Goal: Task Accomplishment & Management: Use online tool/utility

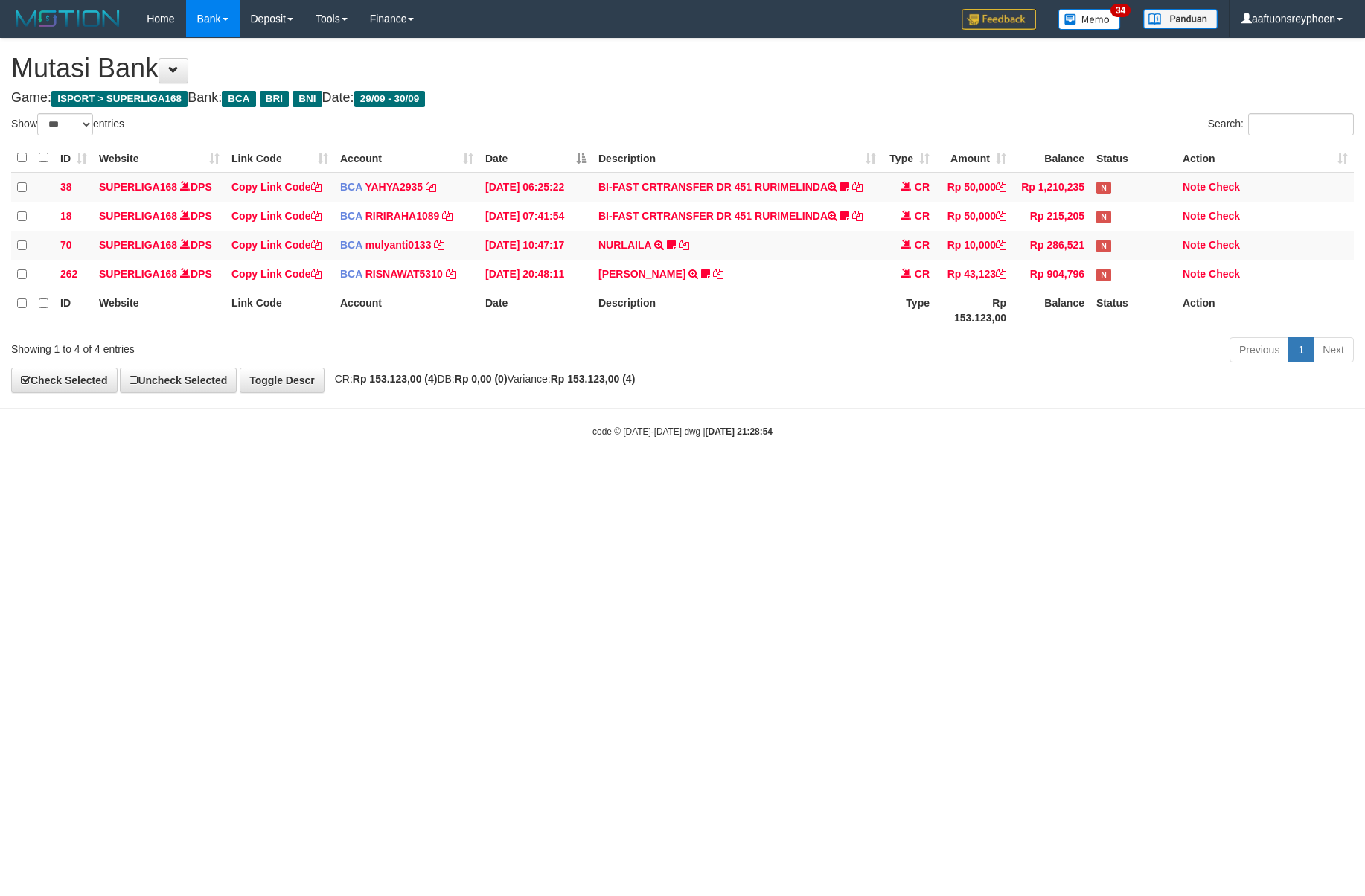
select select "***"
click at [613, 476] on html "Toggle navigation Home Bank Account List Load By Website Group [ISPORT] SUPERLI…" at bounding box center [682, 238] width 1365 height 476
drag, startPoint x: 613, startPoint y: 614, endPoint x: 941, endPoint y: 589, distance: 329.0
click at [642, 476] on html "Toggle navigation Home Bank Account List Load By Website Group [ISPORT] SUPERLI…" at bounding box center [682, 238] width 1365 height 476
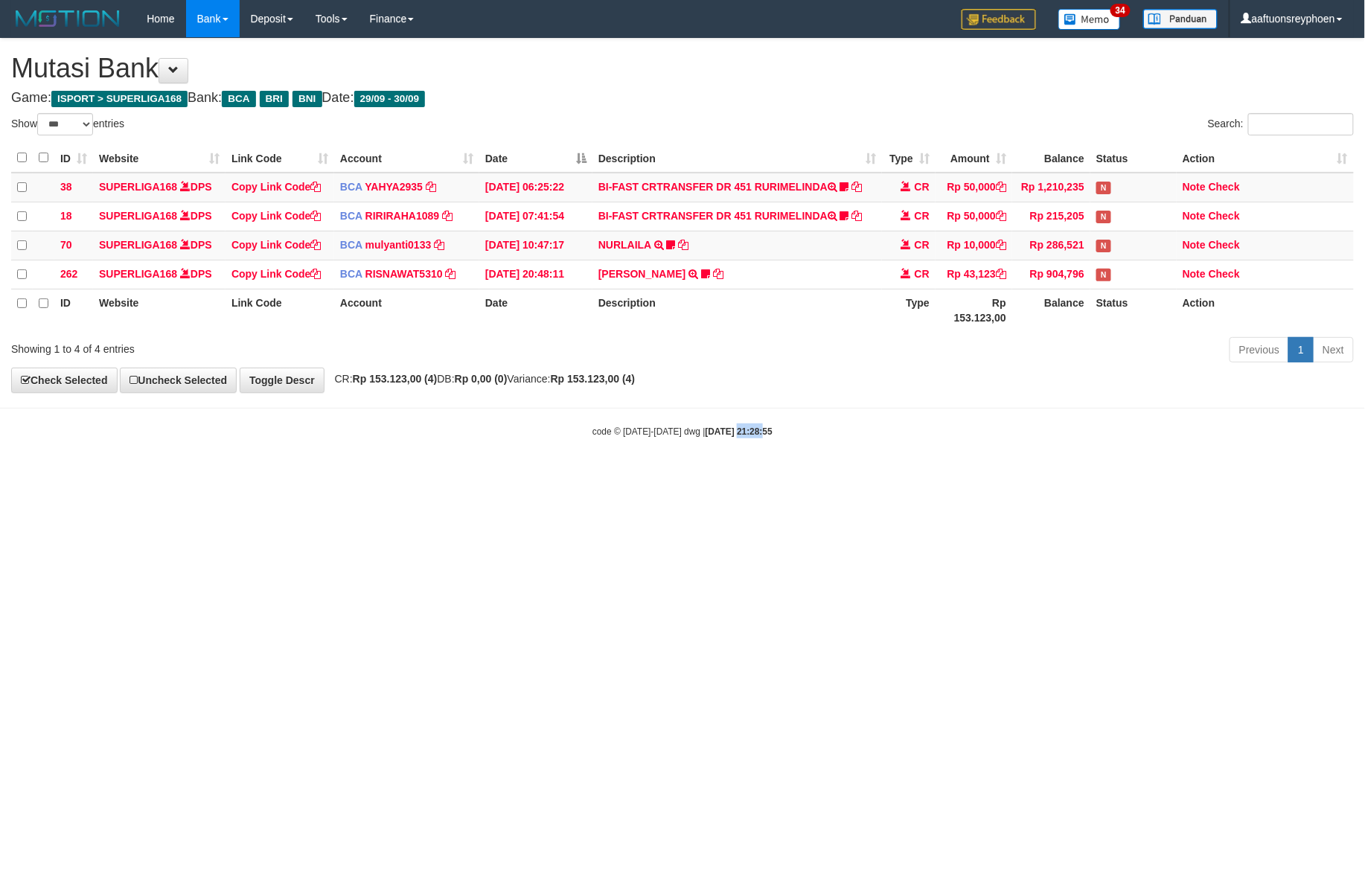
drag, startPoint x: 719, startPoint y: 620, endPoint x: 1364, endPoint y: 549, distance: 648.9
click at [945, 476] on html "Toggle navigation Home Bank Account List Load By Website Group [ISPORT] SUPERLI…" at bounding box center [682, 238] width 1365 height 476
select select "***"
drag, startPoint x: 563, startPoint y: 643, endPoint x: 558, endPoint y: 632, distance: 12.1
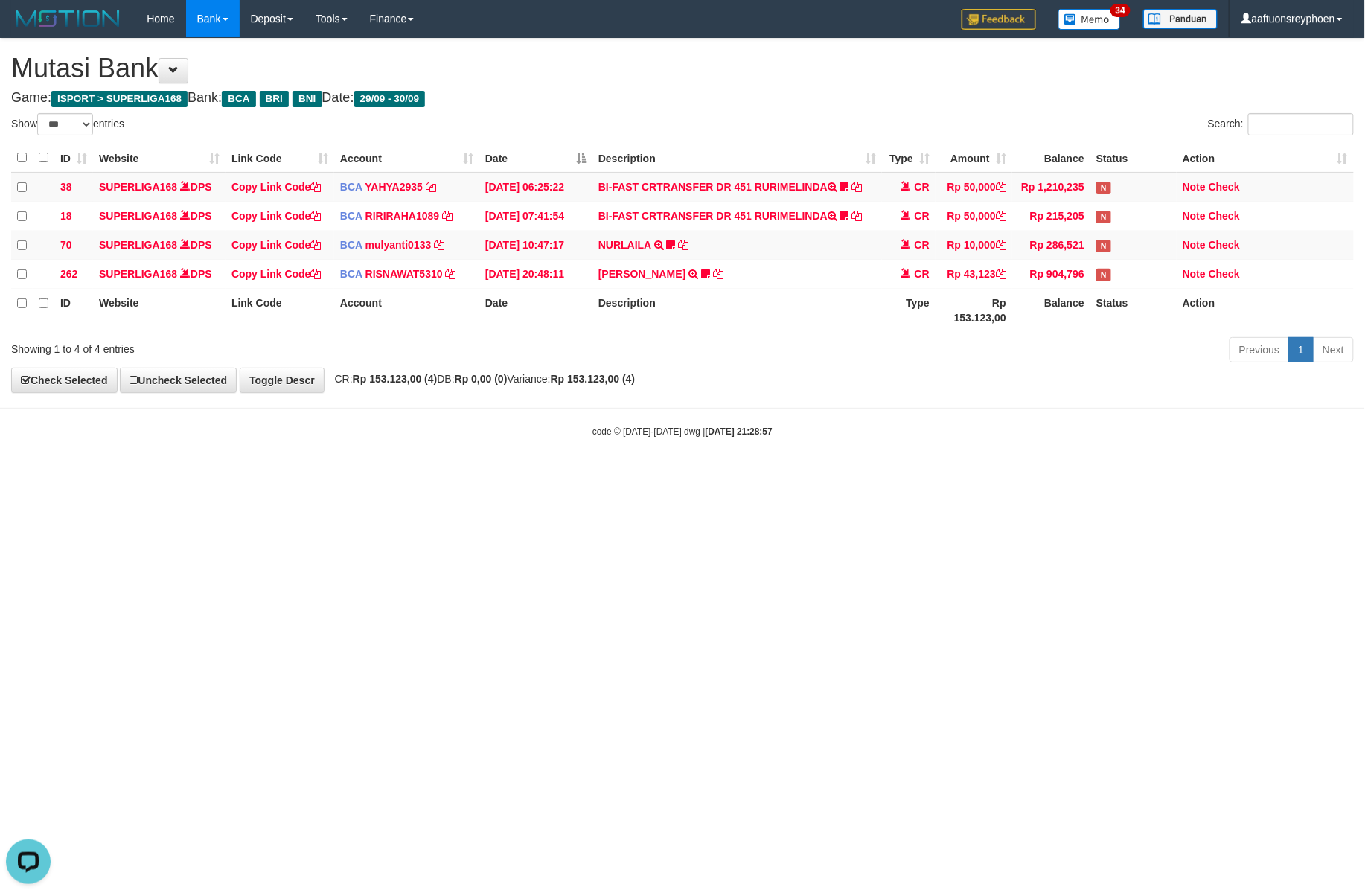
click at [559, 476] on html "Toggle navigation Home Bank Account List Load By Website Group [ISPORT] SUPERLI…" at bounding box center [682, 238] width 1365 height 476
drag, startPoint x: 551, startPoint y: 632, endPoint x: 1058, endPoint y: 554, distance: 513.0
click at [557, 476] on html "Toggle navigation Home Bank Account List Load By Website Group [ISPORT] SUPERLI…" at bounding box center [682, 238] width 1365 height 476
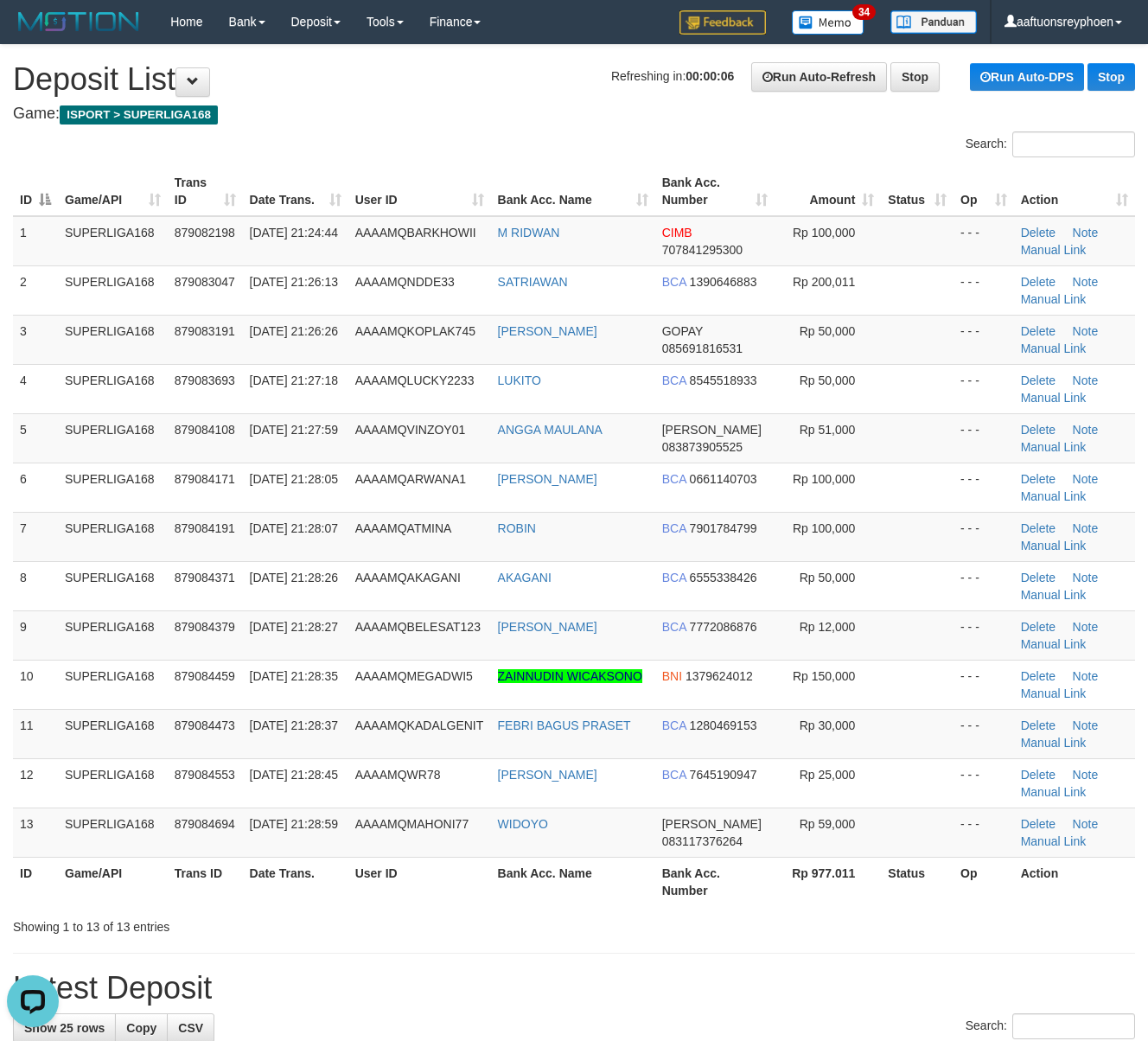
click at [7, 610] on div "ID Game/API Trans ID Date Trans. User ID Bank Acc. Name Bank Acc. Number Amount…" at bounding box center [574, 536] width 1148 height 750
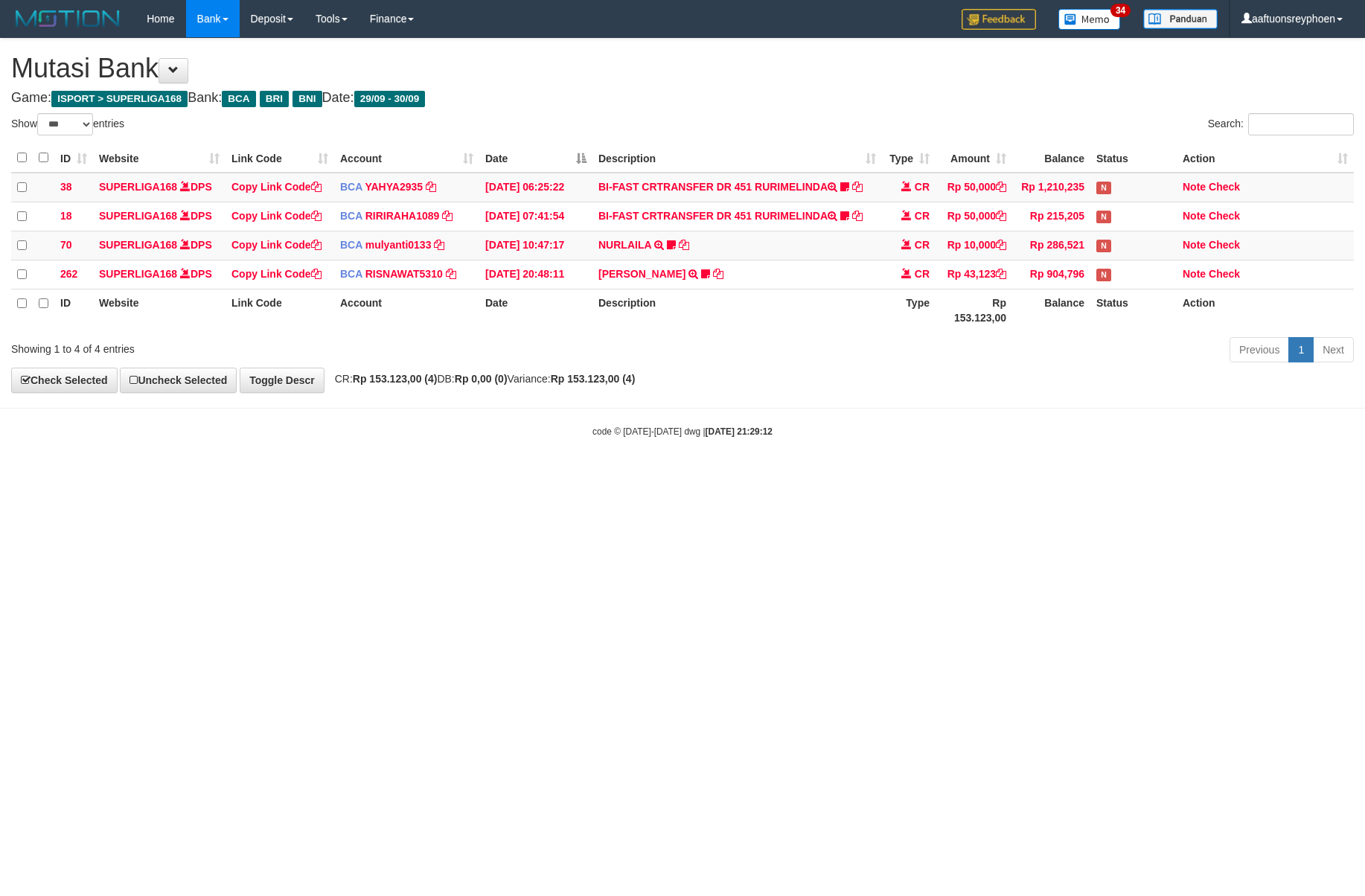
select select "***"
drag, startPoint x: 711, startPoint y: 513, endPoint x: 1258, endPoint y: 504, distance: 547.1
click at [715, 476] on html "Toggle navigation Home Bank Account List Load By Website Group [ISPORT] SUPERLI…" at bounding box center [682, 238] width 1365 height 476
select select "***"
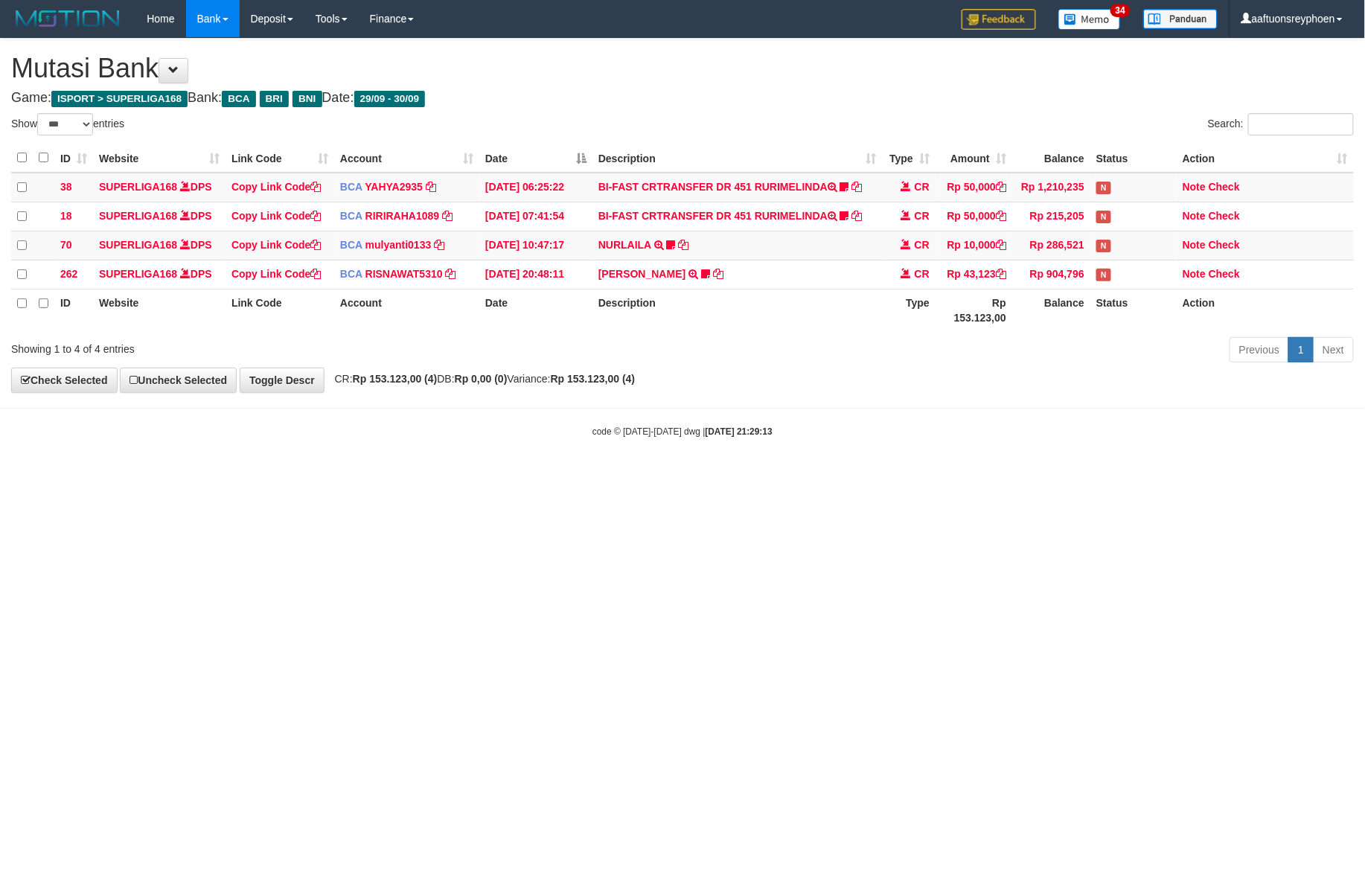
click at [1142, 476] on html "Toggle navigation Home Bank Account List Load By Website Group [ISPORT] SUPERLI…" at bounding box center [682, 238] width 1365 height 476
select select "***"
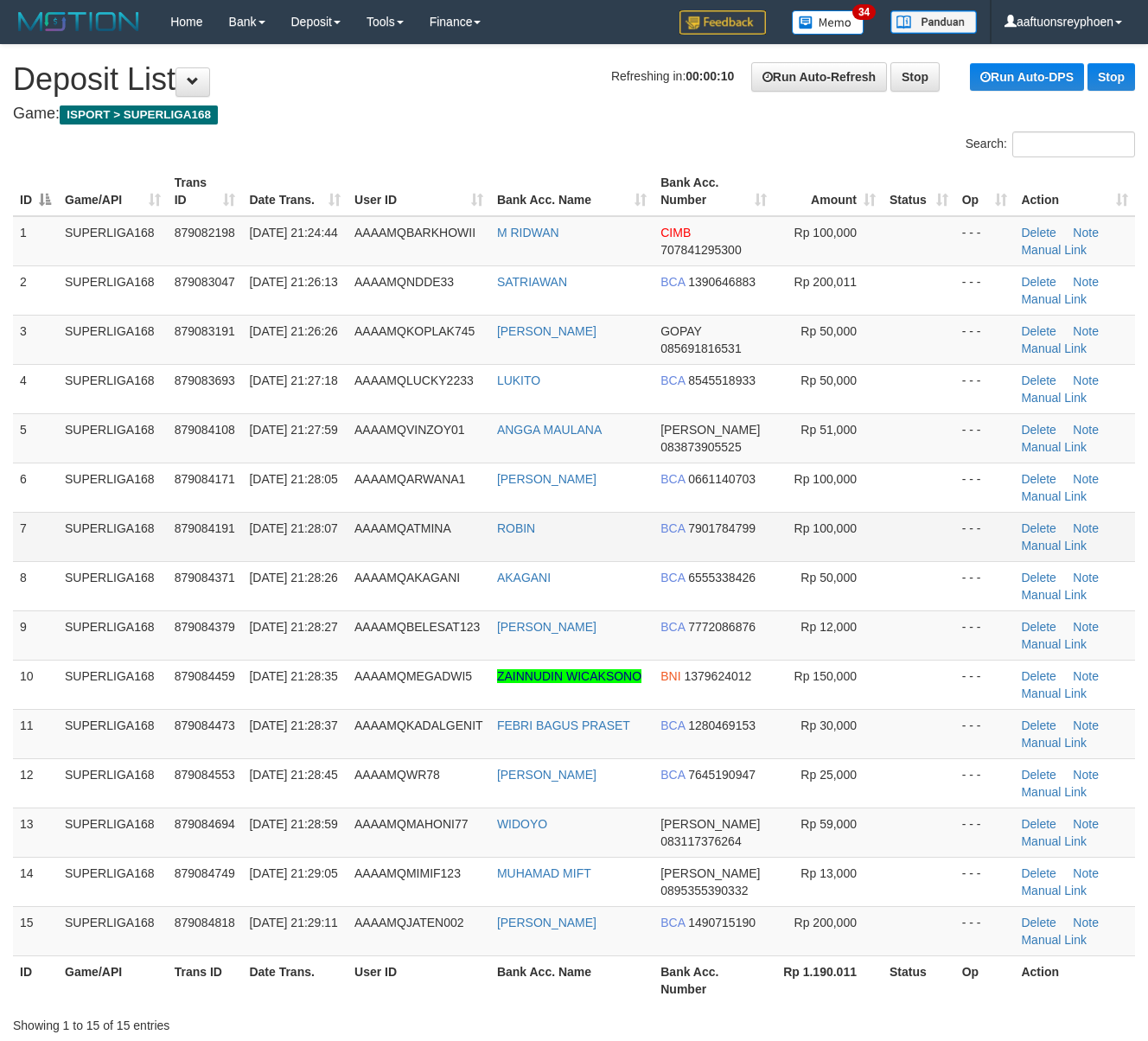
drag, startPoint x: 91, startPoint y: 554, endPoint x: 64, endPoint y: 552, distance: 27.1
click at [69, 552] on td "SUPERLIGA168" at bounding box center [113, 536] width 110 height 49
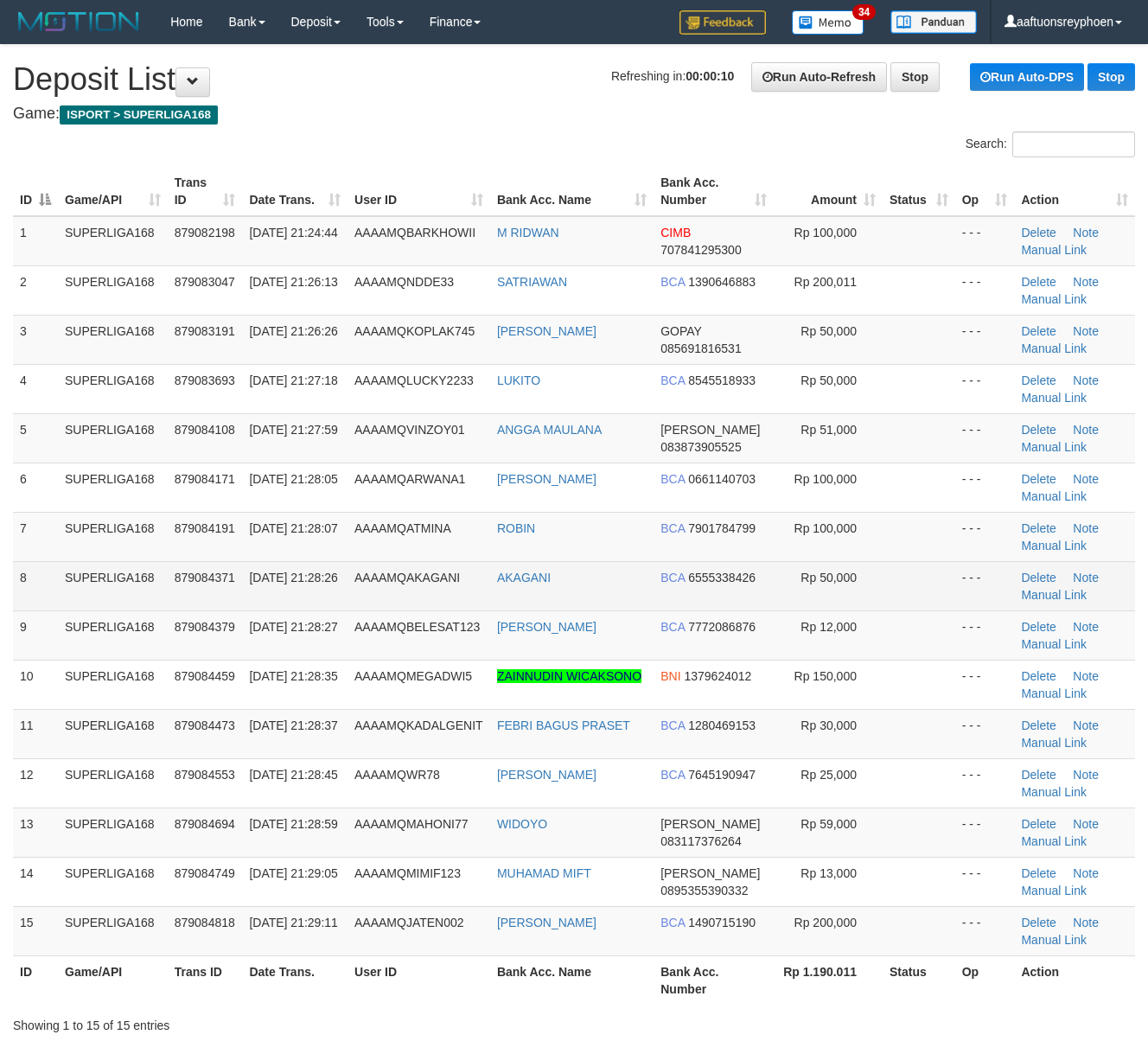
click at [354, 579] on td "AAAAMQAKAGANI" at bounding box center [418, 585] width 143 height 49
click at [363, 579] on span "AAAAMQAKAGANI" at bounding box center [407, 577] width 105 height 14
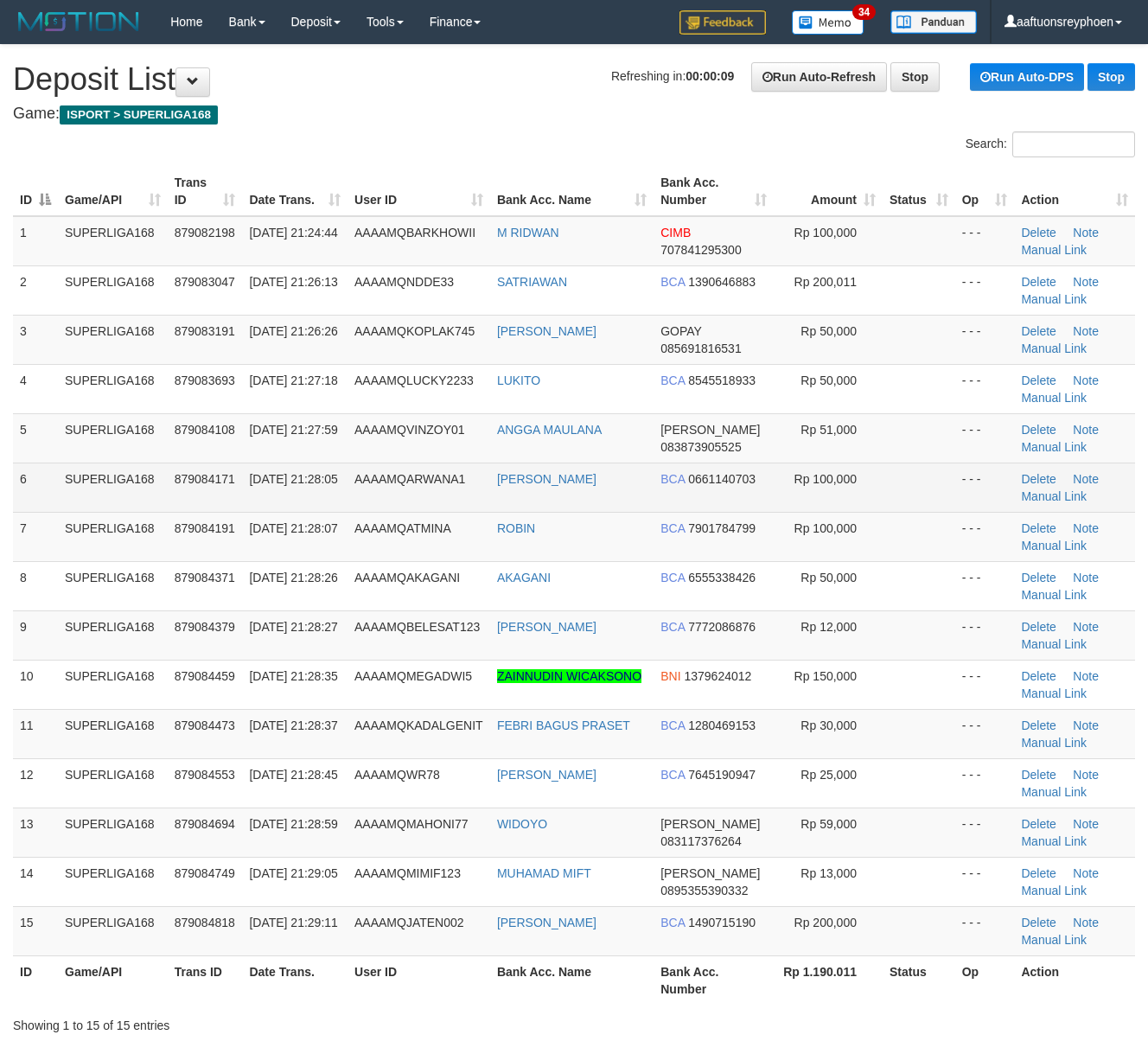
click at [125, 477] on td "SUPERLIGA168" at bounding box center [113, 486] width 110 height 49
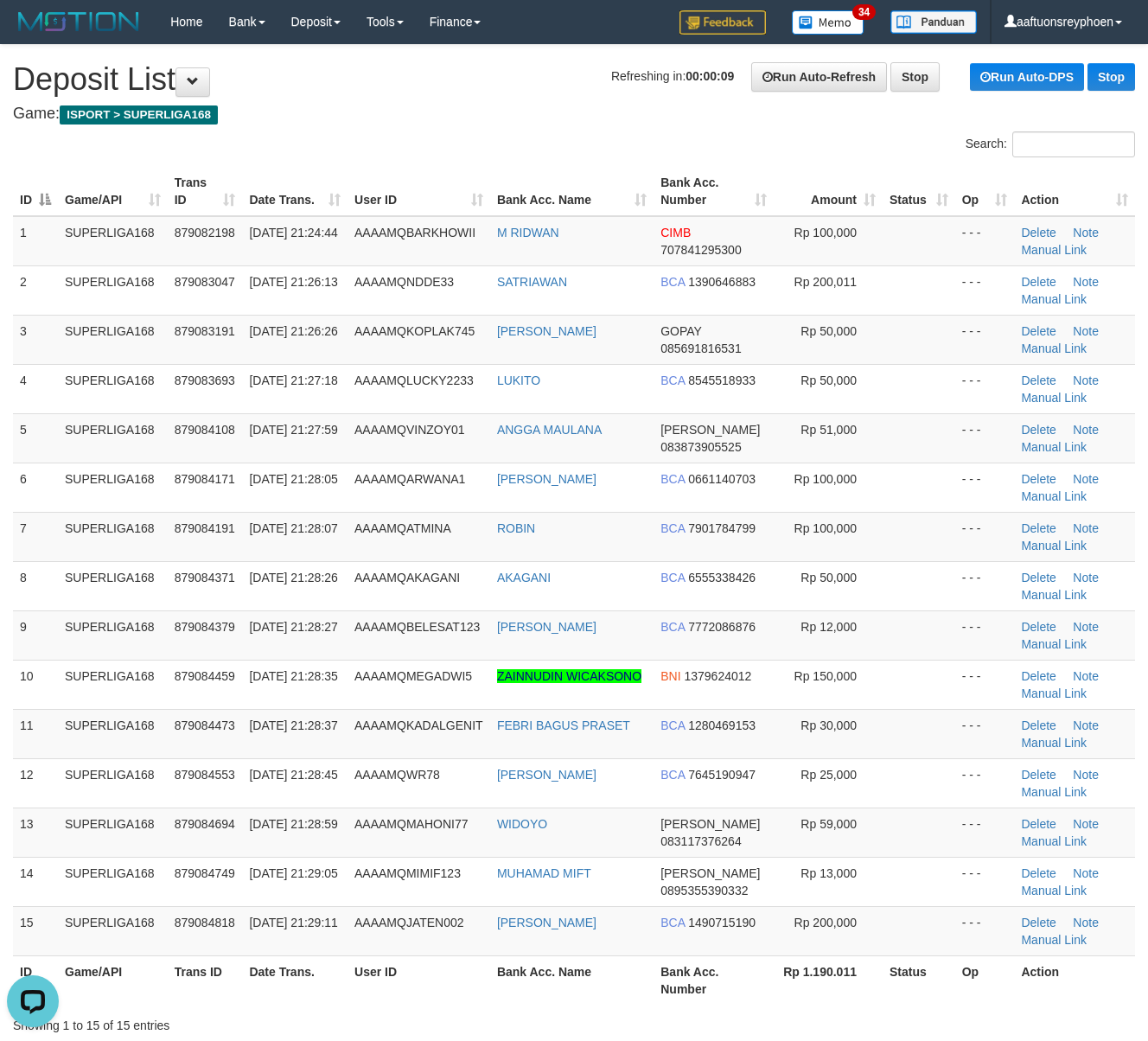
drag, startPoint x: 125, startPoint y: 477, endPoint x: 0, endPoint y: 493, distance: 126.0
click at [114, 477] on td "SUPERLIGA168" at bounding box center [113, 486] width 110 height 49
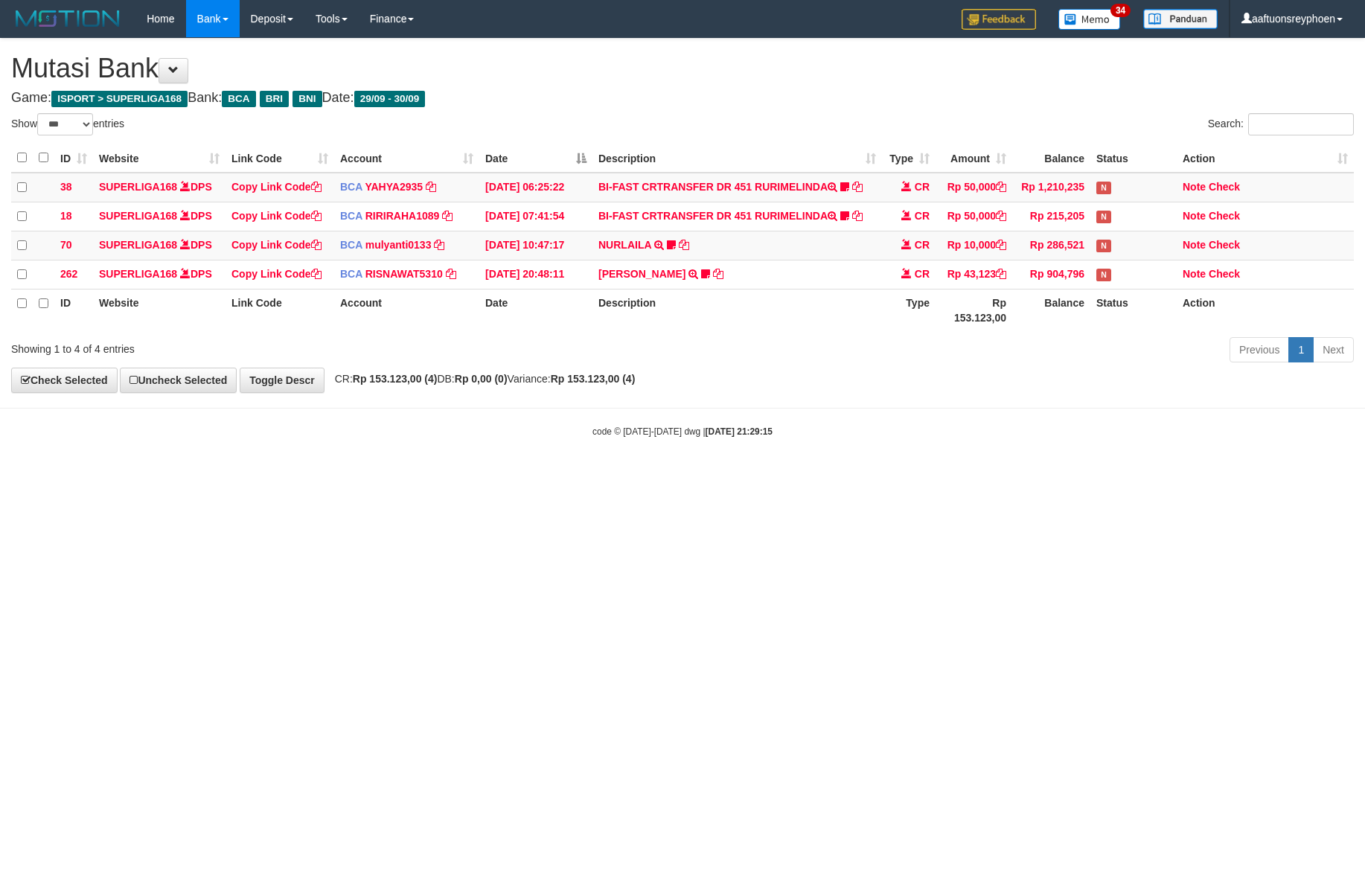
select select "***"
click at [1114, 476] on html "Toggle navigation Home Bank Account List Load By Website Group [ISPORT] SUPERLI…" at bounding box center [682, 238] width 1365 height 476
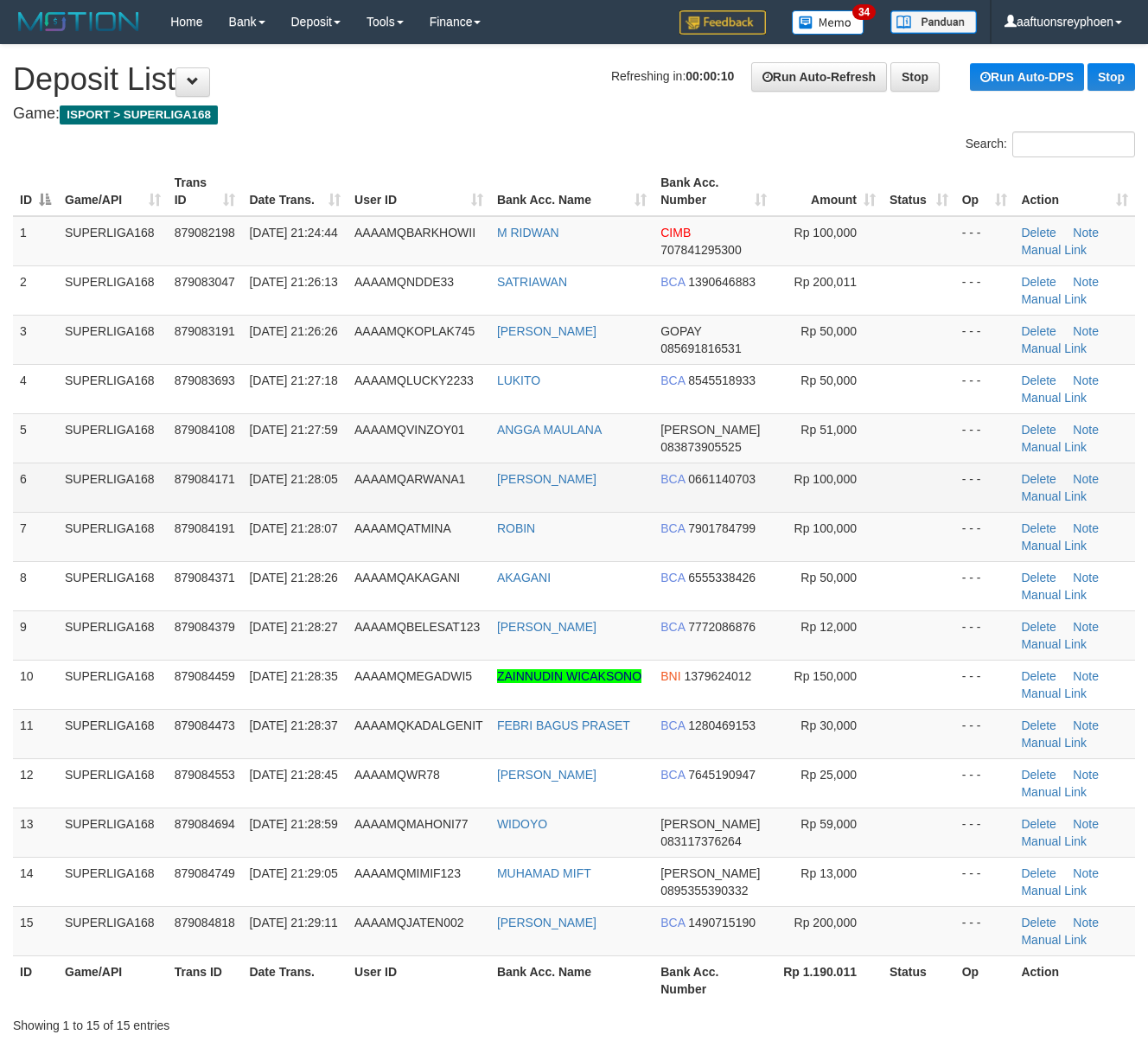
drag, startPoint x: 278, startPoint y: 510, endPoint x: 266, endPoint y: 510, distance: 12.0
click at [266, 510] on td "[DATE] 21:28:05" at bounding box center [294, 486] width 105 height 49
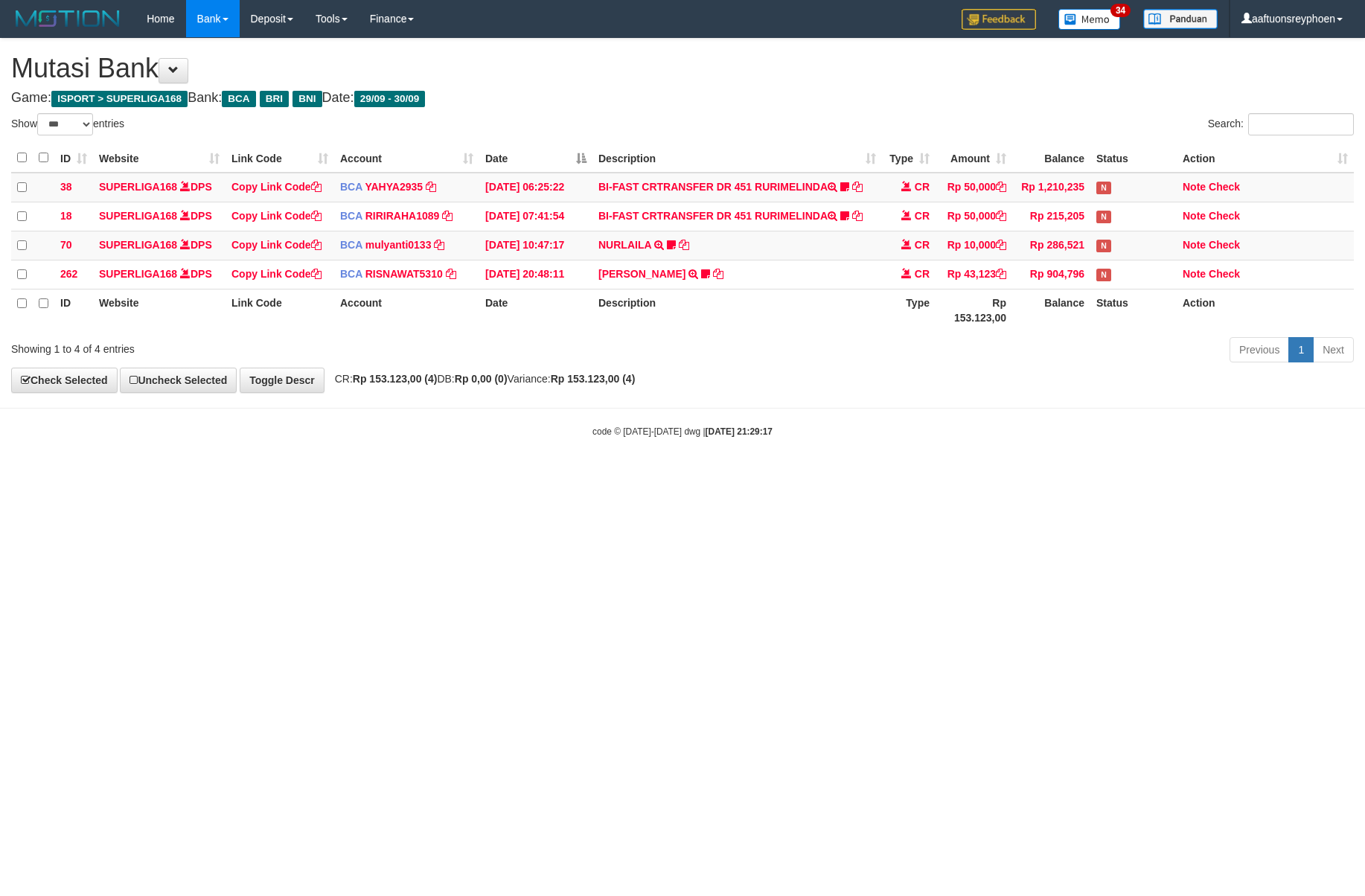
select select "***"
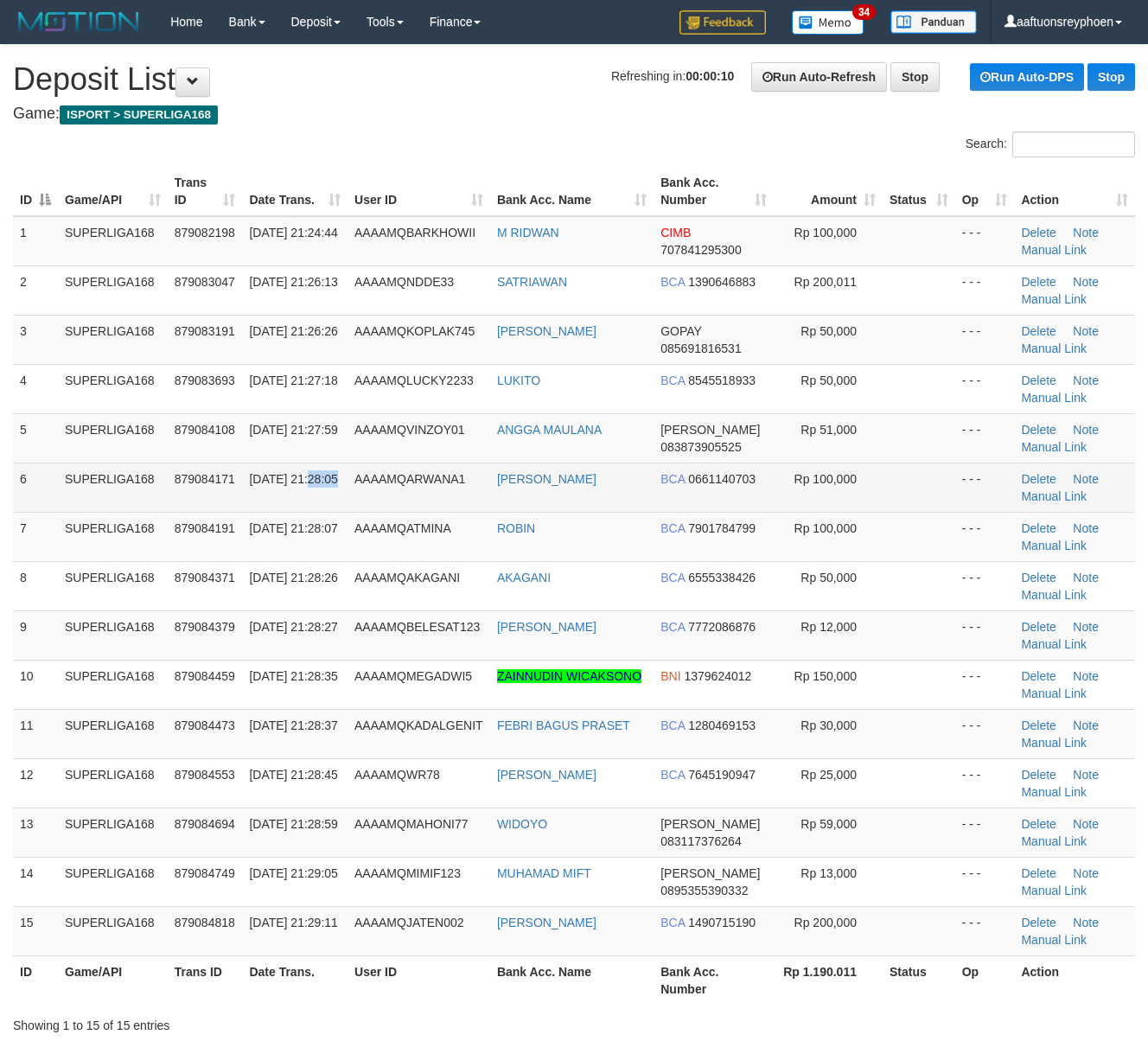
click at [345, 478] on tr "6 SUPERLIGA168 879084171 30/09/2025 21:28:05 AAAAMQARWANA1 IVAN PRADITYA NURD B…" at bounding box center [574, 486] width 1122 height 49
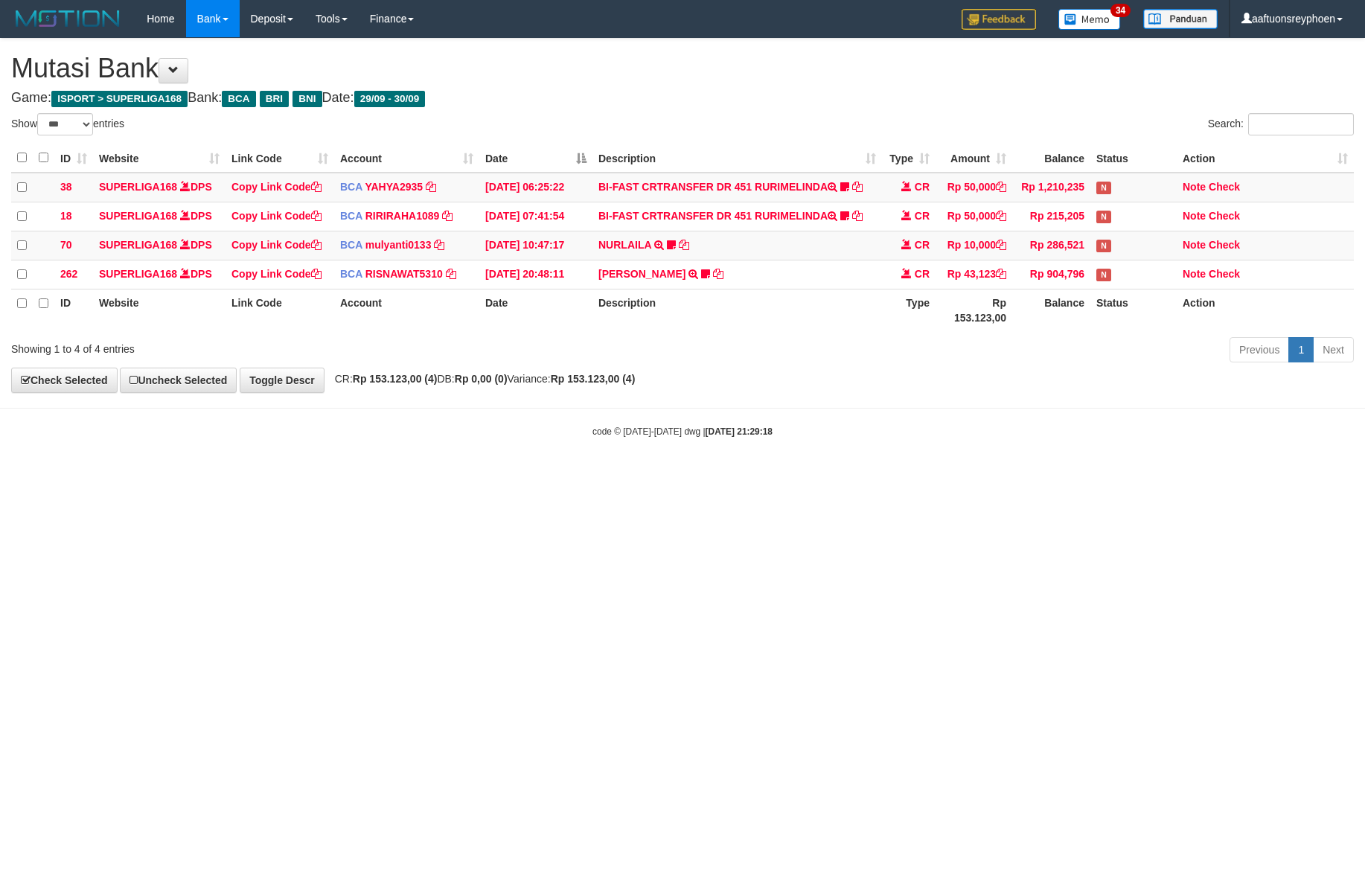
select select "***"
click at [1040, 468] on html "Toggle navigation Home Bank Account List Load By Website Group [ISPORT] SUPERLI…" at bounding box center [682, 238] width 1365 height 476
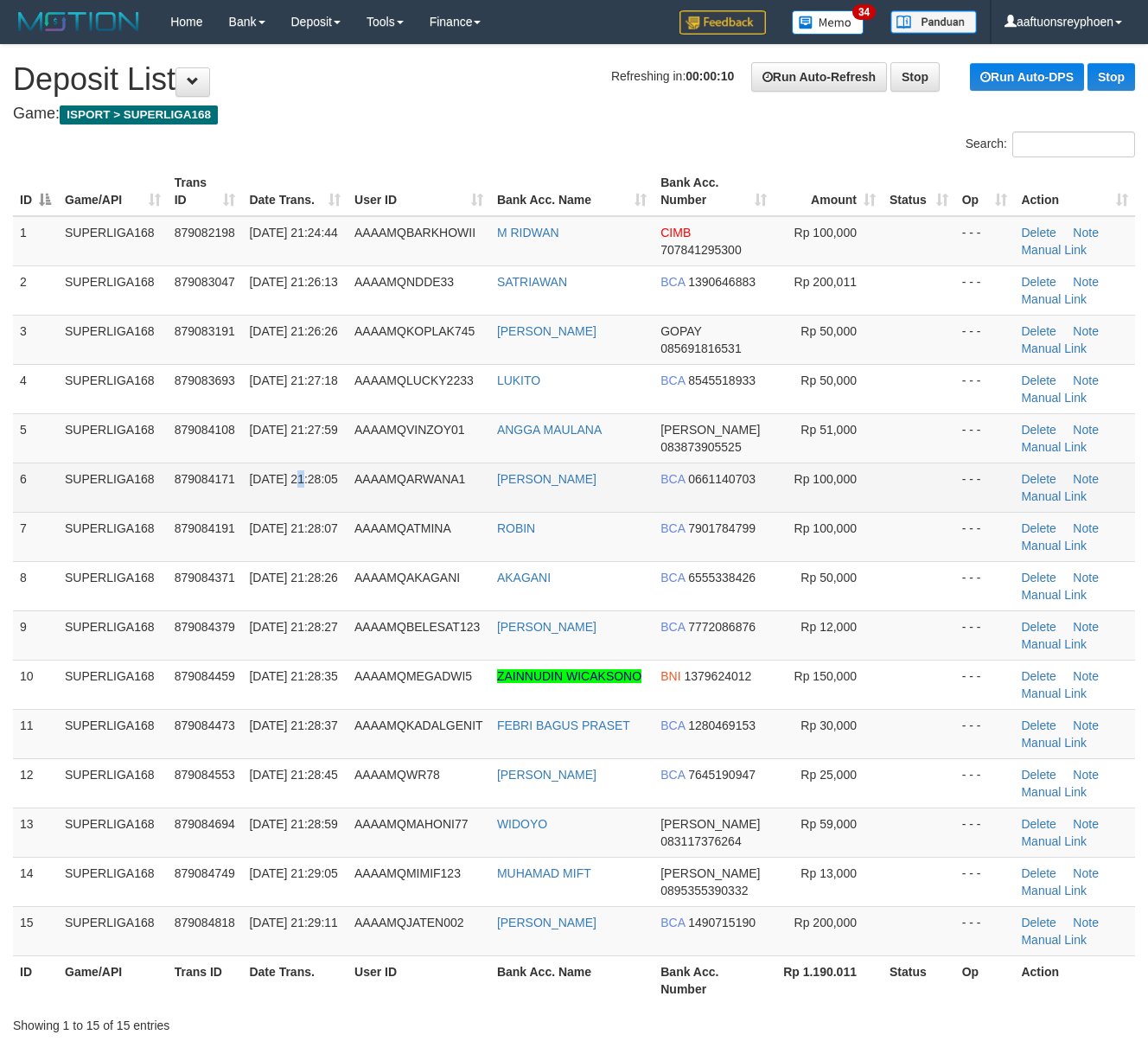
click at [298, 465] on td "30/09/2025 21:28:05" at bounding box center [294, 486] width 105 height 49
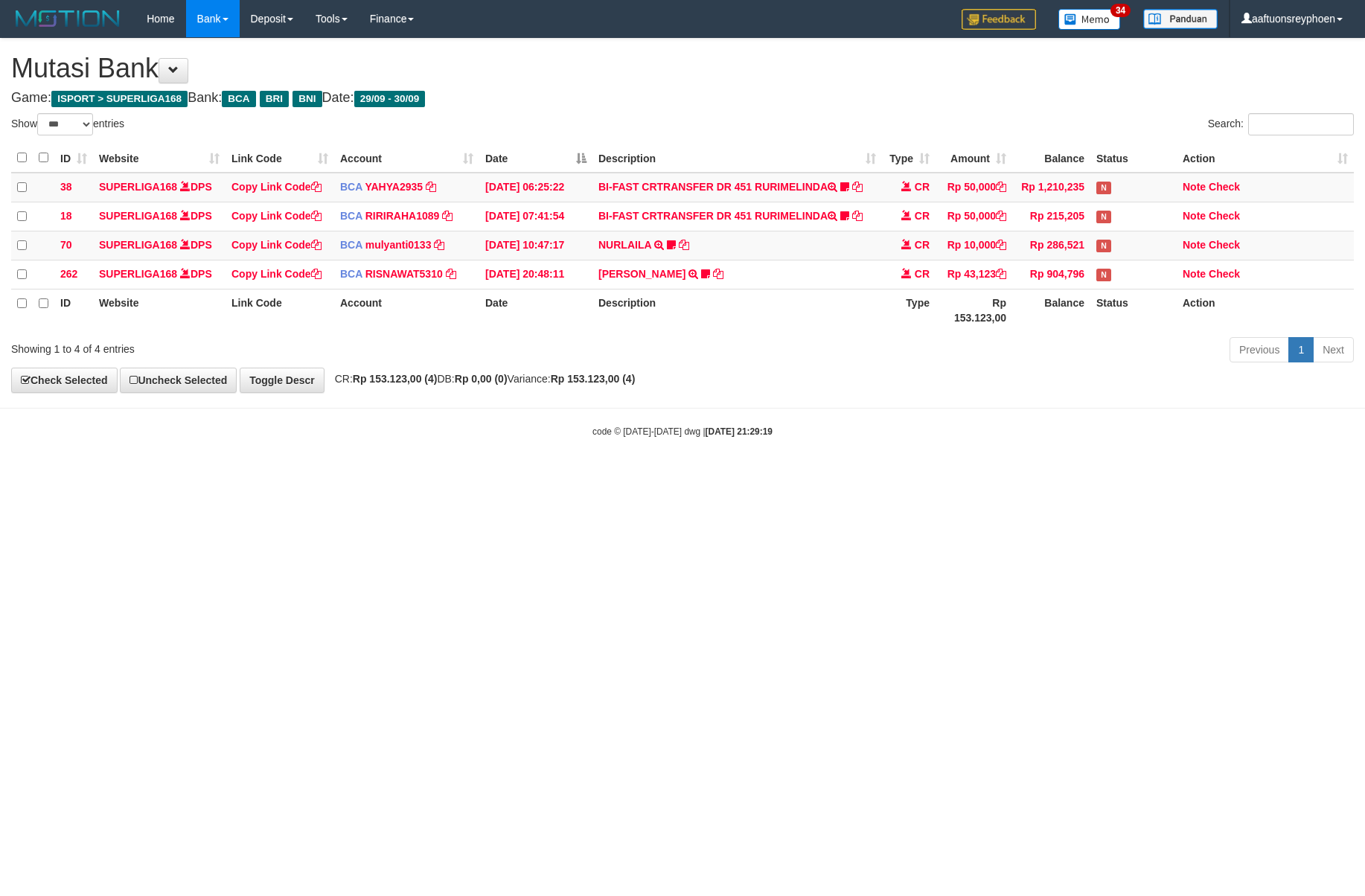
select select "***"
click at [966, 476] on html "Toggle navigation Home Bank Account List Load By Website Group [ISPORT] SUPERLI…" at bounding box center [682, 238] width 1365 height 476
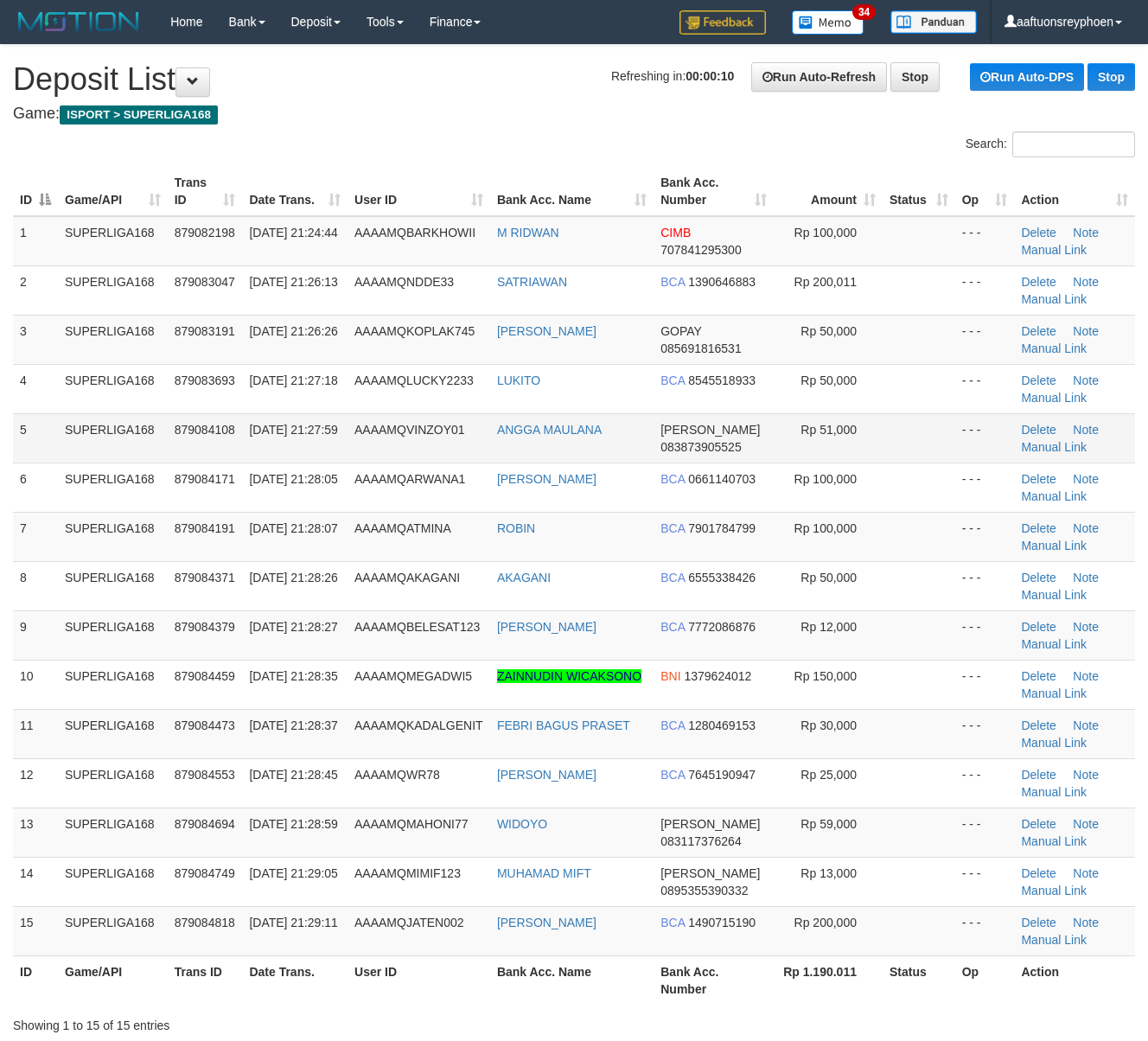
click at [104, 426] on td "SUPERLIGA168" at bounding box center [113, 438] width 110 height 49
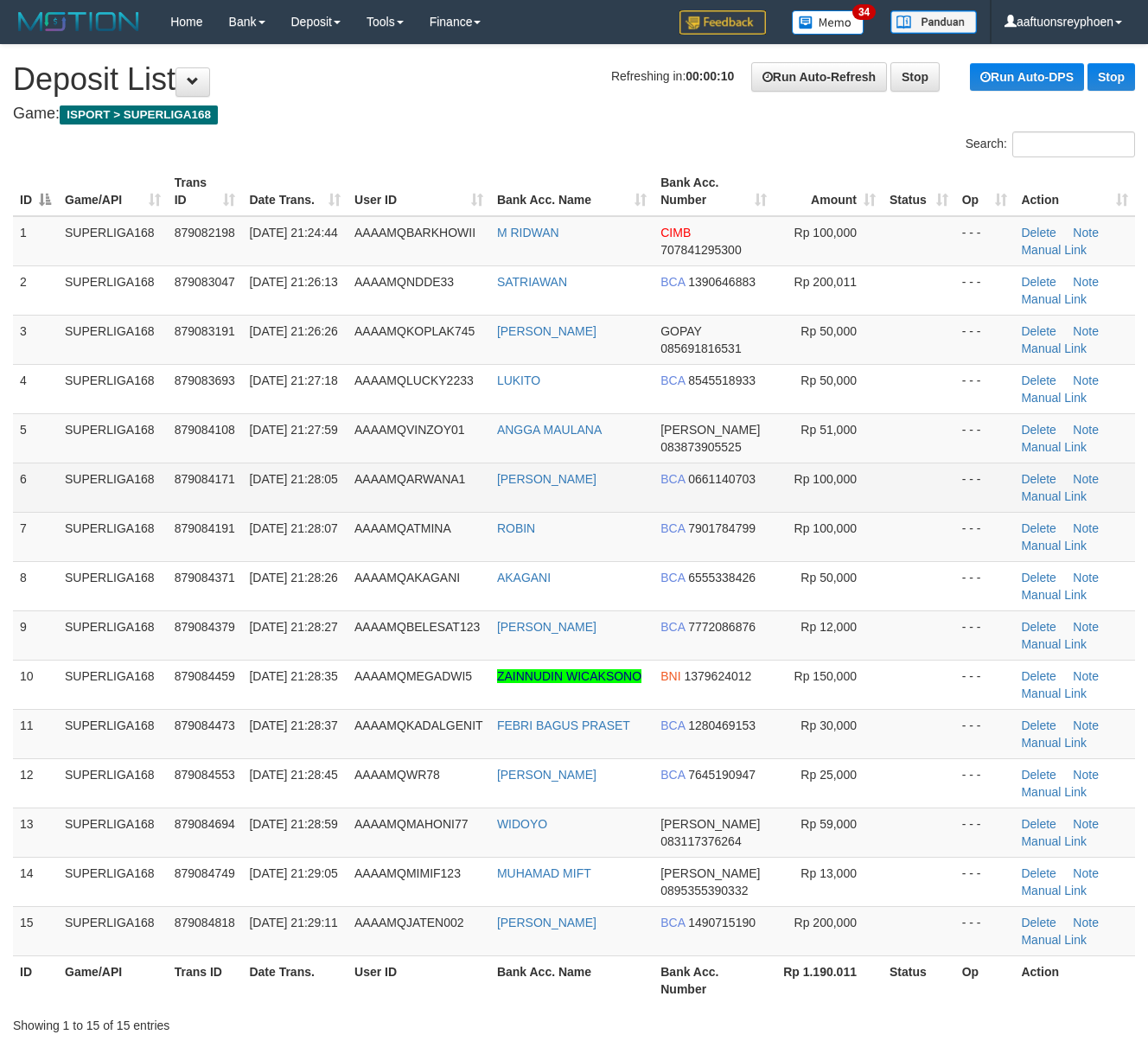
click at [65, 448] on td "SUPERLIGA168" at bounding box center [113, 438] width 110 height 49
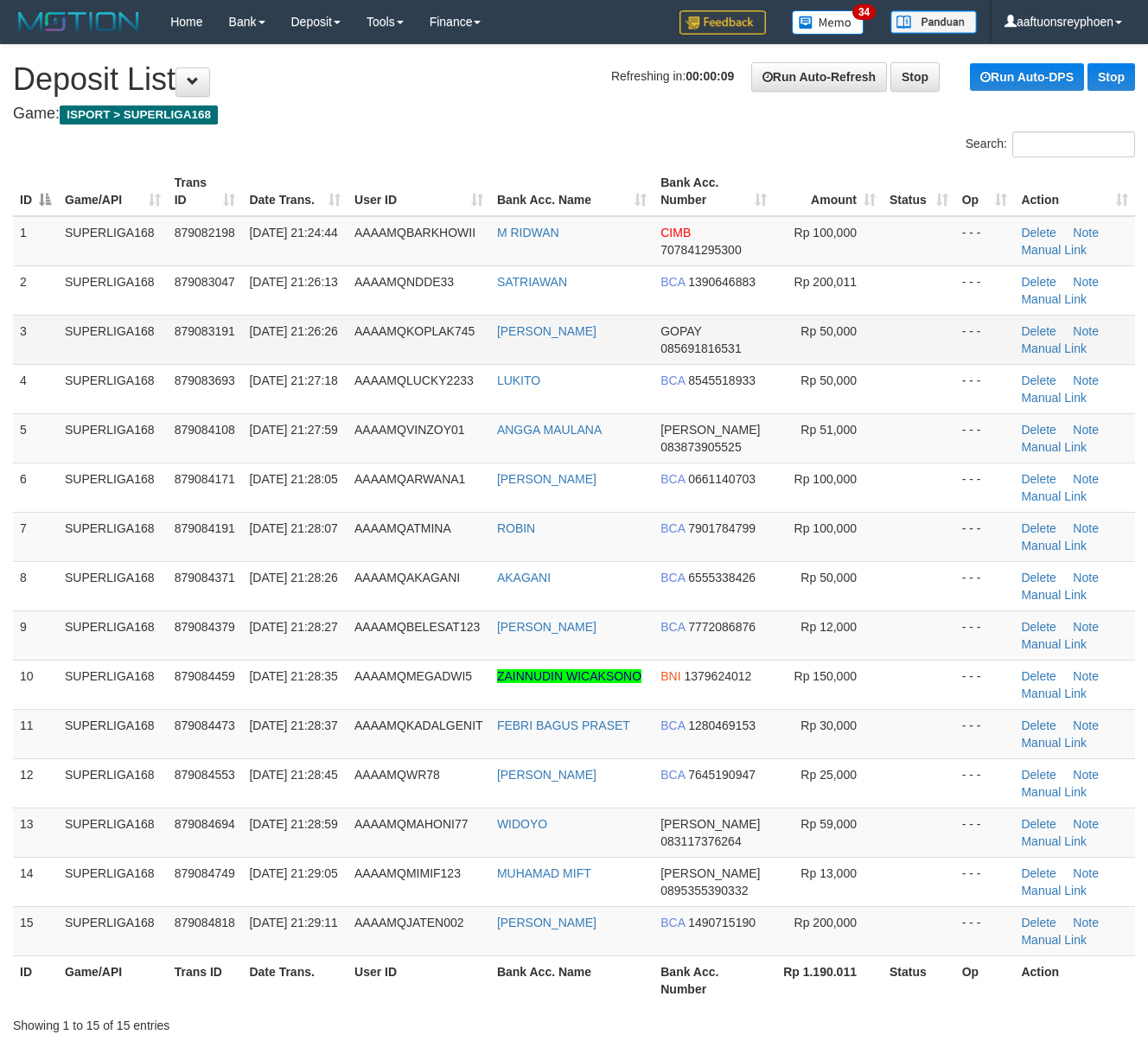
click at [299, 336] on span "30/09/2025 21:26:26" at bounding box center [293, 331] width 88 height 14
drag, startPoint x: 299, startPoint y: 336, endPoint x: 18, endPoint y: 451, distance: 303.6
click at [277, 338] on span "[DATE] 21:26:26" at bounding box center [293, 331] width 88 height 14
click at [434, 184] on th "User ID" at bounding box center [418, 191] width 143 height 49
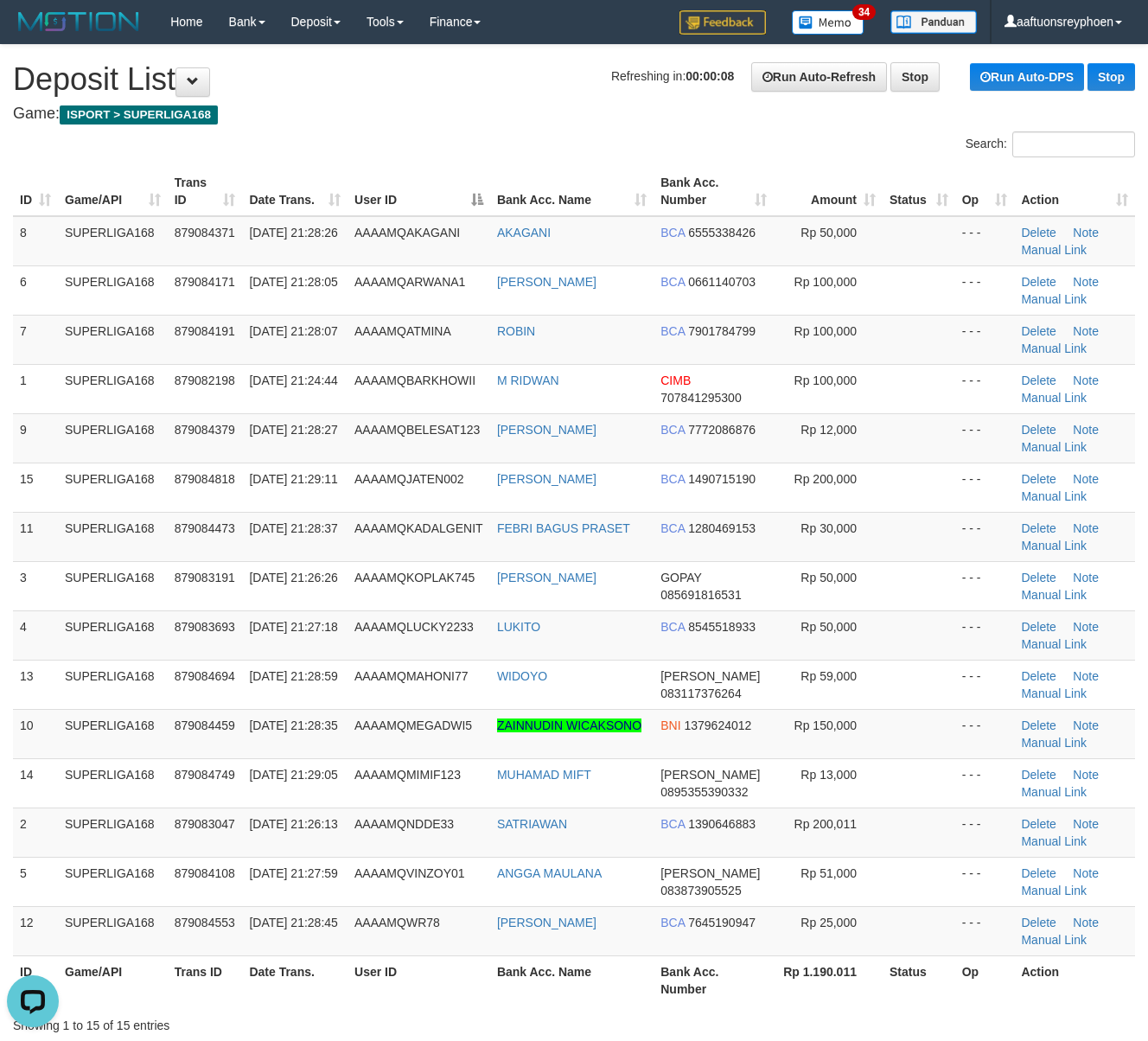
drag, startPoint x: 423, startPoint y: 184, endPoint x: 0, endPoint y: 326, distance: 446.2
click at [379, 190] on th "User ID" at bounding box center [418, 191] width 143 height 49
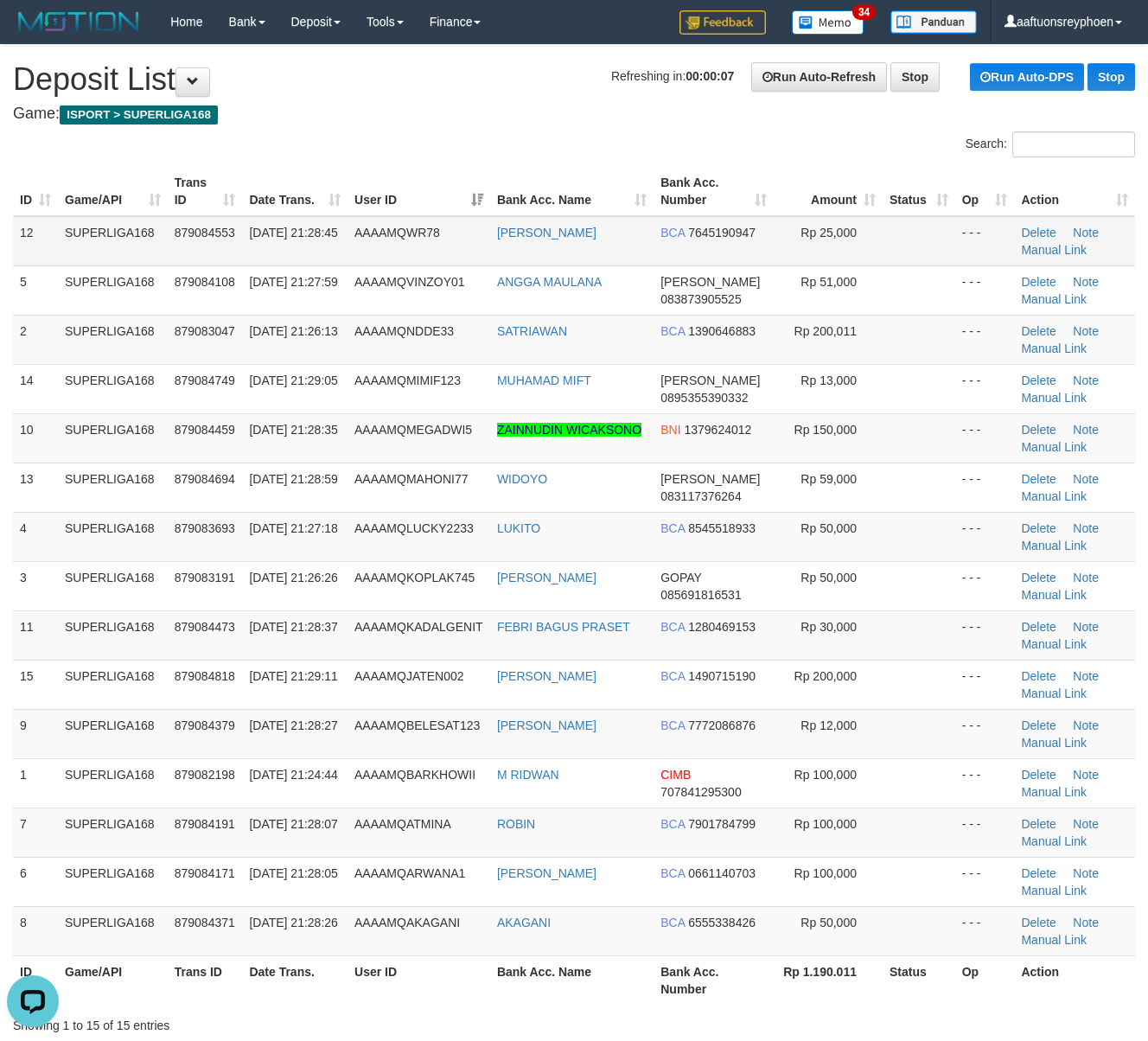
click at [136, 218] on td "SUPERLIGA168" at bounding box center [113, 242] width 110 height 50
click at [115, 228] on td "SUPERLIGA168" at bounding box center [113, 242] width 110 height 50
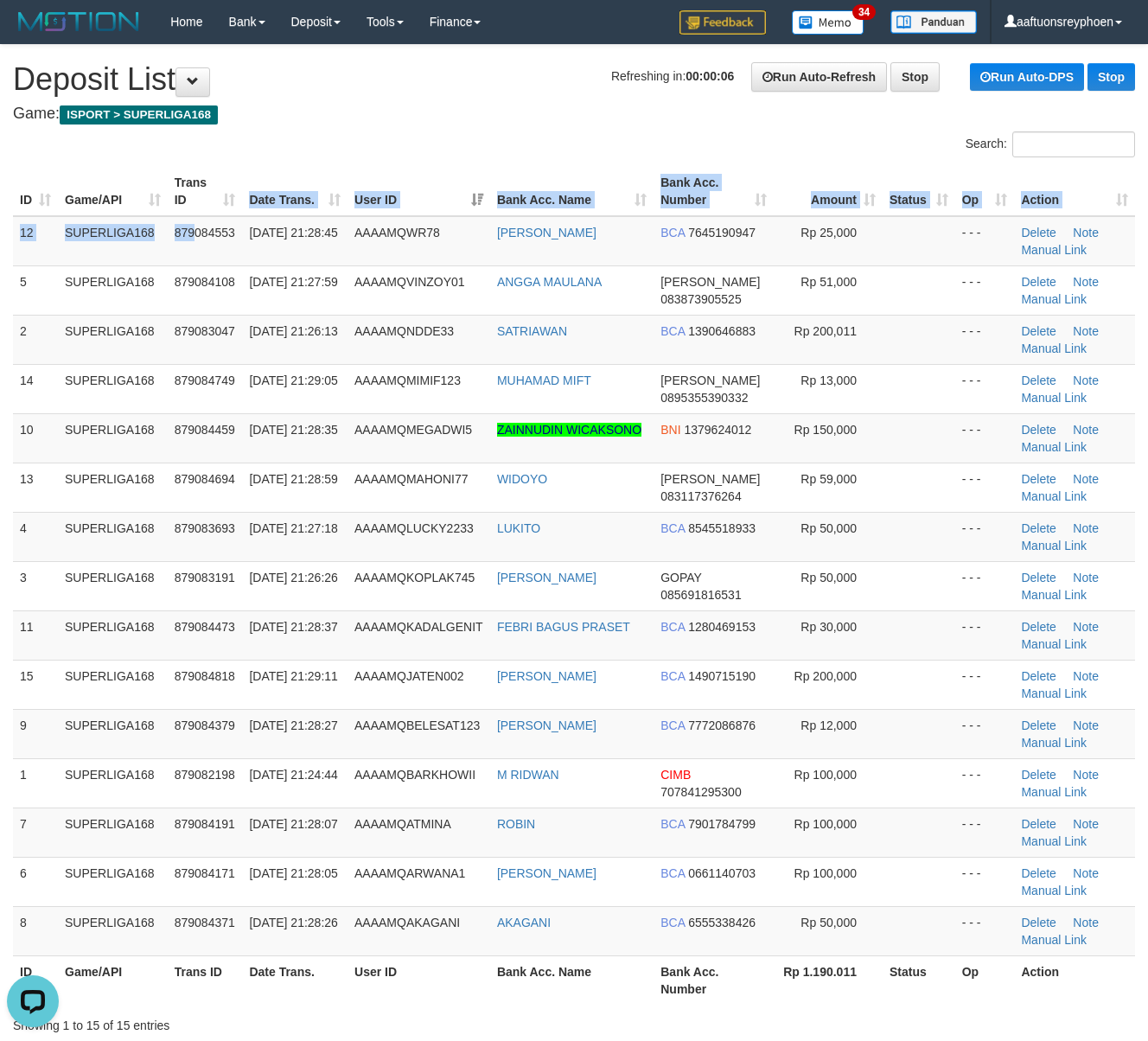
drag, startPoint x: 197, startPoint y: 217, endPoint x: 6, endPoint y: 315, distance: 214.7
click at [187, 222] on td "879084553" at bounding box center [205, 242] width 76 height 50
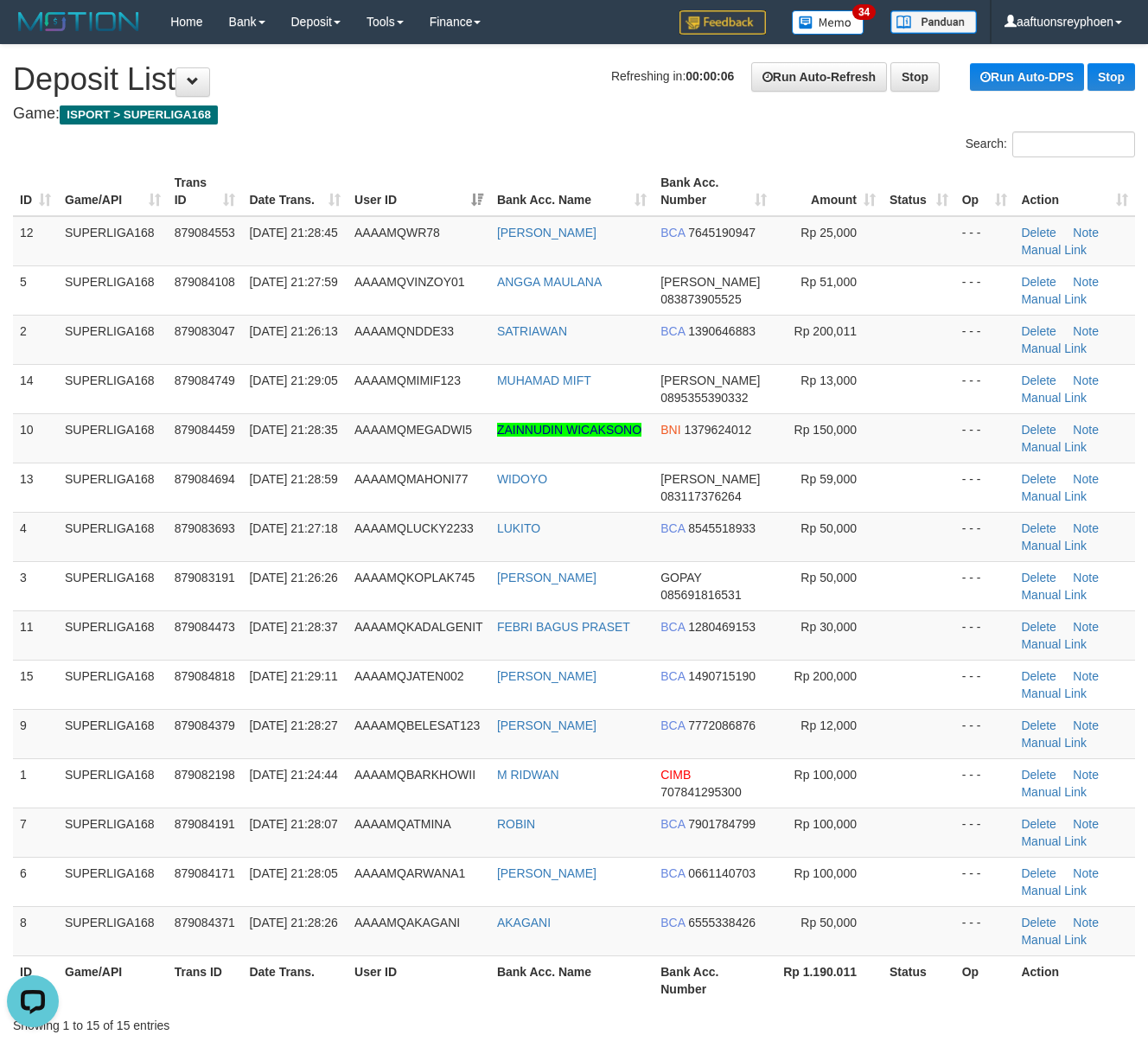
click at [558, 163] on div "ID Game/API Trans ID Date Trans. User ID Bank Acc. Name Bank Acc. Number Amount…" at bounding box center [574, 585] width 1148 height 849
drag, startPoint x: 357, startPoint y: 288, endPoint x: 11, endPoint y: 372, distance: 356.1
click at [339, 292] on tr "5 SUPERLIGA168 879084108 30/09/2025 21:27:59 AAAAMQVINZOY01 ANGGA MAULANA DANA …" at bounding box center [574, 289] width 1122 height 49
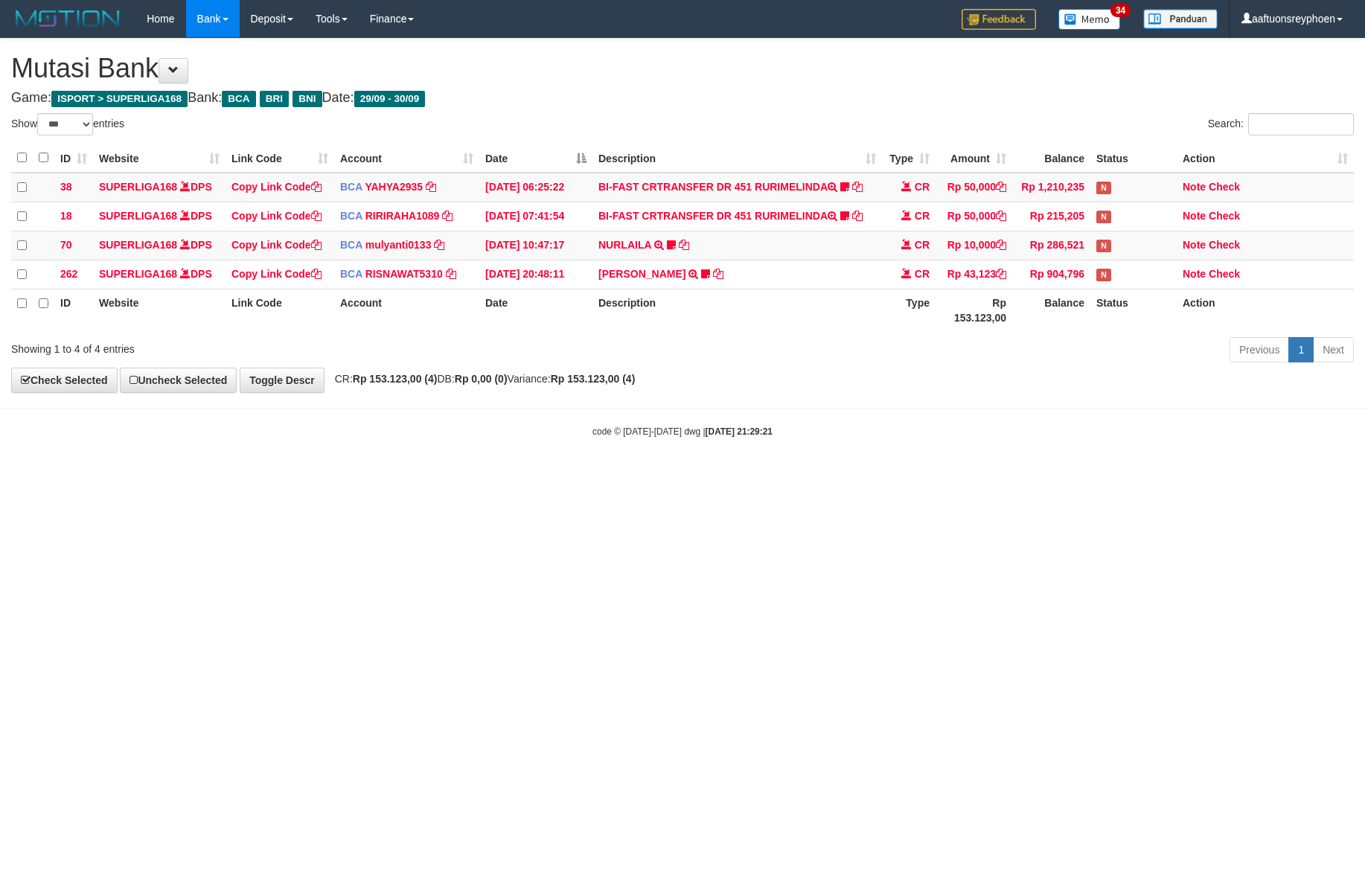
select select "***"
drag, startPoint x: 1133, startPoint y: 436, endPoint x: 1379, endPoint y: 394, distance: 249.6
click at [1365, 394] on html "Toggle navigation Home Bank Account List Load By Website Group [ISPORT] SUPERLI…" at bounding box center [682, 238] width 1365 height 476
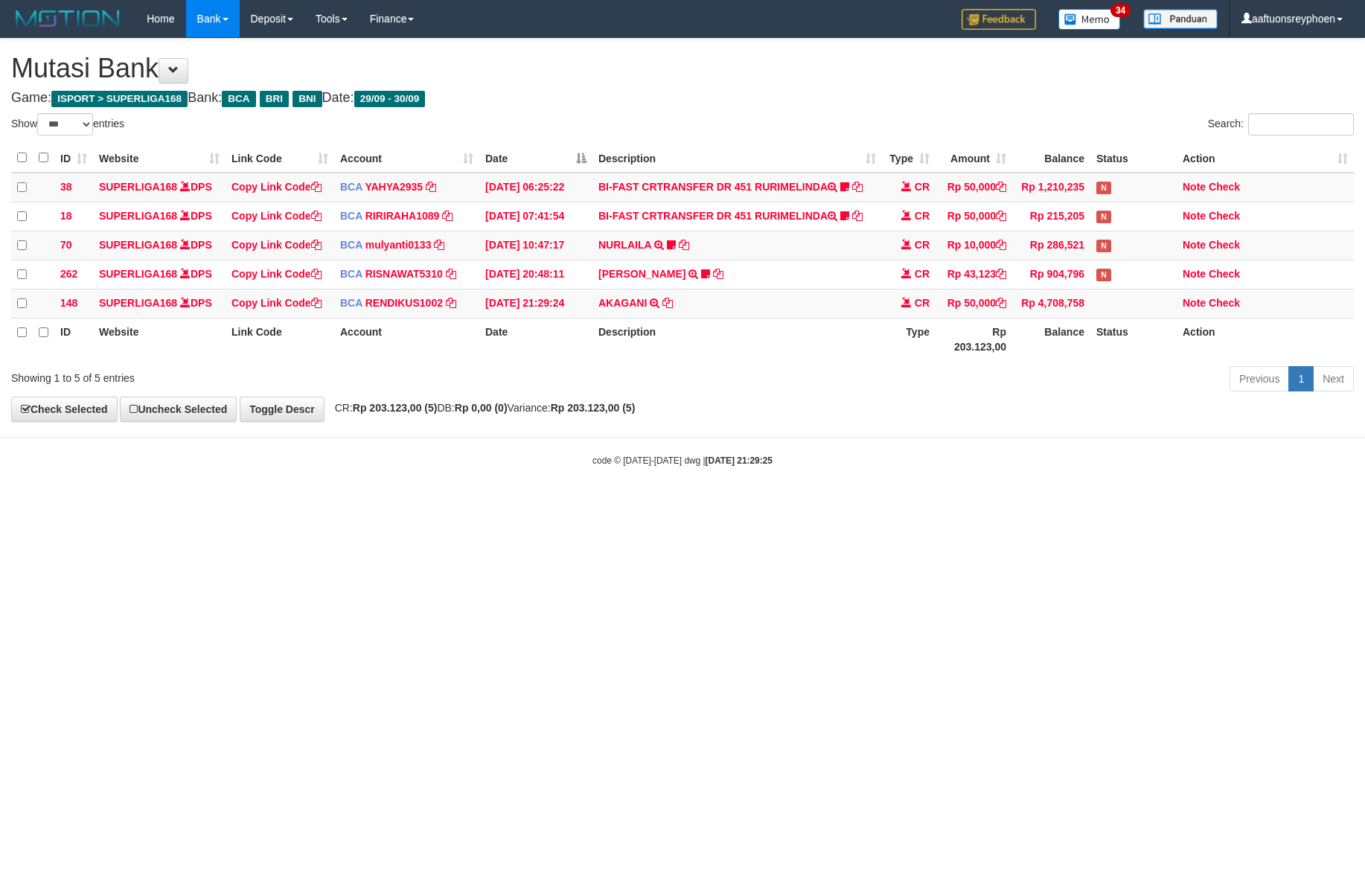
select select "***"
click at [841, 430] on body "Toggle navigation Home Bank Account List Load By Website Group [ISPORT] SUPERLI…" at bounding box center [682, 252] width 1365 height 505
drag, startPoint x: 804, startPoint y: 408, endPoint x: 639, endPoint y: 305, distance: 194.5
click at [805, 406] on div "**********" at bounding box center [682, 230] width 1365 height 383
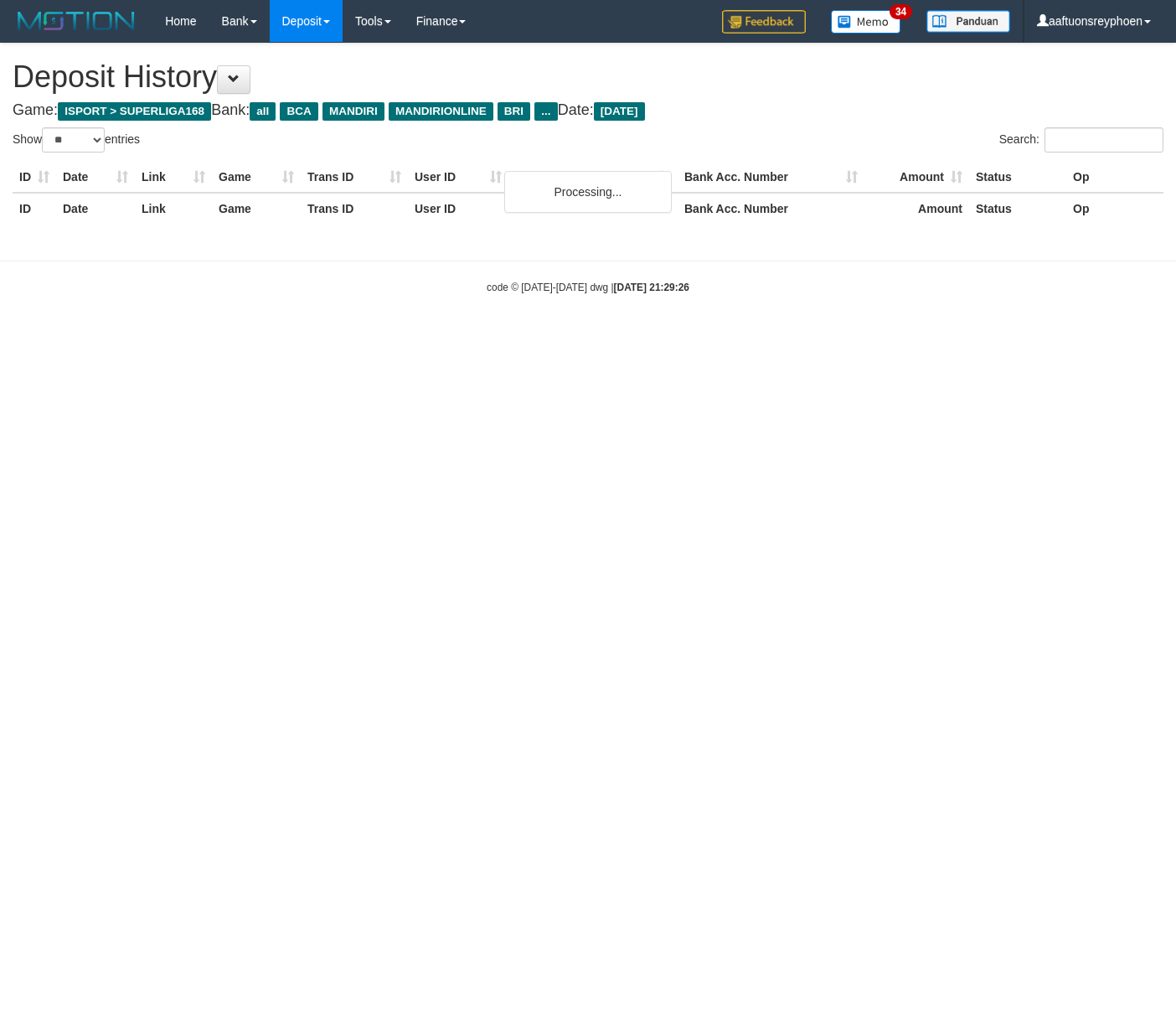
select select "**"
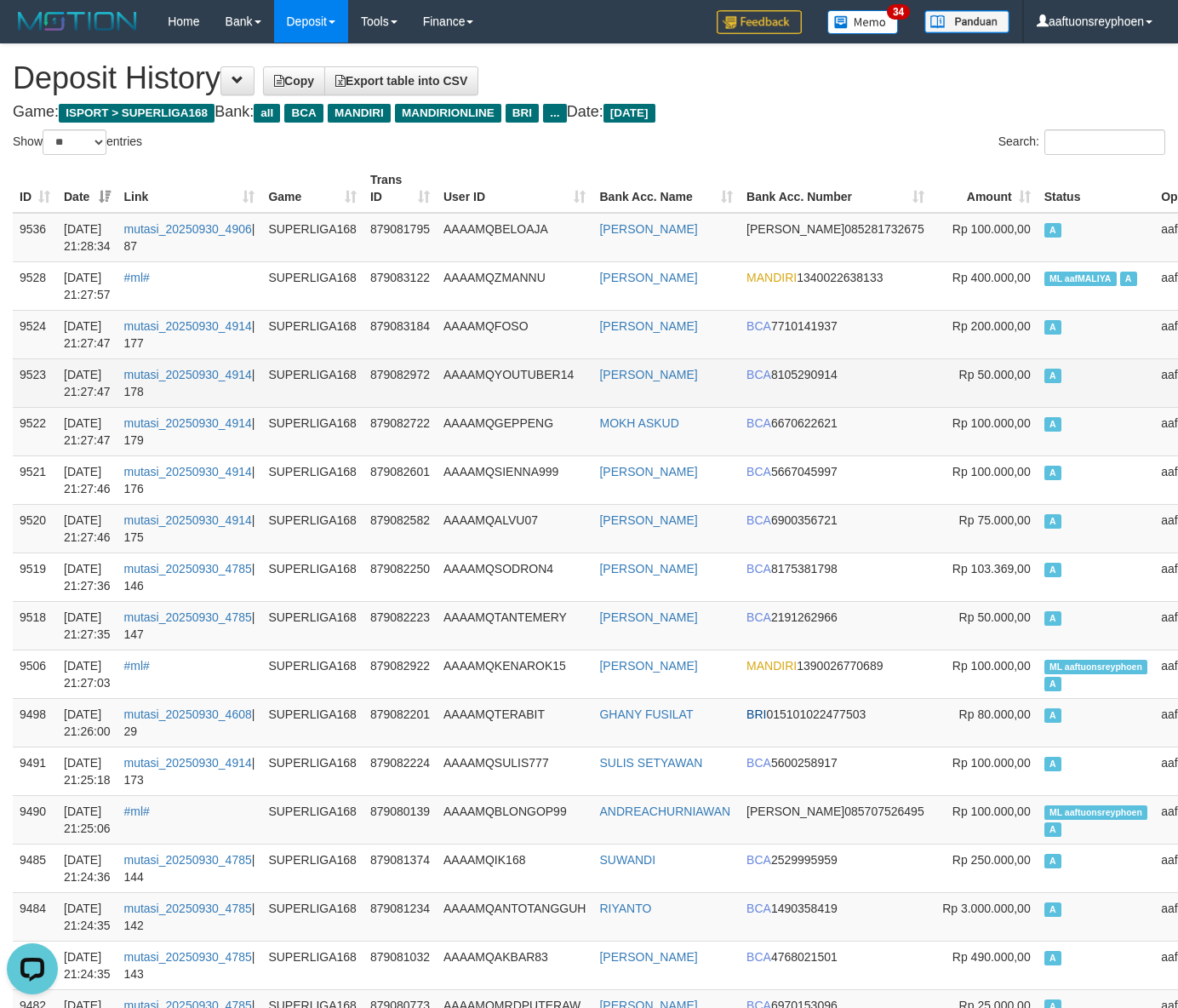
click at [1037, 403] on td "A" at bounding box center [1096, 382] width 118 height 49
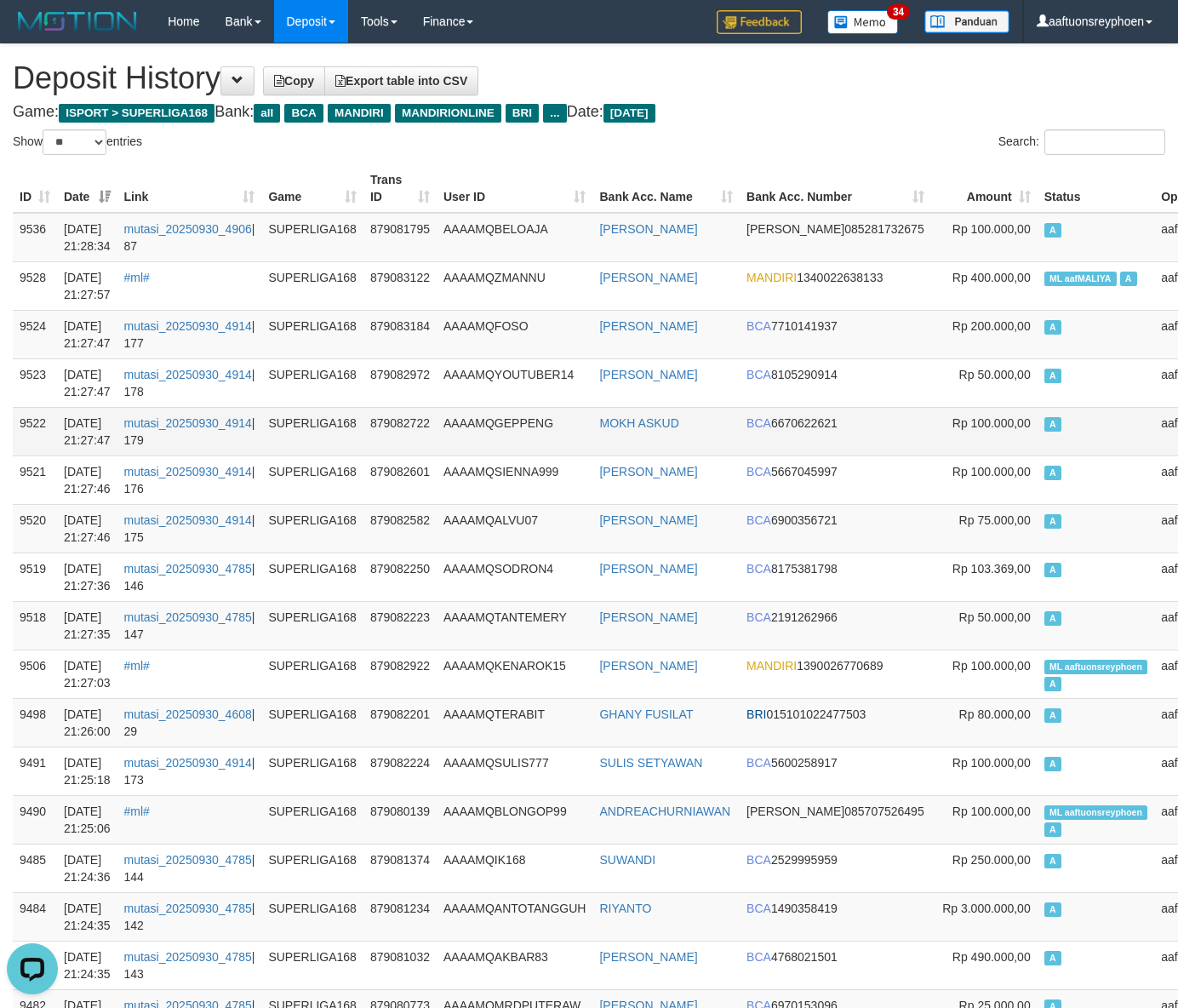
click at [1037, 406] on td "A" at bounding box center [1096, 382] width 118 height 49
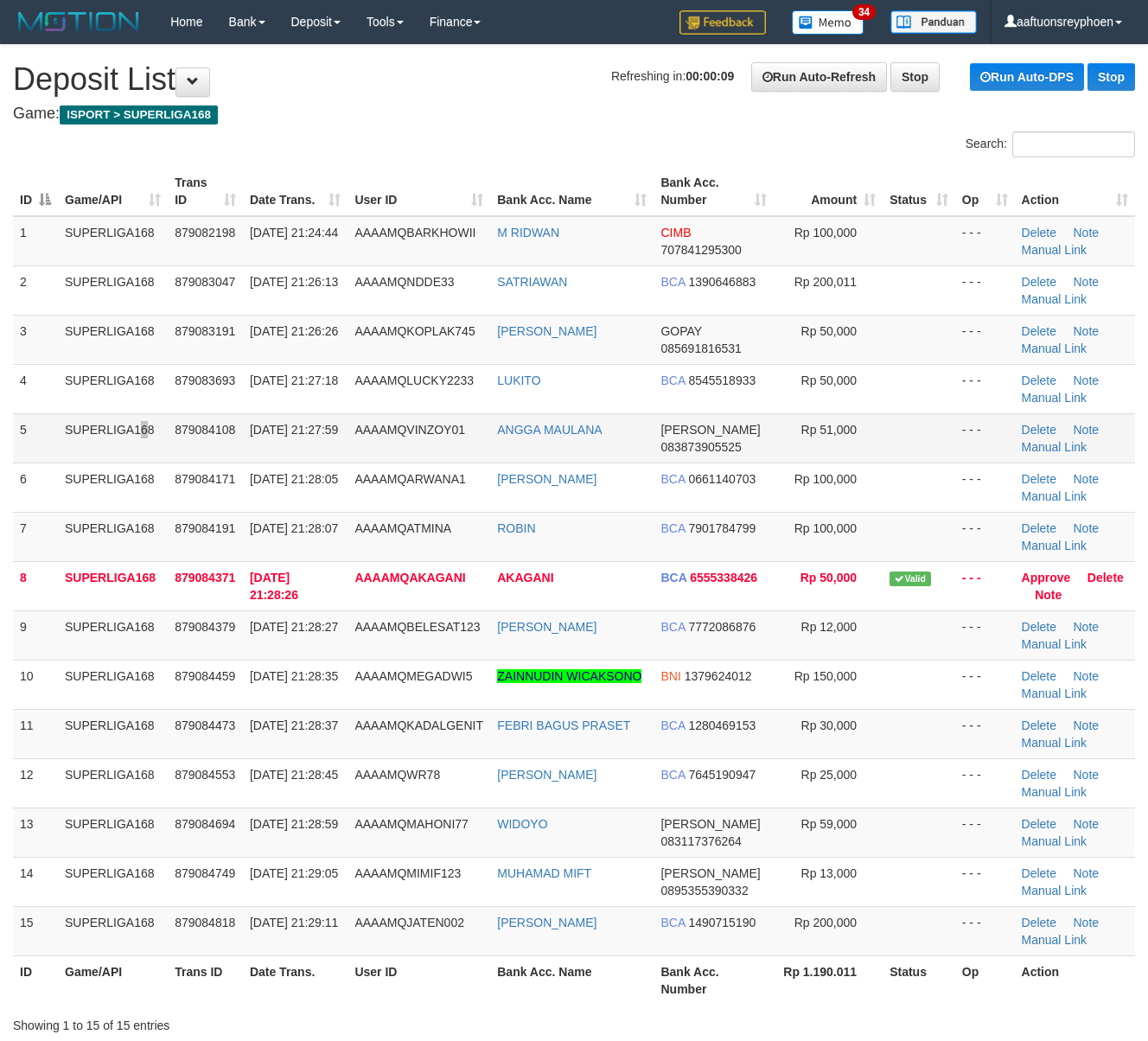
click at [105, 420] on td "SUPERLIGA168" at bounding box center [113, 438] width 110 height 49
drag, startPoint x: 116, startPoint y: 443, endPoint x: 6, endPoint y: 474, distance: 114.3
click at [98, 448] on td "SUPERLIGA168" at bounding box center [113, 438] width 110 height 49
drag, startPoint x: 273, startPoint y: 544, endPoint x: 235, endPoint y: 544, distance: 38.0
click at [258, 535] on span "30/09/2025 21:28:07" at bounding box center [294, 528] width 88 height 14
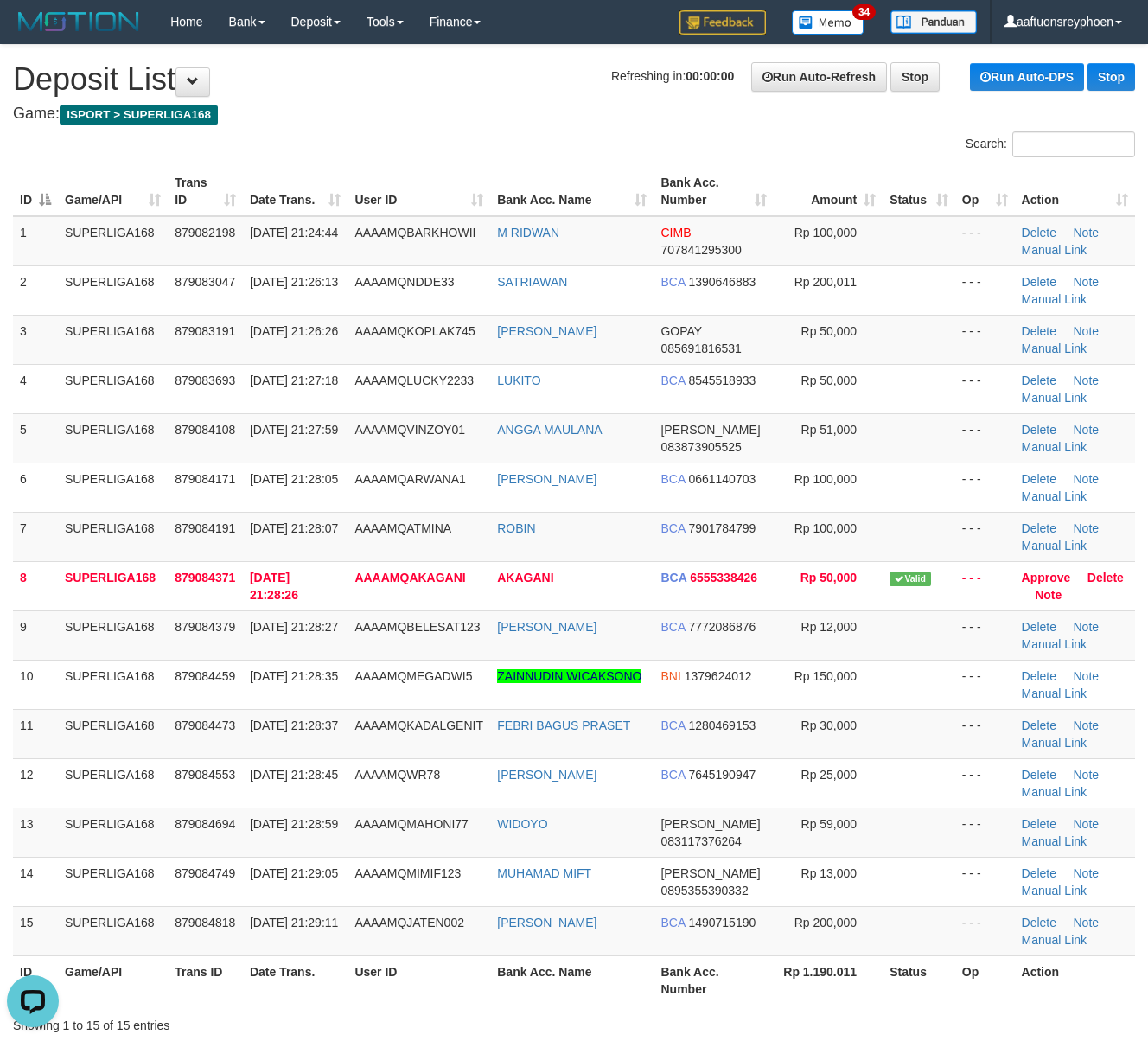
drag, startPoint x: 205, startPoint y: 537, endPoint x: 7, endPoint y: 551, distance: 198.5
click at [198, 537] on td "879084191" at bounding box center [205, 536] width 76 height 49
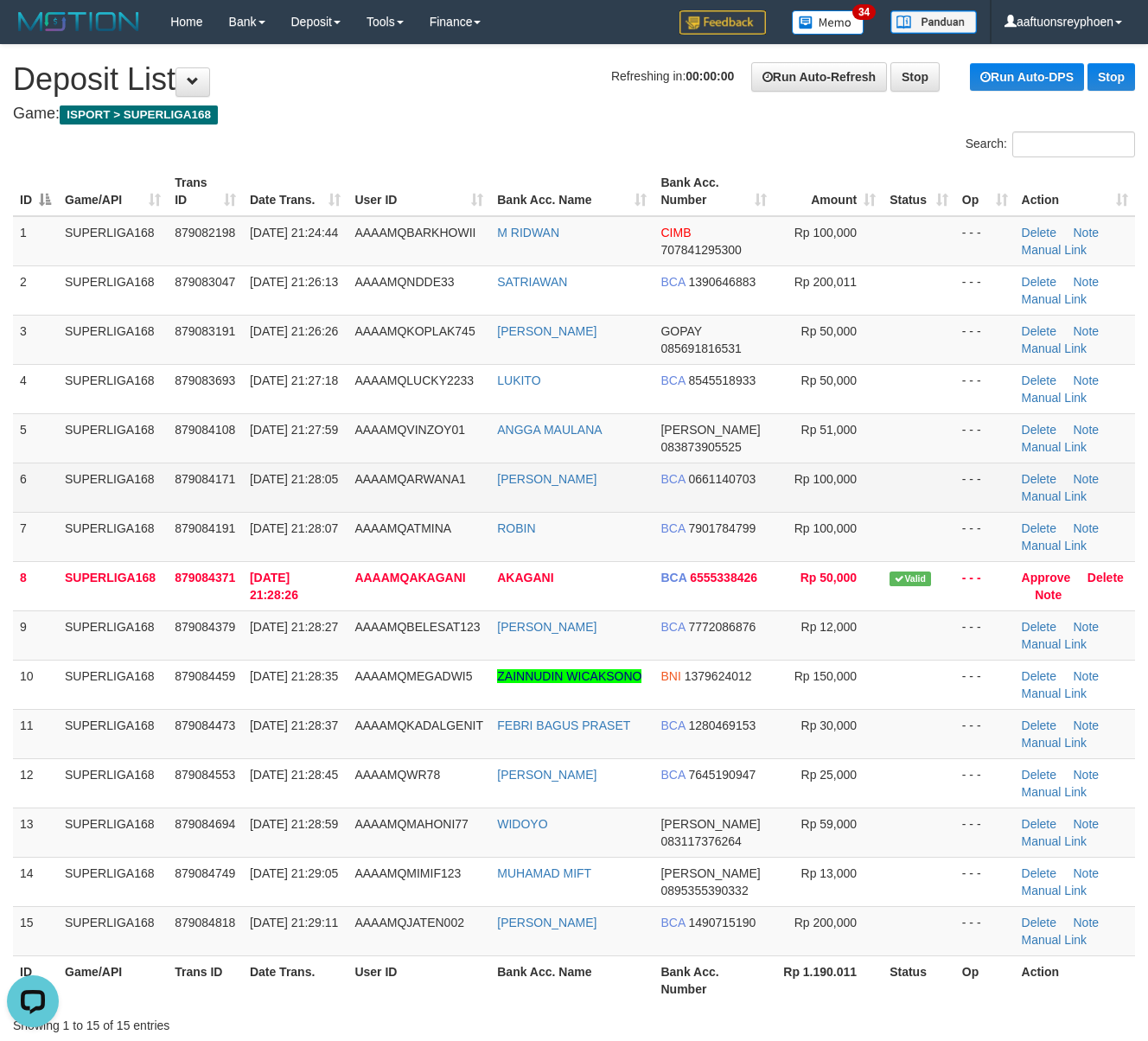
click at [251, 485] on span "30/09/2025 21:28:05" at bounding box center [294, 479] width 88 height 14
click at [70, 474] on td "SUPERLIGA168" at bounding box center [113, 486] width 110 height 49
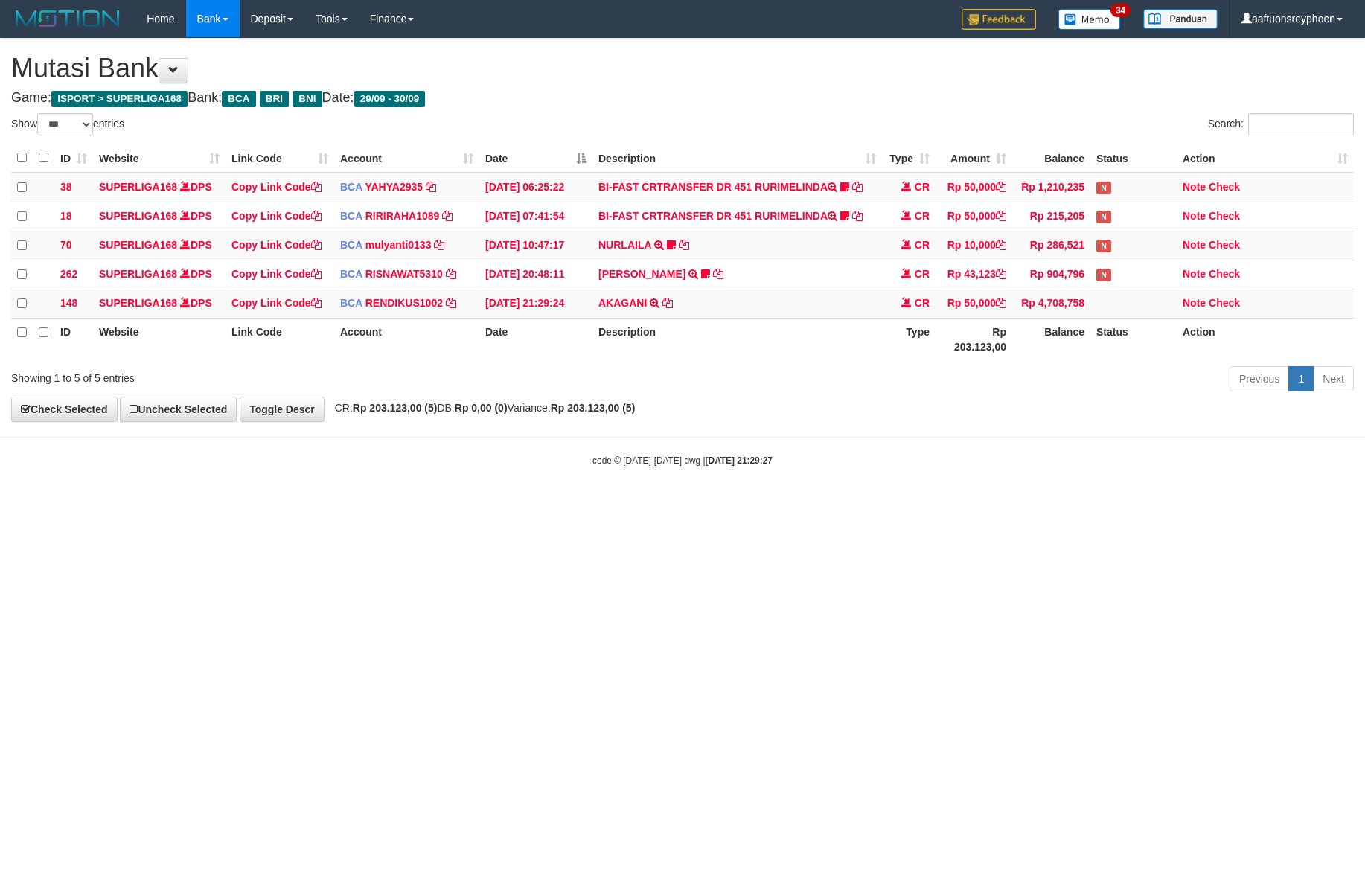
select select "***"
click at [700, 314] on td "AKAGANI TRSF E-BANKING CR 3009/FTSCY/WS95031 50000.00AKAGANI" at bounding box center [737, 303] width 289 height 29
click at [700, 313] on td "AKAGANI TRSF E-BANKING CR 3009/FTSCY/WS95031 50000.00AKAGANI" at bounding box center [737, 303] width 289 height 29
copy tr "AKAGANI TRSF E-BANKING CR 3009/FTSCY/WS95031 50000.00AKAGANI"
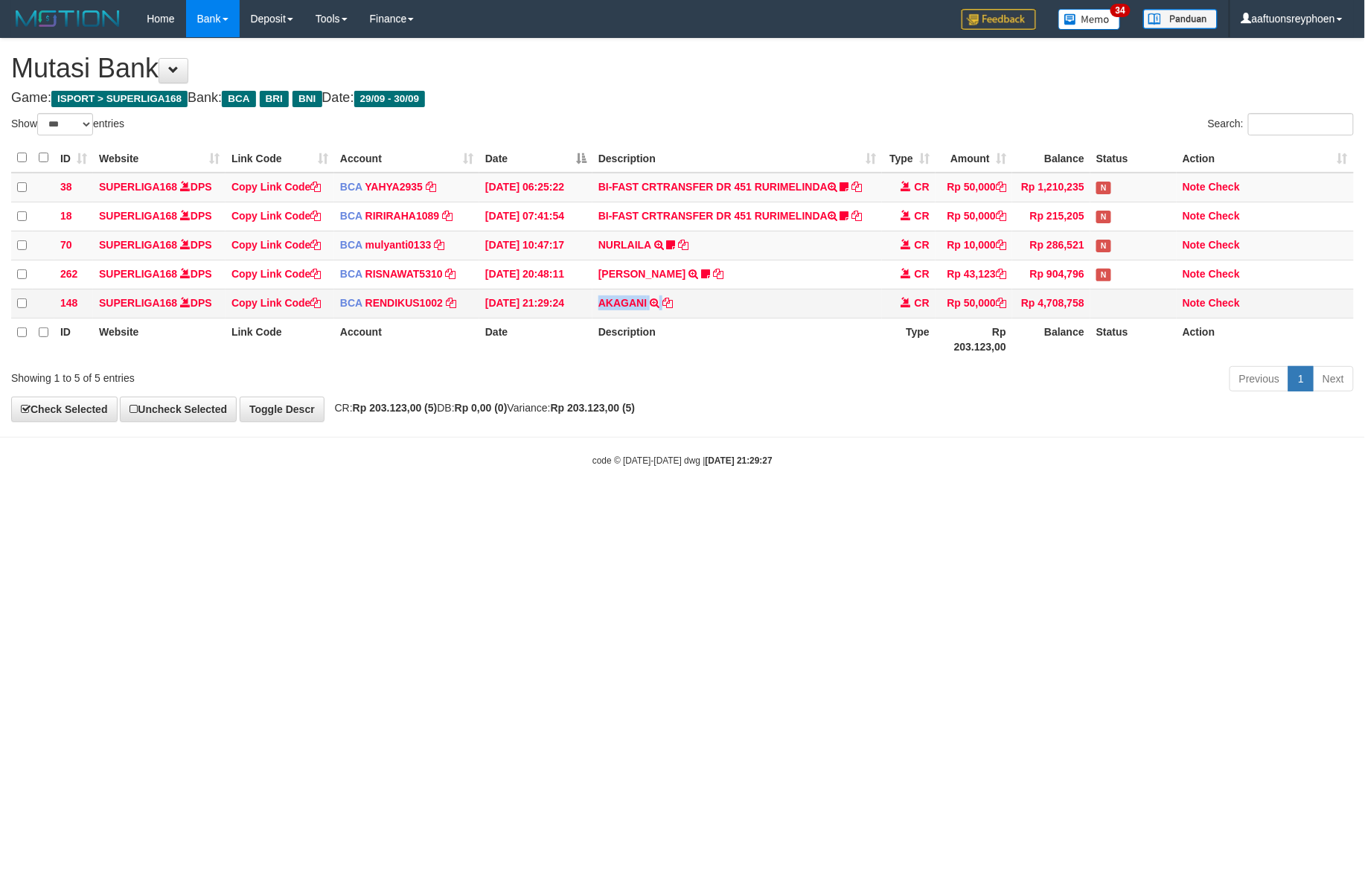
click at [700, 313] on td "AKAGANI TRSF E-BANKING CR 3009/FTSCY/WS95031 50000.00AKAGANI" at bounding box center [737, 303] width 289 height 29
drag, startPoint x: 903, startPoint y: 537, endPoint x: 966, endPoint y: 542, distance: 63.2
click at [907, 505] on html "Toggle navigation Home Bank Account List Load By Website Group [ISPORT] SUPERLI…" at bounding box center [682, 252] width 1365 height 505
click at [891, 505] on html "Toggle navigation Home Bank Account List Load By Website Group [ISPORT] SUPERLI…" at bounding box center [682, 252] width 1365 height 505
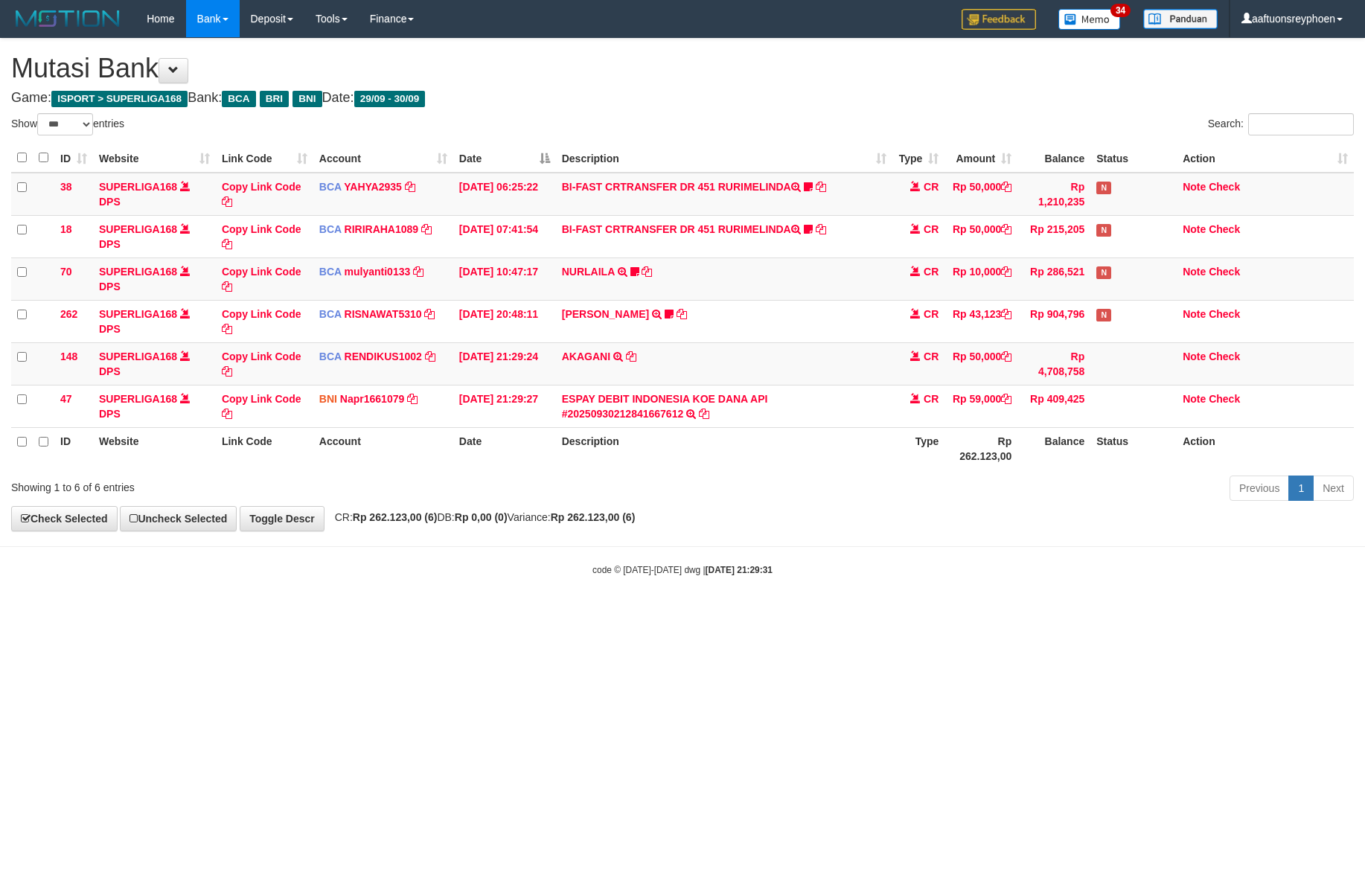
select select "***"
drag, startPoint x: 910, startPoint y: 501, endPoint x: 1355, endPoint y: 531, distance: 446.0
click at [978, 509] on div "**********" at bounding box center [682, 284] width 1365 height 492
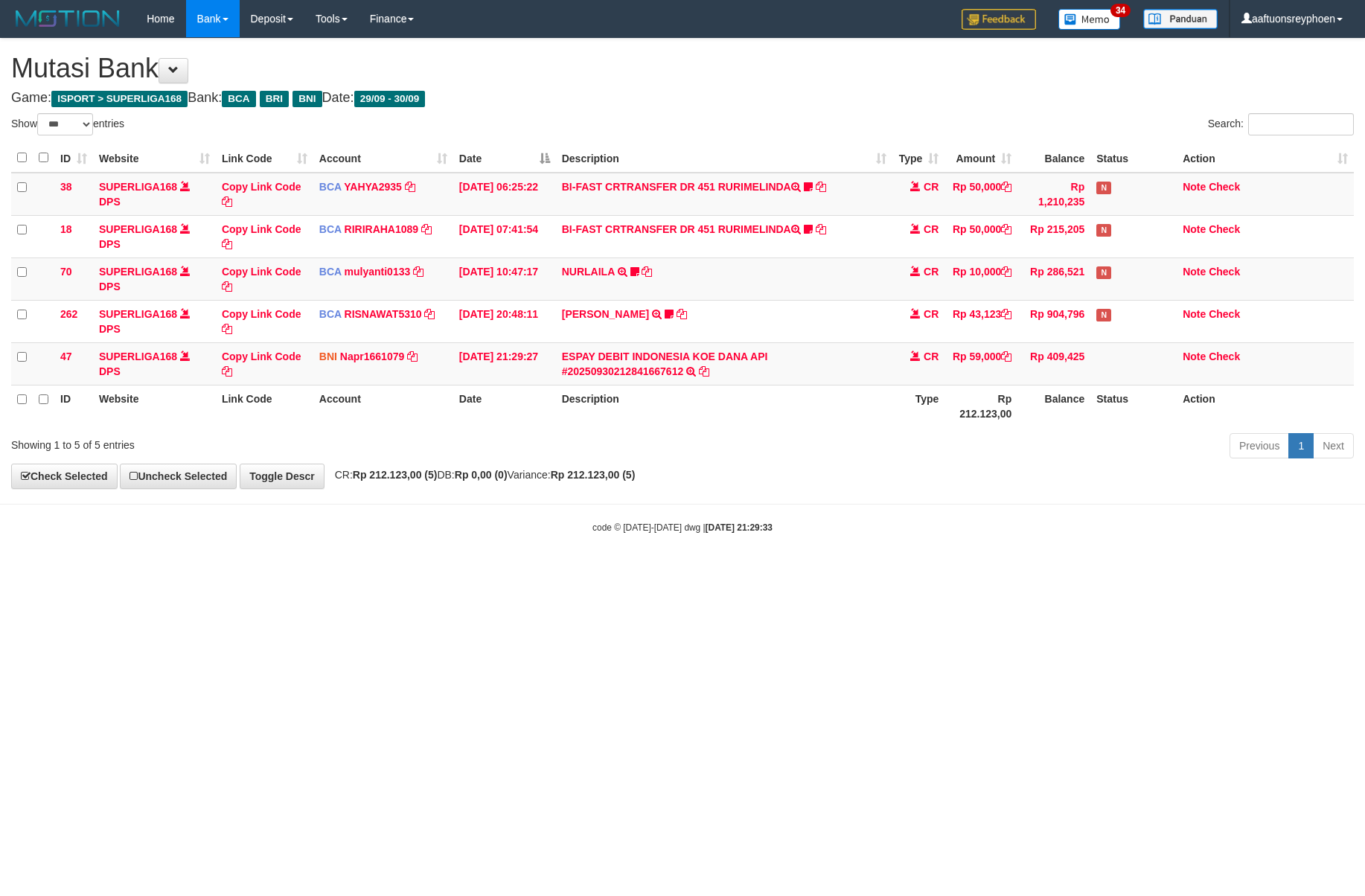
select select "***"
click at [793, 571] on html "Toggle navigation Home Bank Account List Load By Website Group [ISPORT] SUPERLI…" at bounding box center [682, 285] width 1365 height 571
select select "***"
click at [1124, 522] on div "code © 2012-2018 dwg | 2025/09/30 21:29:38" at bounding box center [682, 526] width 1365 height 15
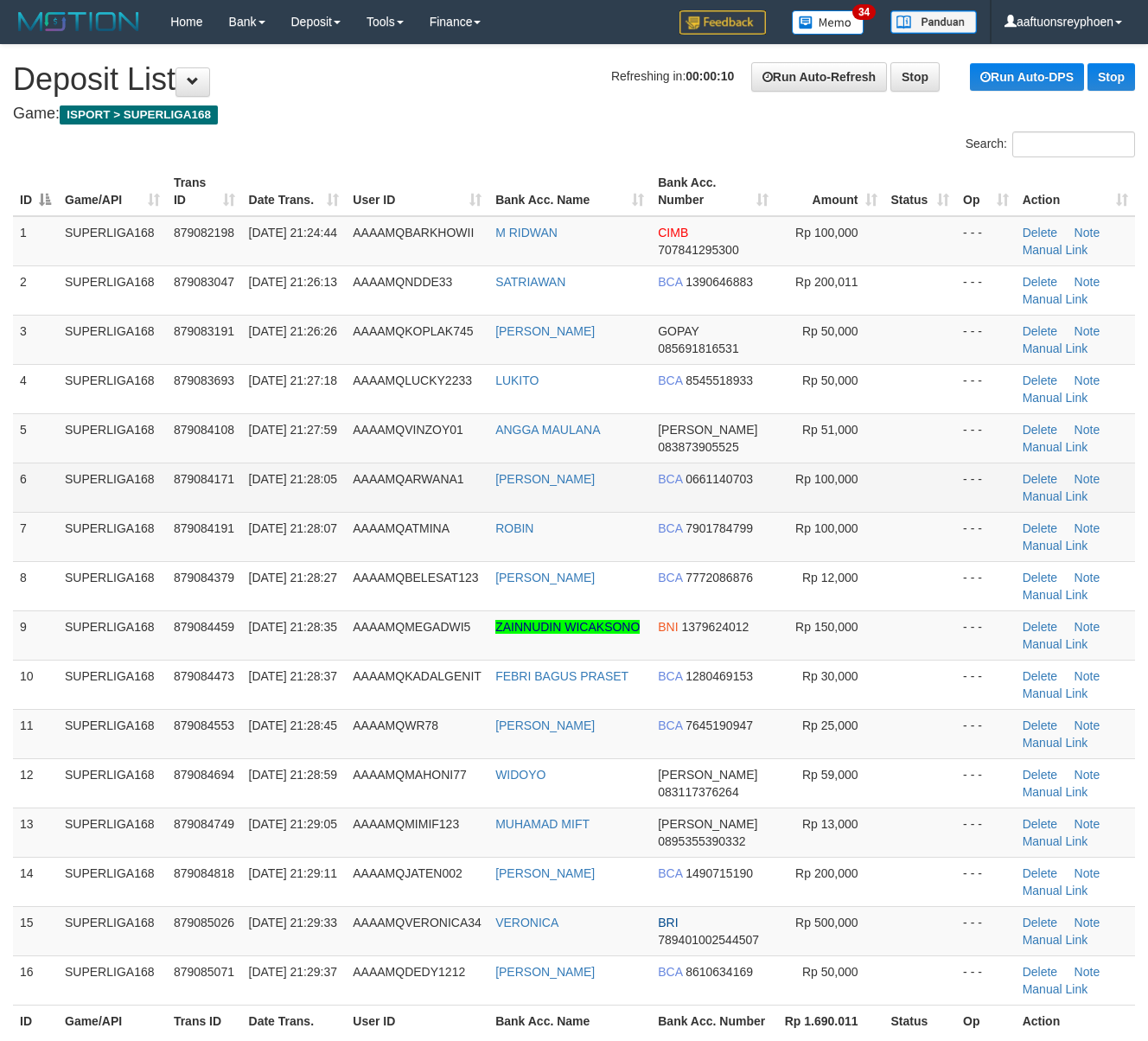
click at [189, 477] on span "879084171" at bounding box center [203, 479] width 61 height 14
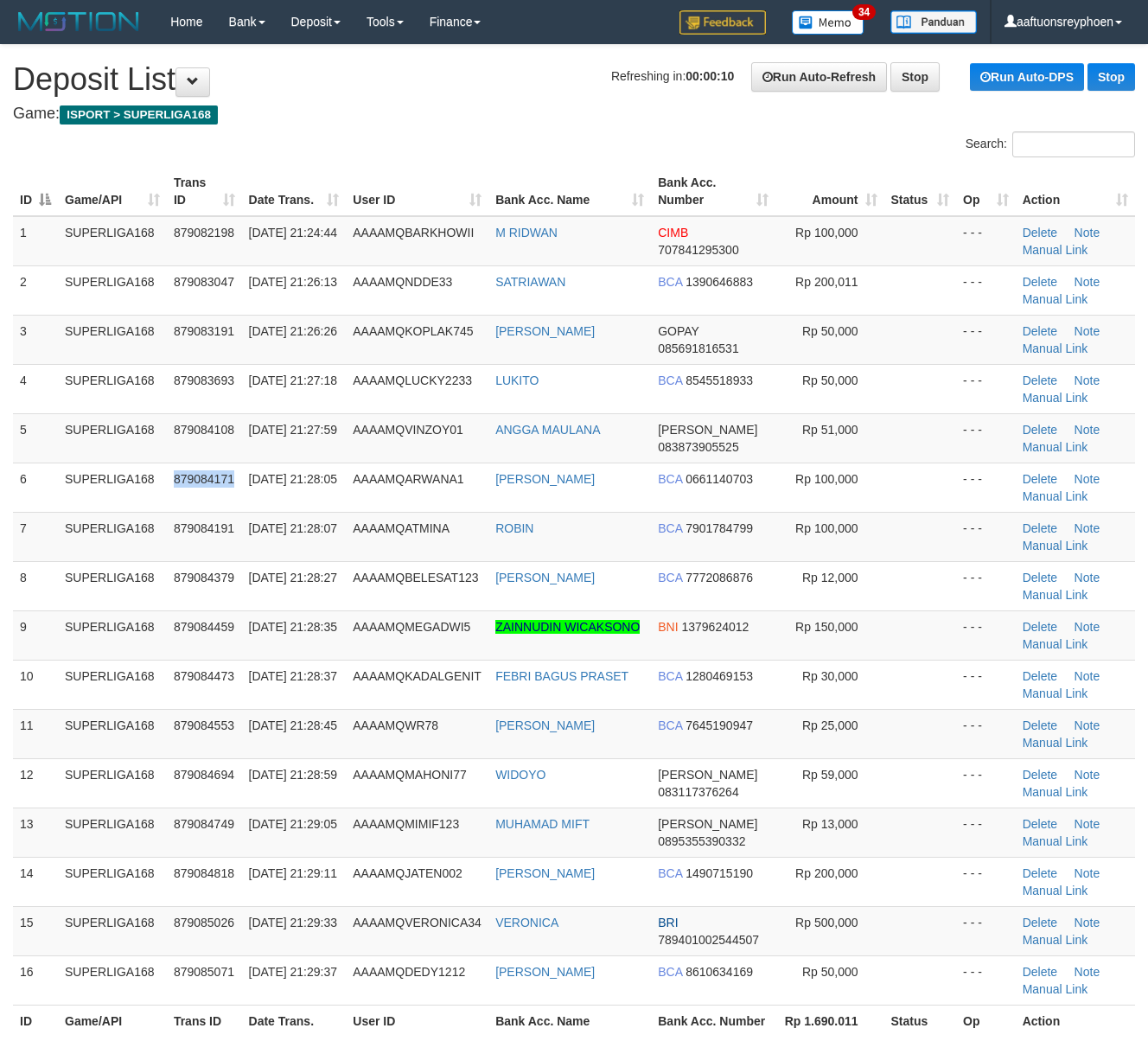
drag, startPoint x: 189, startPoint y: 477, endPoint x: 0, endPoint y: 529, distance: 196.0
click at [134, 489] on tr "6 SUPERLIGA168 879084171 30/09/2025 21:28:05 AAAAMQARWANA1 IVAN PRADITYA NURD B…" at bounding box center [574, 486] width 1122 height 49
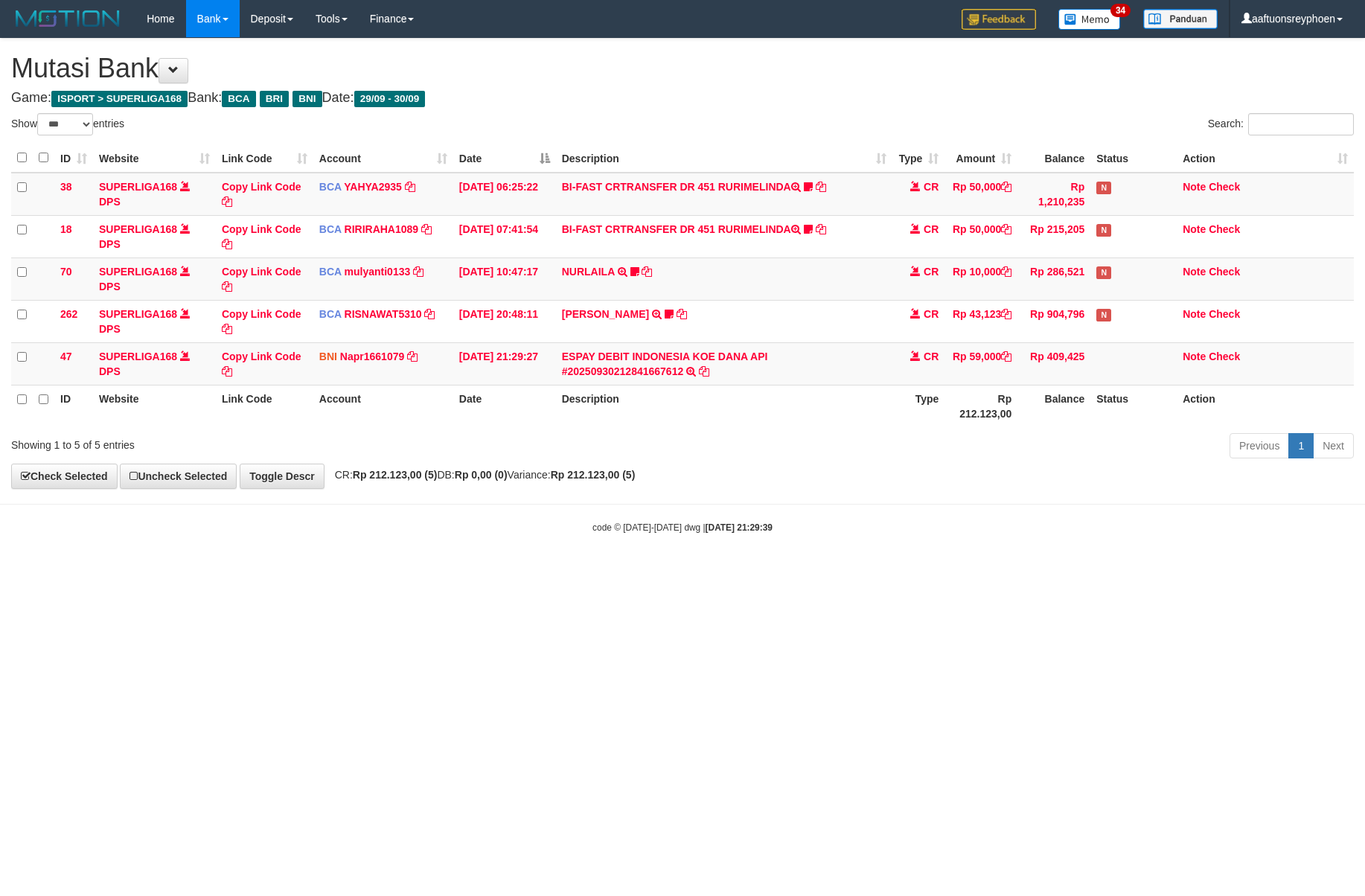
select select "***"
drag, startPoint x: 965, startPoint y: 505, endPoint x: 1167, endPoint y: 428, distance: 216.2
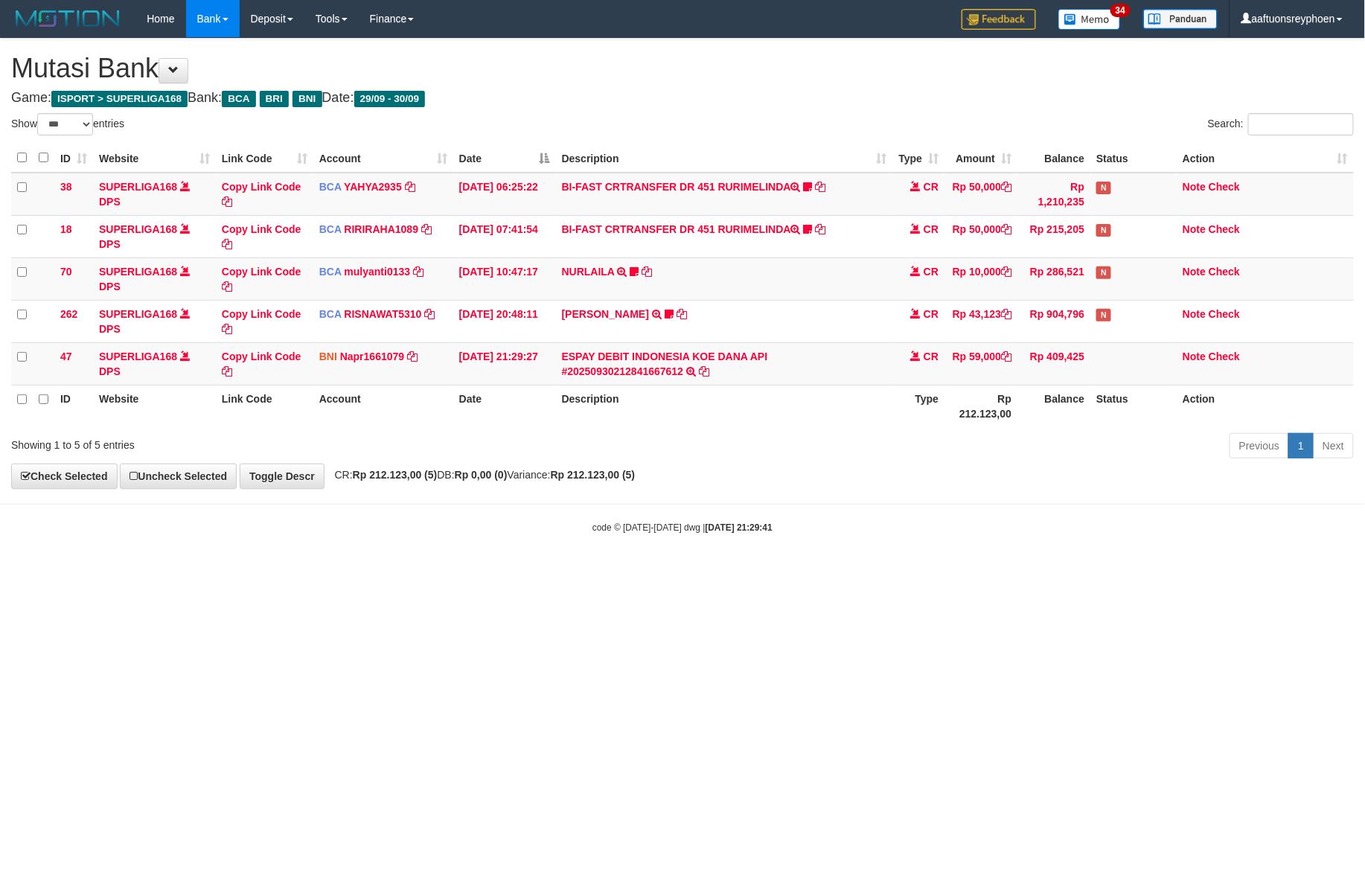
click at [1109, 447] on body "Toggle navigation Home Bank Account List Load By Website Group [ISPORT] SUPERLI…" at bounding box center [682, 285] width 1365 height 571
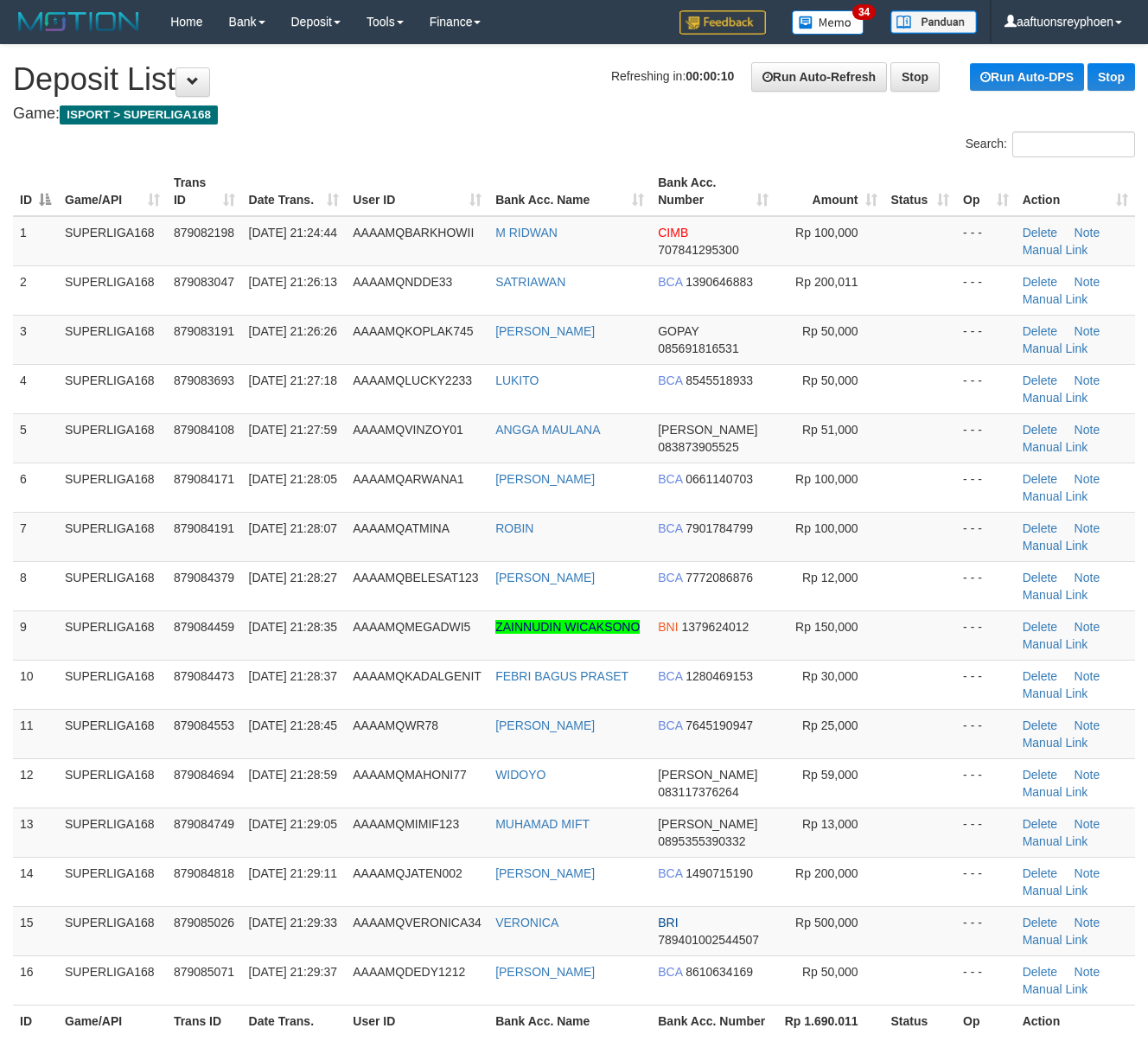
click at [316, 161] on div "Search: ID Game/API Trans ID Date Trans. User ID Bank Acc. Name Bank Acc. Numbe…" at bounding box center [574, 598] width 1122 height 935
click at [29, 317] on td "3" at bounding box center [35, 339] width 45 height 49
drag, startPoint x: 29, startPoint y: 317, endPoint x: 2, endPoint y: 332, distance: 30.9
click at [29, 317] on td "3" at bounding box center [35, 339] width 45 height 49
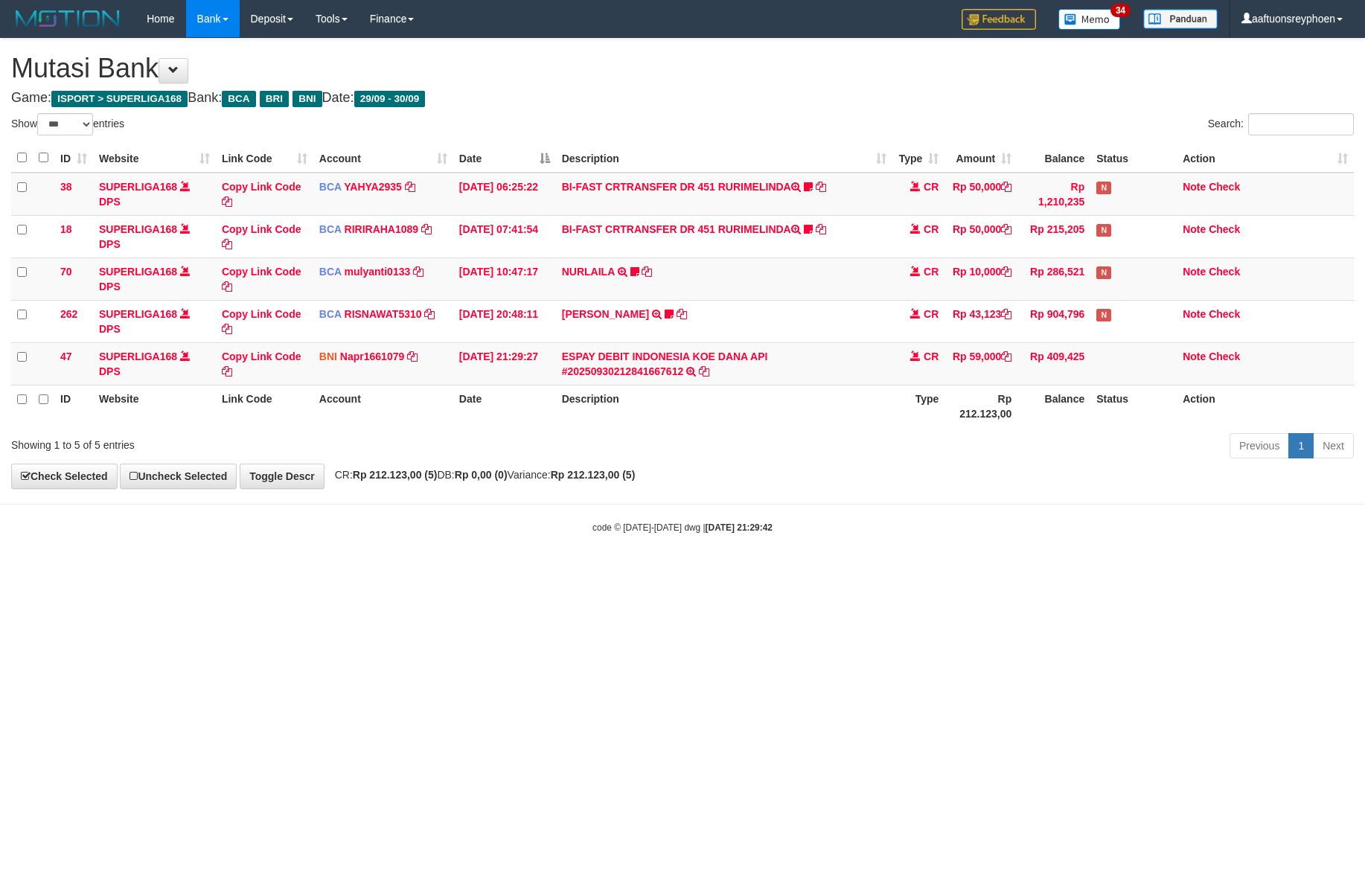
select select "***"
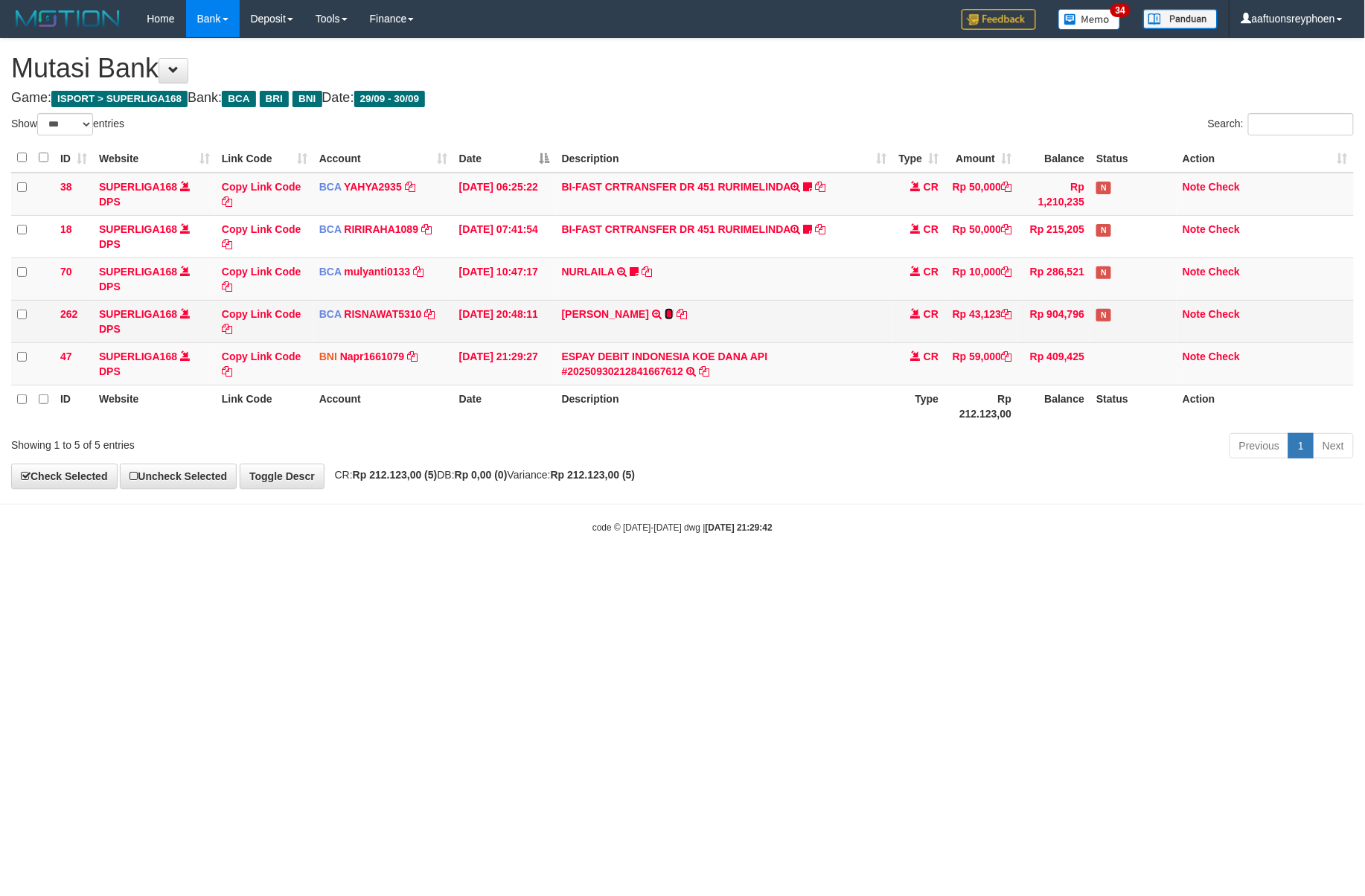
click at [665, 313] on icon at bounding box center [669, 313] width 9 height 10
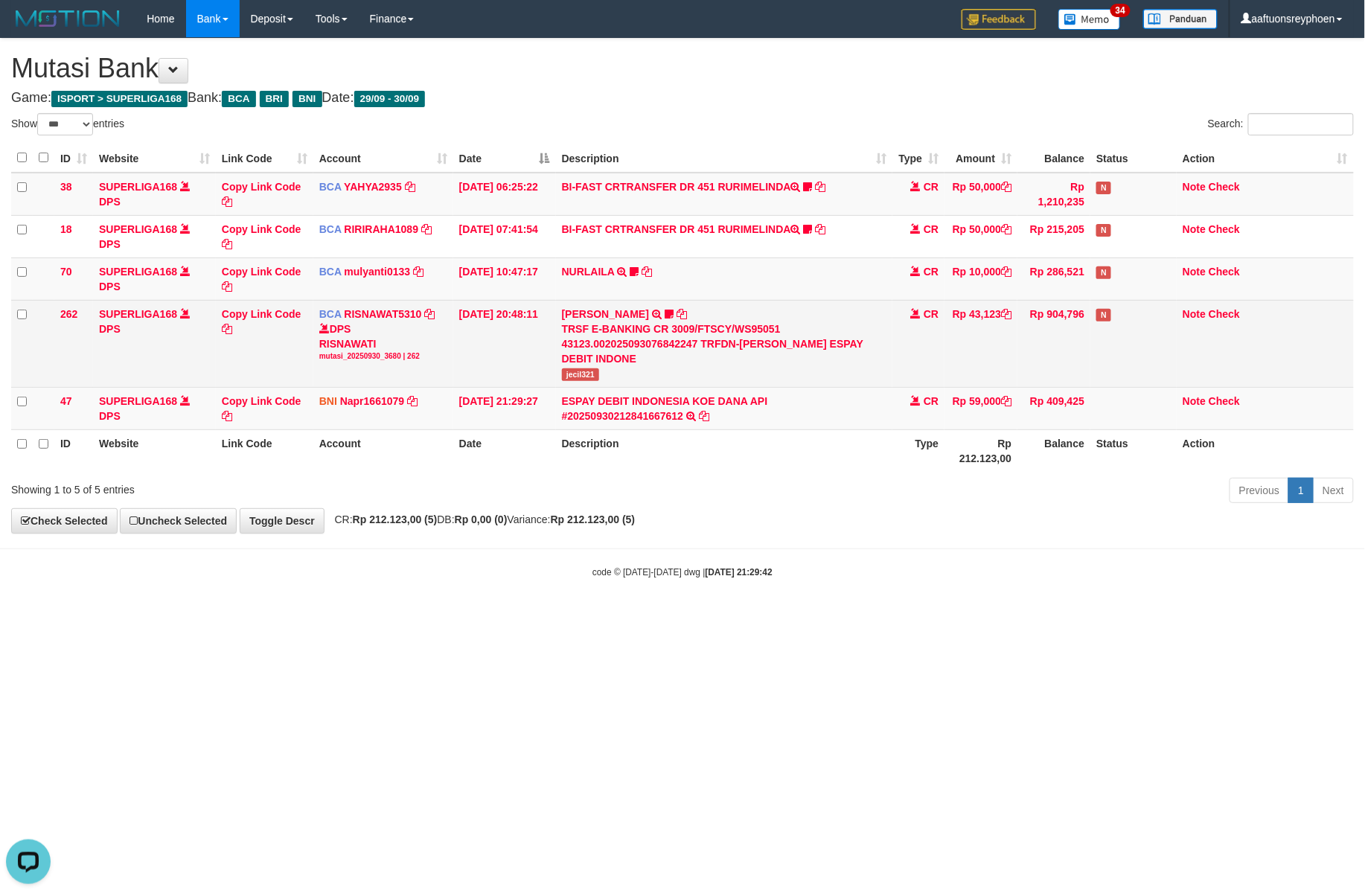
click at [576, 361] on div "TRSF E-BANKING CR 3009/FTSCY/WS95051 43123.002025093076842247 TRFDN-[PERSON_NAM…" at bounding box center [724, 344] width 326 height 45
click at [572, 372] on span "jecil321" at bounding box center [580, 374] width 38 height 13
copy span "jecil321"
click at [572, 372] on span "jecil321" at bounding box center [580, 374] width 38 height 13
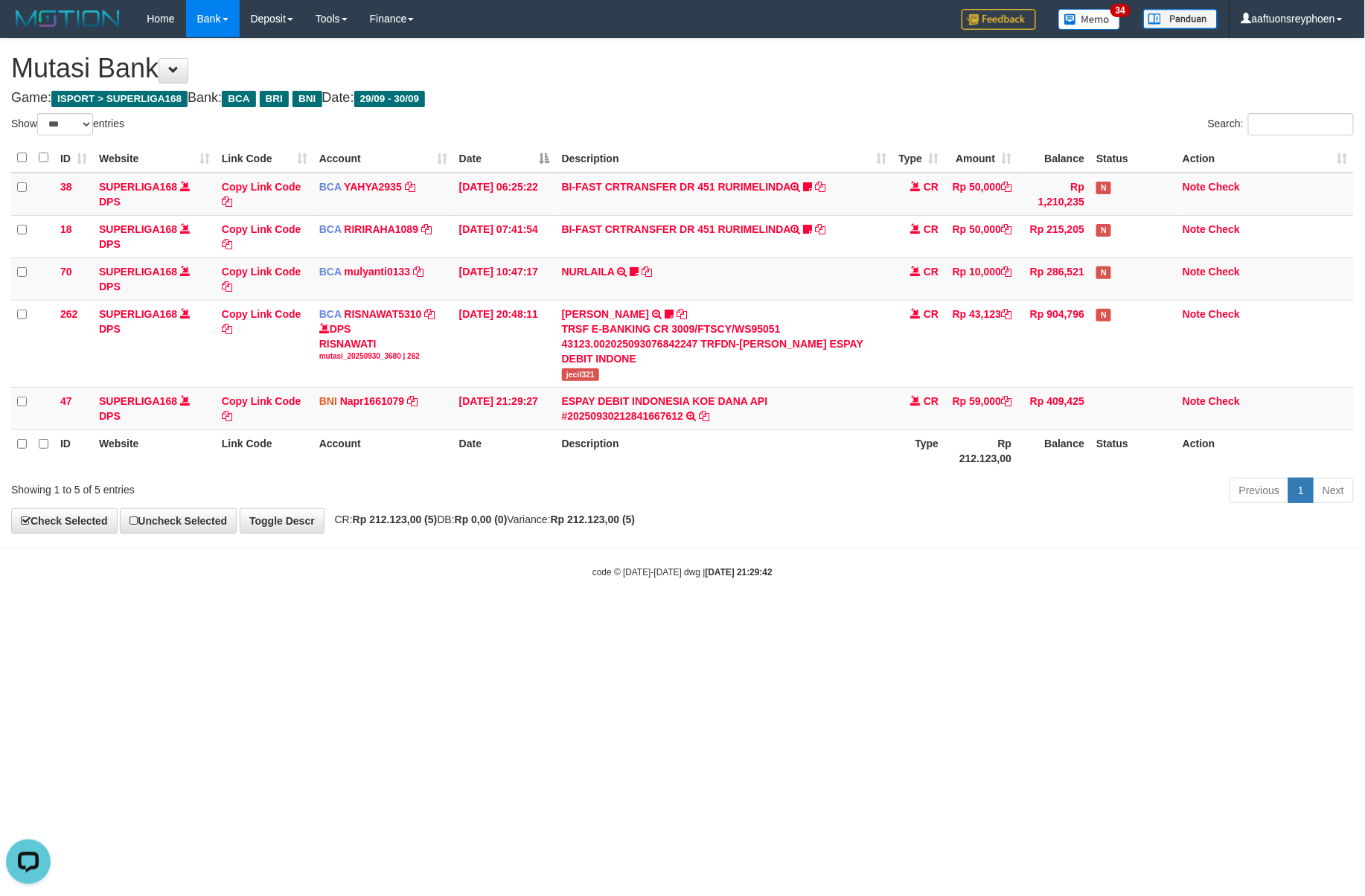
drag, startPoint x: 968, startPoint y: 515, endPoint x: 1355, endPoint y: 489, distance: 387.9
click at [1005, 512] on div "**********" at bounding box center [682, 285] width 1365 height 494
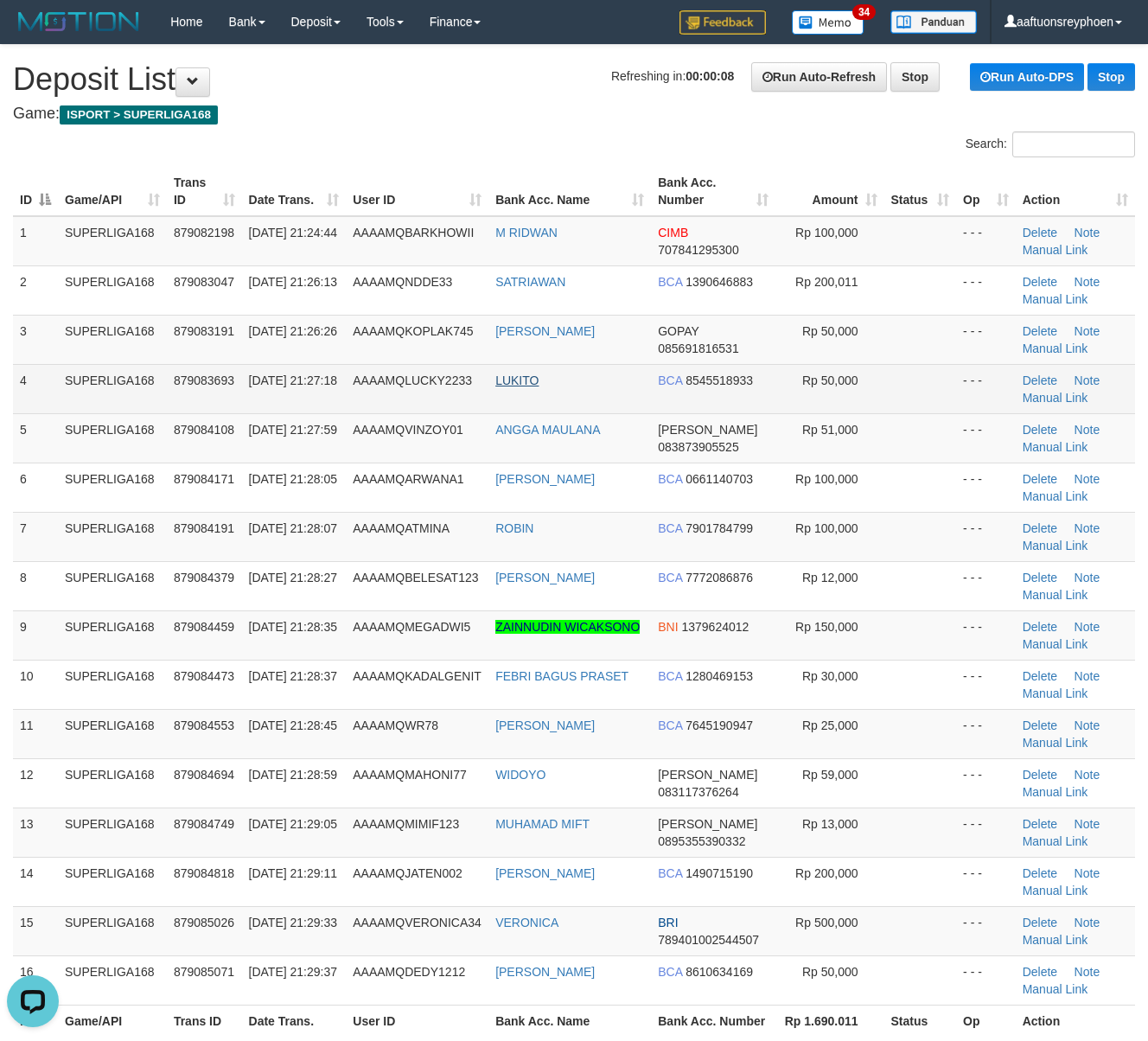
click at [502, 386] on td "LUKITO" at bounding box center [569, 388] width 162 height 49
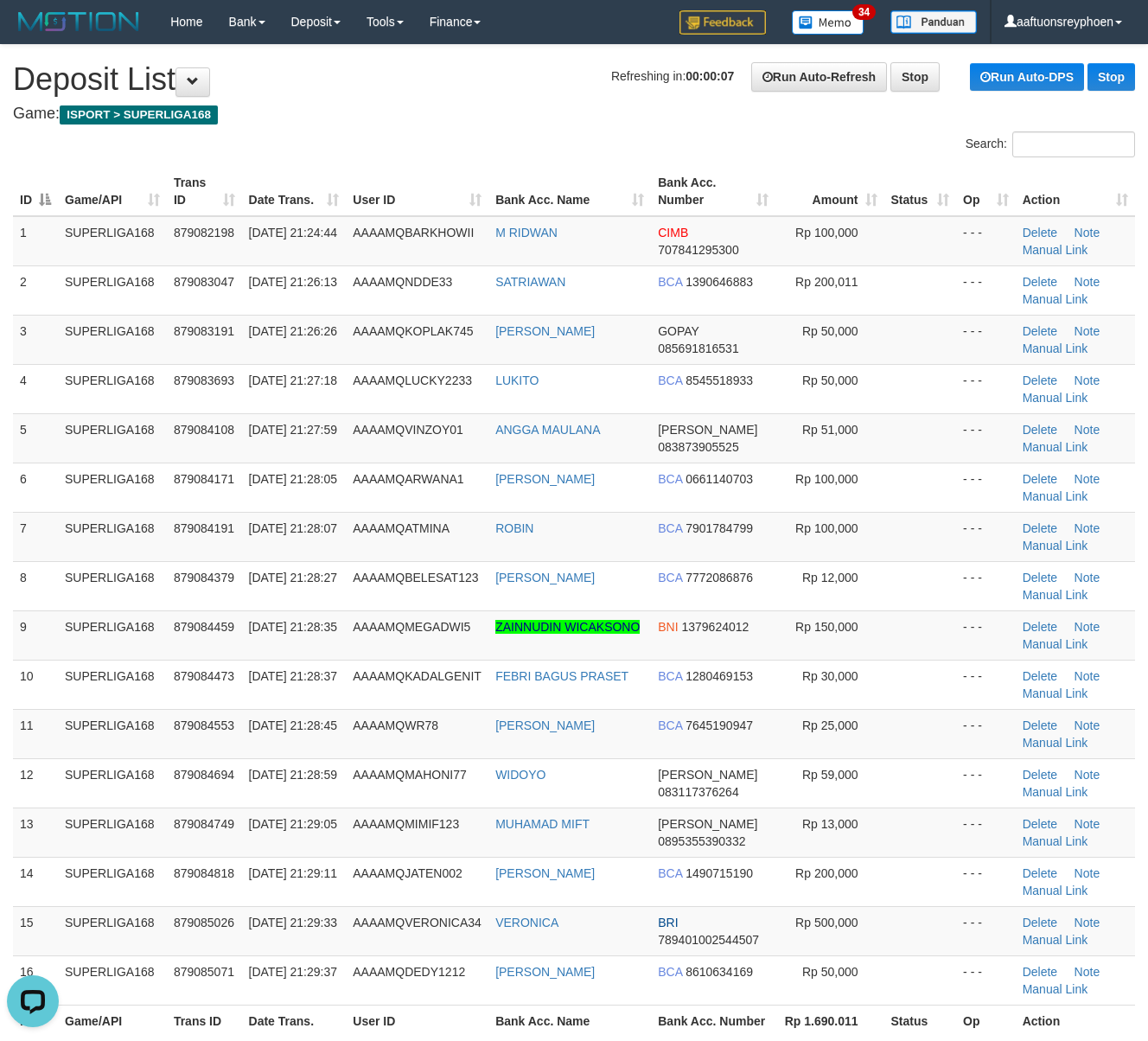
drag, startPoint x: 481, startPoint y: 422, endPoint x: 5, endPoint y: 506, distance: 483.4
click at [481, 422] on td "AAAAMQVINZOY01" at bounding box center [416, 438] width 143 height 49
drag, startPoint x: 246, startPoint y: 528, endPoint x: 0, endPoint y: 598, distance: 255.8
click at [245, 528] on td "30/09/2025 21:28:07" at bounding box center [294, 536] width 105 height 49
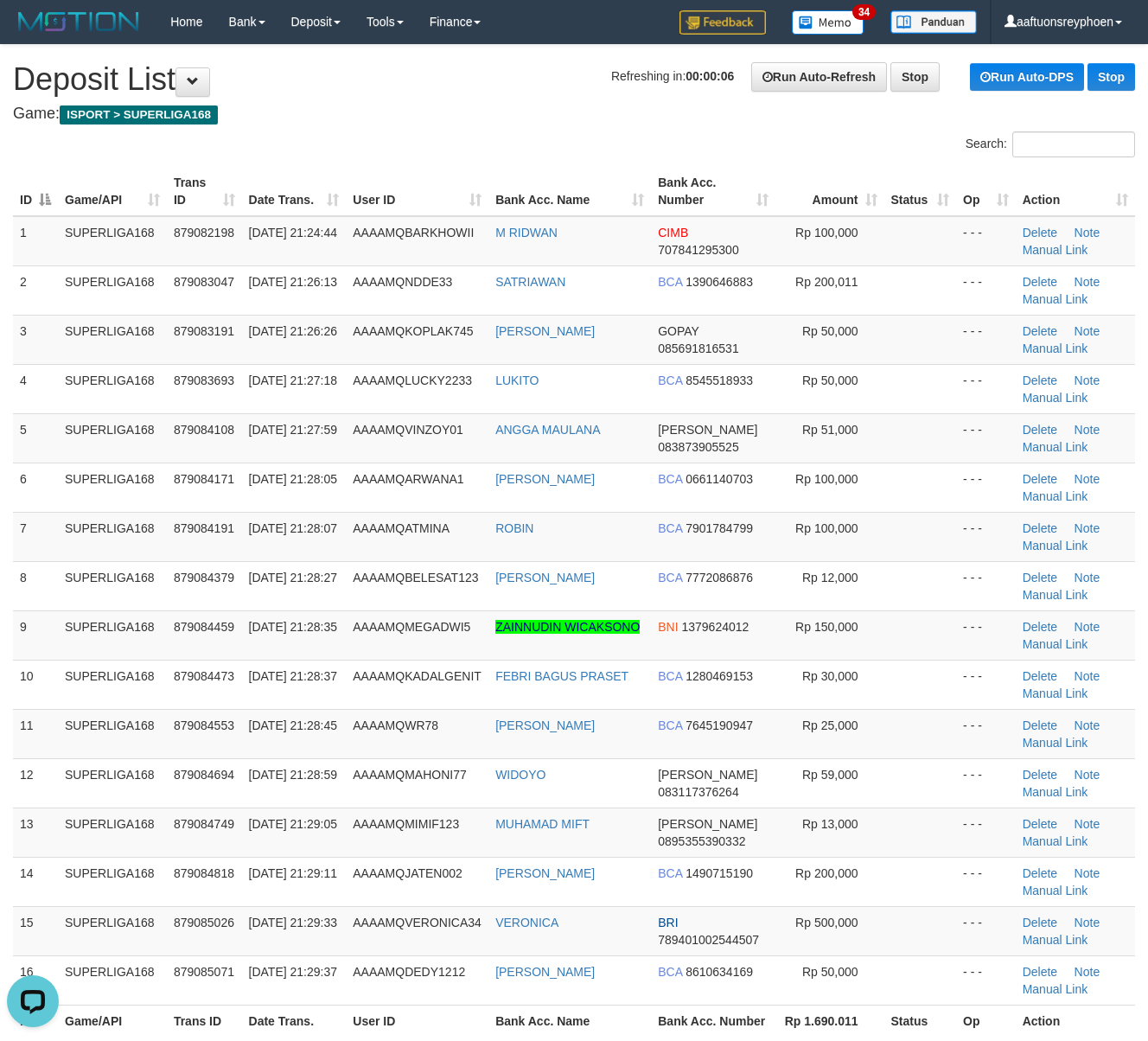
drag, startPoint x: 101, startPoint y: 531, endPoint x: 6, endPoint y: 544, distance: 95.9
click at [49, 536] on tr "7 SUPERLIGA168 879084191 30/09/2025 21:28:07 AAAAMQATMINA ROBIN BCA 7901784799 …" at bounding box center [574, 536] width 1122 height 49
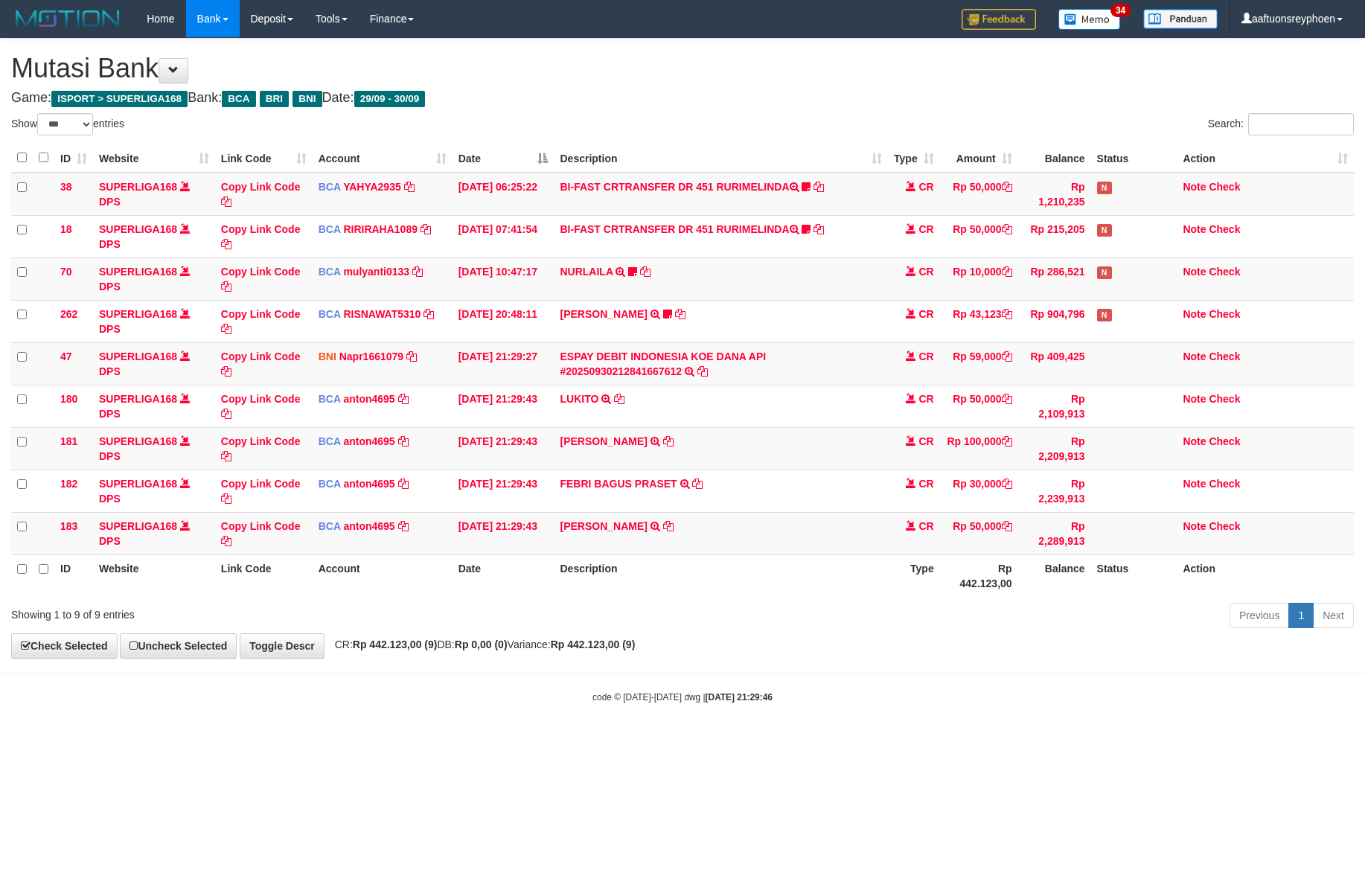
select select "***"
drag, startPoint x: 0, startPoint y: 0, endPoint x: 755, endPoint y: 452, distance: 880.0
click at [755, 452] on td "IVAN PRADITYA NURD TRSF E-BANKING CR 3009/FTSCY/WS95031 100000.00IVAN PRADITYA …" at bounding box center [720, 448] width 334 height 43
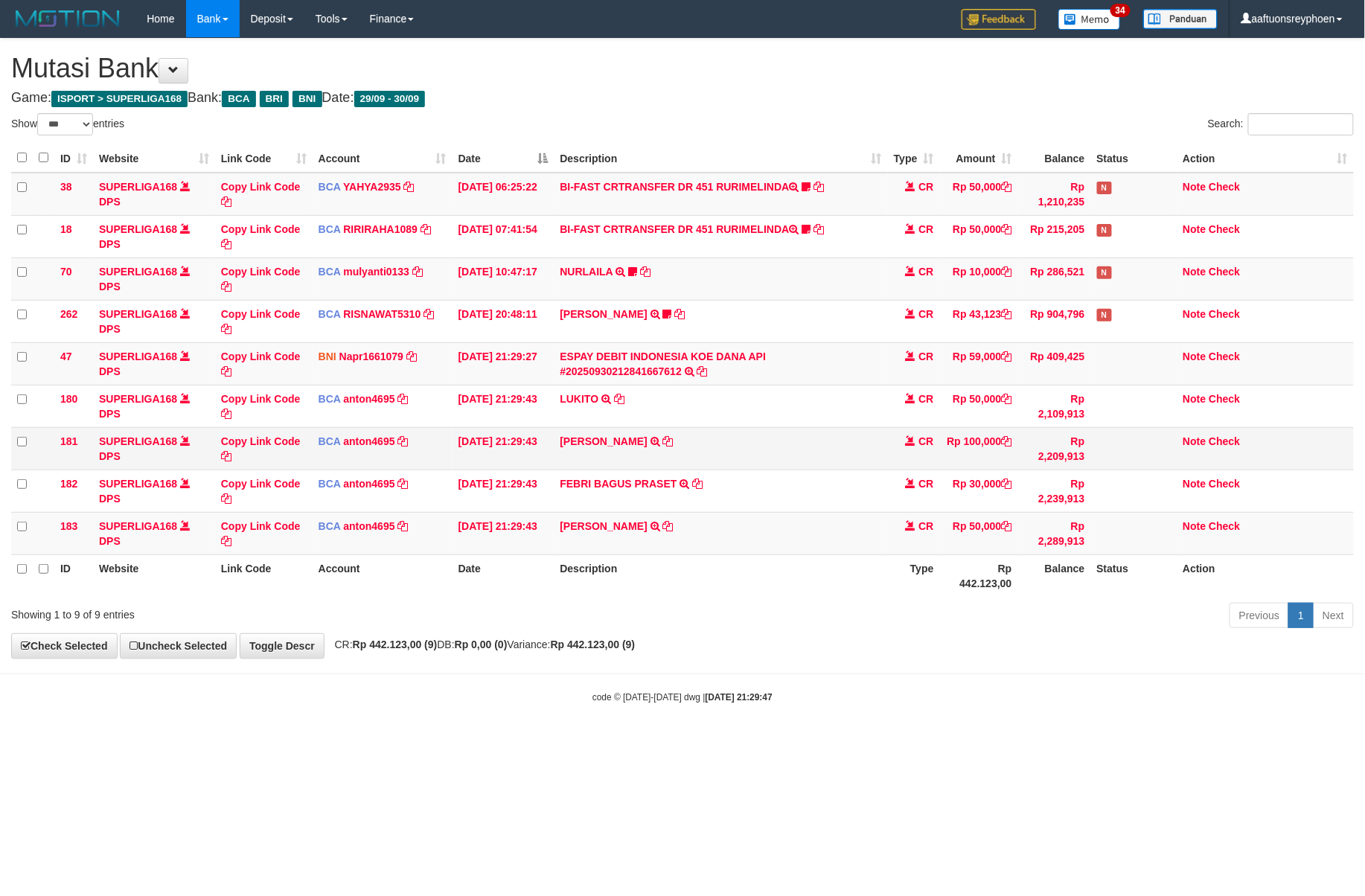
click at [755, 452] on td "IVAN PRADITYA NURD TRSF E-BANKING CR 3009/FTSCY/WS95031 100000.00IVAN PRADITYA …" at bounding box center [720, 448] width 334 height 43
copy tr "IVAN PRADITYA NURD TRSF E-BANKING CR 3009/FTSCY/WS95031 100000.00IVAN PRADITYA …"
click at [755, 452] on td "IVAN PRADITYA NURD TRSF E-BANKING CR 3009/FTSCY/WS95031 100000.00IVAN PRADITYA …" at bounding box center [720, 448] width 334 height 43
drag, startPoint x: 820, startPoint y: 554, endPoint x: 904, endPoint y: 554, distance: 84.0
click at [874, 554] on td "DEDY HARYANTO TRSF E-BANKING CR 3009/FTSCY/WS95031 50000.00DEDY HARYANTO" at bounding box center [720, 533] width 334 height 43
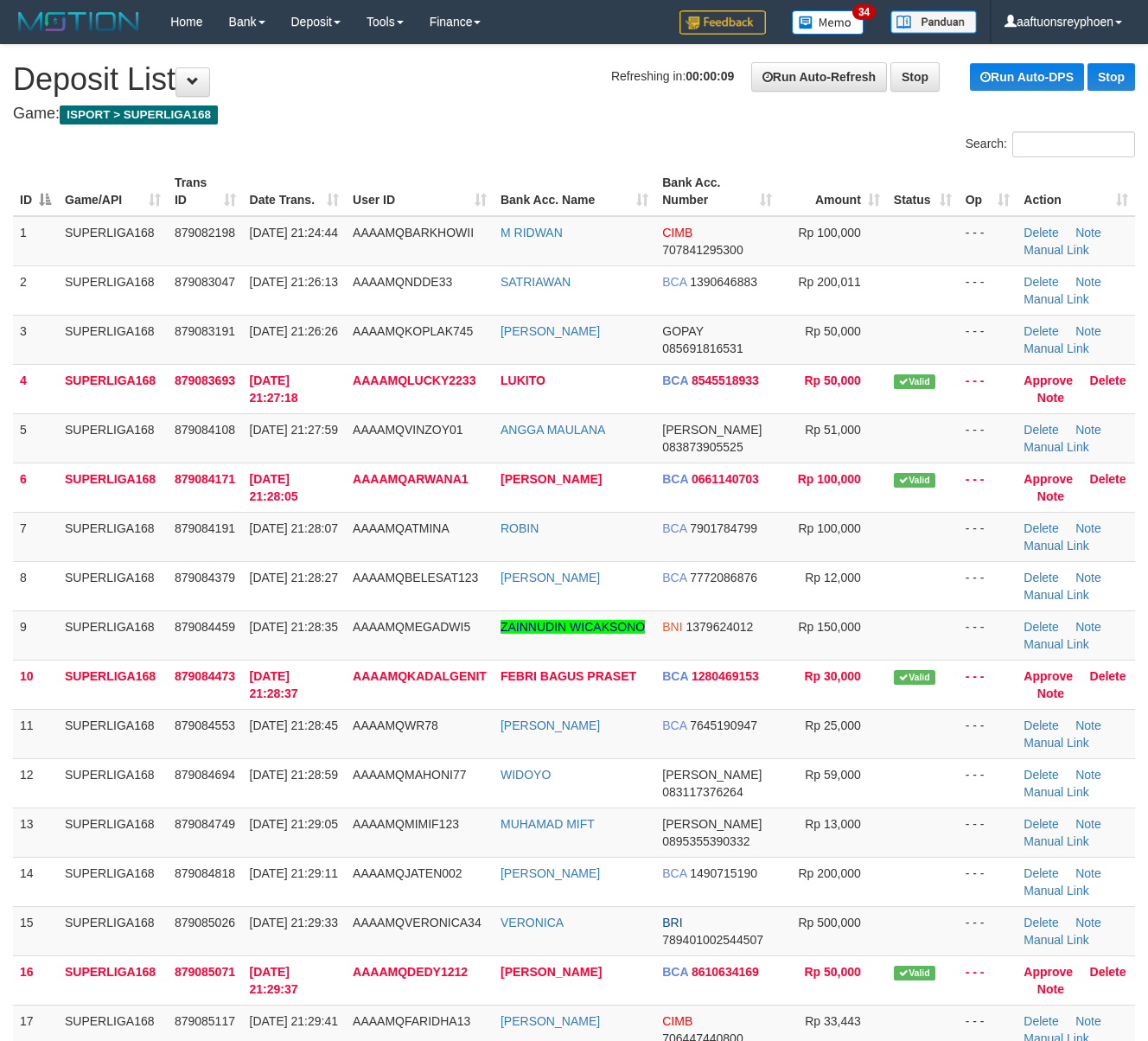
drag, startPoint x: 190, startPoint y: 544, endPoint x: 5, endPoint y: 566, distance: 186.3
click at [185, 544] on td "879084191" at bounding box center [205, 536] width 76 height 49
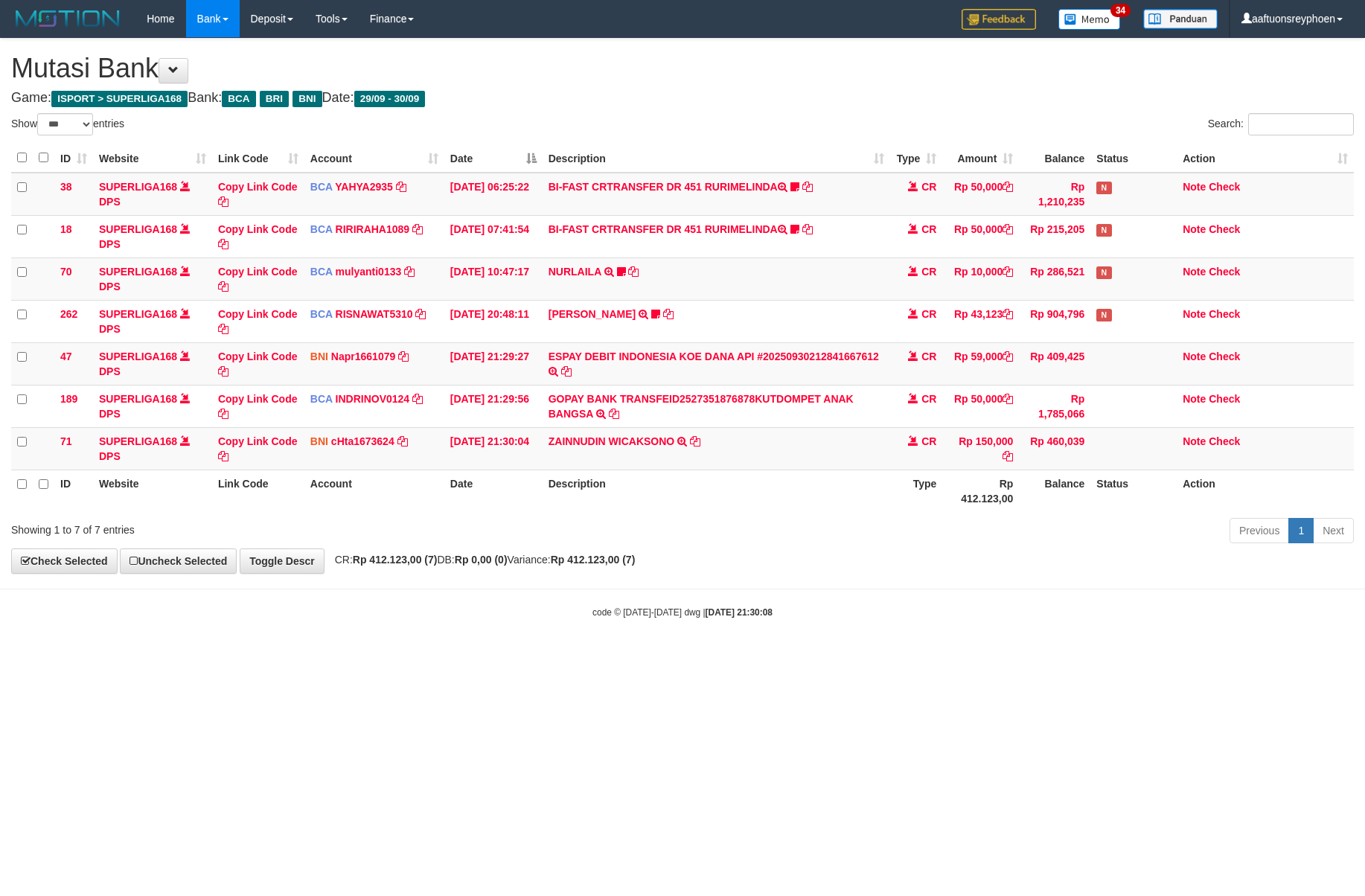
select select "***"
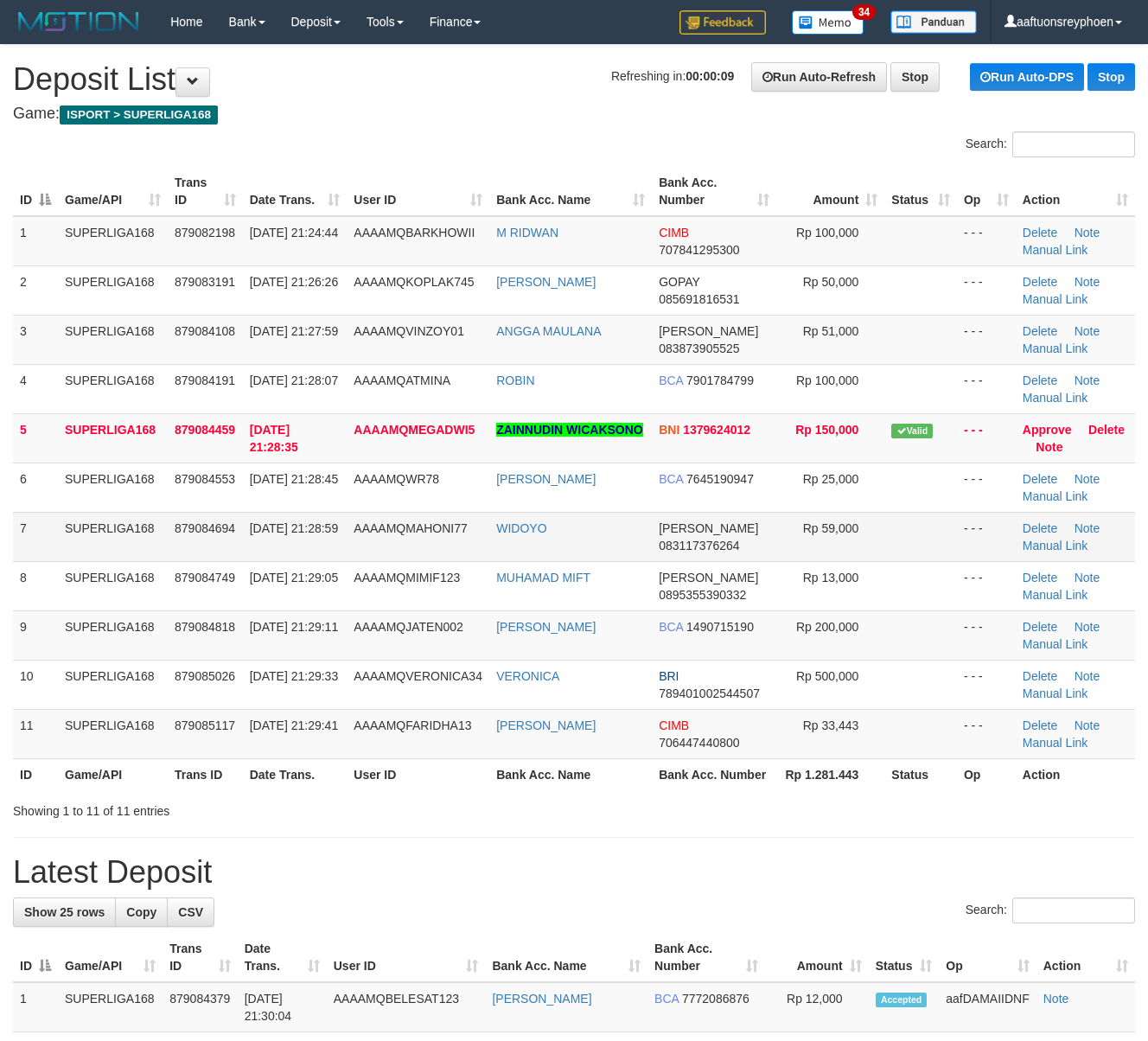
click at [209, 537] on td "879084694" at bounding box center [205, 536] width 76 height 49
drag, startPoint x: 215, startPoint y: 536, endPoint x: 129, endPoint y: 557, distance: 88.5
click at [216, 533] on td "879084694" at bounding box center [205, 536] width 76 height 49
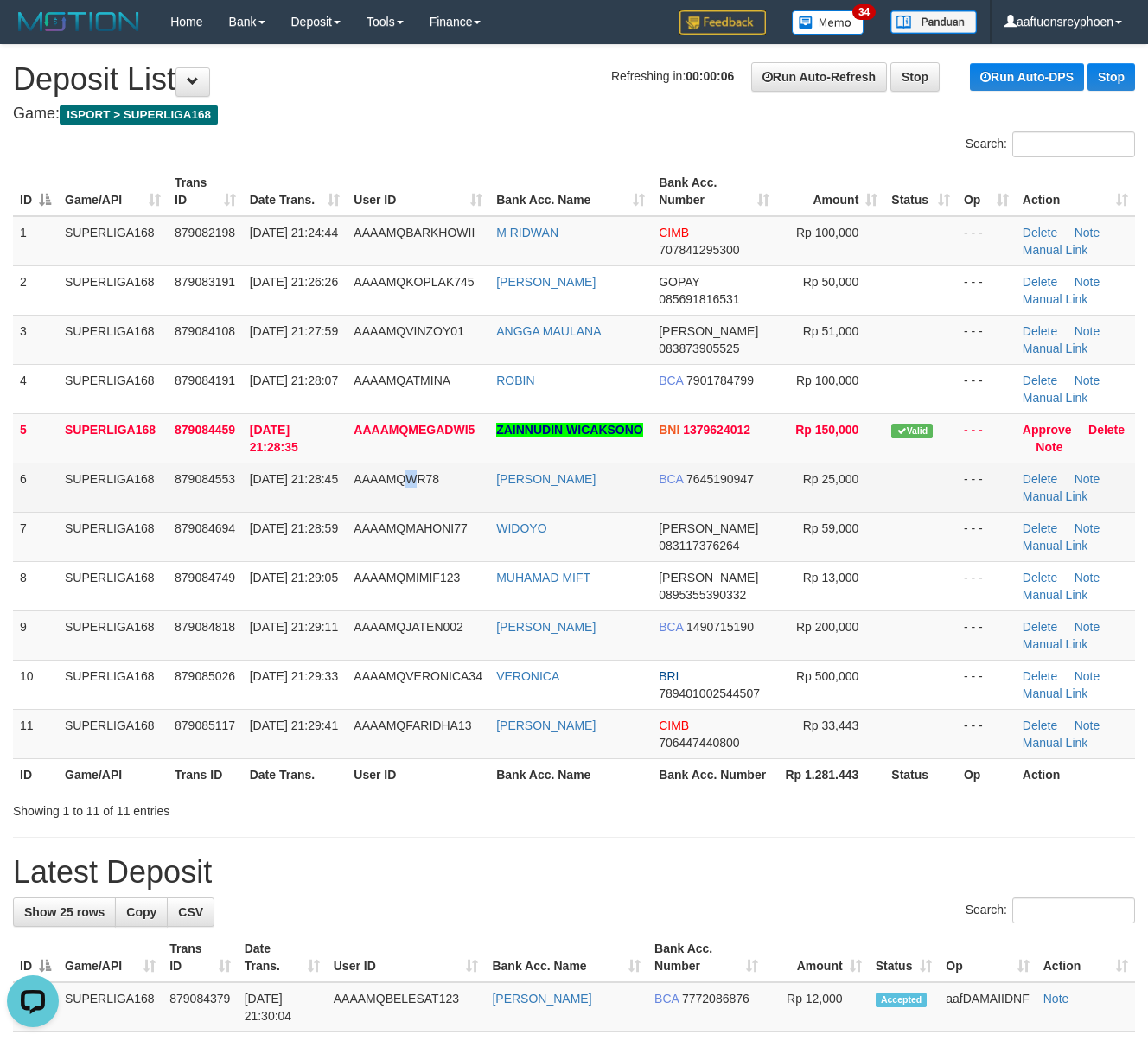
click at [413, 509] on td "AAAAMQWR78" at bounding box center [417, 486] width 143 height 49
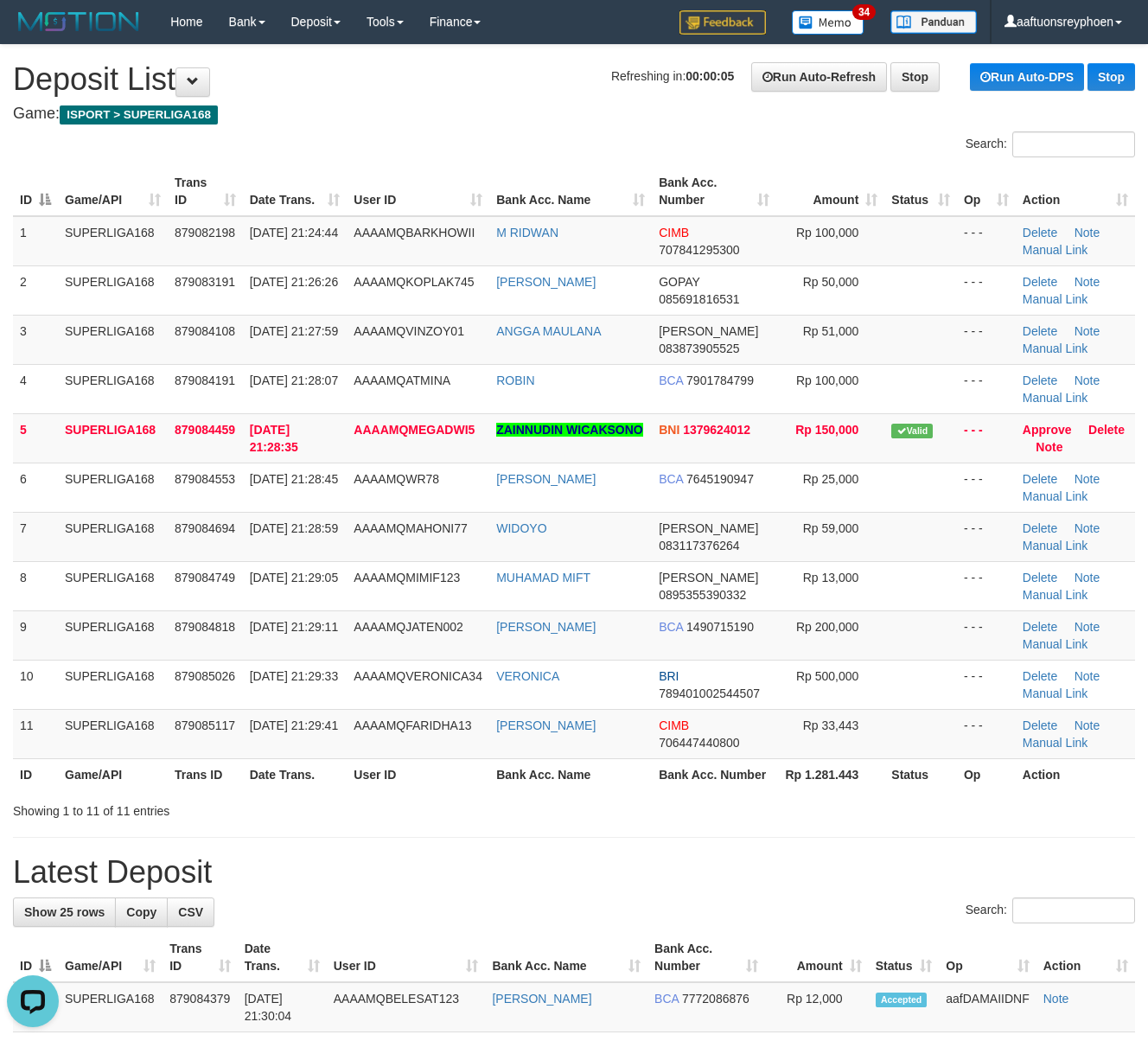
drag, startPoint x: 126, startPoint y: 552, endPoint x: 5, endPoint y: 578, distance: 123.8
click at [105, 556] on td "SUPERLIGA168" at bounding box center [113, 536] width 110 height 49
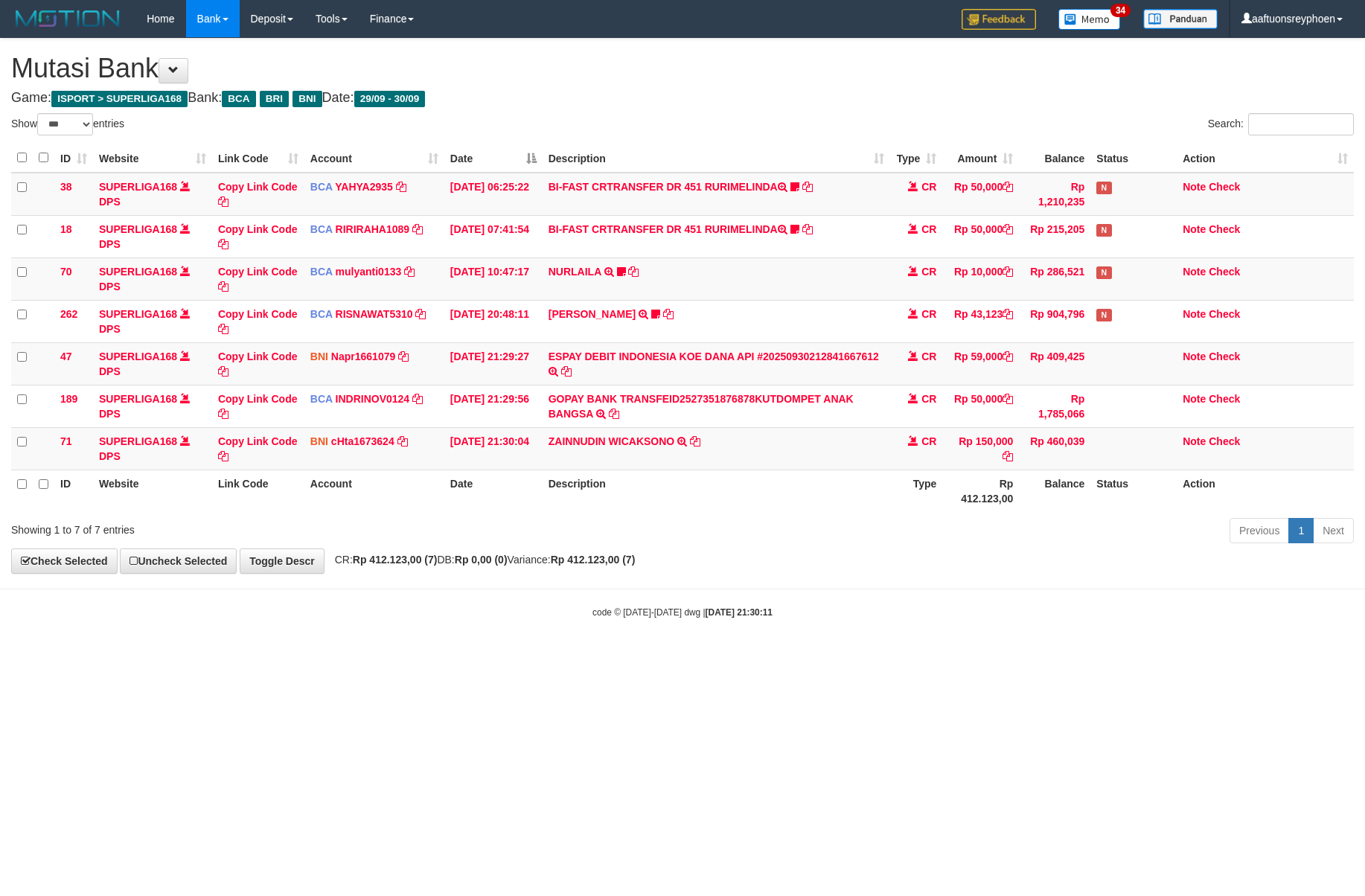
select select "***"
click at [904, 560] on div "**********" at bounding box center [682, 305] width 1365 height 534
select select "***"
drag, startPoint x: 445, startPoint y: 611, endPoint x: 453, endPoint y: 611, distance: 8.0
click at [460, 611] on div "code © 2012-2018 dwg | 2025/09/30 21:30:12" at bounding box center [682, 612] width 1365 height 15
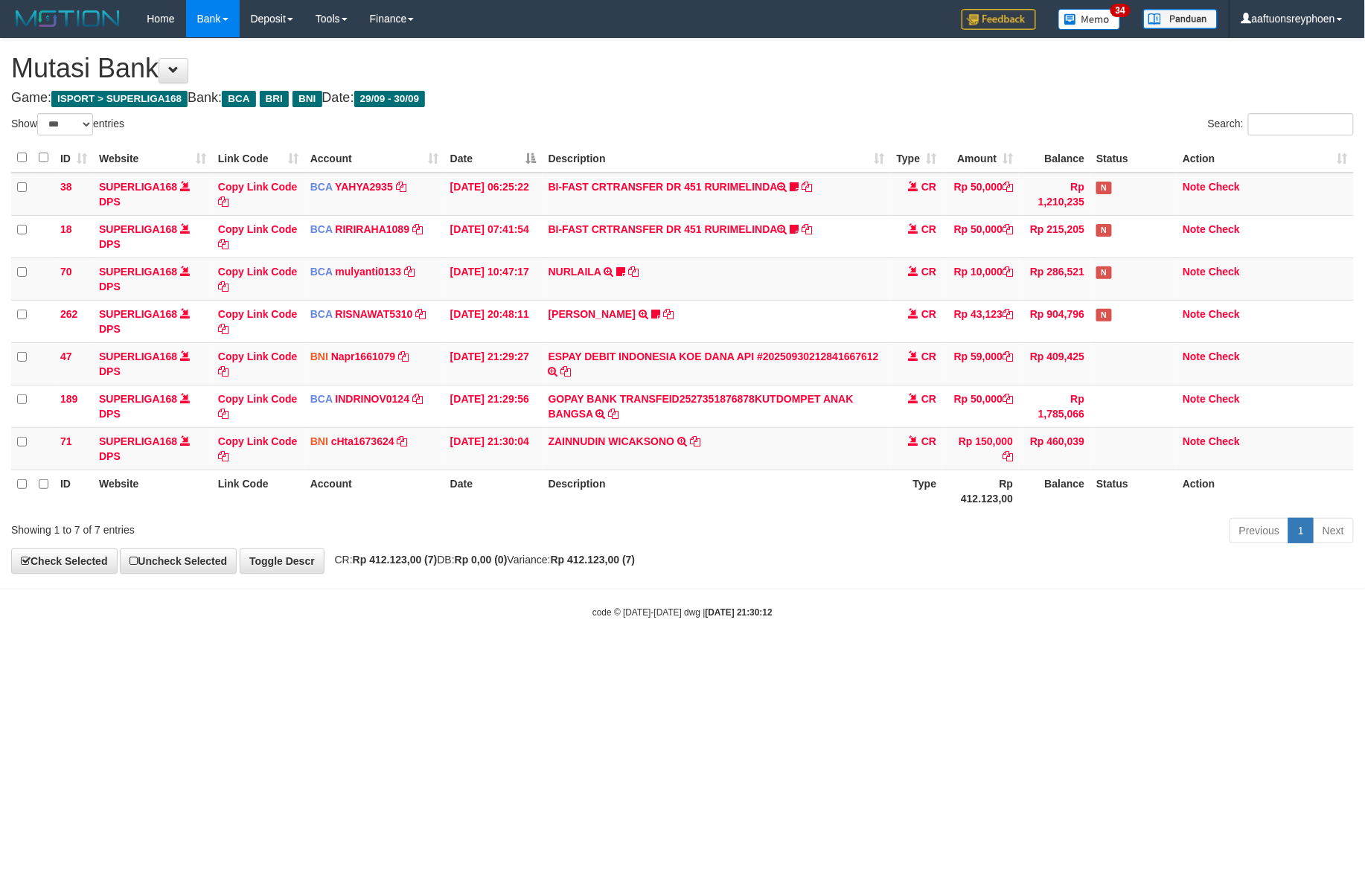
click at [482, 609] on div "code © 2012-2018 dwg | 2025/09/30 21:30:12" at bounding box center [682, 612] width 1365 height 15
select select "***"
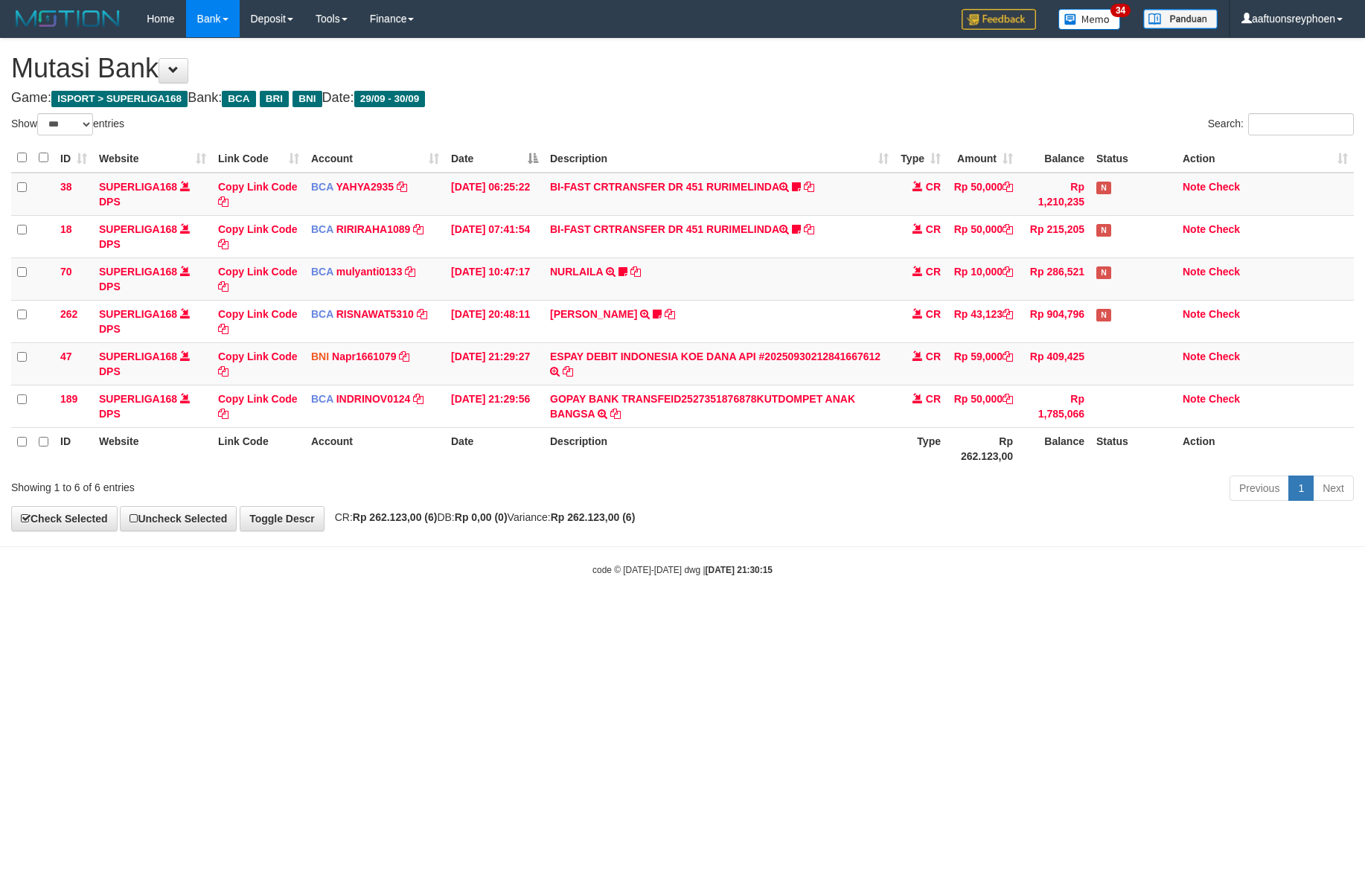
select select "***"
click at [749, 564] on div "code © 2012-2018 dwg | 2025/09/30 21:30:15" at bounding box center [682, 569] width 1365 height 15
select select "***"
drag, startPoint x: 707, startPoint y: 504, endPoint x: 1361, endPoint y: 495, distance: 654.1
click at [842, 505] on div "Previous 1 Next" at bounding box center [966, 490] width 774 height 32
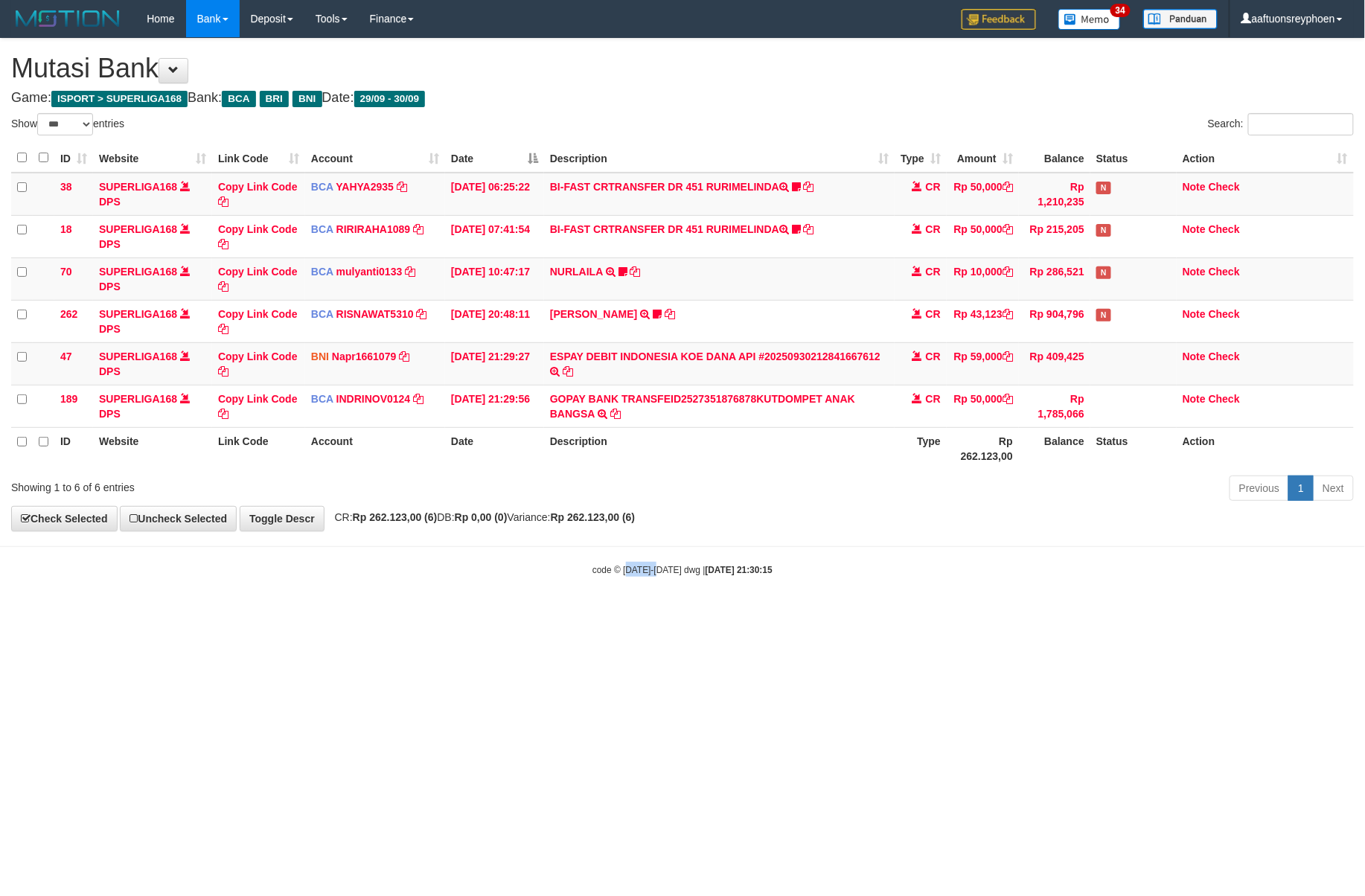
drag, startPoint x: 629, startPoint y: 555, endPoint x: 1129, endPoint y: 495, distance: 503.6
click at [727, 545] on body "Toggle navigation Home Bank Account List Load By Website Group [ISPORT] SUPERLI…" at bounding box center [682, 307] width 1365 height 614
drag, startPoint x: 1252, startPoint y: 519, endPoint x: 1364, endPoint y: 516, distance: 112.0
click at [1351, 516] on div "**********" at bounding box center [682, 284] width 1365 height 492
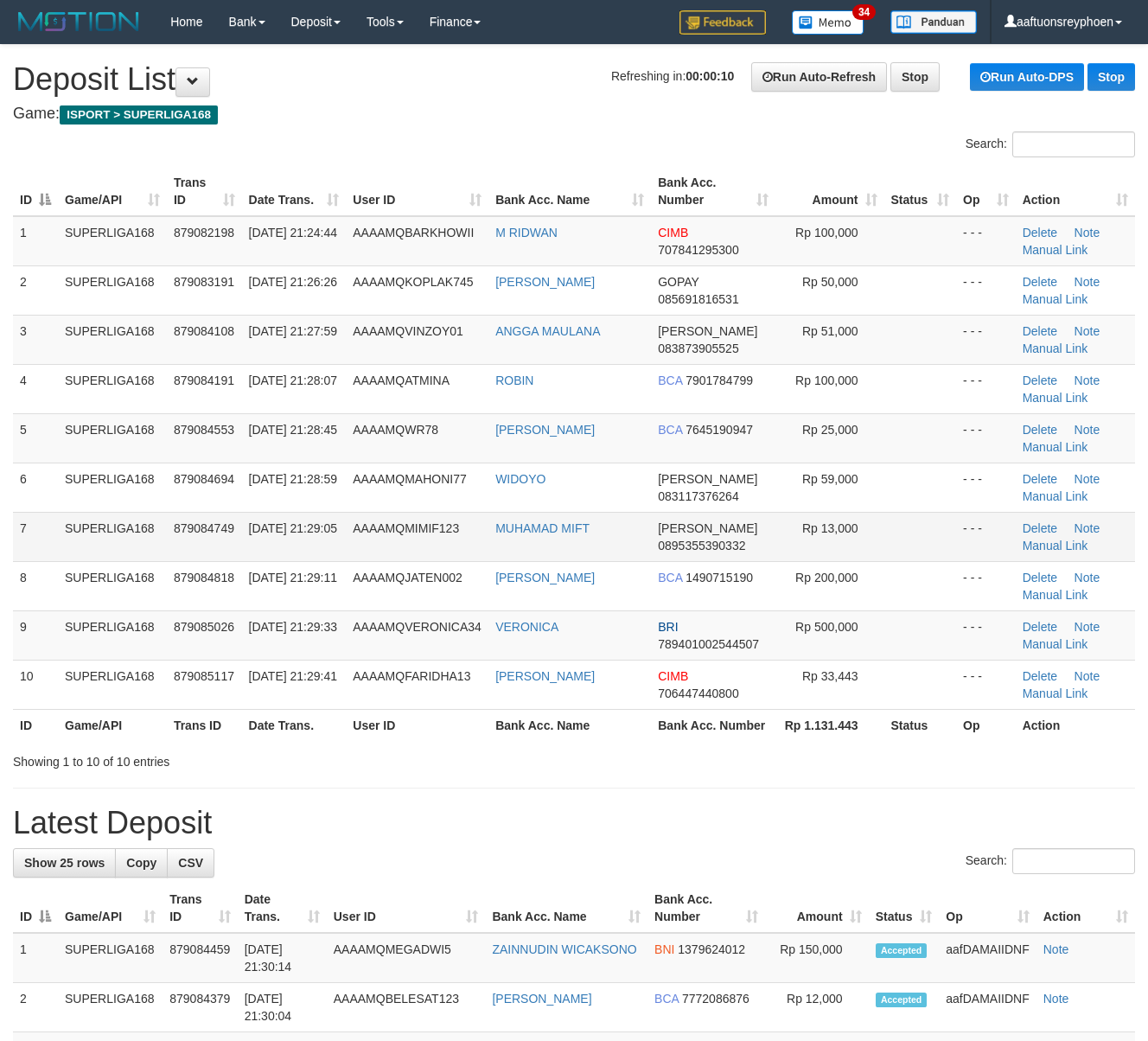
click at [45, 528] on td "7" at bounding box center [35, 536] width 45 height 49
drag, startPoint x: 98, startPoint y: 544, endPoint x: 6, endPoint y: 556, distance: 92.8
click at [36, 552] on tr "7 SUPERLIGA168 879084749 30/09/2025 21:29:05 AAAAMQMIMIF123 MUHAMAD MIFT DANA 0…" at bounding box center [574, 536] width 1122 height 49
drag, startPoint x: 56, startPoint y: 524, endPoint x: -23, endPoint y: 537, distance: 80.1
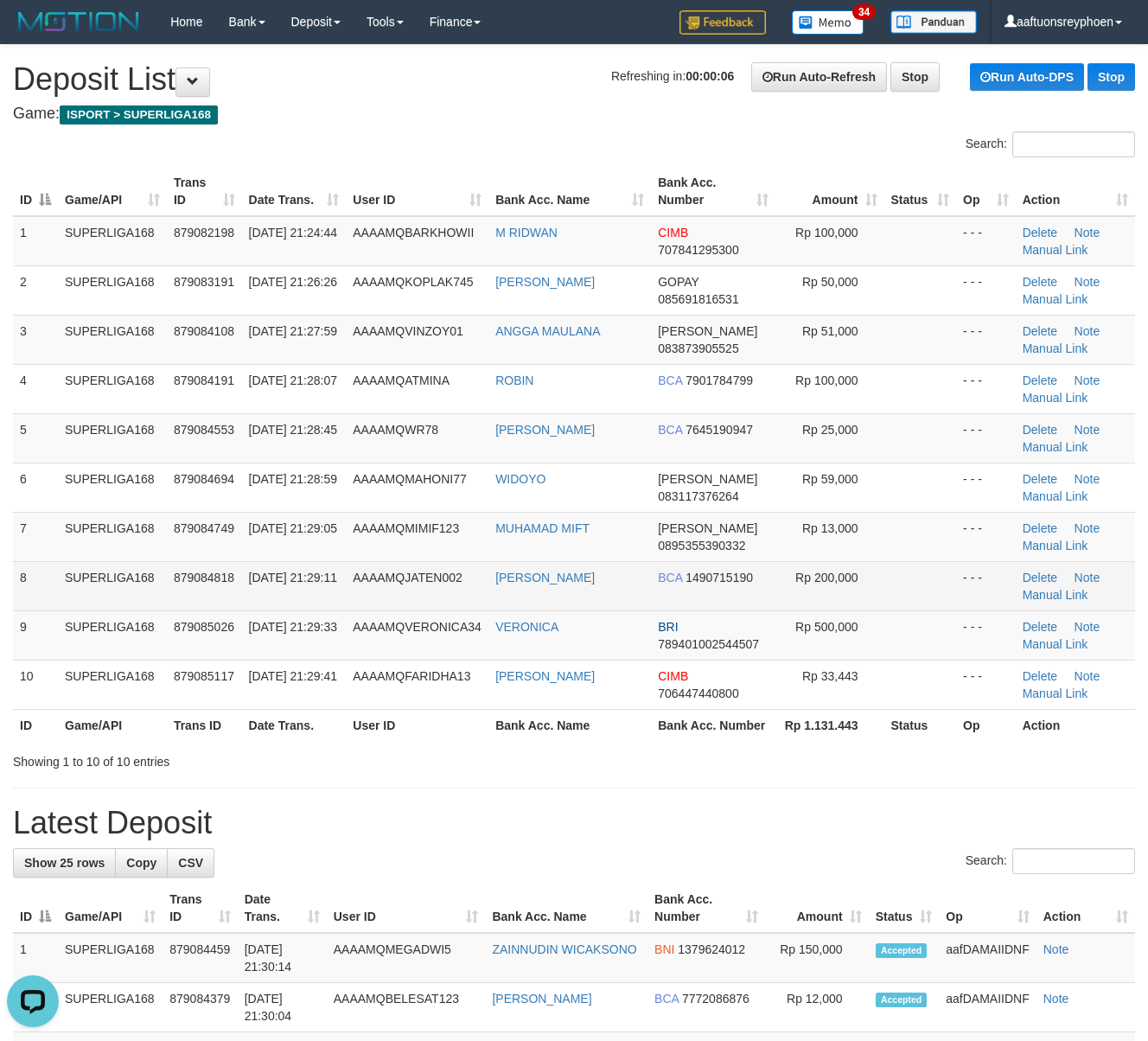
drag, startPoint x: 357, startPoint y: 523, endPoint x: 12, endPoint y: 582, distance: 350.0
click at [291, 534] on tr "7 SUPERLIGA168 879084749 30/09/2025 21:29:05 AAAAMQMIMIF123 MUHAMAD MIFT DANA 0…" at bounding box center [574, 536] width 1122 height 49
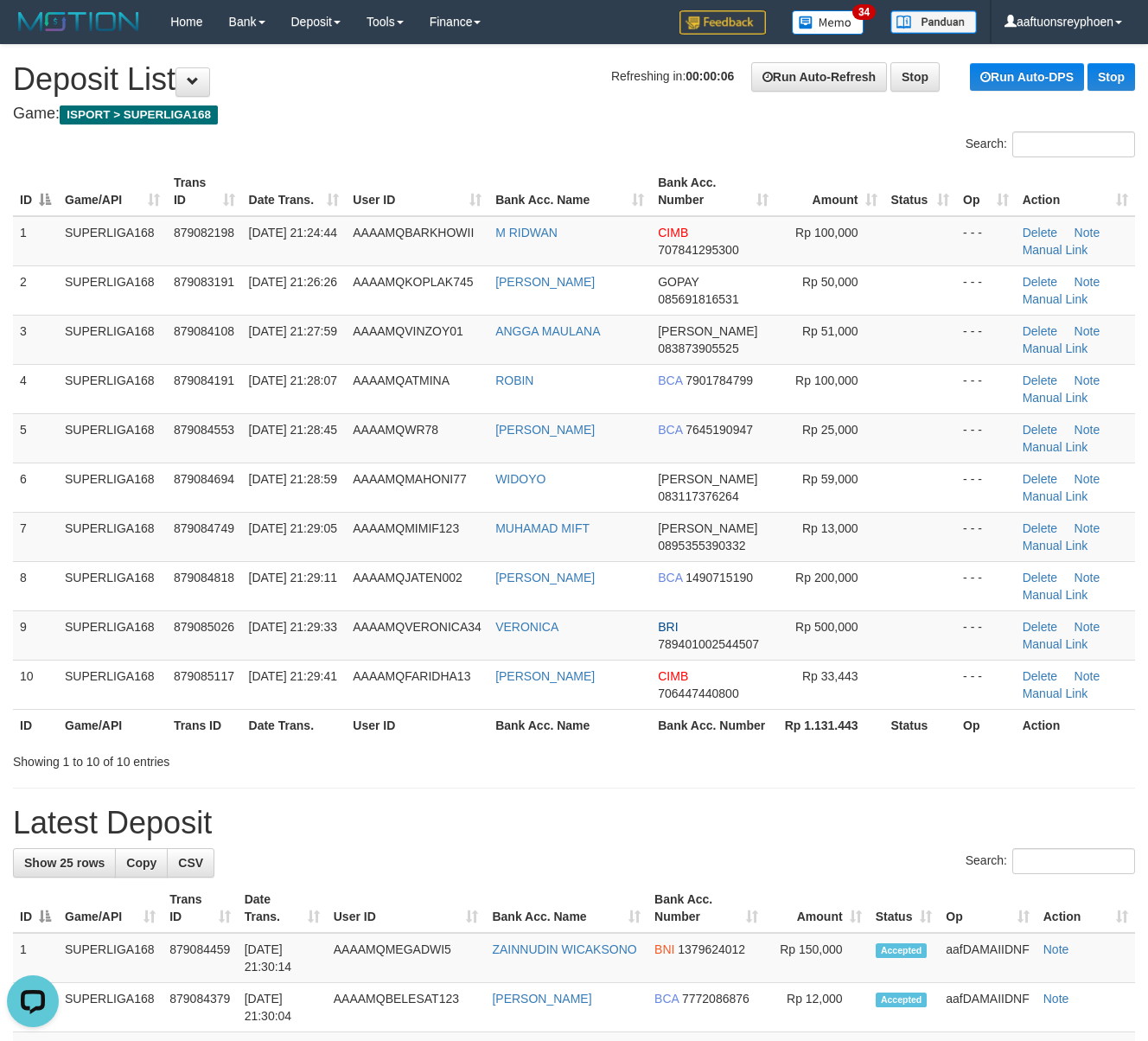
drag, startPoint x: 246, startPoint y: 495, endPoint x: 6, endPoint y: 527, distance: 242.1
click at [136, 502] on tr "6 SUPERLIGA168 879084694 30/09/2025 21:28:59 AAAAMQMAHONI77 WIDOYO DANA 0831173…" at bounding box center [574, 486] width 1122 height 49
drag, startPoint x: 235, startPoint y: 521, endPoint x: 8, endPoint y: 565, distance: 231.2
click at [116, 544] on tr "7 SUPERLIGA168 879084749 30/09/2025 21:29:05 AAAAMQMIMIF123 MUHAMAD MIFT DANA 0…" at bounding box center [574, 536] width 1122 height 49
drag, startPoint x: 115, startPoint y: 541, endPoint x: 2, endPoint y: 554, distance: 113.7
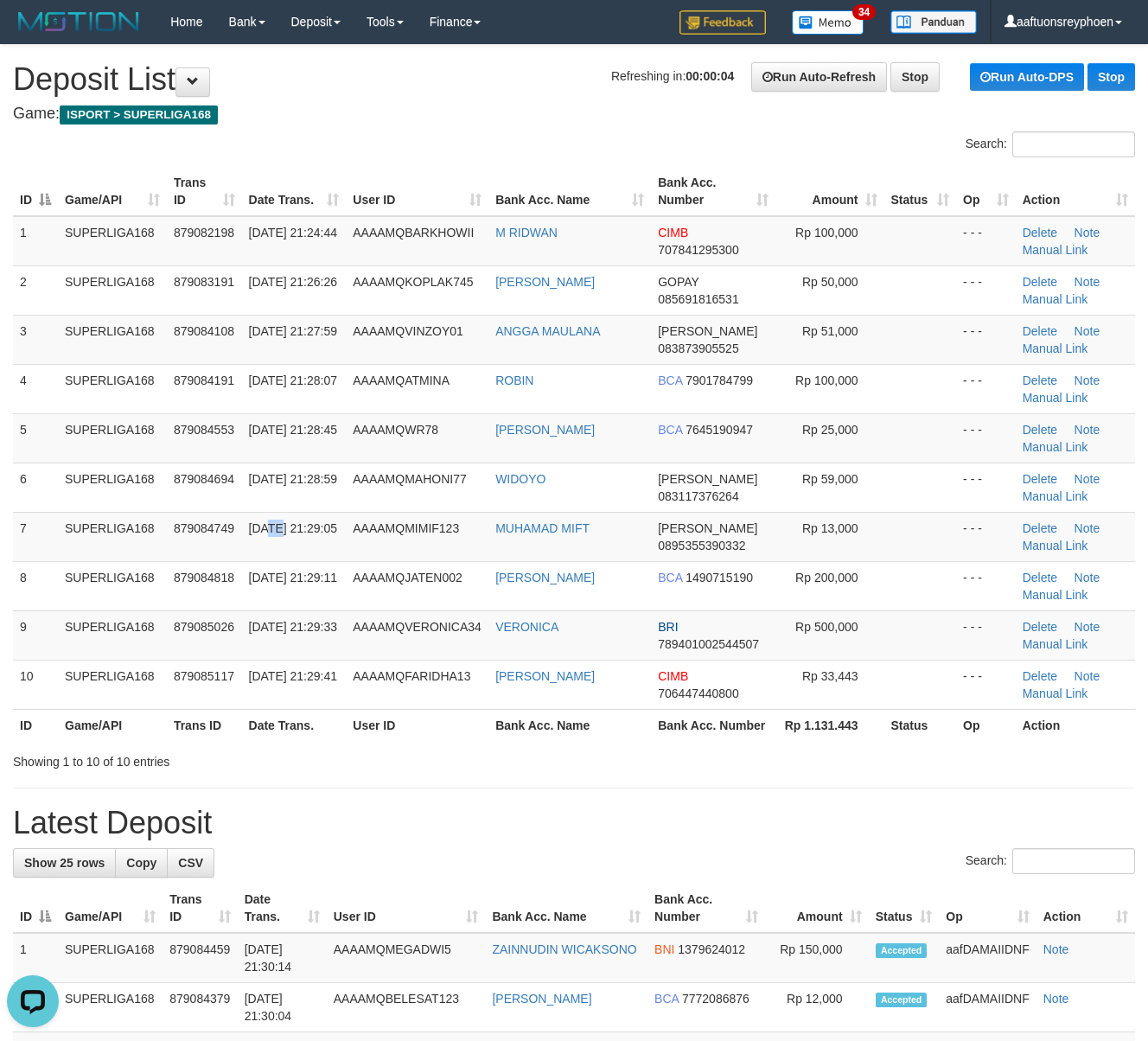
click at [90, 543] on td "SUPERLIGA168" at bounding box center [112, 536] width 109 height 49
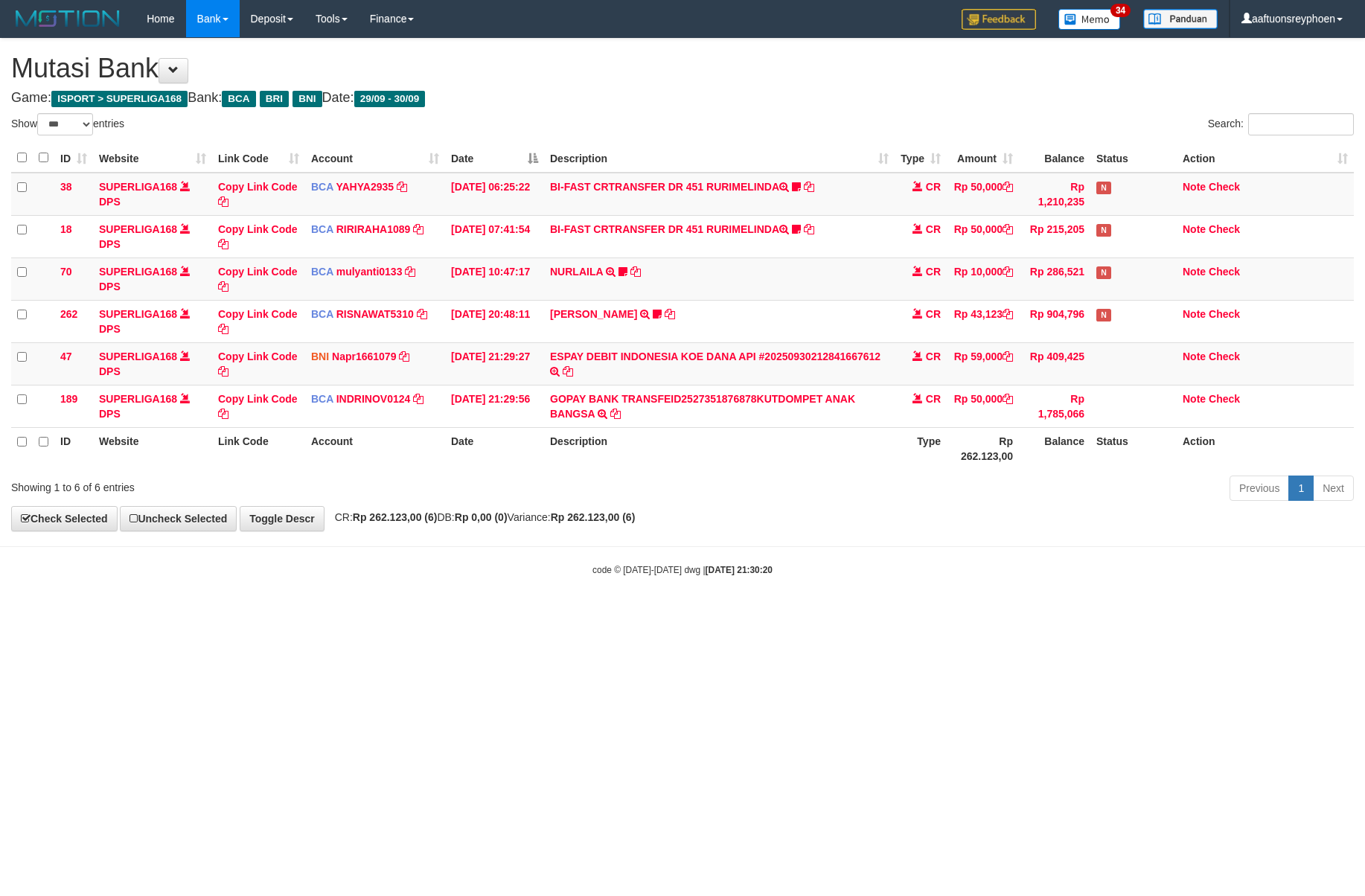
select select "***"
drag, startPoint x: 850, startPoint y: 521, endPoint x: 1363, endPoint y: 478, distance: 514.8
click at [972, 516] on div "**********" at bounding box center [682, 284] width 1365 height 492
select select "***"
click at [1028, 558] on body "Toggle navigation Home Bank Account List Load By Website Group [ISPORT] SUPERLI…" at bounding box center [682, 307] width 1365 height 614
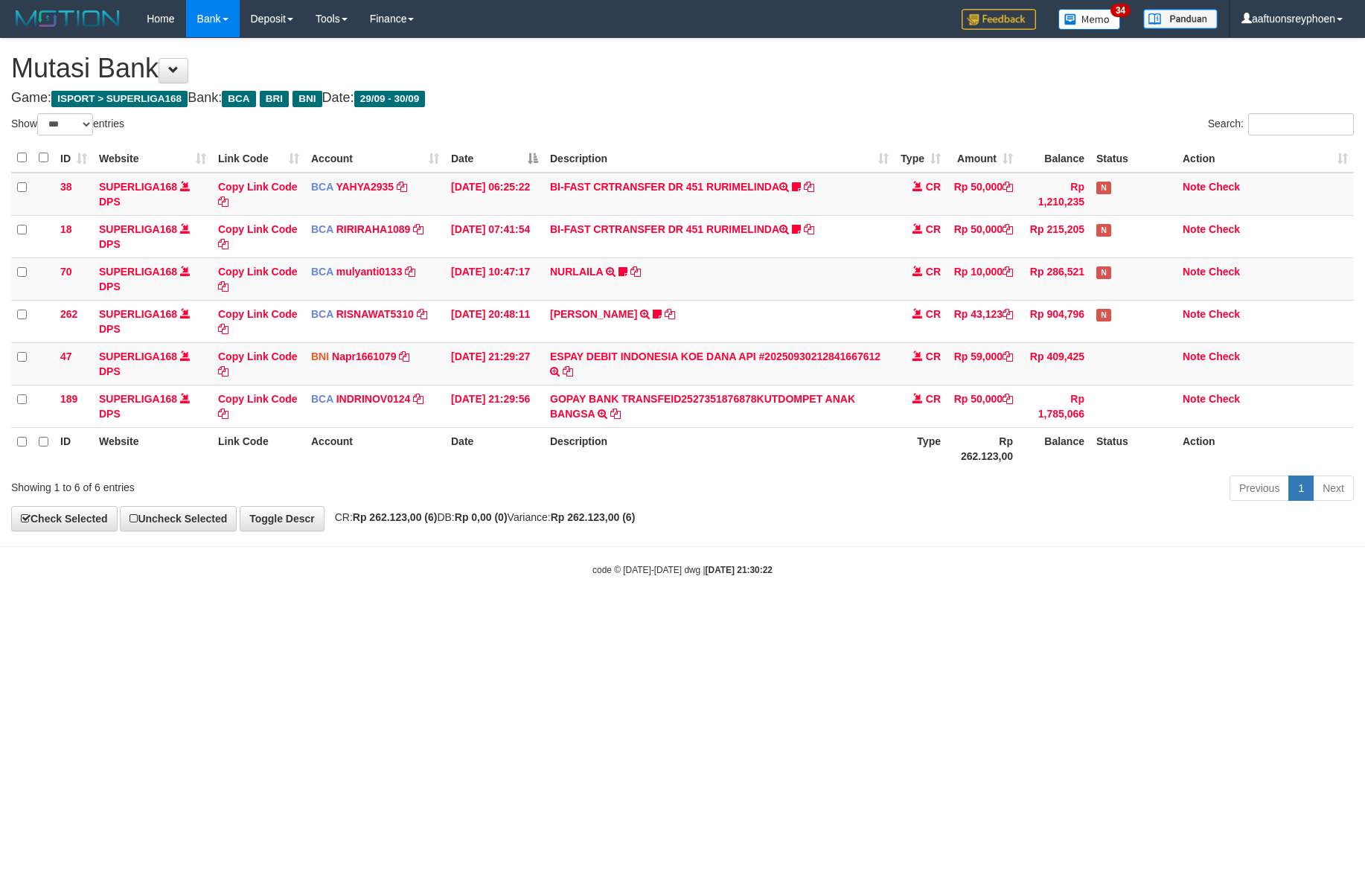
select select "***"
click at [1101, 539] on body "Toggle navigation Home Bank Account List Load By Website Group [ISPORT] SUPERLI…" at bounding box center [682, 307] width 1365 height 614
select select "***"
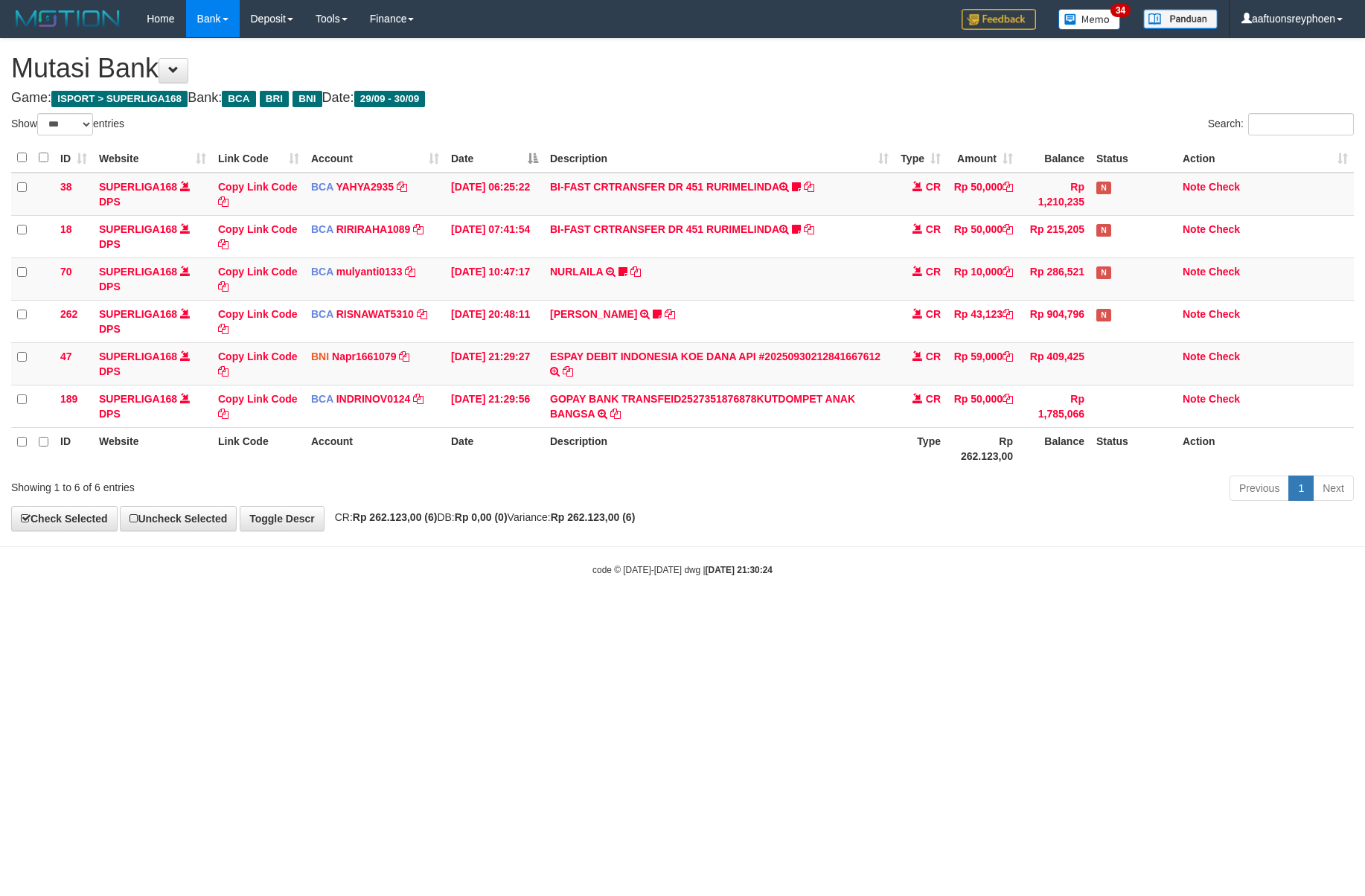
select select "***"
click at [865, 599] on body "Toggle navigation Home Bank Account List Load By Website Group [ISPORT] SUPERLI…" at bounding box center [682, 307] width 1365 height 614
click at [858, 599] on body "Toggle navigation Home Bank Account List Load By Website Group [ISPORT] SUPERLI…" at bounding box center [682, 307] width 1365 height 614
select select "***"
click at [859, 597] on body "Toggle navigation Home Bank Account List Load By Website Group [ISPORT] SUPERLI…" at bounding box center [682, 307] width 1365 height 614
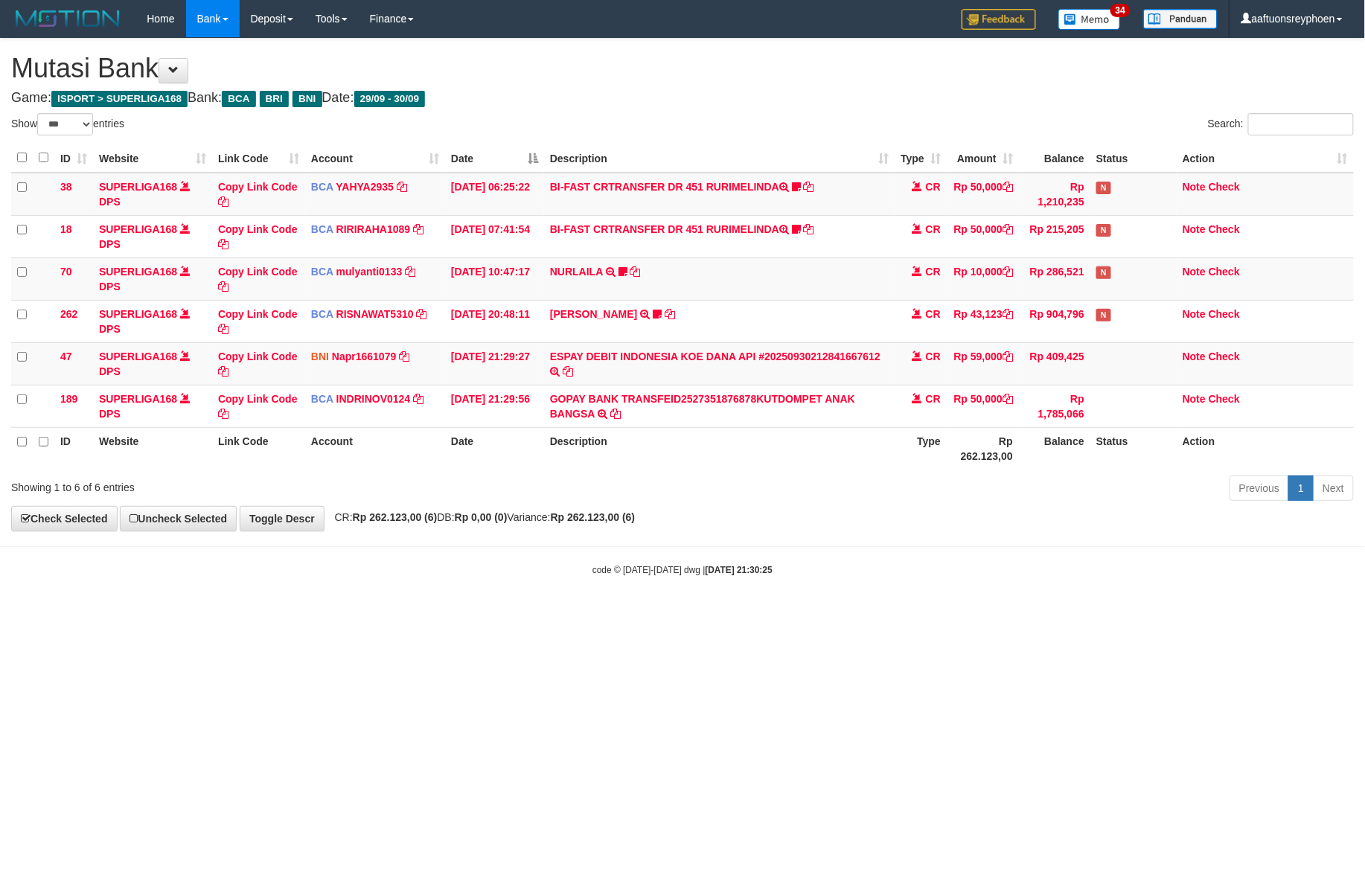
click at [861, 597] on body "Toggle navigation Home Bank Account List Load By Website Group [ISPORT] SUPERLI…" at bounding box center [682, 307] width 1365 height 614
click at [851, 581] on body "Toggle navigation Home Bank Account List Load By Website Group [ISPORT] SUPERLI…" at bounding box center [682, 307] width 1365 height 614
drag, startPoint x: 851, startPoint y: 581, endPoint x: 1364, endPoint y: 542, distance: 514.5
click at [856, 583] on body "Toggle navigation Home Bank Account List Load By Website Group [ISPORT] SUPERLI…" at bounding box center [682, 307] width 1365 height 614
select select "***"
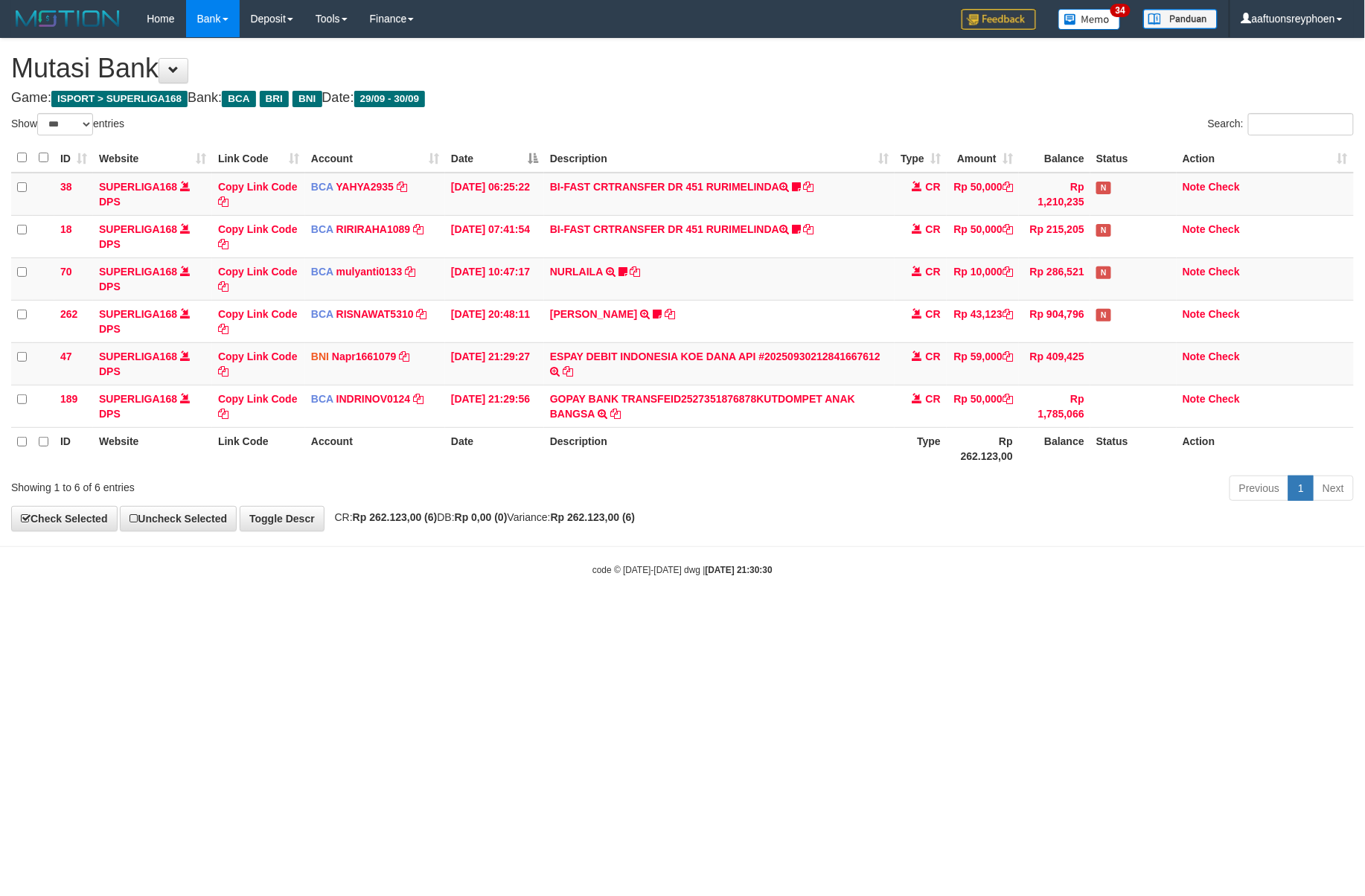
click at [1176, 559] on body "Toggle navigation Home Bank Account List Load By Website Group [ISPORT] SUPERLI…" at bounding box center [682, 307] width 1365 height 614
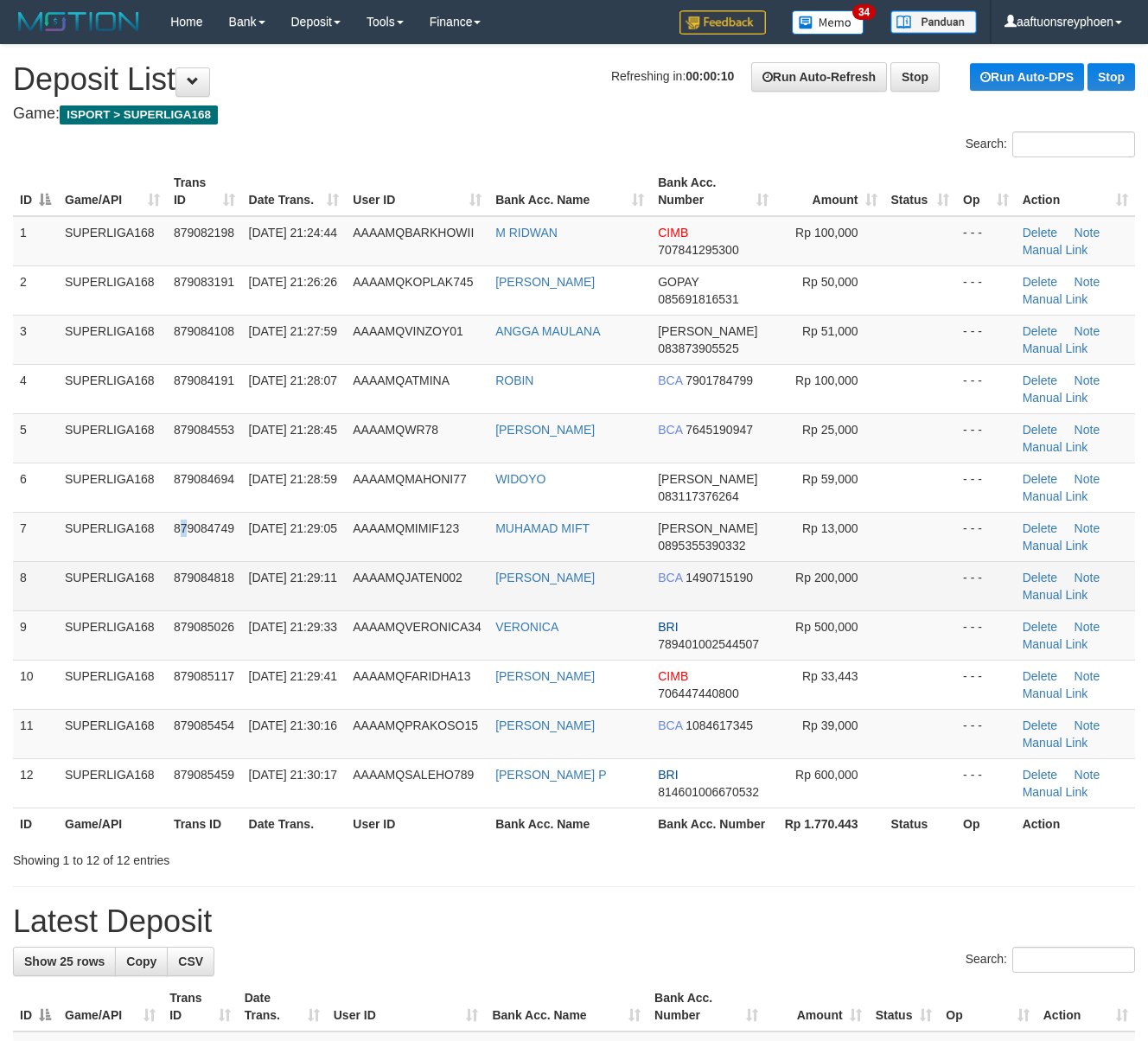
click at [111, 562] on tbody "1 SUPERLIGA168 879082198 [DATE] 21:24:44 AAAAMQBARKHOWII M RIDWAN CIMB 70784129…" at bounding box center [574, 513] width 1122 height 592
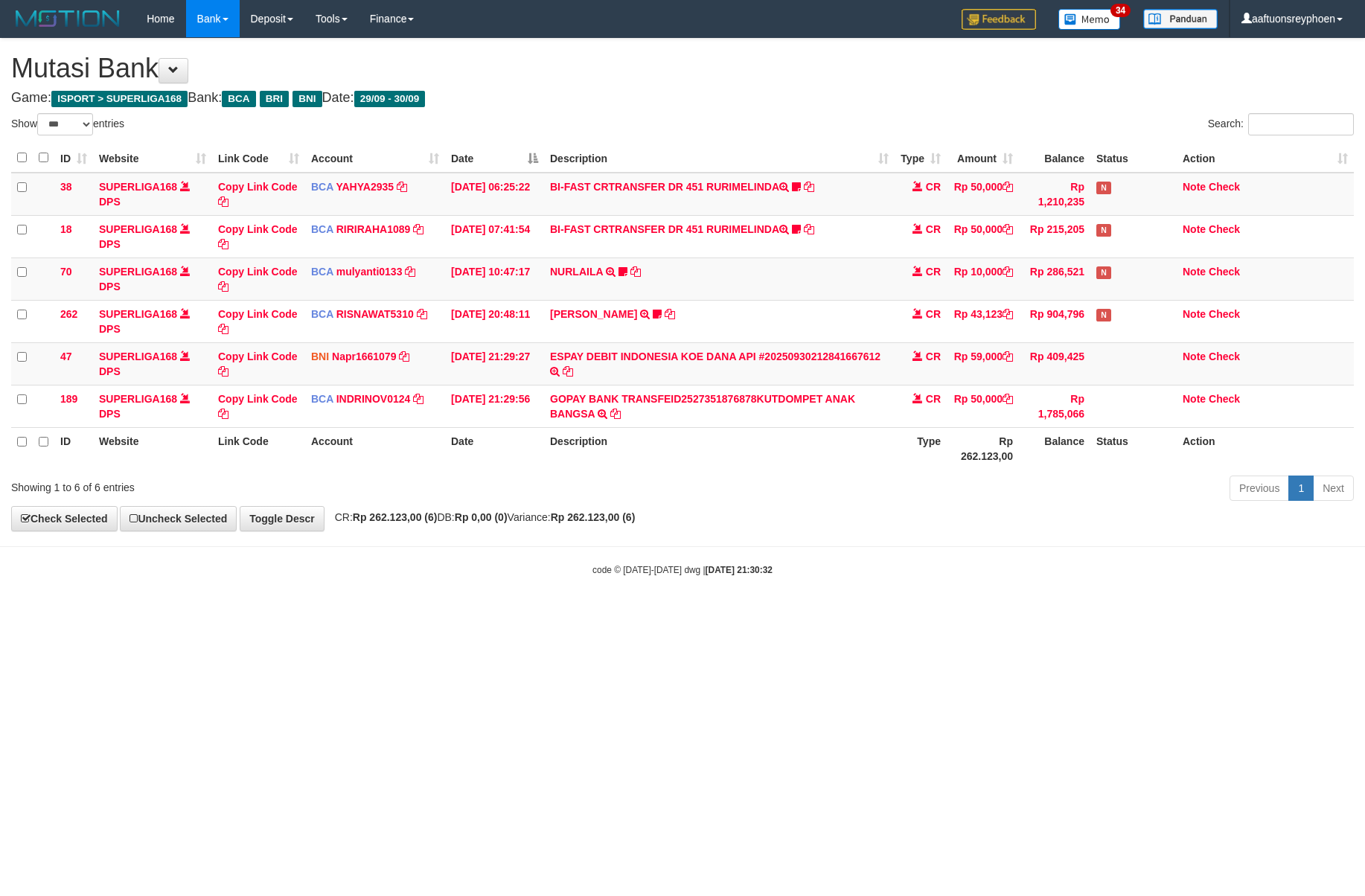
select select "***"
click at [954, 591] on body "Toggle navigation Home Bank Account List Load By Website Group [ISPORT] SUPERLI…" at bounding box center [682, 307] width 1365 height 614
drag, startPoint x: 407, startPoint y: 700, endPoint x: 423, endPoint y: 700, distance: 16.0
click at [420, 614] on html "Toggle navigation Home Bank Account List Load By Website Group [ISPORT] SUPERLI…" at bounding box center [682, 307] width 1365 height 614
select select "***"
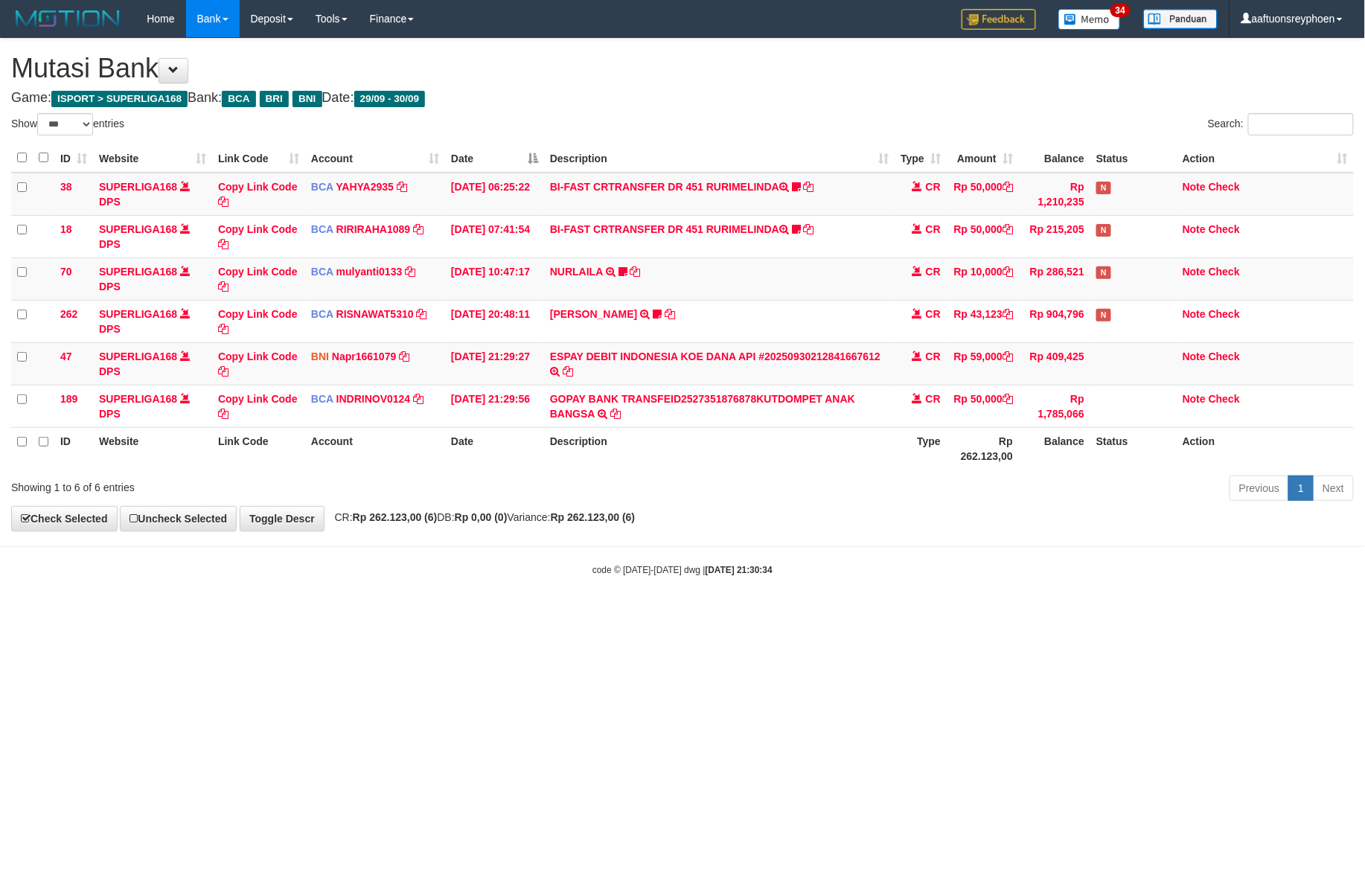
drag, startPoint x: 386, startPoint y: 692, endPoint x: 1363, endPoint y: 575, distance: 984.0
click at [513, 614] on html "Toggle navigation Home Bank Account List Load By Website Group [ISPORT] SUPERLI…" at bounding box center [682, 307] width 1365 height 614
select select "***"
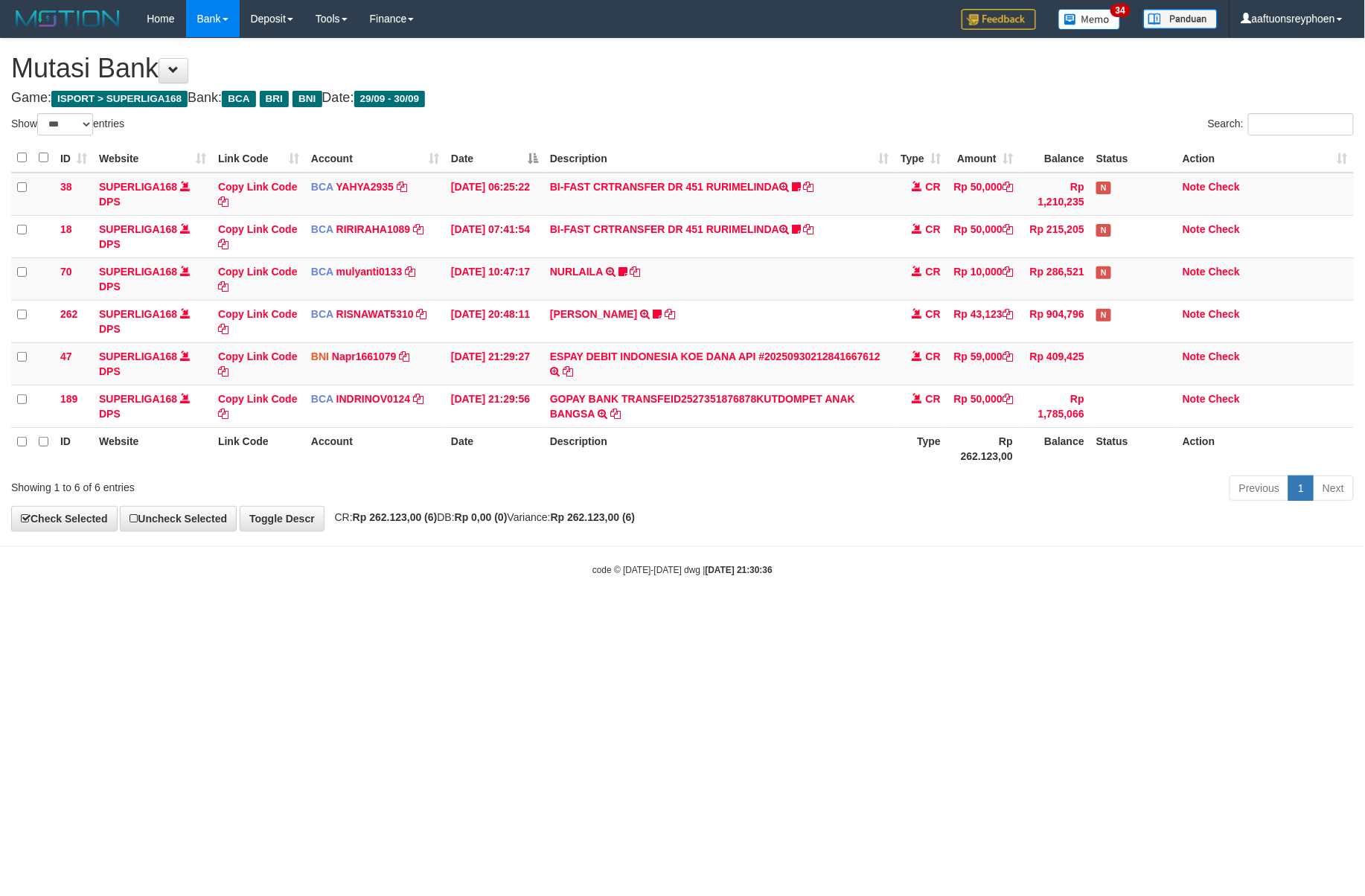
click at [643, 614] on html "Toggle navigation Home Bank Account List Load By Website Group [ISPORT] SUPERLI…" at bounding box center [682, 307] width 1365 height 614
click at [637, 614] on html "Toggle navigation Home Bank Account List Load By Website Group [ISPORT] SUPERLI…" at bounding box center [682, 307] width 1365 height 614
click at [1295, 554] on body "Toggle navigation Home Bank Account List Load By Website Group [ISPORT] SUPERLI…" at bounding box center [682, 307] width 1365 height 614
click at [669, 614] on html "Toggle navigation Home Bank Account List Load By Website Group [ISPORT] SUPERLI…" at bounding box center [682, 307] width 1365 height 614
click at [666, 614] on html "Toggle navigation Home Bank Account List Load By Website Group [ISPORT] SUPERLI…" at bounding box center [682, 307] width 1365 height 614
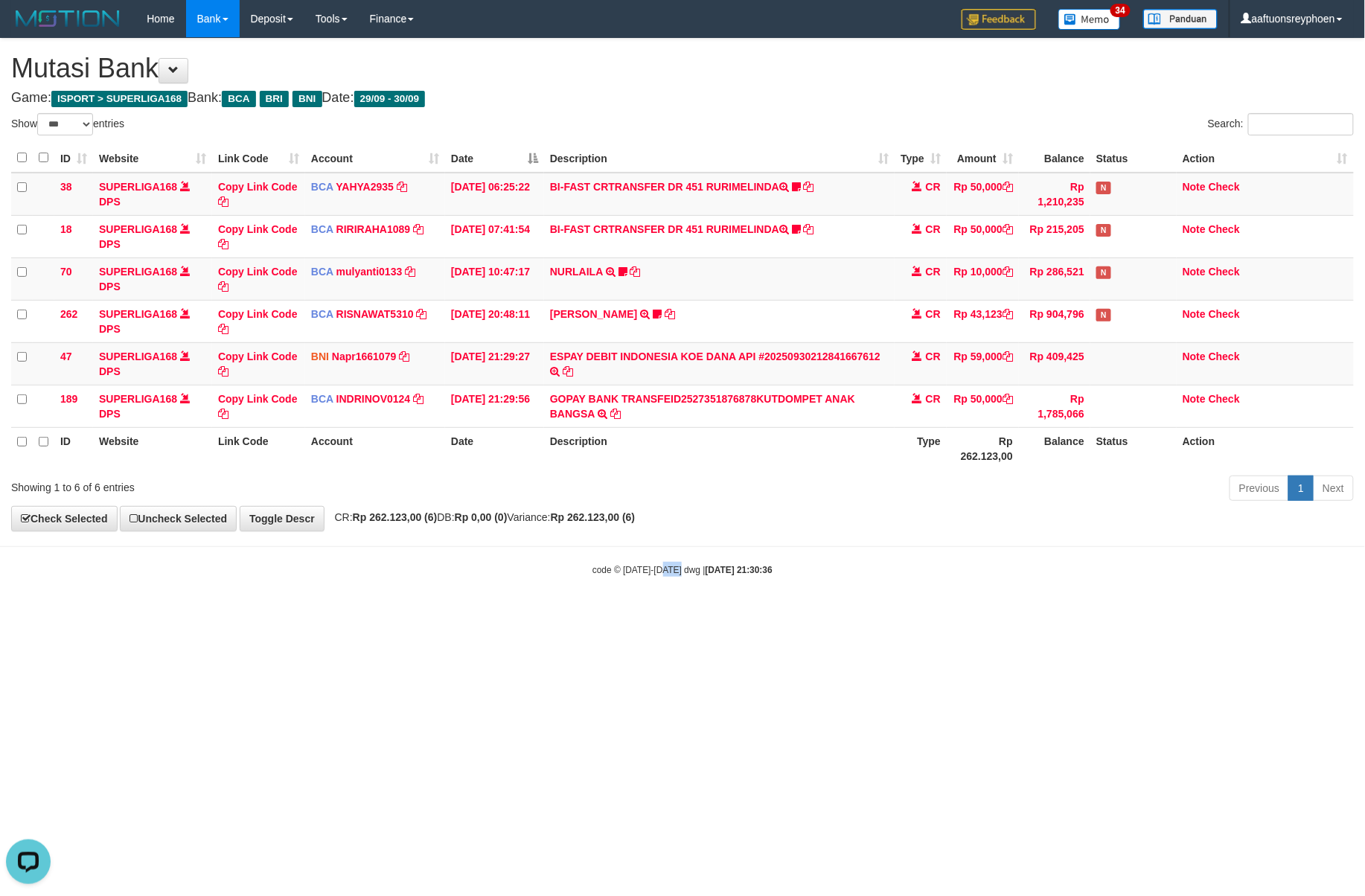
click at [667, 614] on html "Toggle navigation Home Bank Account List Load By Website Group [ISPORT] SUPERLI…" at bounding box center [682, 307] width 1365 height 614
click at [668, 614] on html "Toggle navigation Home Bank Account List Load By Website Group [ISPORT] SUPERLI…" at bounding box center [682, 307] width 1365 height 614
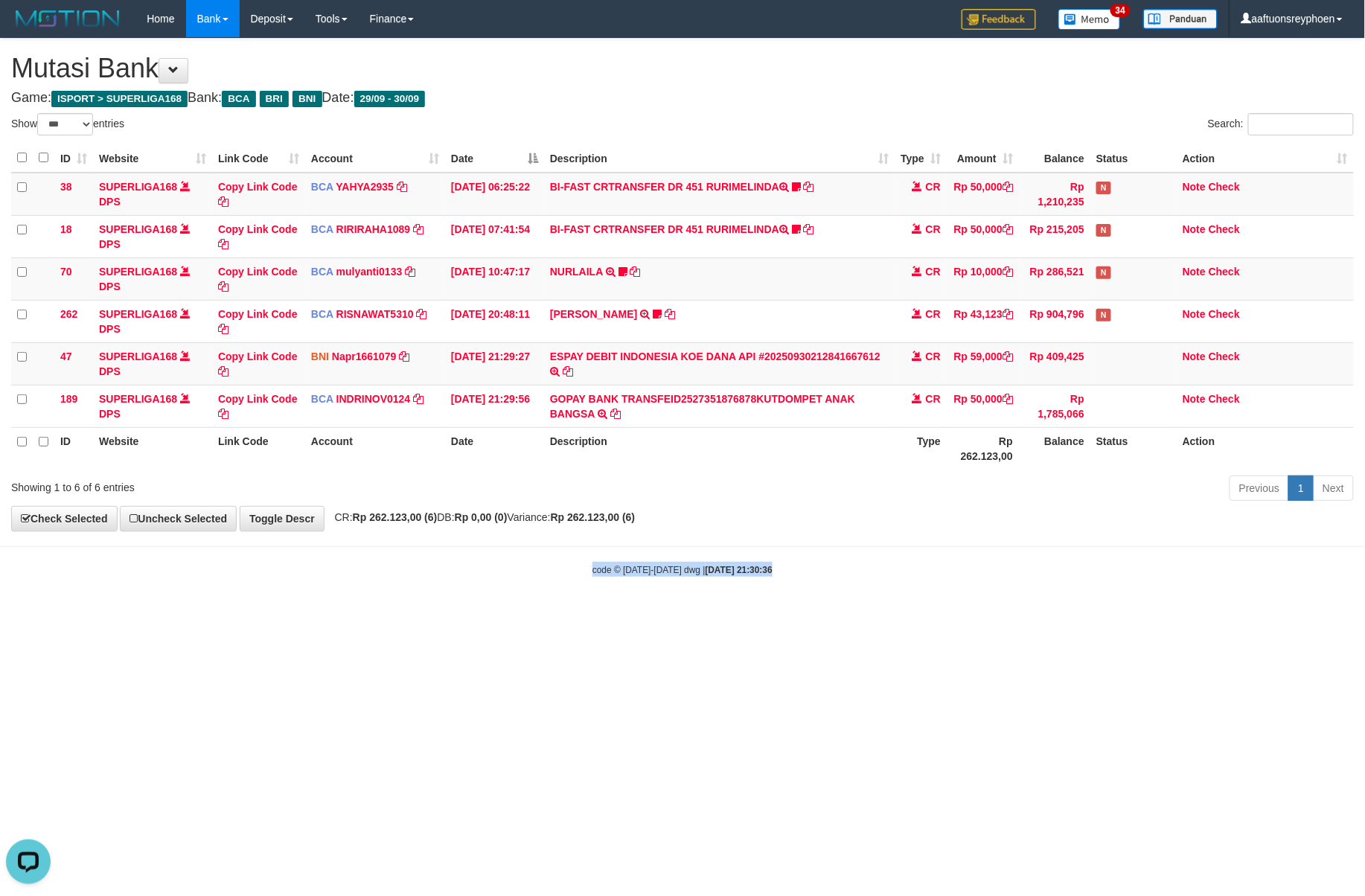
click at [669, 614] on html "Toggle navigation Home Bank Account List Load By Website Group [ISPORT] SUPERLI…" at bounding box center [682, 307] width 1365 height 614
click at [670, 614] on body "Toggle navigation Home Bank Account List Load By Website Group [ISPORT] SUPERLI…" at bounding box center [682, 307] width 1365 height 614
drag, startPoint x: 620, startPoint y: 626, endPoint x: 1363, endPoint y: 495, distance: 754.5
click at [793, 583] on html "Toggle navigation Home Bank Account List Load By Website Group [ISPORT] SUPERLI…" at bounding box center [682, 307] width 1365 height 614
select select "***"
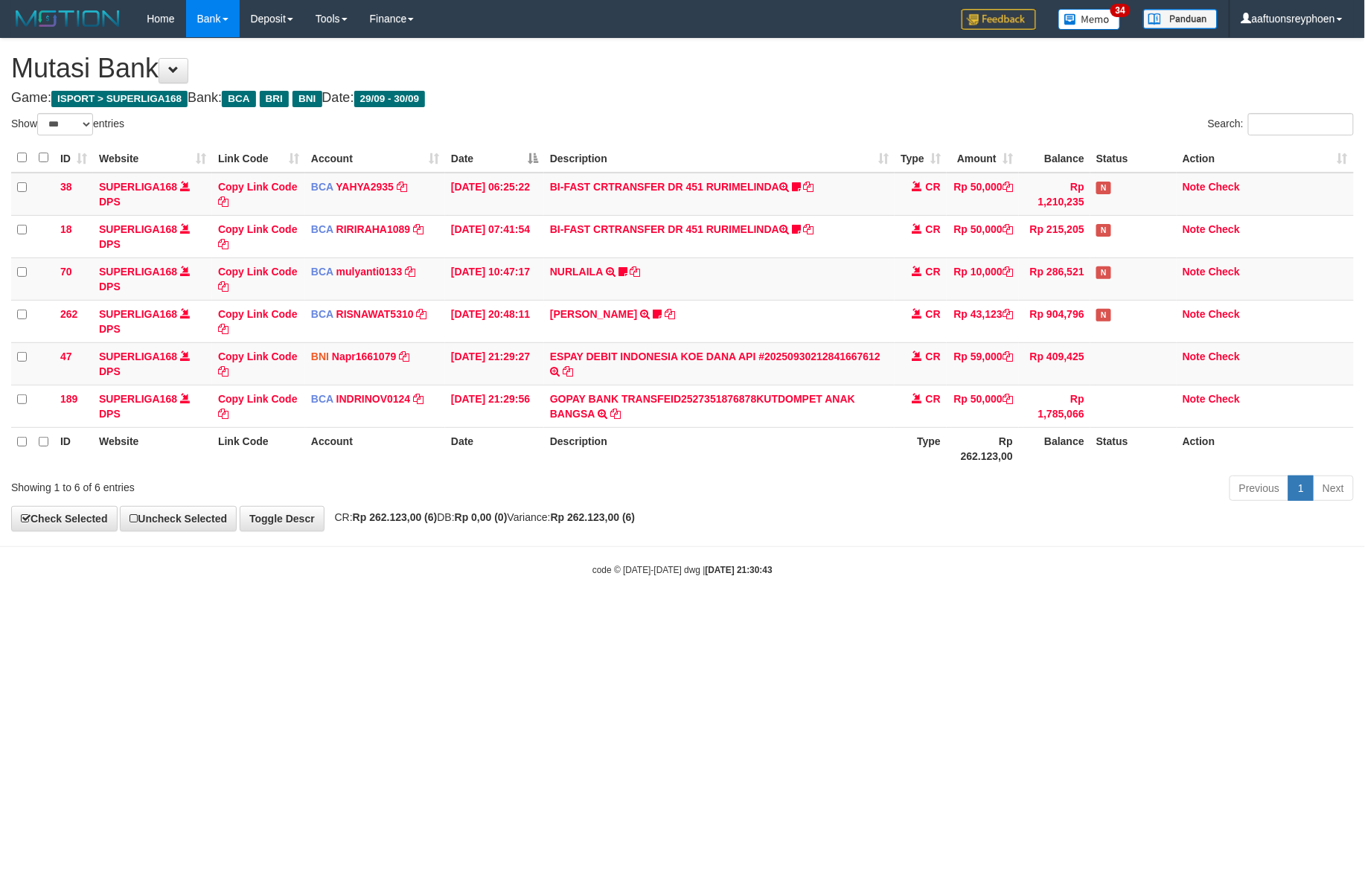
click at [665, 567] on small "code © 2012-2018 dwg | 2025/09/30 21:30:43" at bounding box center [682, 570] width 180 height 10
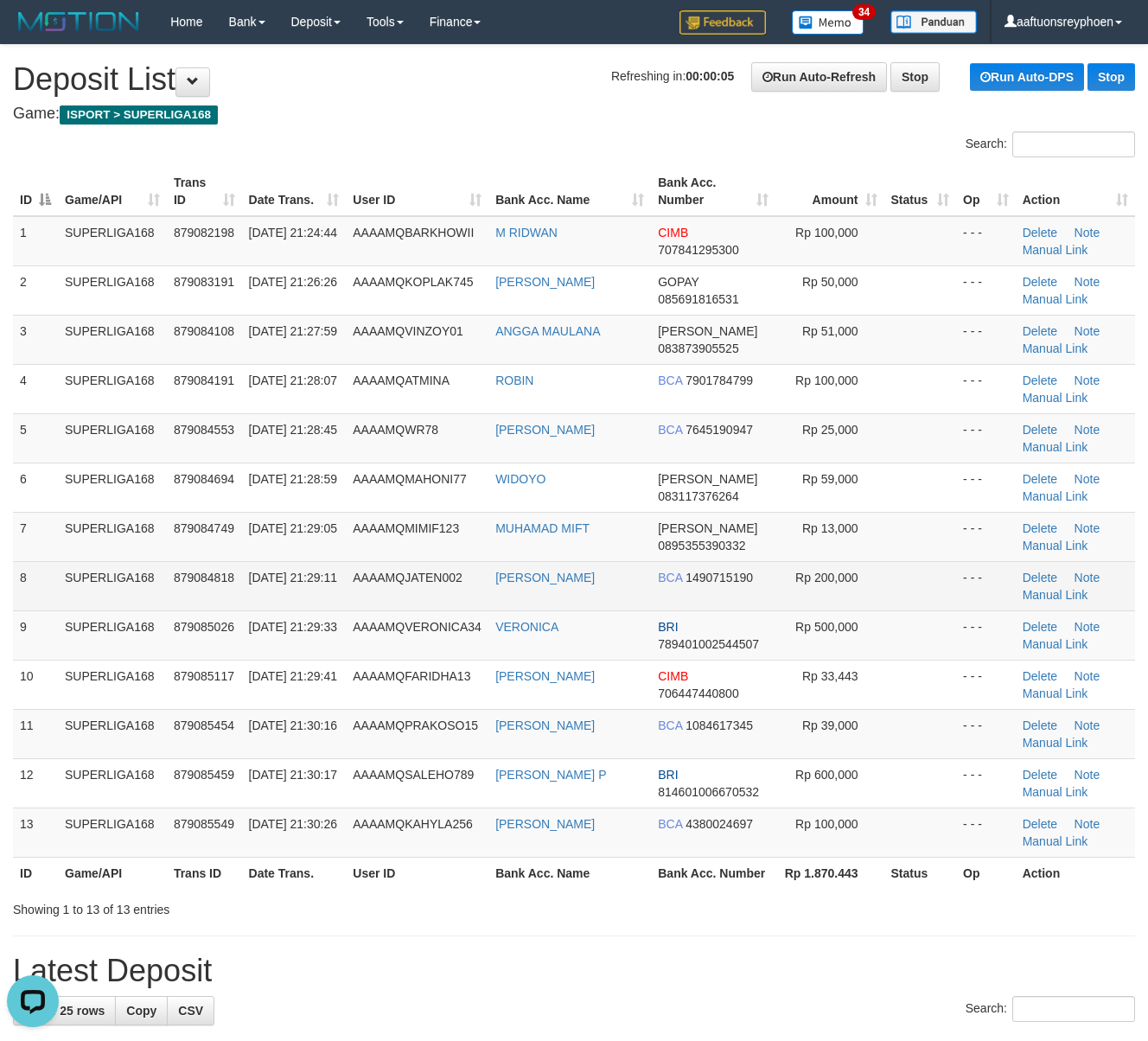
drag, startPoint x: 187, startPoint y: 585, endPoint x: 7, endPoint y: 620, distance: 183.4
click at [119, 598] on tr "8 SUPERLIGA168 879084818 [DATE] 21:29:11 AAAAMQJATEN002 [PERSON_NAME] BCA 14907…" at bounding box center [574, 585] width 1122 height 49
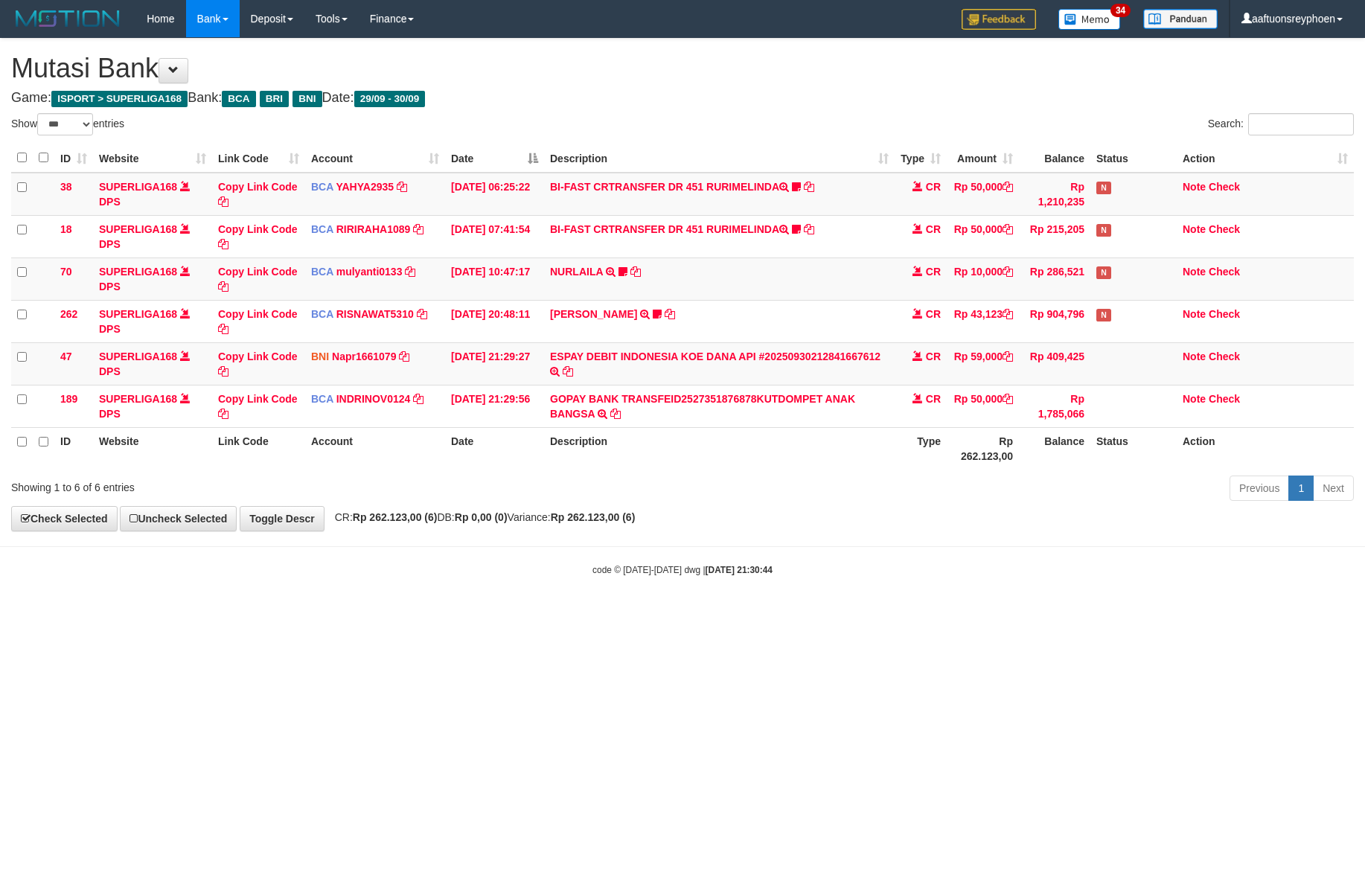
select select "***"
drag, startPoint x: 0, startPoint y: 0, endPoint x: 1069, endPoint y: 554, distance: 1204.0
click at [1322, 518] on div "**********" at bounding box center [682, 284] width 1365 height 492
click at [648, 599] on body "Toggle navigation Home Bank Account List Load By Website Group [ISPORT] SUPERLI…" at bounding box center [682, 307] width 1365 height 614
drag, startPoint x: 652, startPoint y: 599, endPoint x: 1023, endPoint y: 572, distance: 372.0
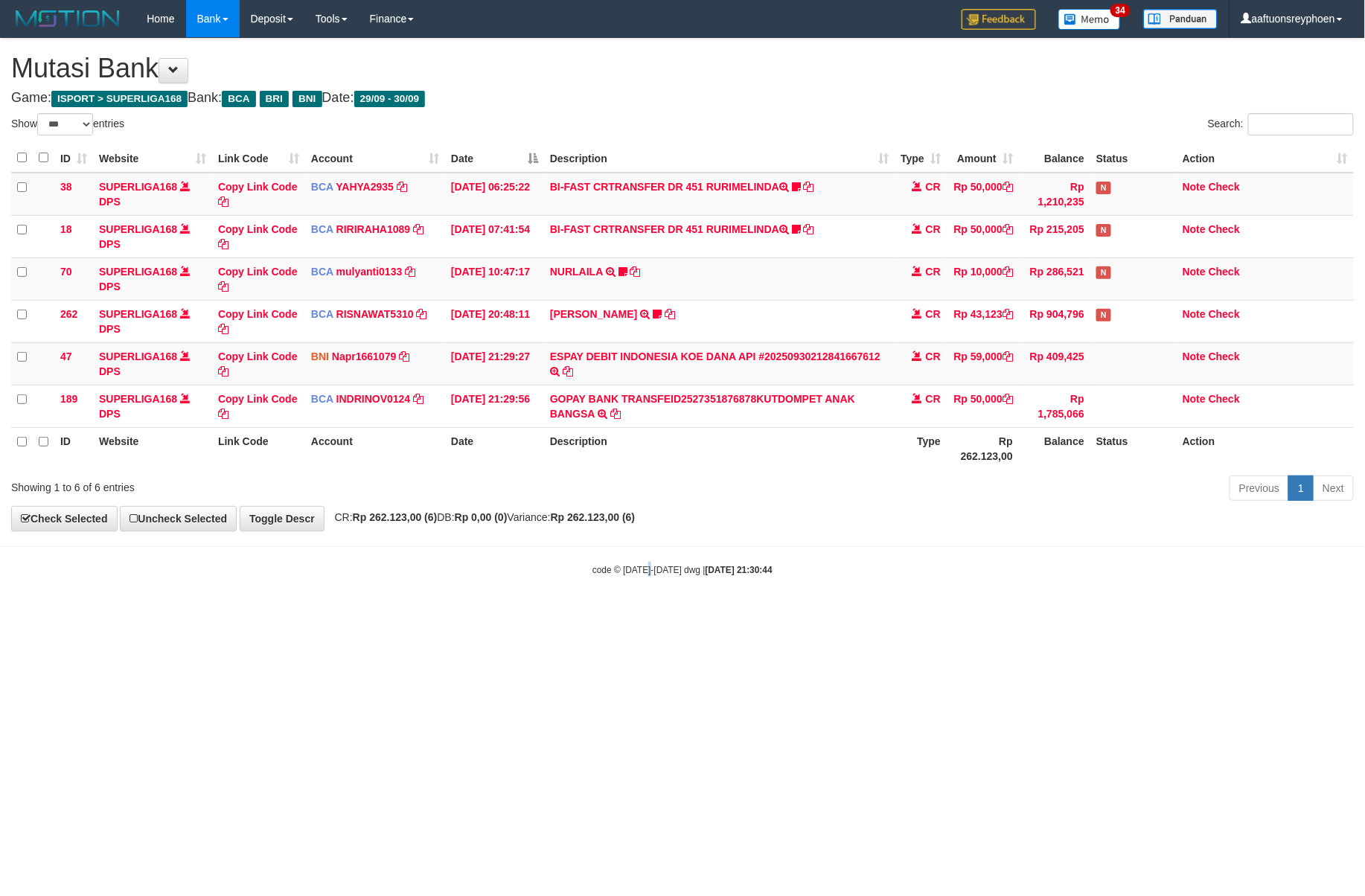
click at [655, 599] on body "Toggle navigation Home Bank Account List Load By Website Group [ISPORT] SUPERLI…" at bounding box center [682, 307] width 1365 height 614
select select "***"
click at [808, 599] on body "Toggle navigation Home Bank Account List Load By Website Group [ISPORT] SUPERLI…" at bounding box center [682, 307] width 1365 height 614
select select "***"
click at [698, 612] on body "Toggle navigation Home Bank Account List Load By Website Group [ISPORT] SUPERLI…" at bounding box center [682, 307] width 1365 height 614
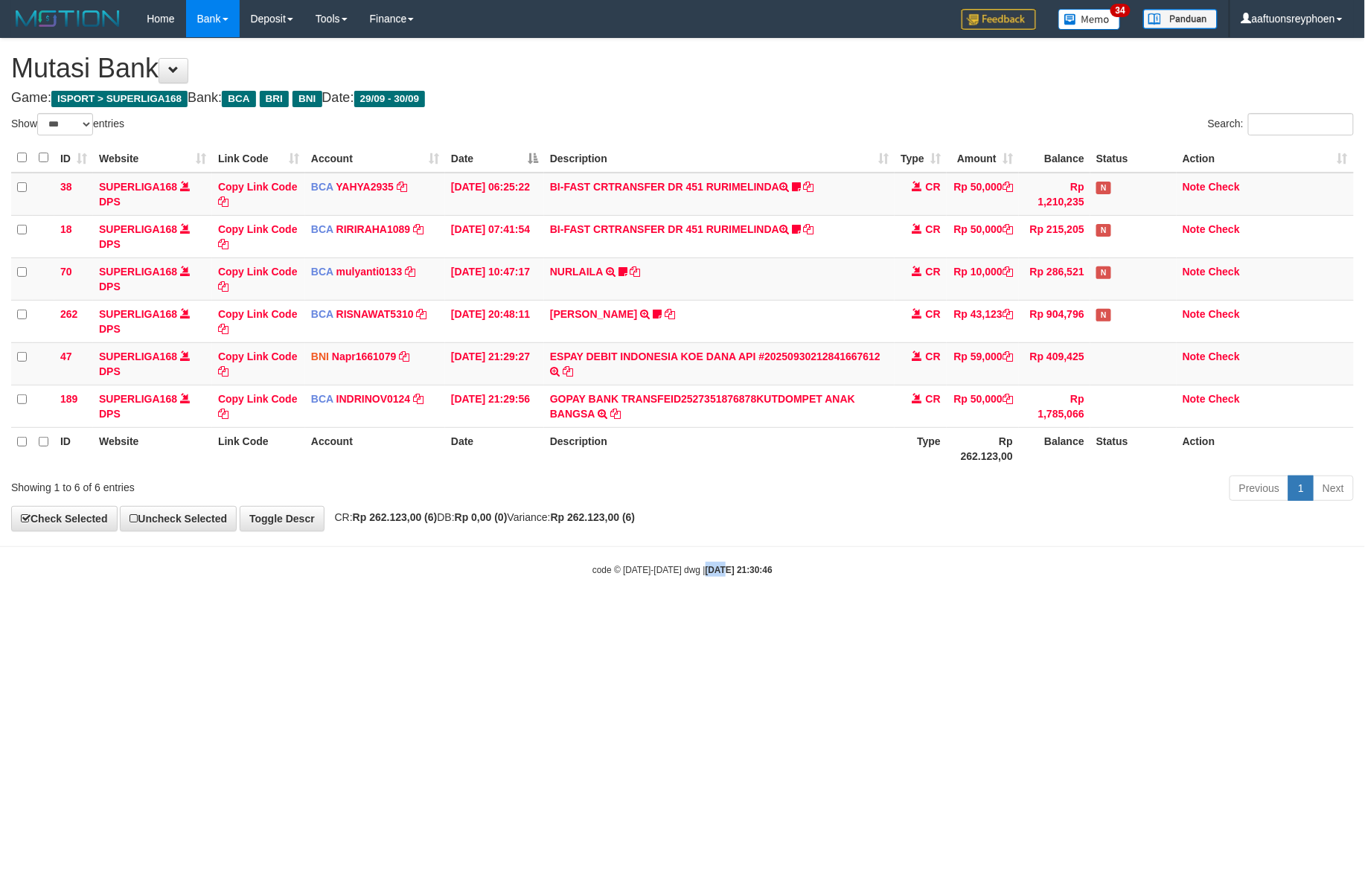
click at [698, 612] on body "Toggle navigation Home Bank Account List Load By Website Group [ISPORT] SUPERLI…" at bounding box center [682, 307] width 1365 height 614
click at [697, 612] on body "Toggle navigation Home Bank Account List Load By Website Group [ISPORT] SUPERLI…" at bounding box center [682, 307] width 1365 height 614
click at [695, 611] on body "Toggle navigation Home Bank Account List Load By Website Group [ISPORT] SUPERLI…" at bounding box center [682, 307] width 1365 height 614
select select "***"
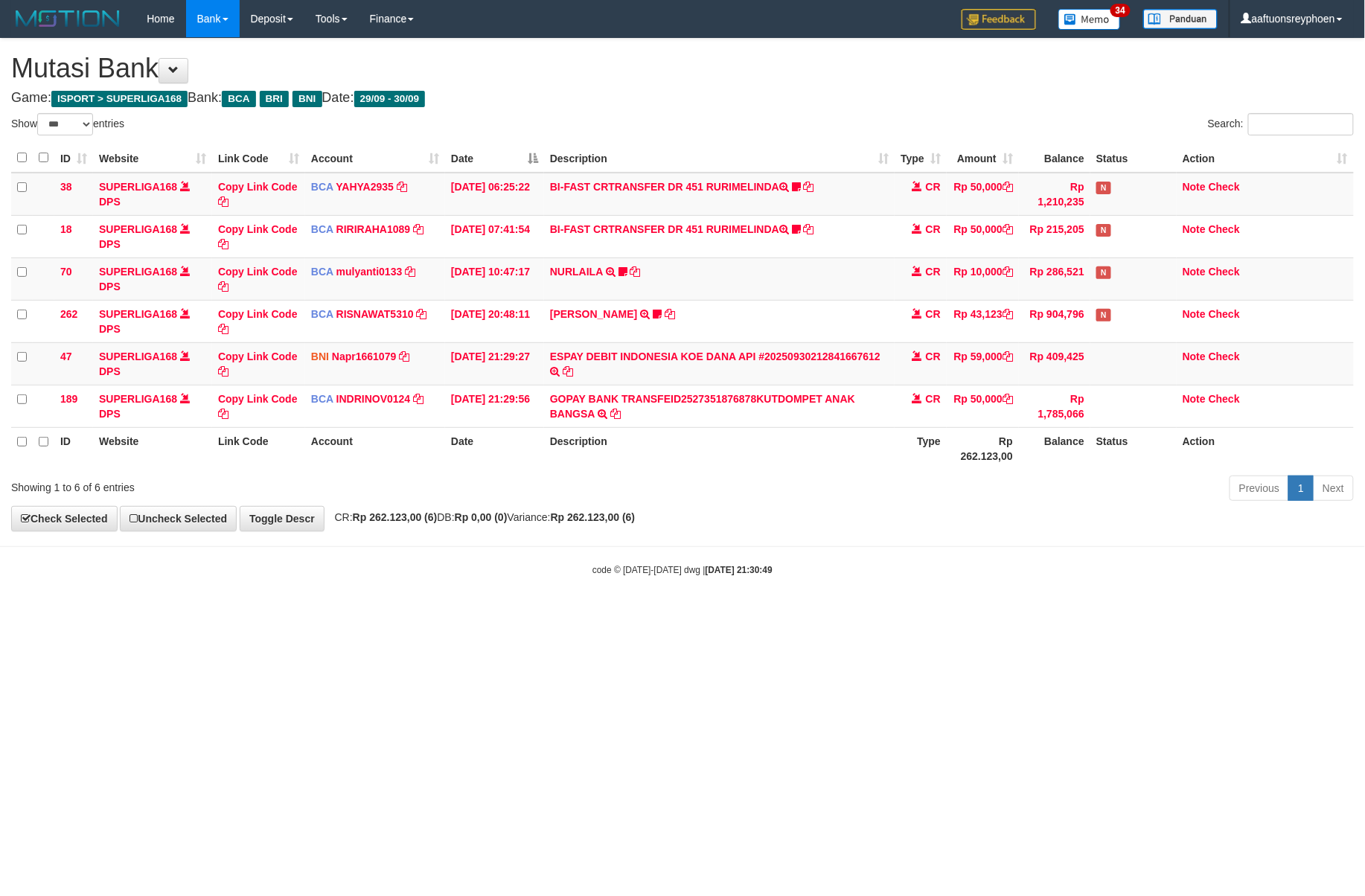
drag, startPoint x: 941, startPoint y: 530, endPoint x: 1354, endPoint y: 525, distance: 413.0
click at [1039, 525] on div "**********" at bounding box center [682, 284] width 1365 height 492
select select "***"
click at [665, 614] on html "Toggle navigation Home Bank Account List Load By Website Group [ISPORT] SUPERLI…" at bounding box center [682, 307] width 1365 height 614
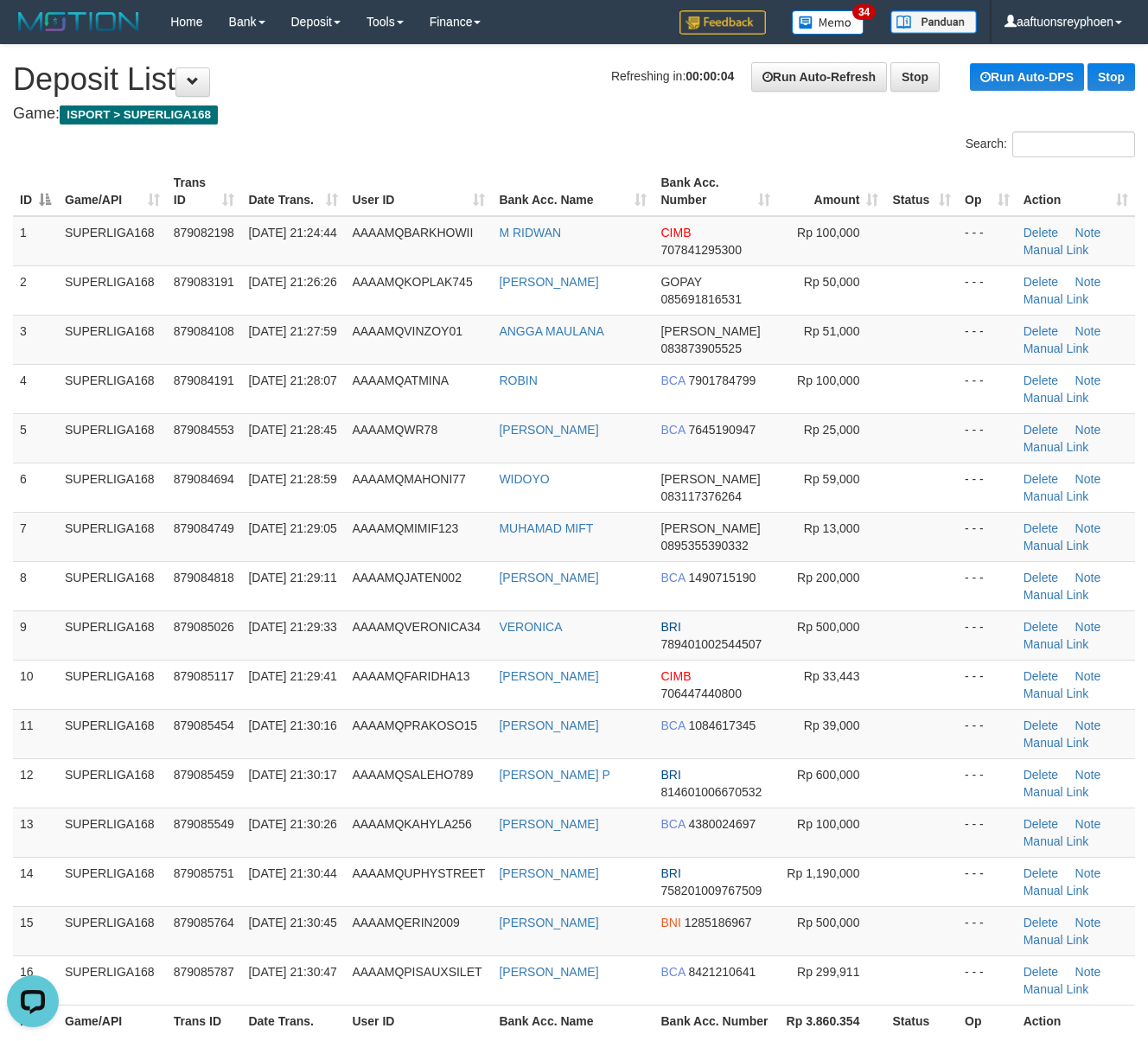
drag, startPoint x: 93, startPoint y: 585, endPoint x: 2, endPoint y: 606, distance: 93.4
click at [53, 590] on tr "8 SUPERLIGA168 879084818 30/09/2025 21:29:11 AAAAMQJATEN002 FIKRI CANDRA MUHAN …" at bounding box center [574, 585] width 1122 height 49
drag, startPoint x: 134, startPoint y: 582, endPoint x: 7, endPoint y: 582, distance: 127.0
click at [135, 571] on td "SUPERLIGA168" at bounding box center [112, 585] width 109 height 49
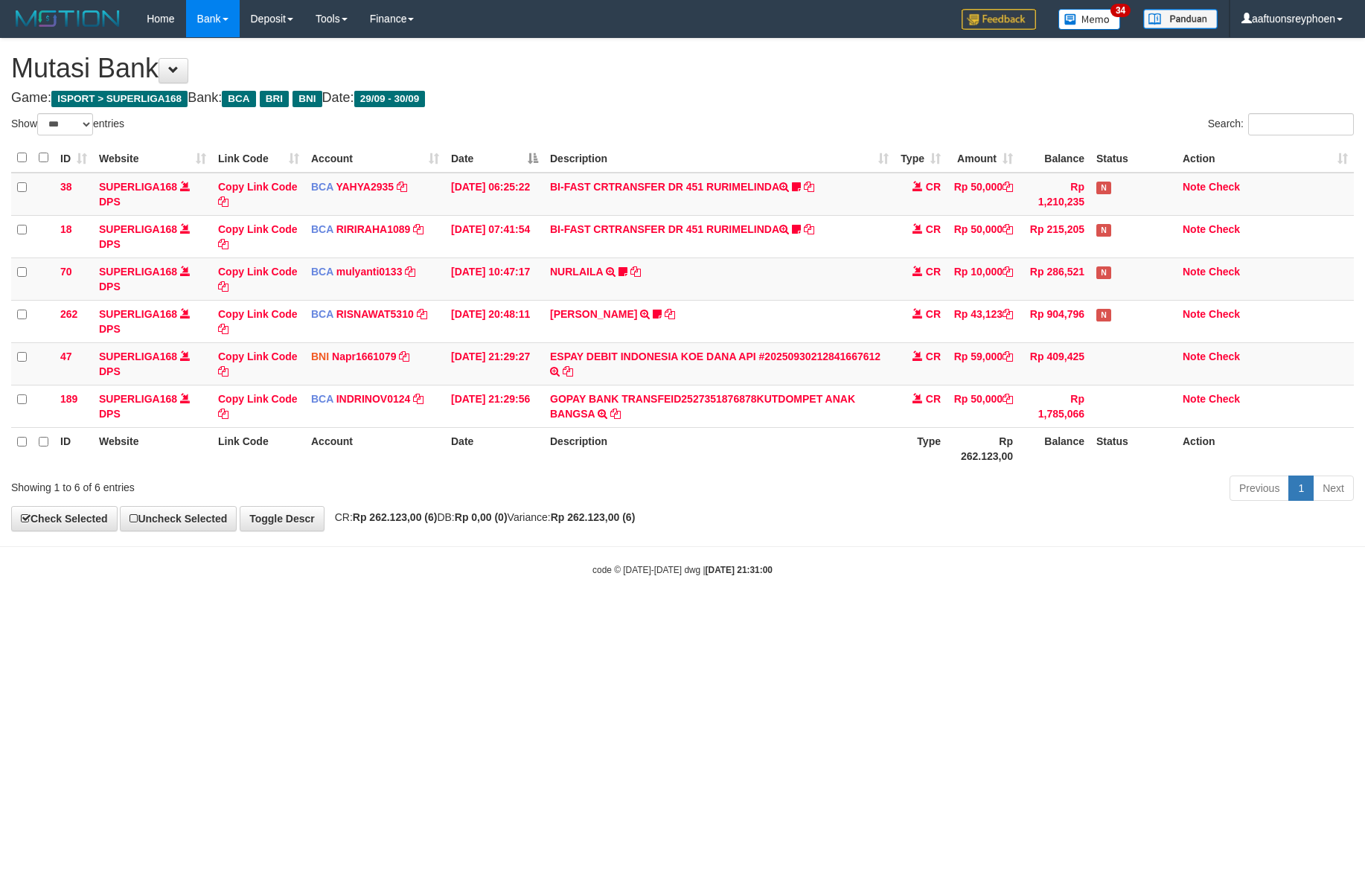
select select "***"
click at [998, 614] on html "Toggle navigation Home Bank Account List Load By Website Group [ISPORT] SUPERLI…" at bounding box center [682, 307] width 1365 height 614
select select "***"
drag, startPoint x: 658, startPoint y: 629, endPoint x: 721, endPoint y: 643, distance: 64.5
click at [670, 614] on html "Toggle navigation Home Bank Account List Load By Website Group [ISPORT] SUPERLI…" at bounding box center [682, 307] width 1365 height 614
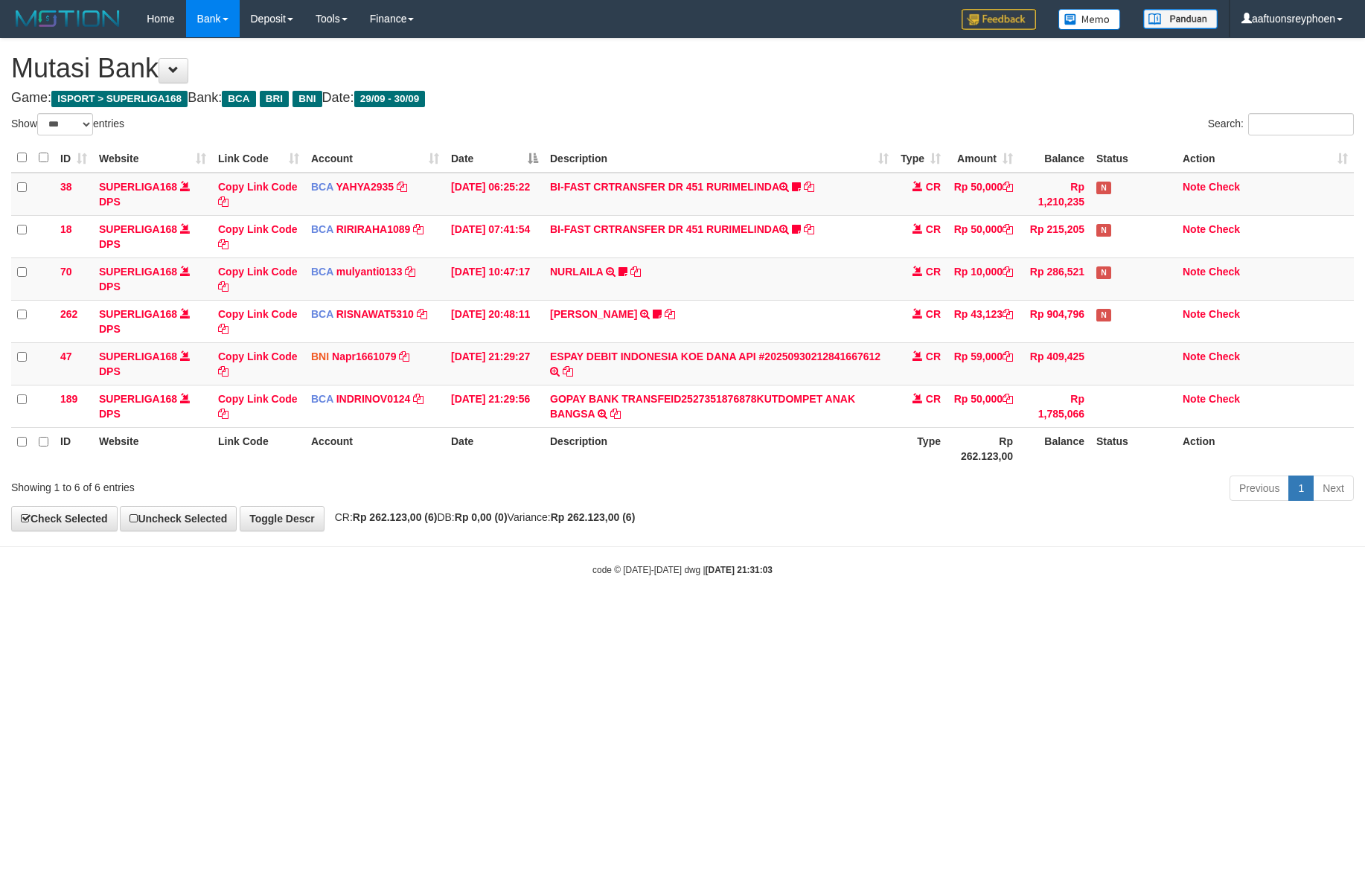
select select "***"
drag, startPoint x: 856, startPoint y: 572, endPoint x: 847, endPoint y: 594, distance: 23.8
click at [850, 585] on body "Toggle navigation Home Bank Account List Load By Website Group [ISPORT] SUPERLI…" at bounding box center [682, 307] width 1365 height 614
drag, startPoint x: 847, startPoint y: 594, endPoint x: 1355, endPoint y: 527, distance: 512.4
click at [992, 573] on body "Toggle navigation Home Bank Account List Load By Website Group [ISPORT] SUPERLI…" at bounding box center [682, 307] width 1365 height 614
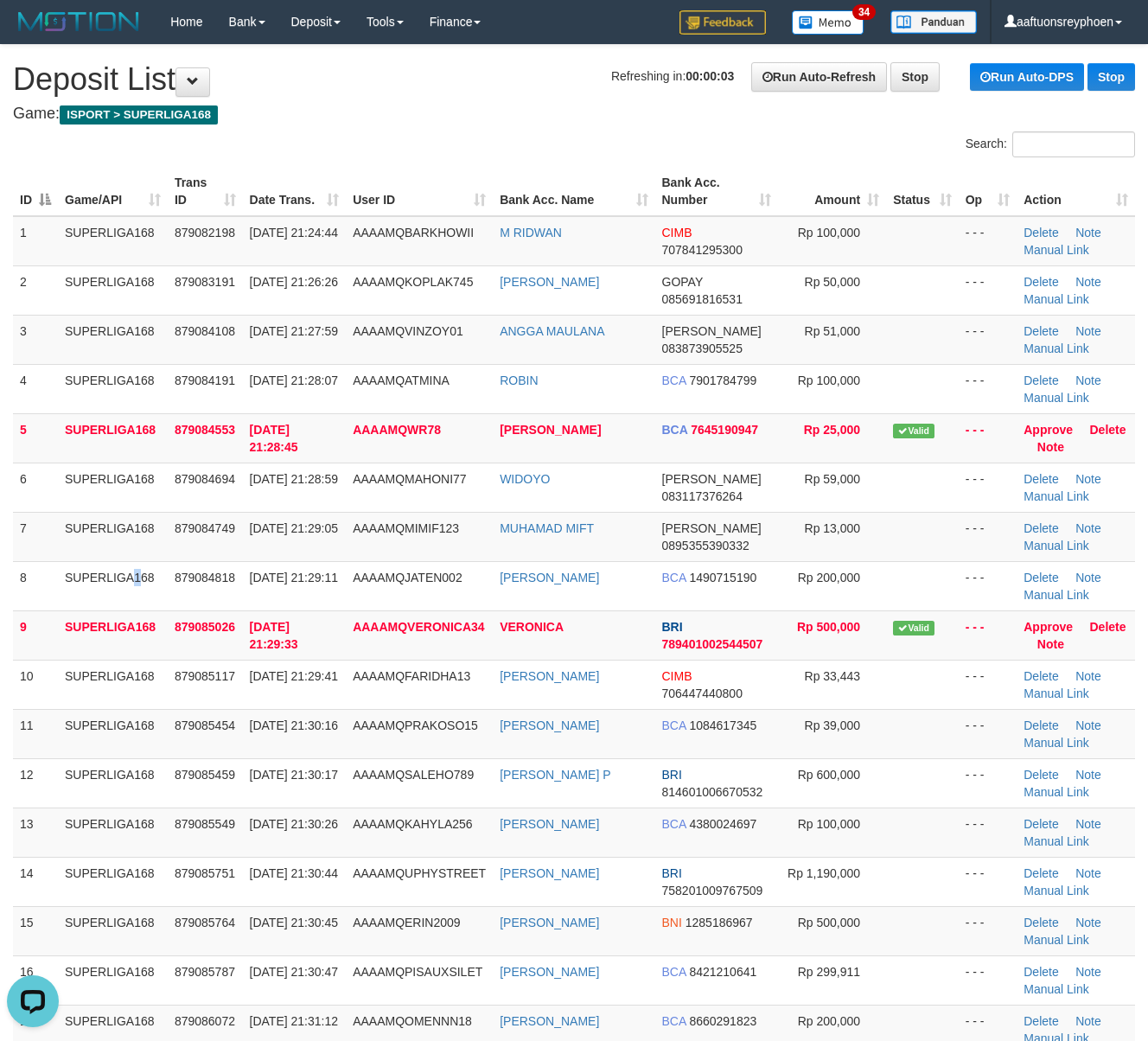
click at [28, 591] on tr "8 SUPERLIGA168 879084818 [DATE] 21:29:11 AAAAMQJATEN002 [PERSON_NAME] BCA 14907…" at bounding box center [574, 585] width 1122 height 49
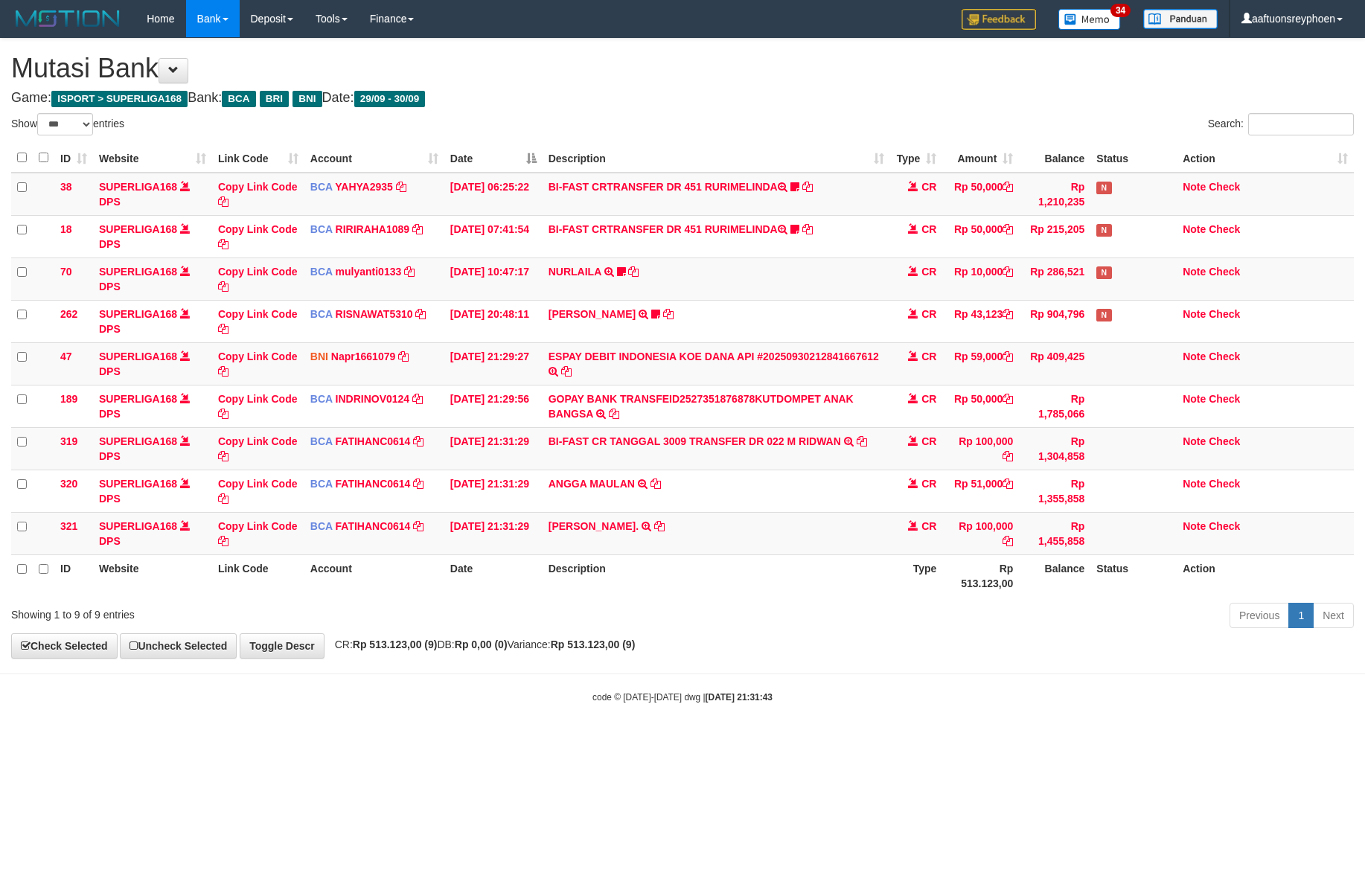
select select "***"
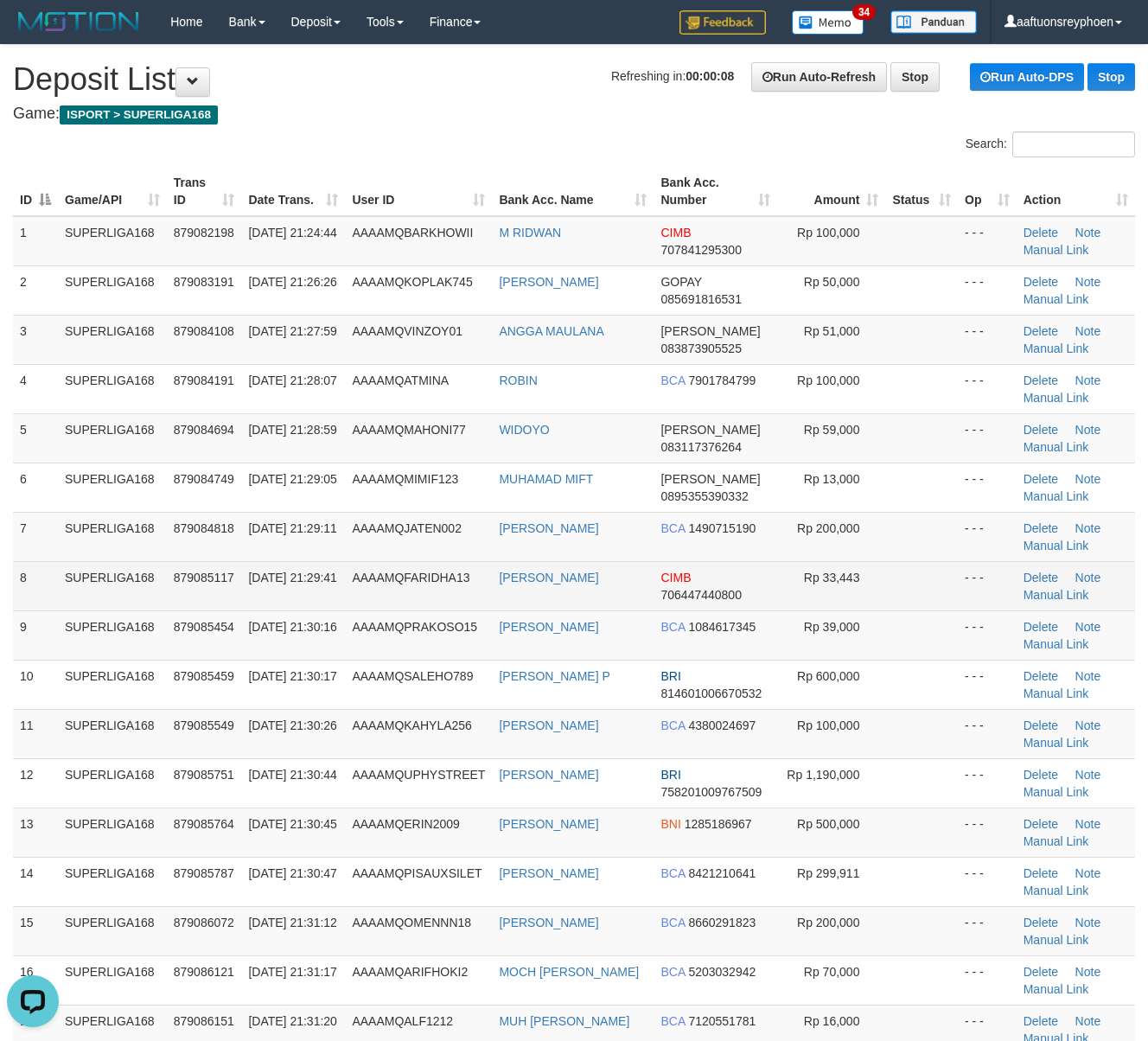
click at [90, 572] on tr "8 SUPERLIGA168 879085117 30/09/2025 21:29:41 AAAAMQFARIDHA13 FARIDHA ADDINI CIM…" at bounding box center [574, 585] width 1122 height 49
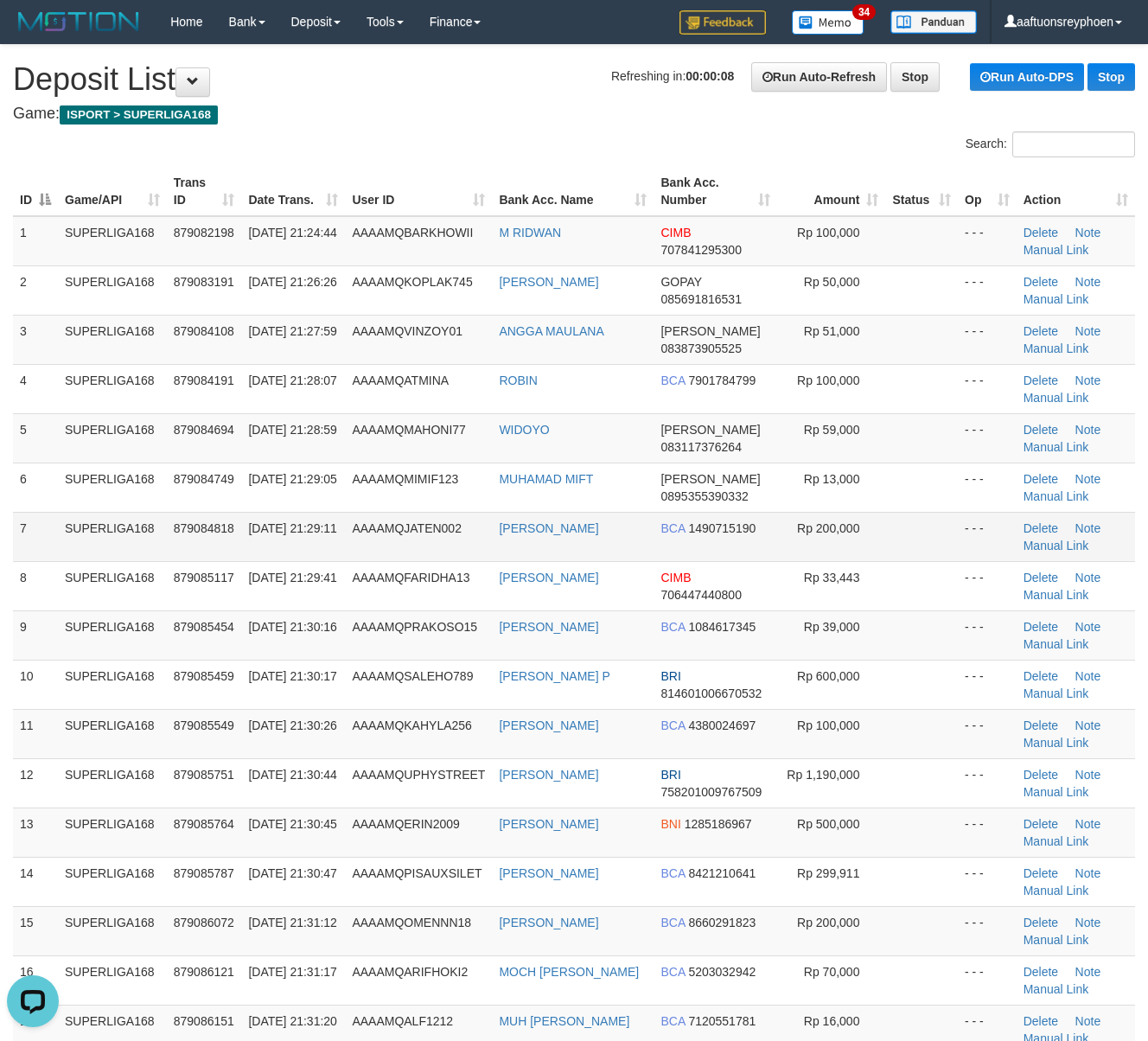
drag, startPoint x: 253, startPoint y: 565, endPoint x: 351, endPoint y: 527, distance: 105.1
click at [253, 562] on td "30/09/2025 21:29:41" at bounding box center [292, 585] width 104 height 49
click at [1065, 253] on link "Manual Link" at bounding box center [1057, 249] width 65 height 14
click at [310, 177] on th "Date Trans." at bounding box center [292, 191] width 104 height 49
click at [335, 175] on th "Date Trans." at bounding box center [292, 191] width 104 height 49
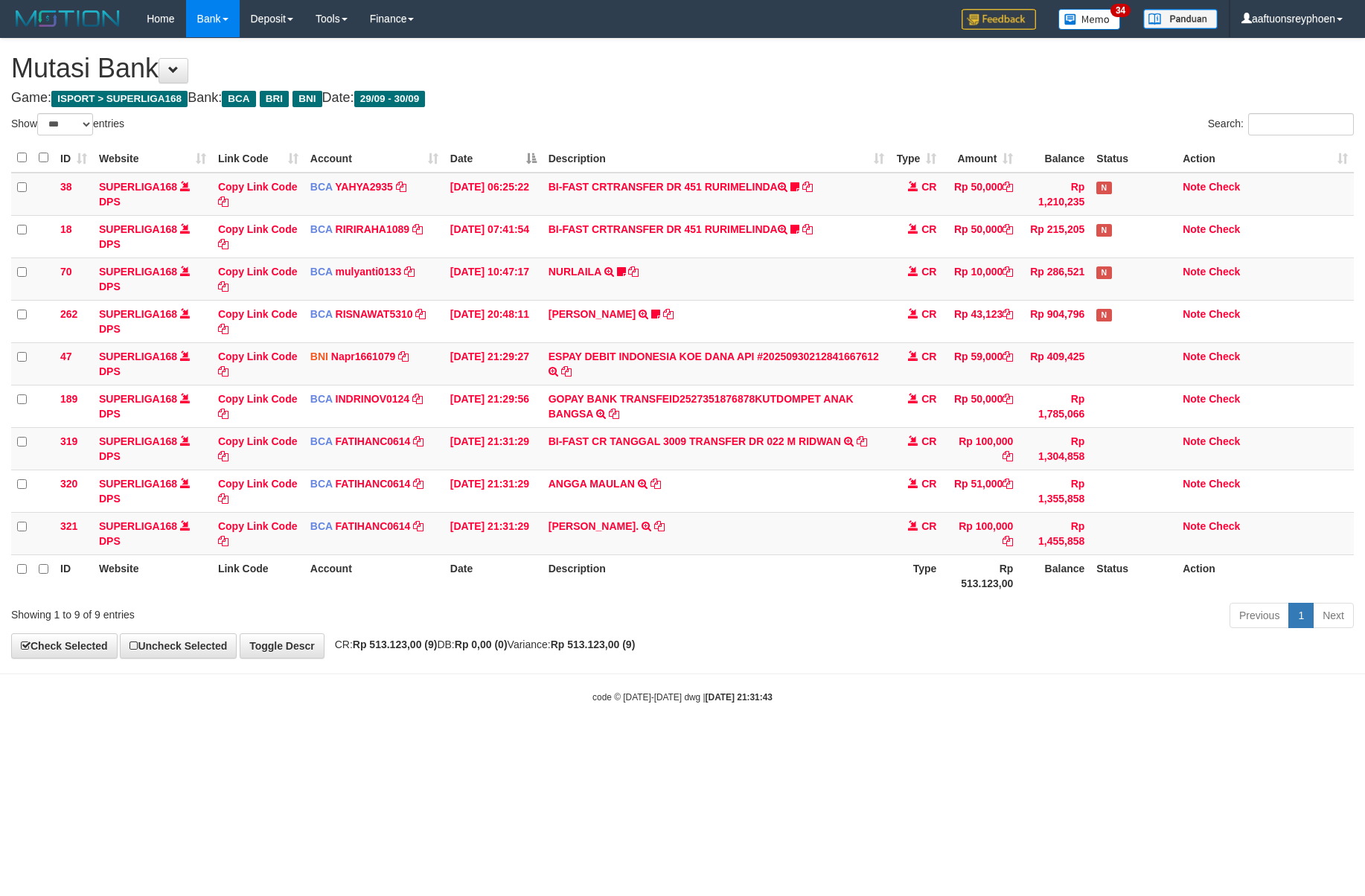
select select "***"
copy td "M RIDWAN"
drag, startPoint x: 874, startPoint y: 456, endPoint x: 791, endPoint y: 444, distance: 83.9
click at [791, 444] on td "BI-FAST CR TANGGAL 3009 TRANSFER DR 022 M RIDWAN BI-FAST CR TANGGAL :30/09 TRAN…" at bounding box center [716, 448] width 348 height 43
click at [274, 445] on link "Copy Link Code" at bounding box center [257, 448] width 80 height 27
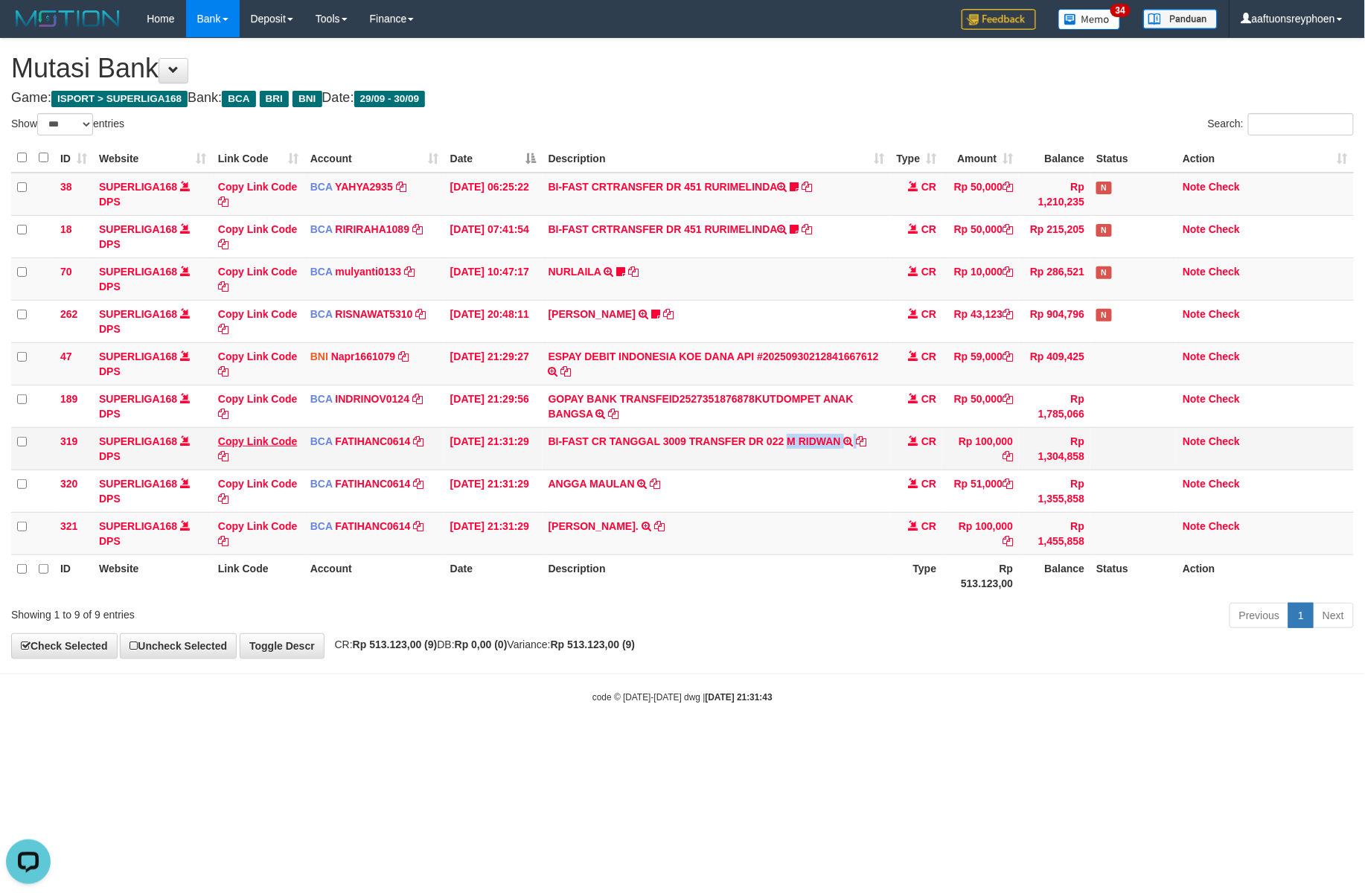
copy td "M RIDWAN"
click at [274, 445] on link "Copy Link Code" at bounding box center [257, 448] width 80 height 27
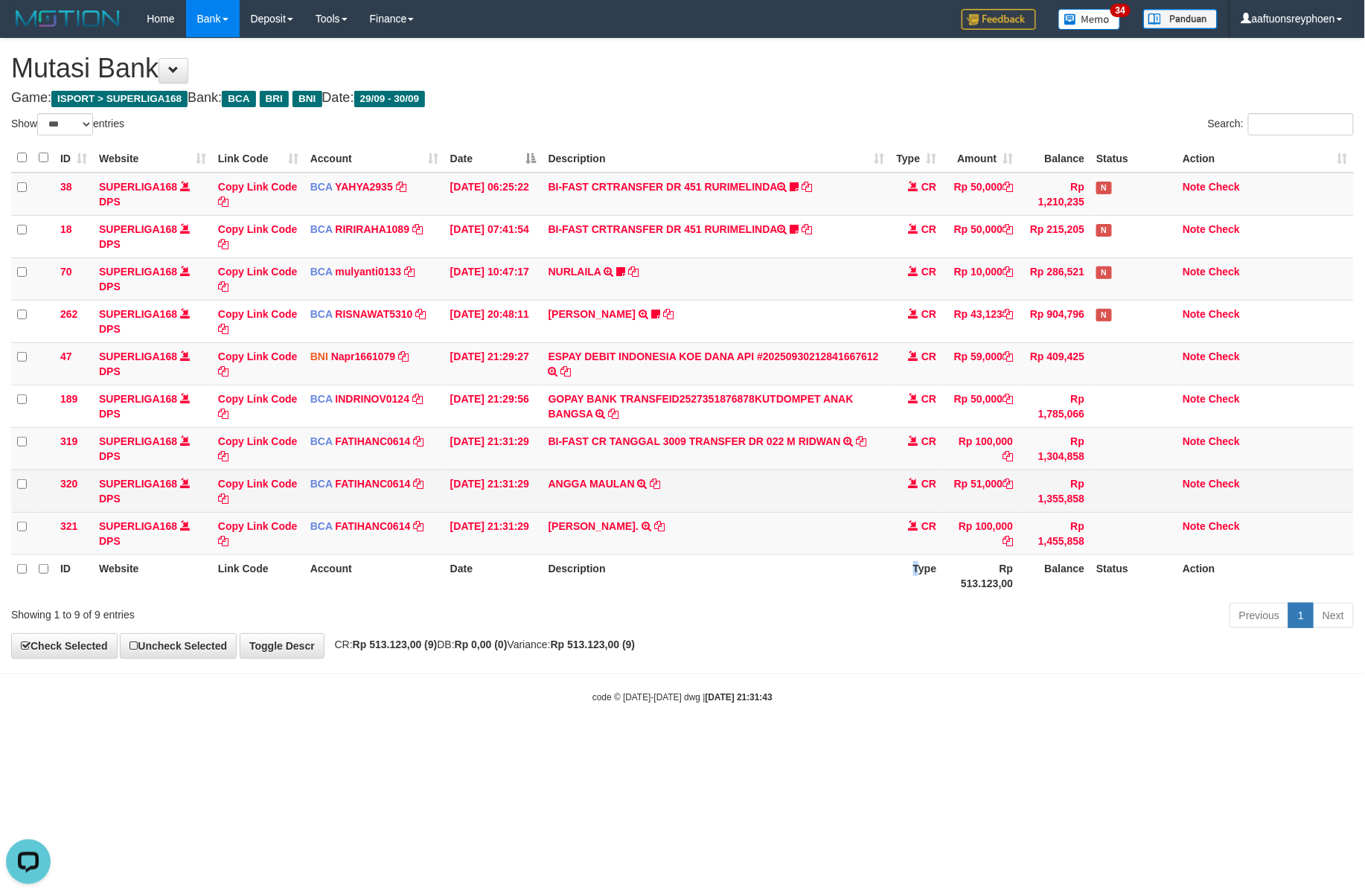
drag, startPoint x: 895, startPoint y: 559, endPoint x: 1075, endPoint y: 510, distance: 186.6
click at [966, 539] on table "ID Website Link Code Account Date Description Type Amount Balance Status Action…" at bounding box center [682, 370] width 1343 height 453
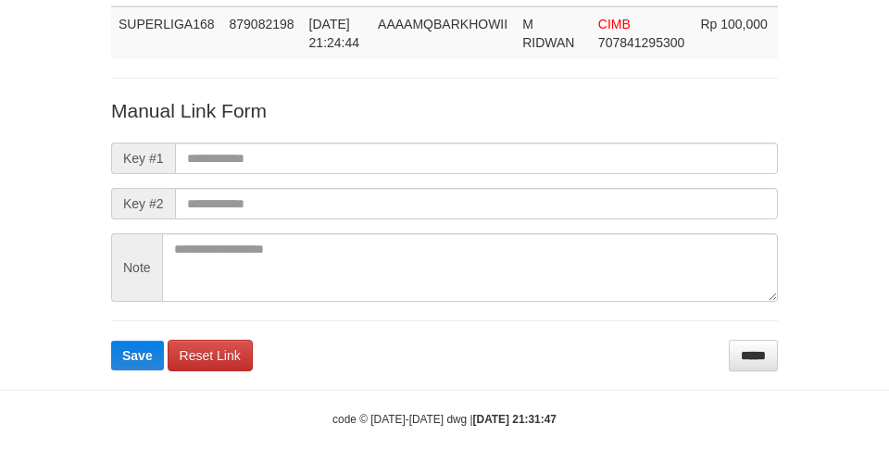
scroll to position [154, 0]
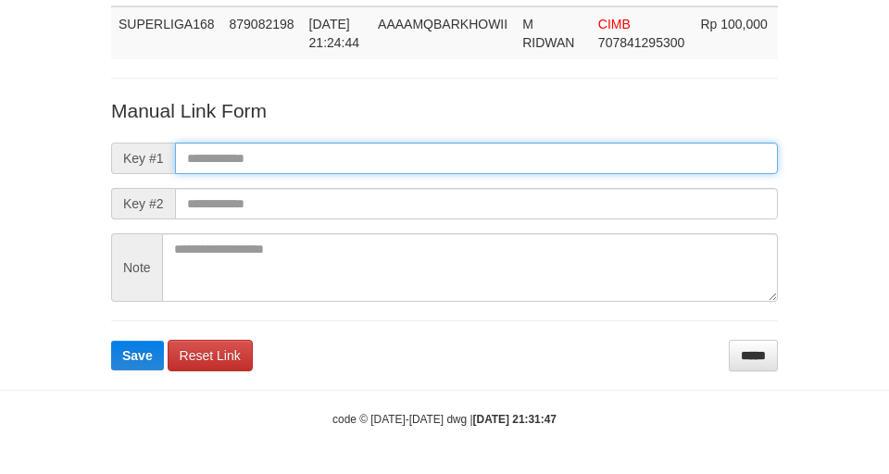
click at [212, 153] on input "text" at bounding box center [476, 158] width 603 height 31
paste input "**********"
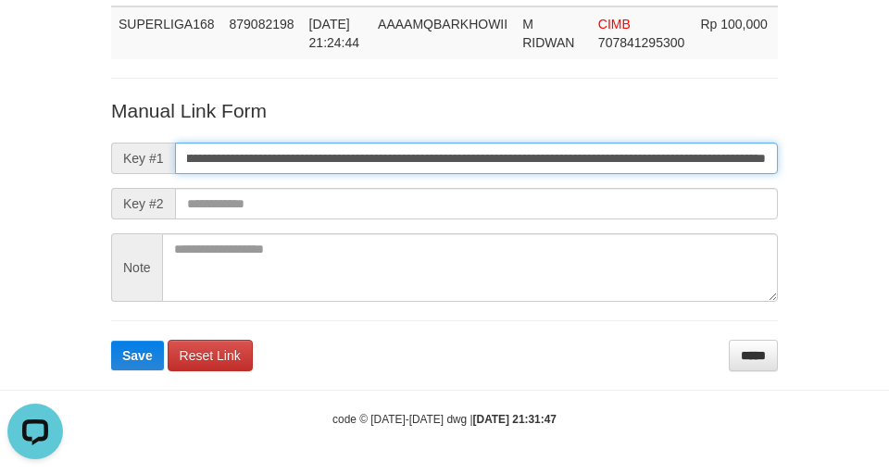
scroll to position [0, 0]
type input "**********"
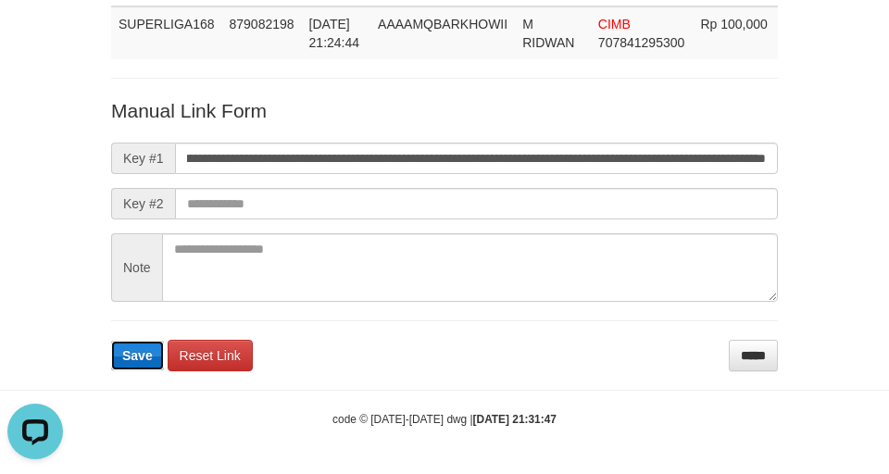
click at [154, 348] on button "Save" at bounding box center [137, 356] width 53 height 30
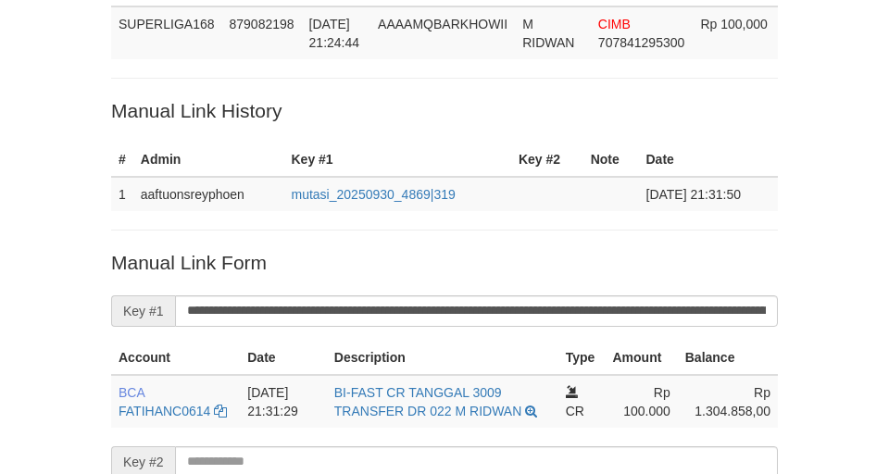
click at [231, 91] on div "Deposit Detail Game/API Trans ID Date Trans. User ID Bank Acc. Name Bank Acc. N…" at bounding box center [444, 260] width 695 height 740
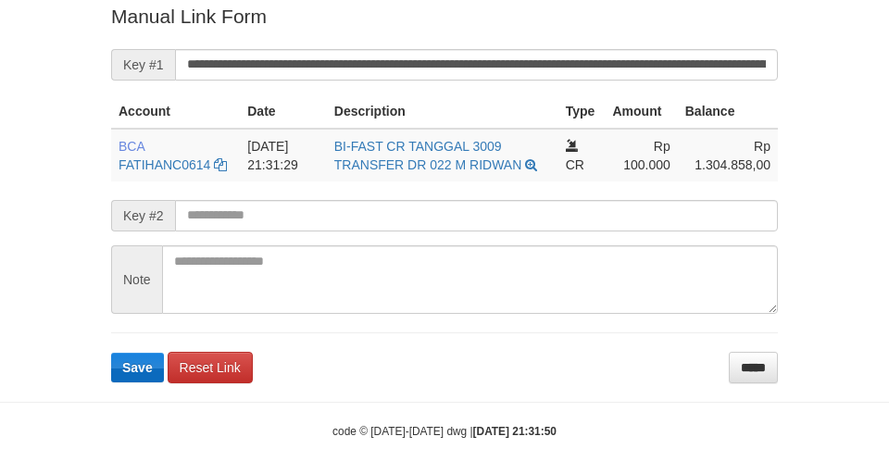
scroll to position [412, 0]
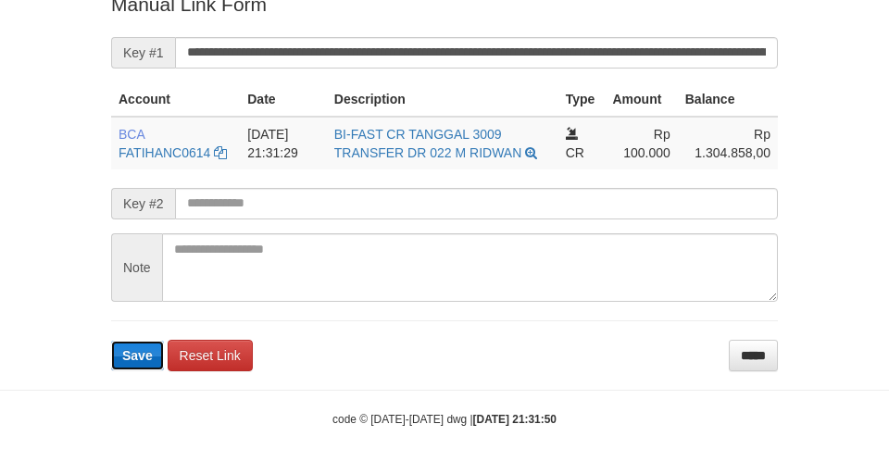
click at [139, 354] on span "Save" at bounding box center [137, 355] width 31 height 15
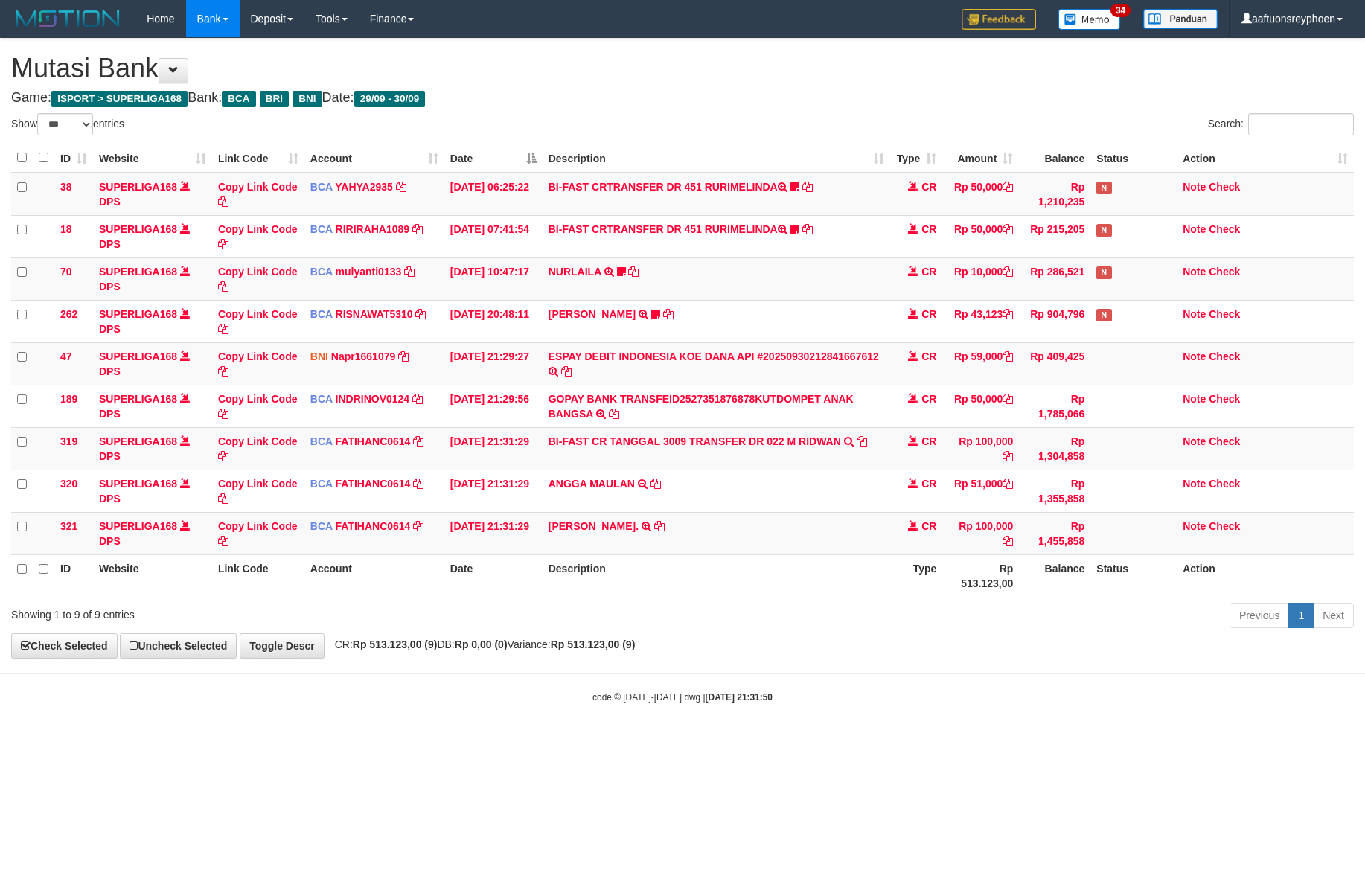
select select "***"
drag, startPoint x: 1019, startPoint y: 584, endPoint x: 1363, endPoint y: 483, distance: 358.5
click at [1318, 497] on table "ID Website Link Code Account Date Description Type Amount Balance Status Action…" at bounding box center [682, 370] width 1343 height 453
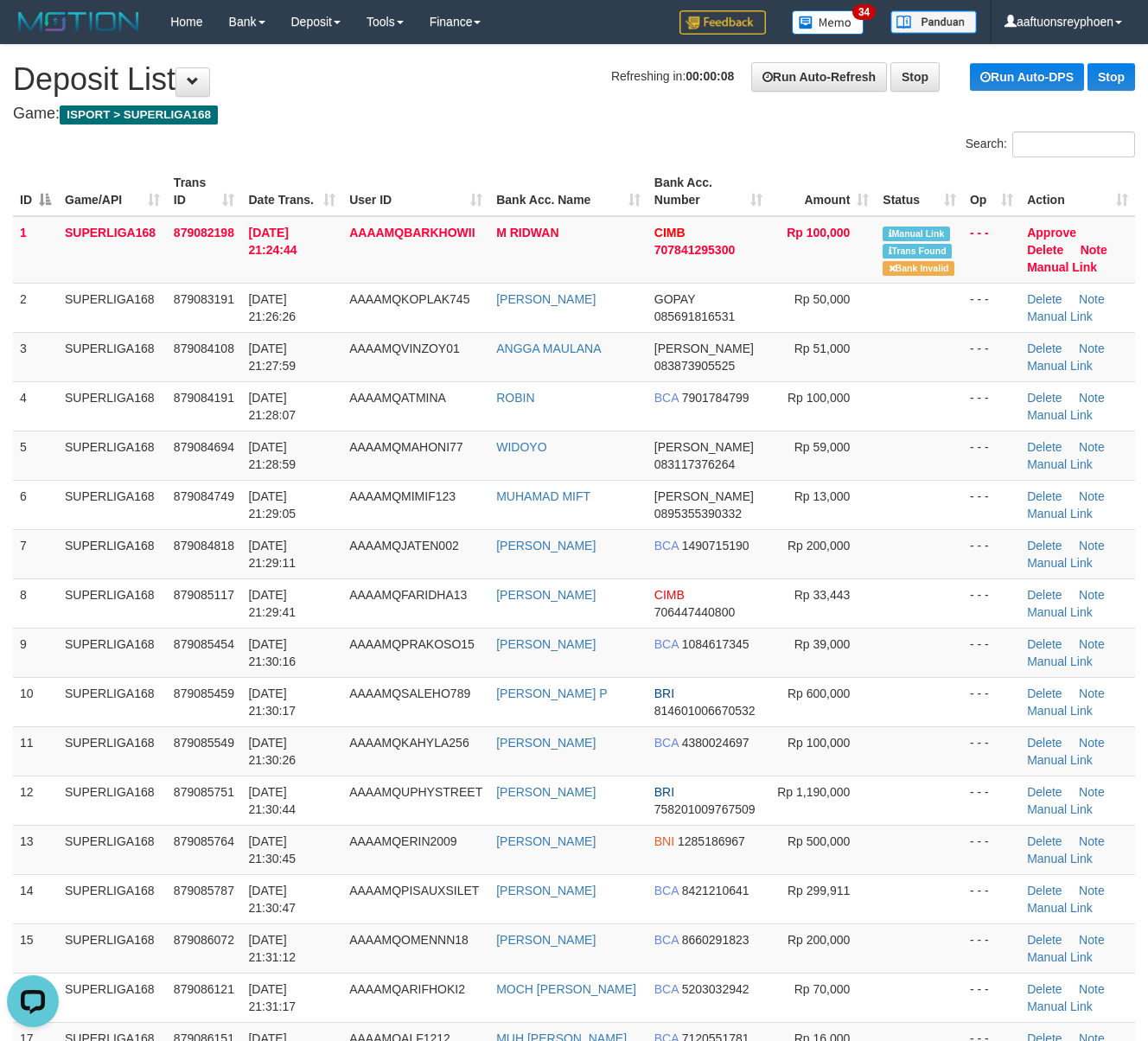
click at [343, 205] on th "Date Trans." at bounding box center [291, 191] width 101 height 49
click at [347, 212] on th "User ID" at bounding box center [415, 191] width 147 height 49
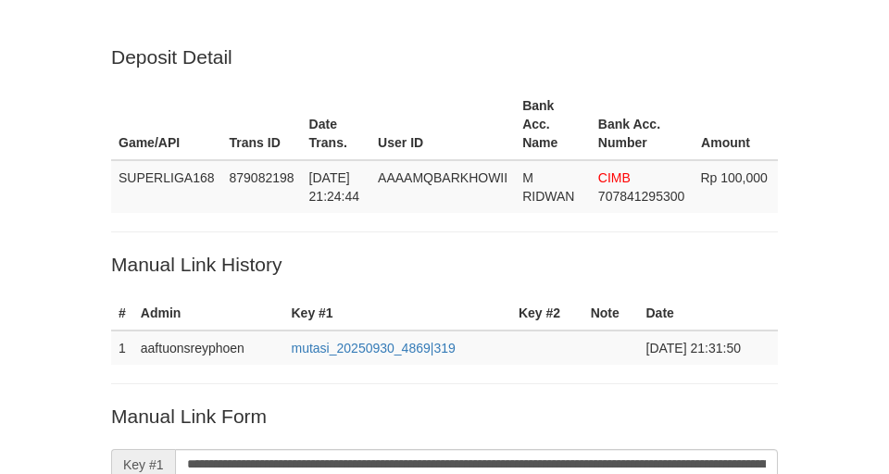
scroll to position [409, 0]
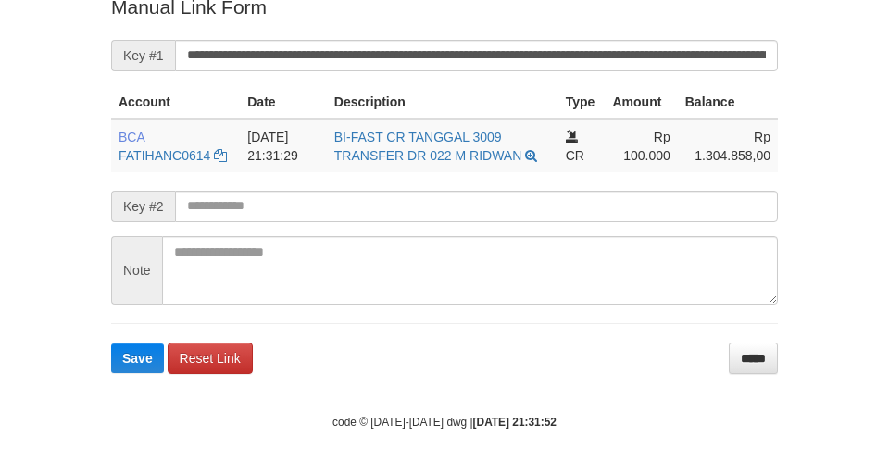
click at [149, 365] on button "Save" at bounding box center [137, 359] width 53 height 30
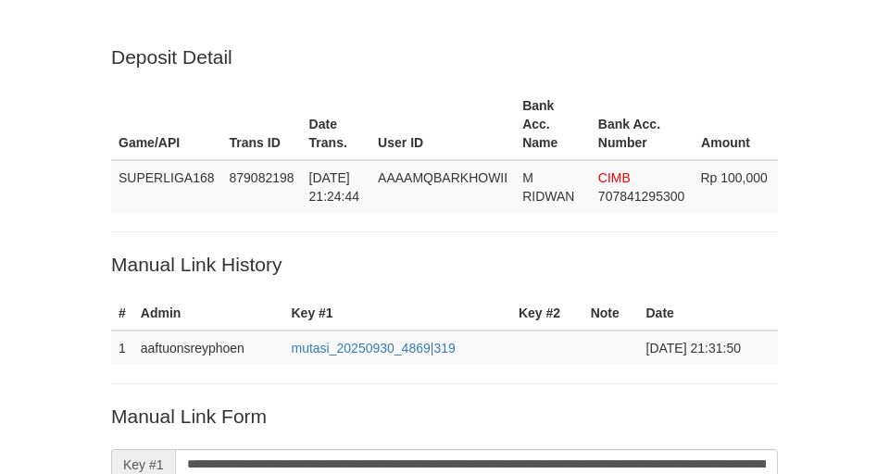
scroll to position [409, 0]
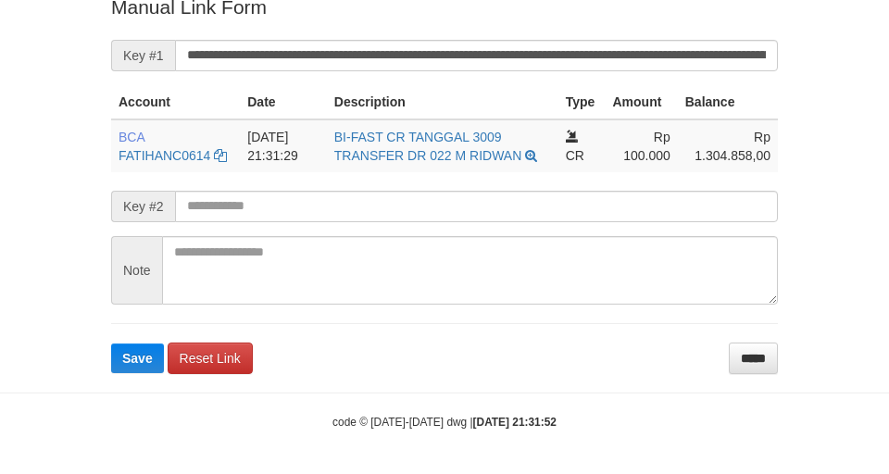
click at [149, 365] on button "Save" at bounding box center [137, 359] width 53 height 30
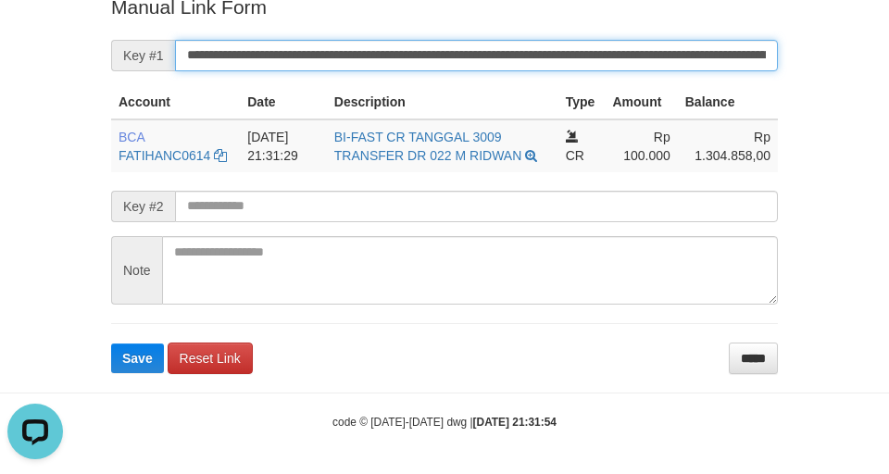
drag, startPoint x: 257, startPoint y: 46, endPoint x: 642, endPoint y: 19, distance: 385.3
click at [259, 46] on input "**********" at bounding box center [476, 55] width 603 height 31
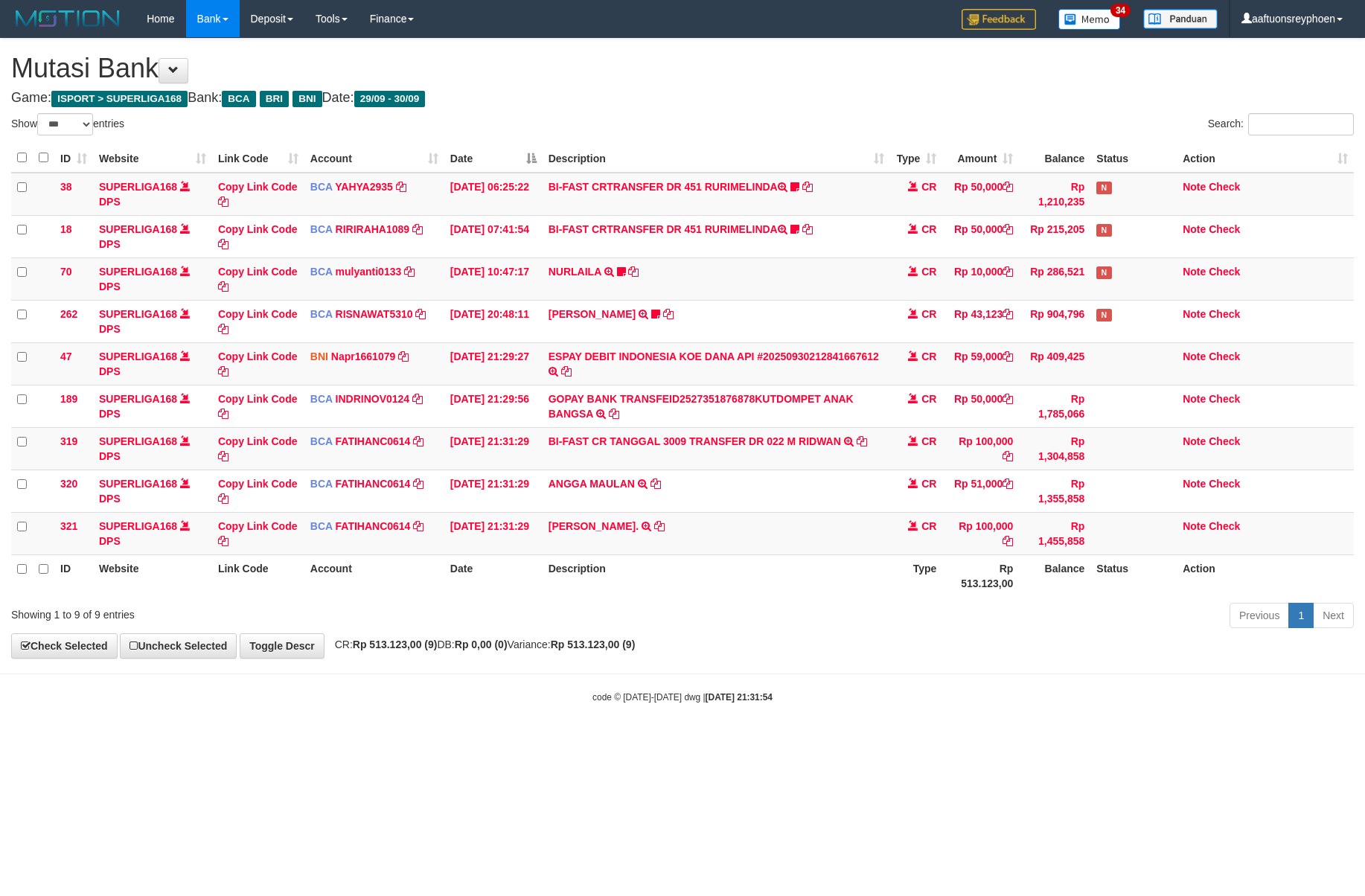
select select "***"
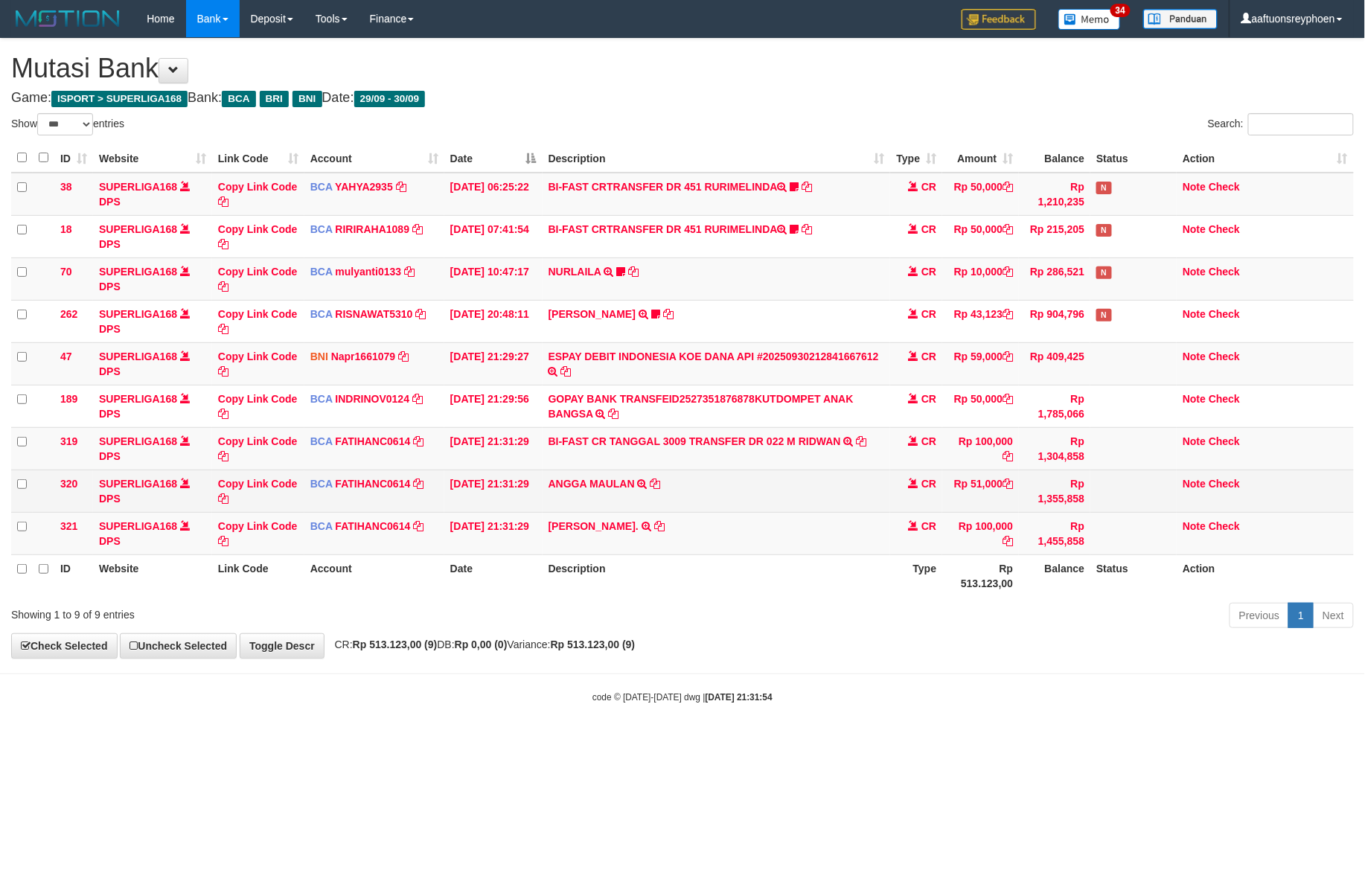
click at [715, 489] on td "ANGGA MAULAN TRSF E-BANKING CR 3009/FTSCY/WS95051 51000.002025093008143287 TRFD…" at bounding box center [716, 490] width 348 height 43
copy tr "ANGGA MAULAN TRSF E-BANKING CR 3009/FTSCY/WS95051 51000.002025093008143287 TRFD…"
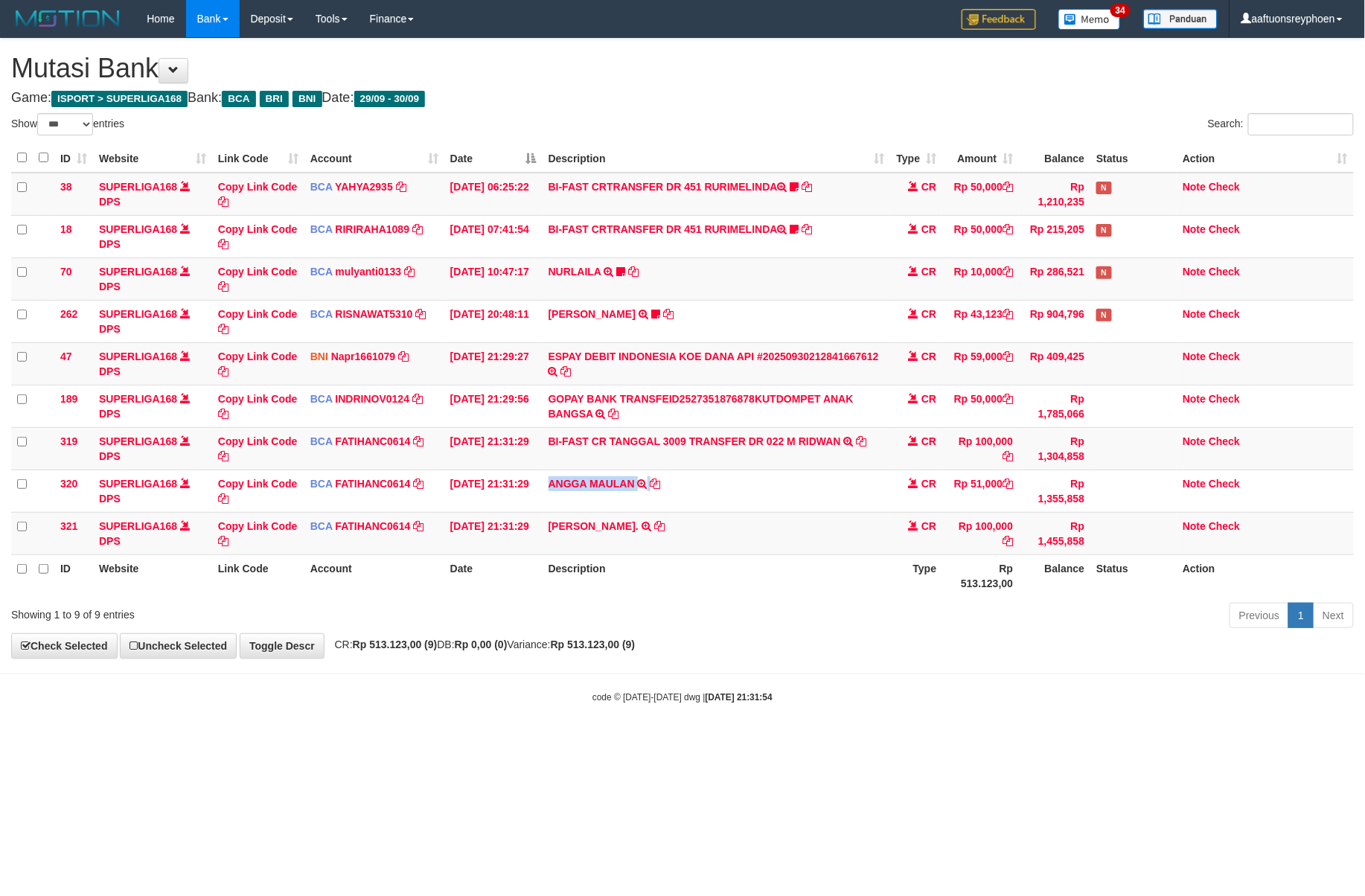
drag, startPoint x: 715, startPoint y: 489, endPoint x: 1363, endPoint y: 542, distance: 650.2
click at [721, 489] on td "ANGGA MAULAN TRSF E-BANKING CR 3009/FTSCY/WS95051 51000.002025093008143287 TRFD…" at bounding box center [716, 490] width 348 height 43
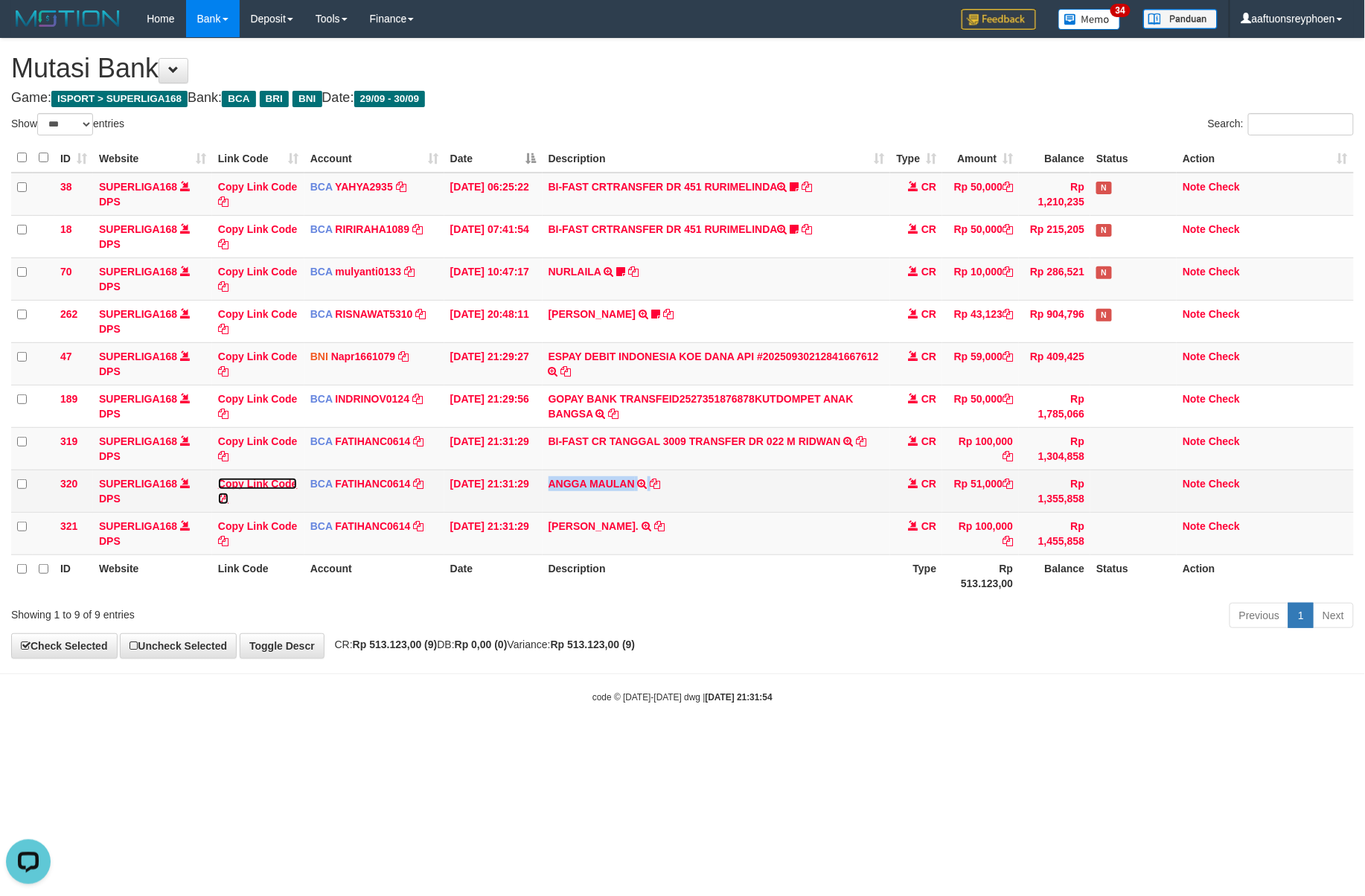
click at [260, 483] on link "Copy Link Code" at bounding box center [257, 491] width 80 height 27
copy tr "ANGGA MAULAN TRSF E-BANKING CR 3009/FTSCY/WS95051 51000.002025093008143287 TRFD…"
drag, startPoint x: 260, startPoint y: 483, endPoint x: 1361, endPoint y: 458, distance: 1101.3
click at [273, 485] on link "Copy Link Code" at bounding box center [257, 491] width 80 height 27
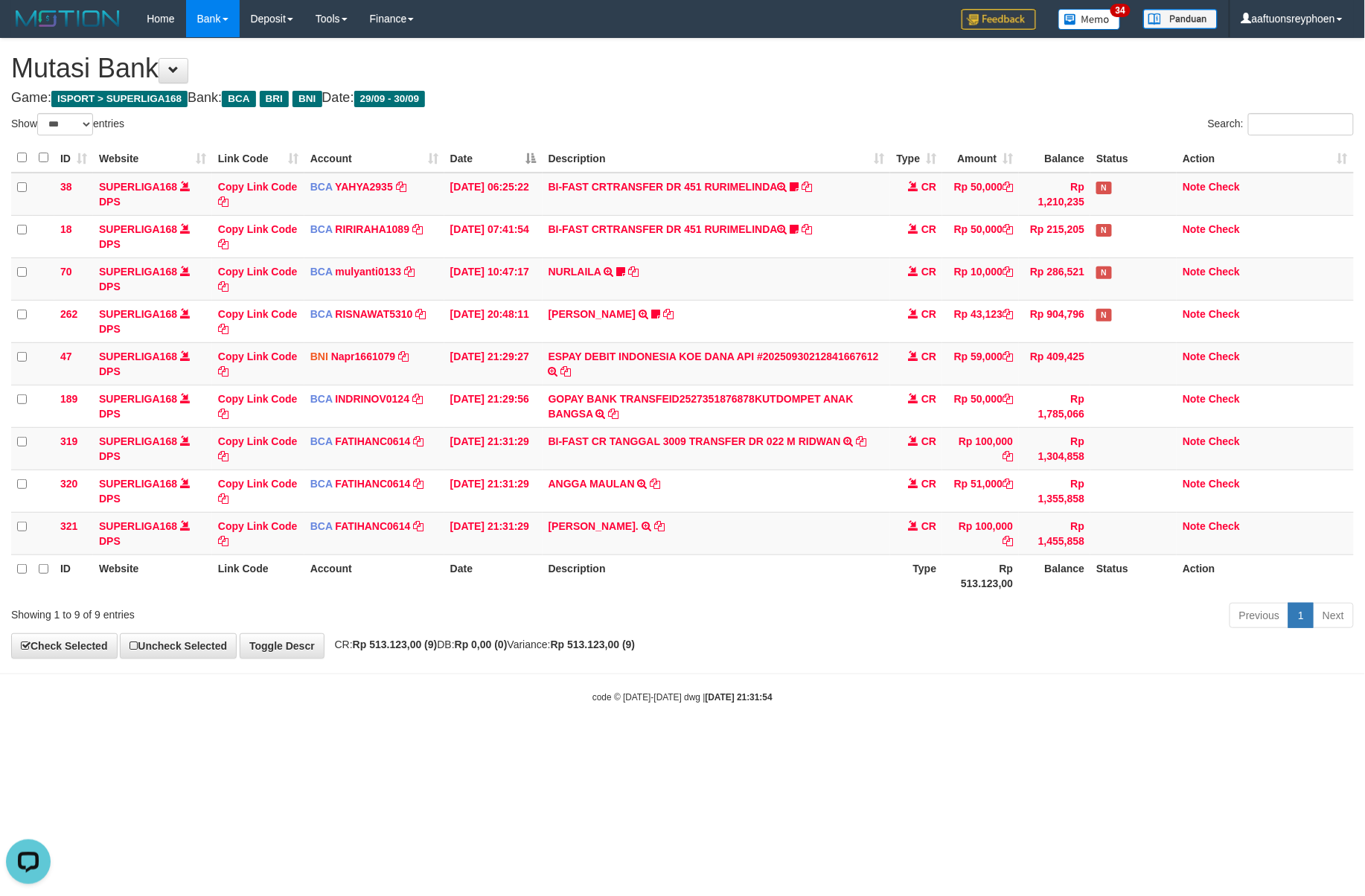
scroll to position [221, 0]
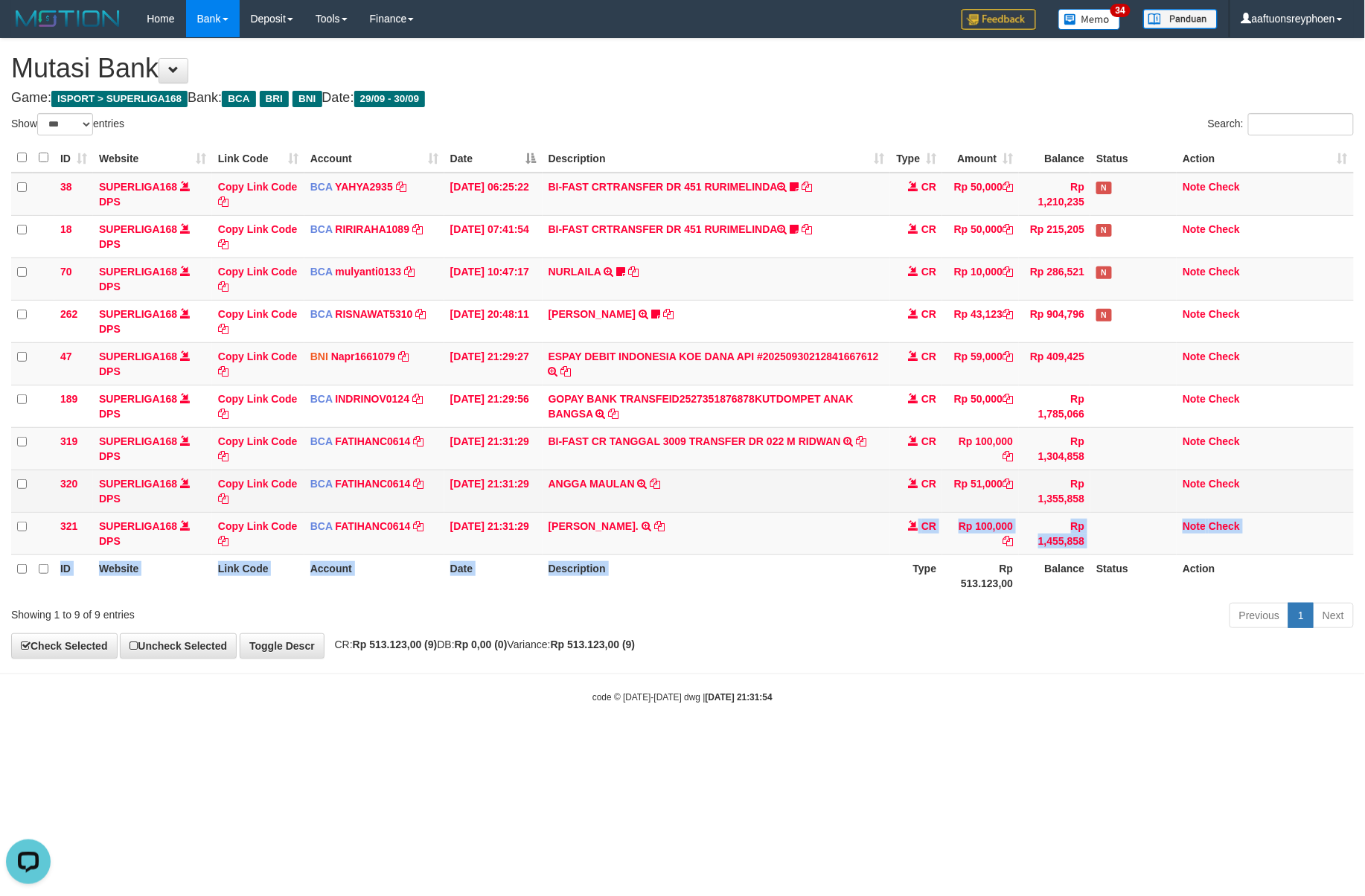
drag, startPoint x: 900, startPoint y: 552, endPoint x: 1022, endPoint y: 504, distance: 131.1
click at [975, 518] on table "ID Website Link Code Account Date Description Type Amount Balance Status Action…" at bounding box center [682, 370] width 1343 height 453
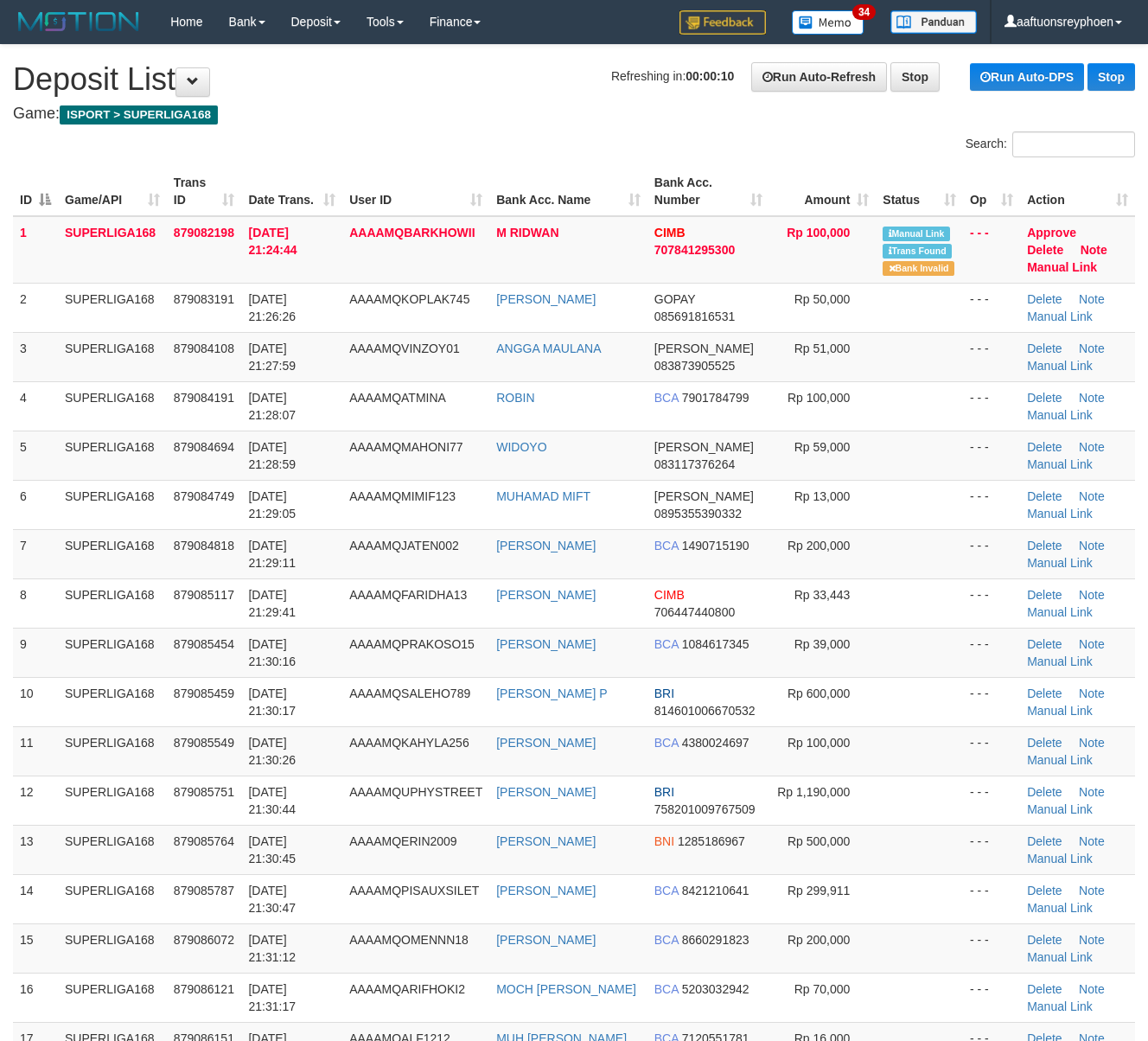
click at [323, 596] on td "30/09/2025 21:29:41" at bounding box center [291, 603] width 101 height 49
click at [1053, 367] on link "Manual Link" at bounding box center [1059, 365] width 65 height 14
click at [339, 191] on th "Date Trans." at bounding box center [291, 191] width 101 height 49
drag, startPoint x: 357, startPoint y: 185, endPoint x: 281, endPoint y: 276, distance: 118.6
click at [357, 187] on th "User ID" at bounding box center [415, 191] width 147 height 49
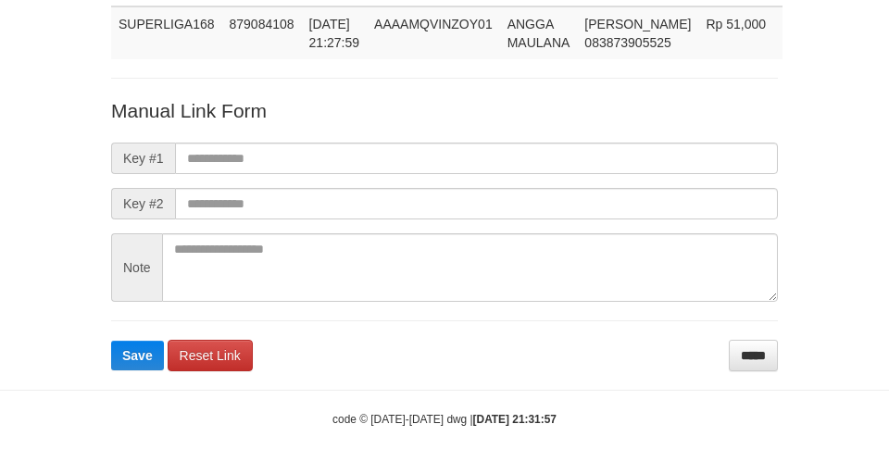
scroll to position [135, 0]
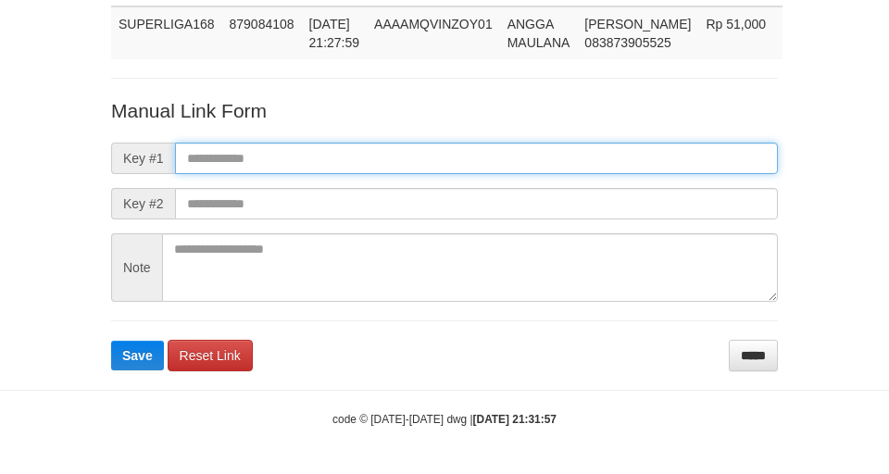
click at [265, 154] on input "text" at bounding box center [476, 158] width 603 height 31
paste input "**********"
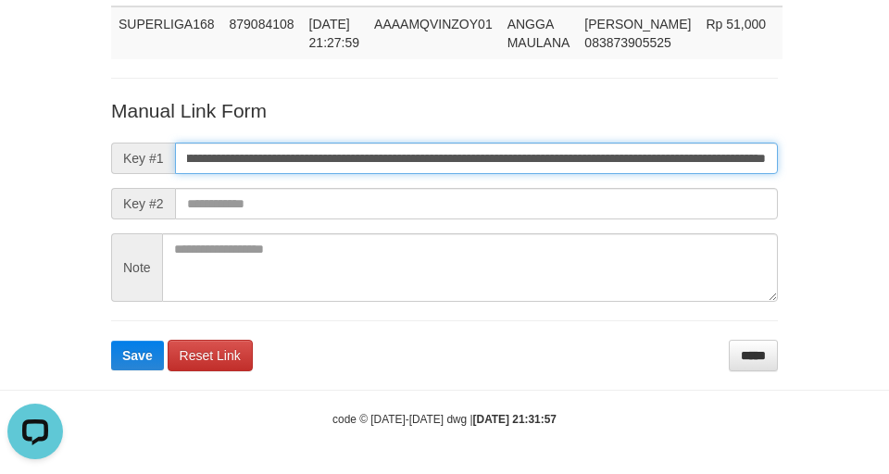
scroll to position [0, 0]
type input "**********"
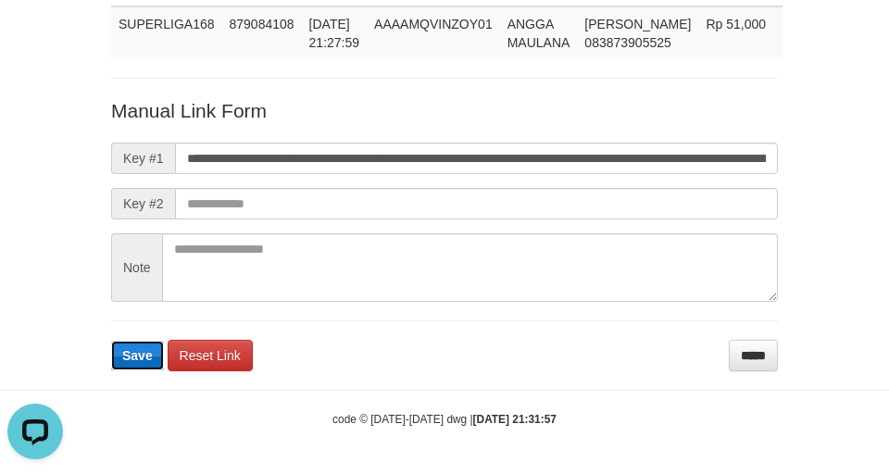
click at [148, 352] on span "Save" at bounding box center [137, 355] width 31 height 15
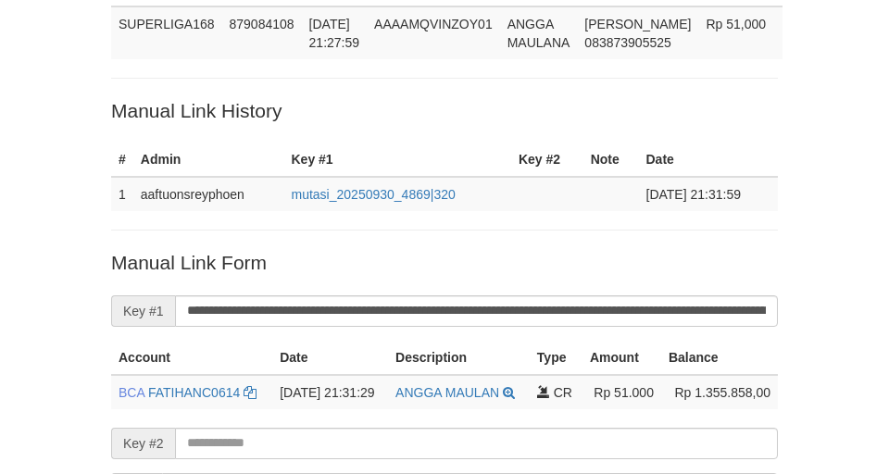
click at [324, 105] on p "Manual Link History" at bounding box center [444, 110] width 667 height 27
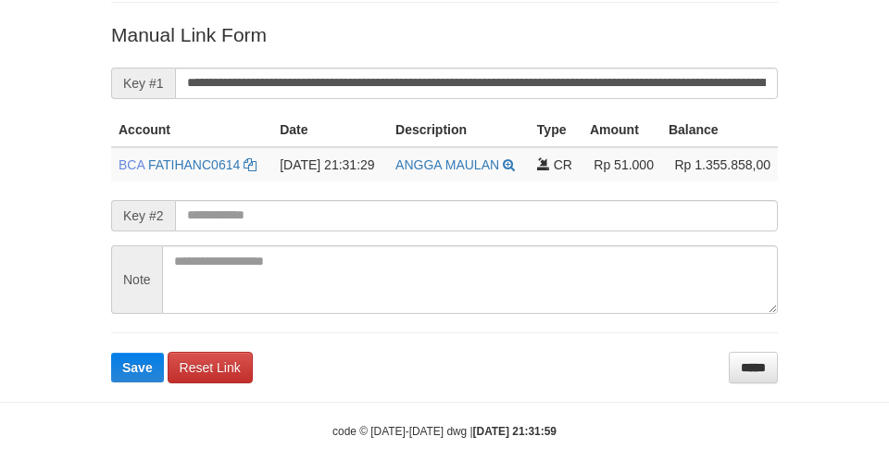
scroll to position [375, 0]
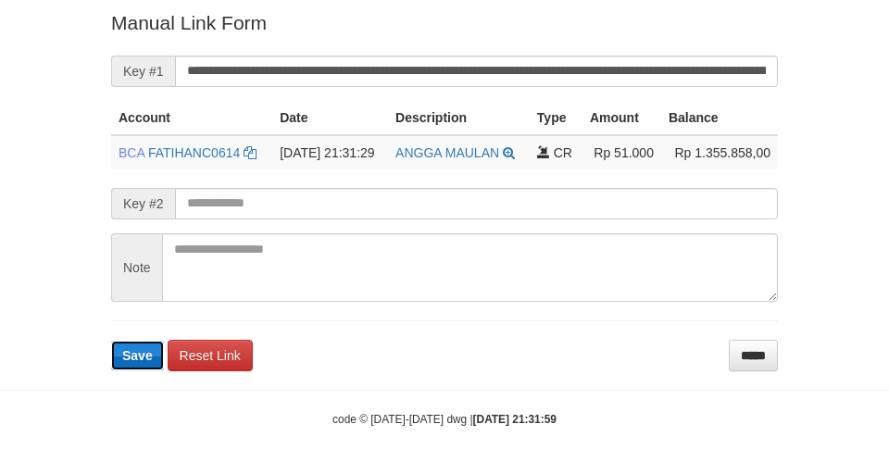
click at [142, 349] on span "Save" at bounding box center [137, 355] width 31 height 15
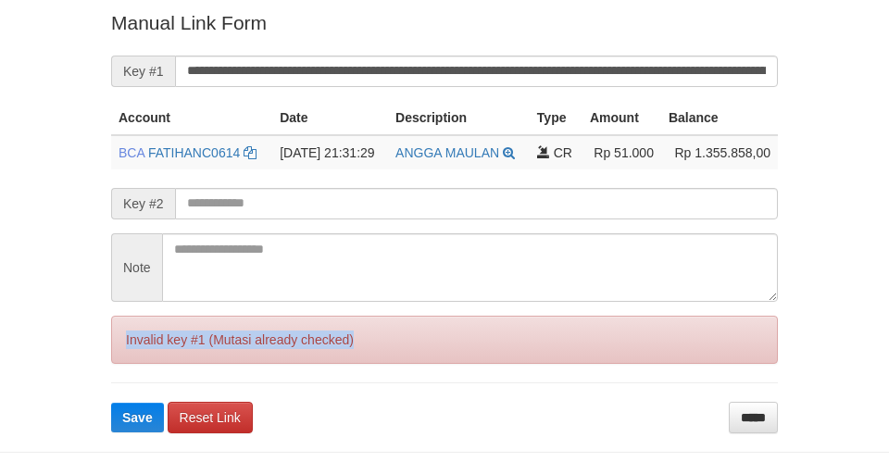
drag, startPoint x: 142, startPoint y: 349, endPoint x: 2, endPoint y: 370, distance: 141.5
click at [134, 353] on div "Invalid key #1 (Mutasi already checked)" at bounding box center [444, 340] width 667 height 48
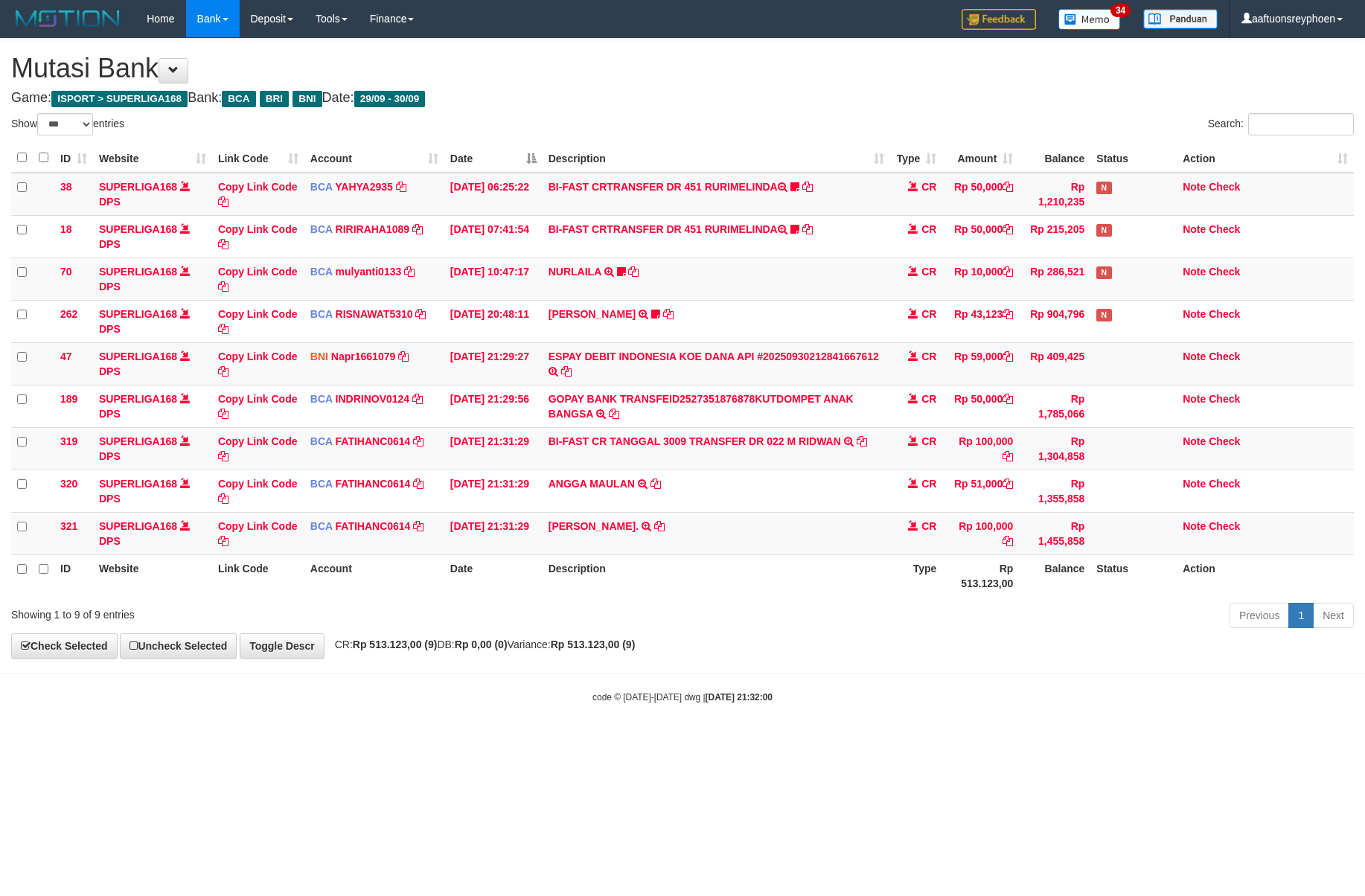
select select "***"
drag, startPoint x: 1111, startPoint y: 550, endPoint x: 1364, endPoint y: 485, distance: 261.2
click at [1172, 534] on table "ID Website Link Code Account Date Description Type Amount Balance Status Action…" at bounding box center [682, 370] width 1343 height 453
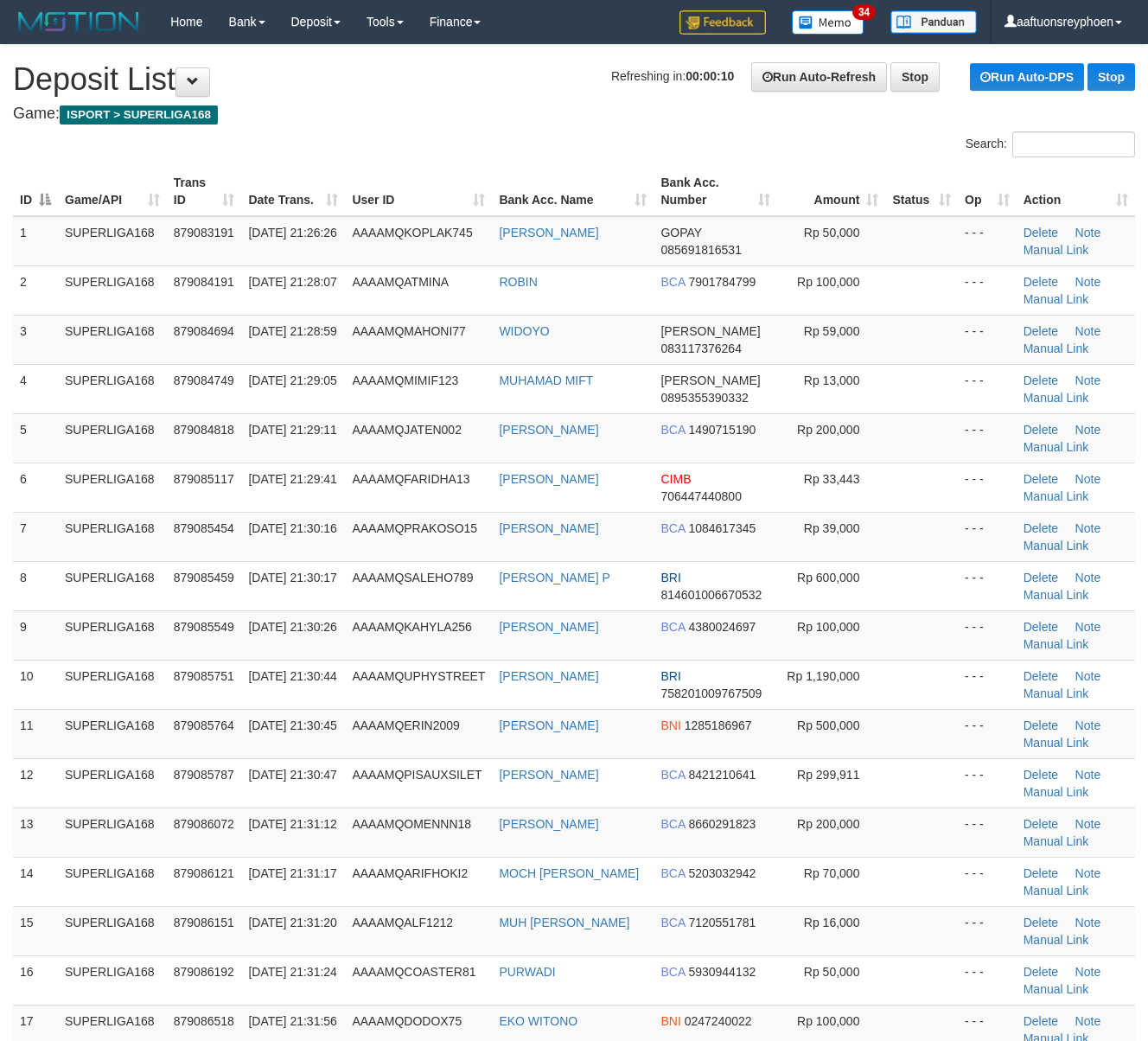
click at [343, 203] on th "Date Trans." at bounding box center [292, 191] width 104 height 49
drag, startPoint x: 357, startPoint y: 199, endPoint x: 11, endPoint y: 375, distance: 388.2
click at [340, 211] on tr "ID Game/API Trans ID Date Trans. User ID Bank Acc. Name Bank Acc. Number Amount…" at bounding box center [574, 191] width 1122 height 49
drag, startPoint x: 228, startPoint y: 332, endPoint x: 5, endPoint y: 427, distance: 242.4
click at [228, 332] on span "879084694" at bounding box center [203, 331] width 61 height 14
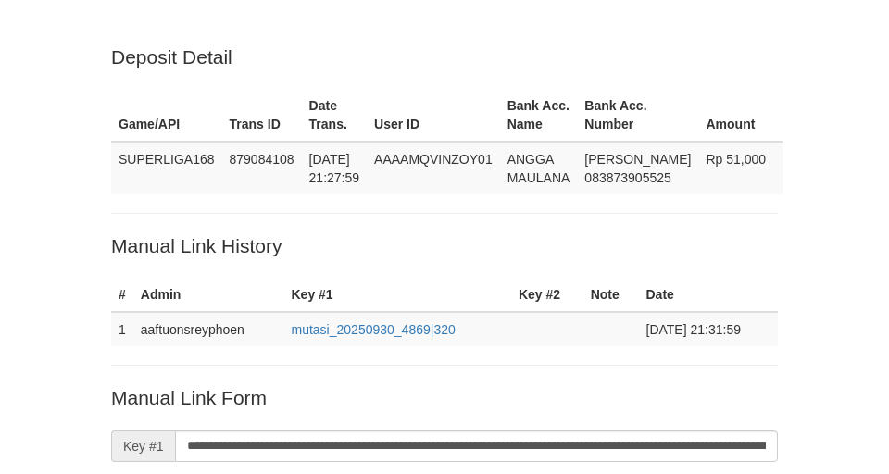
scroll to position [375, 0]
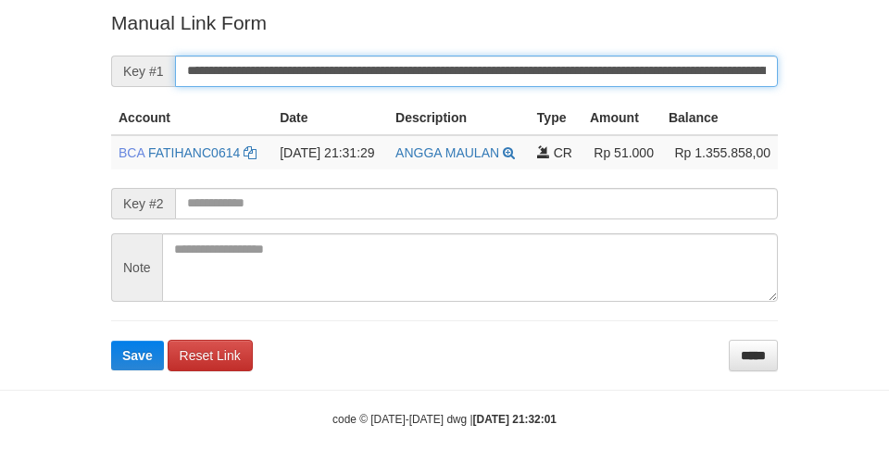
drag, startPoint x: 285, startPoint y: 79, endPoint x: 305, endPoint y: 78, distance: 19.5
click at [286, 79] on input "**********" at bounding box center [476, 71] width 603 height 31
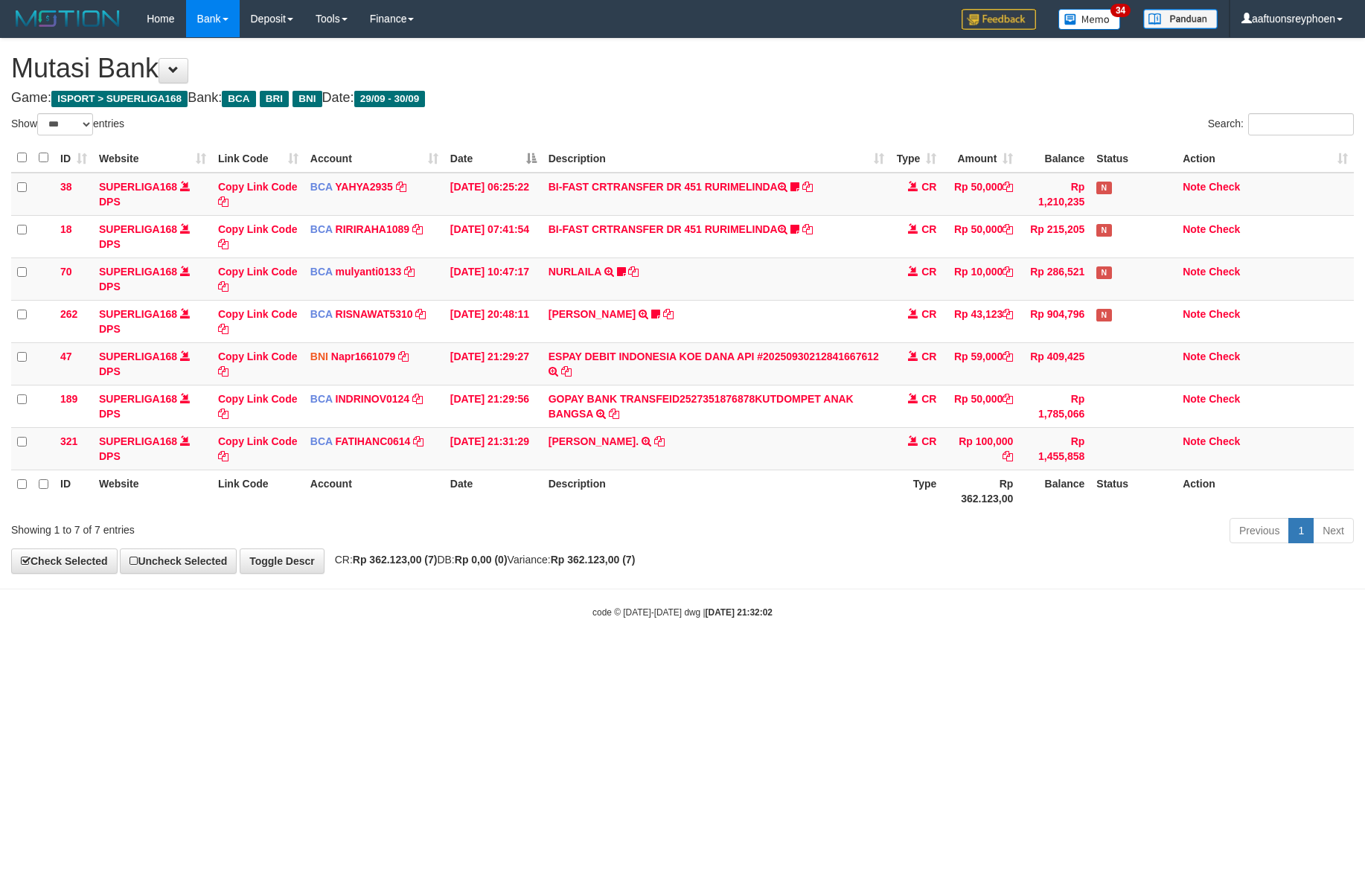
select select "***"
drag, startPoint x: 549, startPoint y: 453, endPoint x: 576, endPoint y: 454, distance: 27.0
click at [576, 454] on td "ROBIN. TRSF E-BANKING CR 3009/FTSCY/WS95031 100000.00ROBIN." at bounding box center [716, 448] width 348 height 43
copy link "ROBI"
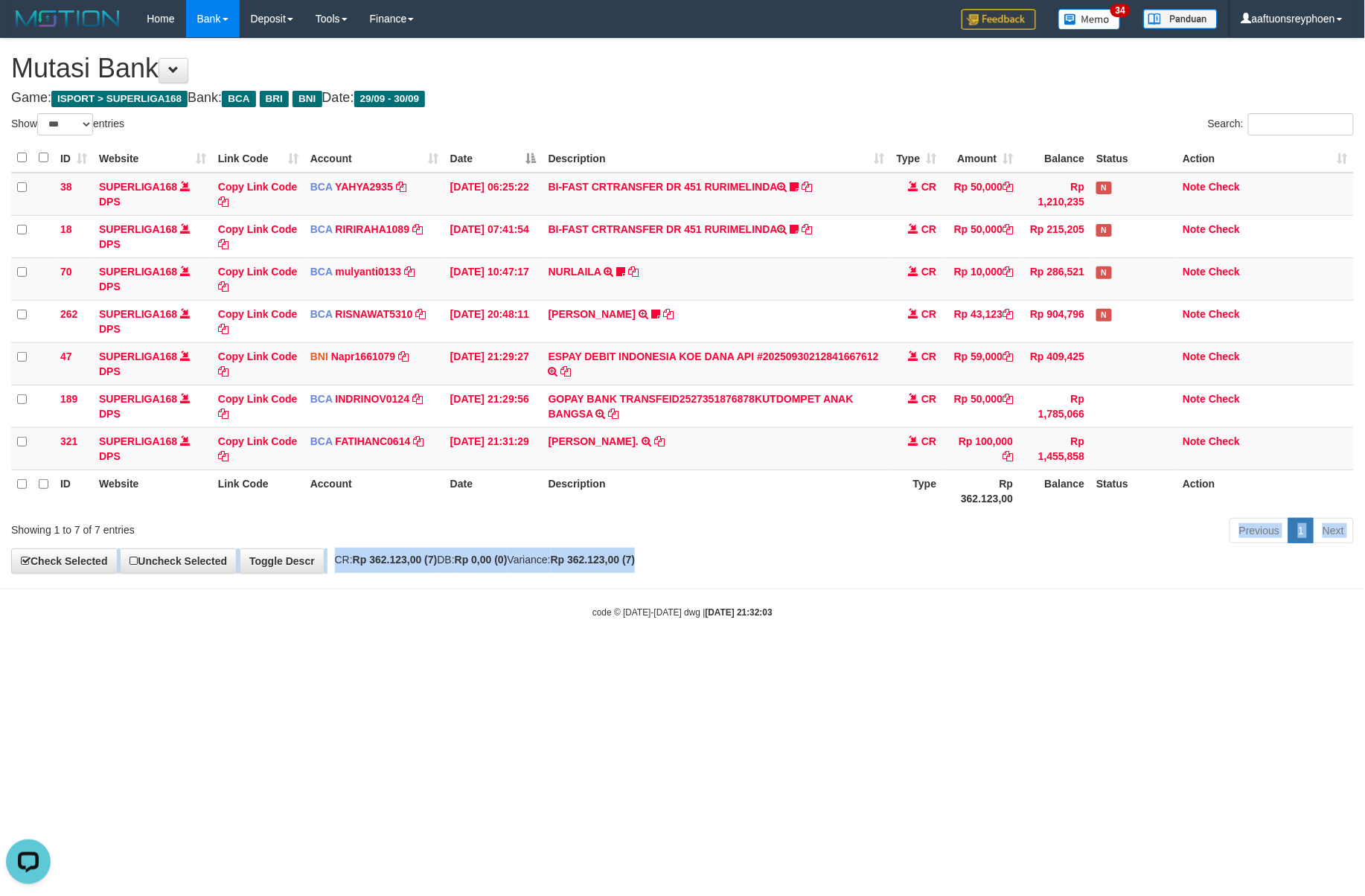
click at [1248, 539] on div "**********" at bounding box center [682, 305] width 1365 height 534
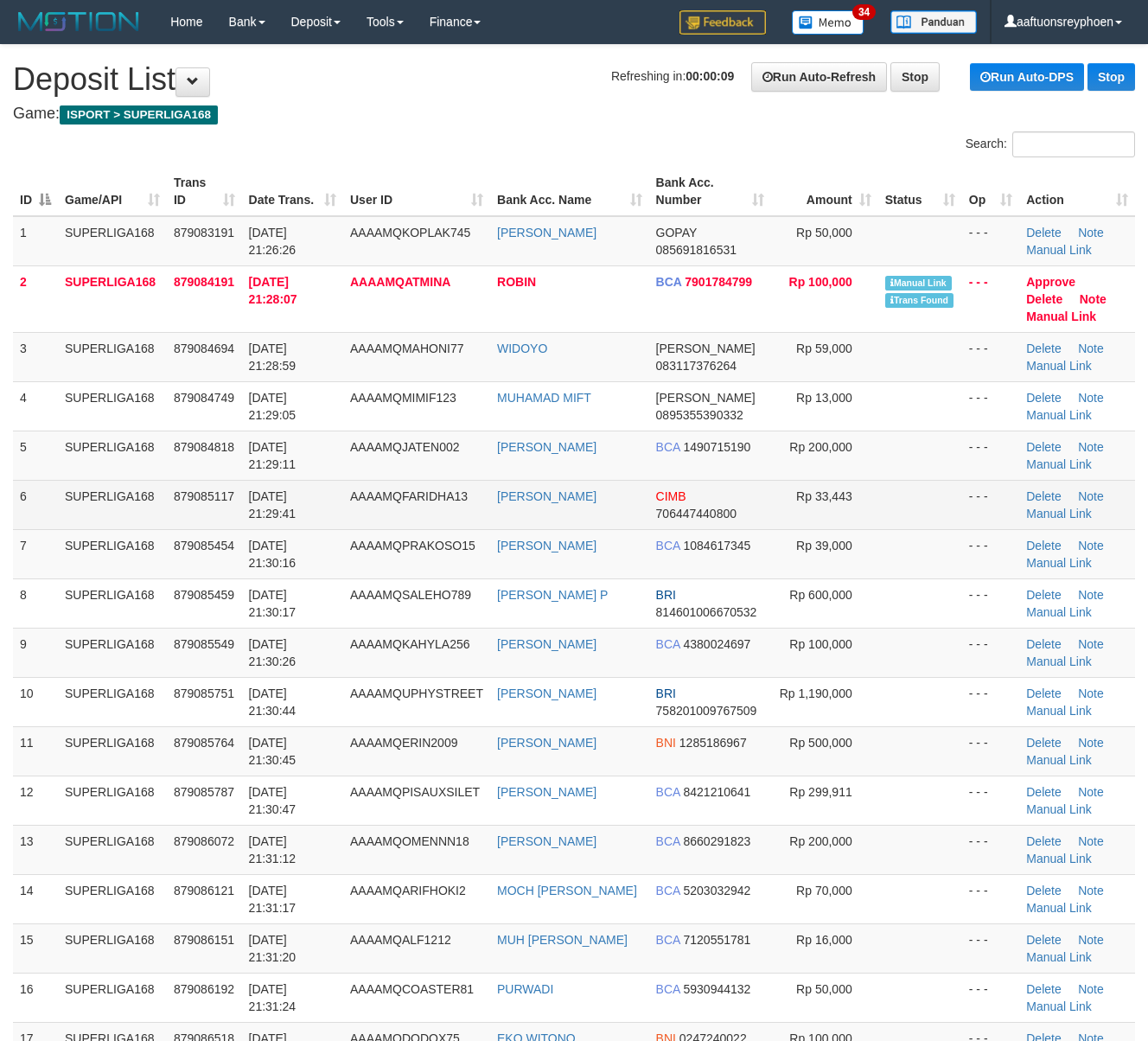
click at [510, 529] on td "FARIDHA ADDINI" at bounding box center [569, 504] width 159 height 49
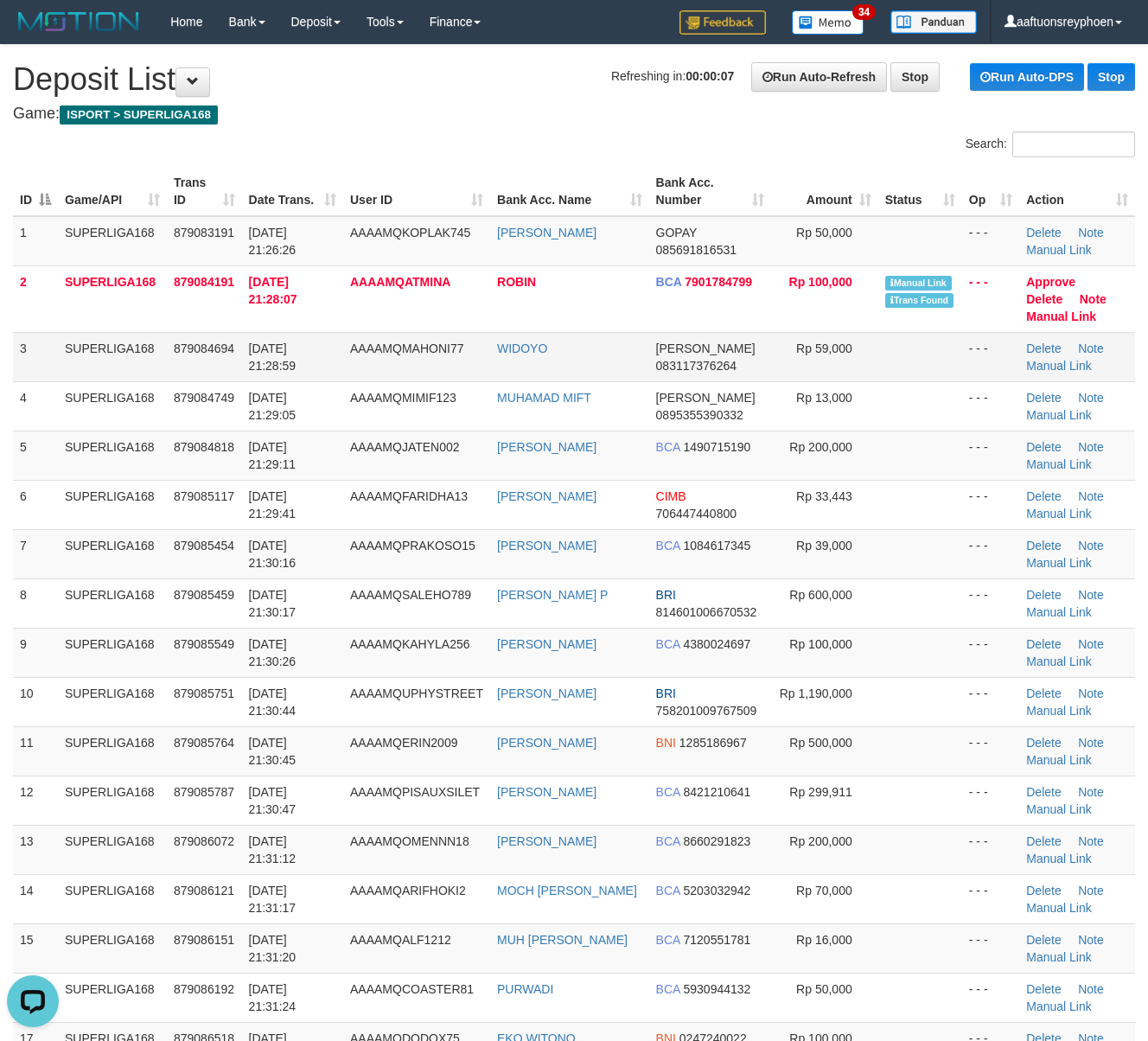
drag, startPoint x: 243, startPoint y: 343, endPoint x: 320, endPoint y: 357, distance: 78.3
click at [246, 341] on td "30/09/2025 21:28:59" at bounding box center [292, 357] width 101 height 49
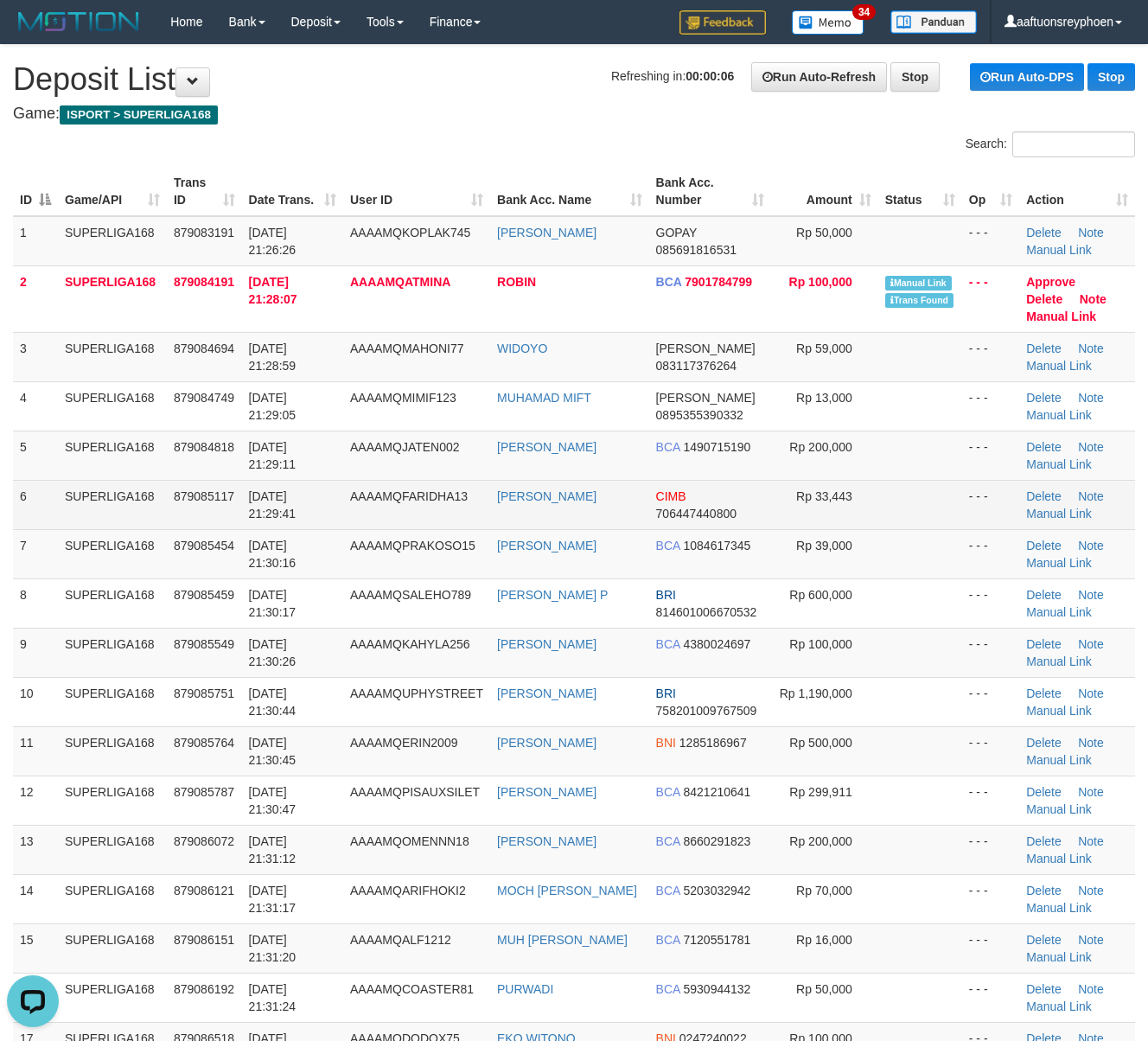
click at [171, 481] on tr "6 SUPERLIGA168 879085117 30/09/2025 21:29:41 AAAAMQFARIDHA13 FARIDHA ADDINI CIM…" at bounding box center [574, 504] width 1122 height 49
click at [173, 482] on td "879085117" at bounding box center [204, 504] width 76 height 49
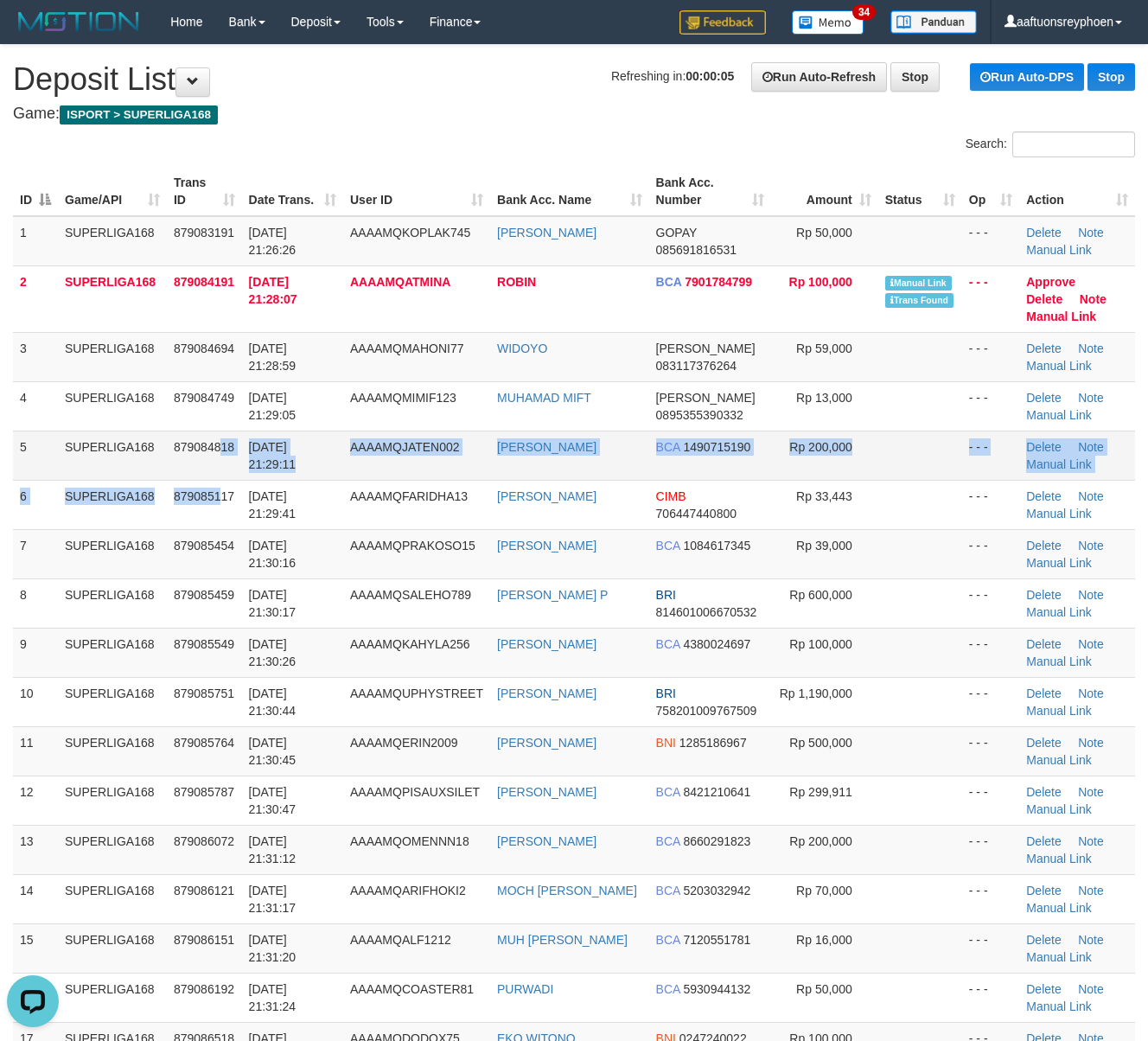
click at [219, 479] on tbody "1 SUPERLIGA168 879083191 30/09/2025 21:26:26 AAAAMQKOPLAK745 TAUFIK RAHMAN GOPA…" at bounding box center [574, 669] width 1122 height 906
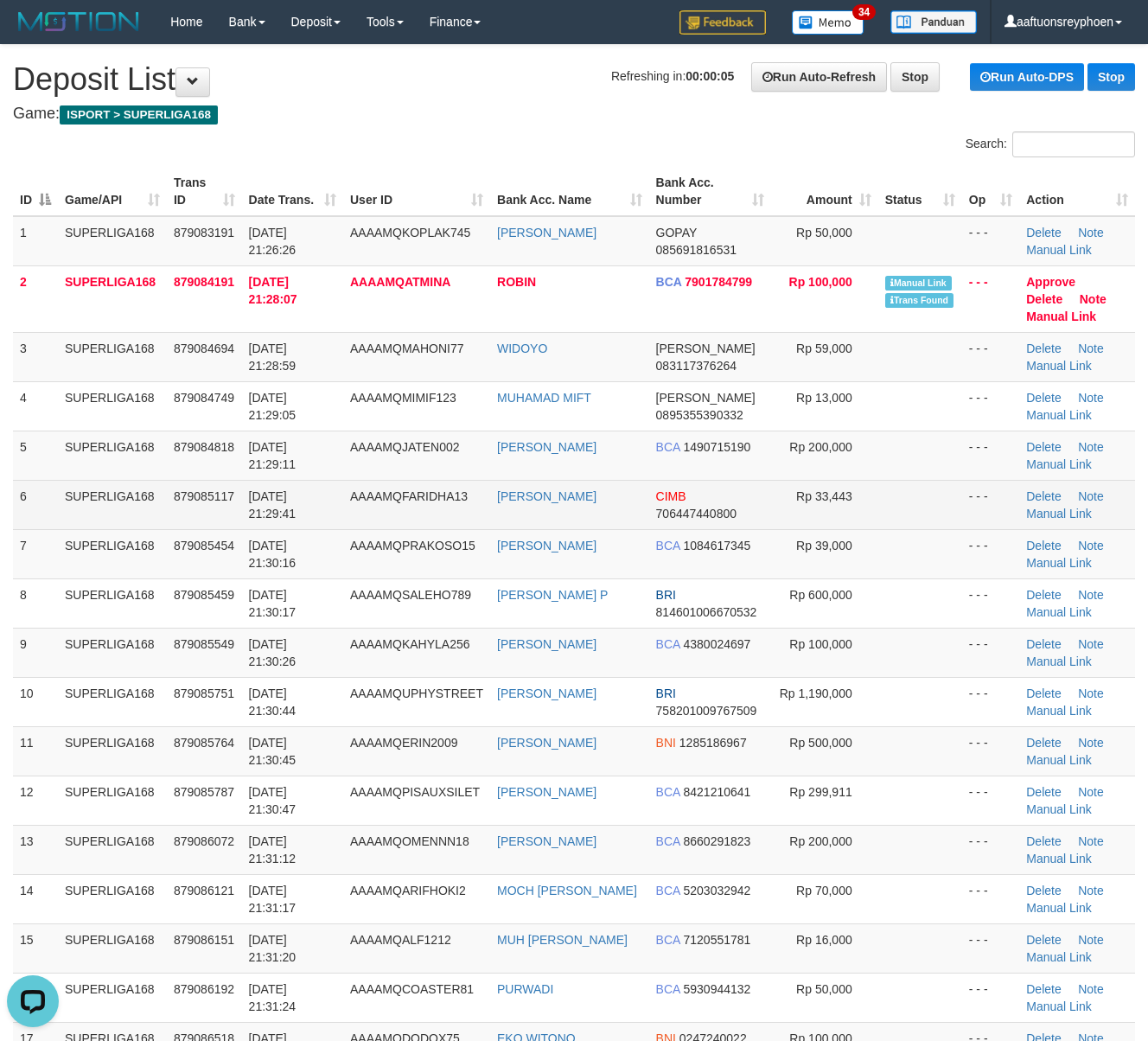
click at [247, 487] on td "30/09/2025 21:29:41" at bounding box center [292, 504] width 101 height 49
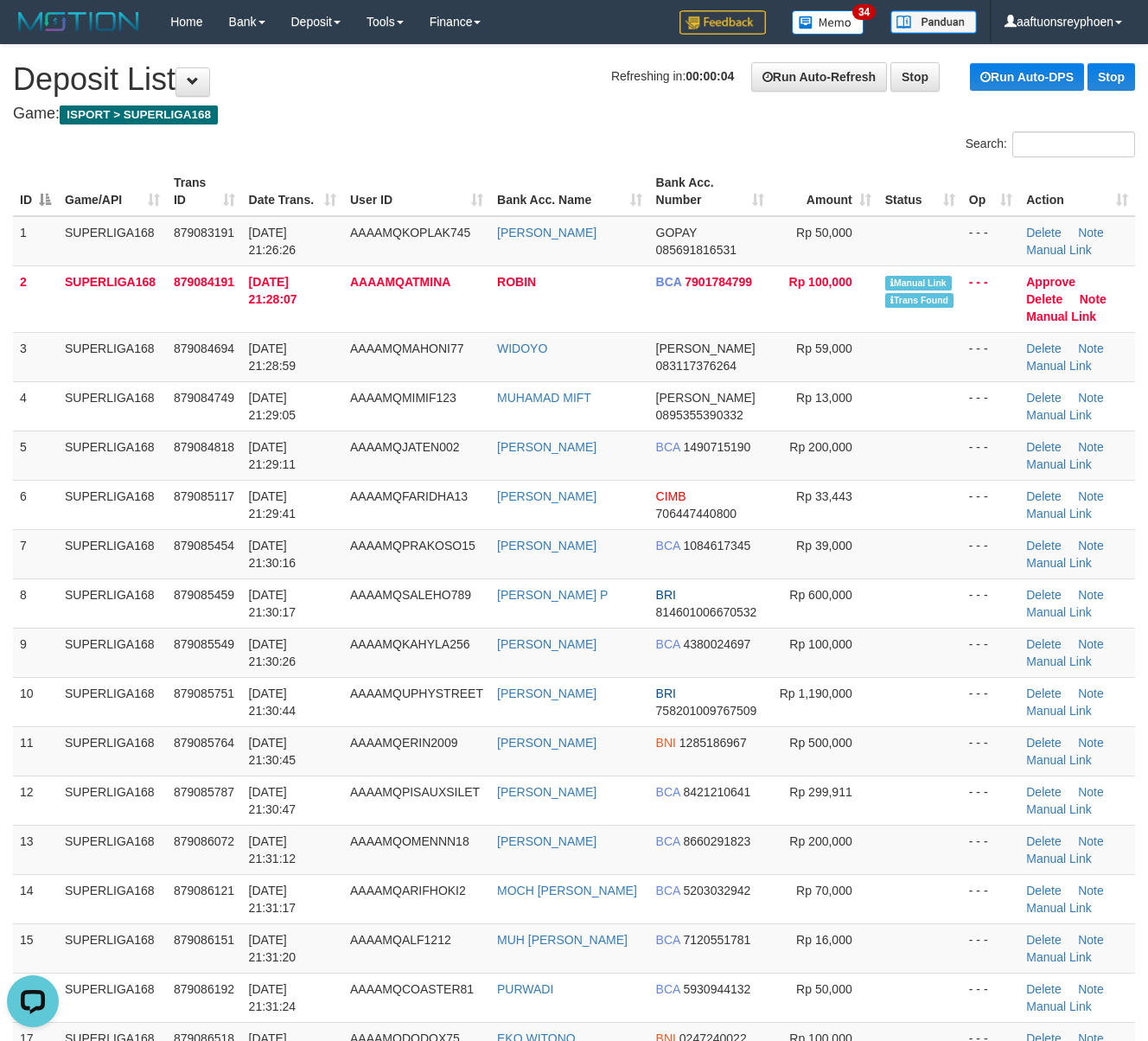
drag, startPoint x: 249, startPoint y: 487, endPoint x: 7, endPoint y: 522, distance: 244.5
click at [239, 485] on tr "6 SUPERLIGA168 879085117 30/09/2025 21:29:41 AAAAMQFARIDHA13 FARIDHA ADDINI CIM…" at bounding box center [574, 504] width 1122 height 49
drag, startPoint x: 264, startPoint y: 541, endPoint x: 6, endPoint y: 588, distance: 262.2
click at [263, 541] on span "30/09/2025 21:30:16" at bounding box center [273, 554] width 48 height 31
click at [31, 540] on tr "7 SUPERLIGA168 879085454 30/09/2025 21:30:16 AAAAMQPRAKOSO15 AGUNG PRAKOSO BCA …" at bounding box center [574, 554] width 1122 height 49
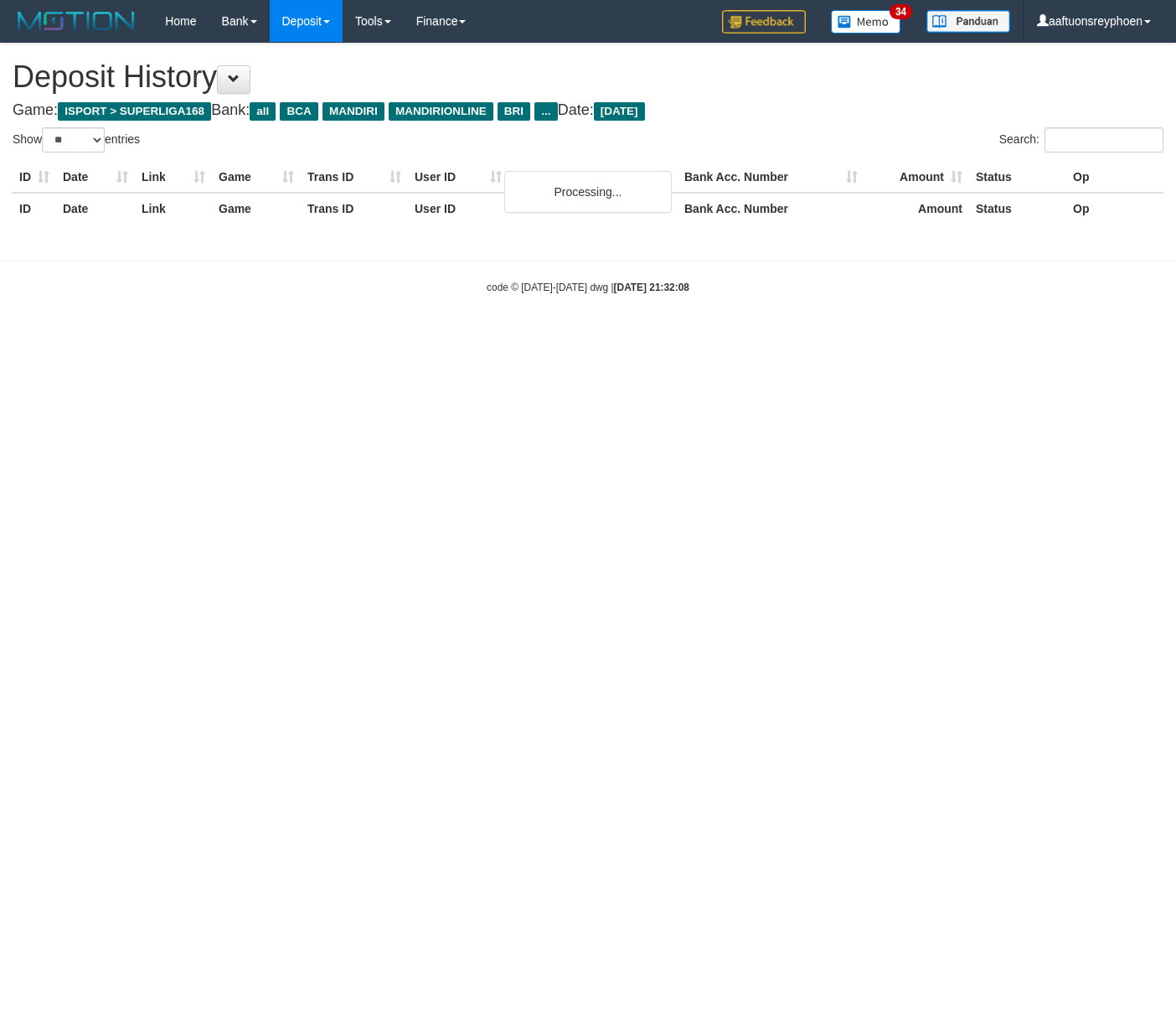
select select "**"
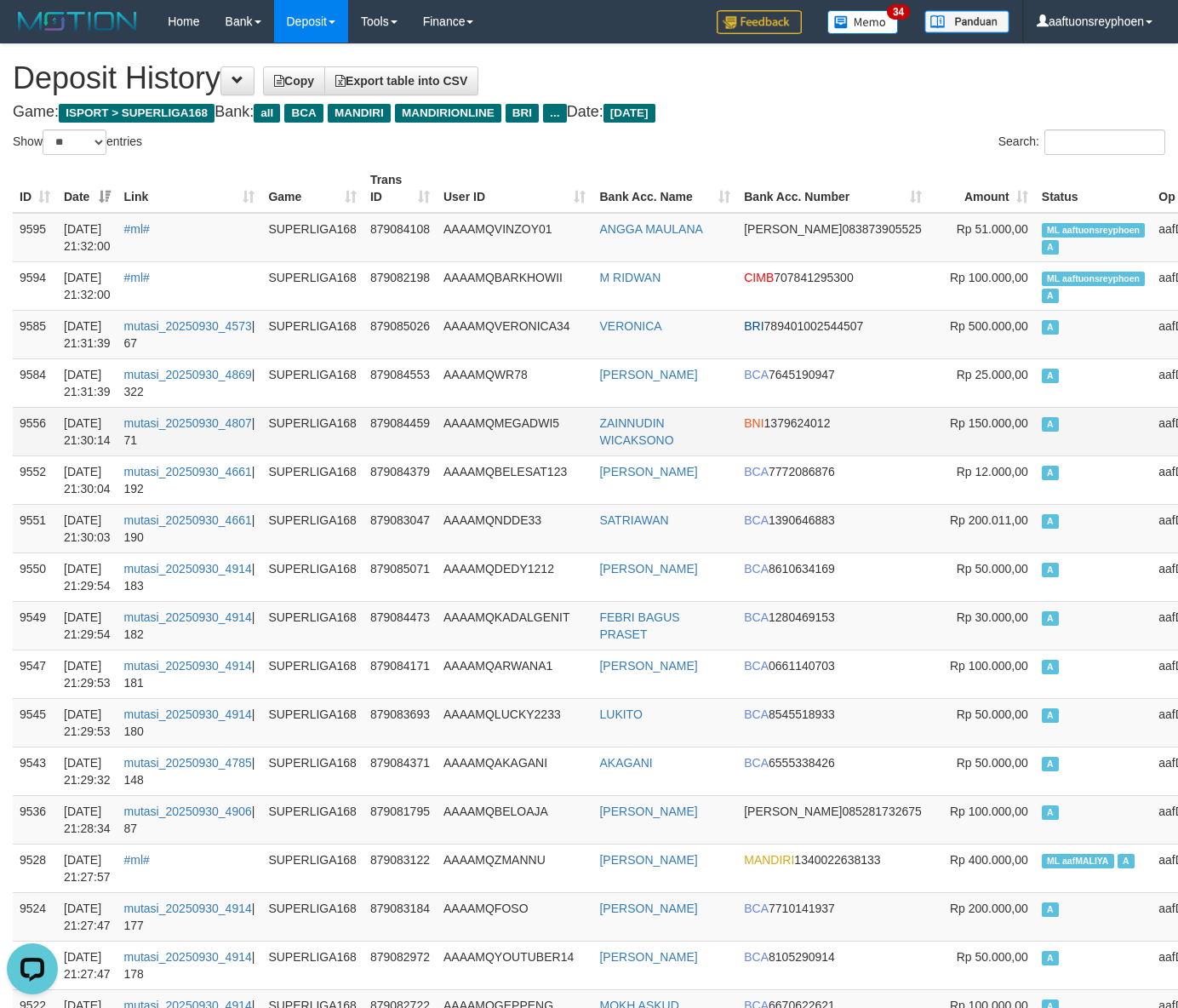
click at [1035, 443] on td "A" at bounding box center [1093, 431] width 118 height 49
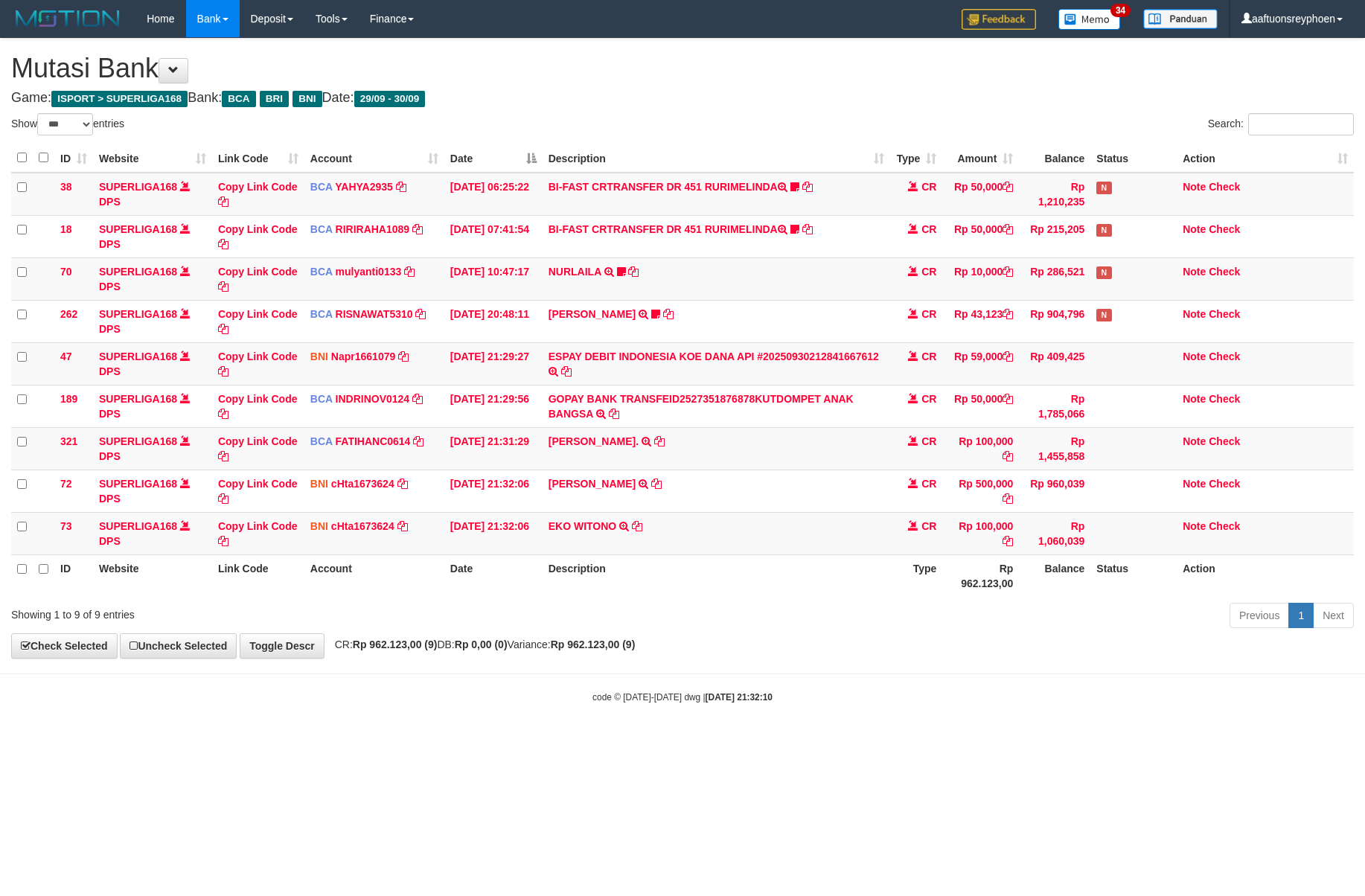
select select "***"
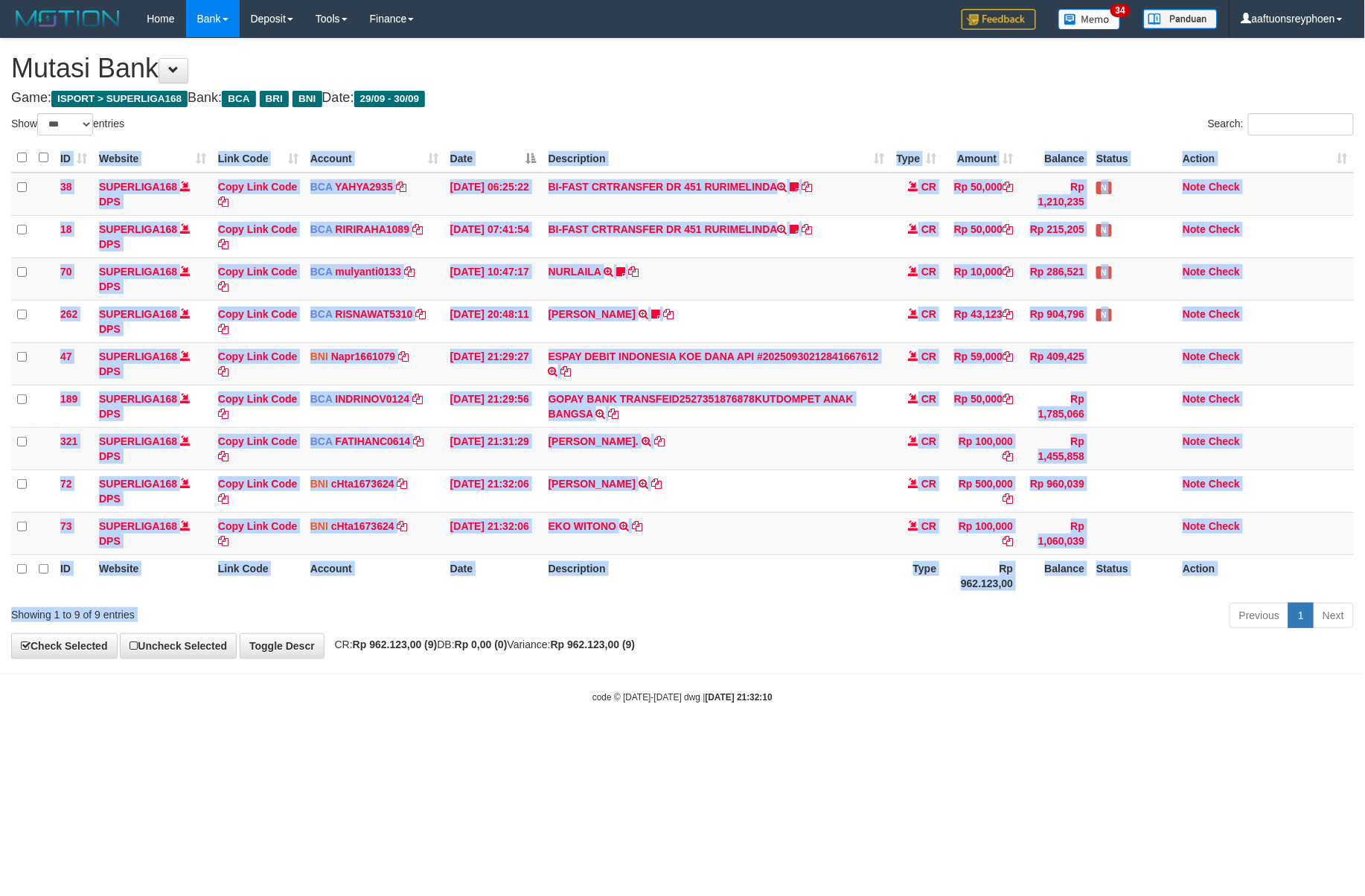
click at [731, 601] on div "ID Website Link Code Account Date Description Type Amount Balance Status Action…" at bounding box center [682, 370] width 1365 height 462
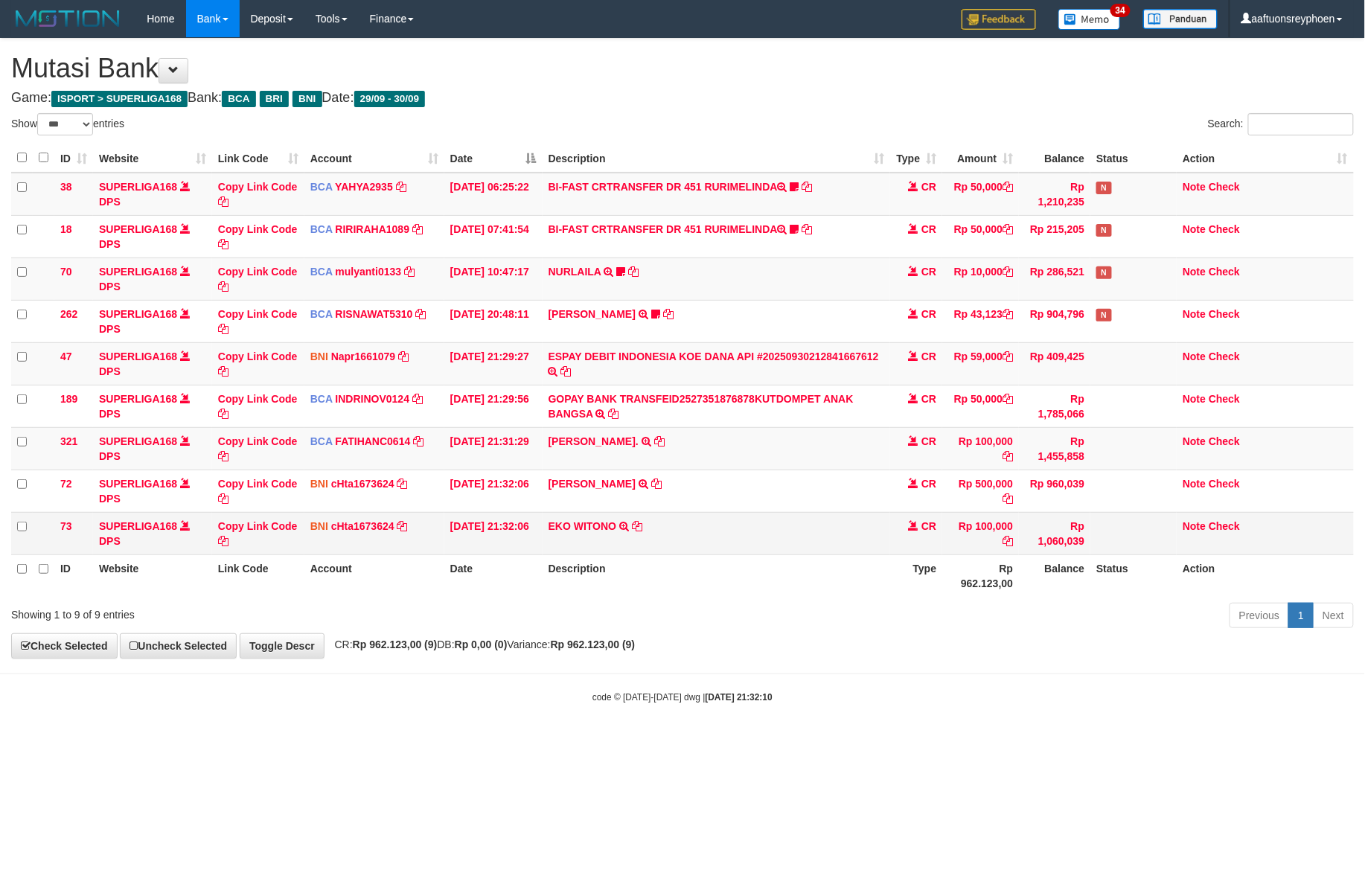
drag, startPoint x: 757, startPoint y: 596, endPoint x: 682, endPoint y: 527, distance: 101.9
click at [752, 591] on th "Description" at bounding box center [716, 575] width 348 height 43
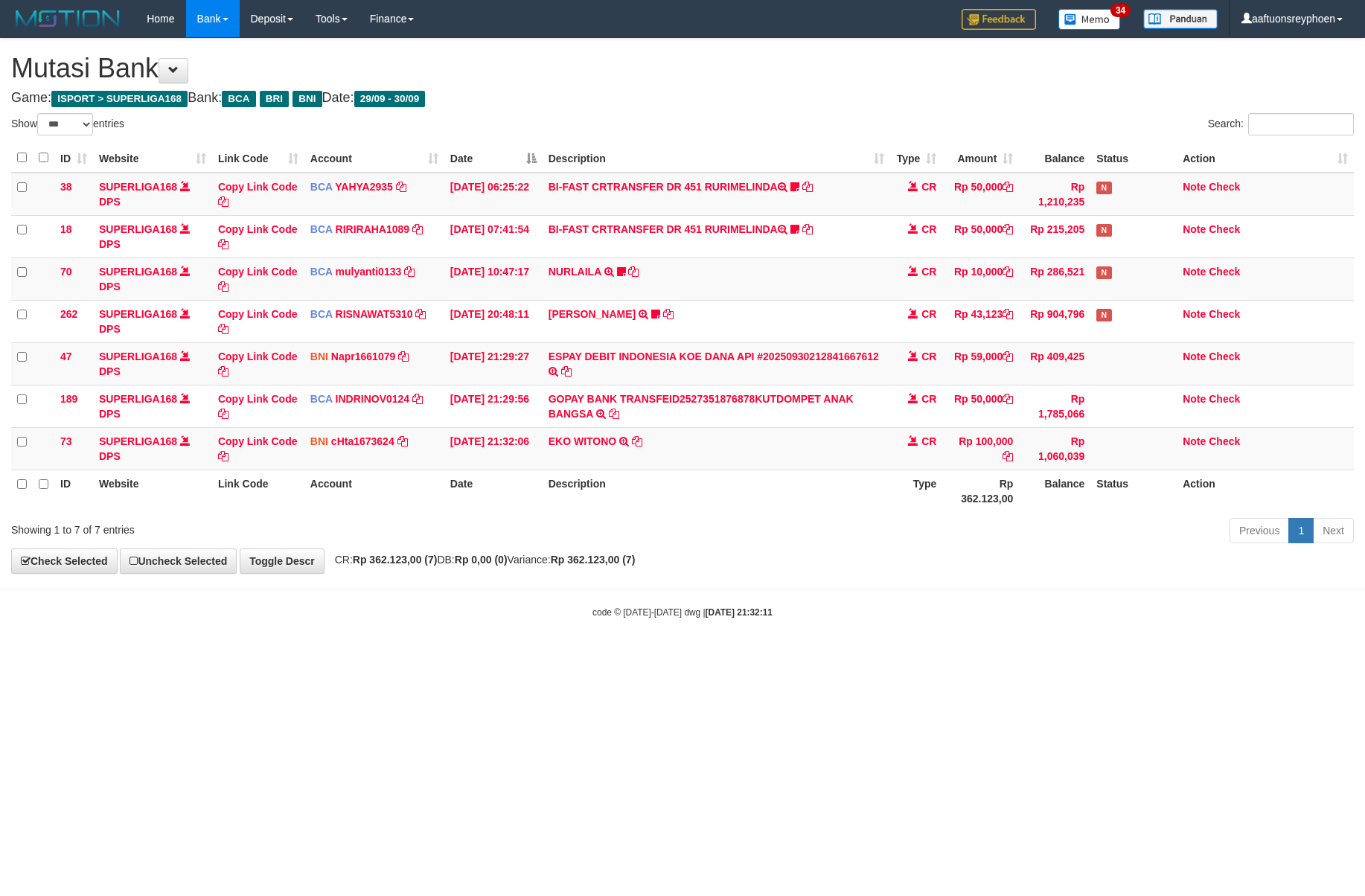
select select "***"
click at [682, 519] on div "Previous 1 Next" at bounding box center [966, 533] width 774 height 32
click at [682, 453] on td "EKO WITONO TRANSFER DARI BPK EKO WITONO" at bounding box center [716, 448] width 348 height 43
copy tr "EKO WITONO TRANSFER DARI BPK EKO WITONO"
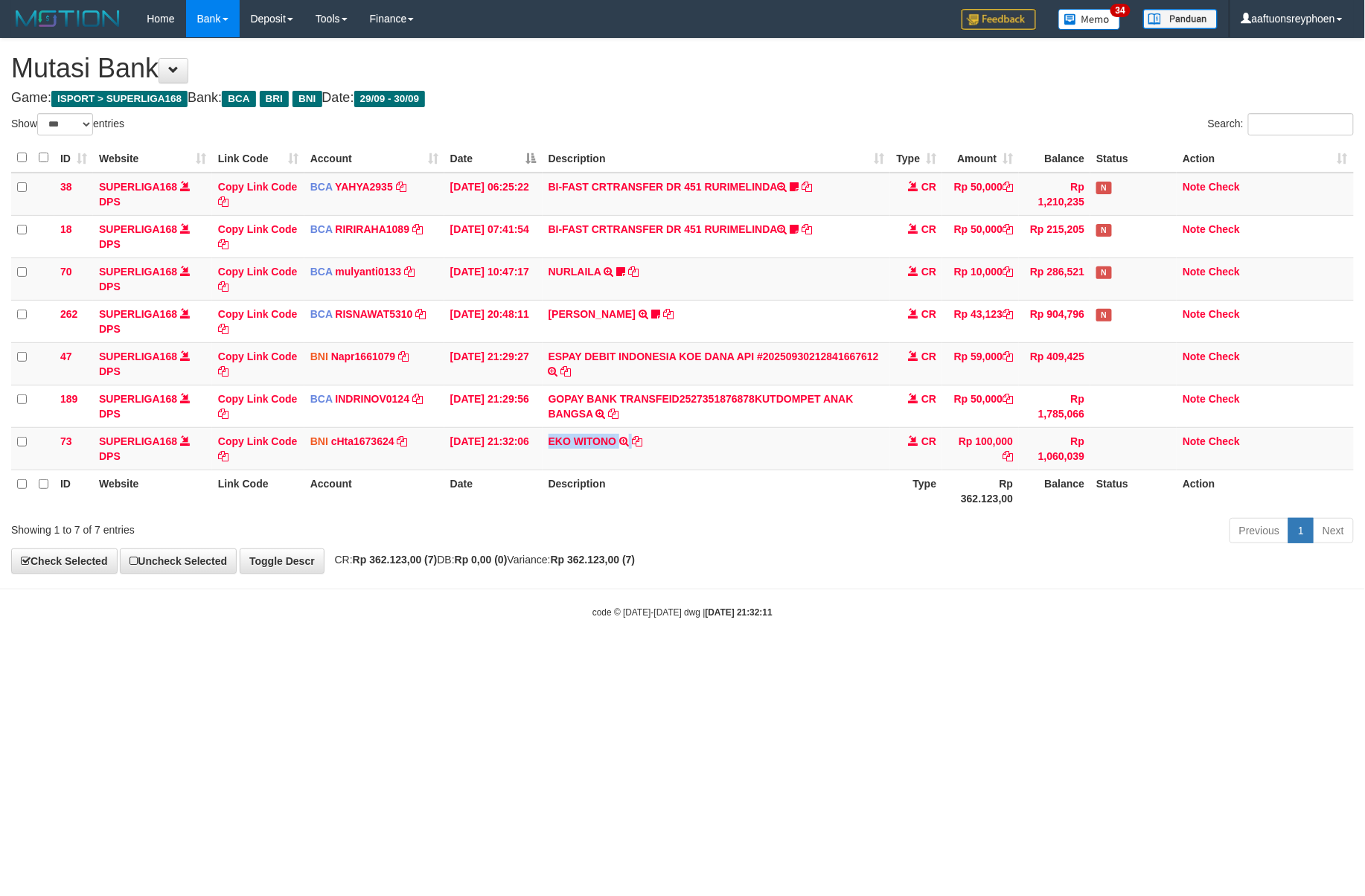
drag, startPoint x: 682, startPoint y: 453, endPoint x: 1358, endPoint y: 472, distance: 676.3
click at [700, 456] on td "EKO WITONO TRANSFER DARI BPK EKO WITONO" at bounding box center [716, 448] width 348 height 43
drag, startPoint x: 746, startPoint y: 615, endPoint x: 1365, endPoint y: 525, distance: 625.5
click at [818, 605] on body "Toggle navigation Home Bank Account List Load By Website Group [ISPORT] SUPERLI…" at bounding box center [682, 328] width 1365 height 657
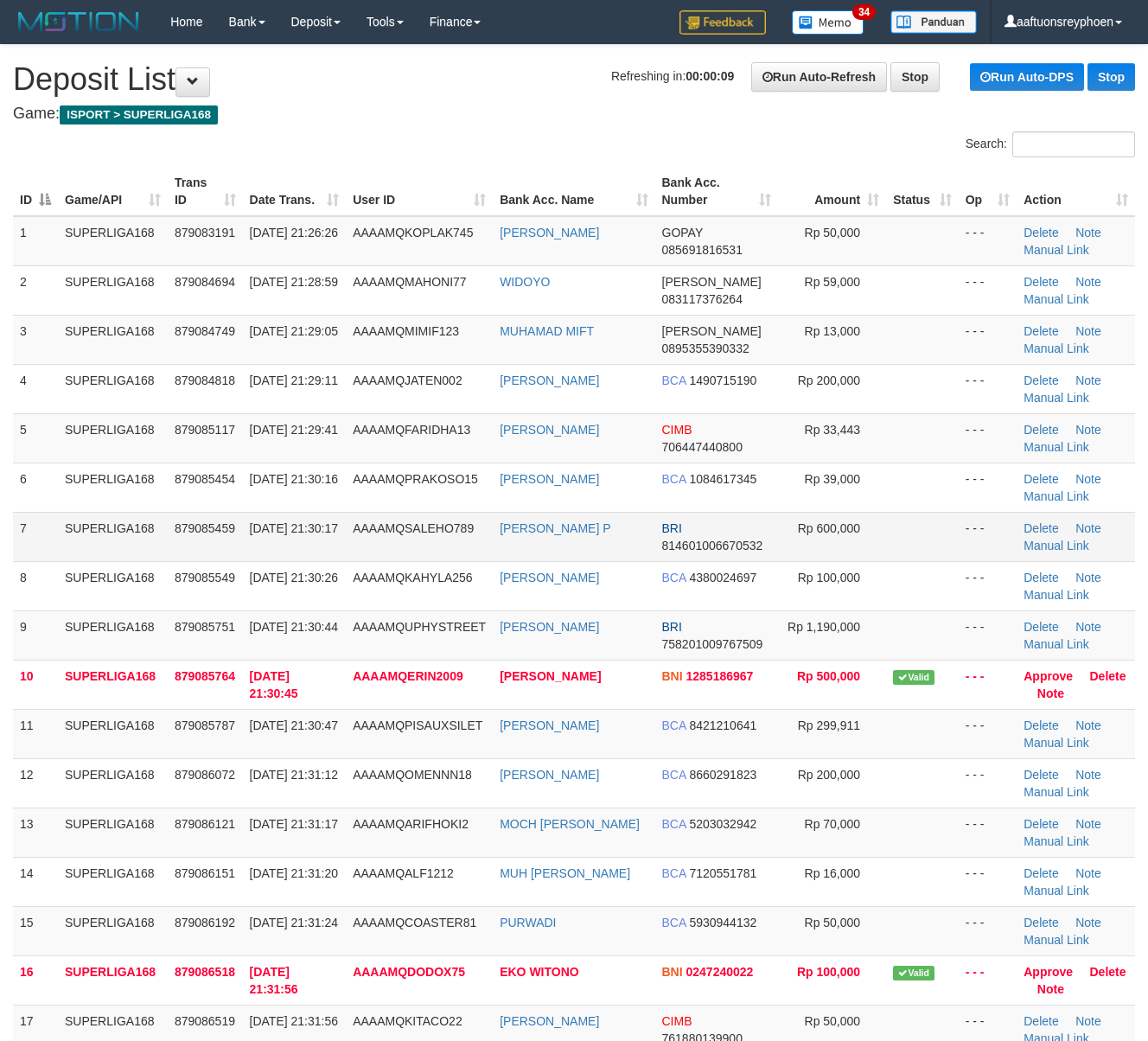
click at [42, 521] on td "7" at bounding box center [35, 536] width 45 height 49
drag, startPoint x: 43, startPoint y: 548, endPoint x: 22, endPoint y: 554, distance: 21.8
click at [46, 547] on td "7" at bounding box center [35, 536] width 45 height 49
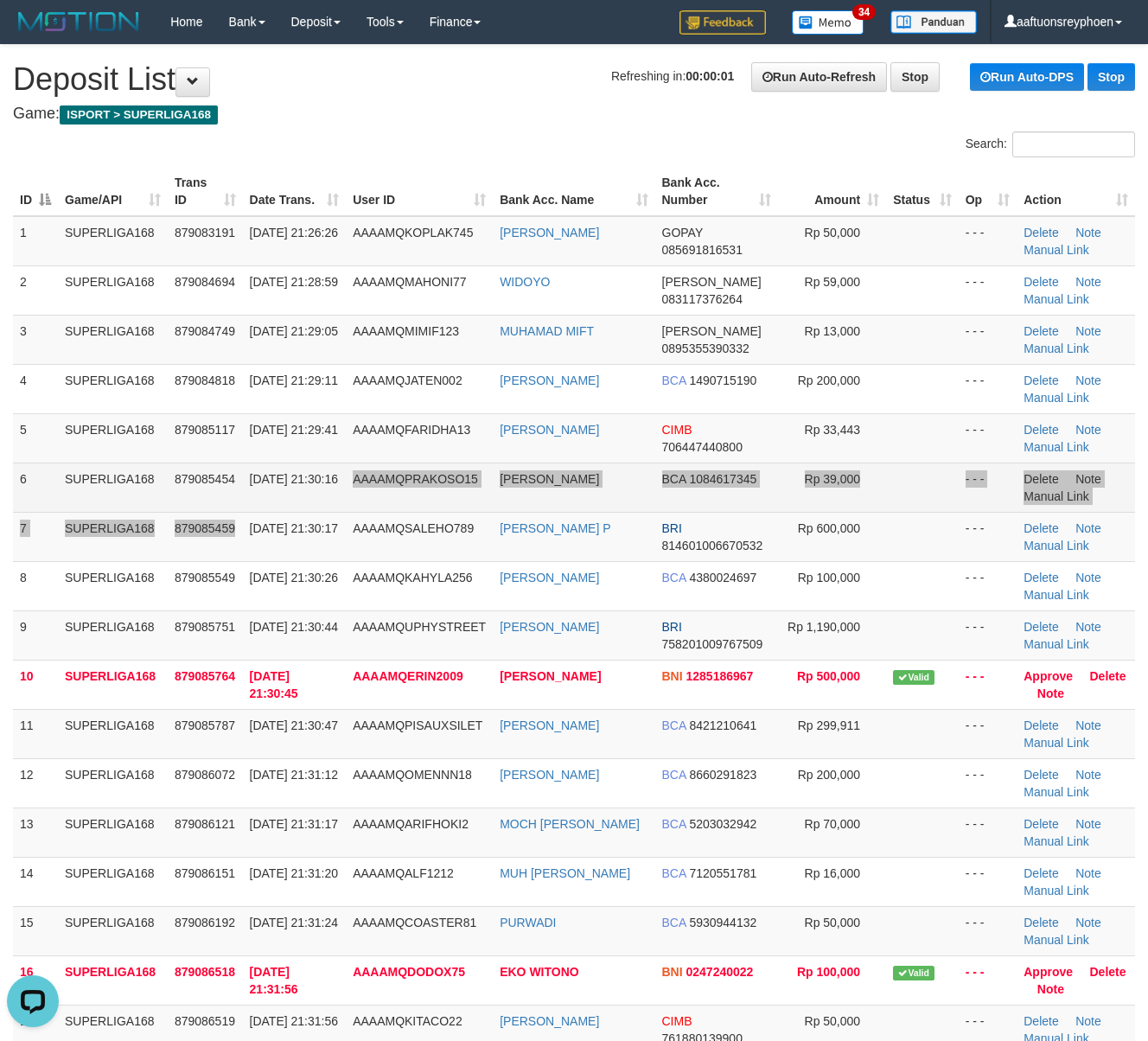
click at [320, 509] on tbody "1 SUPERLIGA168 879083191 [DATE] 21:26:26 AAAAMQKOPLAK745 [PERSON_NAME] GOPAY 08…" at bounding box center [574, 685] width 1122 height 937
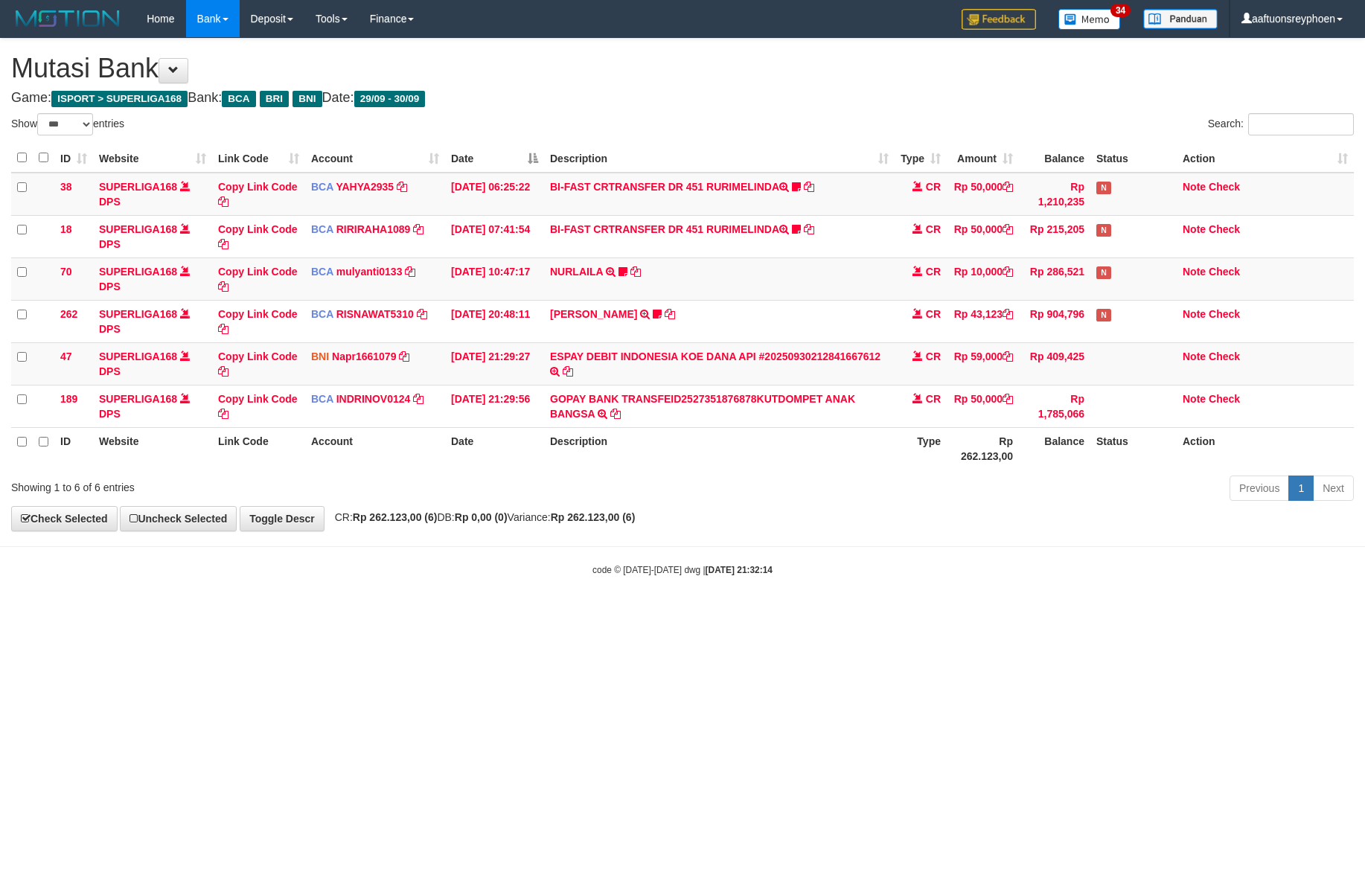
select select "***"
click at [921, 610] on body "Toggle navigation Home Bank Account List Load By Website Group [ISPORT] SUPERLI…" at bounding box center [682, 307] width 1365 height 614
select select "***"
click at [781, 601] on body "Toggle navigation Home Bank Account List Load By Website Group [ISPORT] SUPERLI…" at bounding box center [682, 307] width 1365 height 614
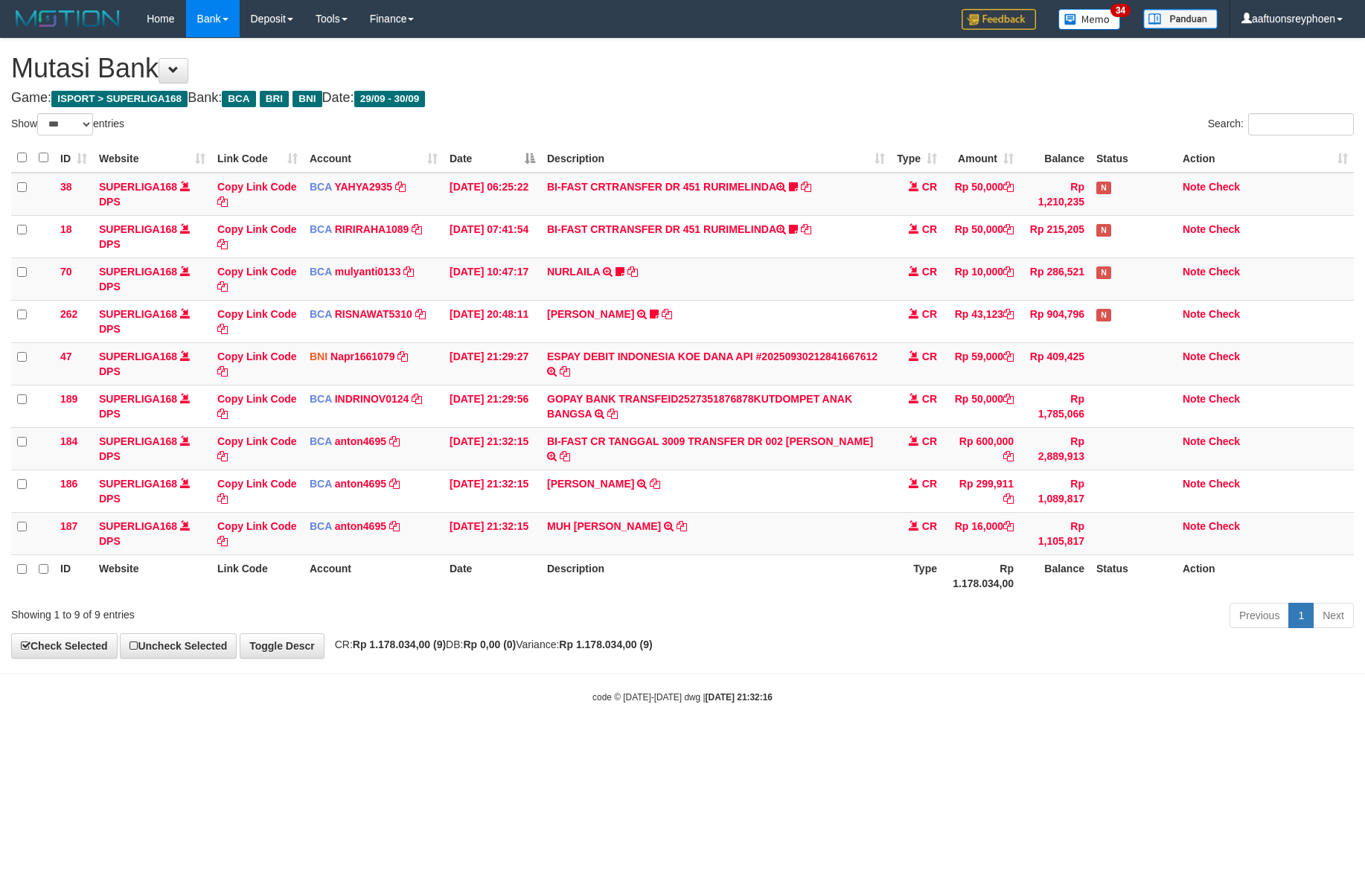
select select "***"
drag, startPoint x: 0, startPoint y: 0, endPoint x: 787, endPoint y: 454, distance: 908.6
click at [787, 454] on td "BI-FAST CR TANGGAL 3009 TRANSFER DR 002 ANANDA DIMAS PRATA BI-FAST CR TANGGAL :…" at bounding box center [715, 448] width 350 height 43
drag, startPoint x: 786, startPoint y: 435, endPoint x: 555, endPoint y: 462, distance: 232.6
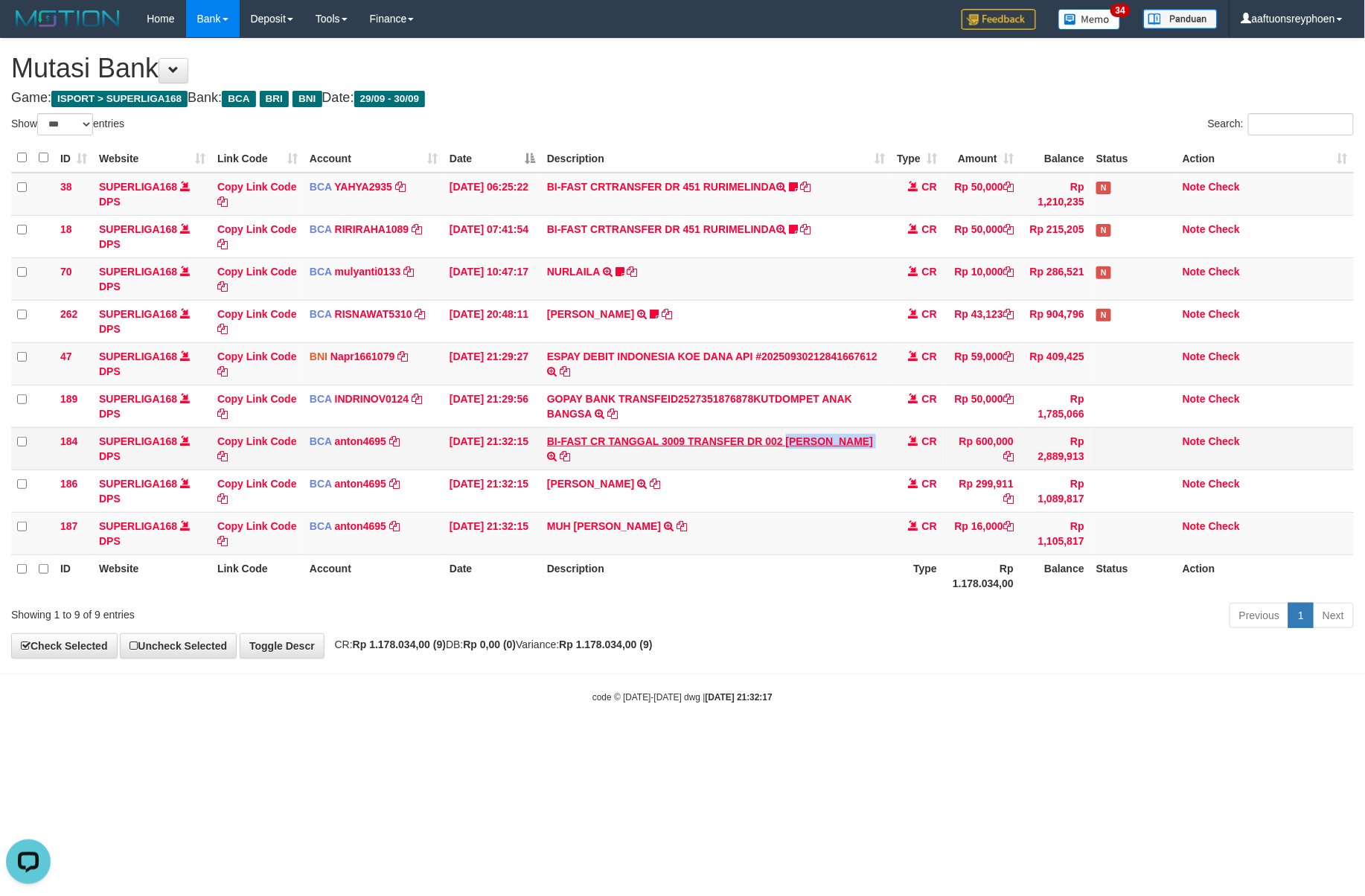
click at [555, 462] on td "BI-FAST CR TANGGAL 3009 TRANSFER DR 002 ANANDA DIMAS PRATA BI-FAST CR TANGGAL :…" at bounding box center [715, 448] width 350 height 43
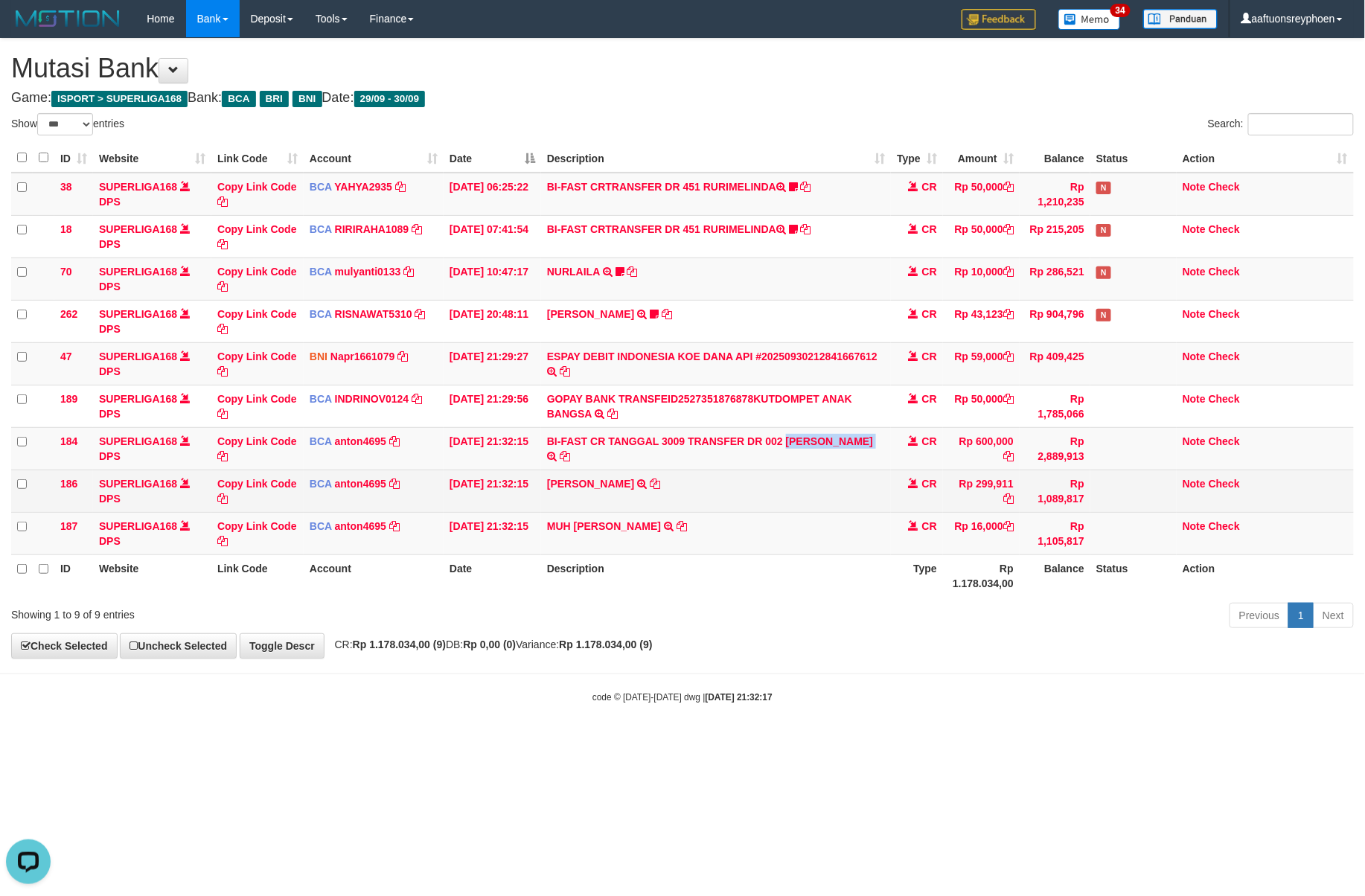
copy link "[PERSON_NAME] P"
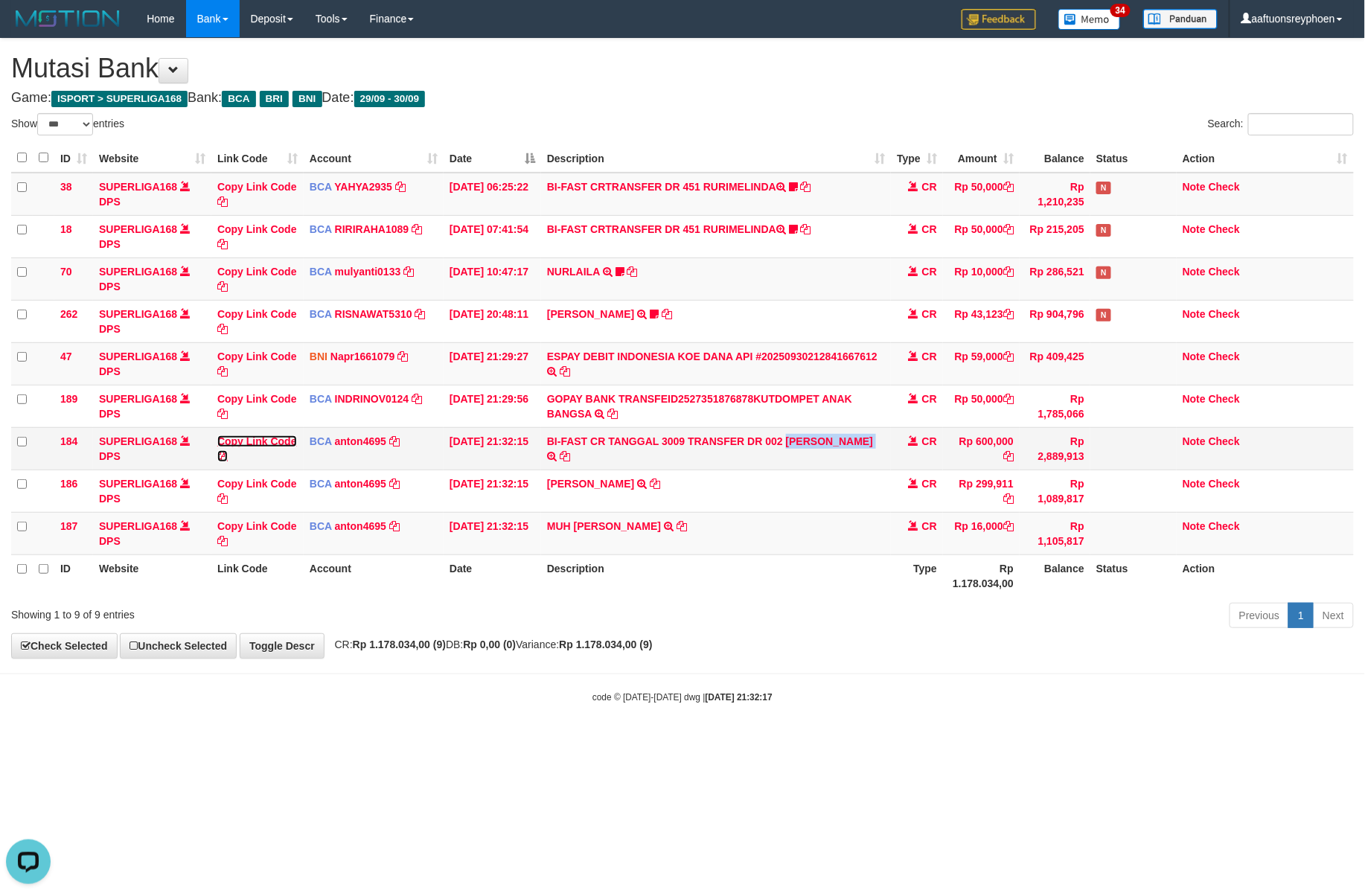
click at [256, 444] on link "Copy Link Code" at bounding box center [256, 448] width 80 height 27
copy link "[PERSON_NAME] P"
click at [256, 444] on link "Copy Link Code" at bounding box center [256, 448] width 80 height 27
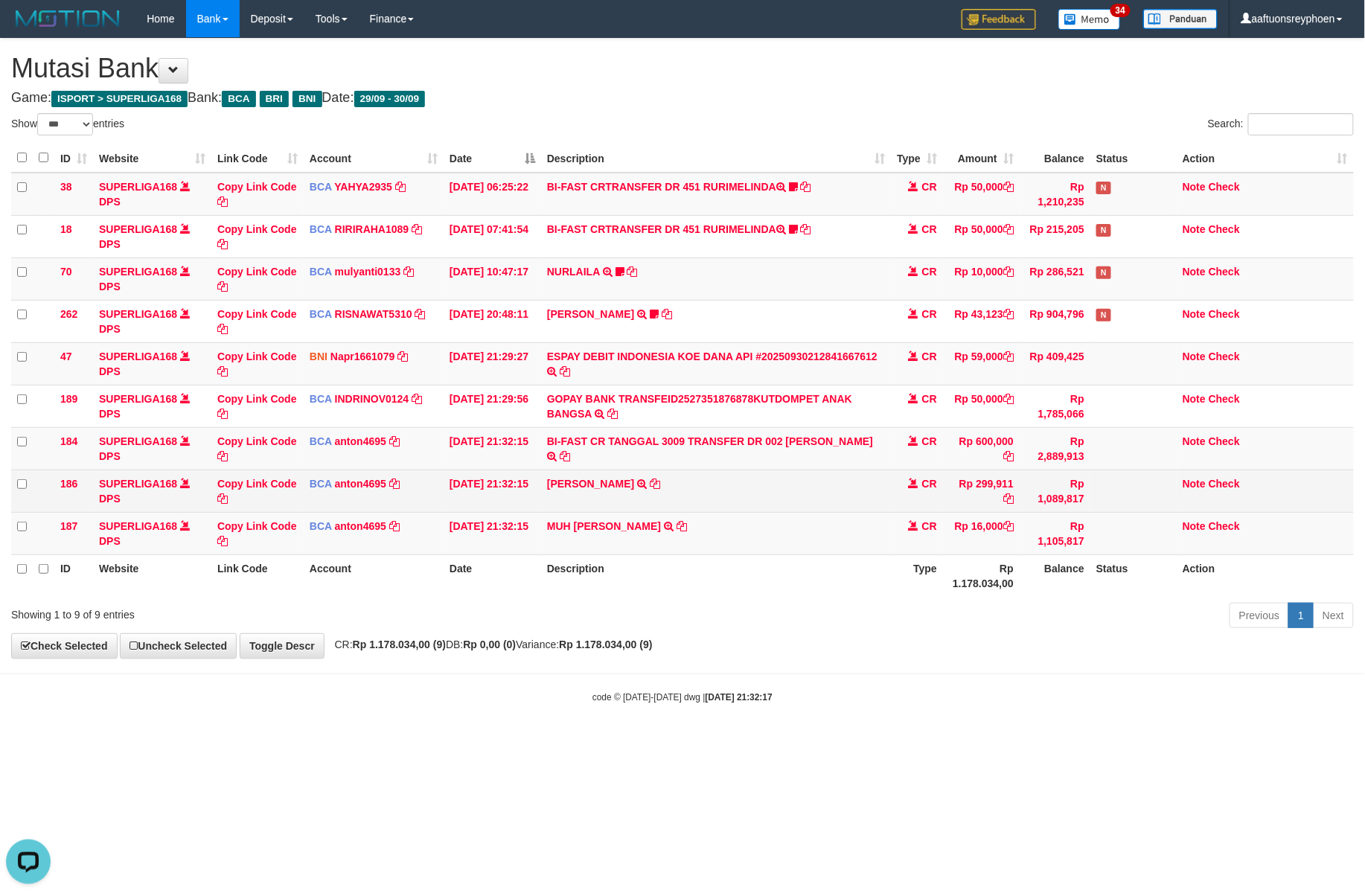
scroll to position [221, 0]
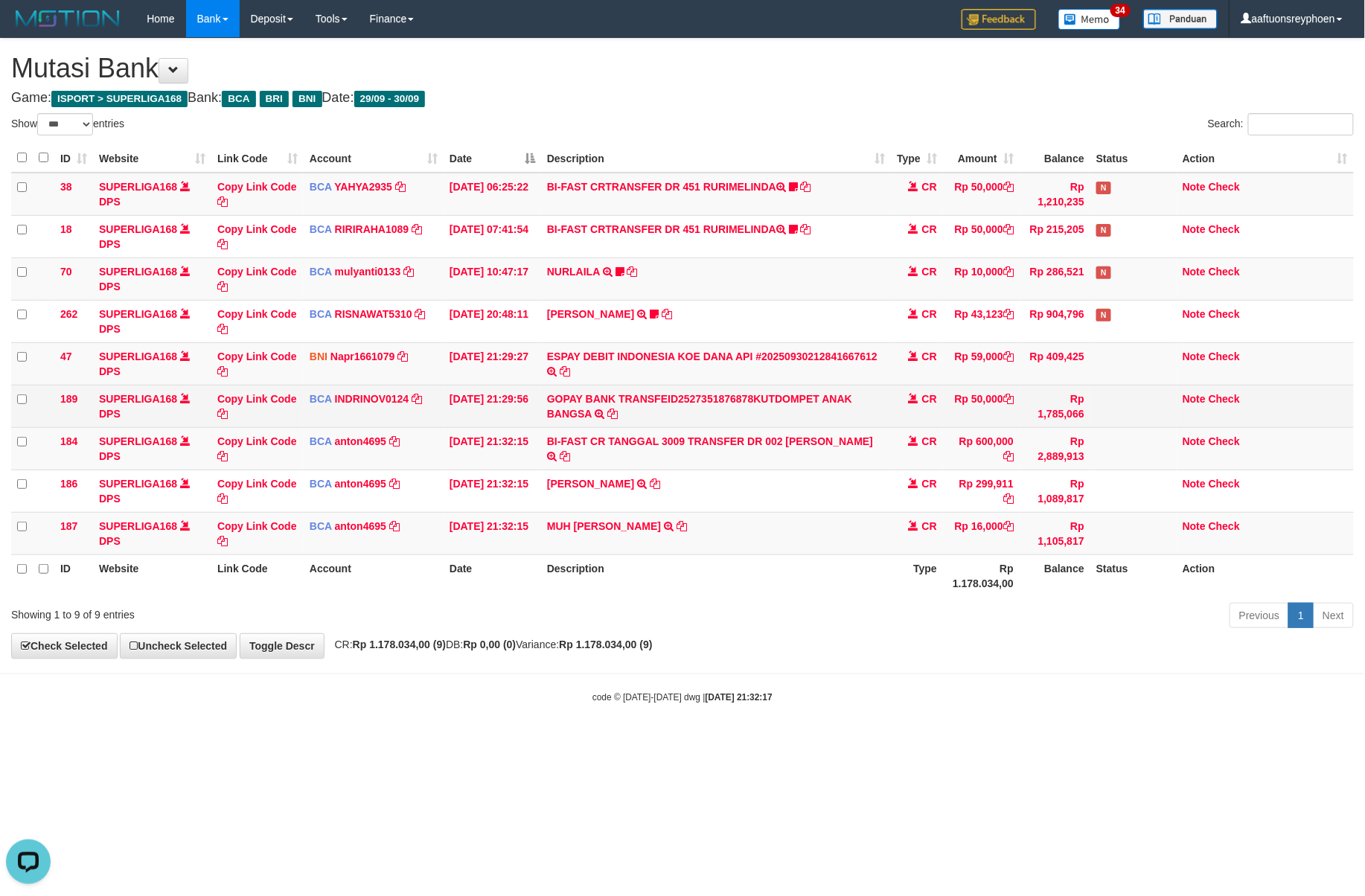
drag, startPoint x: 807, startPoint y: 575, endPoint x: 1353, endPoint y: 387, distance: 577.5
click at [838, 563] on th "Description" at bounding box center [715, 575] width 350 height 43
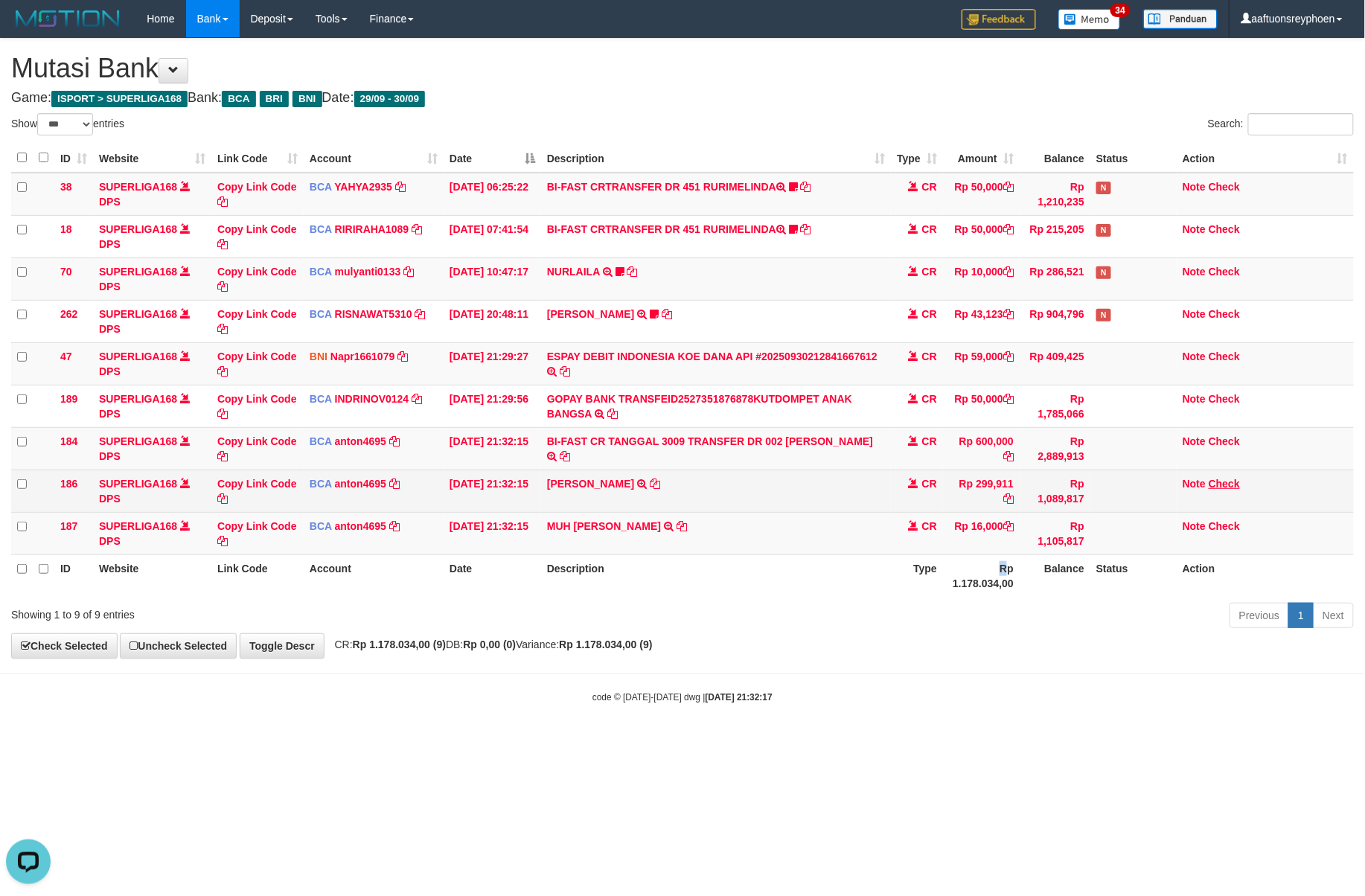
drag, startPoint x: 999, startPoint y: 561, endPoint x: 1228, endPoint y: 478, distance: 243.6
click at [1071, 530] on table "ID Website Link Code Account Date Description Type Amount Balance Status Action…" at bounding box center [682, 370] width 1343 height 453
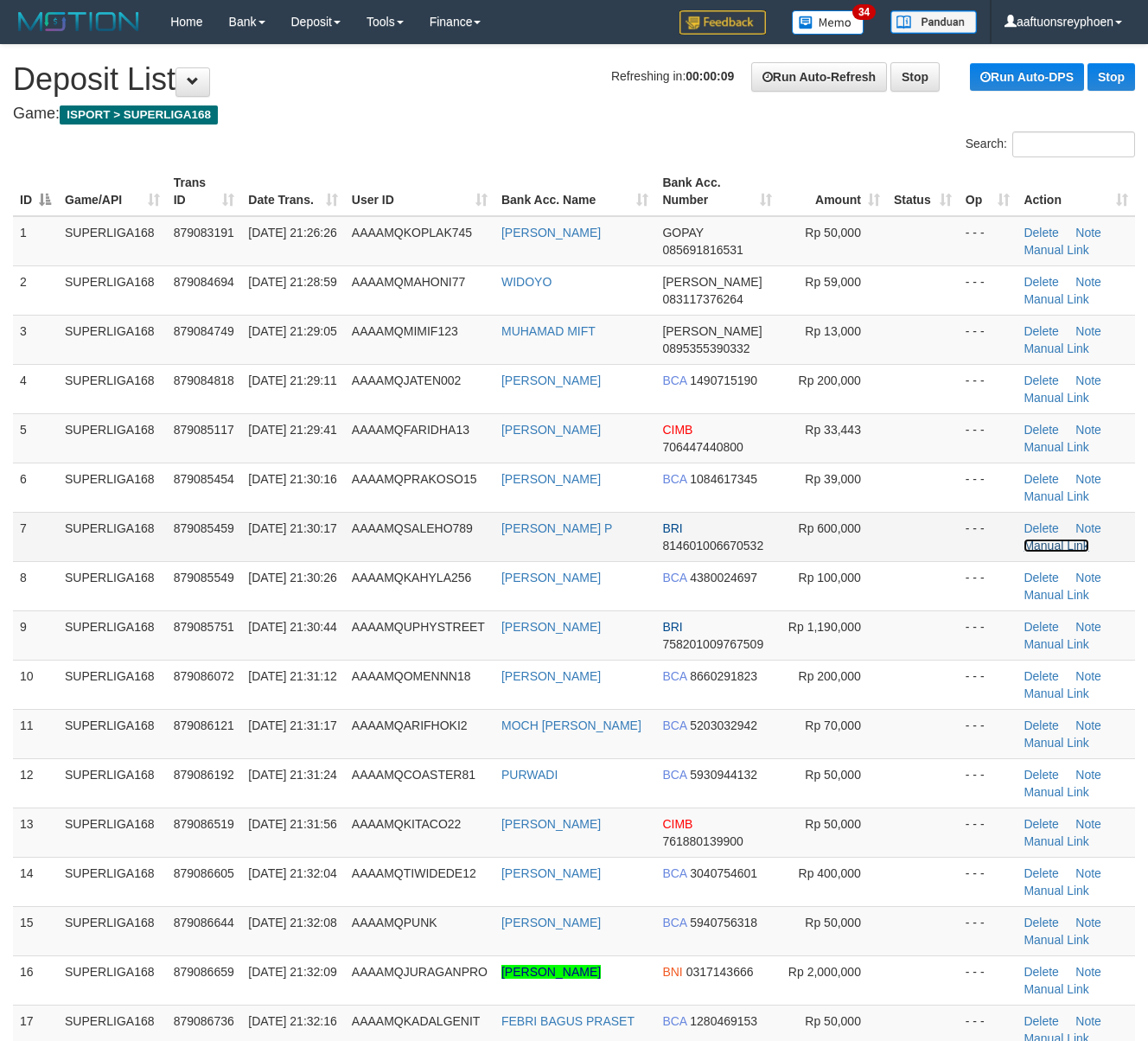
drag, startPoint x: 1041, startPoint y: 543, endPoint x: 418, endPoint y: 579, distance: 624.0
click at [1039, 543] on link "Manual Link" at bounding box center [1057, 545] width 65 height 14
click at [136, 216] on table "ID Game/API Trans ID Date Trans. User ID Bank Acc. Name Bank Acc. Number Amount…" at bounding box center [574, 651] width 1122 height 968
click at [148, 217] on td "SUPERLIGA168" at bounding box center [112, 242] width 109 height 50
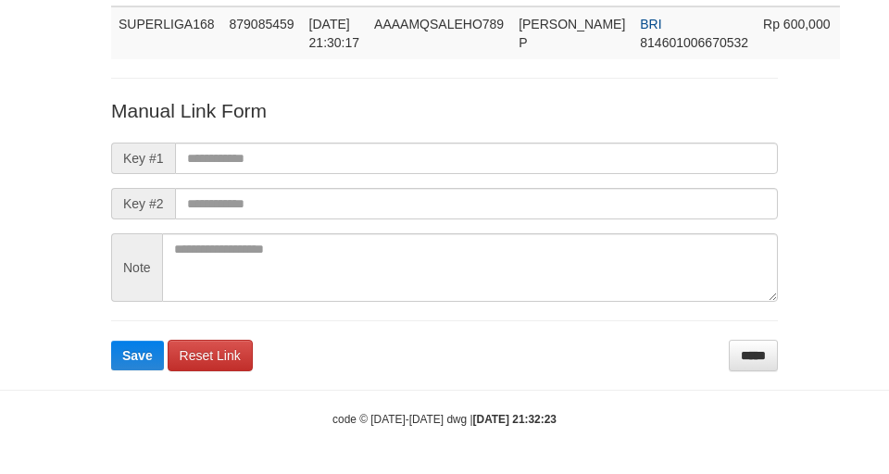
scroll to position [154, 0]
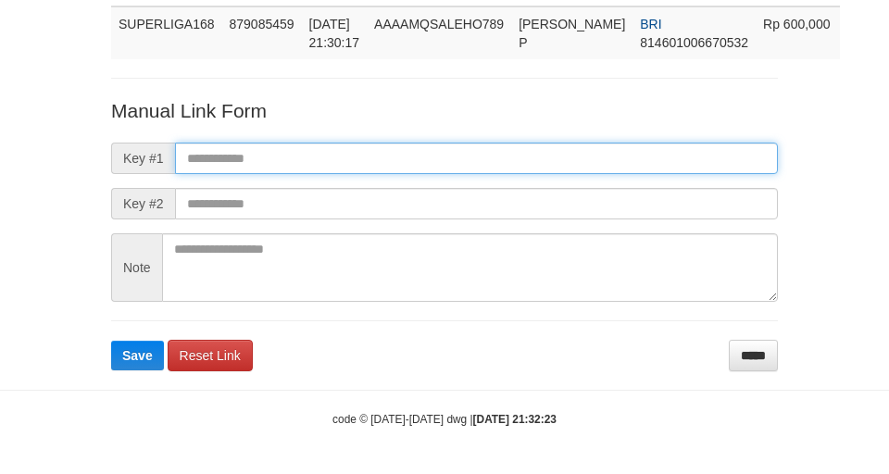
click at [356, 156] on input "text" at bounding box center [476, 158] width 603 height 31
paste input "**********"
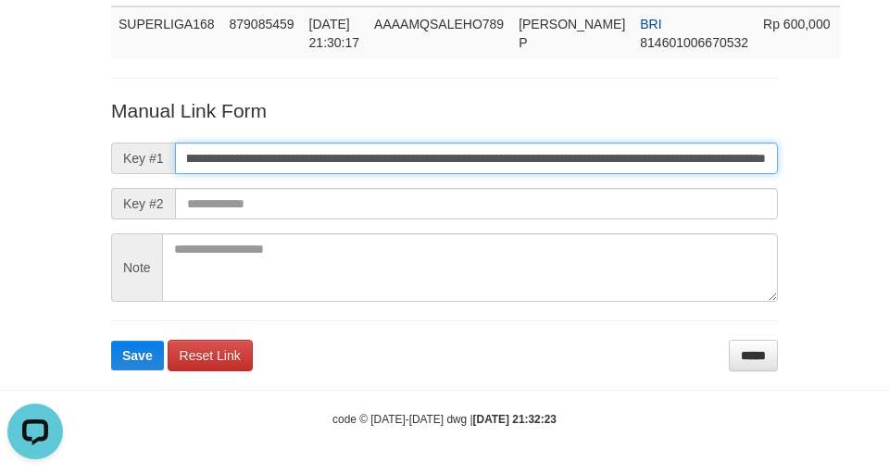
scroll to position [0, 0]
type input "**********"
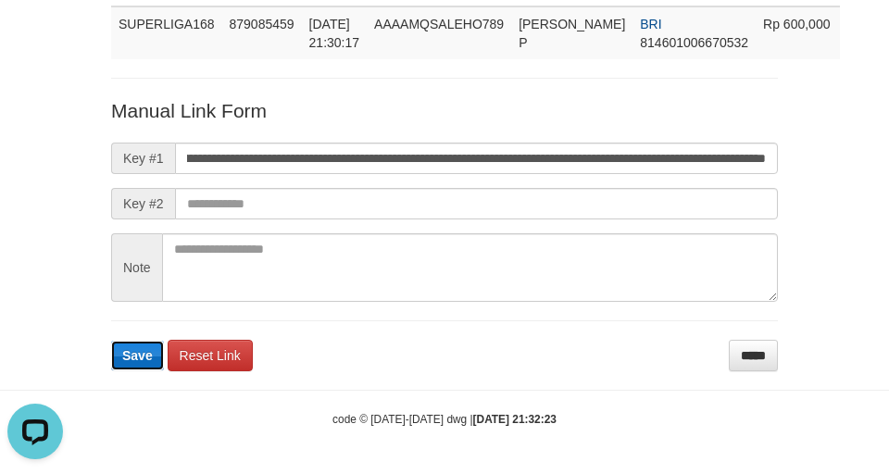
click at [137, 356] on span "Save" at bounding box center [137, 355] width 31 height 15
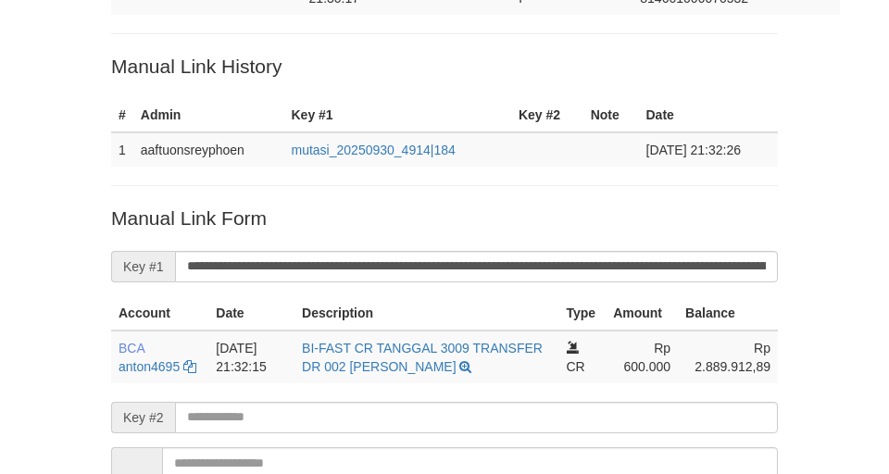
drag, startPoint x: 0, startPoint y: 0, endPoint x: 415, endPoint y: 94, distance: 425.5
click at [454, 59] on div "Deposit Detail Game/API Trans ID Date Trans. User ID Bank Acc. Name Bank Acc. N…" at bounding box center [444, 223] width 695 height 721
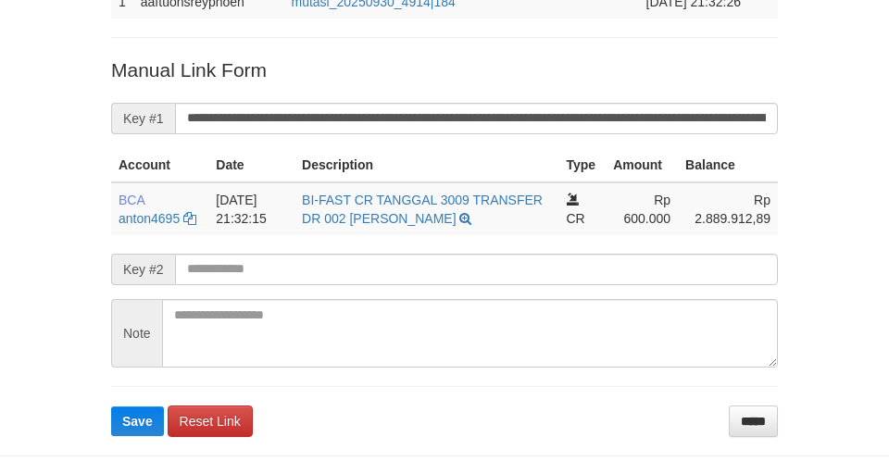
scroll to position [431, 0]
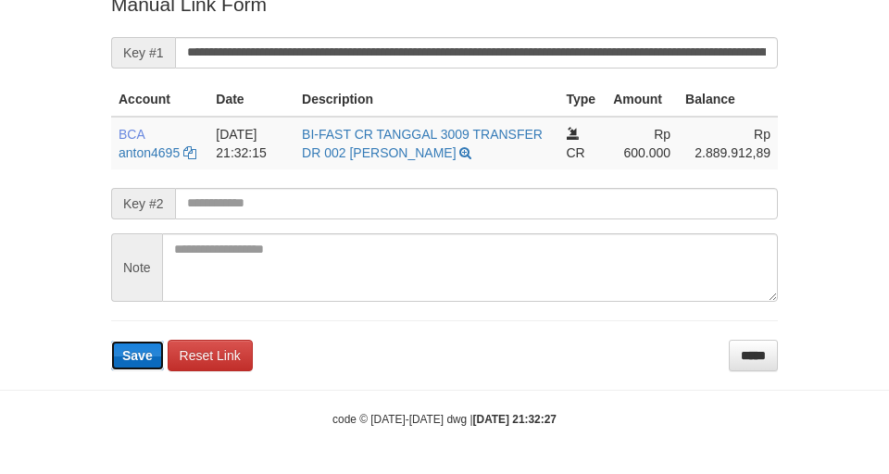
click at [122, 352] on span "Save" at bounding box center [137, 355] width 31 height 15
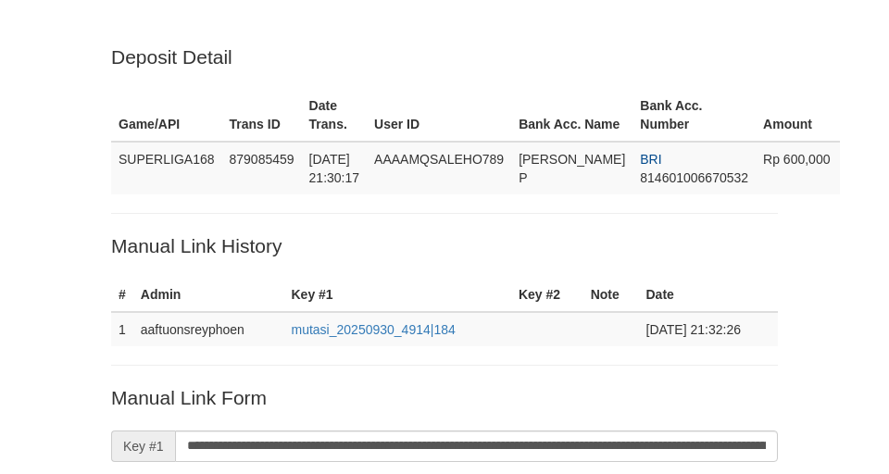
scroll to position [431, 0]
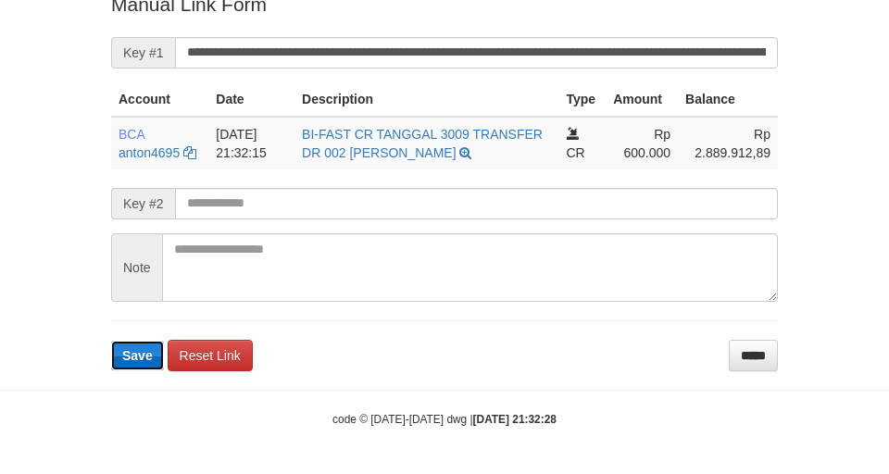
drag, startPoint x: 0, startPoint y: 0, endPoint x: 132, endPoint y: 359, distance: 382.6
click at [132, 359] on span "Save" at bounding box center [137, 355] width 31 height 15
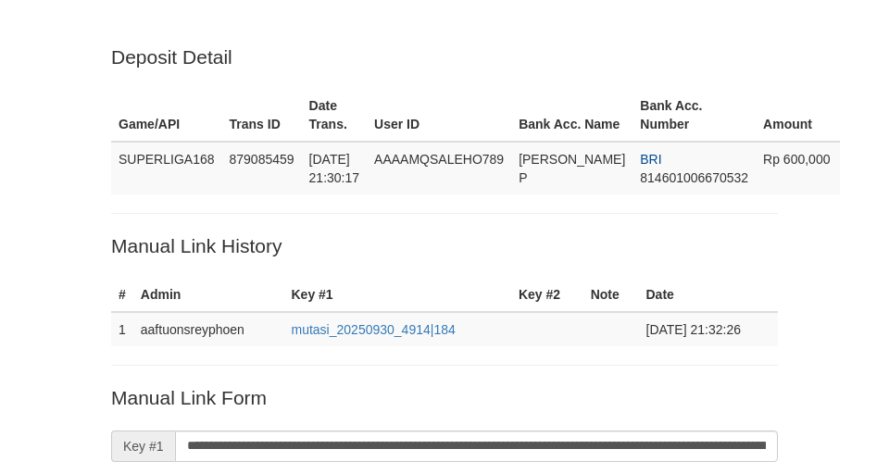
scroll to position [431, 0]
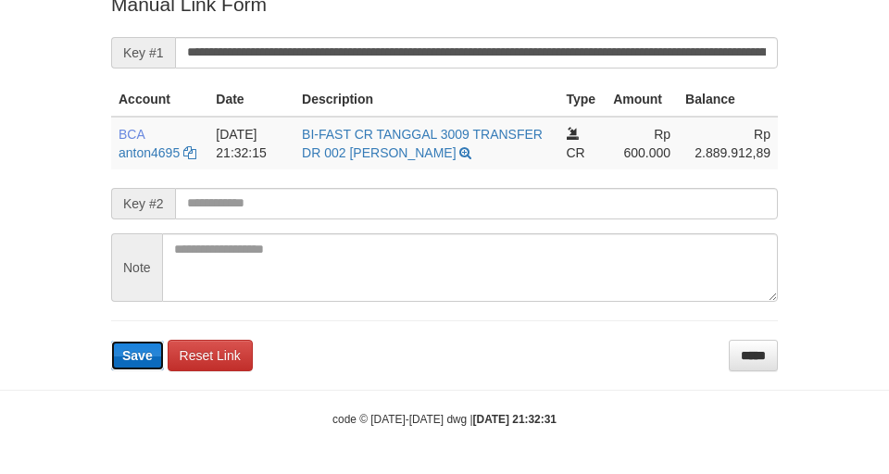
click at [120, 356] on button "Save" at bounding box center [137, 356] width 53 height 30
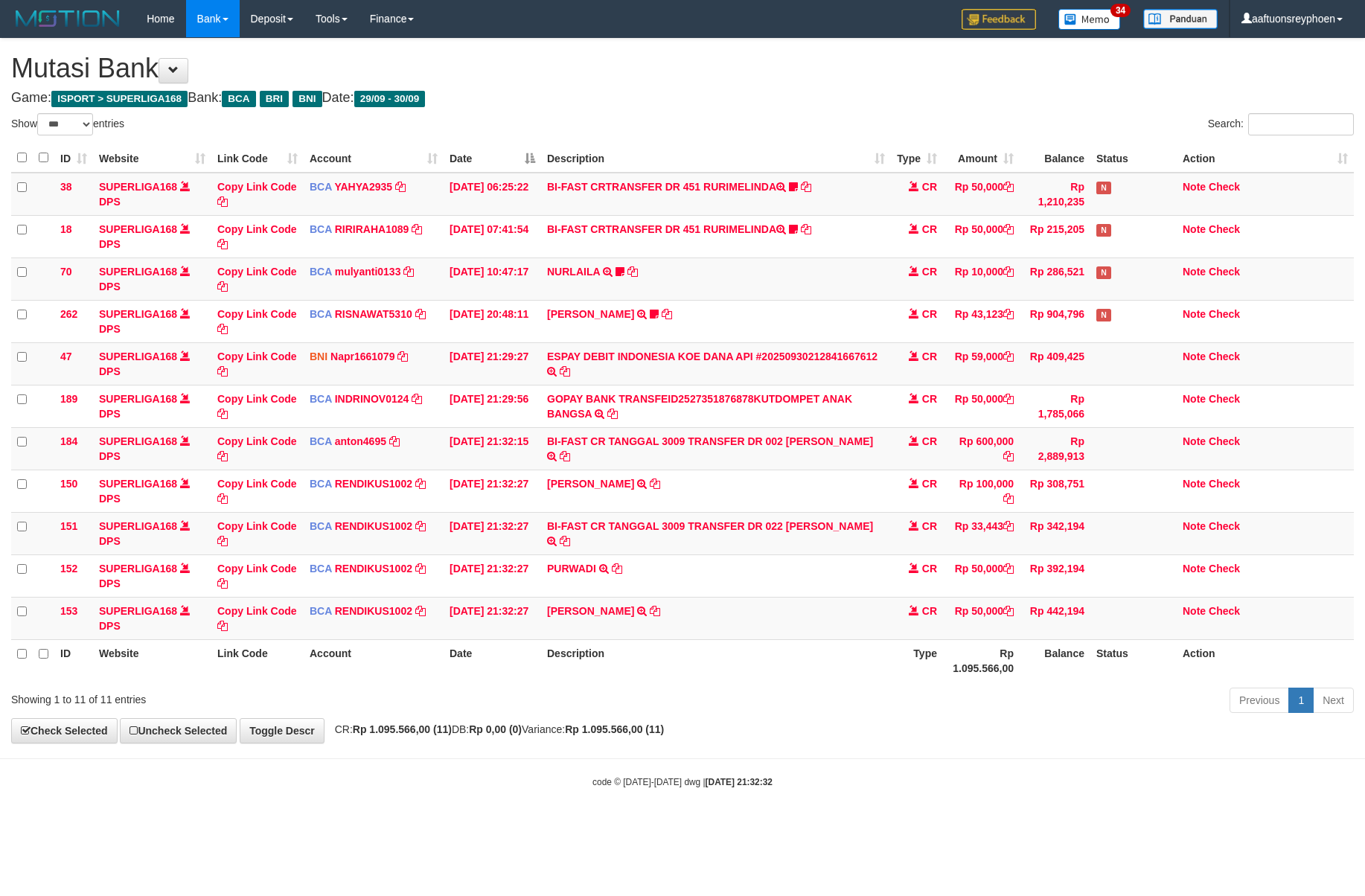
select select "***"
drag, startPoint x: 801, startPoint y: 518, endPoint x: 871, endPoint y: 517, distance: 70.0
click at [871, 517] on td "BI-FAST CR TANGGAL 3009 TRANSFER DR 022 FARIDHA ADDINI BI-FAST CR TANGGAL :30/0…" at bounding box center [715, 533] width 350 height 43
click at [275, 528] on link "Copy Link Code" at bounding box center [256, 533] width 80 height 27
drag, startPoint x: 275, startPoint y: 528, endPoint x: 677, endPoint y: 550, distance: 402.6
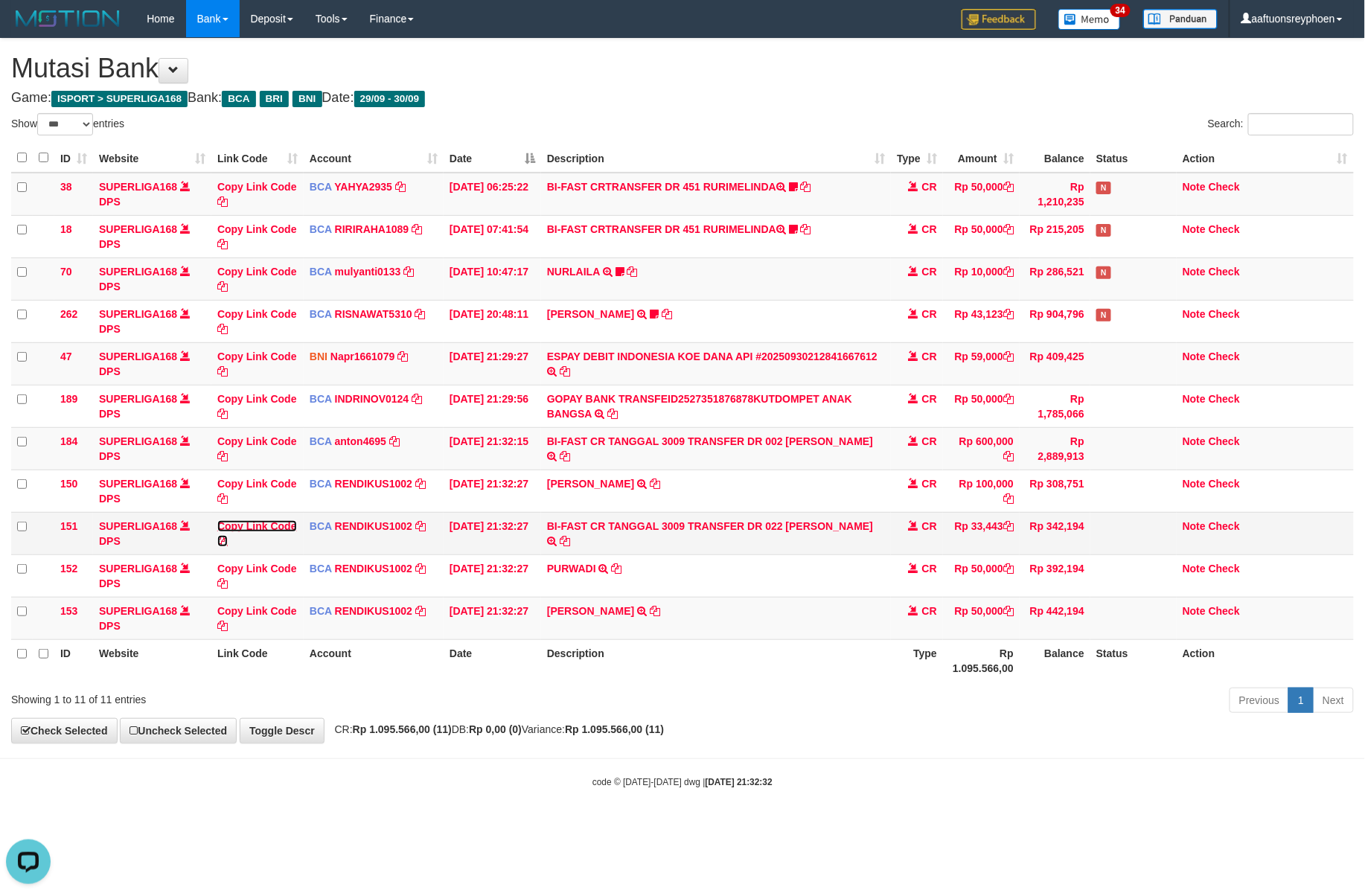
click at [280, 530] on link "Copy Link Code" at bounding box center [256, 533] width 80 height 27
click at [283, 527] on link "Copy Link Code" at bounding box center [256, 533] width 80 height 27
drag, startPoint x: 283, startPoint y: 527, endPoint x: 1364, endPoint y: 507, distance: 1081.2
click at [301, 527] on td "Copy Link Code" at bounding box center [257, 533] width 92 height 43
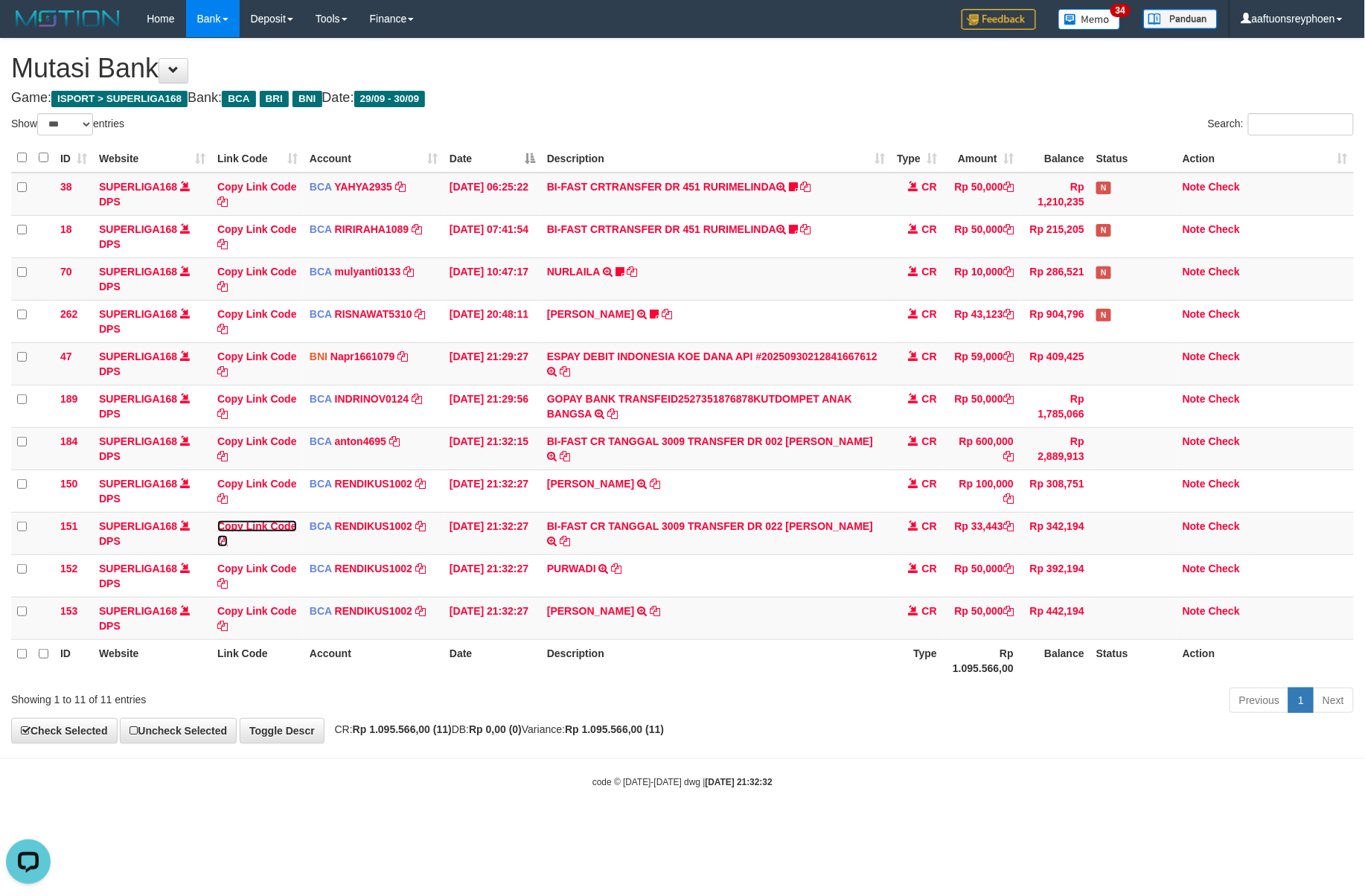
scroll to position [0, 0]
drag, startPoint x: 727, startPoint y: 473, endPoint x: 1362, endPoint y: 314, distance: 654.6
click at [859, 441] on tbody "38 SUPERLIGA168 DPS Copy Link Code BCA YAHYA2935 DPS YAHYA mutasi_20250930_4906…" at bounding box center [682, 407] width 1343 height 468
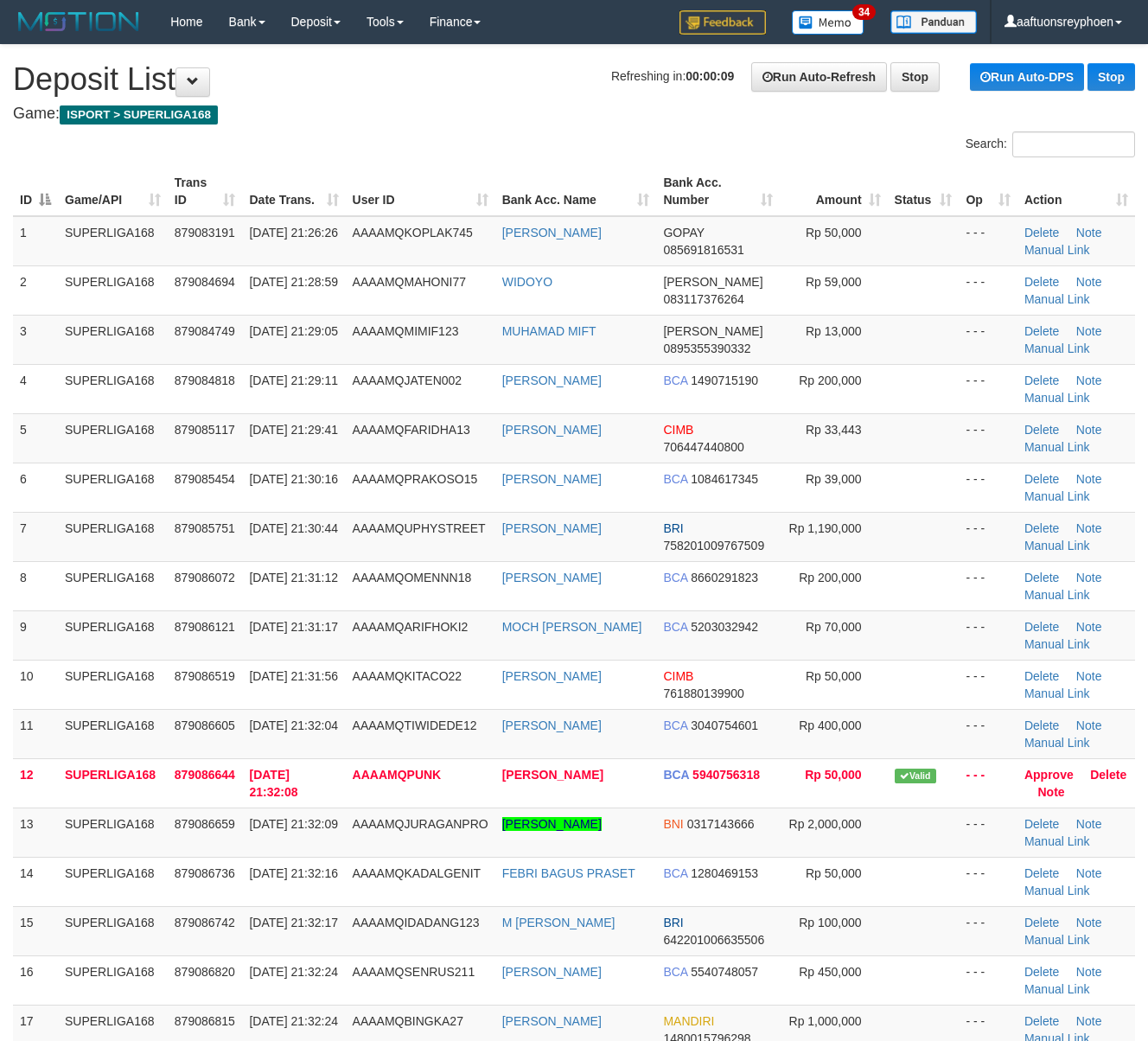
click at [357, 201] on th "User ID" at bounding box center [420, 191] width 149 height 49
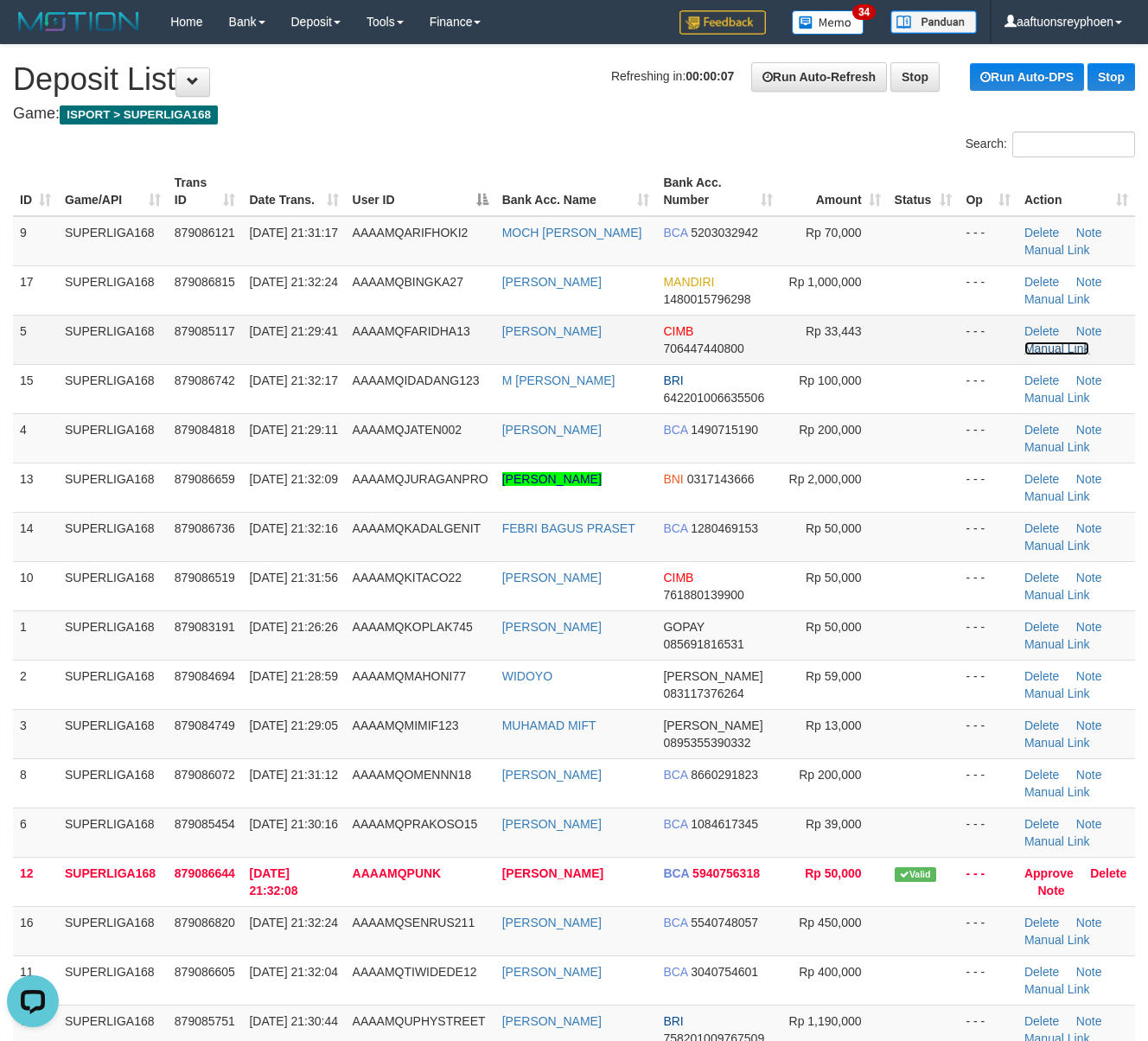
click at [1031, 350] on link "Manual Link" at bounding box center [1057, 348] width 65 height 14
drag, startPoint x: 107, startPoint y: 183, endPoint x: 157, endPoint y: 177, distance: 50.4
click at [116, 181] on th "Game/API" at bounding box center [113, 191] width 110 height 49
click at [163, 177] on th "Game/API" at bounding box center [113, 191] width 110 height 49
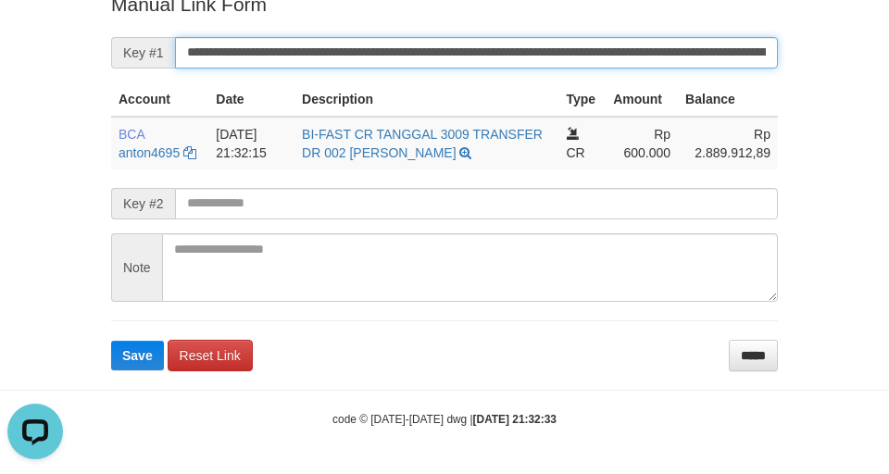
click at [348, 44] on input "**********" at bounding box center [476, 52] width 603 height 31
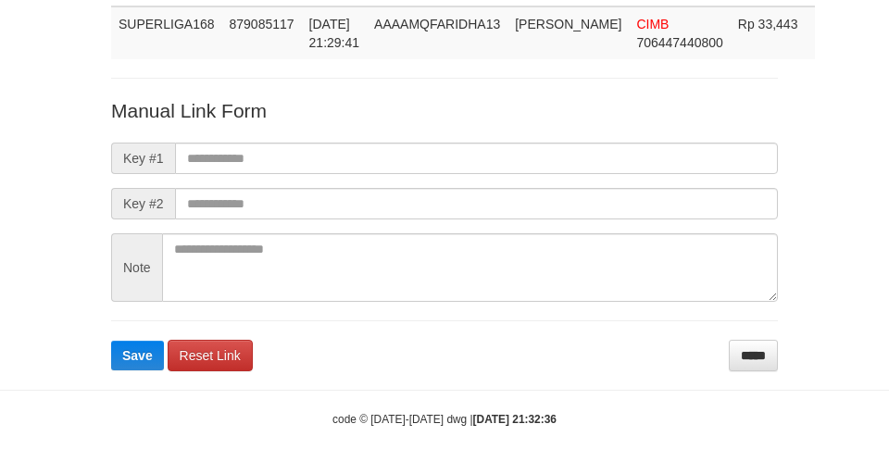
scroll to position [154, 0]
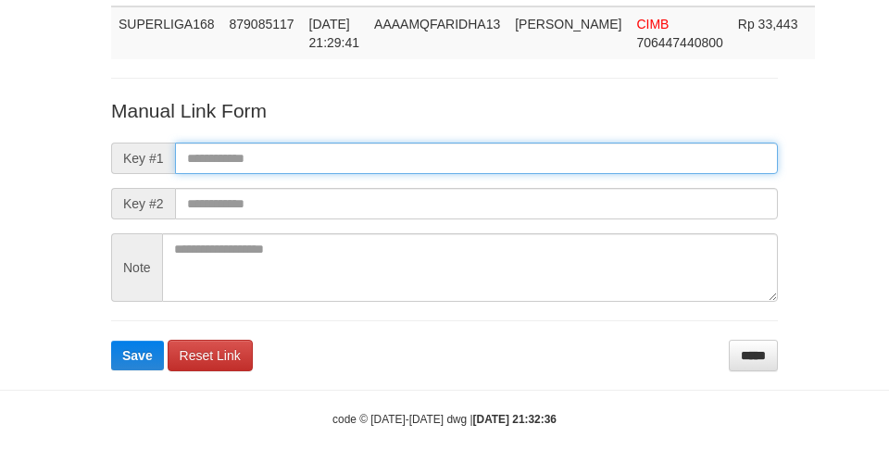
click at [338, 157] on input "text" at bounding box center [476, 158] width 603 height 31
paste input "**********"
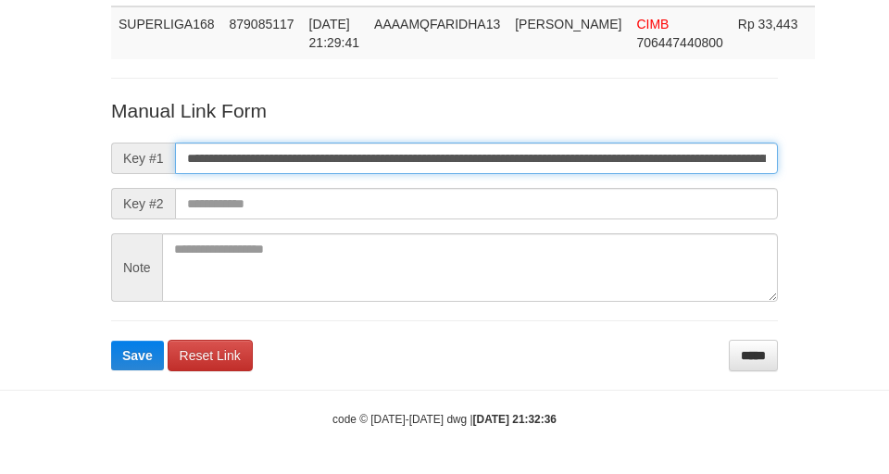
scroll to position [0, 1271]
type input "**********"
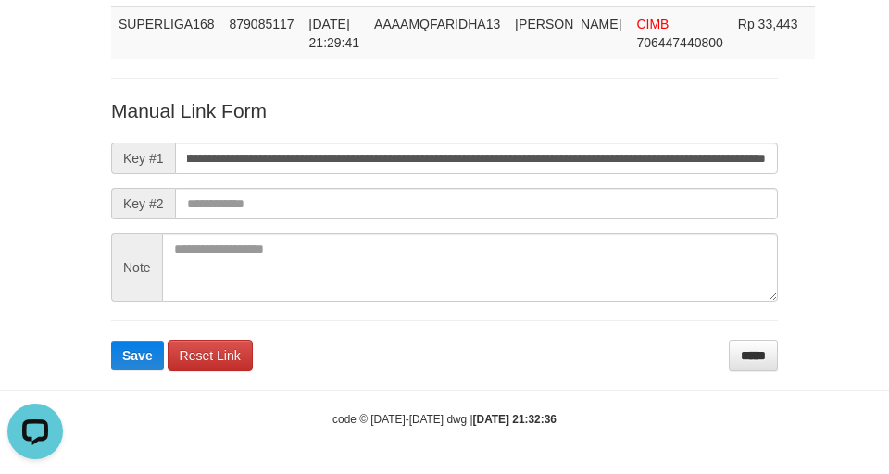
scroll to position [0, 0]
drag, startPoint x: 142, startPoint y: 339, endPoint x: 111, endPoint y: 353, distance: 33.6
click at [142, 341] on form "**********" at bounding box center [444, 234] width 667 height 274
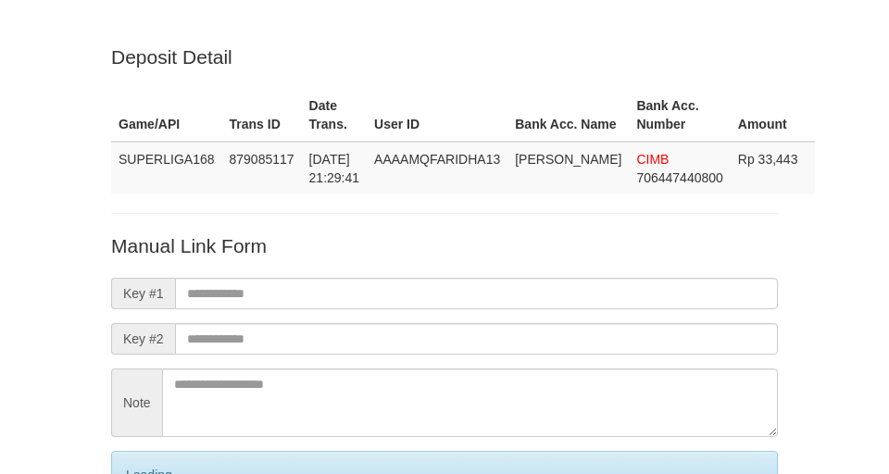
scroll to position [154, 0]
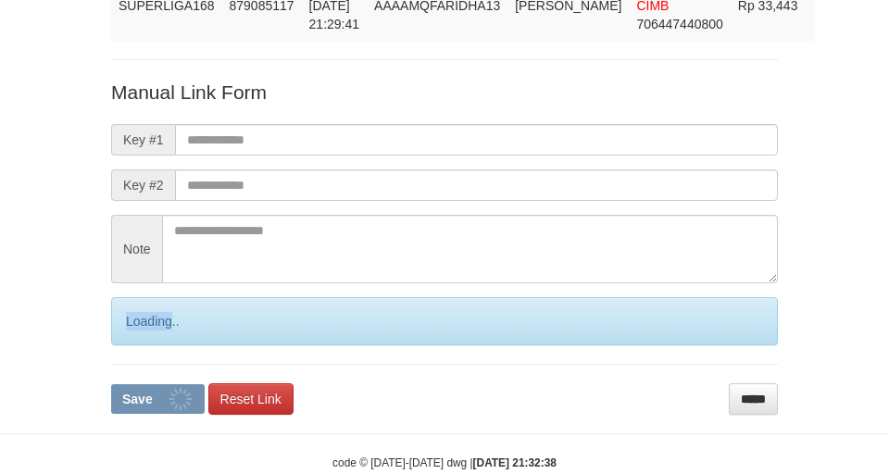
click at [135, 345] on div "Loading.." at bounding box center [444, 321] width 667 height 48
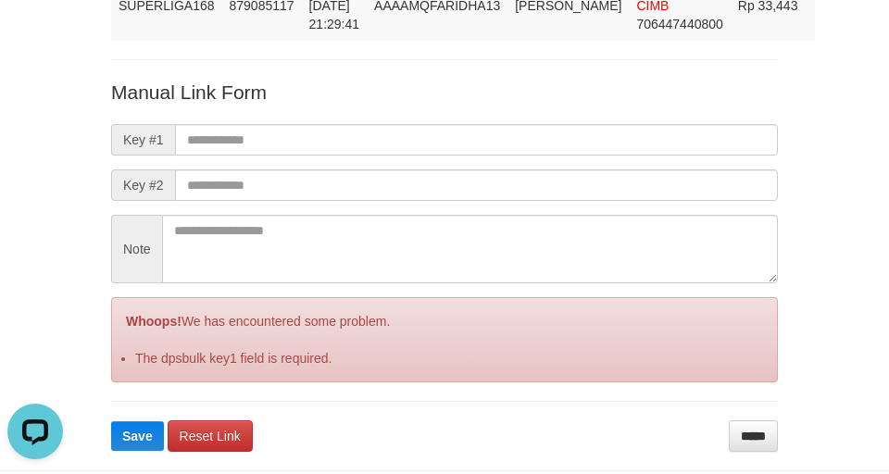
scroll to position [0, 0]
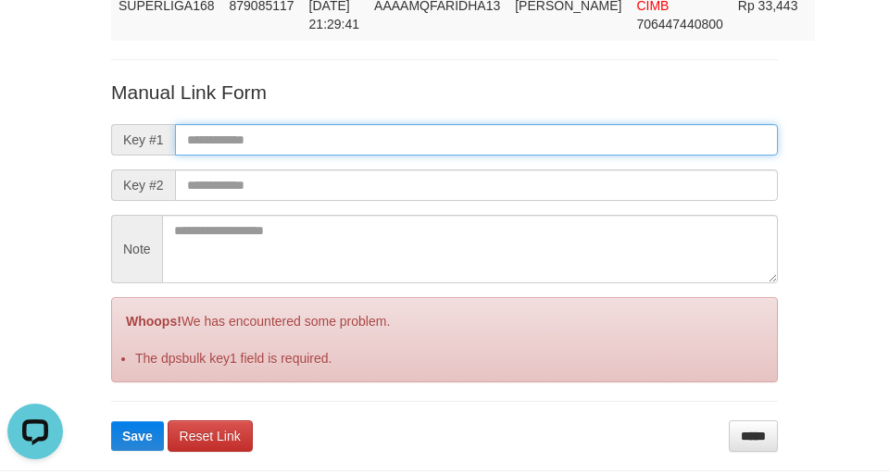
click at [363, 156] on input "text" at bounding box center [476, 139] width 603 height 31
paste input "**********"
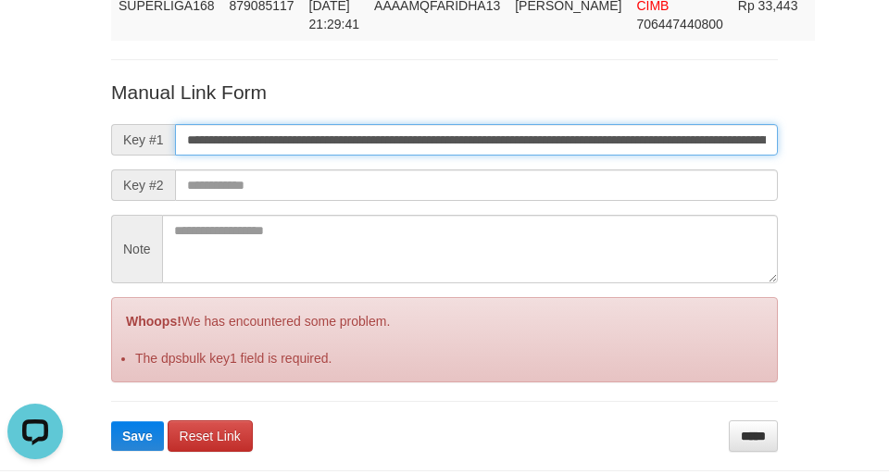
scroll to position [0, 1271]
type input "**********"
click at [111, 421] on button "Save" at bounding box center [137, 436] width 53 height 30
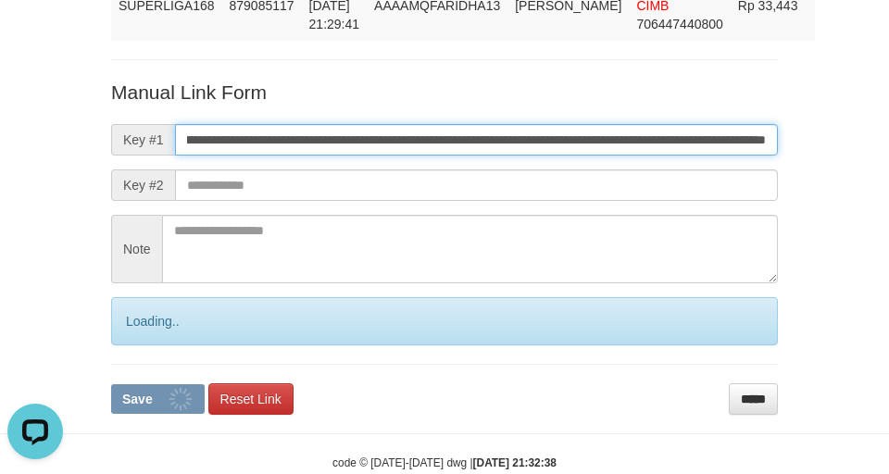
click at [363, 156] on input "**********" at bounding box center [476, 139] width 603 height 31
click at [111, 384] on button "Save" at bounding box center [158, 399] width 94 height 30
drag, startPoint x: 363, startPoint y: 164, endPoint x: 7, endPoint y: 208, distance: 358.4
click at [361, 156] on input "**********" at bounding box center [476, 139] width 603 height 31
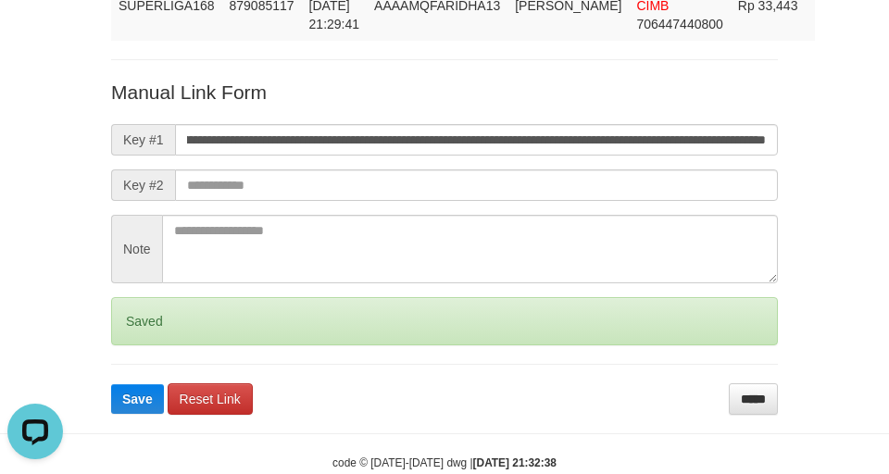
scroll to position [0, 0]
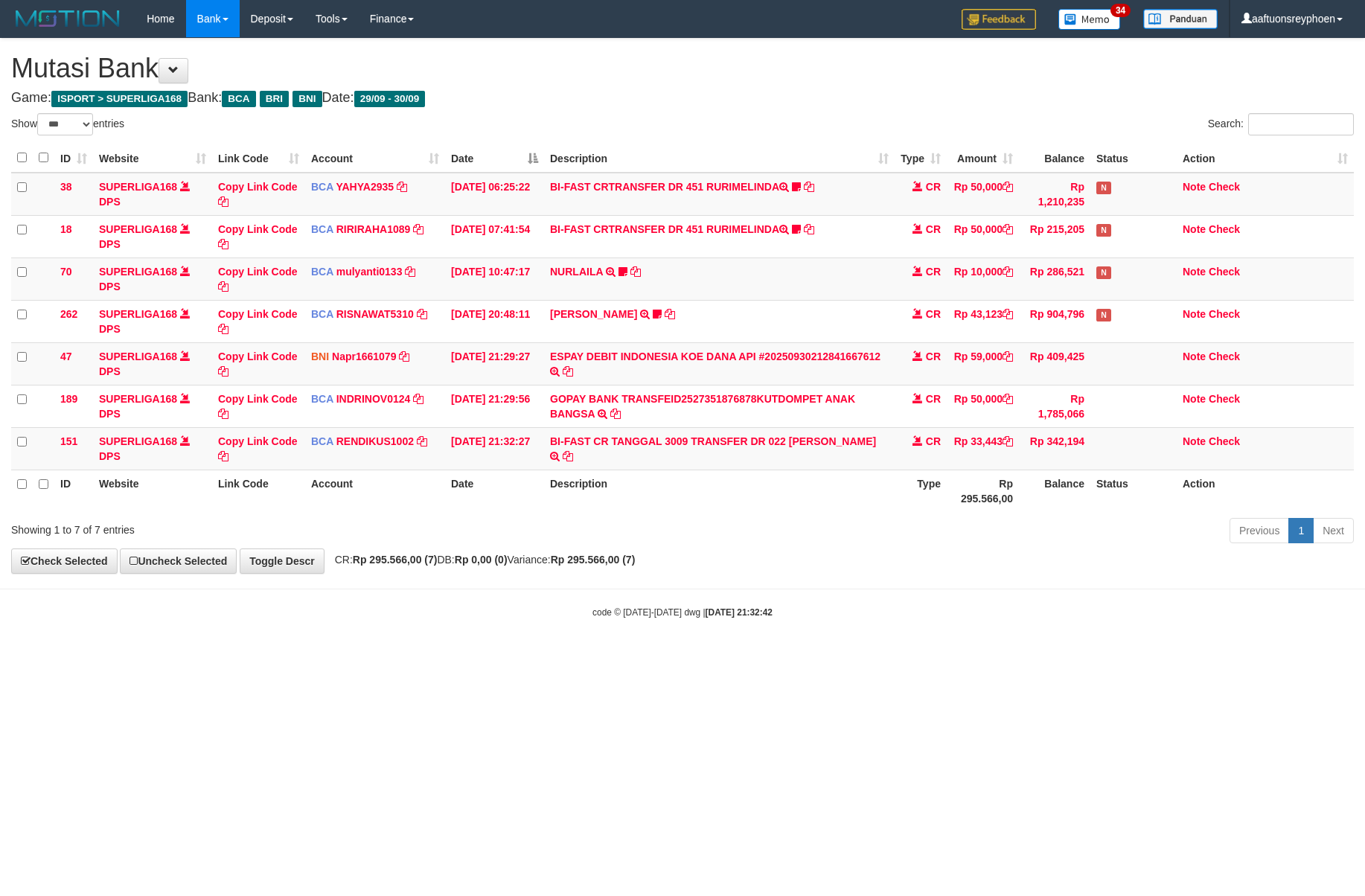
select select "***"
drag, startPoint x: 778, startPoint y: 487, endPoint x: 1362, endPoint y: 428, distance: 587.0
click at [801, 487] on th "Description" at bounding box center [719, 490] width 350 height 43
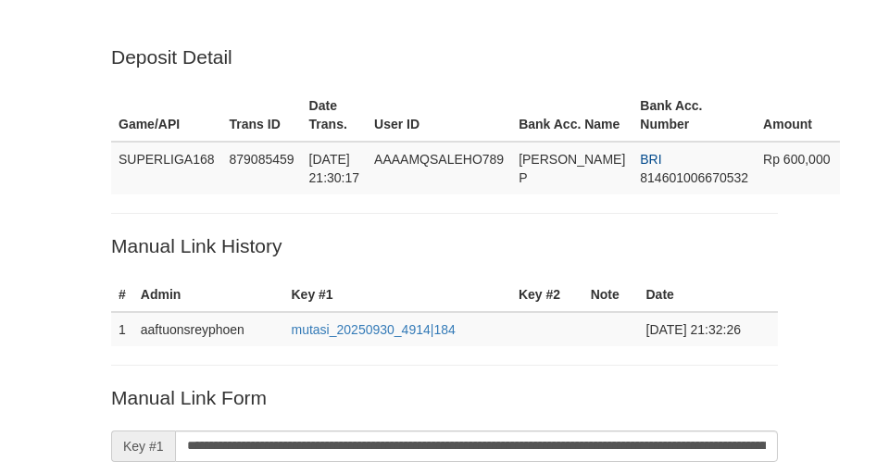
scroll to position [431, 0]
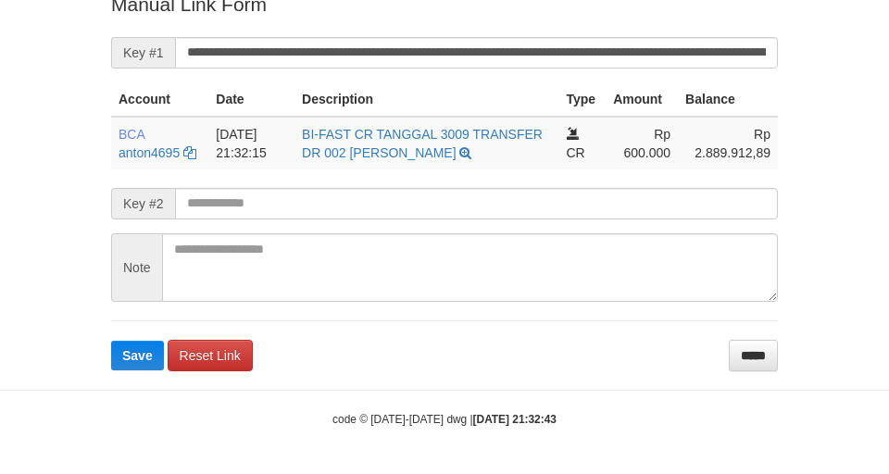
drag, startPoint x: 339, startPoint y: 16, endPoint x: 569, endPoint y: 34, distance: 230.4
click at [346, 16] on form "**********" at bounding box center [444, 181] width 667 height 380
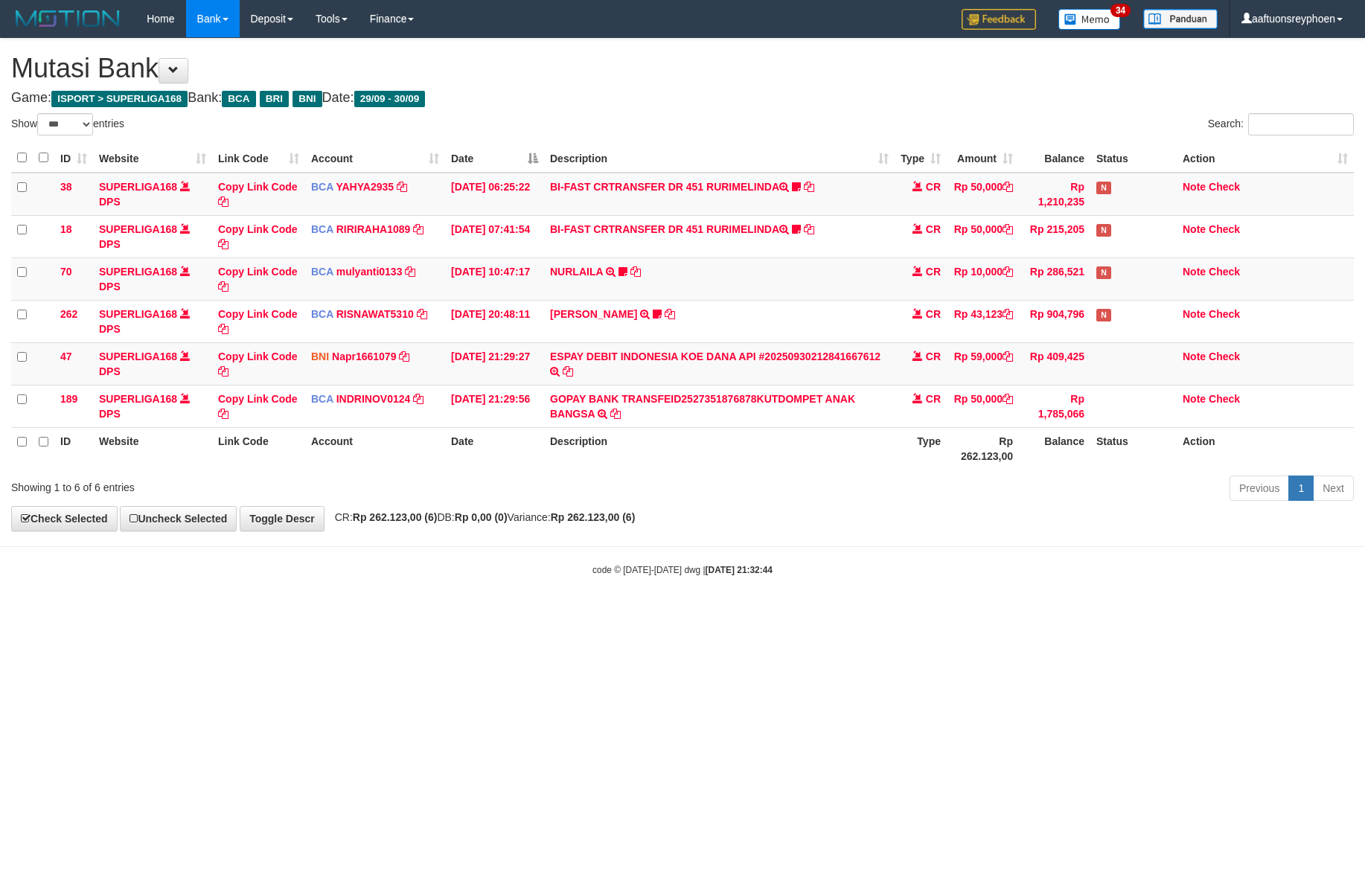
select select "***"
drag, startPoint x: 942, startPoint y: 552, endPoint x: 974, endPoint y: 555, distance: 32.1
click at [971, 554] on body "Toggle navigation Home Bank Account List Load By Website Group [ISPORT] SUPERLI…" at bounding box center [682, 307] width 1365 height 614
select select "***"
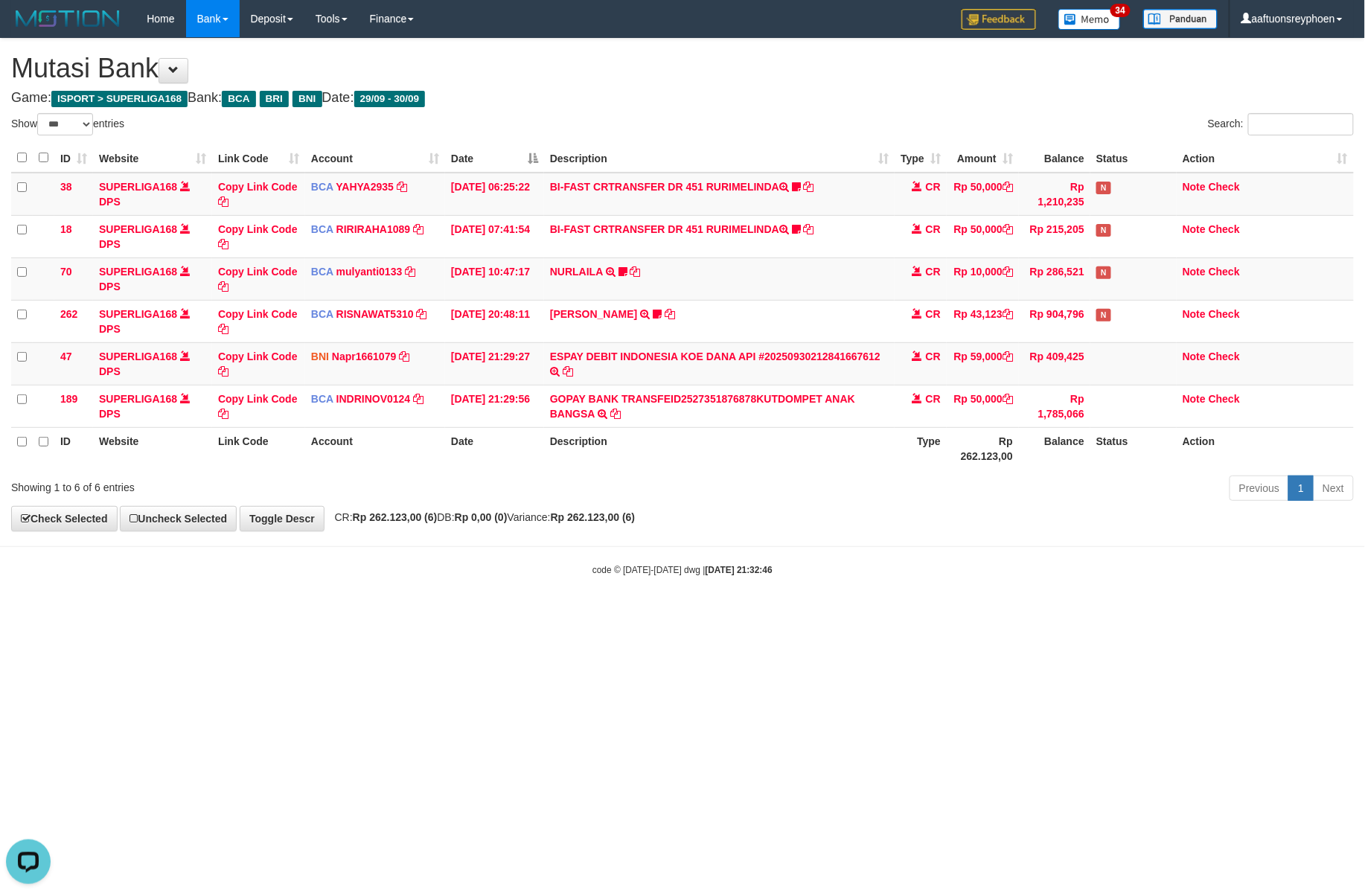
drag, startPoint x: 786, startPoint y: 519, endPoint x: 1364, endPoint y: 471, distance: 580.0
click at [897, 510] on div "**********" at bounding box center [682, 284] width 1365 height 492
drag, startPoint x: 704, startPoint y: 569, endPoint x: 1174, endPoint y: 540, distance: 470.9
click at [927, 554] on body "Toggle navigation Home Bank Account List Load By Website Group [ISPORT] SUPERLI…" at bounding box center [682, 307] width 1365 height 614
drag, startPoint x: 531, startPoint y: 617, endPoint x: 588, endPoint y: 623, distance: 57.3
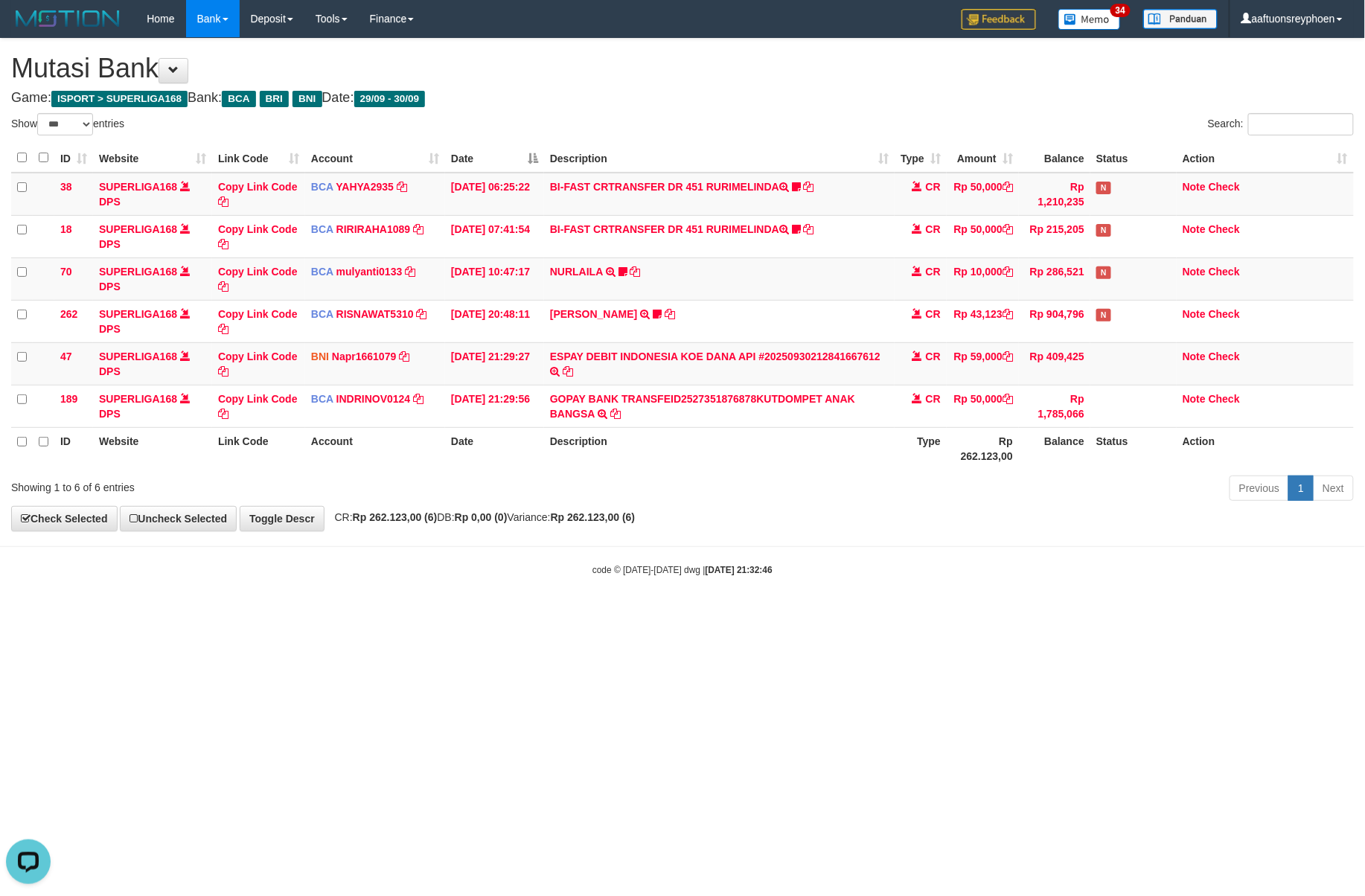
click at [543, 614] on html "Toggle navigation Home Bank Account List Load By Website Group [ISPORT] SUPERLI…" at bounding box center [682, 307] width 1365 height 614
drag, startPoint x: 588, startPoint y: 624, endPoint x: 1134, endPoint y: 559, distance: 549.9
click at [614, 614] on html "Toggle navigation Home Bank Account List Load By Website Group [ISPORT] SUPERLI…" at bounding box center [682, 307] width 1365 height 614
drag, startPoint x: 1269, startPoint y: 519, endPoint x: 944, endPoint y: 549, distance: 326.4
click at [1147, 530] on div "**********" at bounding box center [682, 284] width 1365 height 492
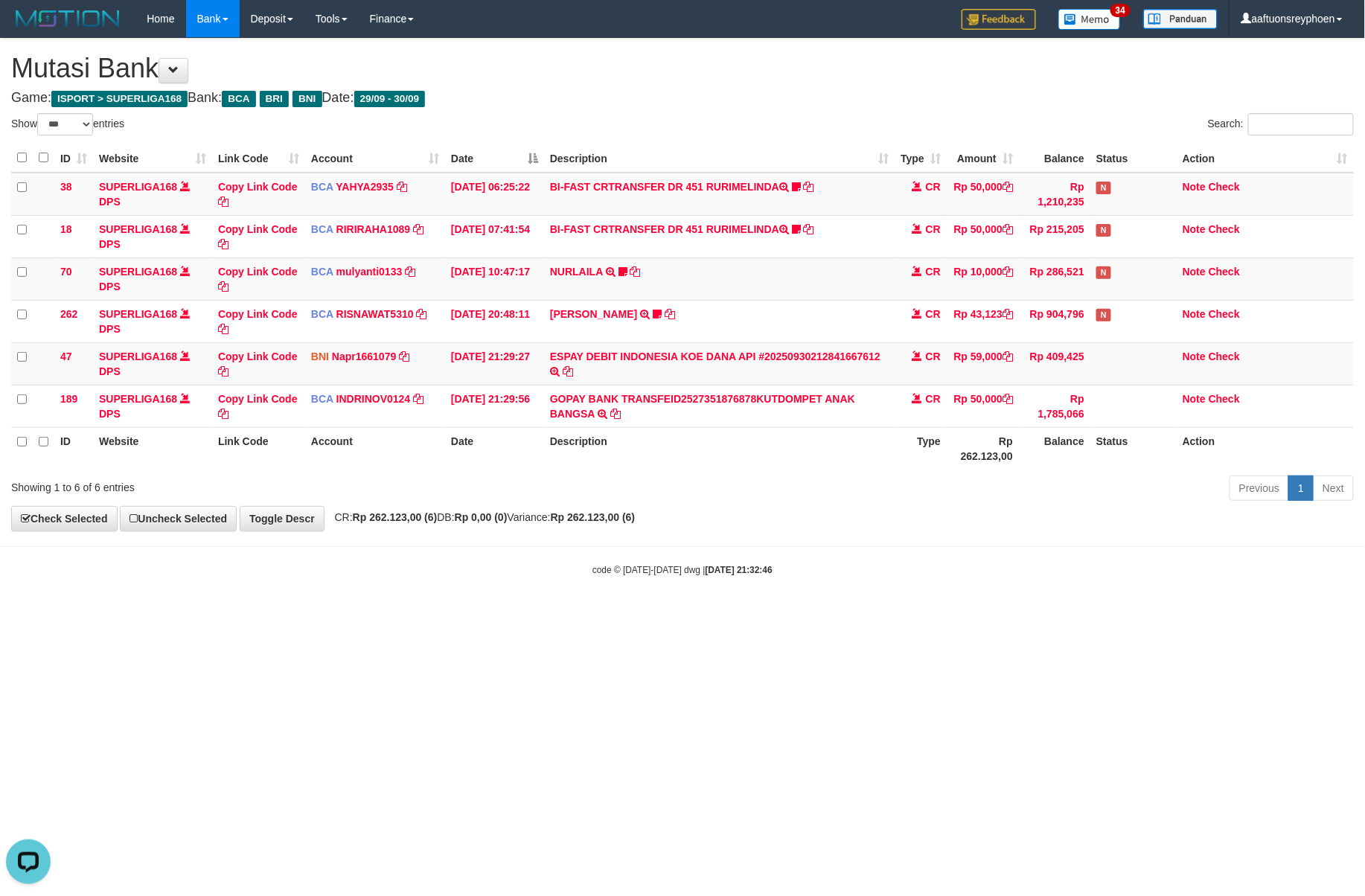
click at [796, 569] on div "code © 2012-2018 dwg | 2025/09/30 21:32:46" at bounding box center [682, 569] width 1365 height 15
drag, startPoint x: 758, startPoint y: 557, endPoint x: 1333, endPoint y: 509, distance: 577.0
click at [802, 552] on body "Toggle navigation Home Bank Account List Load By Website Group [ISPORT] SUPERLI…" at bounding box center [682, 307] width 1365 height 614
drag, startPoint x: 871, startPoint y: 539, endPoint x: 895, endPoint y: 543, distance: 24.3
click at [872, 540] on body "Toggle navigation Home Bank Account List Load By Website Group [ISPORT] SUPERLI…" at bounding box center [682, 307] width 1365 height 614
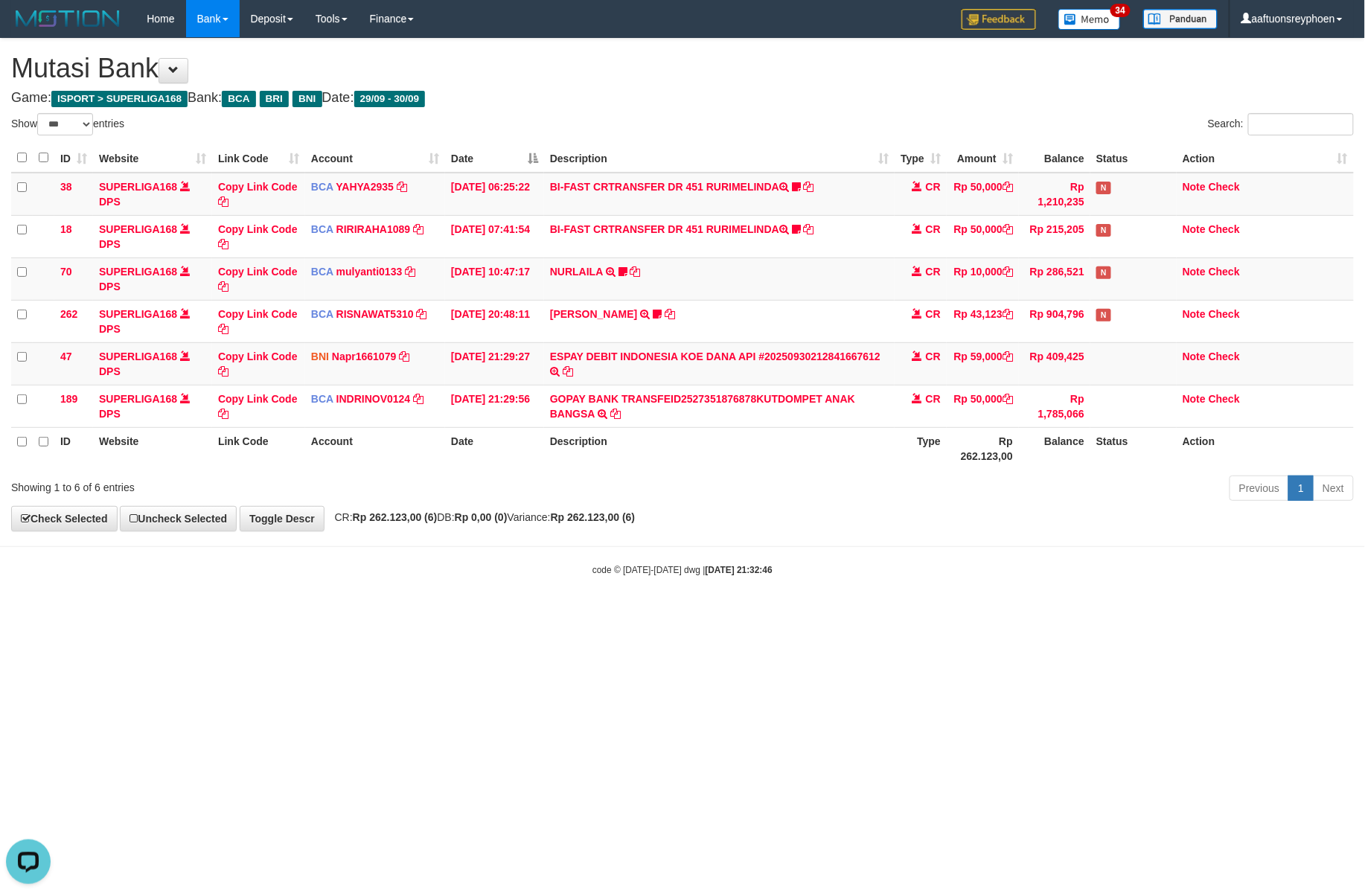
drag, startPoint x: 895, startPoint y: 543, endPoint x: 1351, endPoint y: 498, distance: 458.2
click at [937, 539] on body "Toggle navigation Home Bank Account List Load By Website Group [ISPORT] SUPERLI…" at bounding box center [682, 307] width 1365 height 614
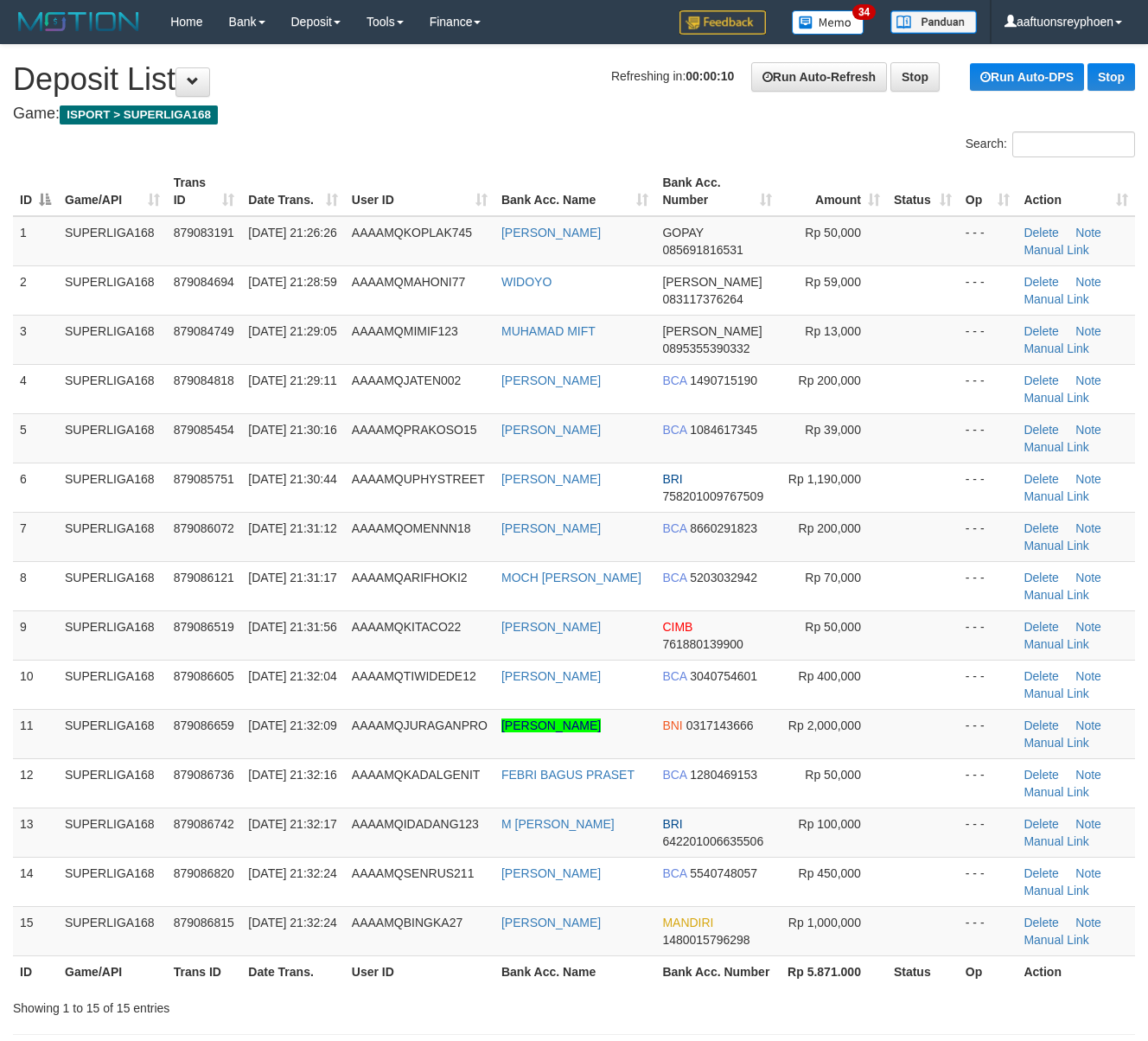
click at [29, 515] on td "7" at bounding box center [35, 536] width 45 height 49
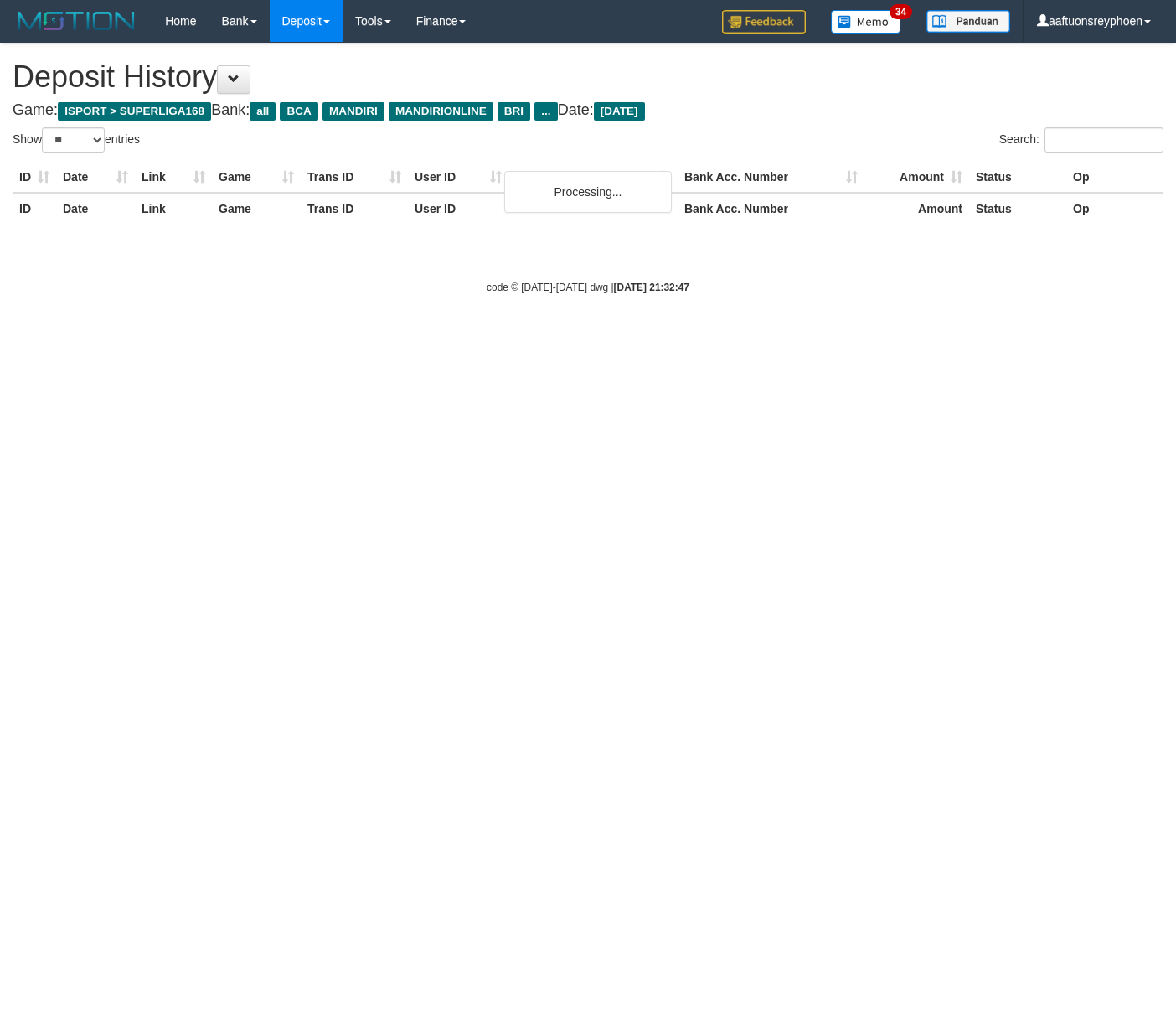
select select "**"
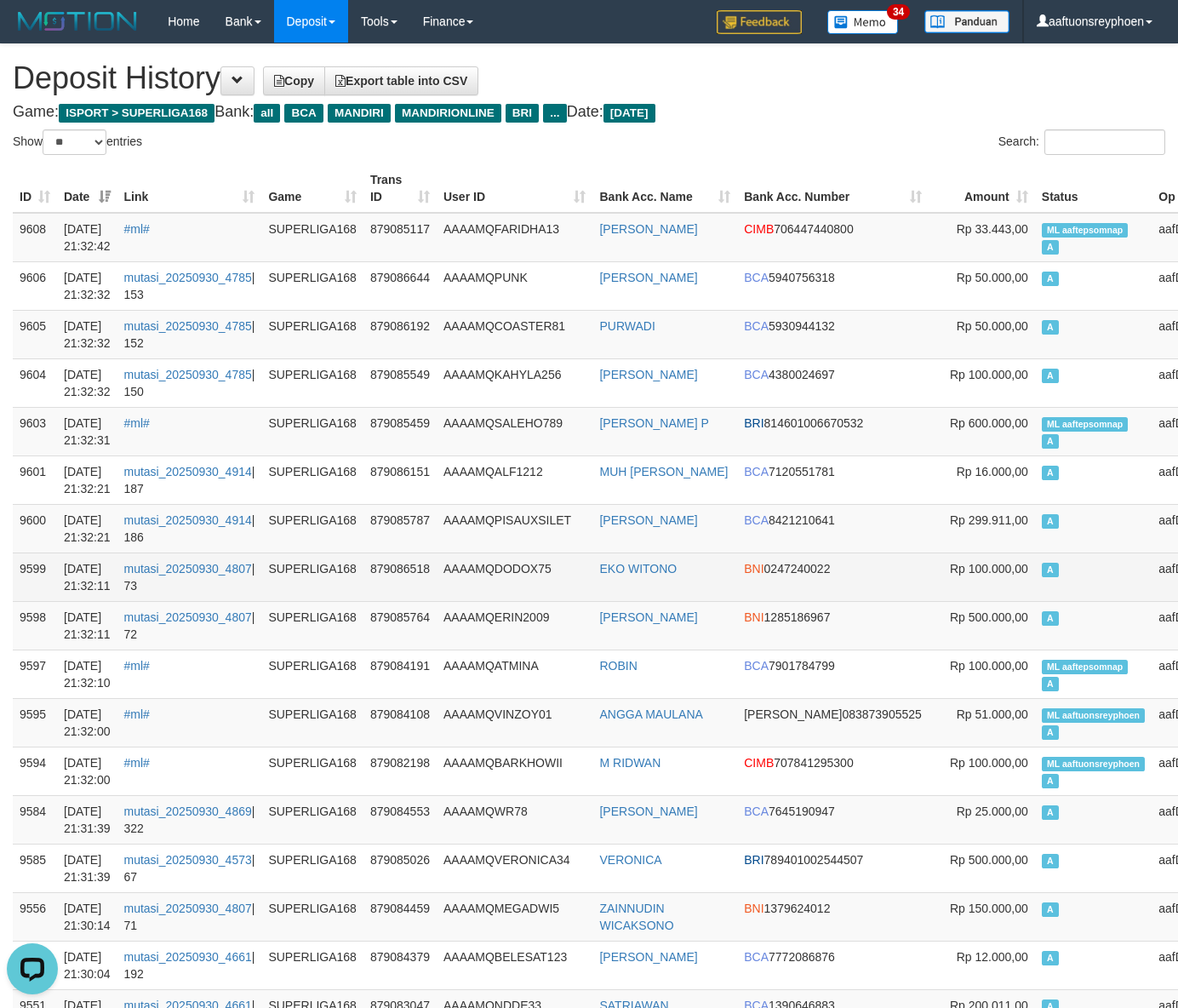
click at [1059, 567] on td "A" at bounding box center [1093, 576] width 118 height 49
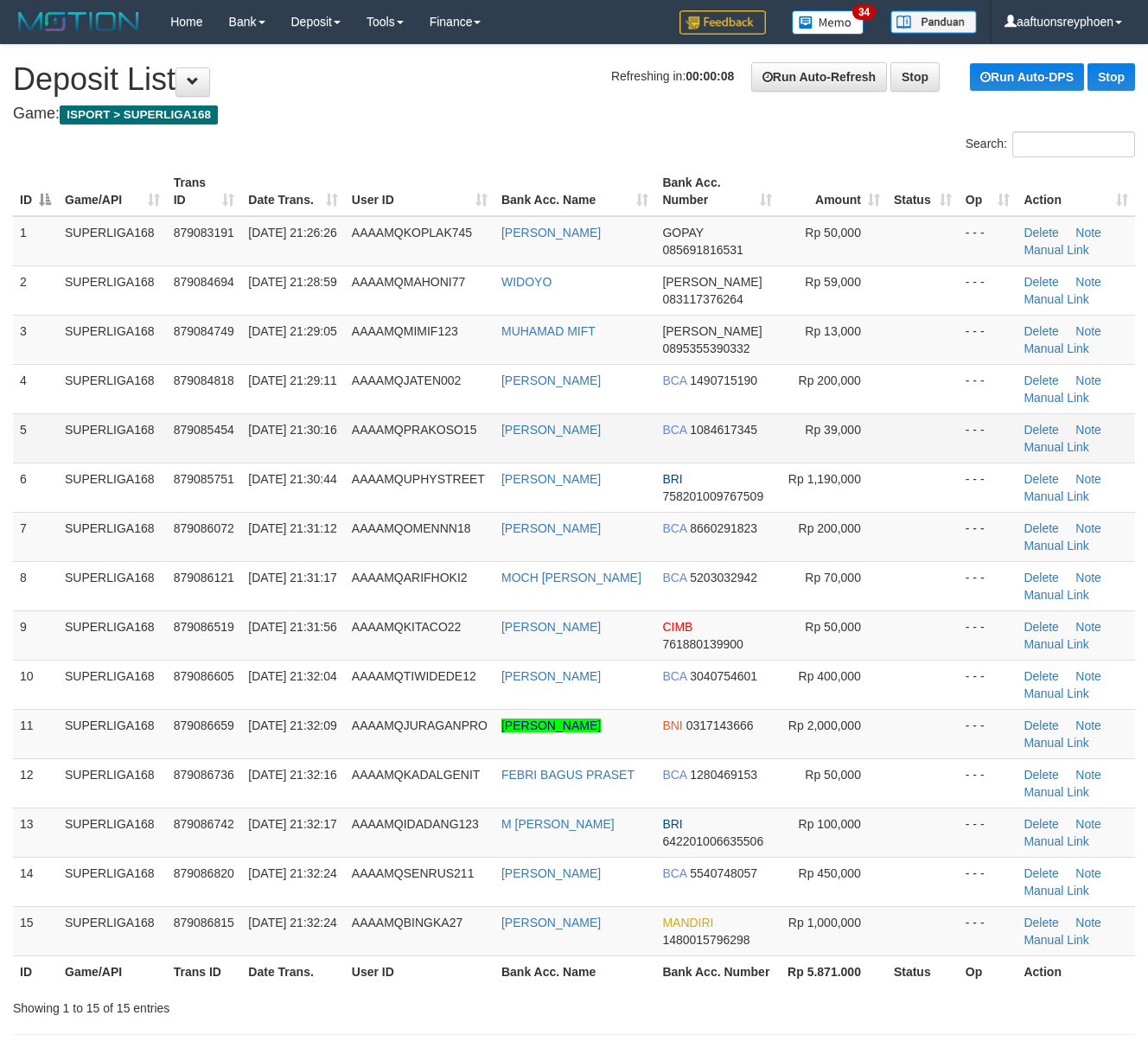
drag, startPoint x: 413, startPoint y: 450, endPoint x: 392, endPoint y: 453, distance: 21.2
click at [412, 451] on td "AAAAMQPRAKOSO15" at bounding box center [420, 438] width 149 height 49
click at [413, 457] on td "AAAAMQPRAKOSO15" at bounding box center [420, 438] width 149 height 49
drag, startPoint x: 412, startPoint y: 457, endPoint x: 0, endPoint y: 496, distance: 413.8
click at [391, 462] on td "AAAAMQPRAKOSO15" at bounding box center [420, 438] width 149 height 49
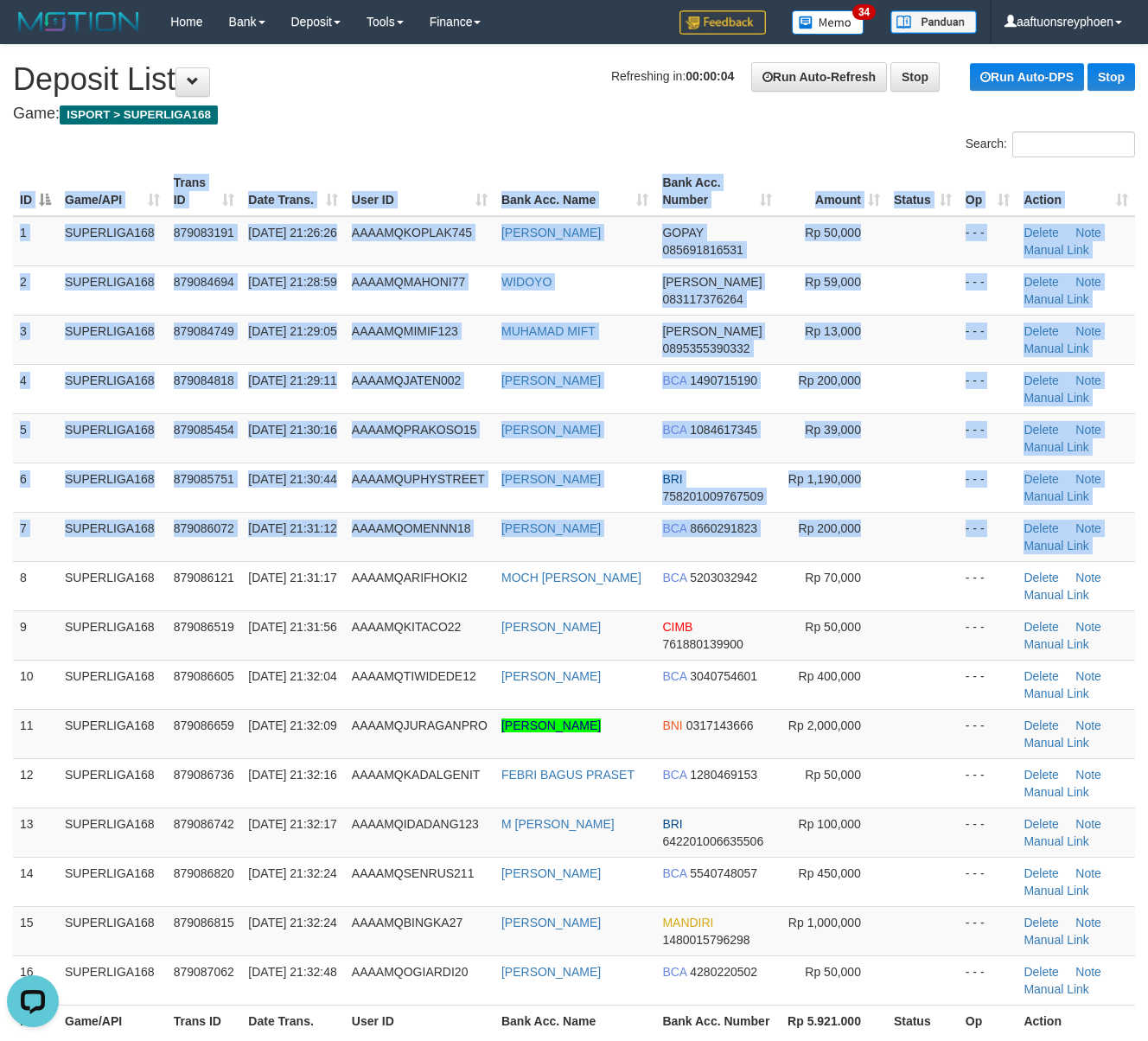
drag, startPoint x: 16, startPoint y: 591, endPoint x: -105, endPoint y: 613, distance: 123.0
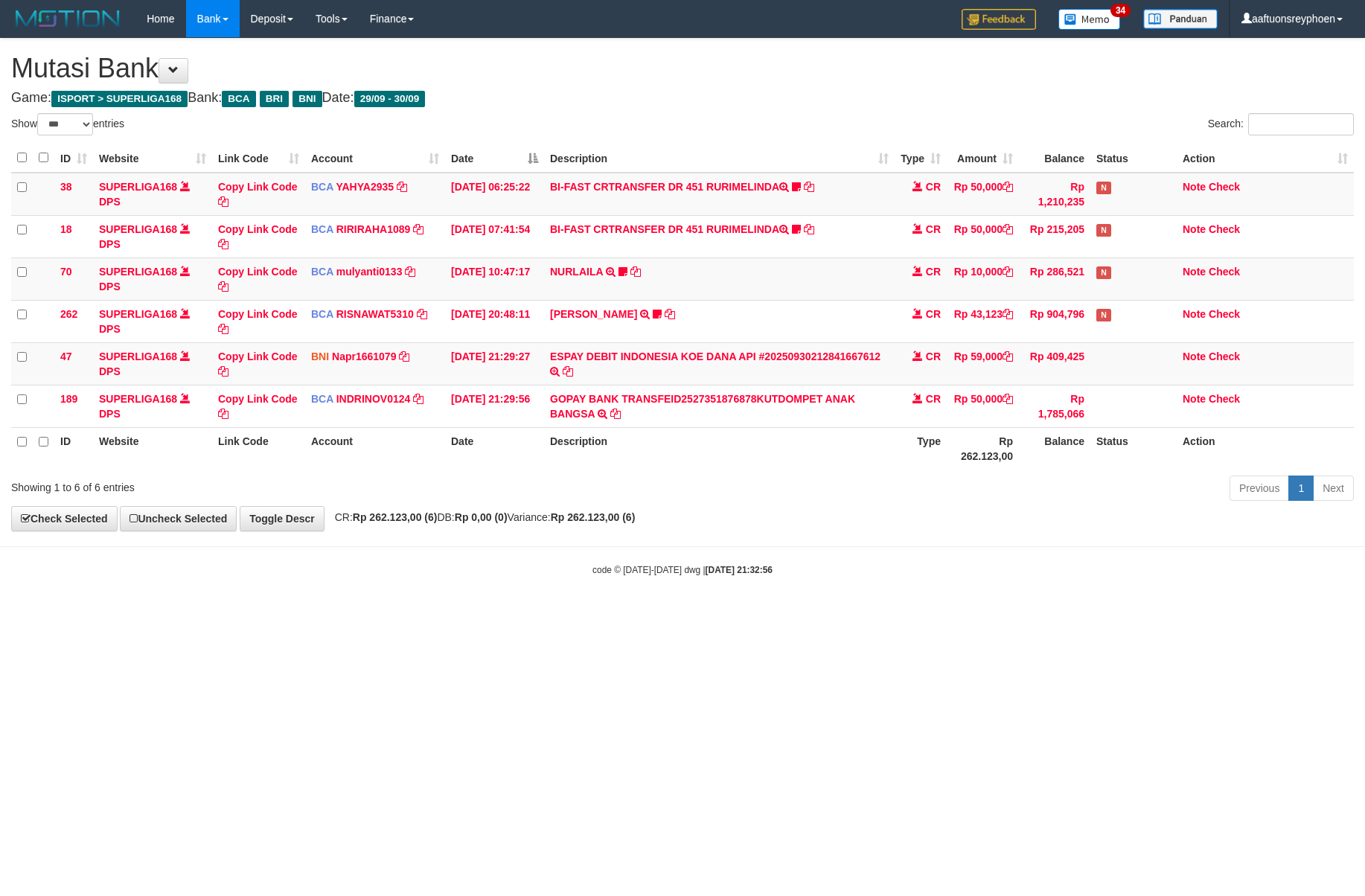
select select "***"
click at [720, 592] on body "Toggle navigation Home Bank Account List Load By Website Group [ISPORT] SUPERLI…" at bounding box center [682, 307] width 1365 height 614
drag, startPoint x: 723, startPoint y: 542, endPoint x: 929, endPoint y: 536, distance: 206.1
click at [892, 536] on body "Toggle navigation Home Bank Account List Load By Website Group [ISPORT] SUPERLI…" at bounding box center [682, 307] width 1365 height 614
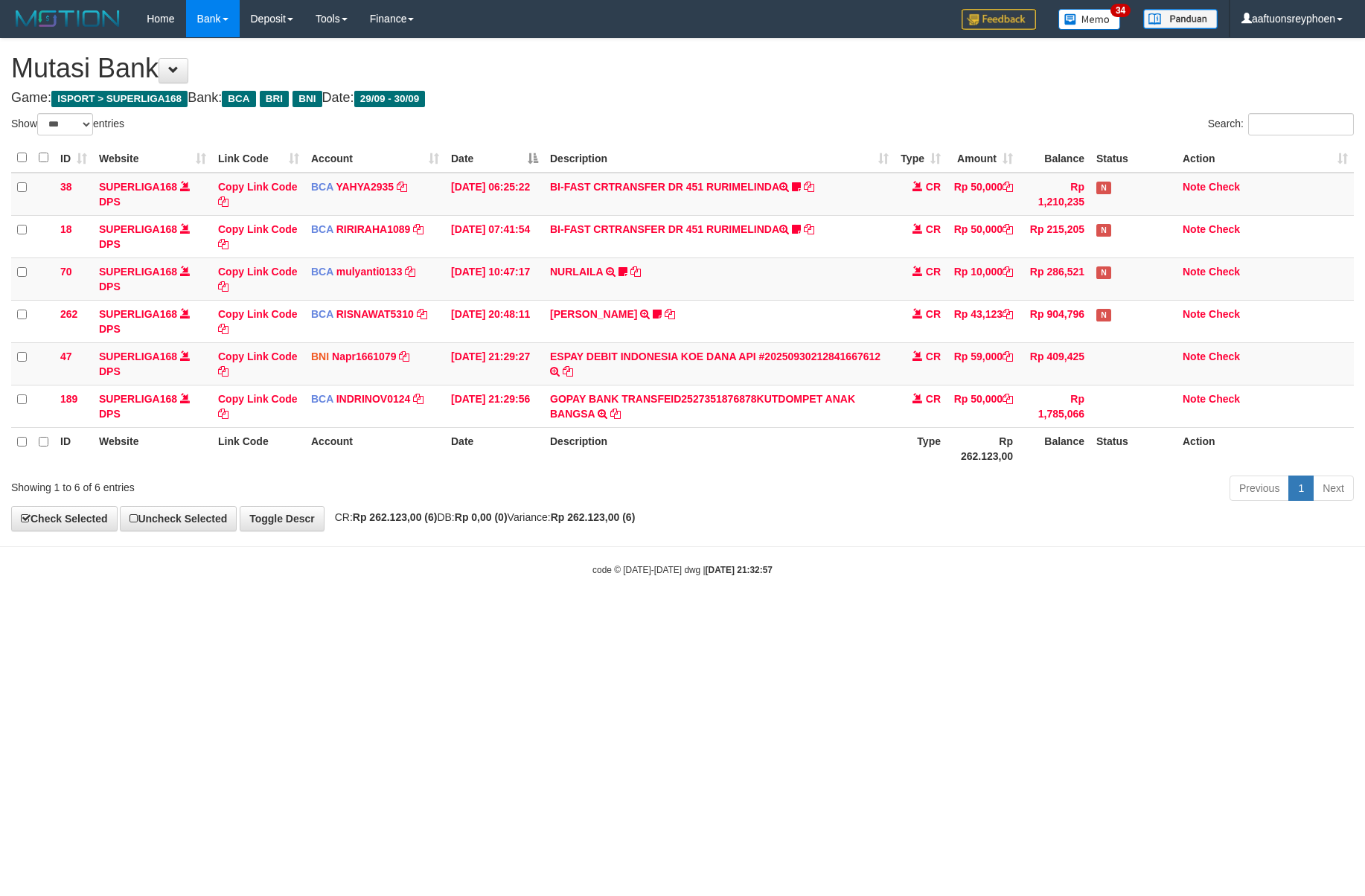
select select "***"
click at [1059, 558] on body "Toggle navigation Home Bank Account List Load By Website Group [ISPORT] SUPERLI…" at bounding box center [682, 307] width 1365 height 614
select select "***"
click at [674, 599] on body "Toggle navigation Home Bank Account List Load By Website Group [ISPORT] SUPERLI…" at bounding box center [682, 307] width 1365 height 614
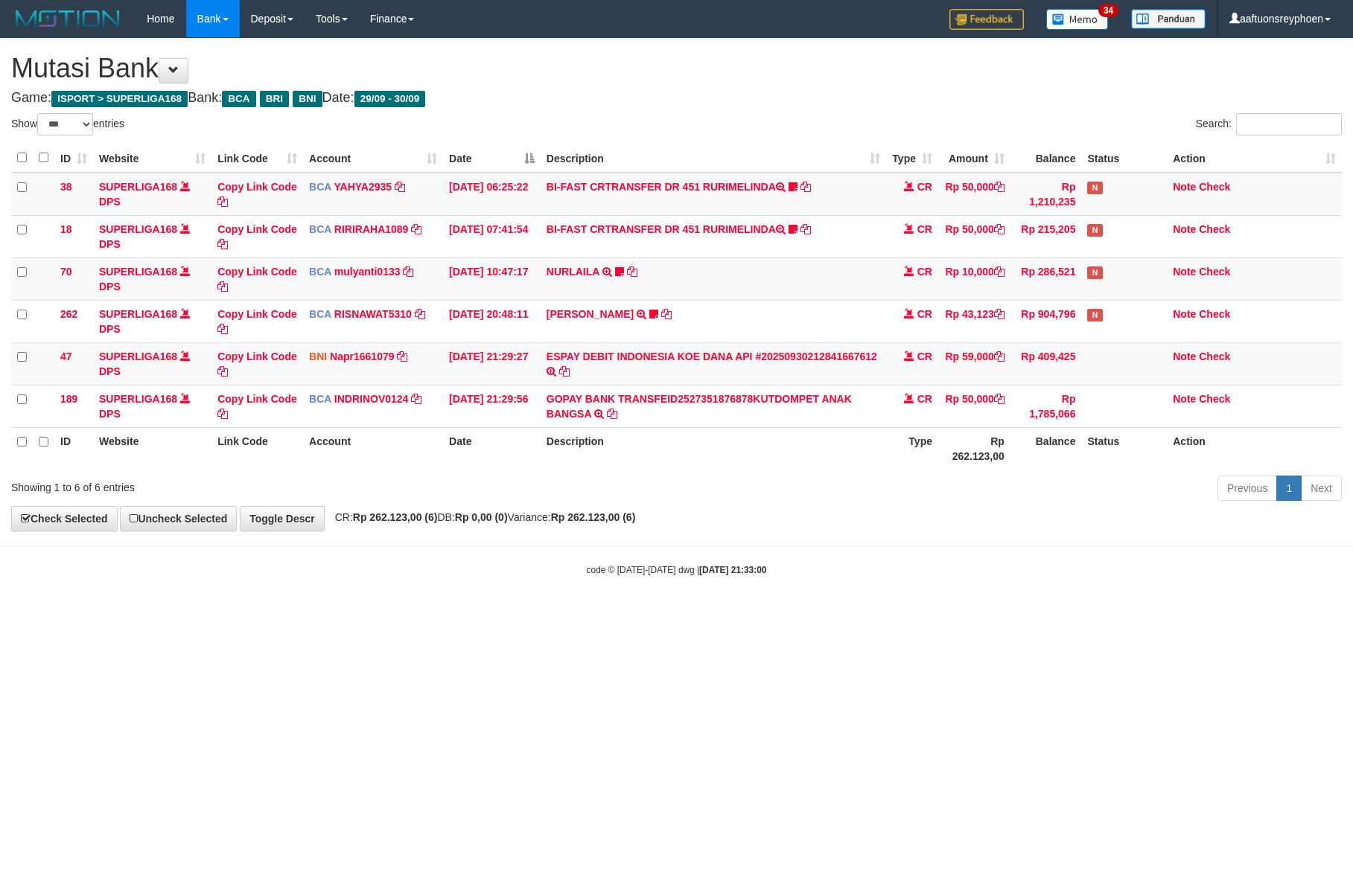
select select "***"
click at [629, 603] on body "Toggle navigation Home Bank Account List Load By Website Group [ISPORT] SUPERLI…" at bounding box center [676, 307] width 1353 height 614
select select "***"
drag, startPoint x: 792, startPoint y: 585, endPoint x: 814, endPoint y: 590, distance: 22.6
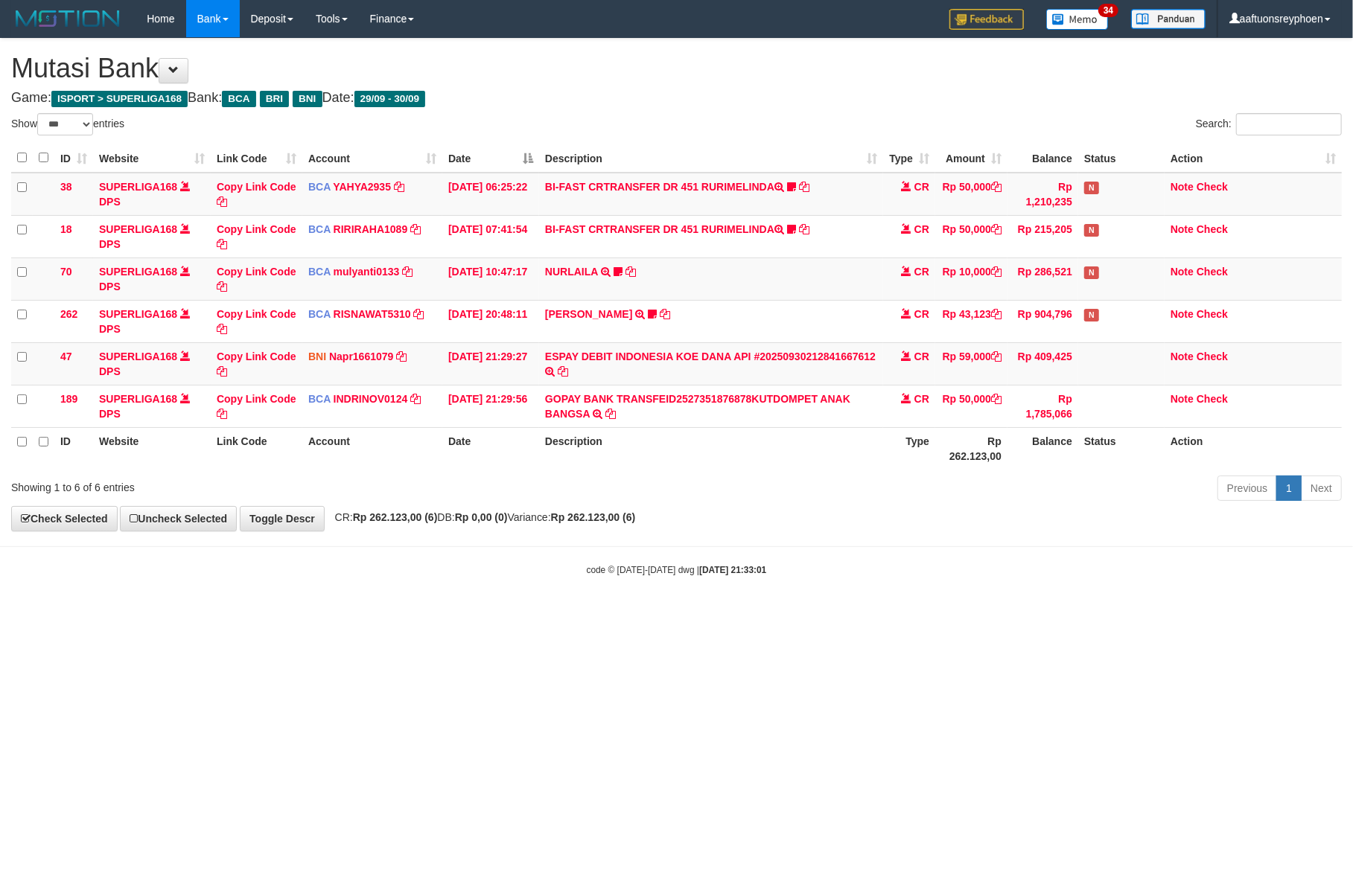
click at [795, 587] on body "Toggle navigation Home Bank Account List Load By Website Group [ISPORT] SUPERLI…" at bounding box center [676, 307] width 1353 height 614
drag, startPoint x: 789, startPoint y: 587, endPoint x: 1350, endPoint y: 539, distance: 563.0
click at [805, 590] on body "Toggle navigation Home Bank Account List Load By Website Group [ISPORT] SUPERLI…" at bounding box center [676, 307] width 1353 height 614
drag, startPoint x: 688, startPoint y: 614, endPoint x: 1093, endPoint y: 602, distance: 405.2
click at [712, 611] on body "Toggle navigation Home Bank Account List Load By Website Group [ISPORT] SUPERLI…" at bounding box center [676, 307] width 1353 height 614
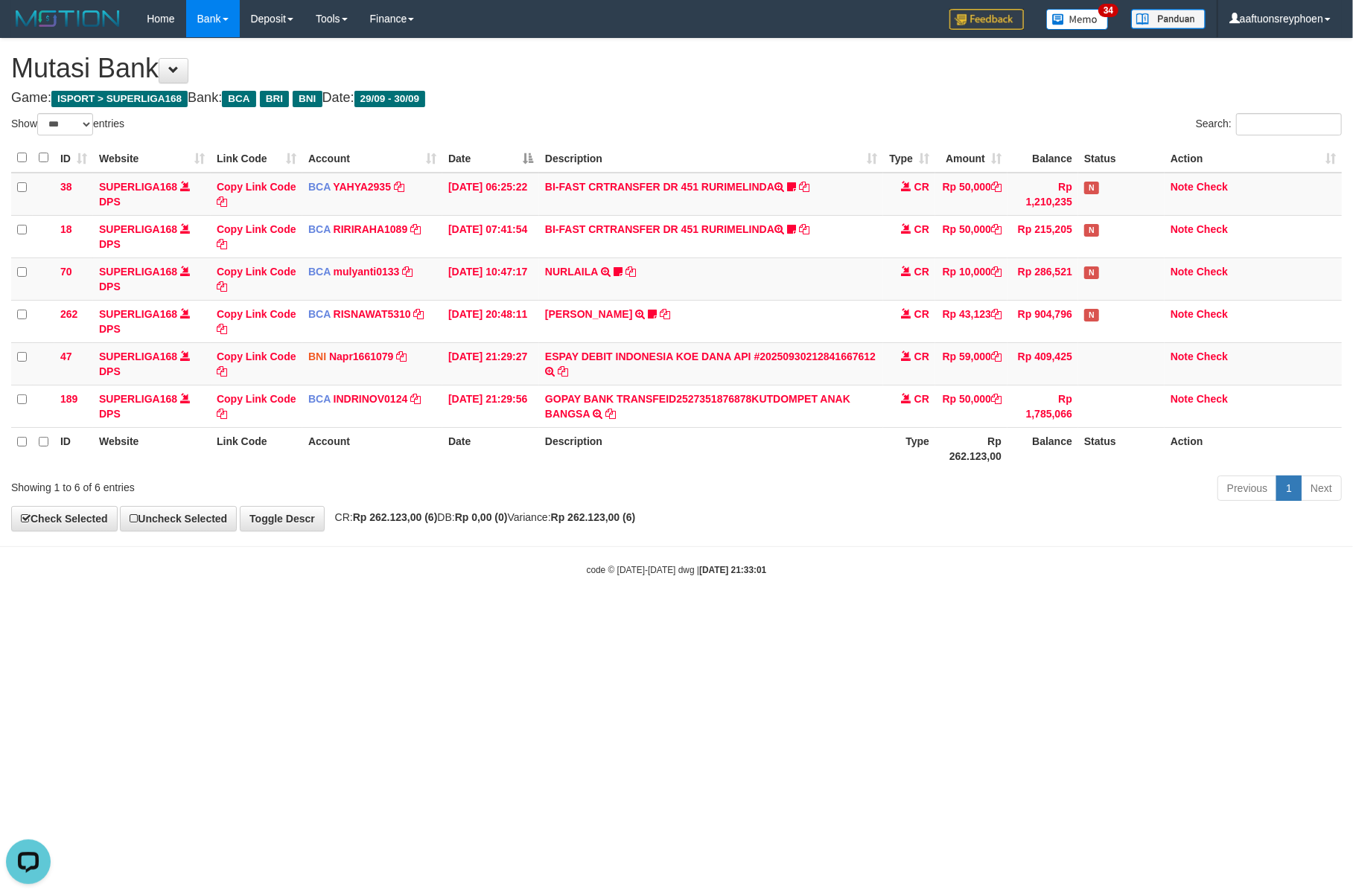
drag, startPoint x: 752, startPoint y: 620, endPoint x: 1120, endPoint y: 592, distance: 369.1
click at [753, 614] on html "Toggle navigation Home Bank Account List Load By Website Group [ISPORT] SUPERLI…" at bounding box center [676, 307] width 1353 height 614
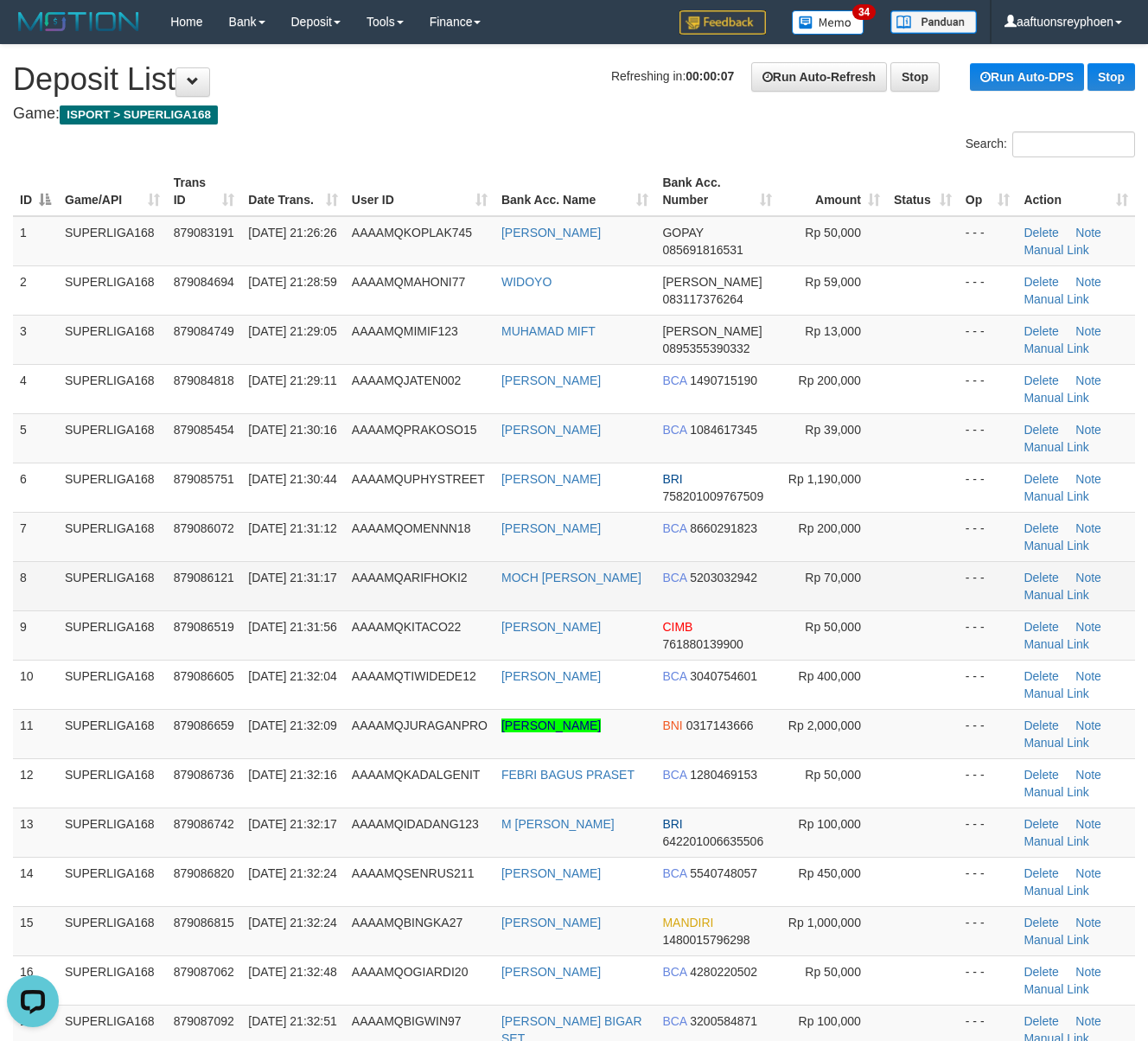
drag, startPoint x: 325, startPoint y: 570, endPoint x: 264, endPoint y: 588, distance: 63.6
click at [320, 570] on td "30/09/2025 21:31:17" at bounding box center [292, 585] width 103 height 49
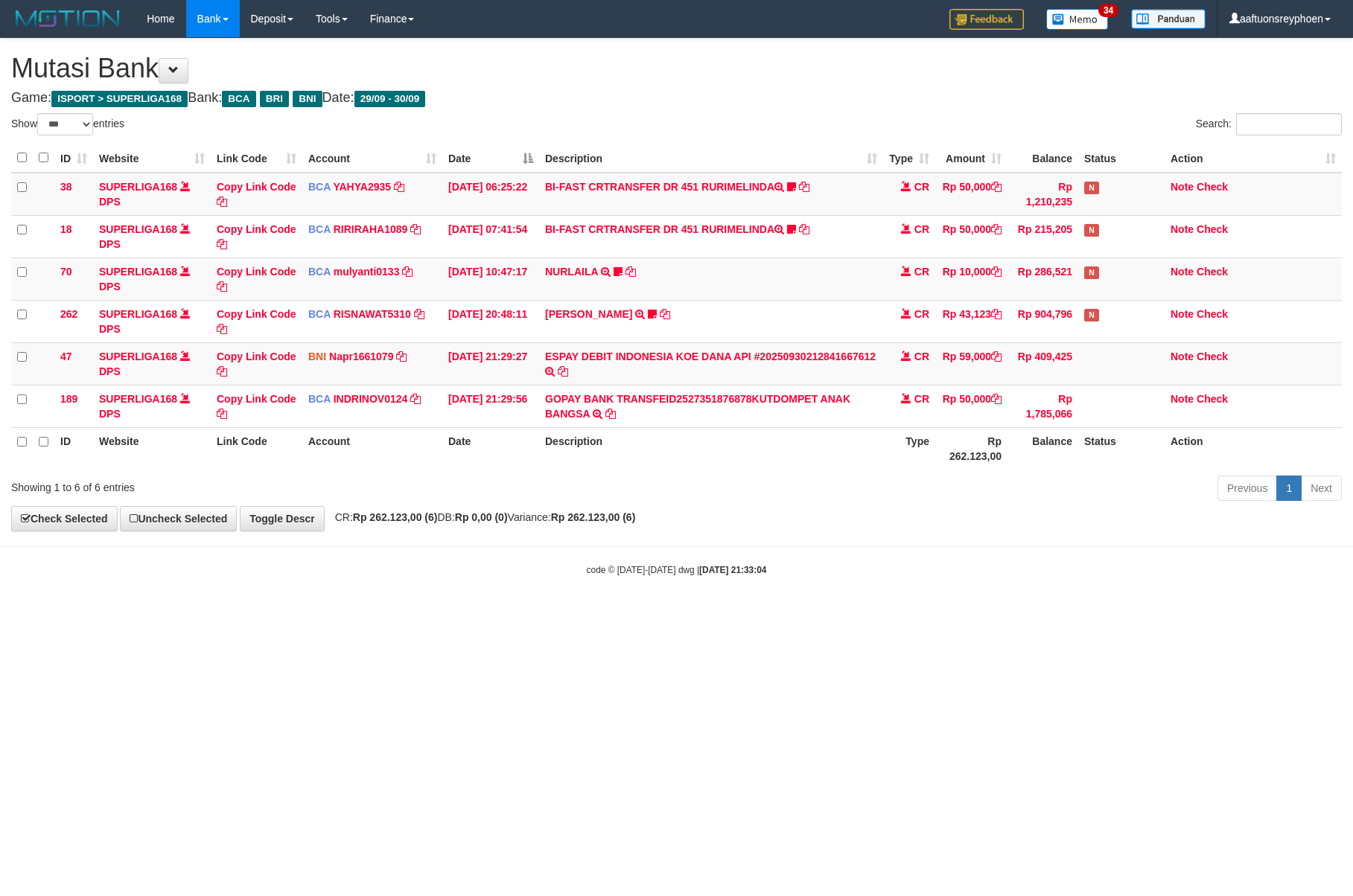
select select "***"
drag, startPoint x: 823, startPoint y: 656, endPoint x: 855, endPoint y: 652, distance: 32.2
click at [846, 614] on html "Toggle navigation Home Bank Account List Load By Website Group [ISPORT] SUPERLI…" at bounding box center [676, 307] width 1353 height 614
drag, startPoint x: 891, startPoint y: 653, endPoint x: 908, endPoint y: 648, distance: 17.7
click at [901, 614] on html "Toggle navigation Home Bank Account List Load By Website Group [ISPORT] SUPERLI…" at bounding box center [676, 307] width 1353 height 614
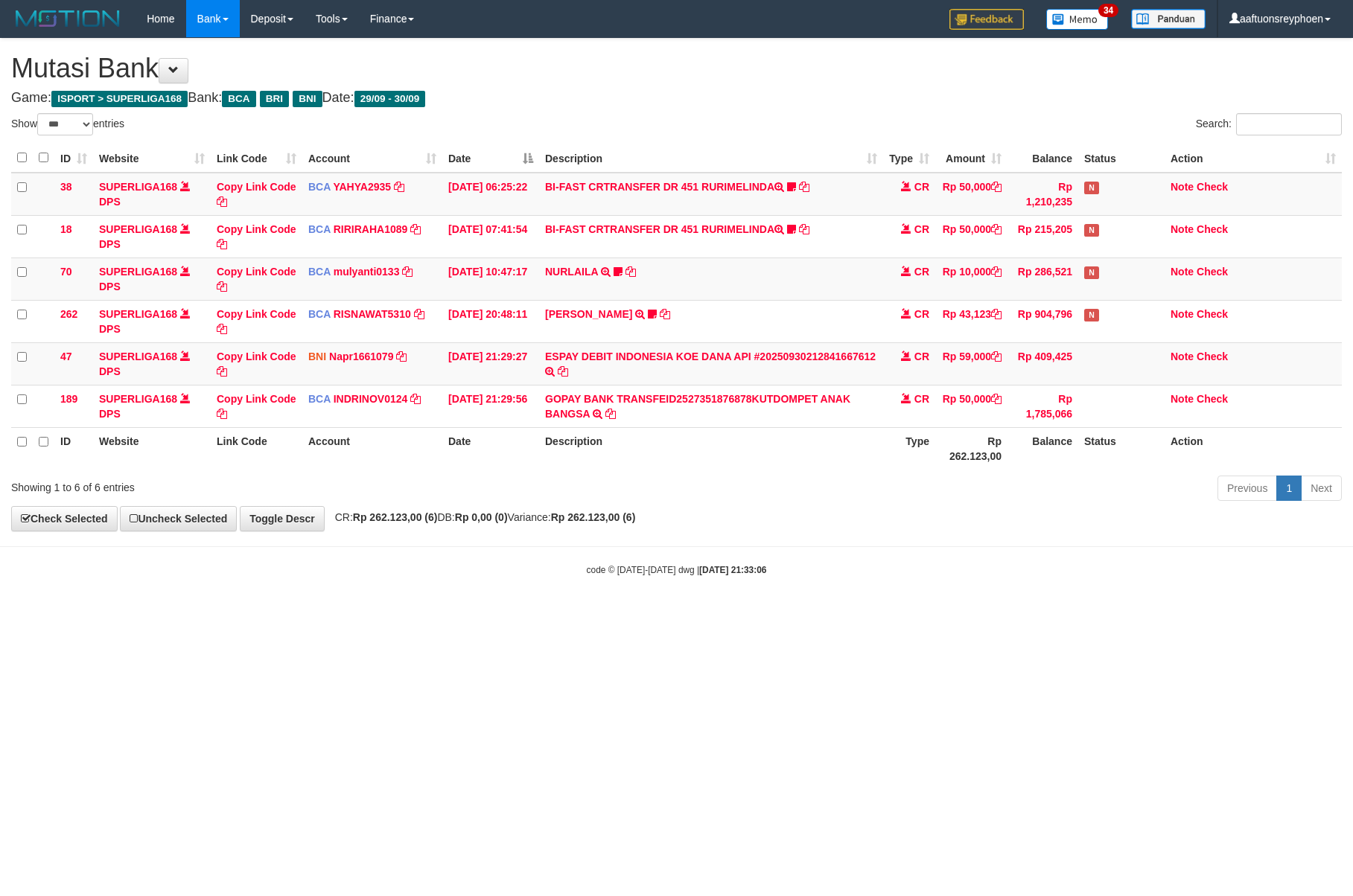
select select "***"
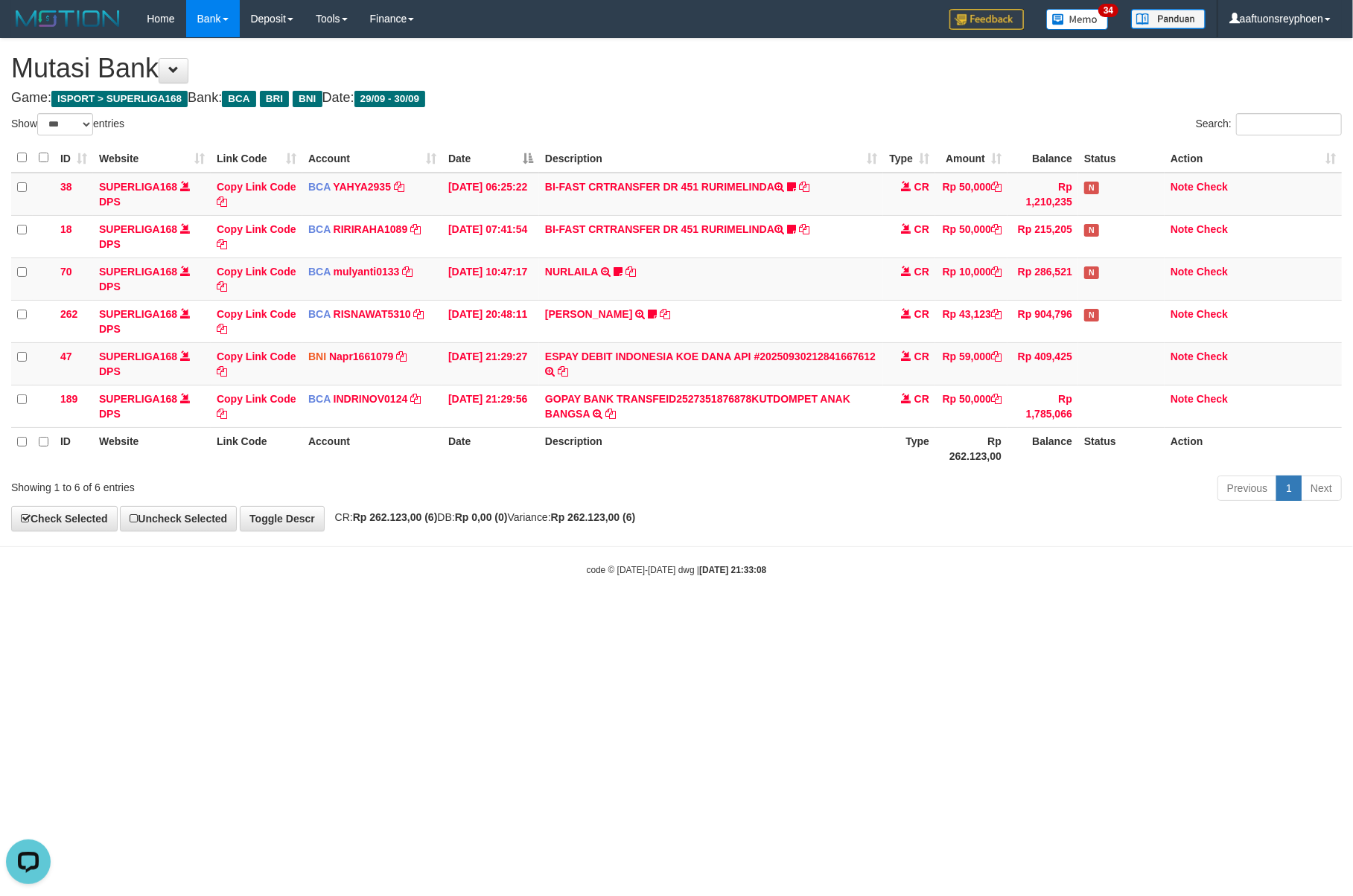
click at [695, 614] on html "Toggle navigation Home Bank Account List Load By Website Group [ISPORT] SUPERLI…" at bounding box center [676, 307] width 1353 height 614
select select "***"
click at [879, 602] on body "Toggle navigation Home Bank Account List Load By Website Group [ISPORT] SUPERLI…" at bounding box center [676, 307] width 1353 height 614
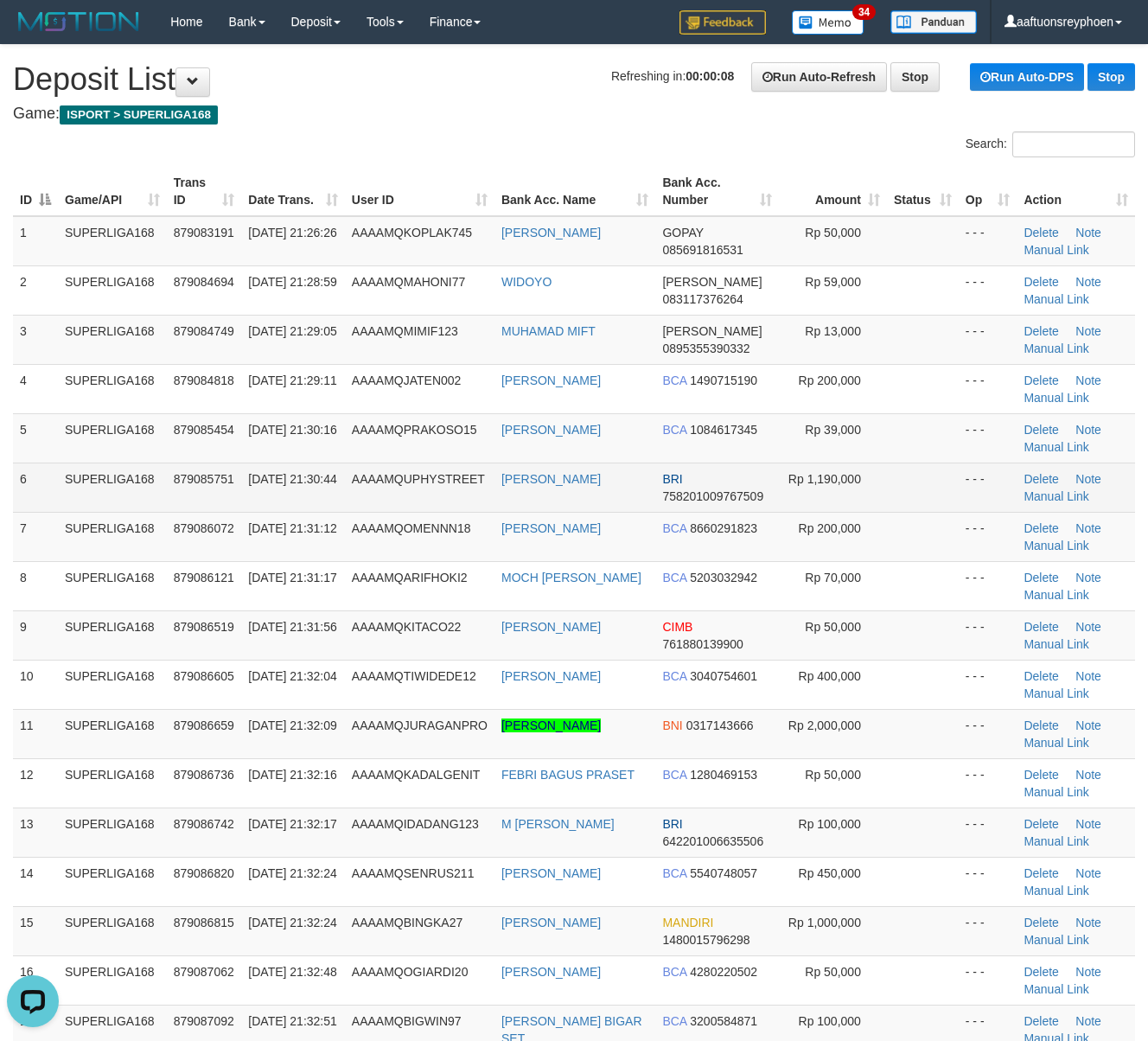
click at [174, 479] on td "879085751" at bounding box center [204, 486] width 76 height 49
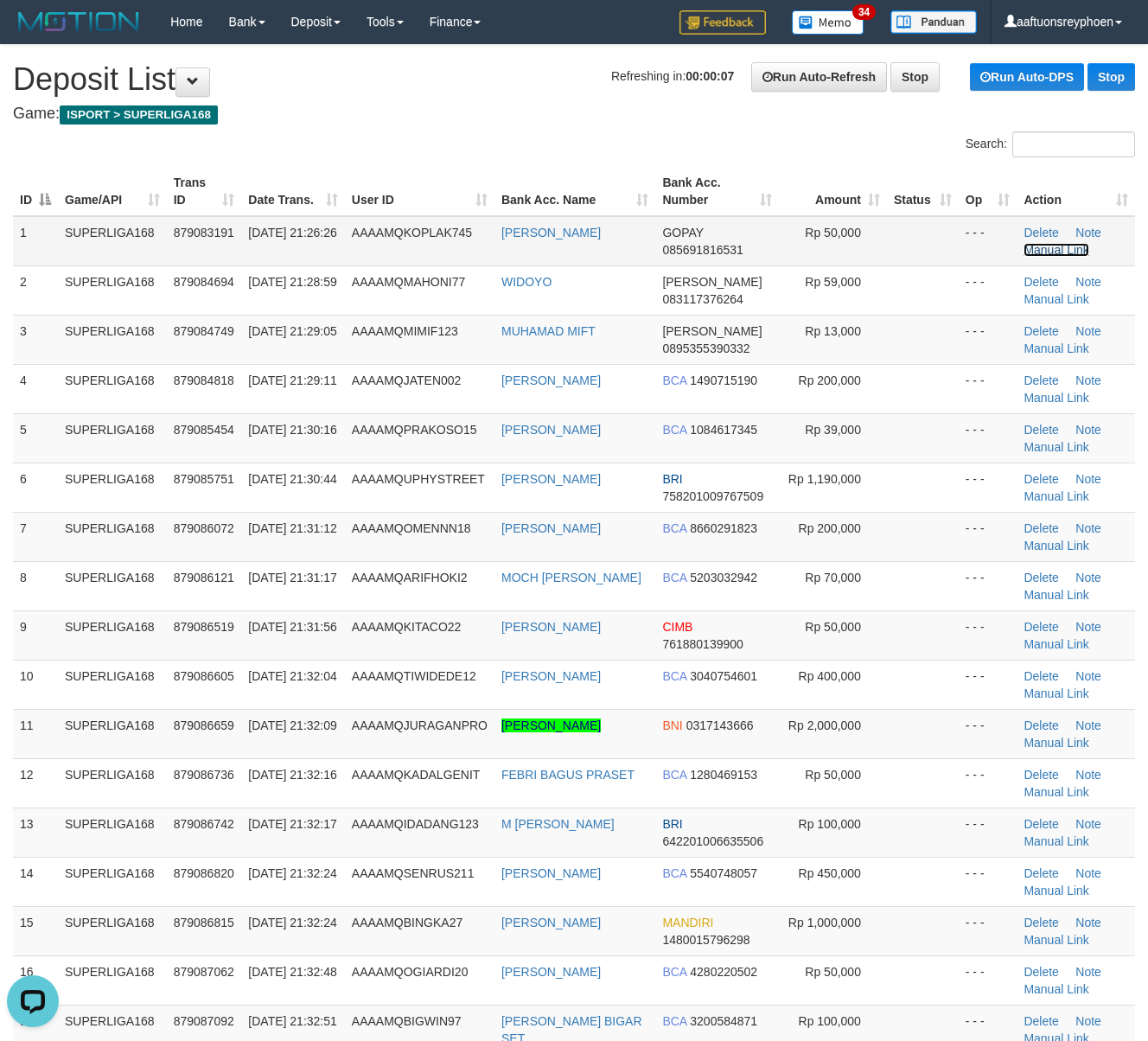
click at [1053, 251] on link "Manual Link" at bounding box center [1057, 249] width 65 height 14
click at [410, 121] on h4 "Game: ISPORT > SUPERLIGA168" at bounding box center [574, 114] width 1122 height 18
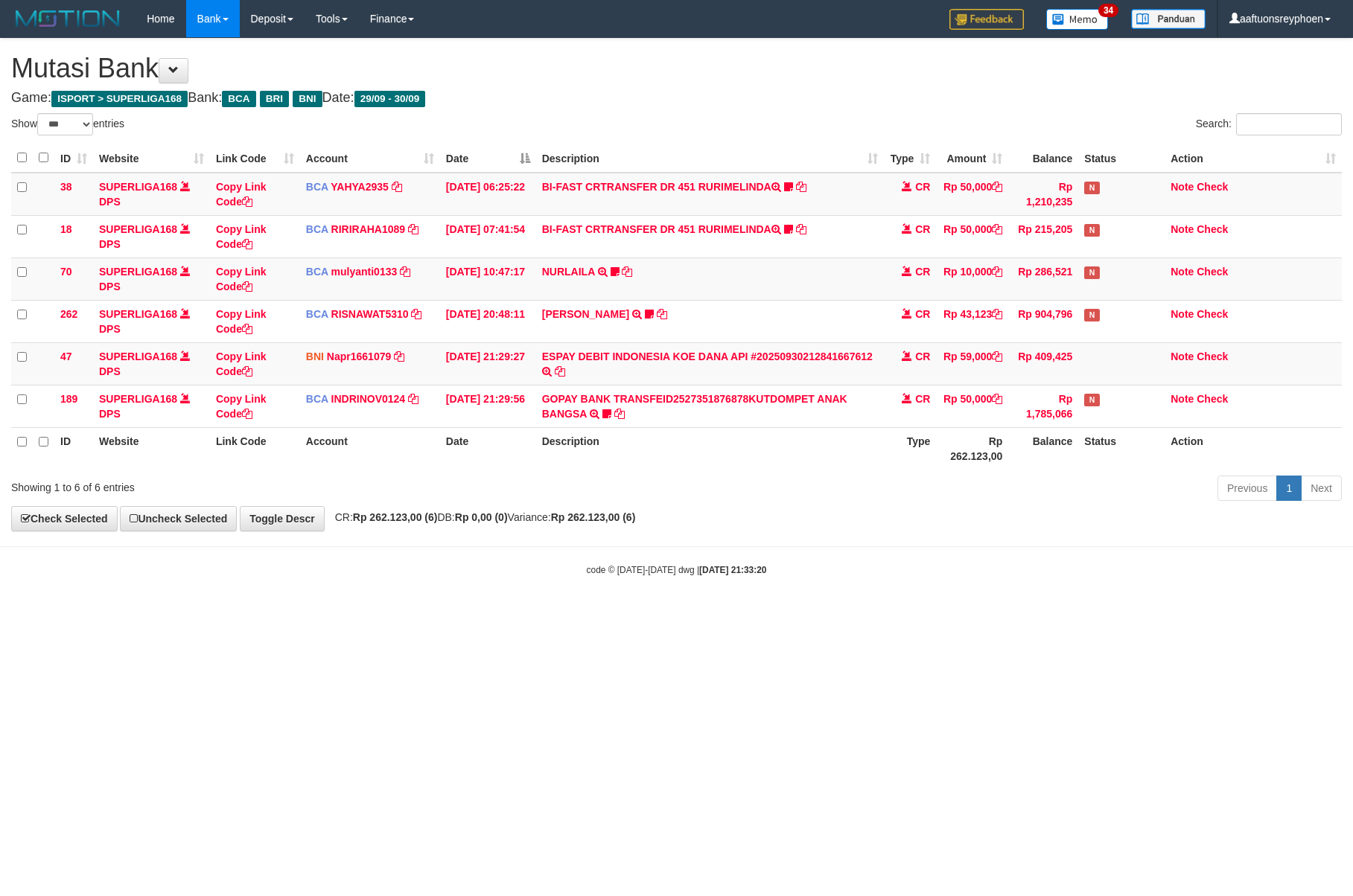
select select "***"
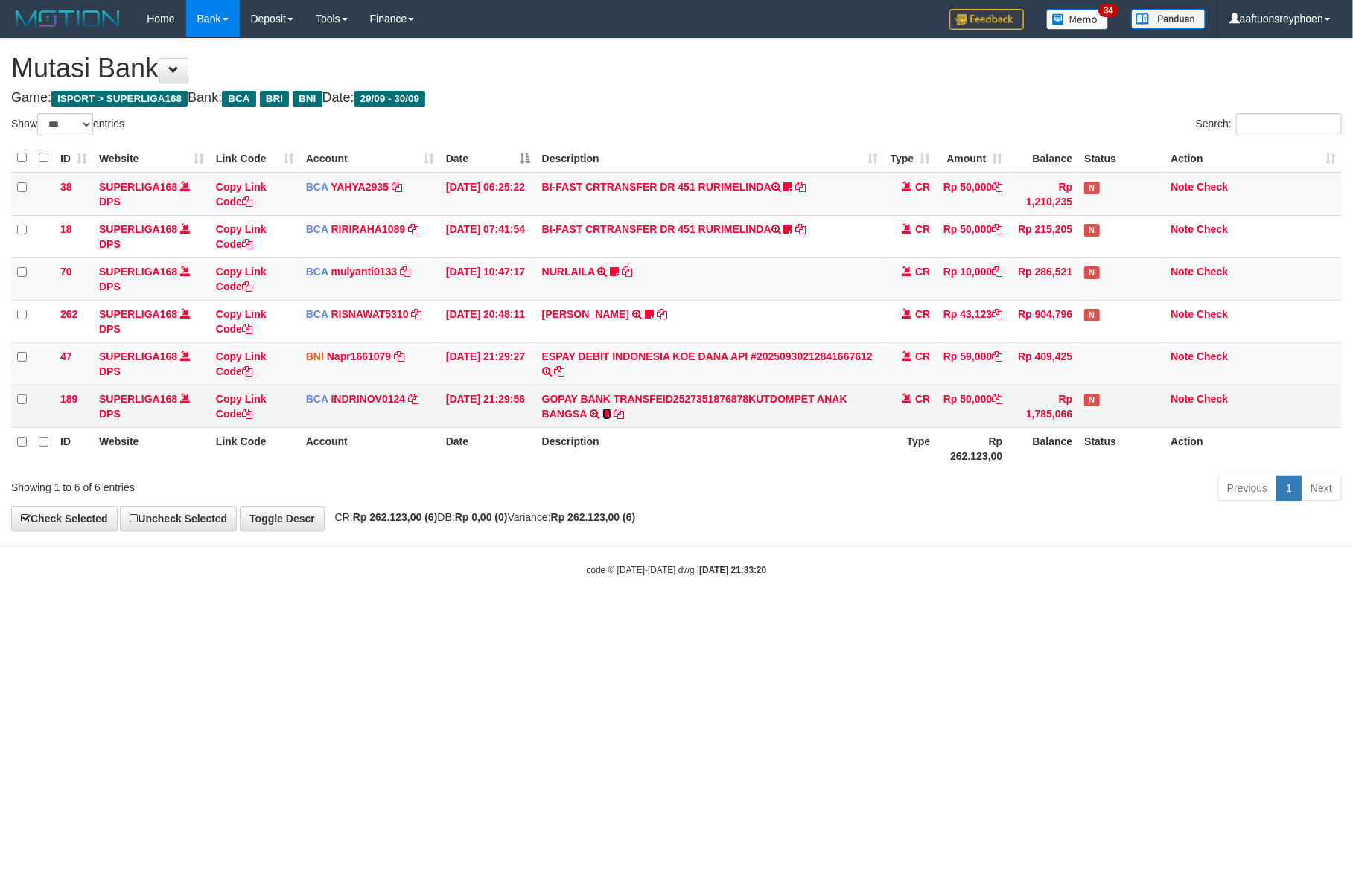
click at [609, 418] on icon at bounding box center [606, 413] width 9 height 10
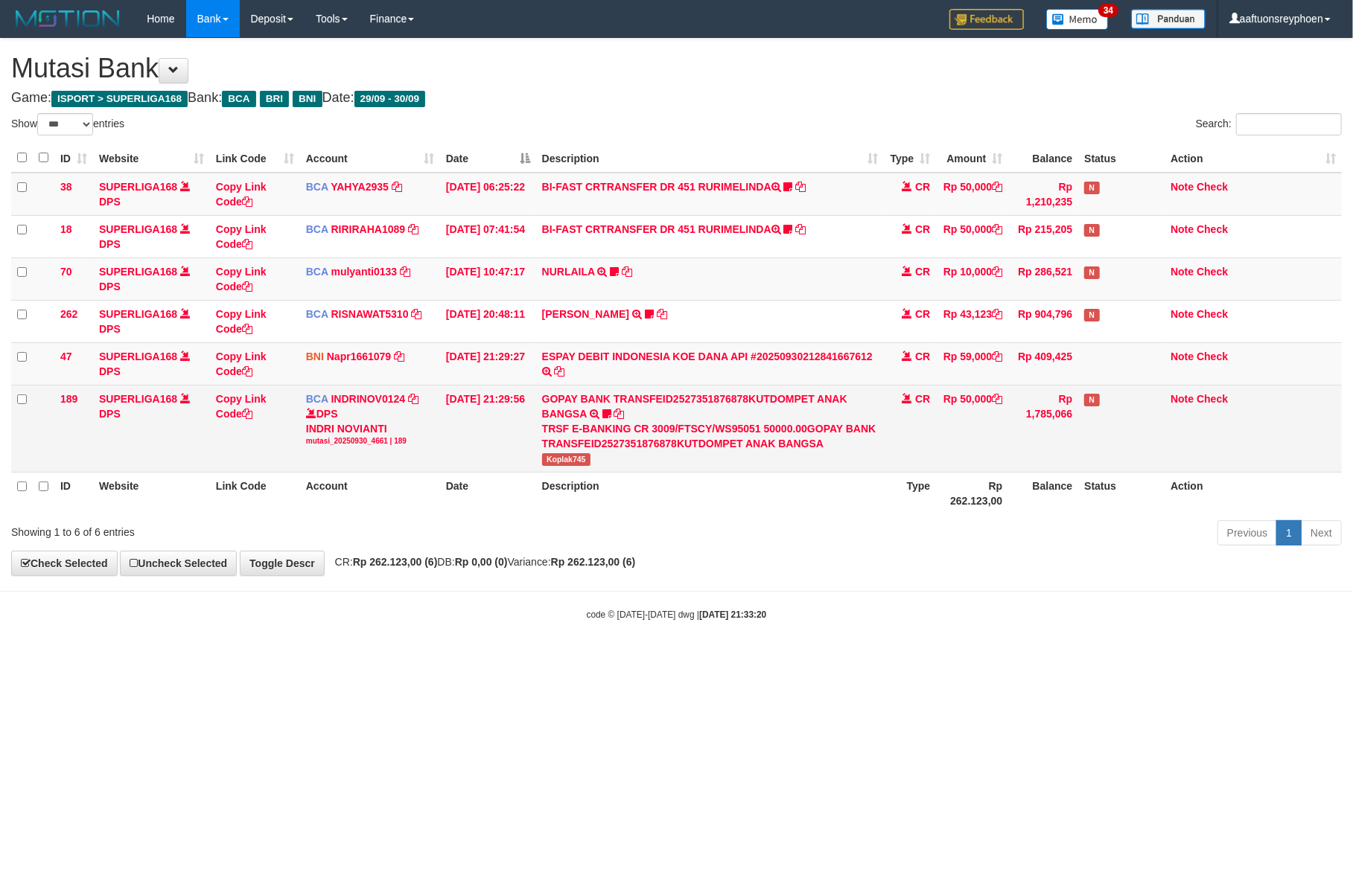
click at [558, 462] on span "Koplak745" at bounding box center [566, 460] width 48 height 13
copy span "Koplak745"
click at [558, 462] on span "Koplak745" at bounding box center [566, 460] width 48 height 13
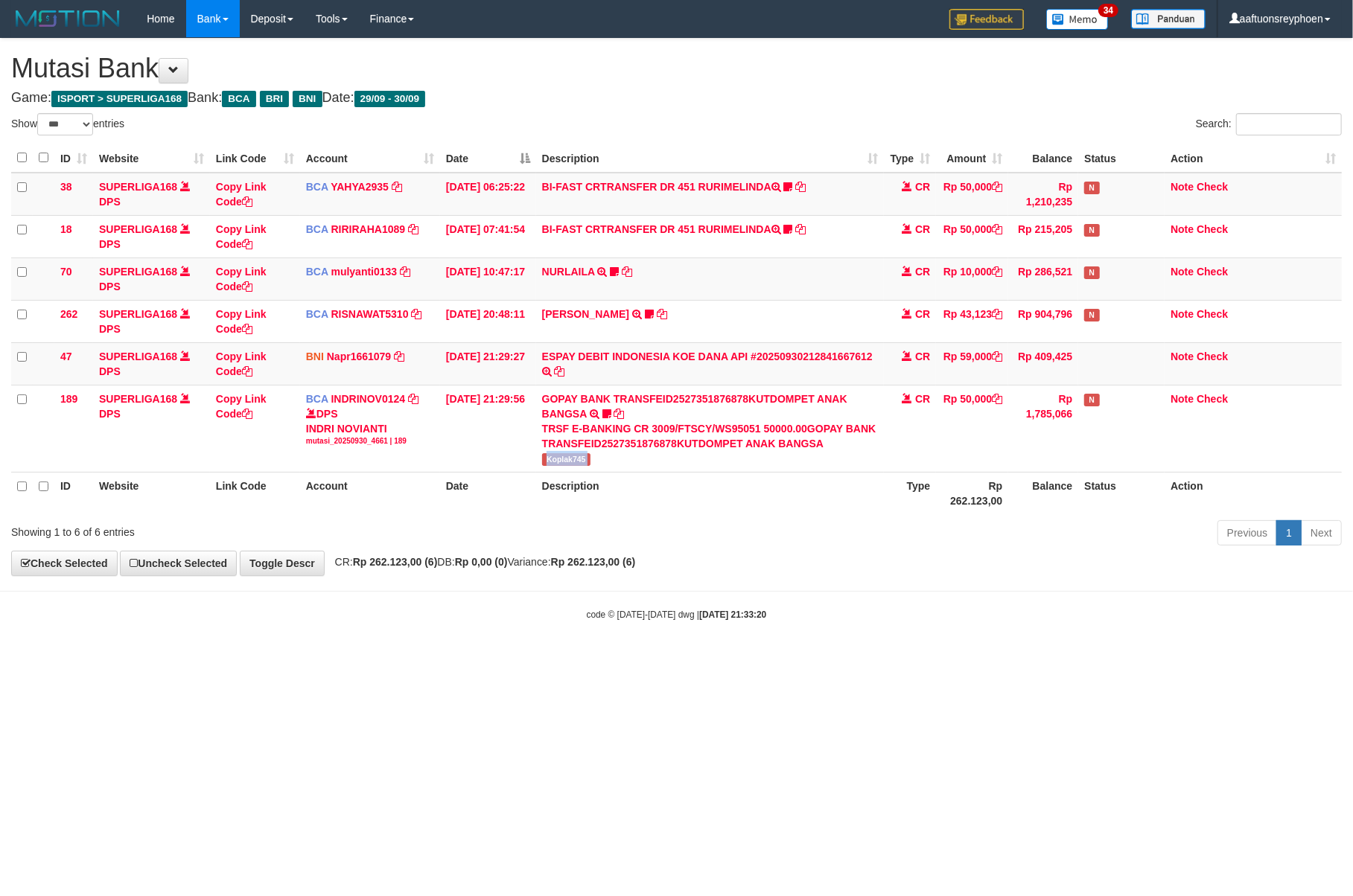
copy tr "Koplak745"
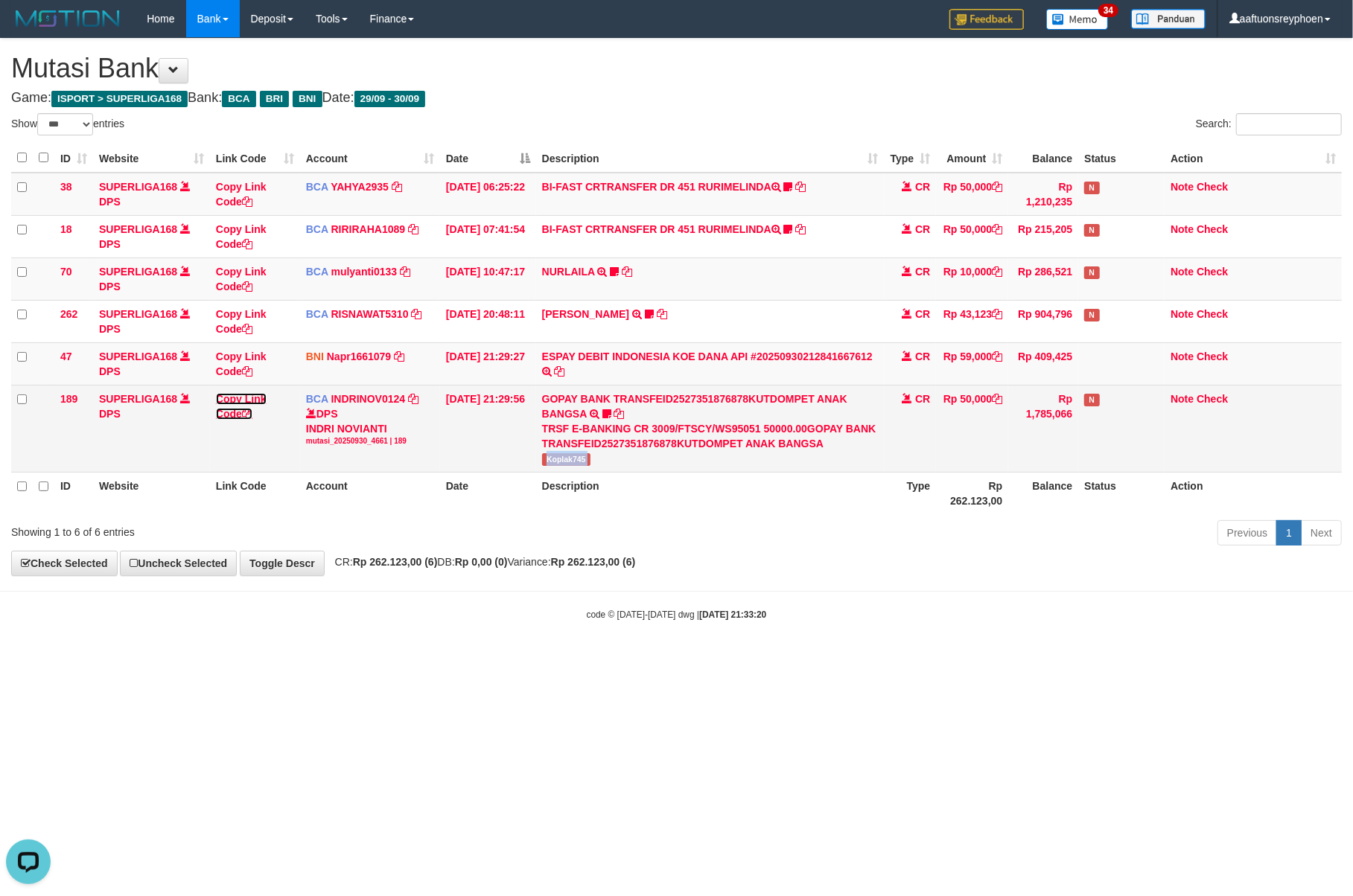
click at [232, 403] on link "Copy Link Code" at bounding box center [241, 406] width 51 height 27
copy tr "Koplak745"
click at [232, 403] on link "Copy Link Code" at bounding box center [241, 406] width 51 height 27
drag, startPoint x: 884, startPoint y: 617, endPoint x: 1318, endPoint y: 438, distance: 469.5
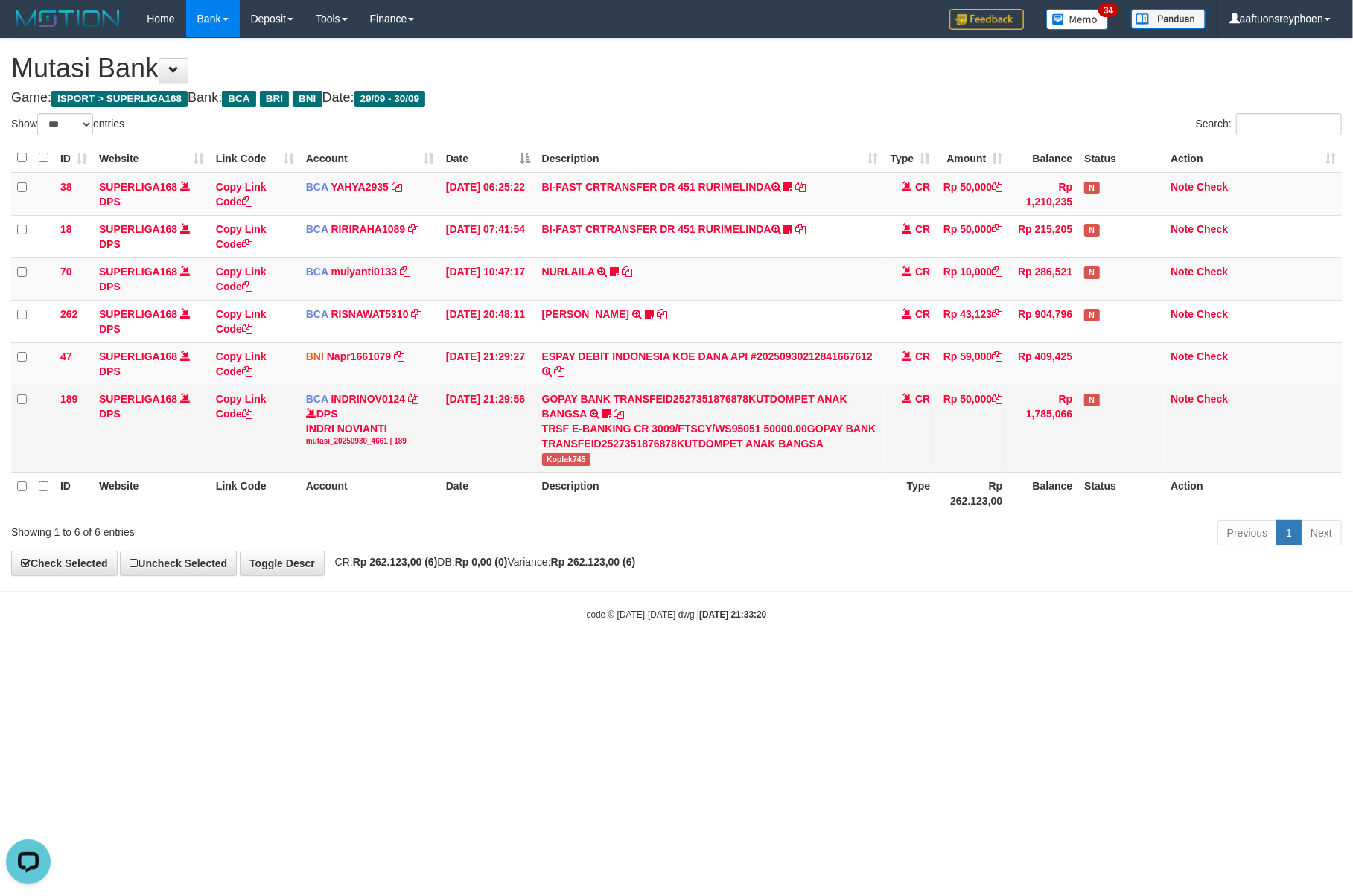
click at [981, 560] on body "Toggle navigation Home Bank Account List Load By Website Group [ISPORT] SUPERLI…" at bounding box center [676, 329] width 1353 height 659
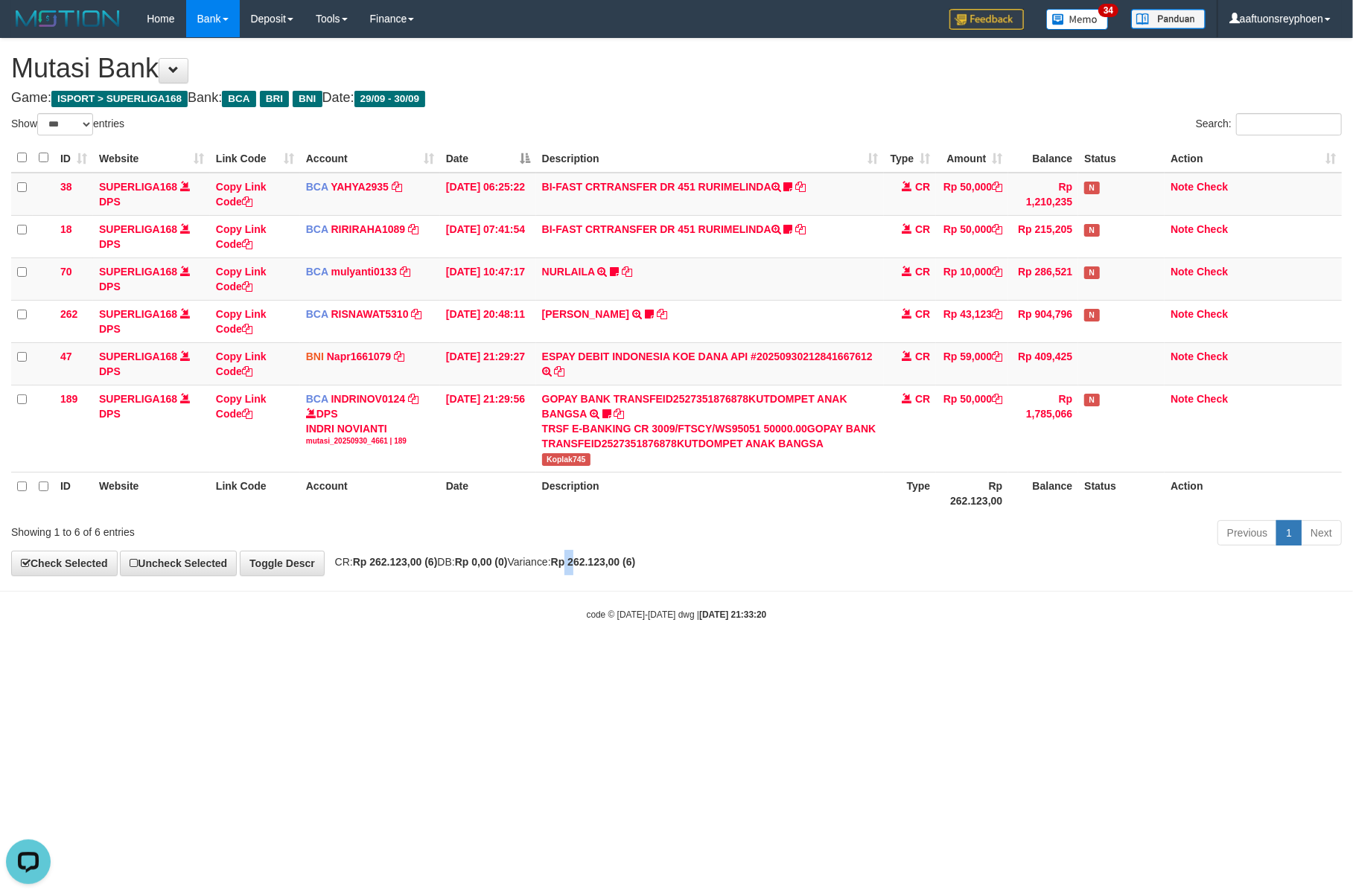
drag, startPoint x: 605, startPoint y: 572, endPoint x: 1346, endPoint y: 456, distance: 750.0
click at [618, 567] on div "**********" at bounding box center [676, 307] width 1353 height 537
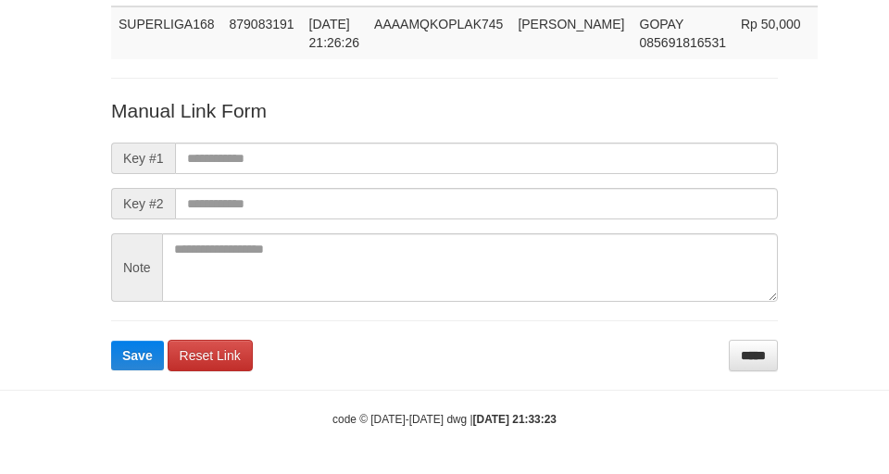
scroll to position [154, 0]
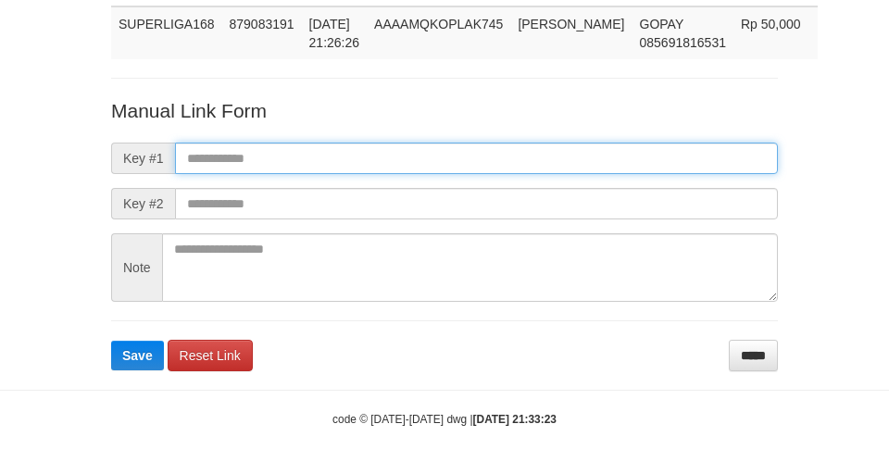
click at [375, 146] on input "text" at bounding box center [476, 158] width 603 height 31
paste input "**********"
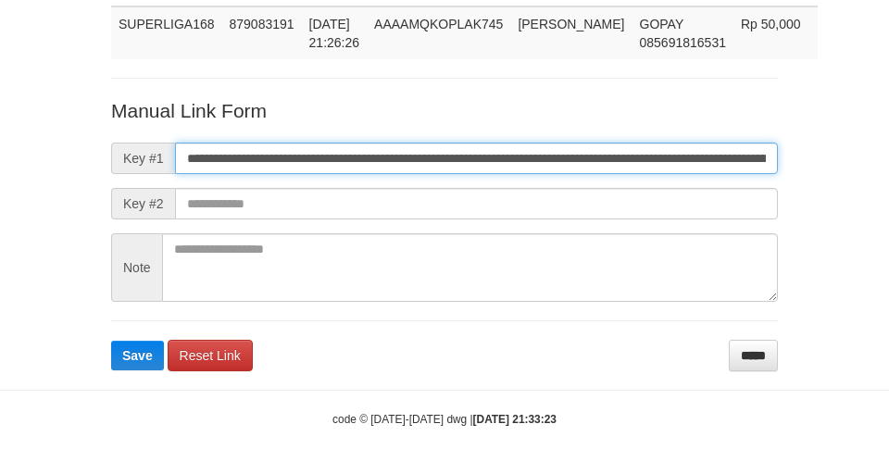
scroll to position [0, 1295]
type input "**********"
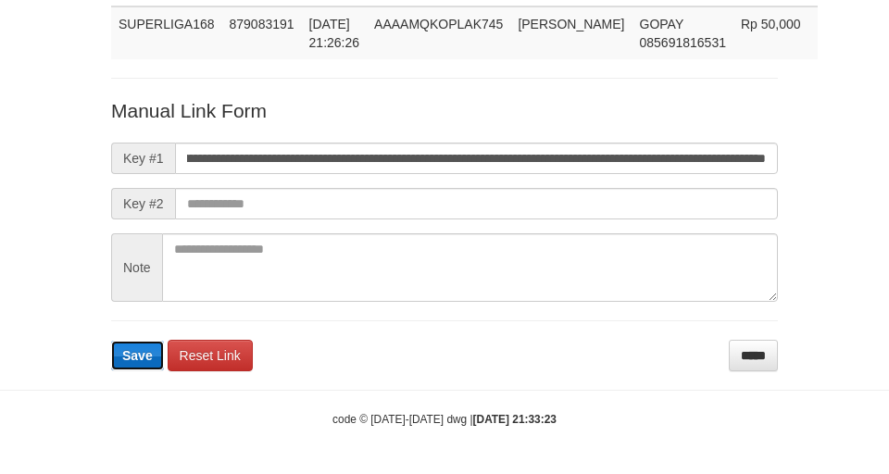
click at [135, 356] on span "Save" at bounding box center [137, 355] width 31 height 15
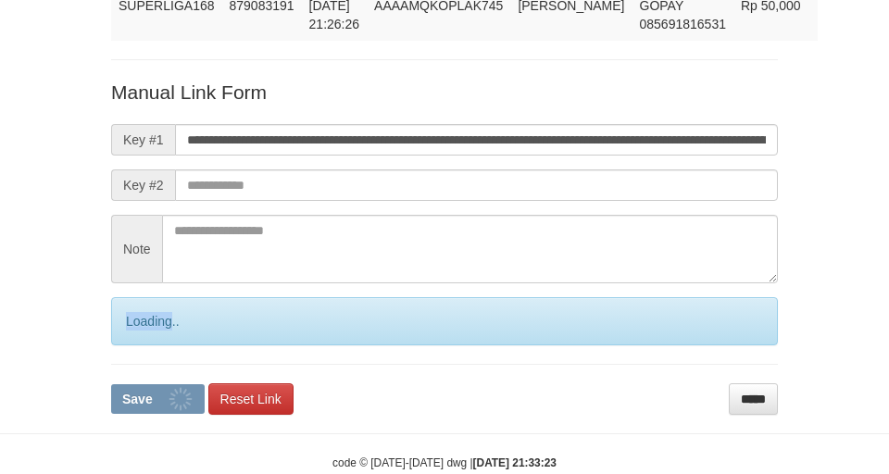
click at [135, 345] on div "Loading.." at bounding box center [444, 321] width 667 height 48
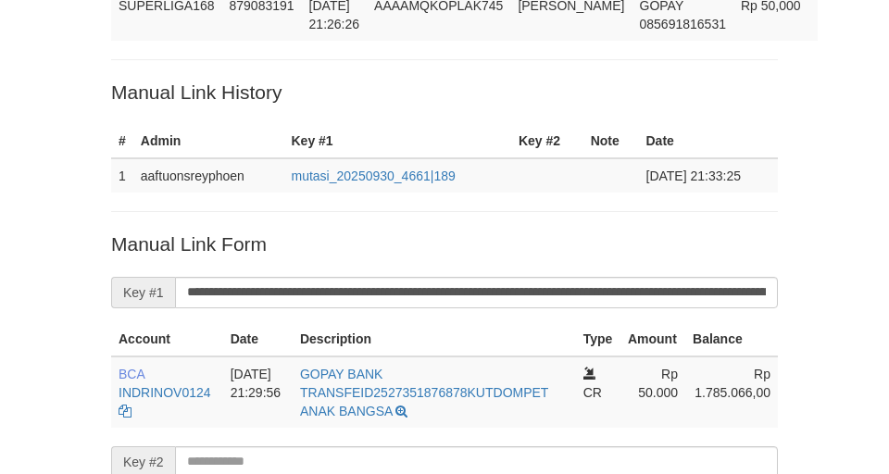
click at [370, 65] on div "Deposit Detail Game/API Trans ID Date Trans. User ID Bank Acc. Name Bank Acc. N…" at bounding box center [444, 260] width 695 height 740
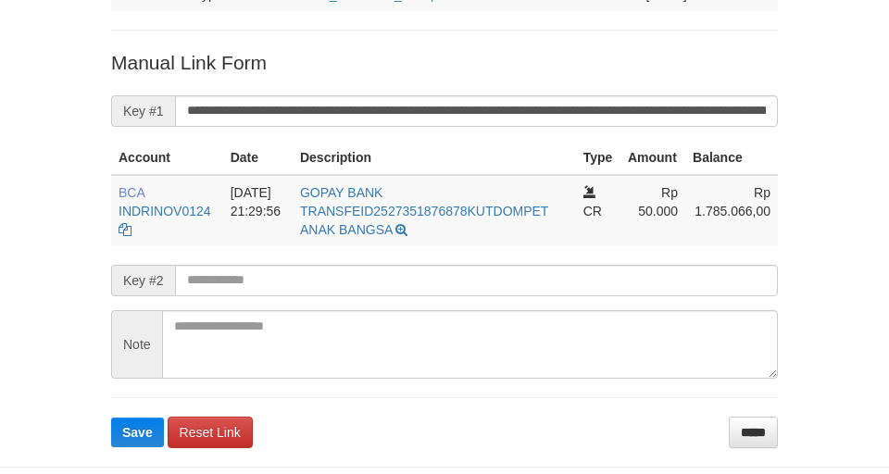
scroll to position [431, 0]
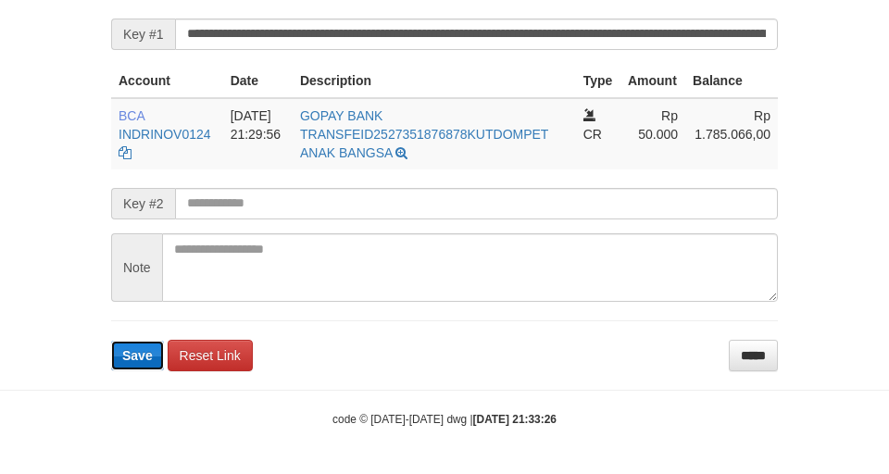
click at [132, 354] on span "Save" at bounding box center [137, 355] width 31 height 15
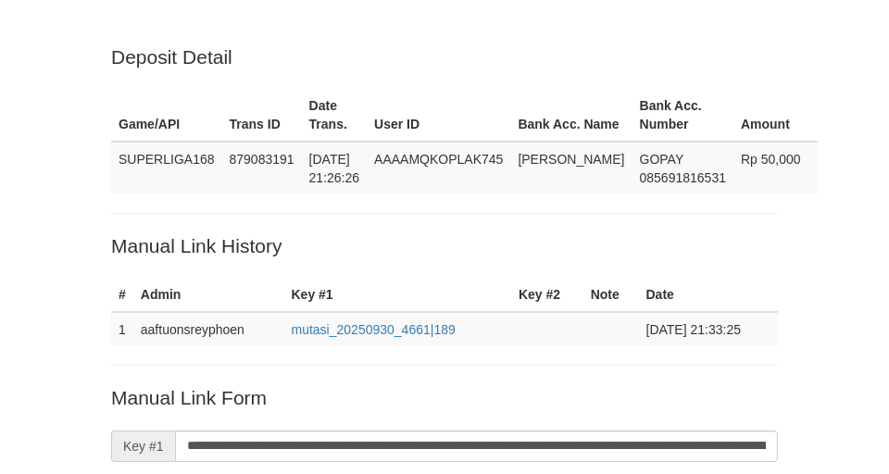
scroll to position [431, 0]
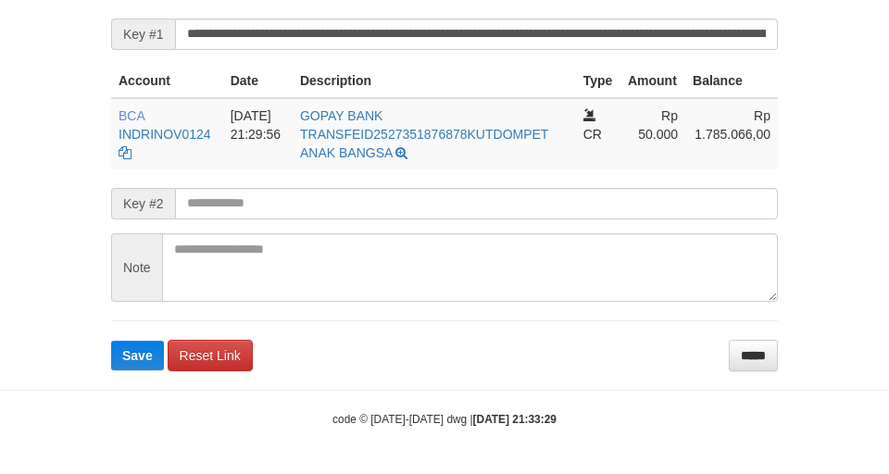
click at [126, 354] on span "Save" at bounding box center [137, 355] width 31 height 15
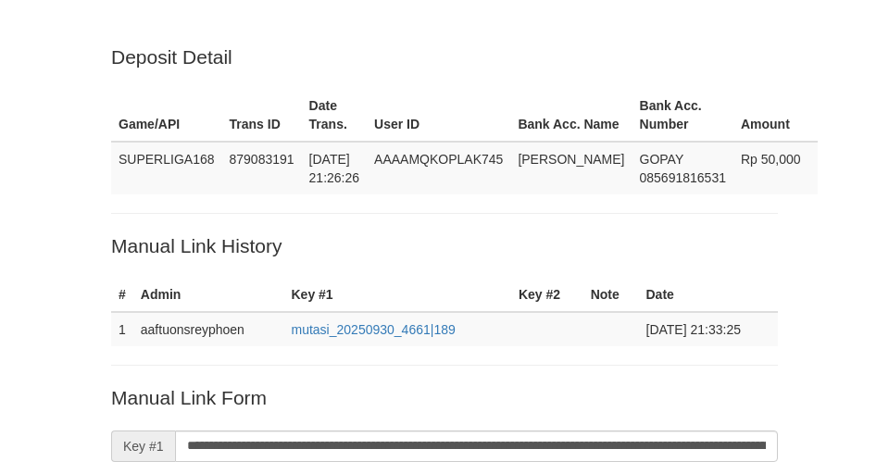
scroll to position [431, 0]
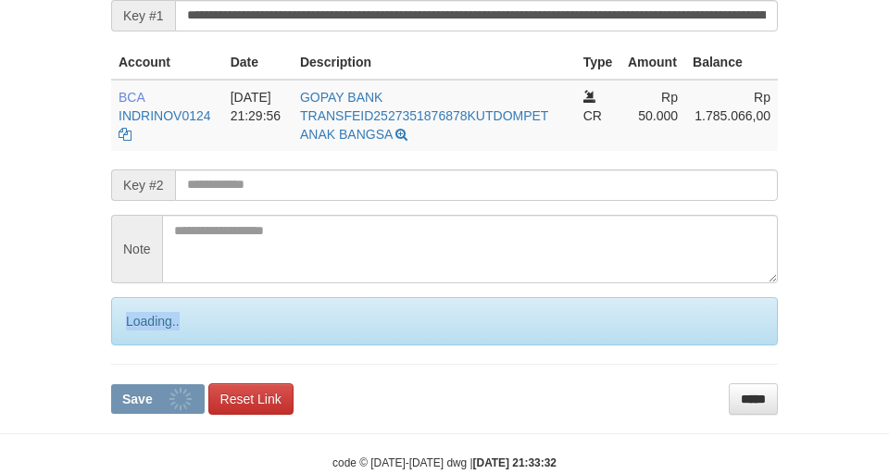
click at [116, 345] on div "Loading.." at bounding box center [444, 321] width 667 height 48
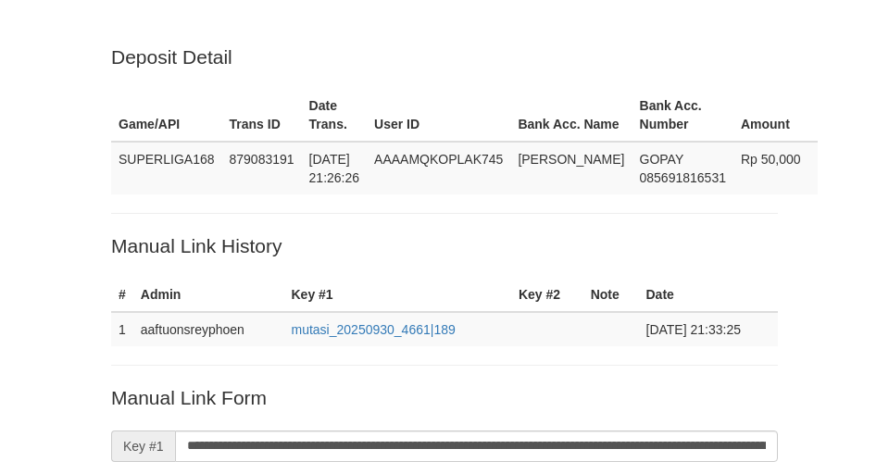
scroll to position [431, 0]
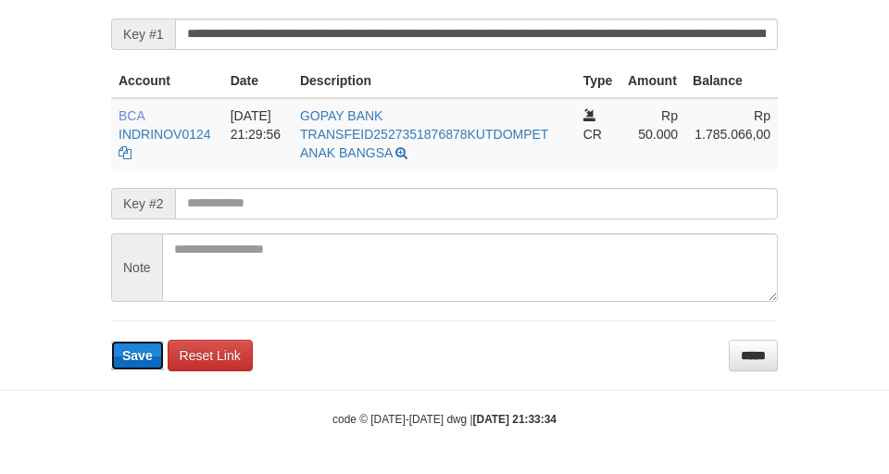
drag, startPoint x: 0, startPoint y: 0, endPoint x: 113, endPoint y: 359, distance: 376.7
click at [113, 359] on button "Save" at bounding box center [137, 356] width 53 height 30
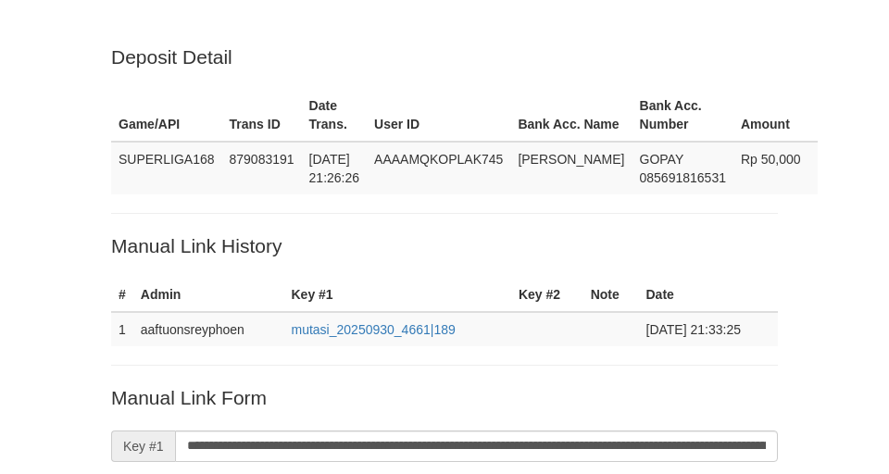
scroll to position [431, 0]
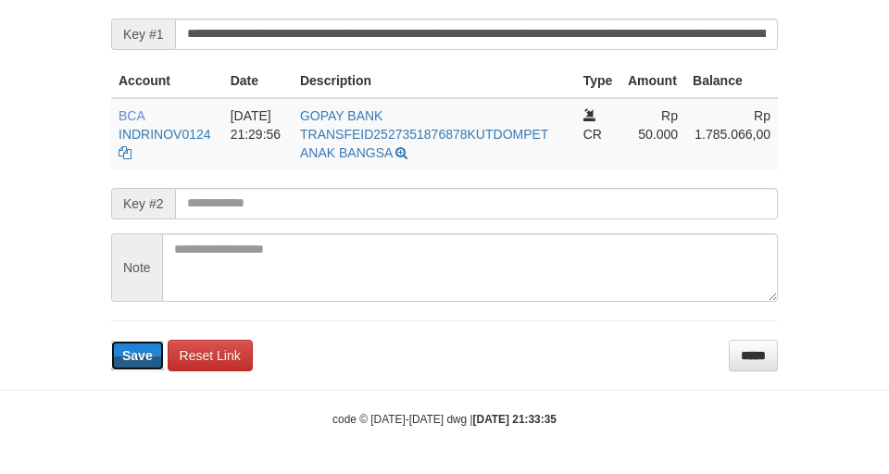
click at [120, 359] on button "Save" at bounding box center [137, 356] width 53 height 30
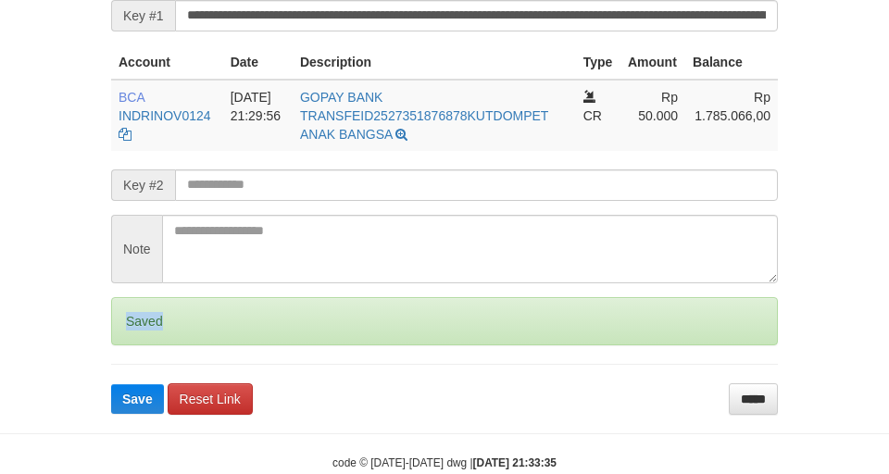
click at [120, 345] on div "Saved" at bounding box center [444, 321] width 667 height 48
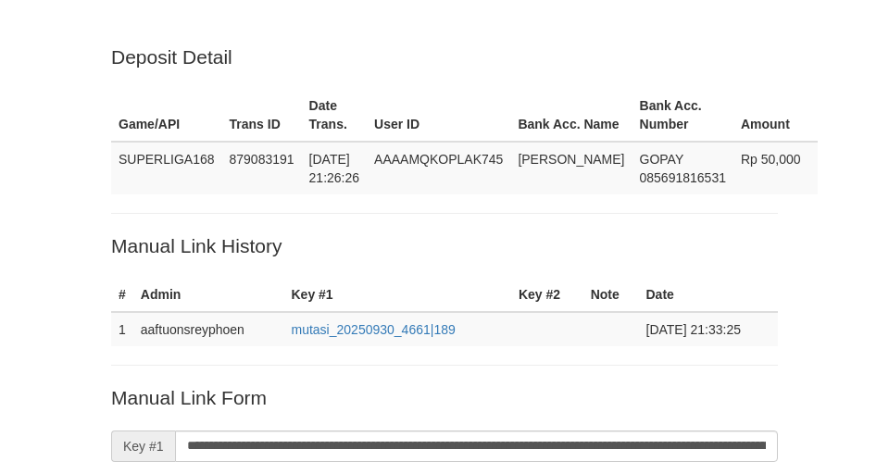
scroll to position [431, 0]
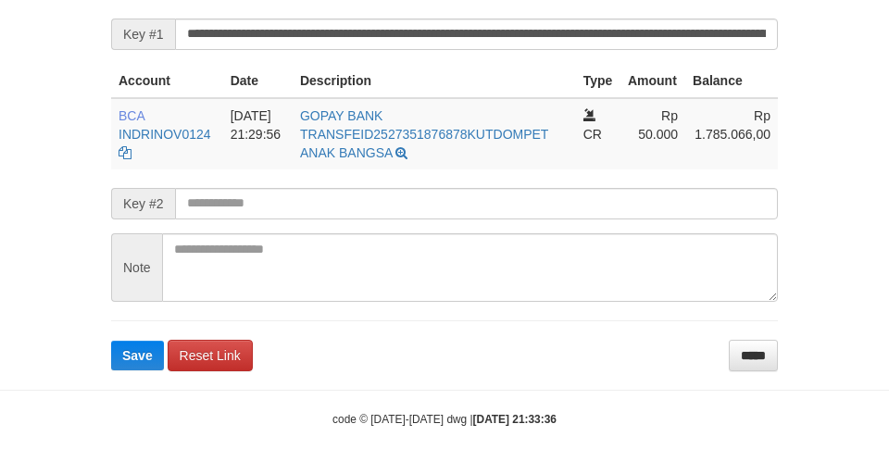
click at [119, 359] on button "Save" at bounding box center [137, 356] width 53 height 30
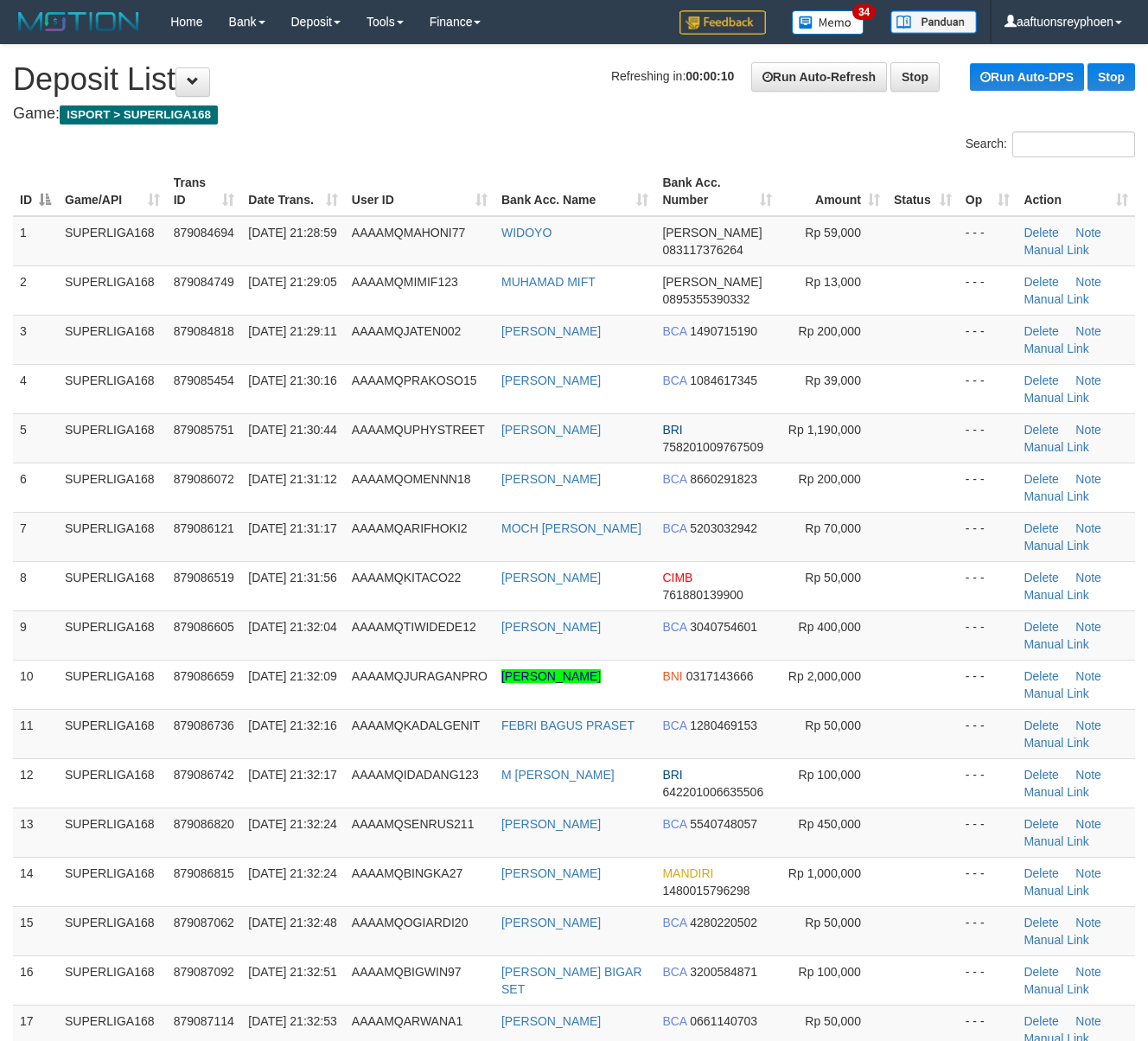
drag, startPoint x: 322, startPoint y: 310, endPoint x: 6, endPoint y: 430, distance: 338.0
click at [296, 331] on tbody "1 SUPERLIGA168 879084694 30/09/2025 21:28:59 AAAAMQMAHONI77 WIDOYO DANA 0831173…" at bounding box center [574, 710] width 1122 height 987
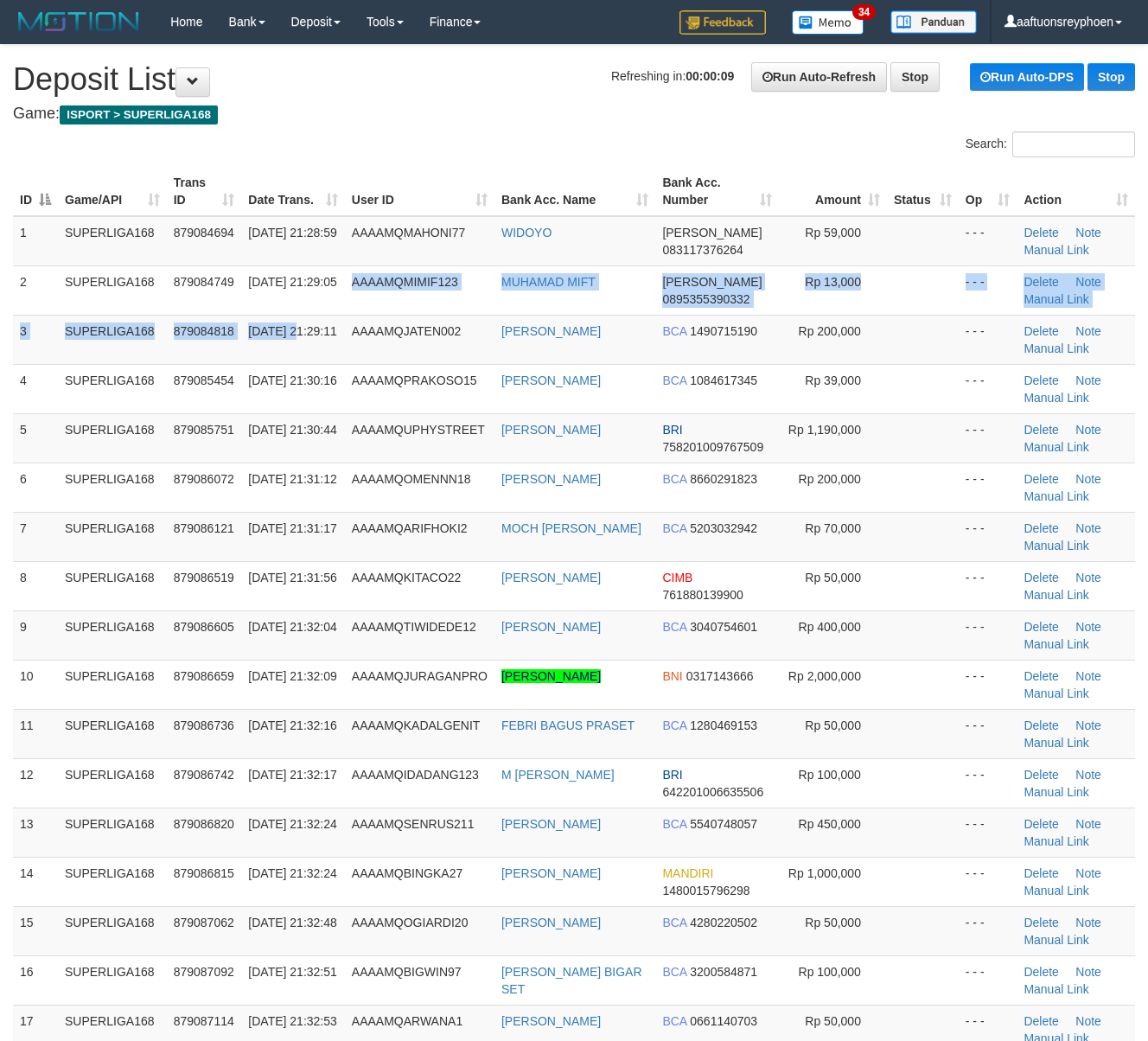
drag, startPoint x: 112, startPoint y: 506, endPoint x: 1, endPoint y: 505, distance: 111.0
click at [65, 505] on td "SUPERLIGA168" at bounding box center [112, 486] width 109 height 49
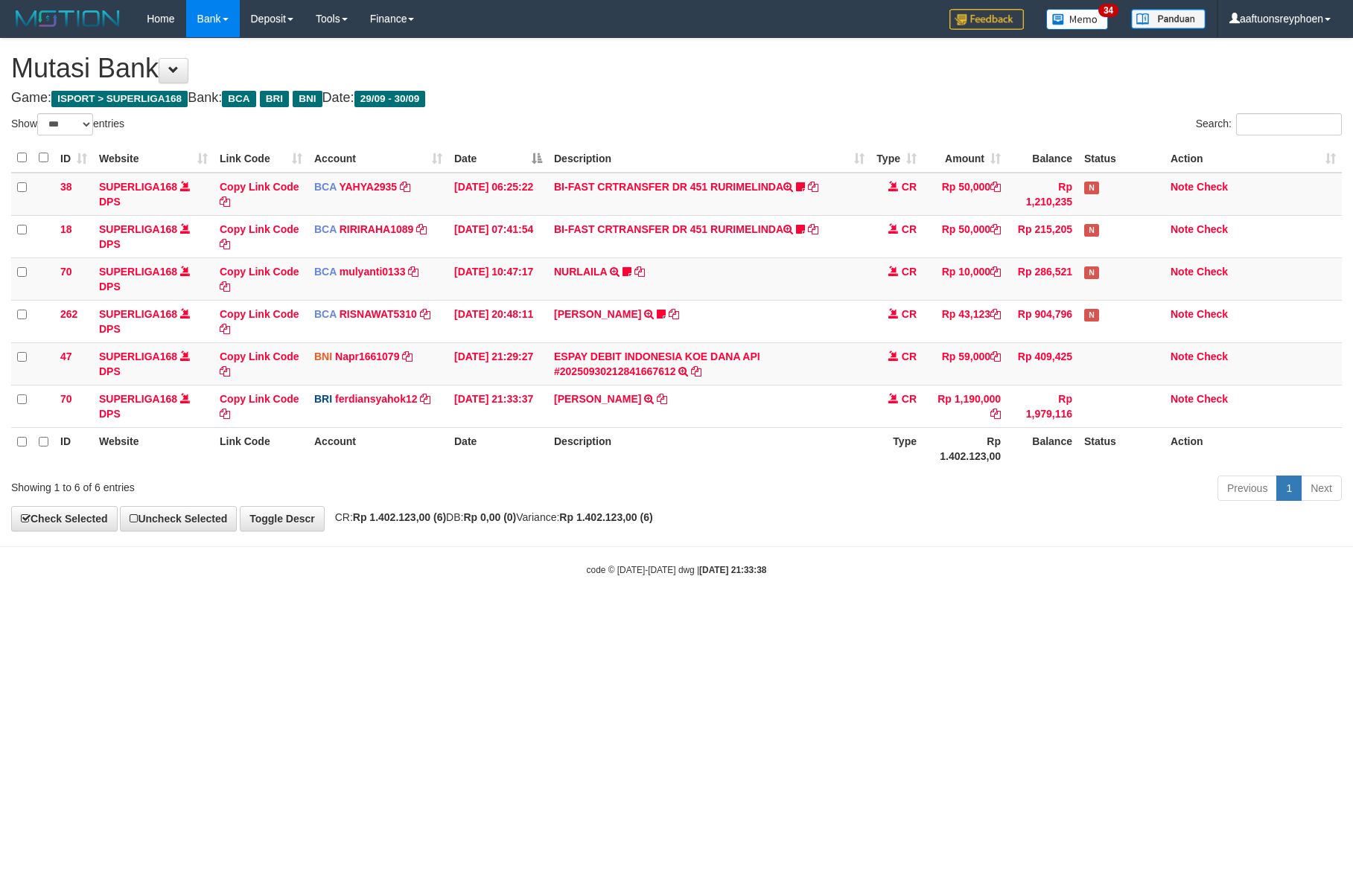
select select "***"
drag, startPoint x: 912, startPoint y: 525, endPoint x: 1338, endPoint y: 501, distance: 426.7
click at [952, 522] on div "**********" at bounding box center [676, 284] width 1353 height 492
select select "***"
click at [727, 391] on td "[PERSON_NAME] TRANSFER NBMB [PERSON_NAME] TO [GEOGRAPHIC_DATA]" at bounding box center [709, 406] width 322 height 43
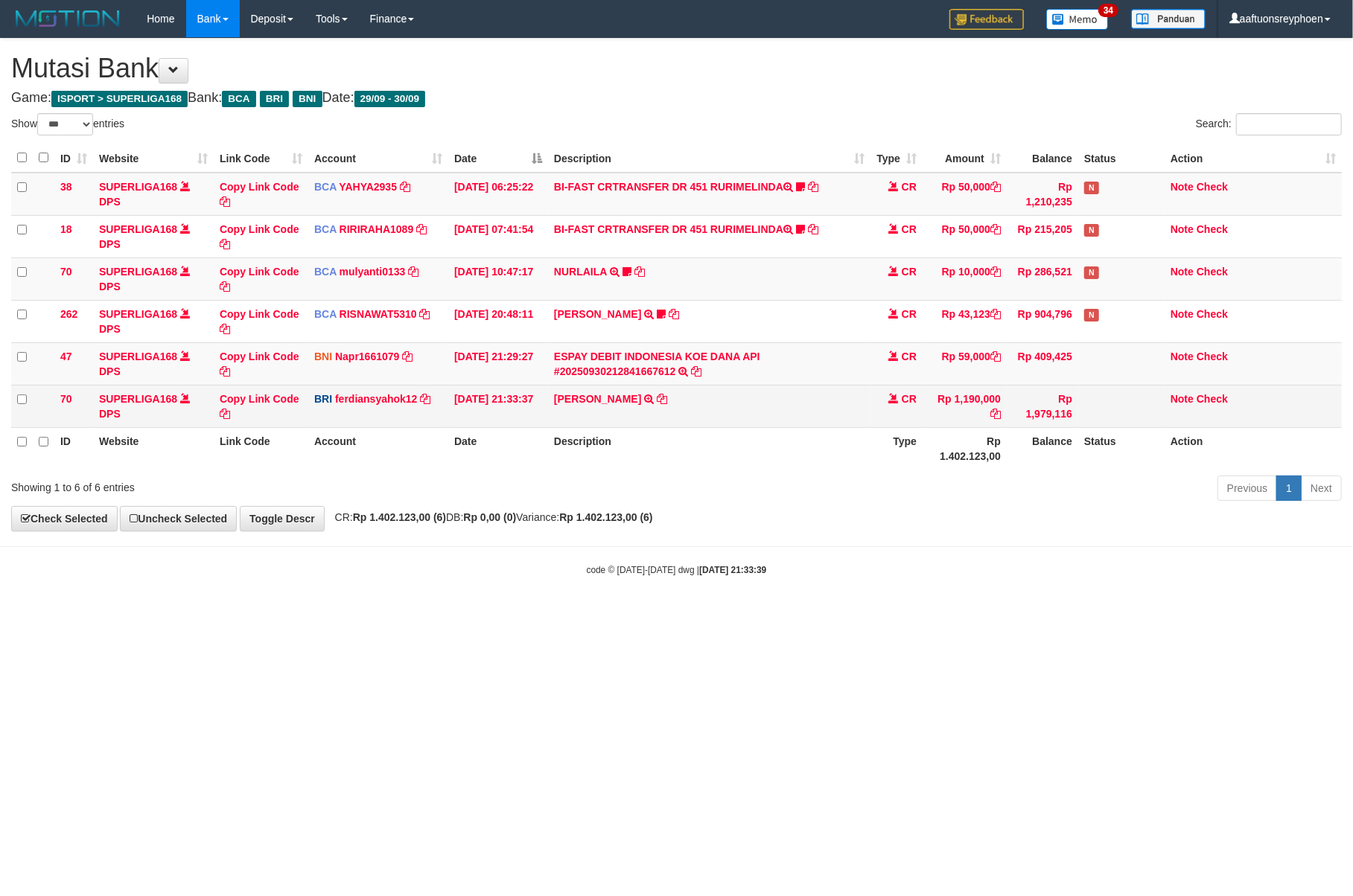
click at [725, 391] on td "[PERSON_NAME] TRANSFER NBMB [PERSON_NAME] TO [GEOGRAPHIC_DATA]" at bounding box center [709, 406] width 322 height 43
copy tr "MUHAMMAD ALJUF TRANSFER NBMB MUHAMMAD ALJUF TO FERDIANSYAH"
click at [725, 391] on td "MUHAMMAD ALJUF TRANSFER NBMB MUHAMMAD ALJUF TO FERDIANSYAH" at bounding box center [709, 406] width 322 height 43
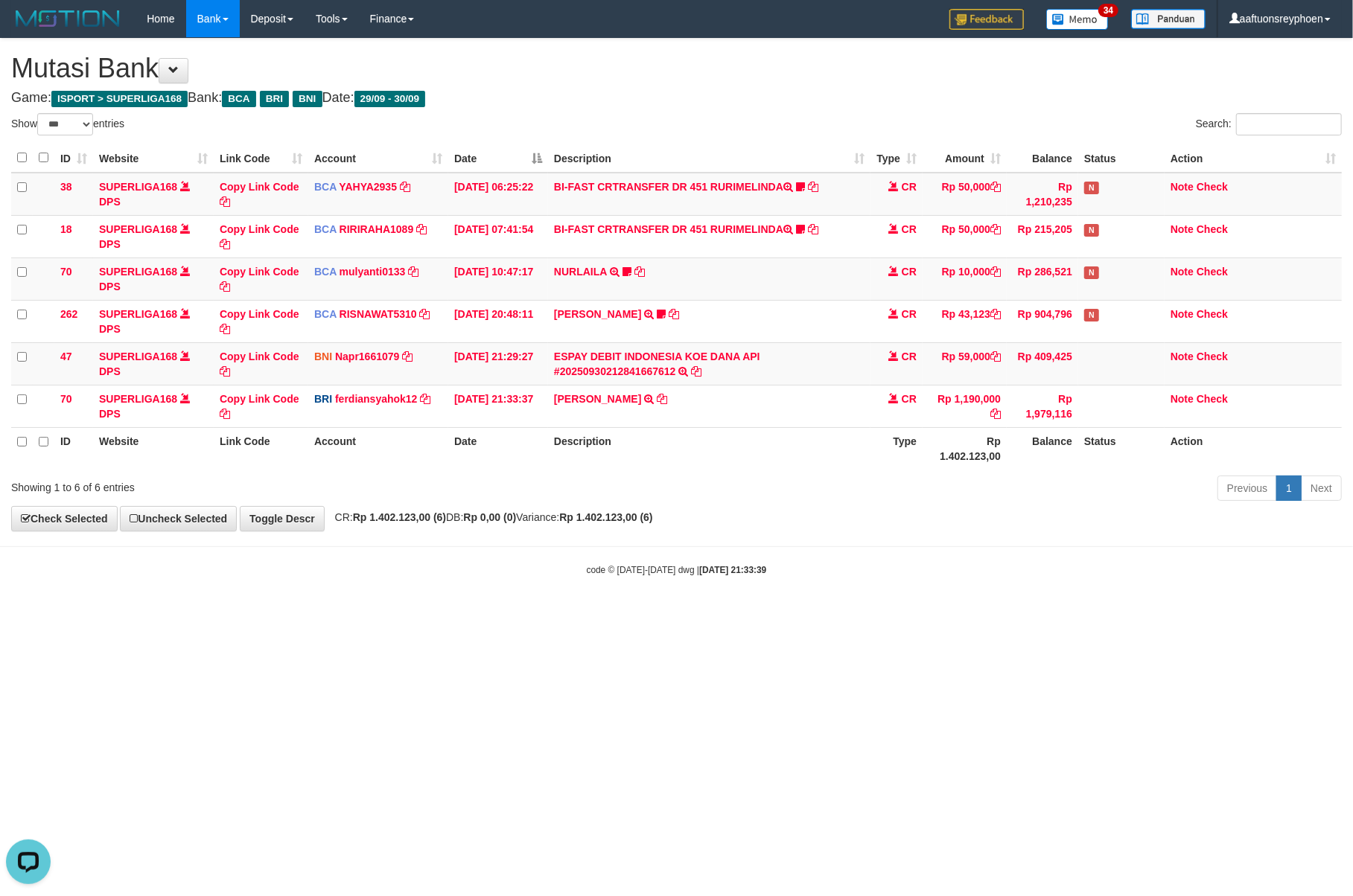
drag, startPoint x: 658, startPoint y: 537, endPoint x: 1322, endPoint y: 475, distance: 666.9
click at [720, 529] on body "Toggle navigation Home Bank Account List Load By Website Group [ISPORT] SUPERLI…" at bounding box center [676, 307] width 1353 height 614
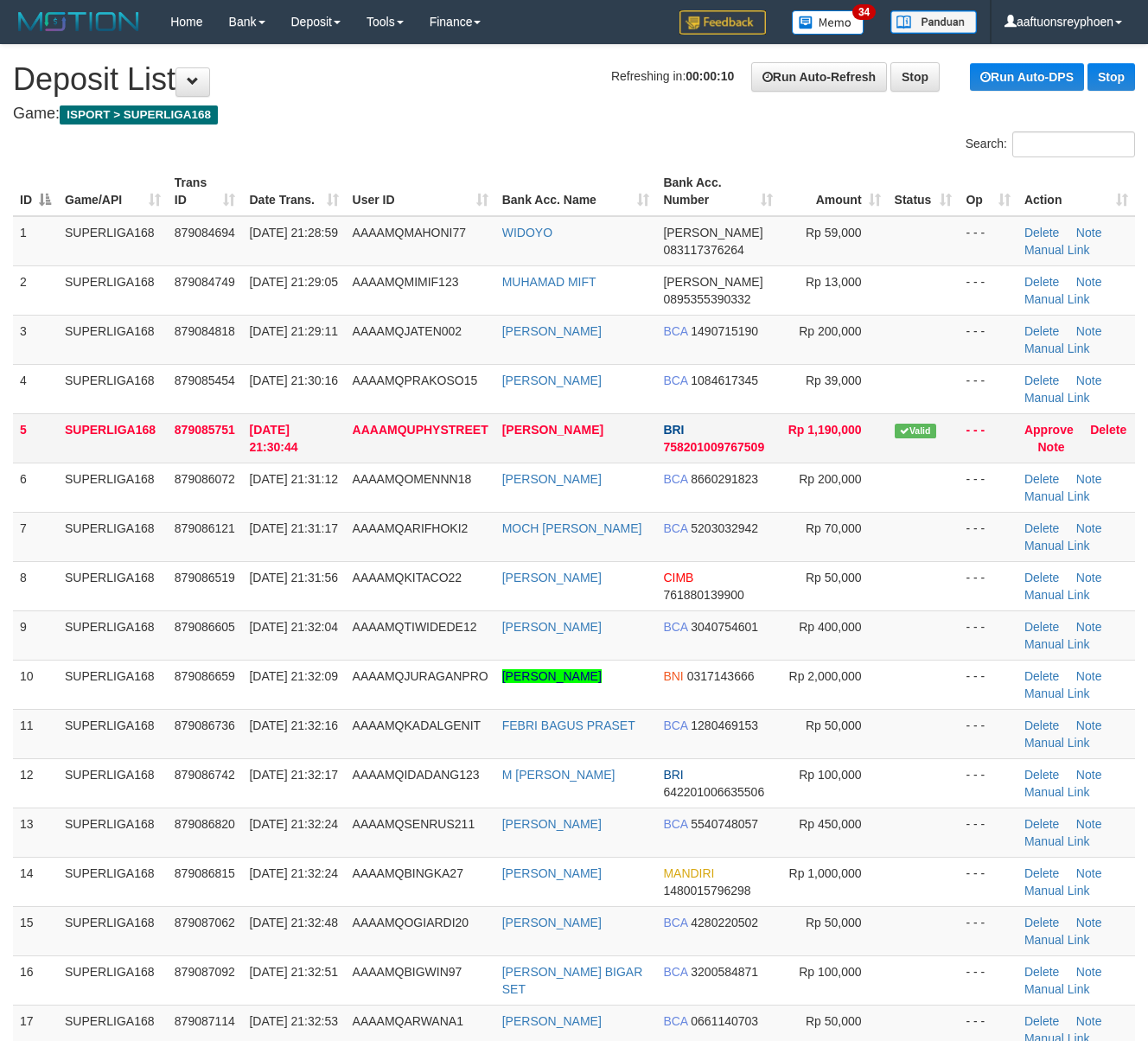
click at [61, 444] on tr "5 SUPERLIGA168 879085751 30/09/2025 21:30:44 AAAAMQUPHYSTREET MUHAMMAD ALJUF BR…" at bounding box center [574, 438] width 1122 height 49
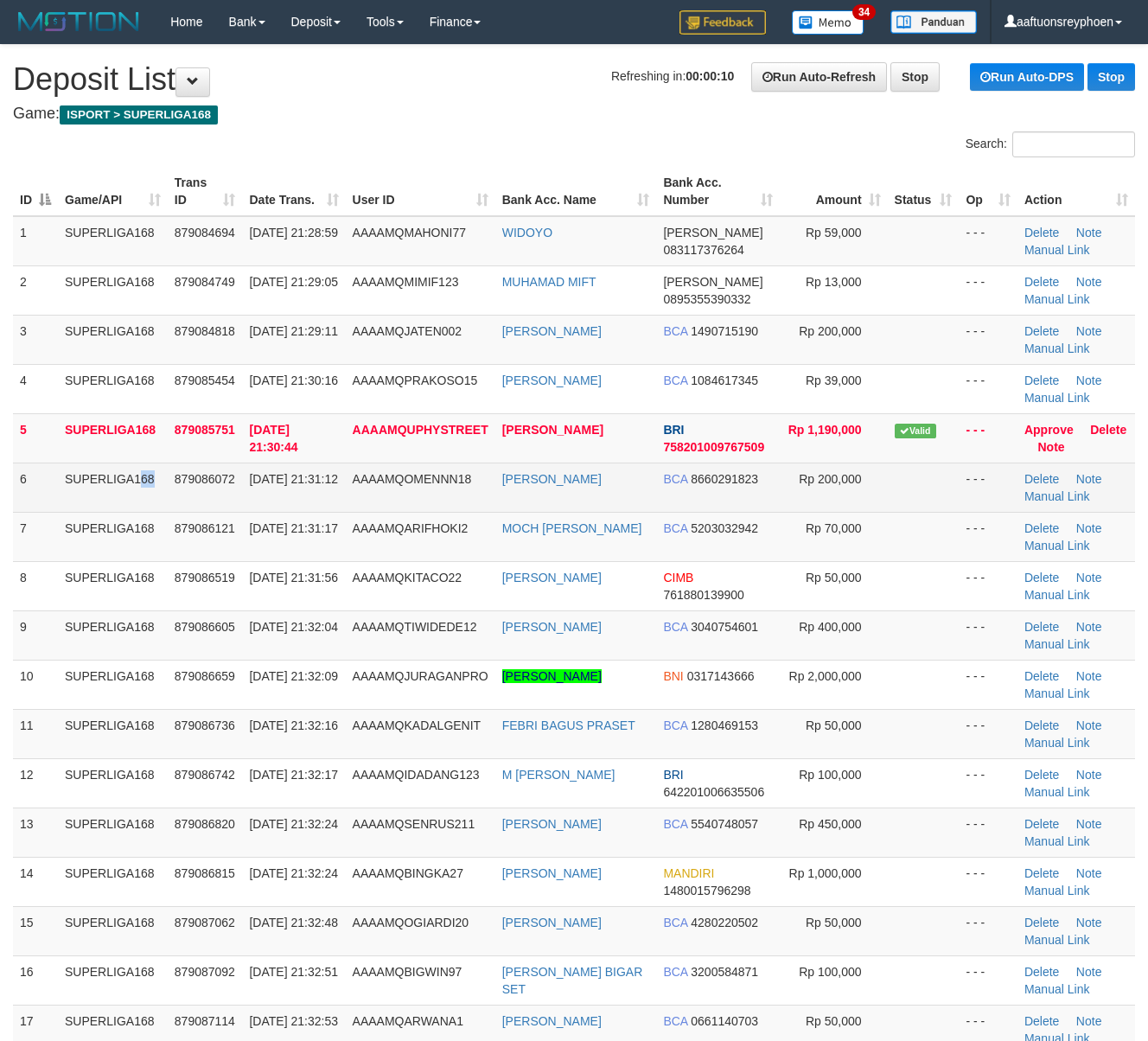
click at [69, 485] on td "SUPERLIGA168" at bounding box center [113, 486] width 110 height 49
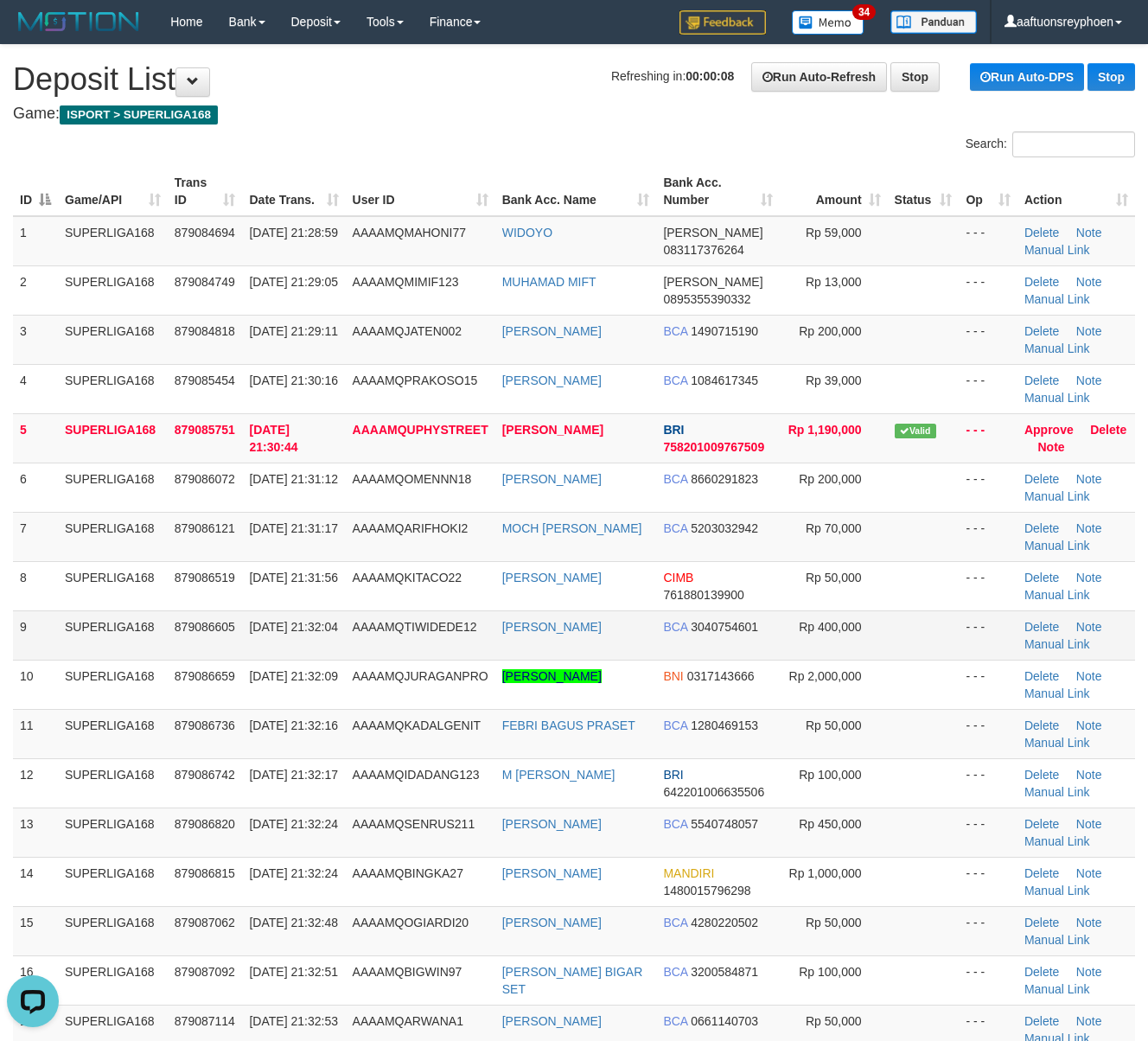
click at [102, 633] on td "SUPERLIGA168" at bounding box center [113, 635] width 110 height 49
drag, startPoint x: 95, startPoint y: 630, endPoint x: 1, endPoint y: 637, distance: 94.3
click at [38, 633] on tr "9 SUPERLIGA168 879086605 30/09/2025 21:32:04 AAAAMQTIWIDEDE12 DEDE PRATIWI BCA …" at bounding box center [574, 635] width 1122 height 49
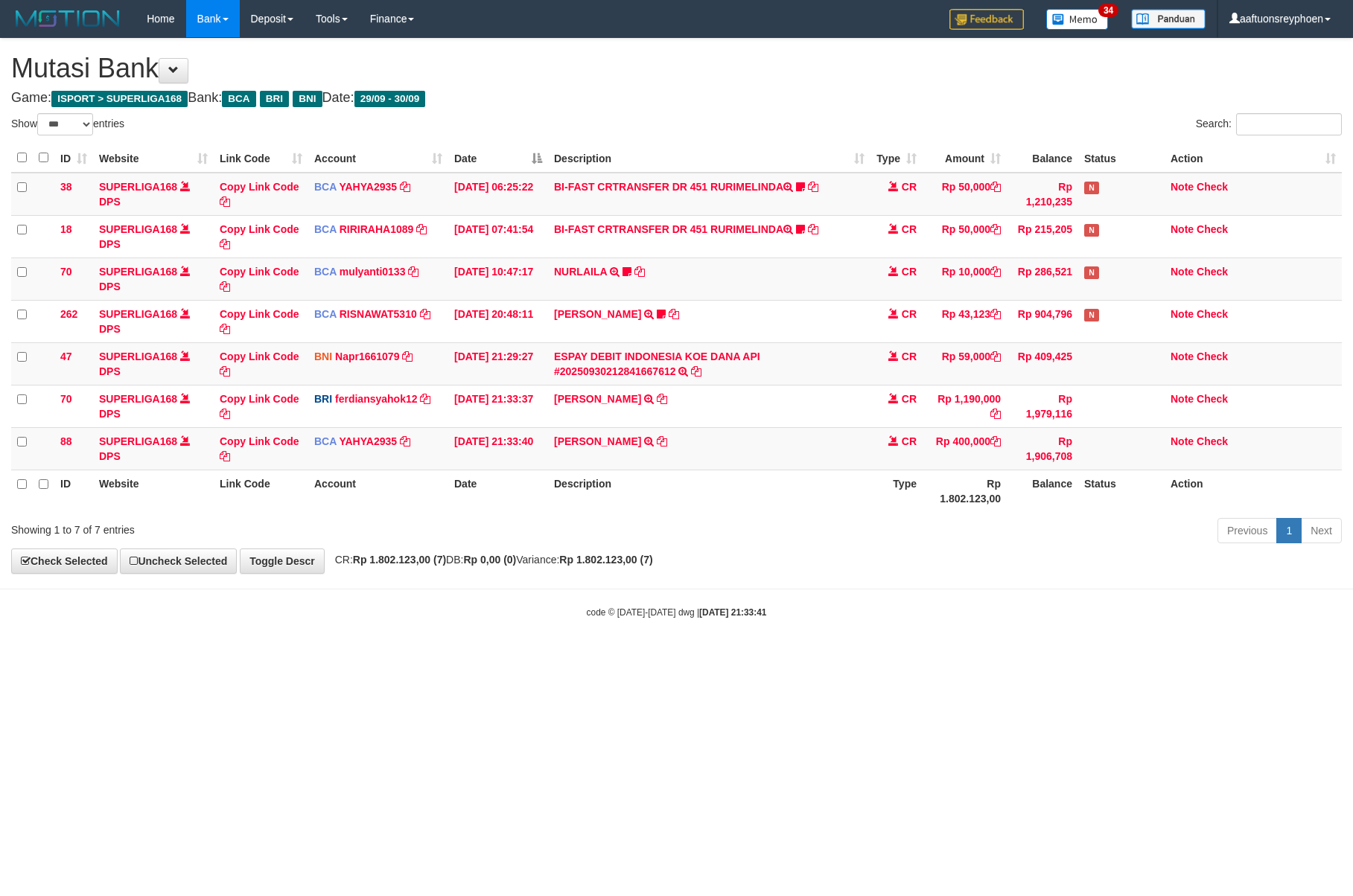
select select "***"
click at [879, 477] on th "Type" at bounding box center [896, 490] width 52 height 43
click at [879, 478] on th "Type" at bounding box center [896, 490] width 52 height 43
click at [879, 480] on th "Type" at bounding box center [896, 490] width 52 height 43
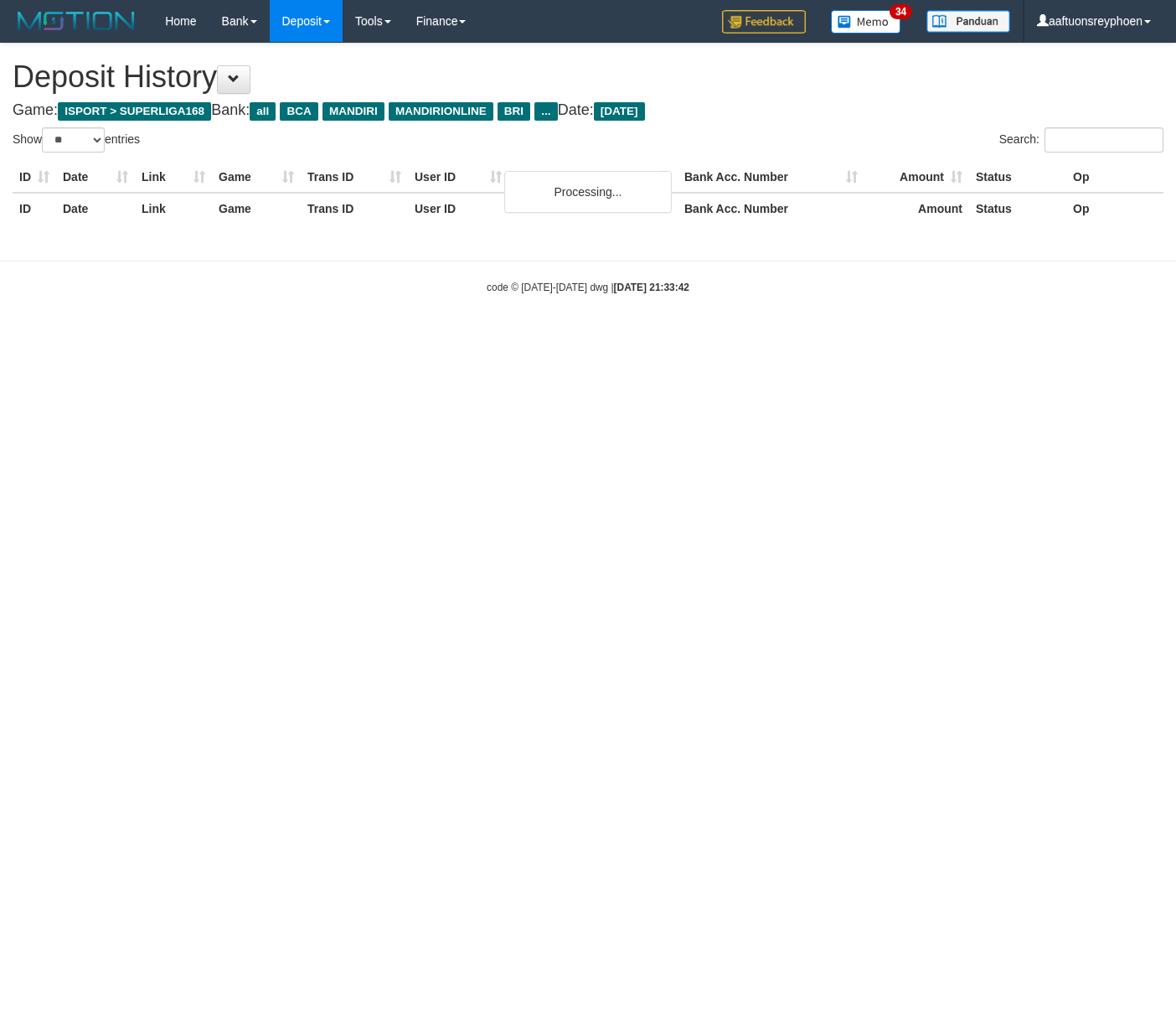
select select "**"
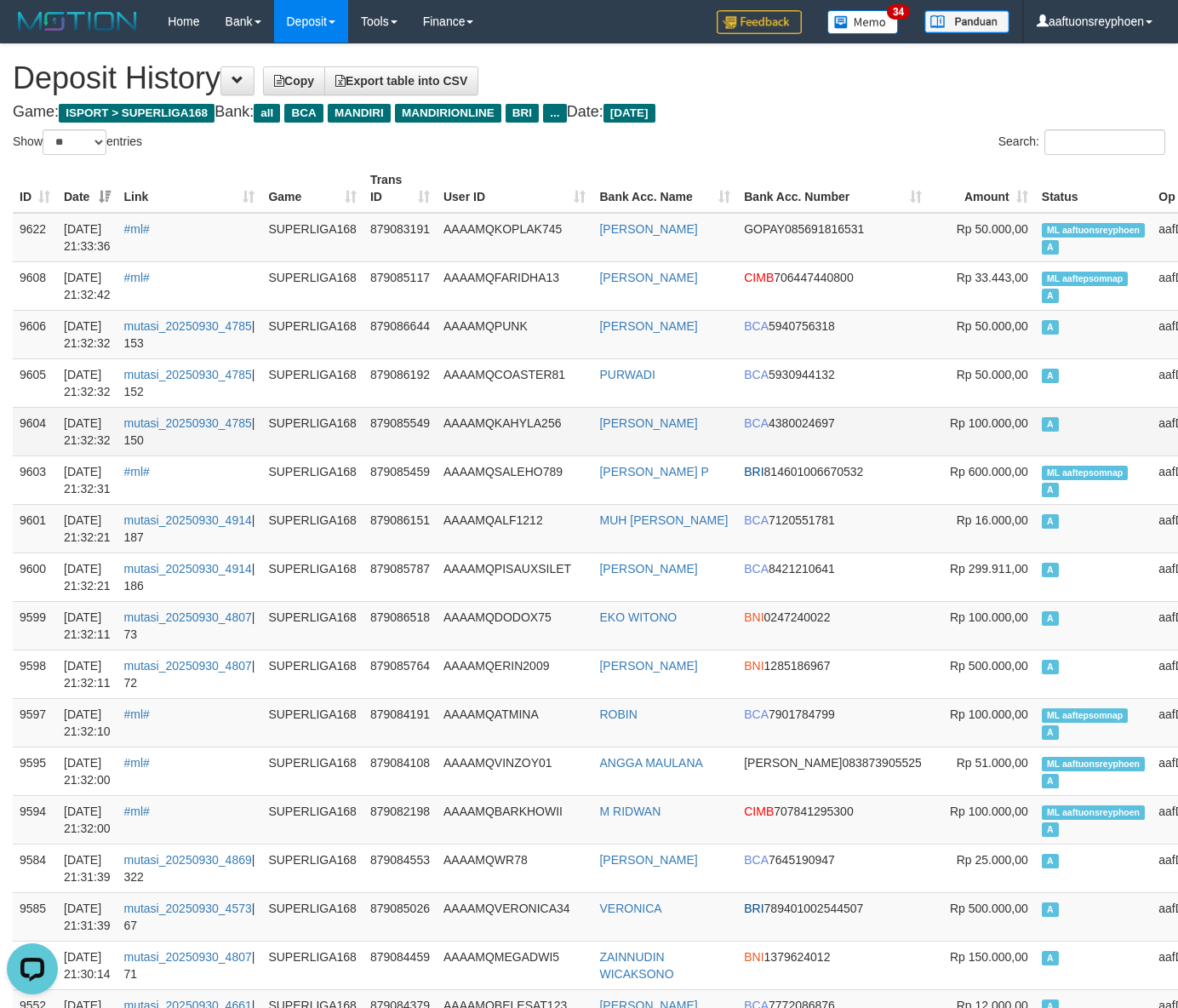
click at [928, 426] on td "Rp 100.000,00" at bounding box center [981, 431] width 107 height 49
drag, startPoint x: 868, startPoint y: 426, endPoint x: 6, endPoint y: 481, distance: 863.8
click at [843, 426] on tr "9604 30/09/2025 21:32:32 mutasi_20250930_4785 | 150 SUPERLIGA168 879085549 AAAA…" at bounding box center [630, 431] width 1235 height 49
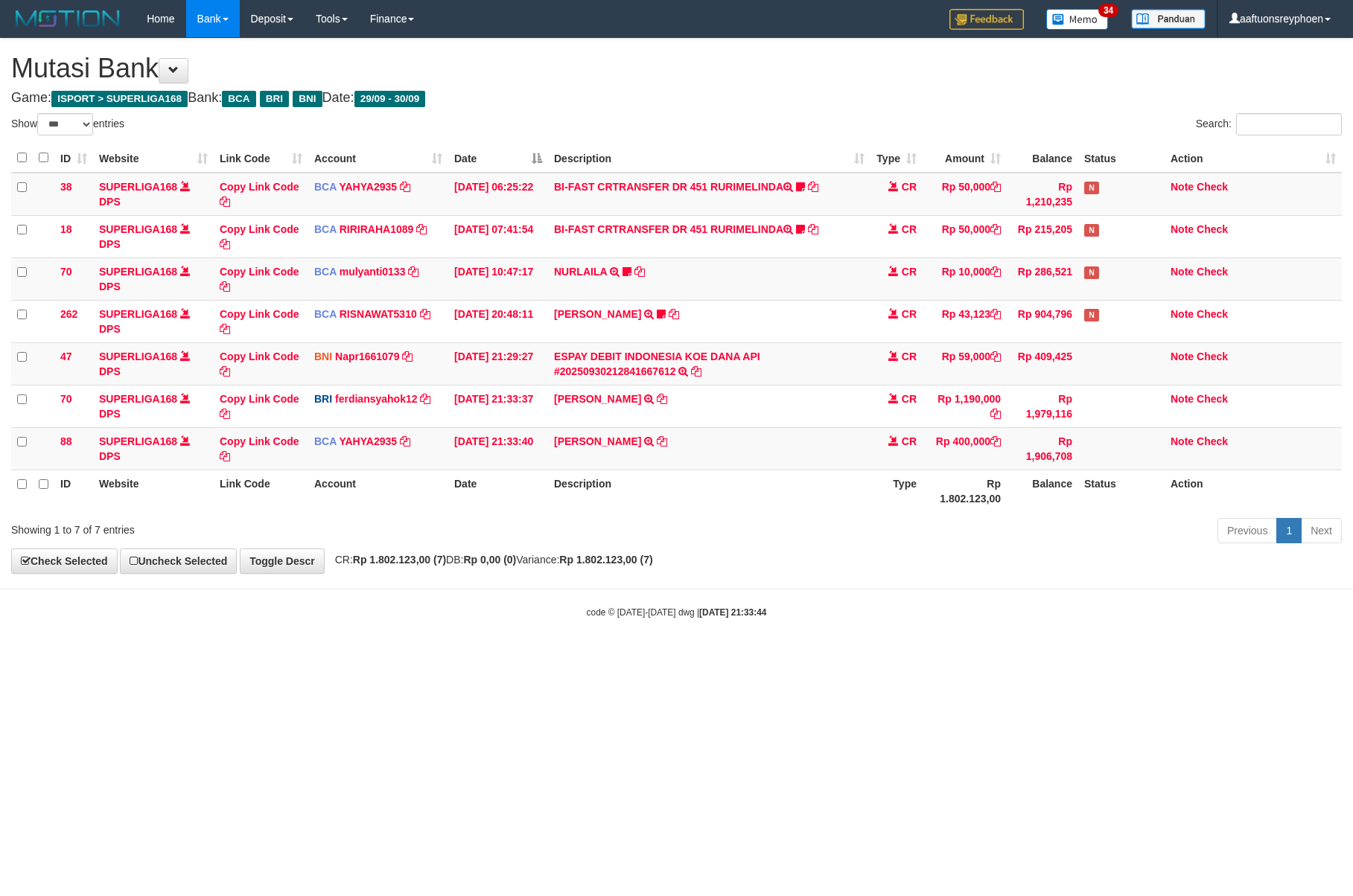
select select "***"
drag, startPoint x: 0, startPoint y: 0, endPoint x: 837, endPoint y: 462, distance: 956.0
click at [720, 452] on td "[PERSON_NAME] TRSF E-BANKING CR 3009/FTSCY/WS95031 400000.00[PERSON_NAME]" at bounding box center [709, 448] width 322 height 43
drag, startPoint x: 1080, startPoint y: 522, endPoint x: 1227, endPoint y: 519, distance: 147.0
click at [1200, 519] on div "Previous 1 Next" at bounding box center [958, 533] width 767 height 32
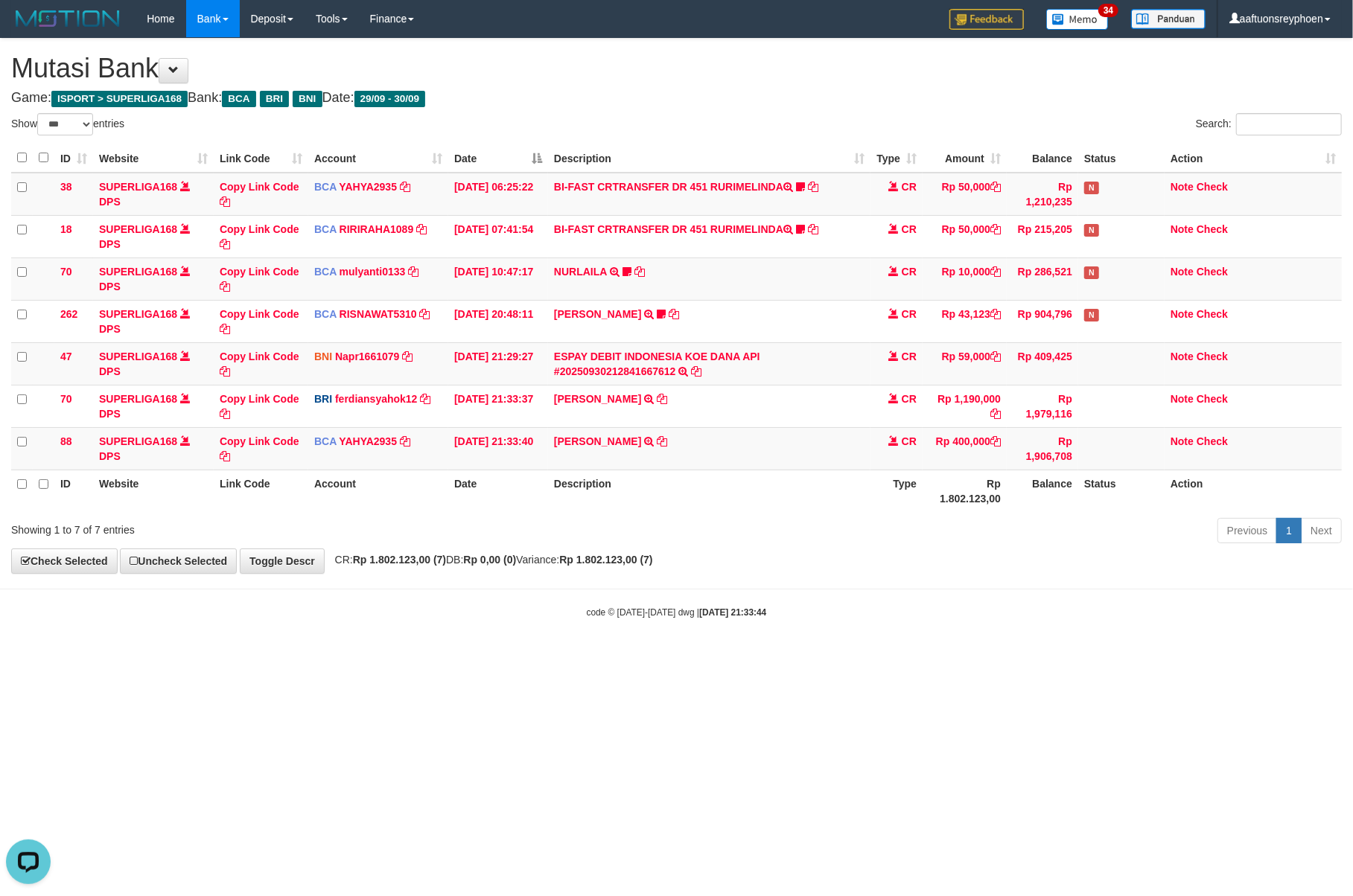
drag, startPoint x: 871, startPoint y: 566, endPoint x: 1350, endPoint y: 516, distance: 481.6
click at [933, 558] on div "**********" at bounding box center [676, 305] width 1353 height 534
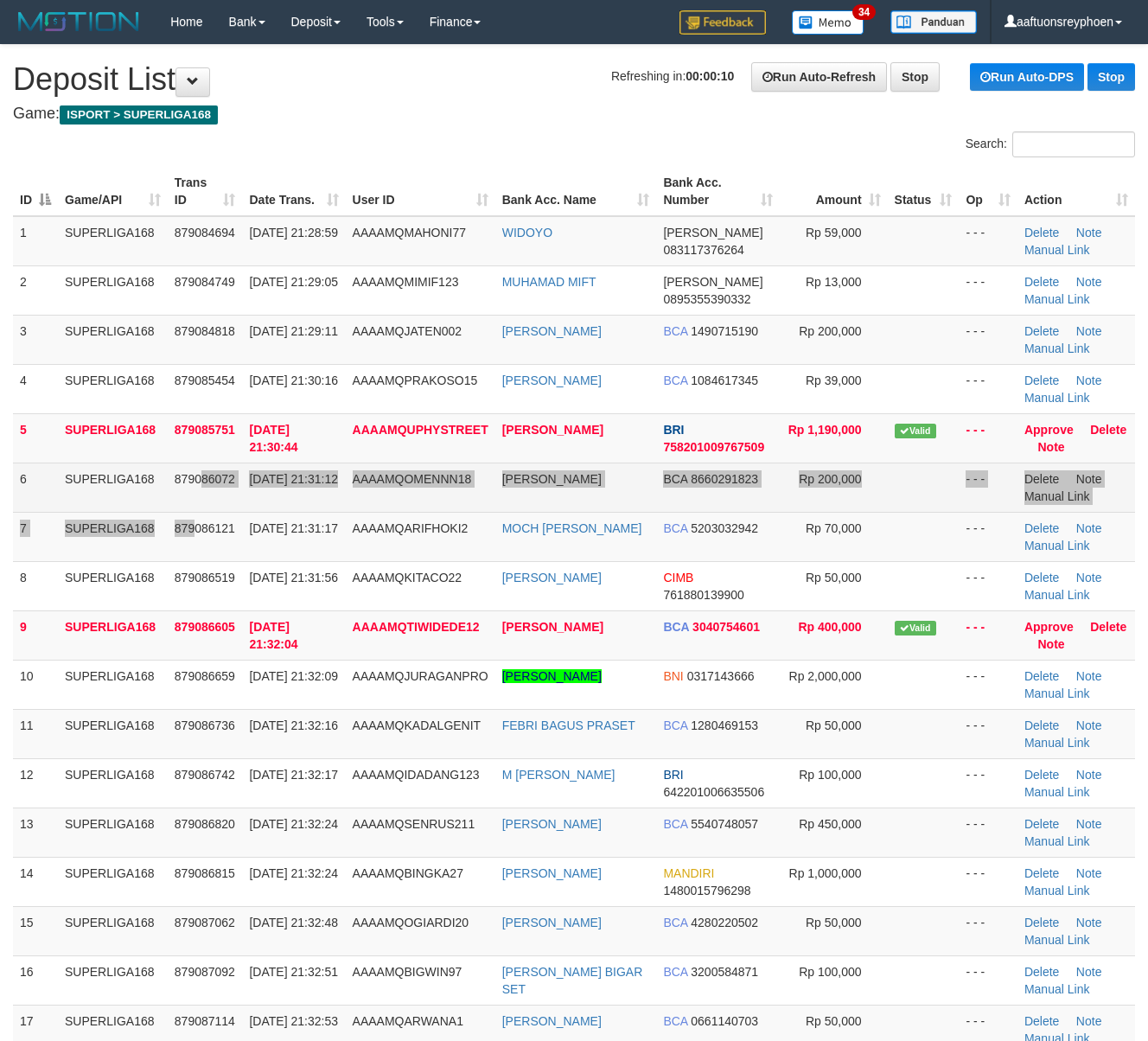
click at [201, 510] on tbody "1 SUPERLIGA168 879084694 30/09/2025 21:28:59 AAAAMQMAHONI77 WIDOYO DANA 0831173…" at bounding box center [574, 710] width 1122 height 987
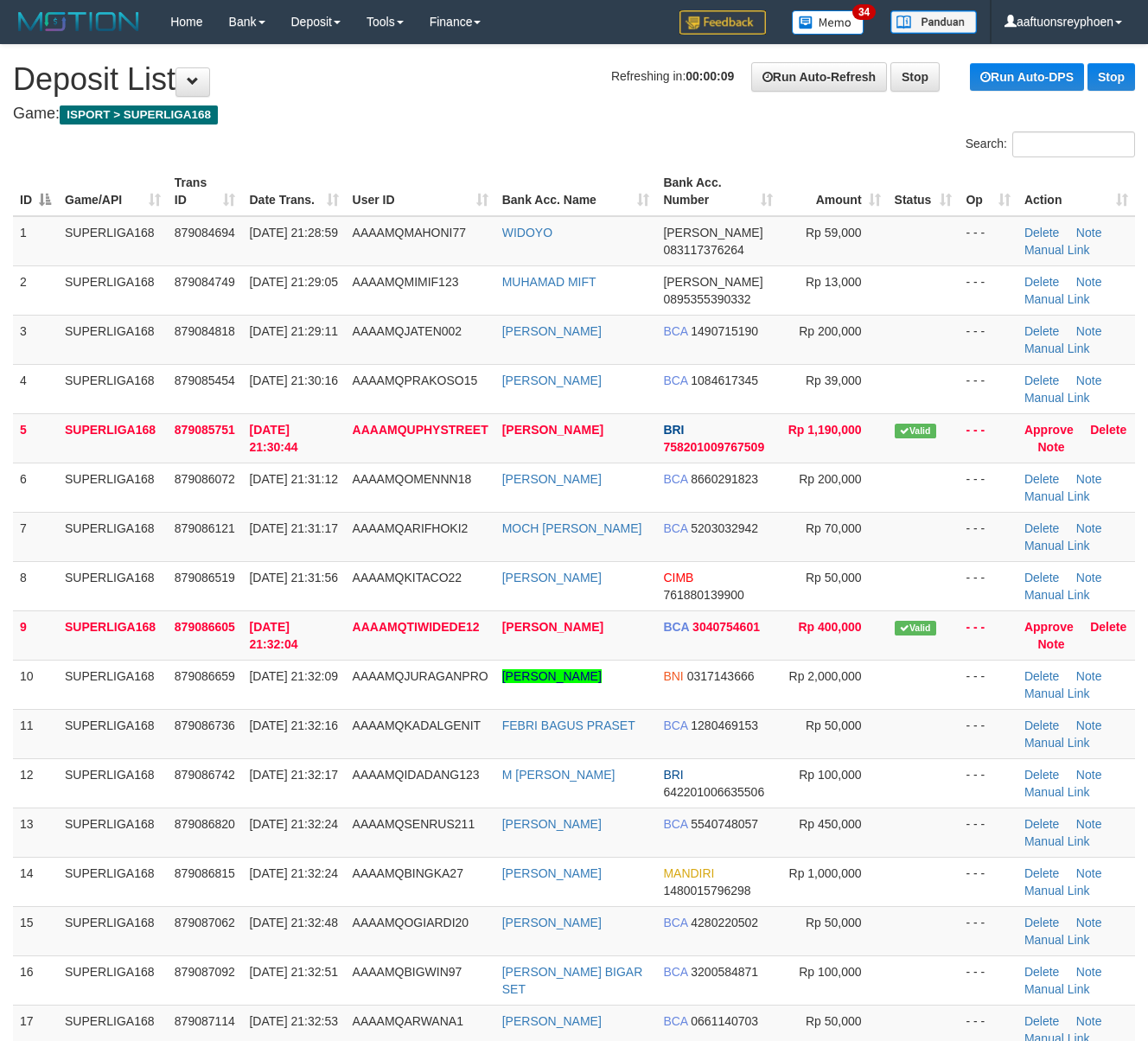
drag, startPoint x: 213, startPoint y: 519, endPoint x: 0, endPoint y: 564, distance: 217.7
click at [190, 523] on td "879086121" at bounding box center [205, 536] width 76 height 49
click at [357, 527] on span "AAAAMQARIFHOKI2" at bounding box center [411, 528] width 116 height 14
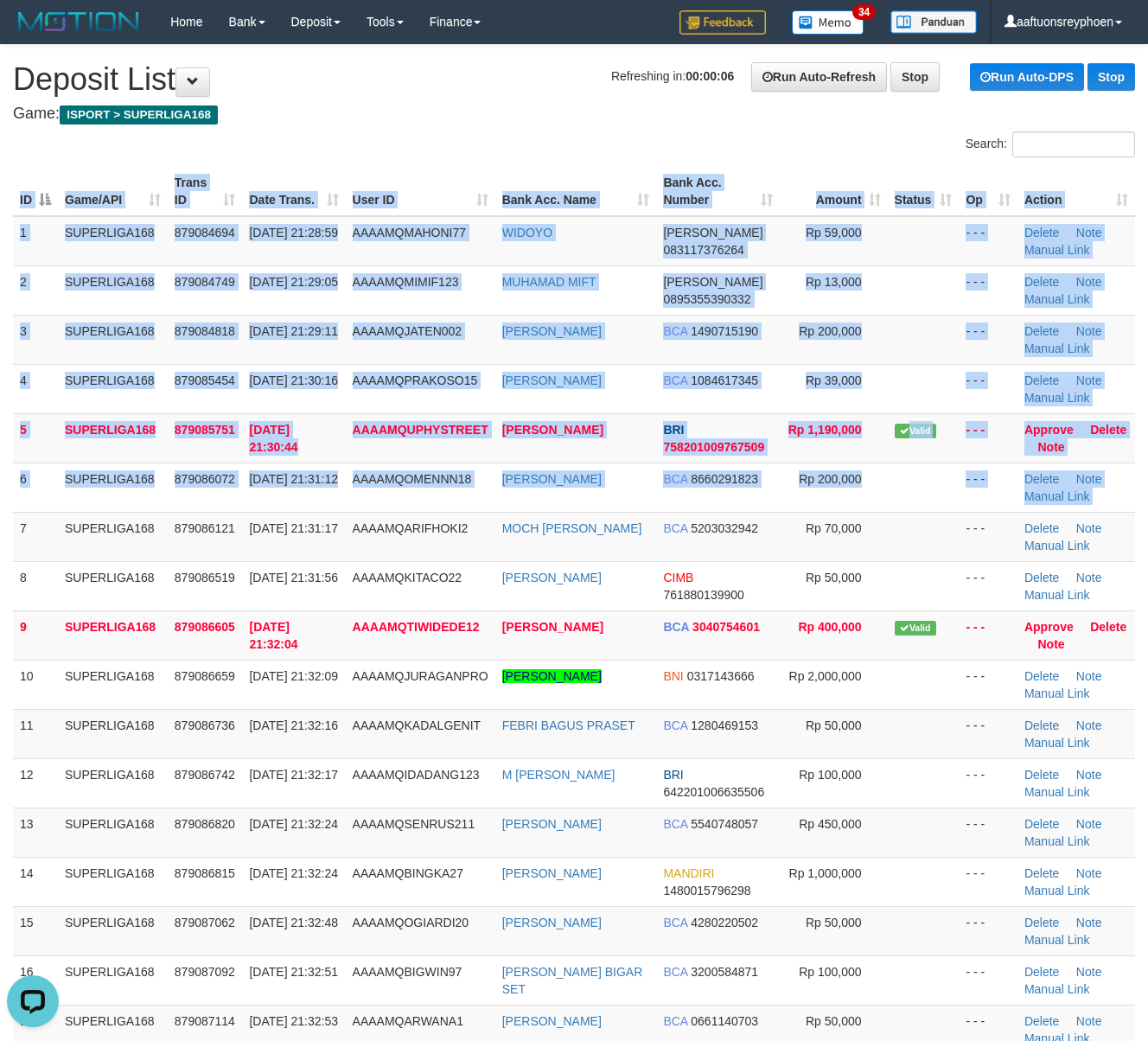
drag, startPoint x: -2, startPoint y: 546, endPoint x: -29, endPoint y: 556, distance: 28.8
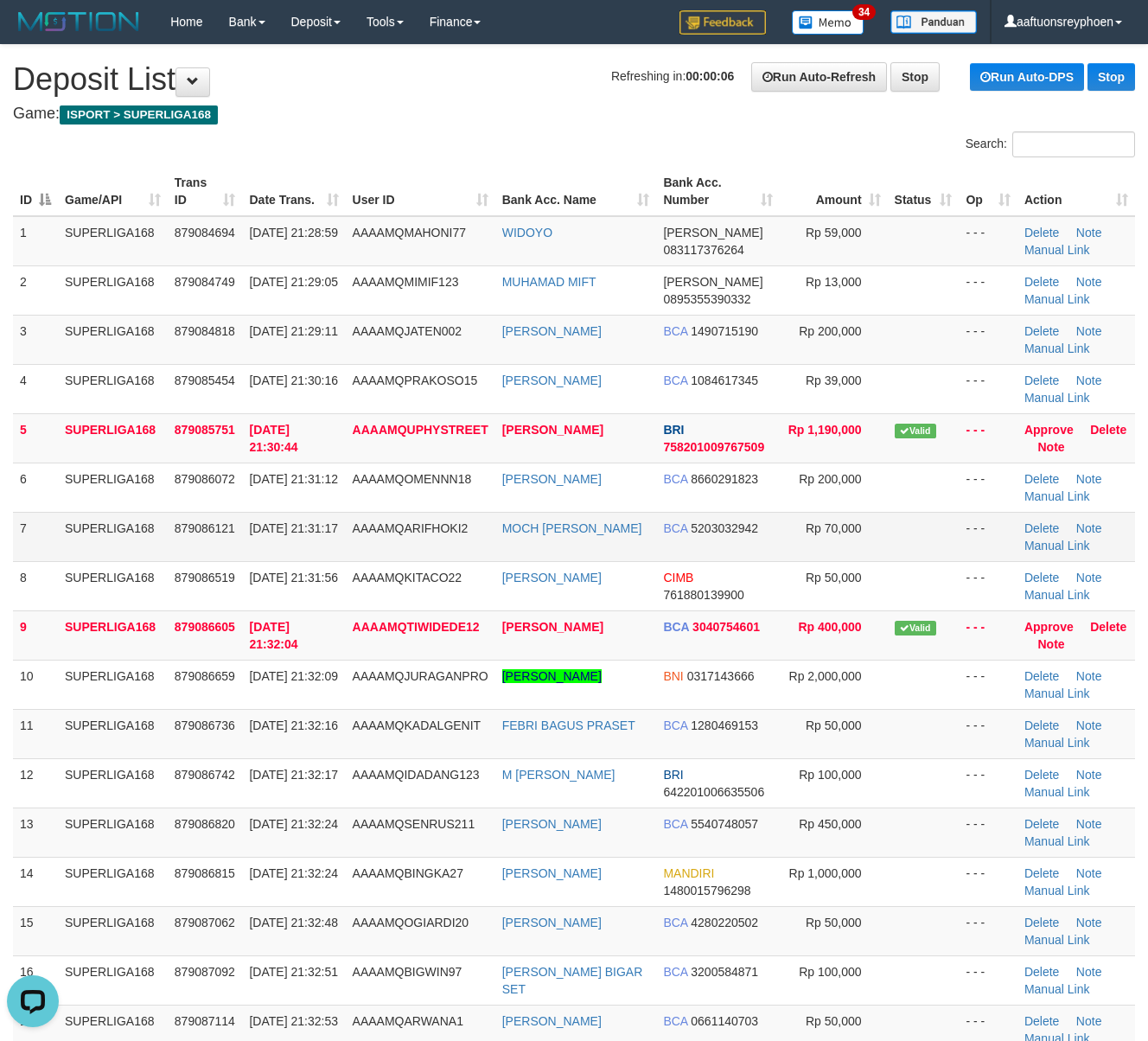
click at [74, 547] on td "SUPERLIGA168" at bounding box center [113, 536] width 110 height 49
drag, startPoint x: 80, startPoint y: 546, endPoint x: 4, endPoint y: 556, distance: 76.7
click at [24, 552] on tr "7 SUPERLIGA168 879086121 30/09/2025 21:31:17 AAAAMQARIFHOKI2 MOCH BUSTANUL ARIF…" at bounding box center [574, 536] width 1122 height 49
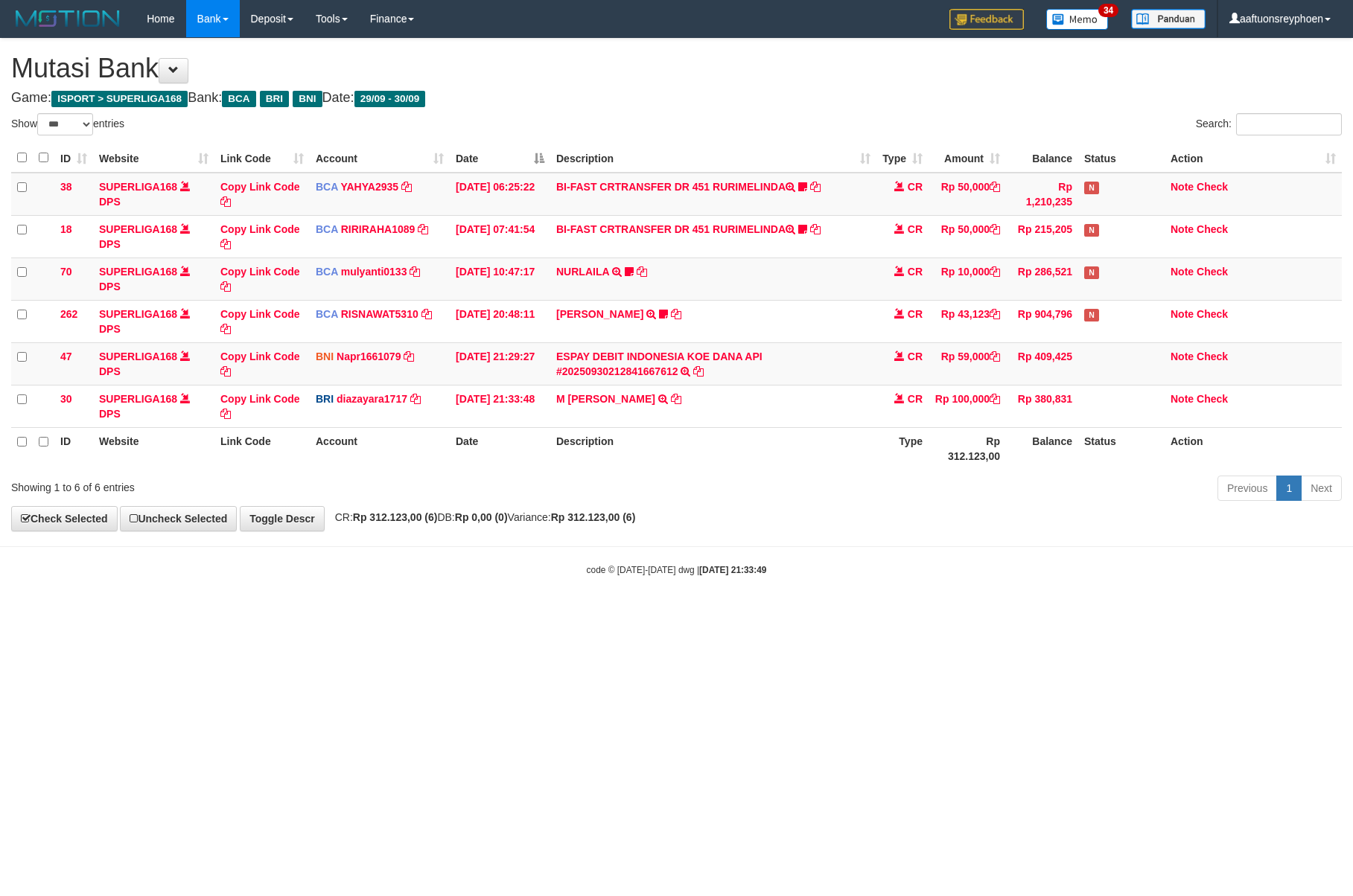
select select "***"
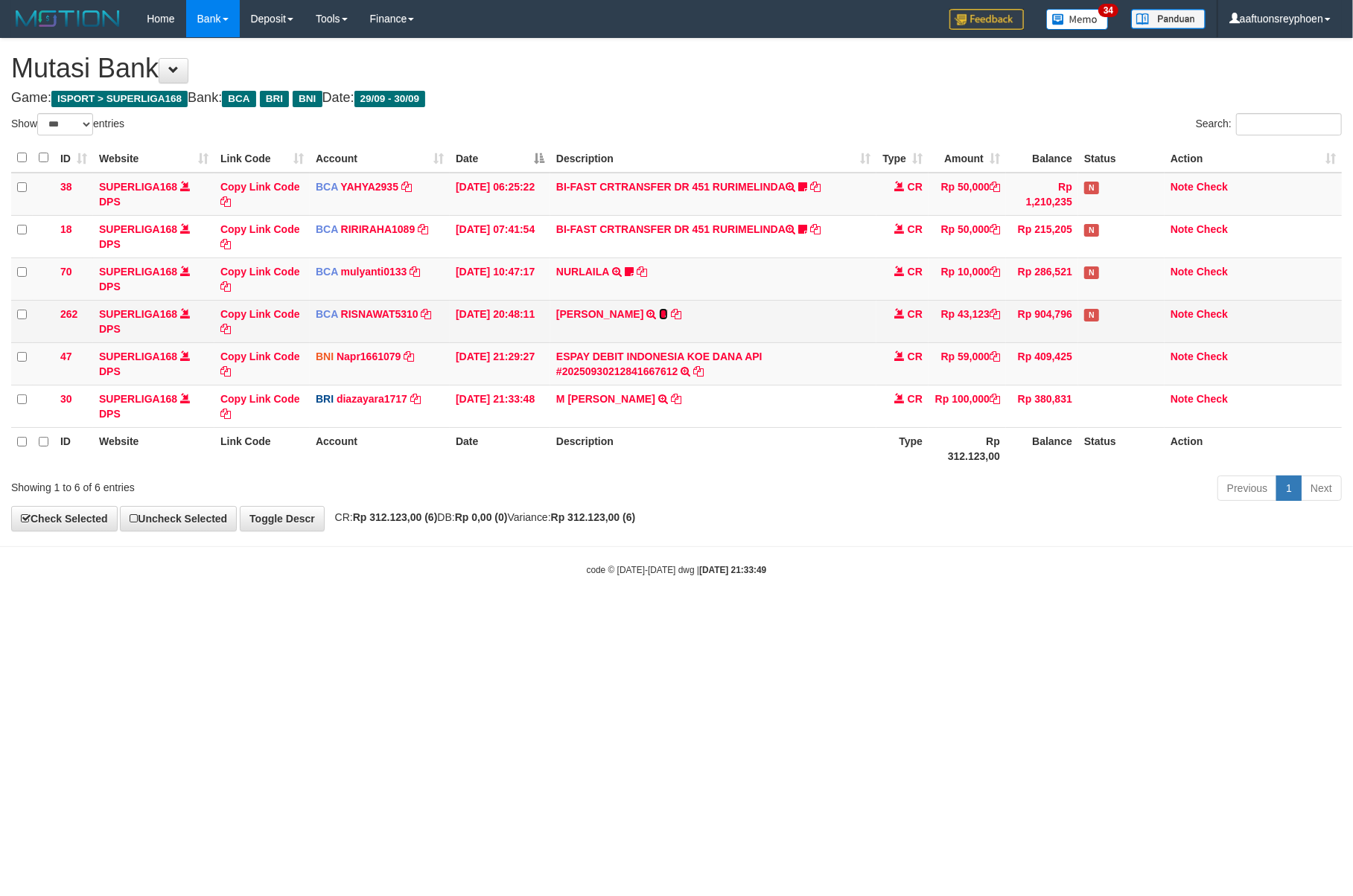
drag, startPoint x: 639, startPoint y: 310, endPoint x: 629, endPoint y: 358, distance: 49.0
click at [659, 310] on icon at bounding box center [663, 313] width 9 height 10
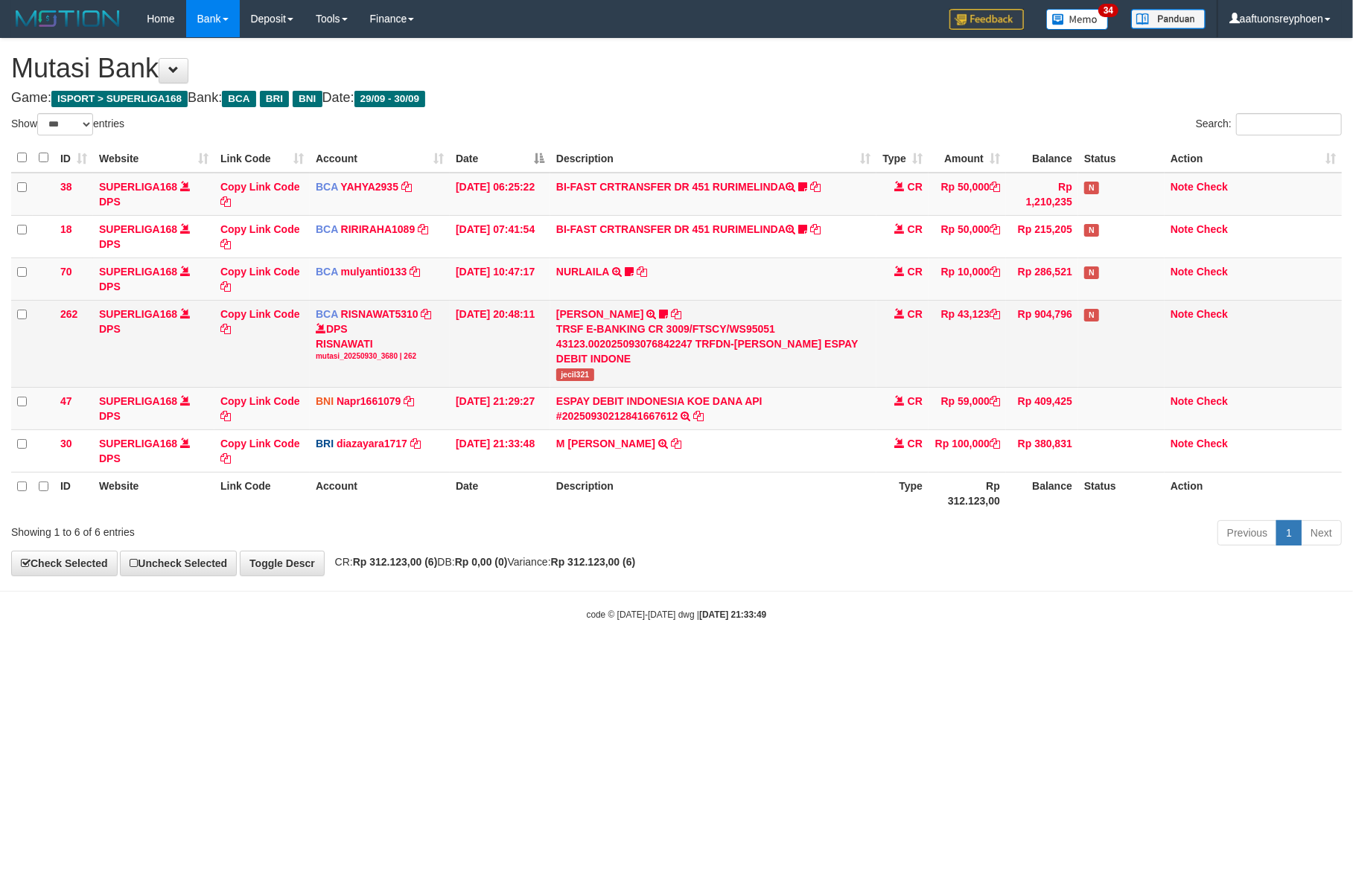
click at [573, 375] on span "jecil321" at bounding box center [575, 374] width 38 height 13
copy span "jecil321"
click at [573, 375] on span "jecil321" at bounding box center [575, 374] width 38 height 13
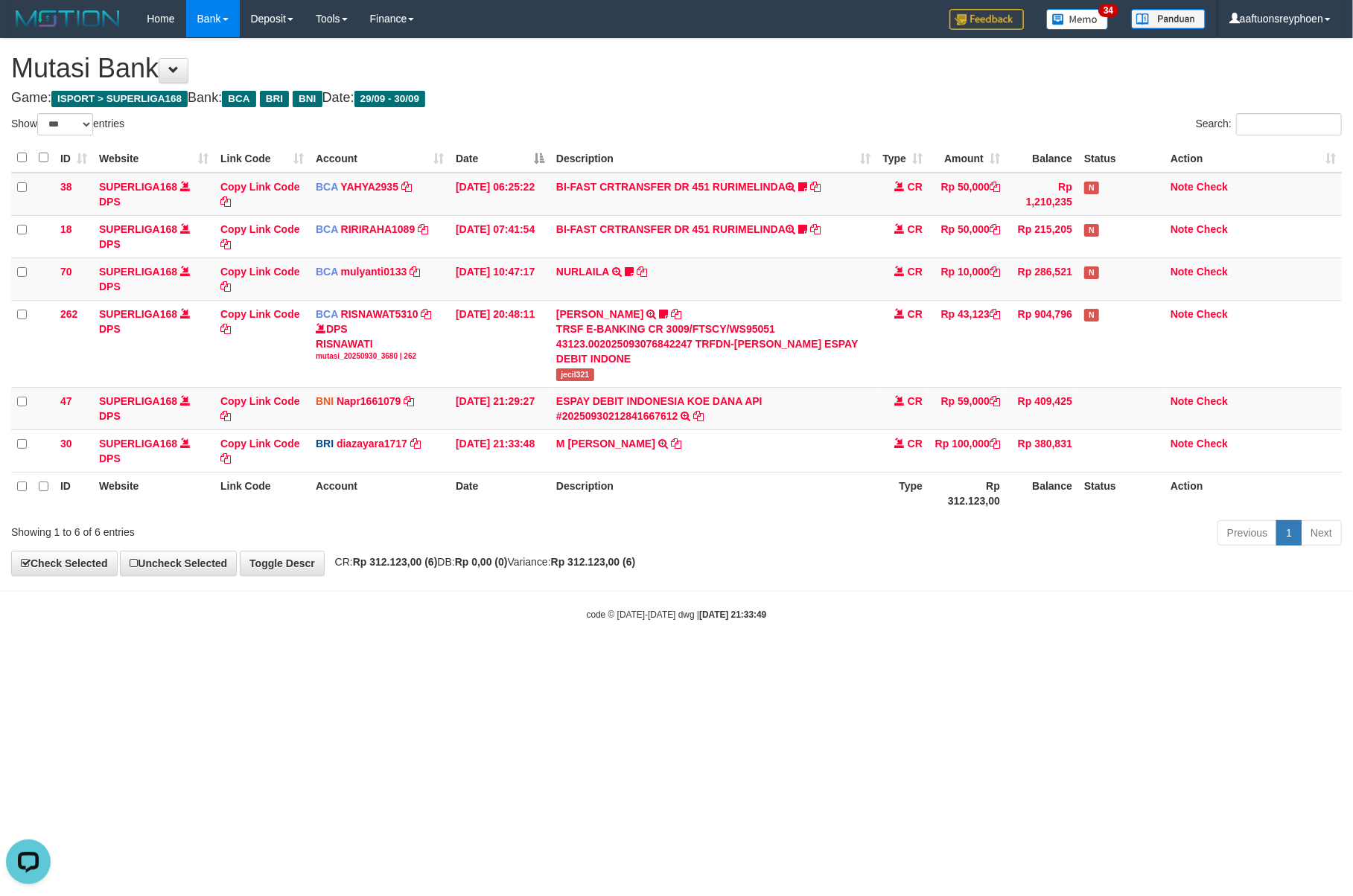
drag, startPoint x: 961, startPoint y: 588, endPoint x: 1174, endPoint y: 567, distance: 214.0
click at [970, 588] on body "Toggle navigation Home Bank Account List Load By Website Group [ISPORT] SUPERLI…" at bounding box center [676, 329] width 1353 height 659
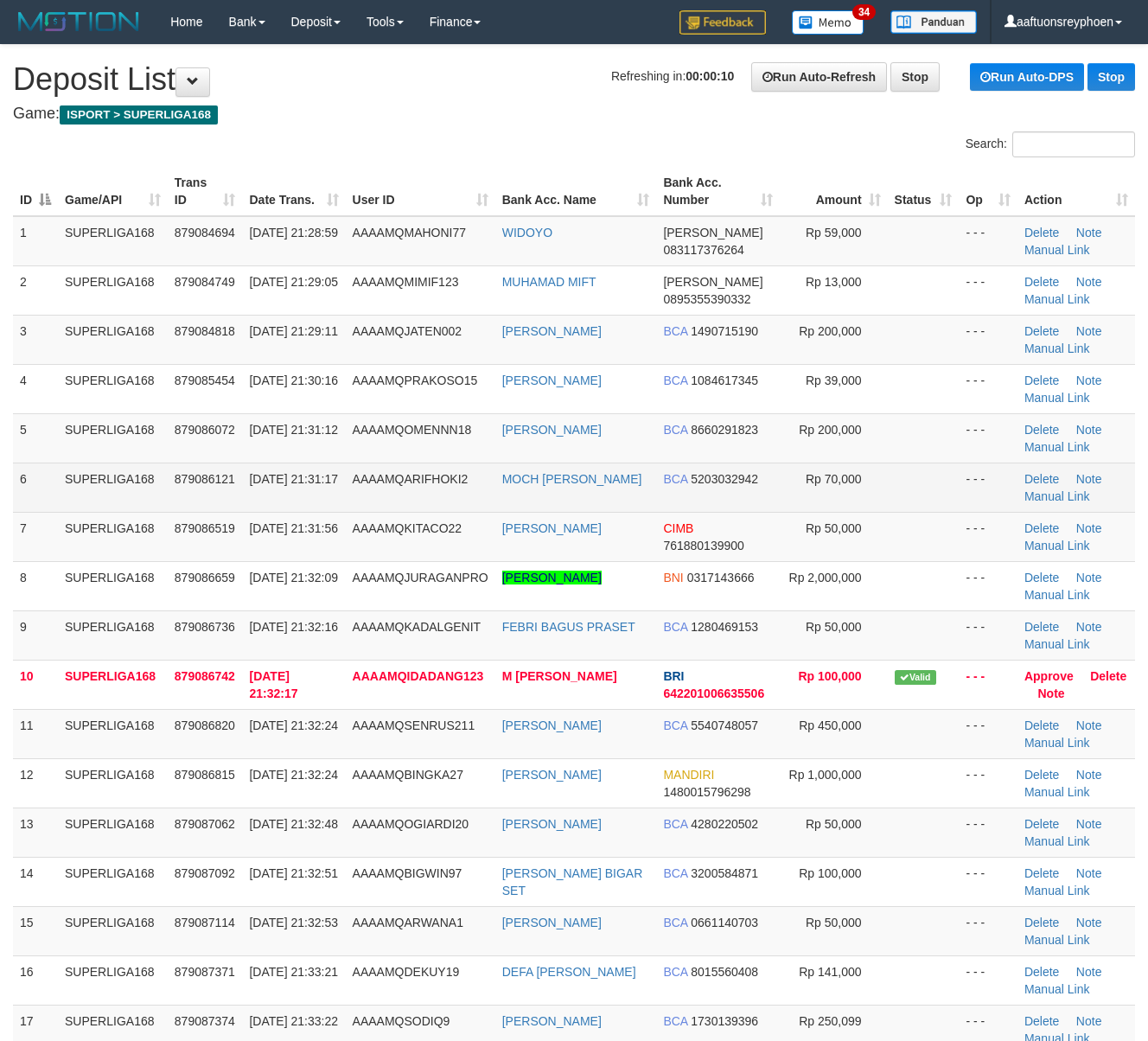
click at [175, 483] on tr "6 SUPERLIGA168 879086121 30/09/2025 21:31:17 AAAAMQARIFHOKI2 MOCH BUSTANUL ARIF…" at bounding box center [574, 486] width 1122 height 49
click at [231, 499] on td "879086121" at bounding box center [205, 486] width 76 height 49
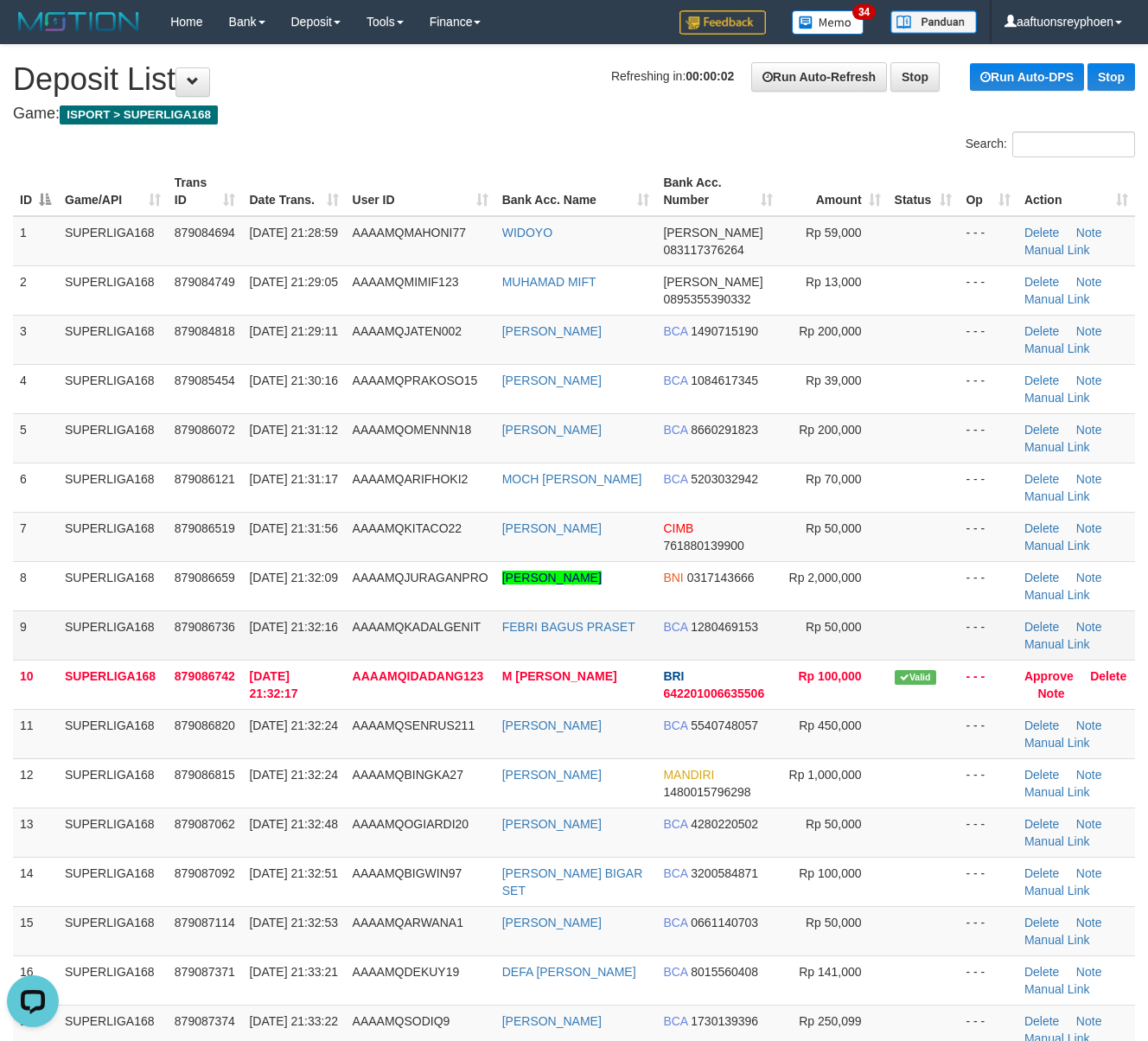
drag, startPoint x: 122, startPoint y: 643, endPoint x: 52, endPoint y: 648, distance: 70.2
click at [79, 645] on td "SUPERLIGA168" at bounding box center [113, 635] width 110 height 49
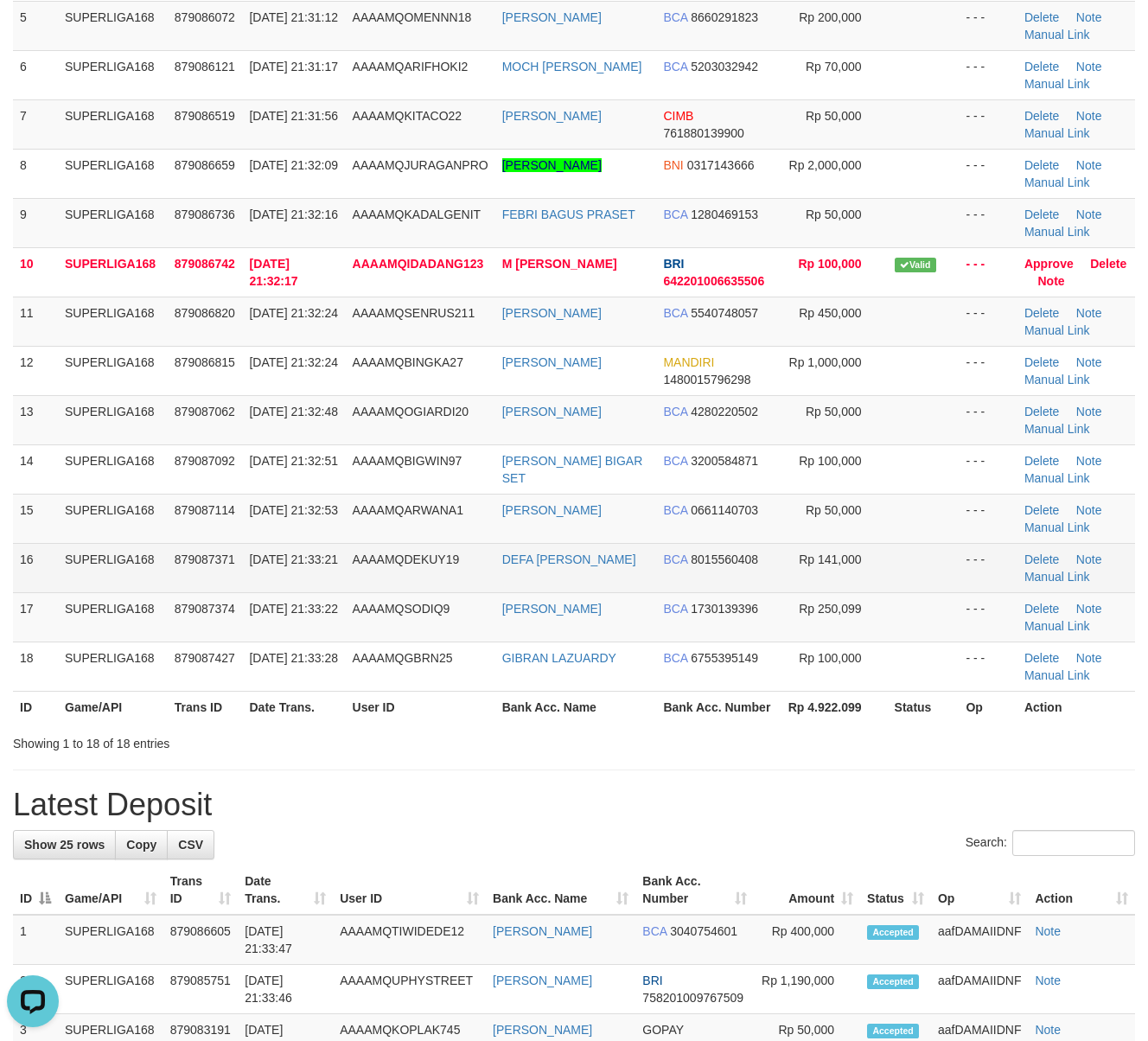
scroll to position [423, 0]
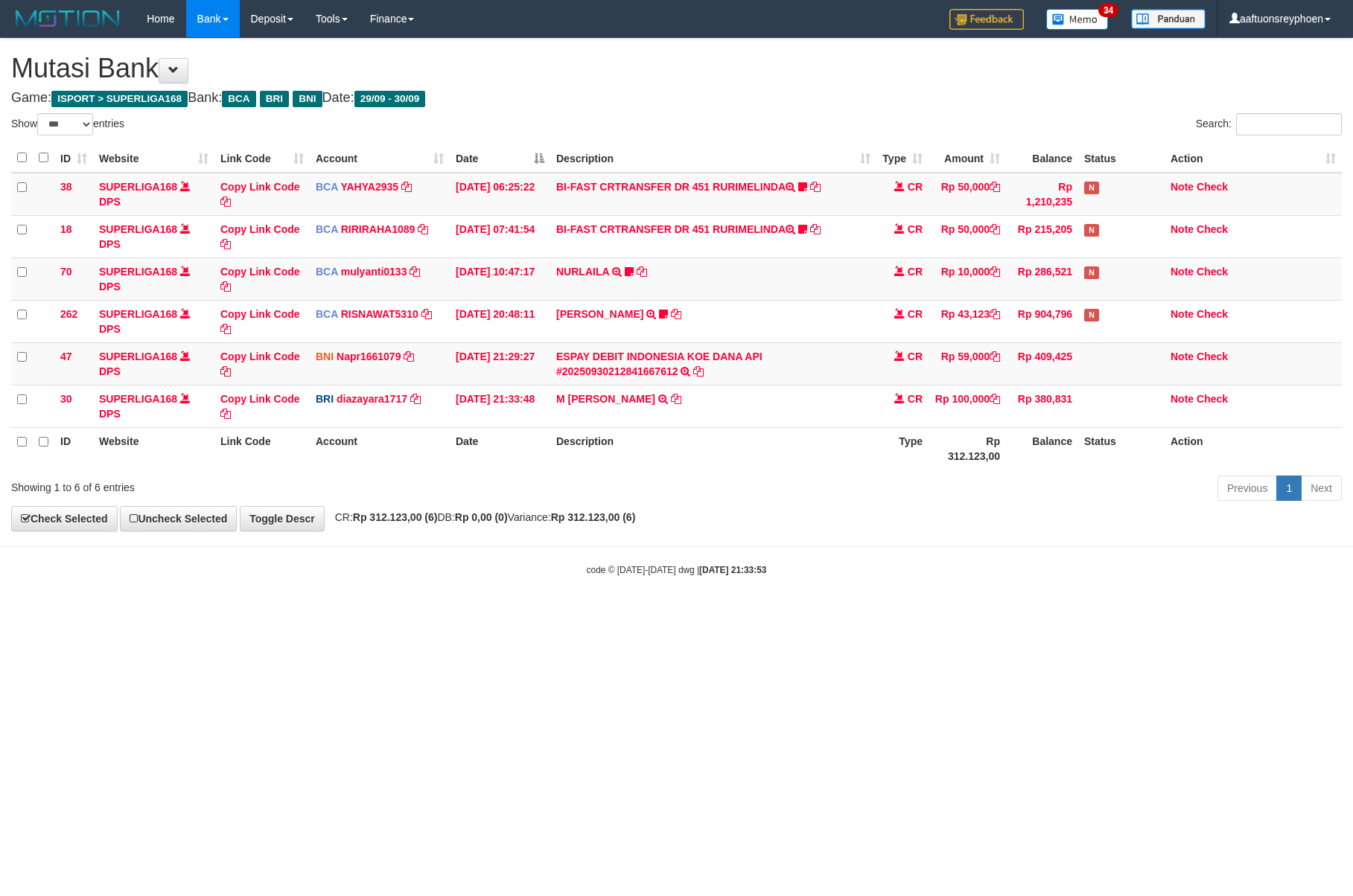
select select "***"
click at [936, 587] on body "Toggle navigation Home Bank Account List Load By Website Group [ISPORT] SUPERLI…" at bounding box center [676, 307] width 1353 height 614
select select "***"
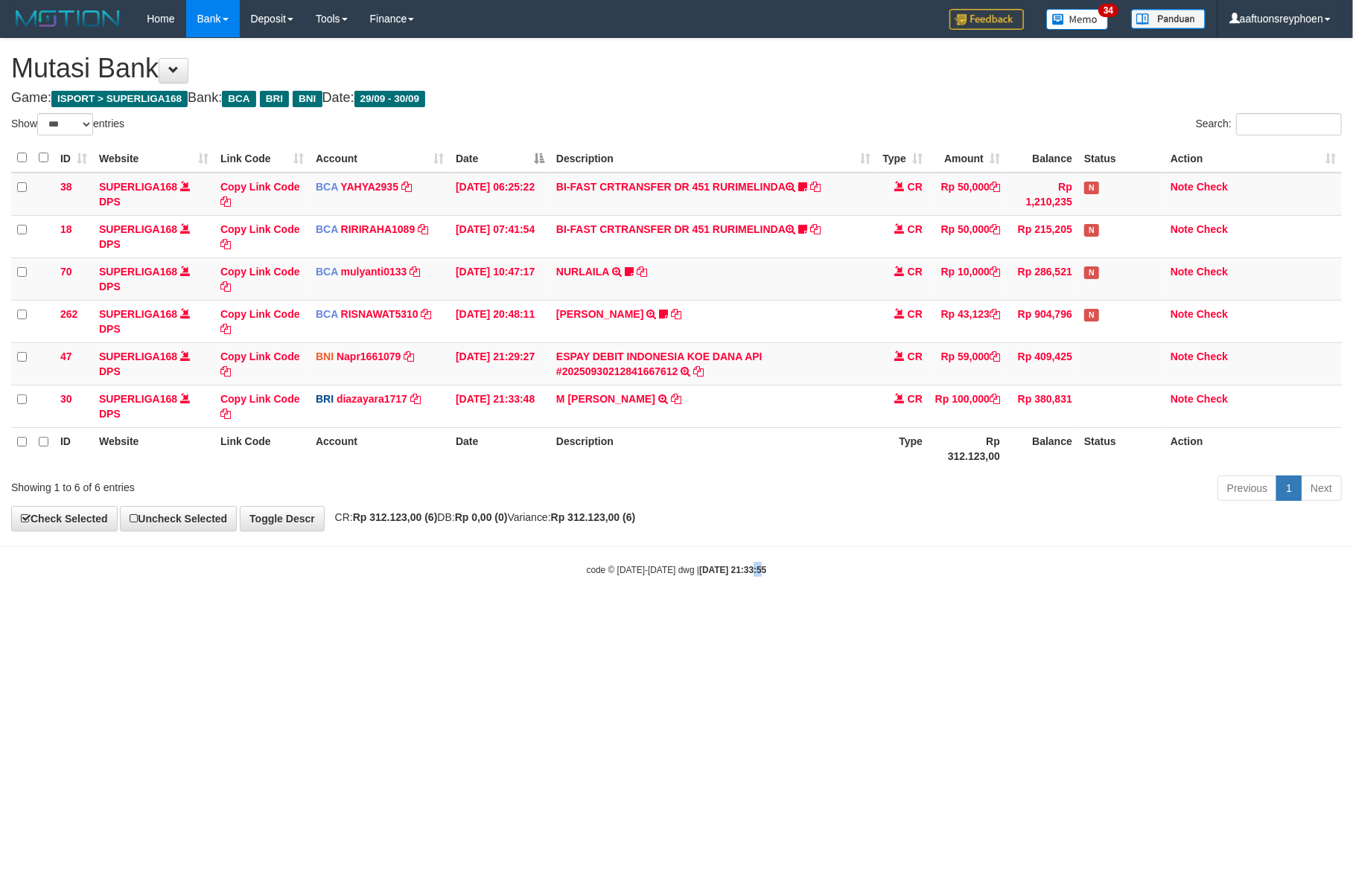
click at [740, 614] on html "Toggle navigation Home Bank Account List Load By Website Group [ISPORT] SUPERLI…" at bounding box center [676, 307] width 1353 height 614
click at [740, 614] on html "Toggle navigation Home Bank Account List Load By Website Group [ISPORT] SUPERLI…" at bounding box center [676, 307] width 1353 height 614
drag, startPoint x: 740, startPoint y: 644, endPoint x: 1287, endPoint y: 606, distance: 548.3
click at [753, 614] on html "Toggle navigation Home Bank Account List Load By Website Group [ISPORT] SUPERLI…" at bounding box center [676, 307] width 1353 height 614
drag, startPoint x: 1281, startPoint y: 606, endPoint x: 1144, endPoint y: 625, distance: 138.3
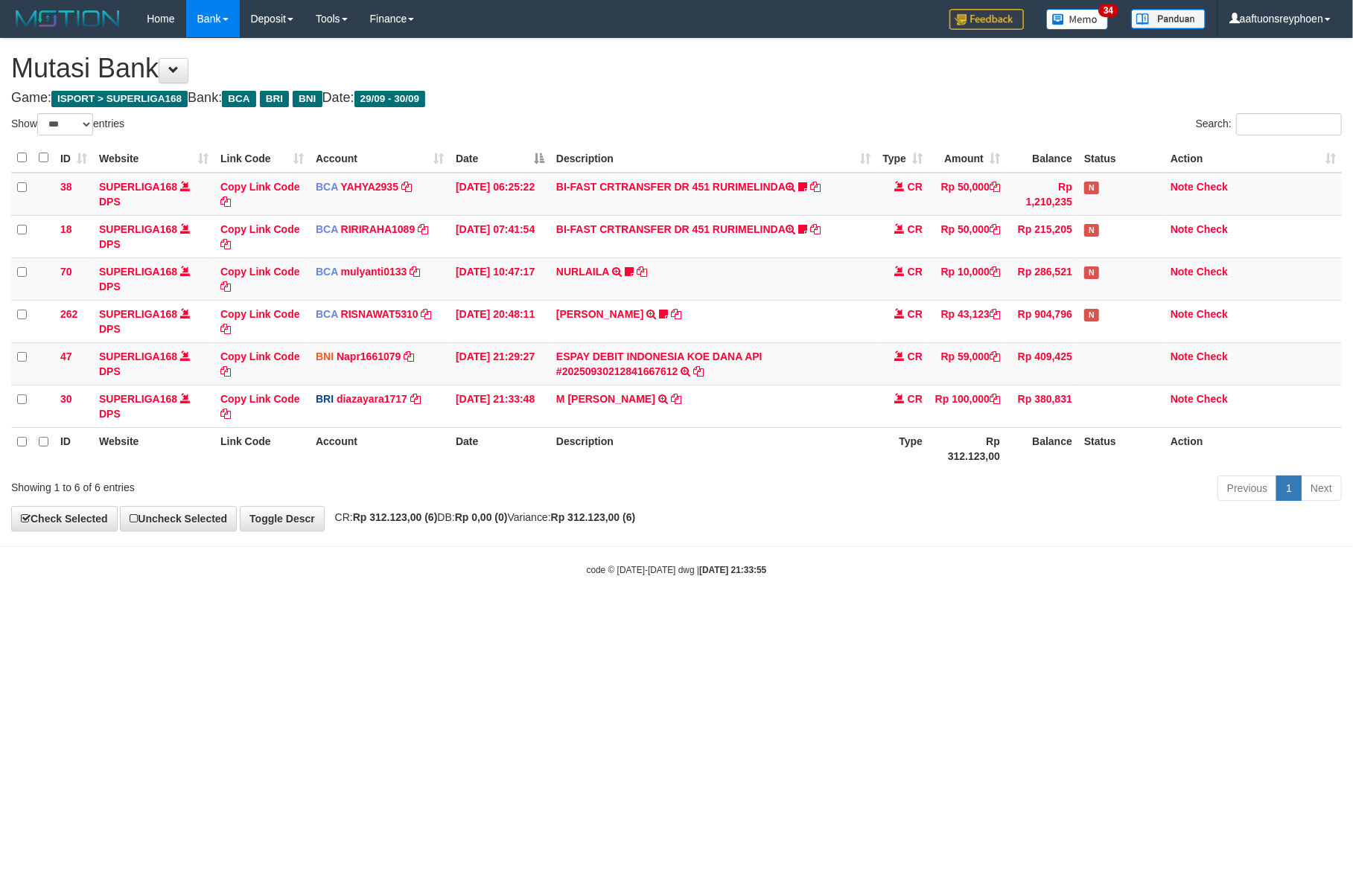
click at [1267, 609] on body "Toggle navigation Home Bank Account List Load By Website Group [ISPORT] SUPERLI…" at bounding box center [676, 307] width 1353 height 614
drag, startPoint x: 661, startPoint y: 649, endPoint x: 1212, endPoint y: 612, distance: 552.2
click at [692, 614] on html "Toggle navigation Home Bank Account List Load By Website Group [ISPORT] SUPERLI…" at bounding box center [676, 307] width 1353 height 614
click at [1319, 599] on body "Toggle navigation Home Bank Account List Load By Website Group [ISPORT] SUPERLI…" at bounding box center [676, 307] width 1353 height 614
click at [683, 614] on html "Toggle navigation Home Bank Account List Load By Website Group [ISPORT] SUPERLI…" at bounding box center [676, 307] width 1353 height 614
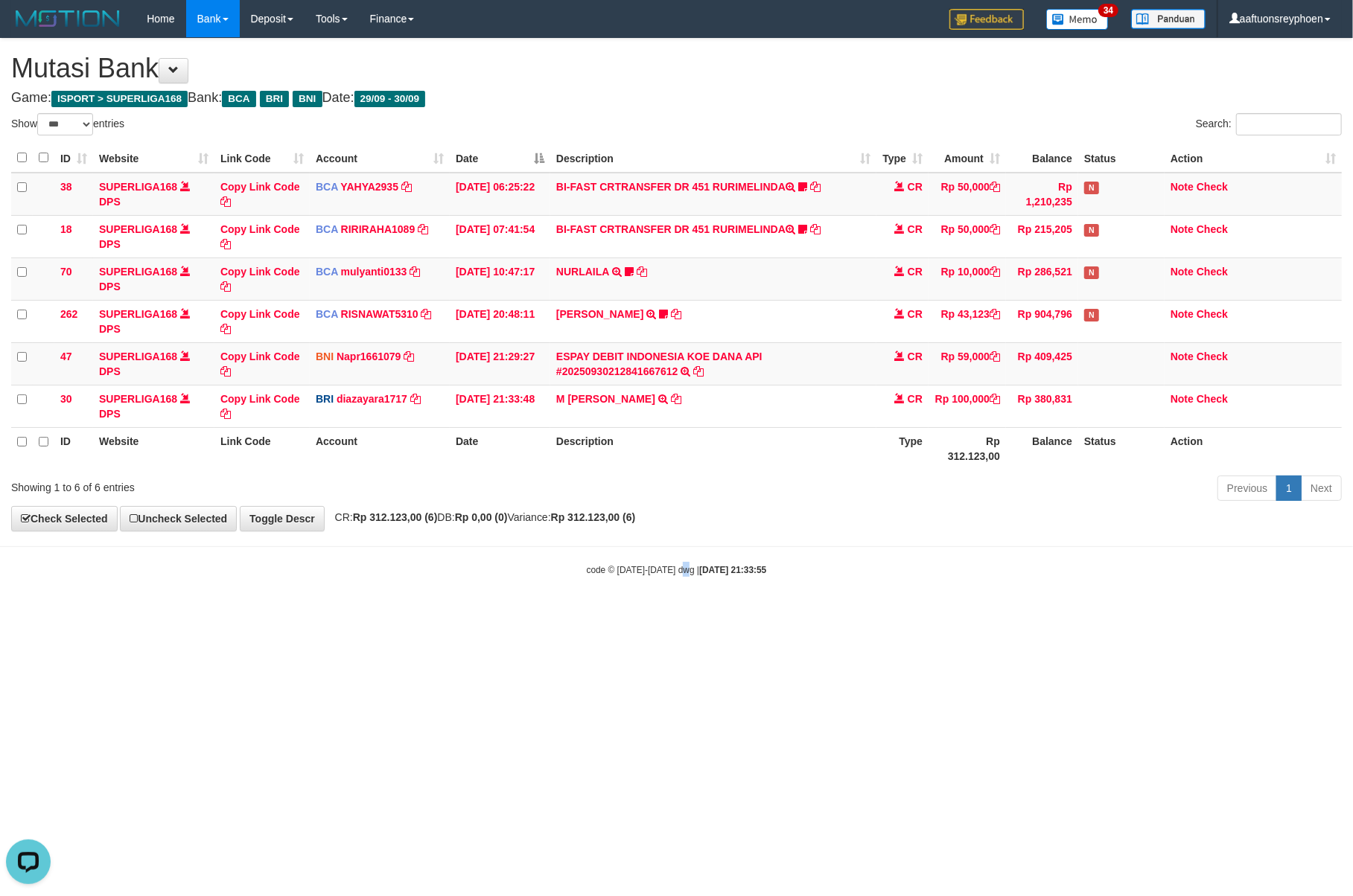
click at [683, 614] on html "Toggle navigation Home Bank Account List Load By Website Group [ISPORT] SUPERLI…" at bounding box center [676, 307] width 1353 height 614
click at [1193, 594] on body "Toggle navigation Home Bank Account List Load By Website Group [ISPORT] SUPERLI…" at bounding box center [676, 307] width 1353 height 614
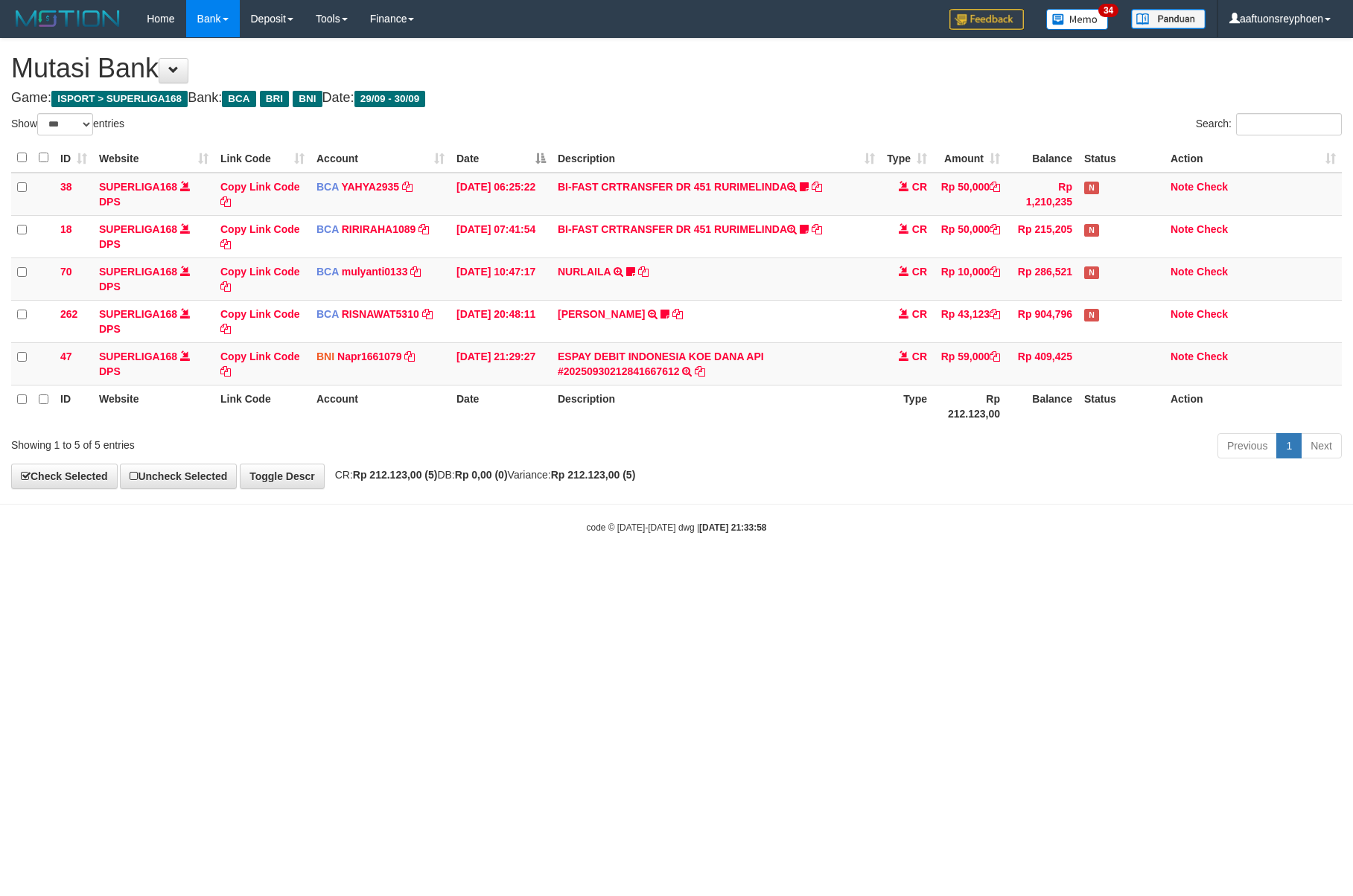
select select "***"
click at [1216, 542] on body "Toggle navigation Home Bank Account List Load By Website Group [ISPORT] SUPERLI…" at bounding box center [676, 285] width 1353 height 571
select select "***"
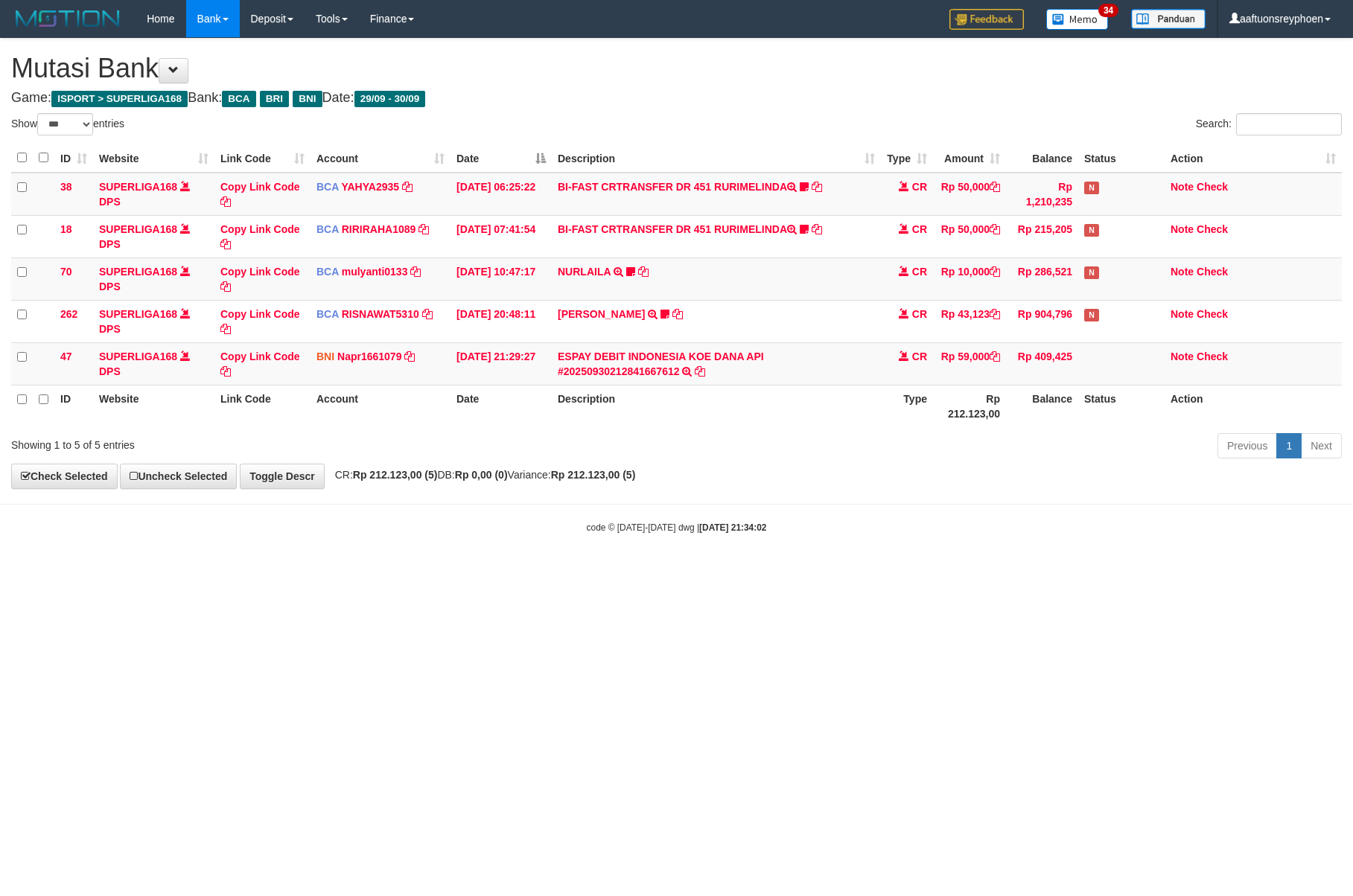
select select "***"
click at [679, 571] on html "Toggle navigation Home Bank Account List Load By Website Group [ISPORT] SUPERLI…" at bounding box center [676, 285] width 1353 height 571
click at [683, 571] on html "Toggle navigation Home Bank Account List Load By Website Group [ISPORT] SUPERLI…" at bounding box center [676, 285] width 1353 height 571
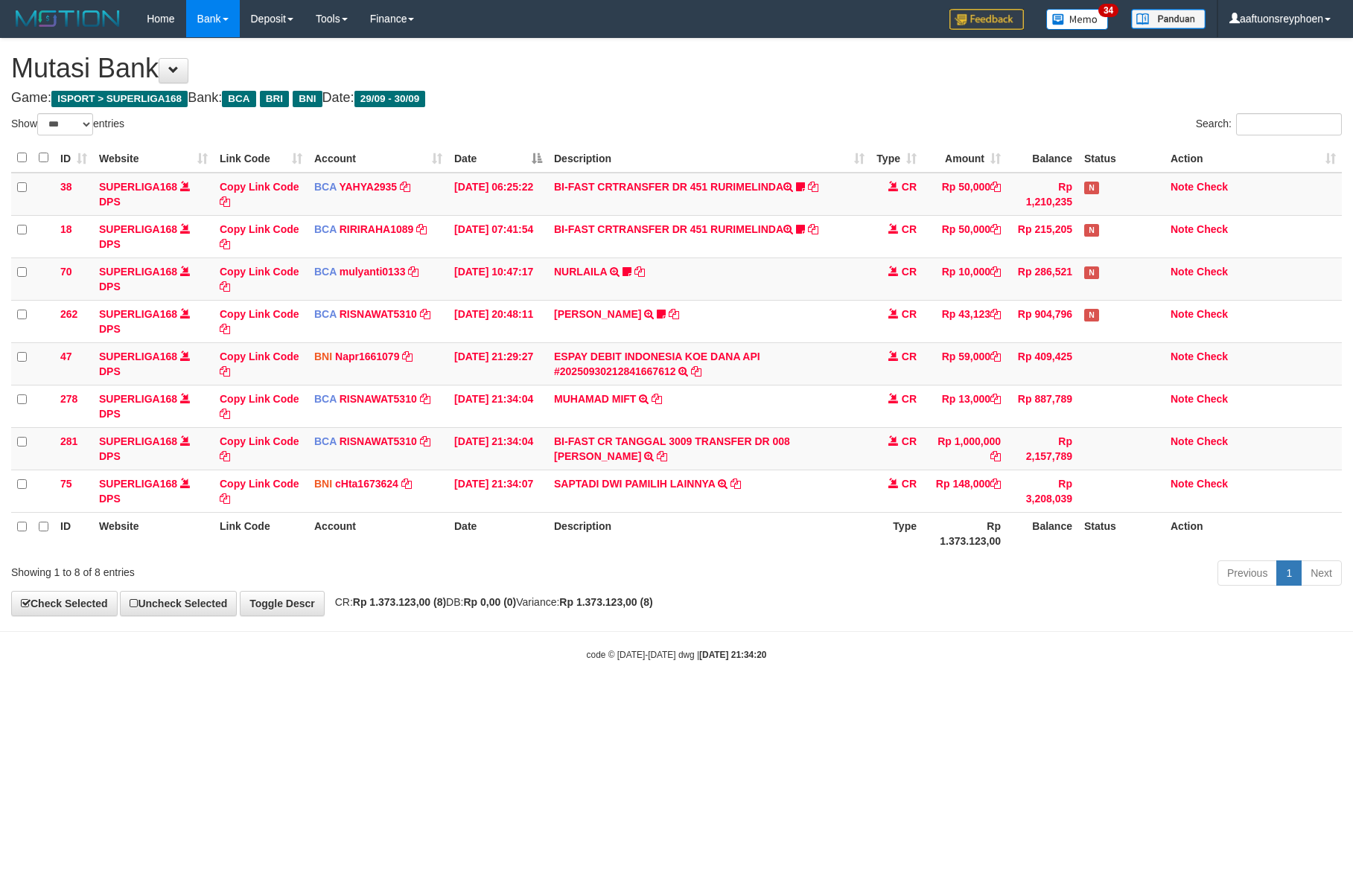
select select "***"
click at [625, 616] on div "**********" at bounding box center [676, 327] width 1353 height 577
select select "***"
drag, startPoint x: 791, startPoint y: 457, endPoint x: 793, endPoint y: 442, distance: 15.1
click at [793, 442] on td "BI-FAST CR TANGGAL 3009 TRANSFER DR 008 DIKI RAMADANI BI-FAST CR TANGGAL :30/09…" at bounding box center [709, 448] width 322 height 43
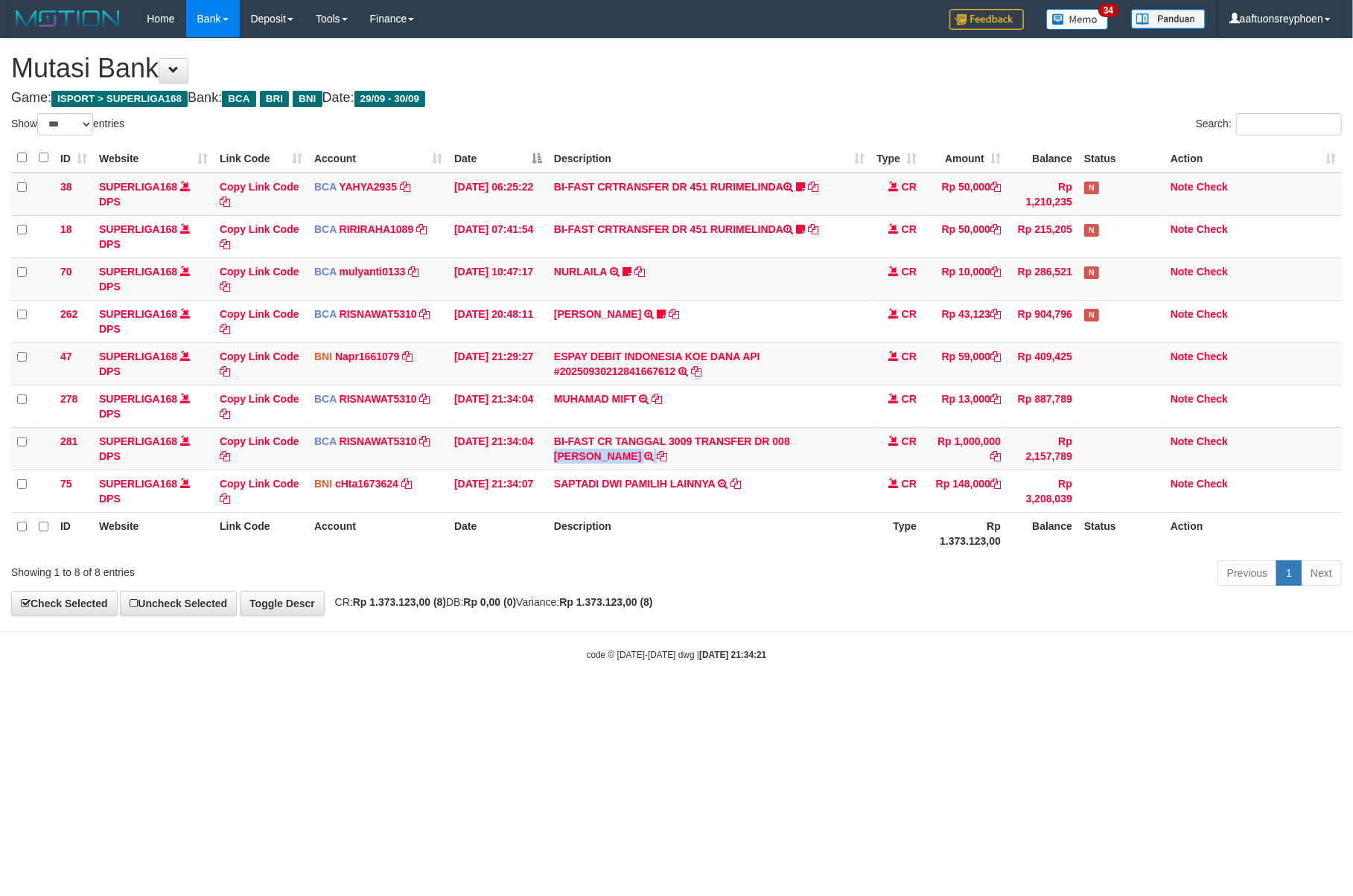
copy td "DIKI RAMADANI"
drag, startPoint x: 560, startPoint y: 498, endPoint x: 1121, endPoint y: 528, distance: 561.8
click at [669, 506] on td "SAPTADI DWI PAMILIH LAINNYA TRF/PAY/TOP-UP ECHANNEL SAPTADI DWI PAMILIH LAINNYA" at bounding box center [709, 490] width 322 height 43
copy link "APTADI DWI PAMILIH"
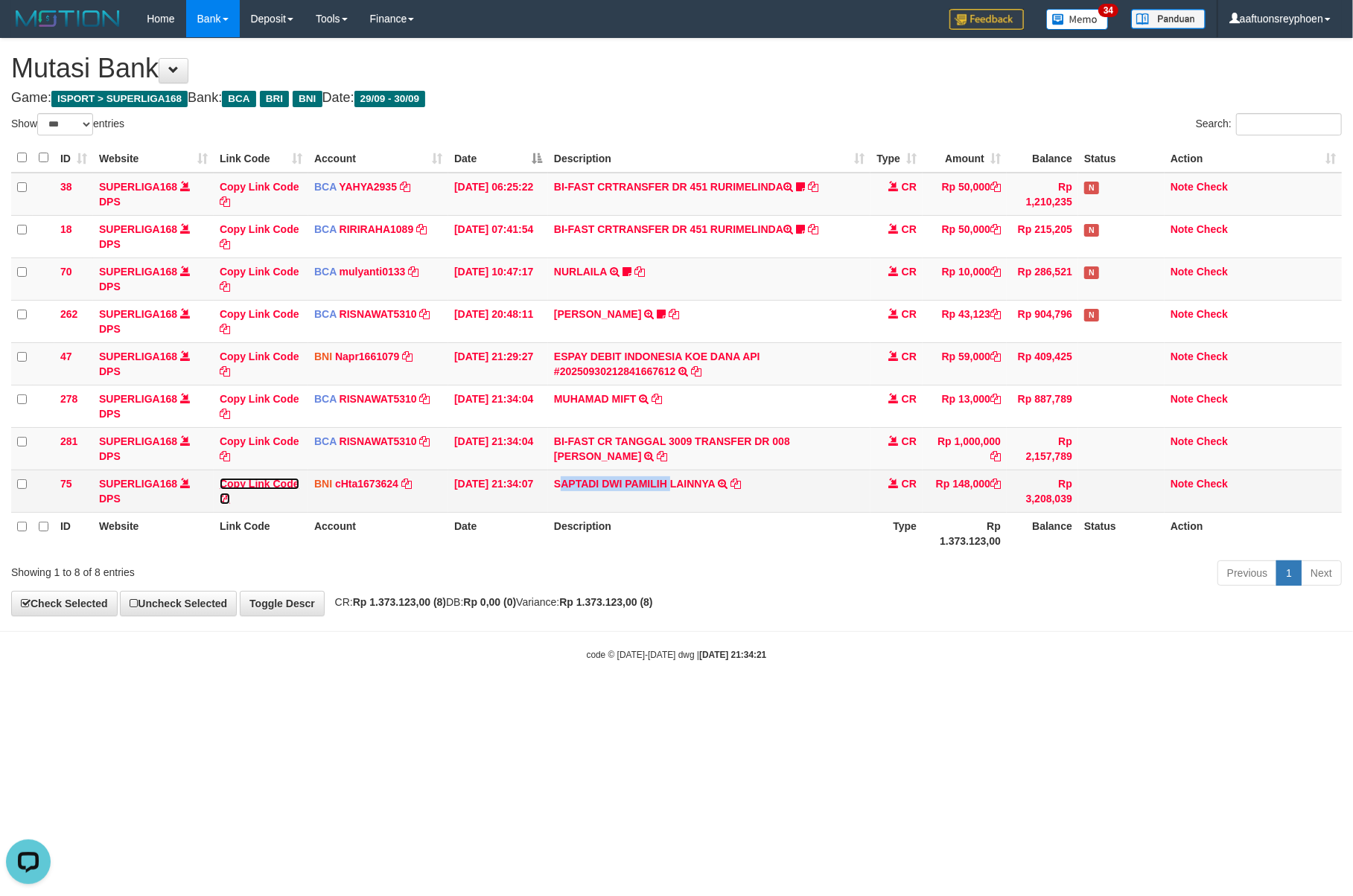
click at [248, 483] on link "Copy Link Code" at bounding box center [259, 491] width 80 height 27
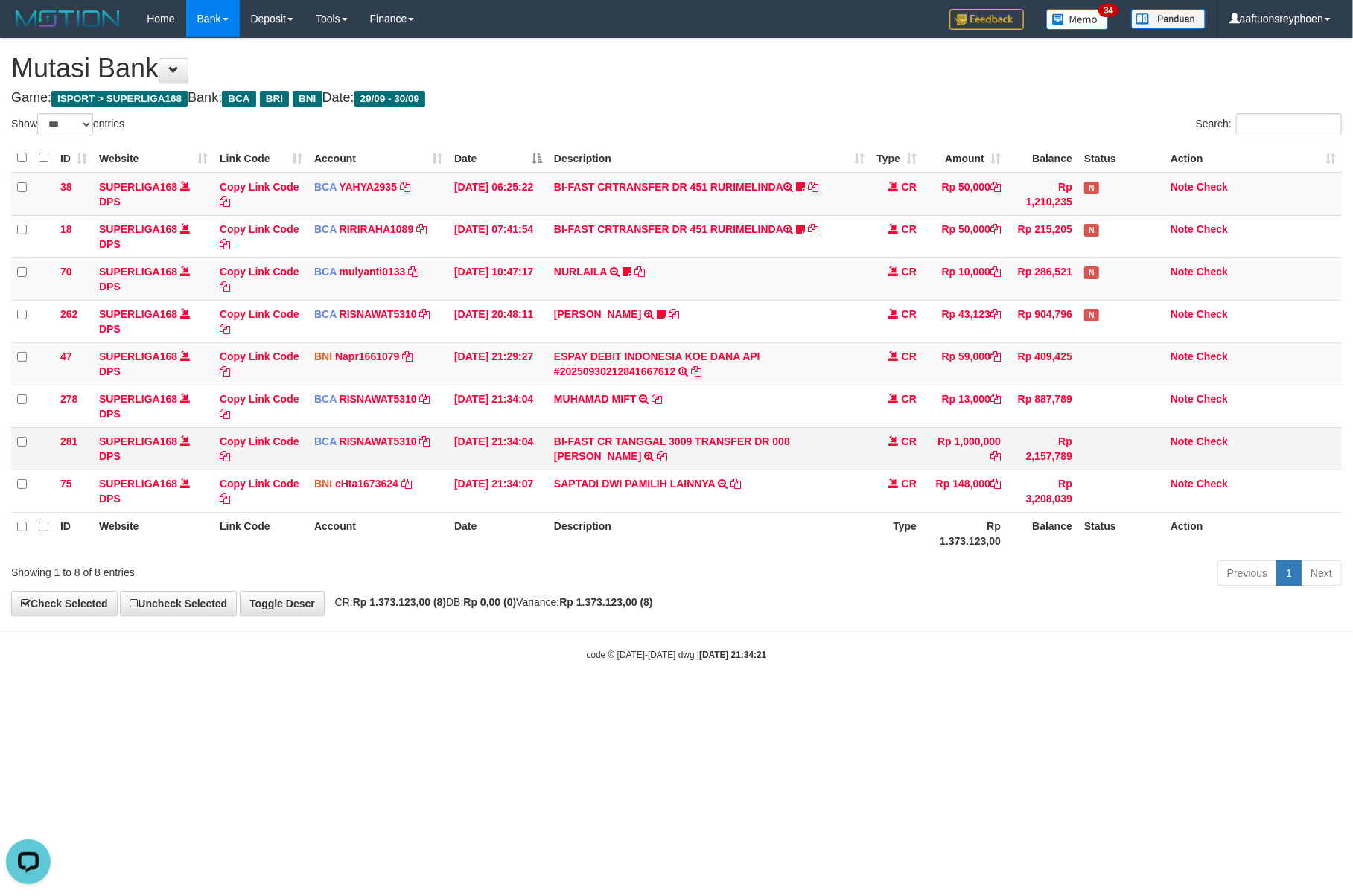
scroll to position [187, 0]
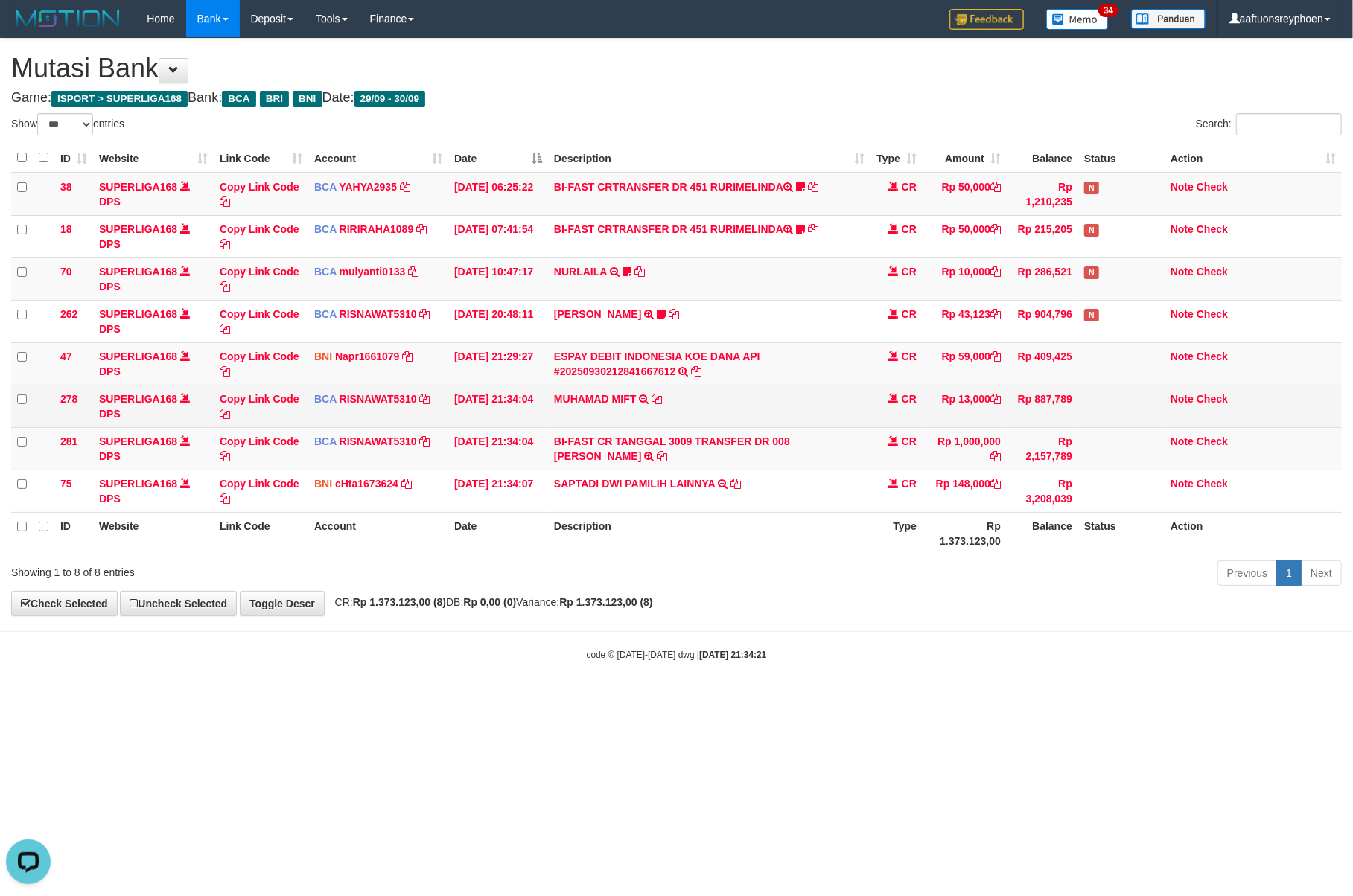
drag, startPoint x: 895, startPoint y: 569, endPoint x: 1340, endPoint y: 423, distance: 468.3
click at [936, 550] on div "Show ** ** ** *** entries Search: ID Website Link Code Account Date Description…" at bounding box center [676, 352] width 1330 height 478
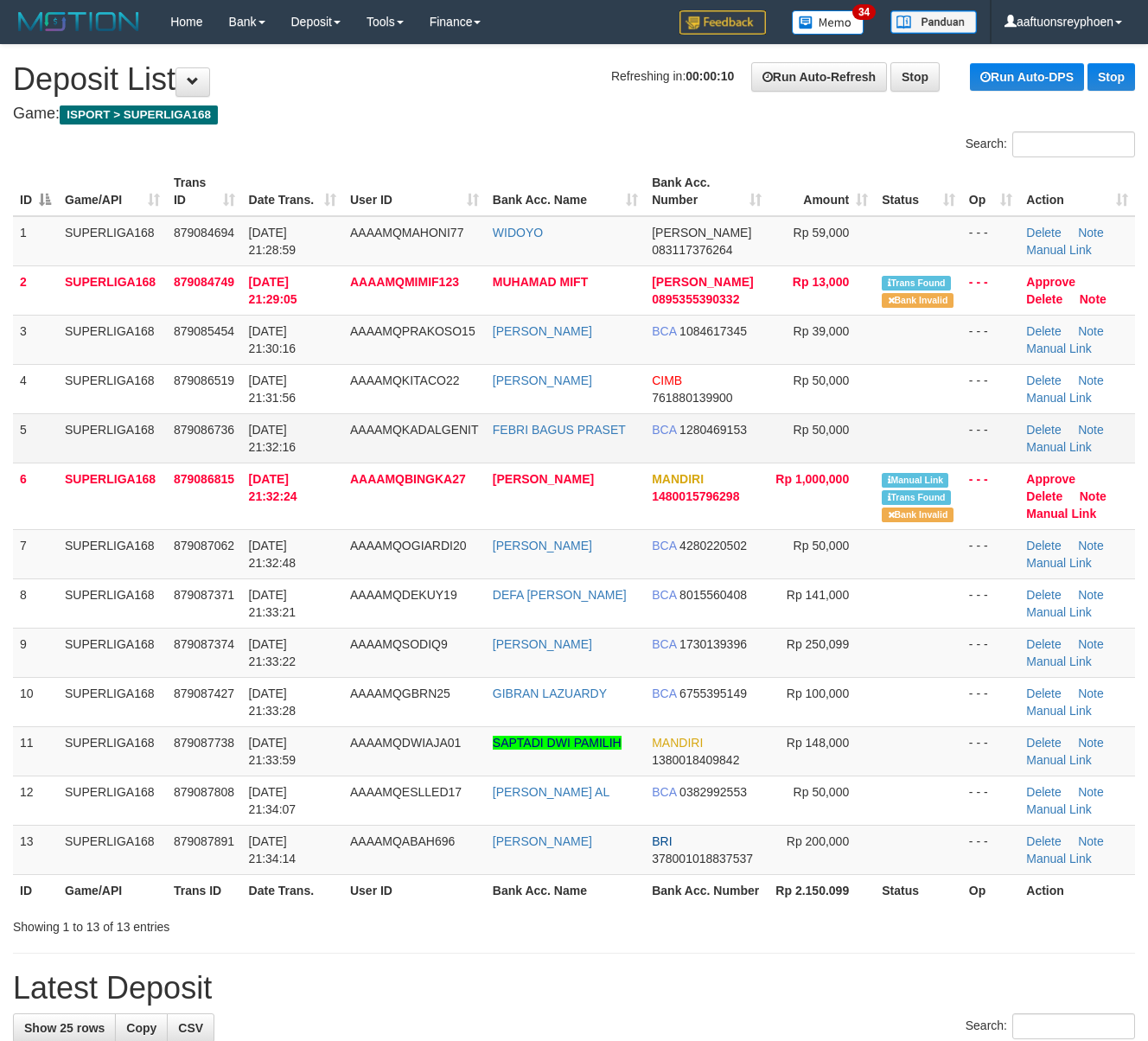
click at [395, 450] on td "AAAAMQKADALGENIT" at bounding box center [414, 438] width 143 height 49
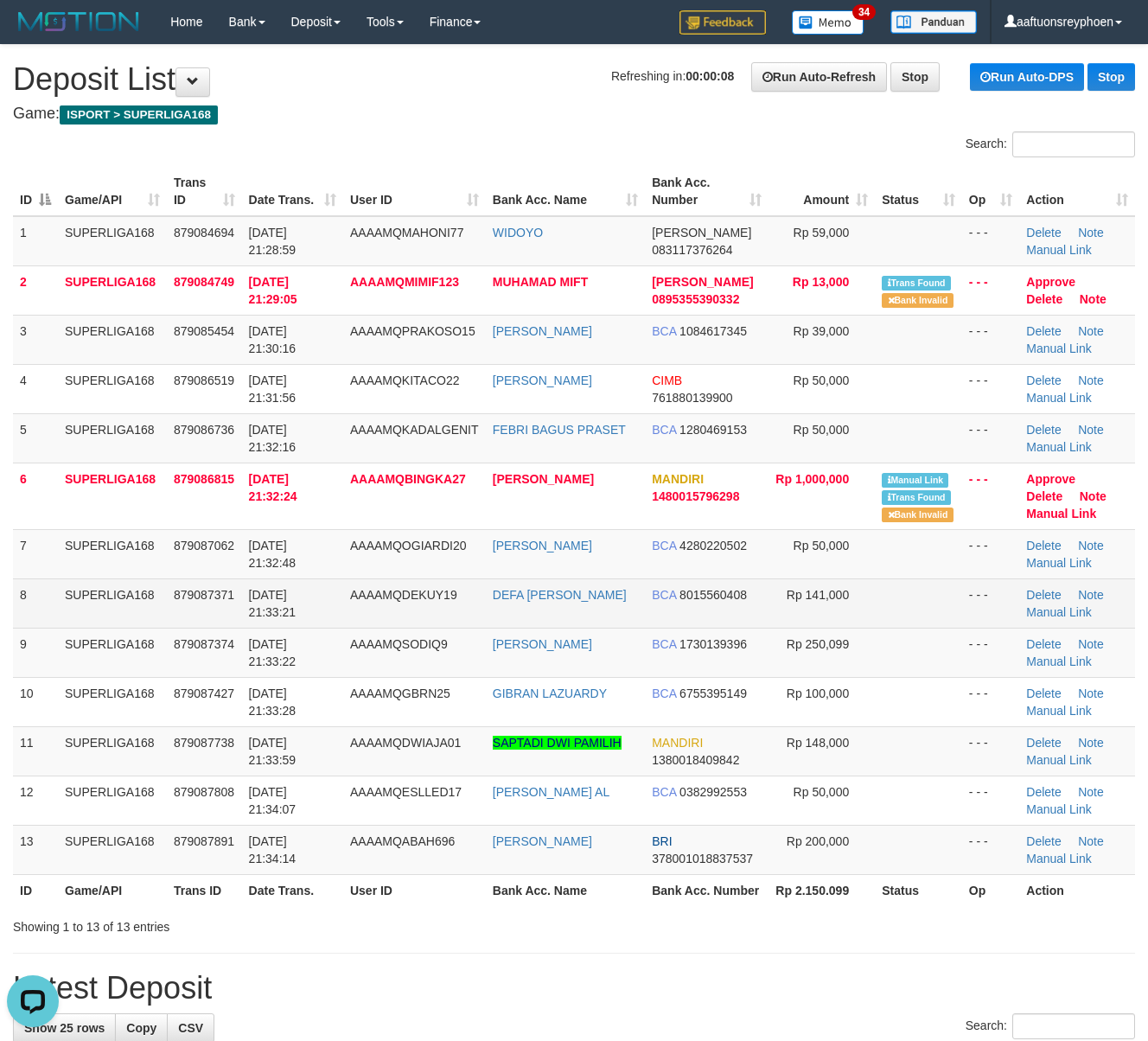
click at [130, 581] on td "SUPERLIGA168" at bounding box center [112, 603] width 109 height 49
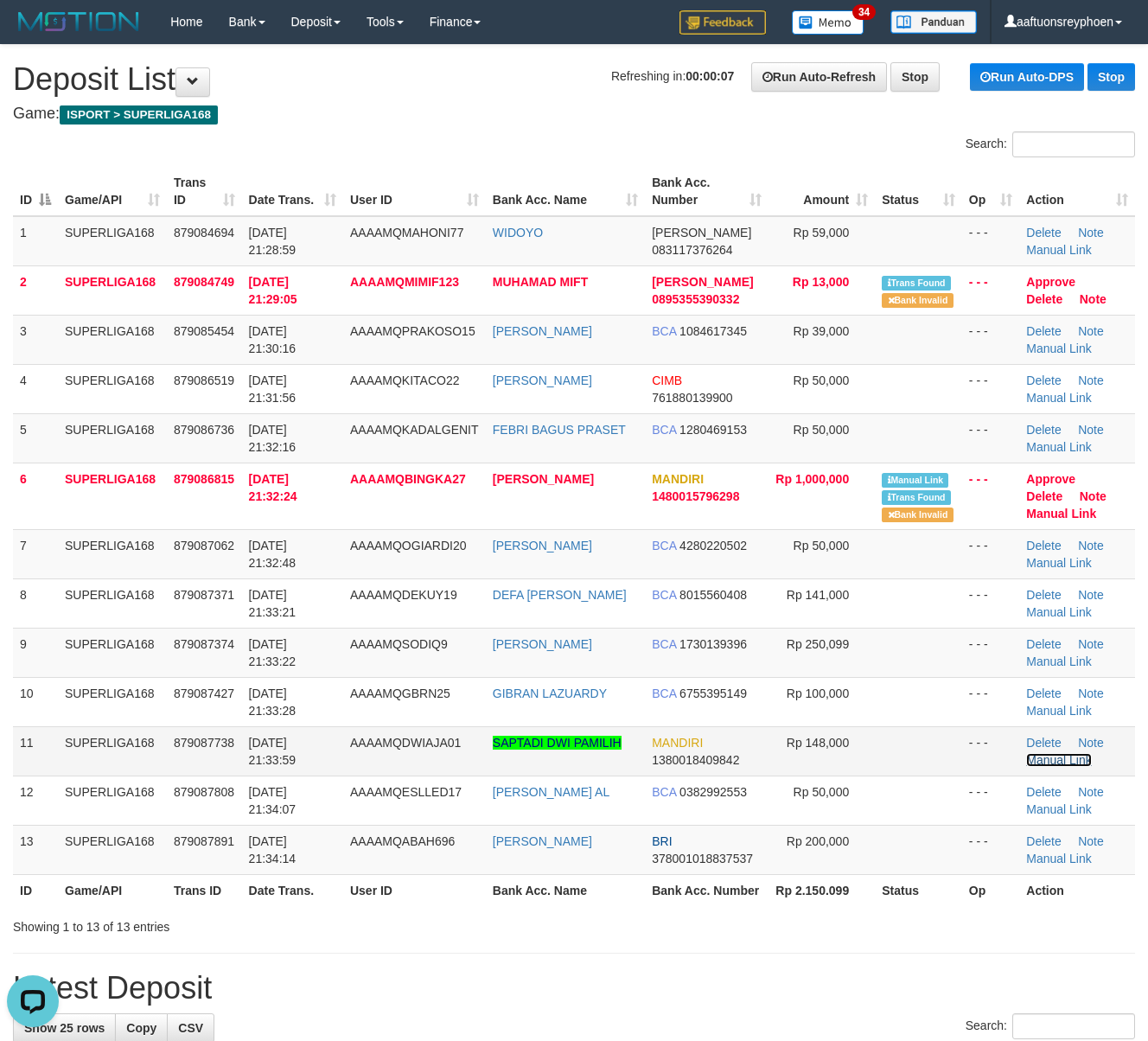
click at [1047, 762] on link "Manual Link" at bounding box center [1058, 760] width 65 height 14
click at [212, 192] on th "Trans ID" at bounding box center [204, 191] width 76 height 49
click at [226, 190] on th "Trans ID" at bounding box center [204, 191] width 76 height 49
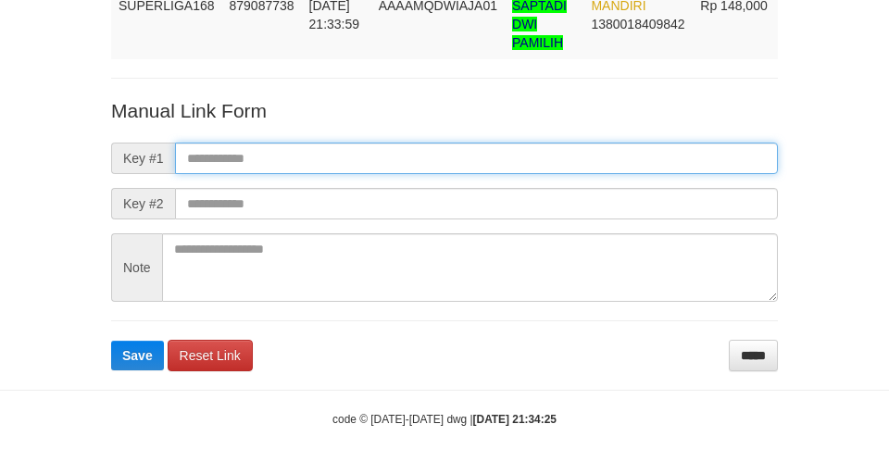
scroll to position [172, 0]
click at [398, 152] on input "text" at bounding box center [476, 158] width 603 height 31
paste input "**********"
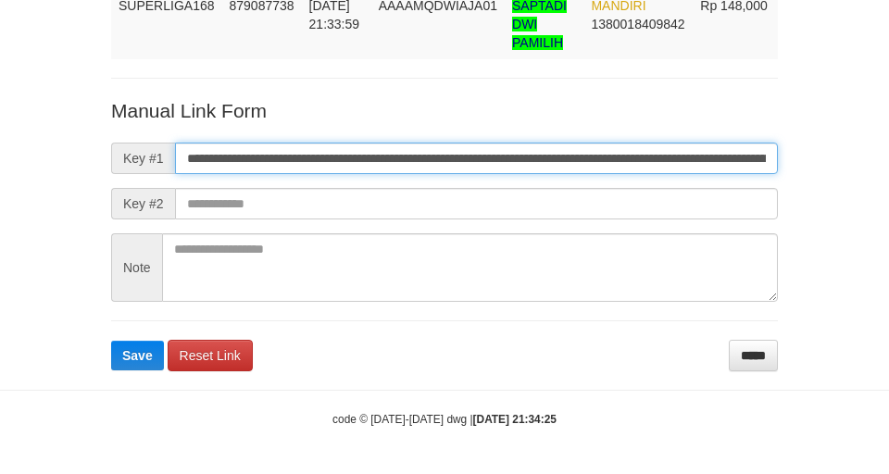
scroll to position [0, 1012]
type input "**********"
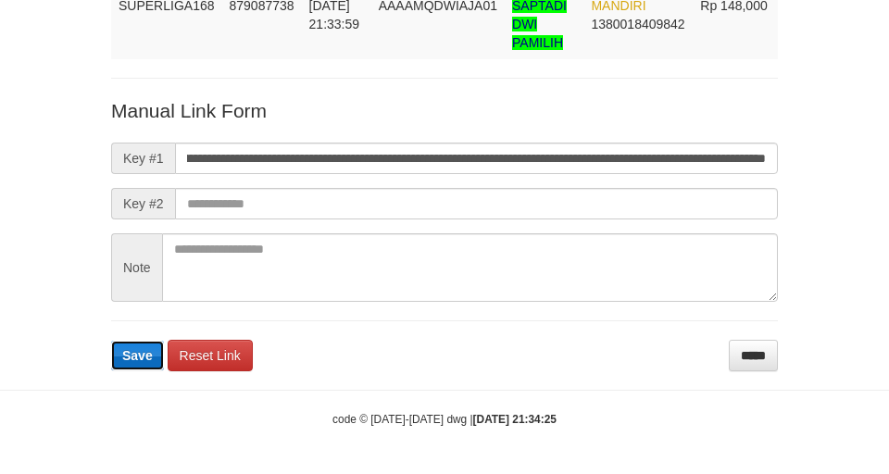
click at [144, 359] on span "Save" at bounding box center [137, 355] width 31 height 15
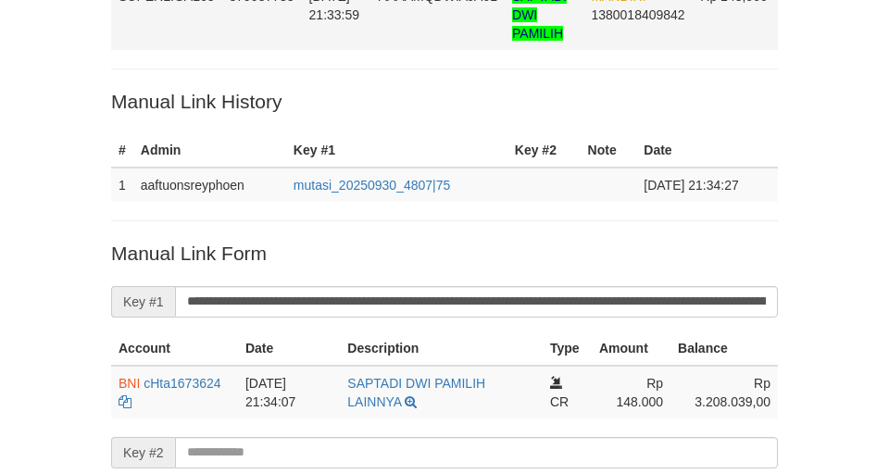
click at [289, 50] on td "879087738" at bounding box center [262, 14] width 80 height 71
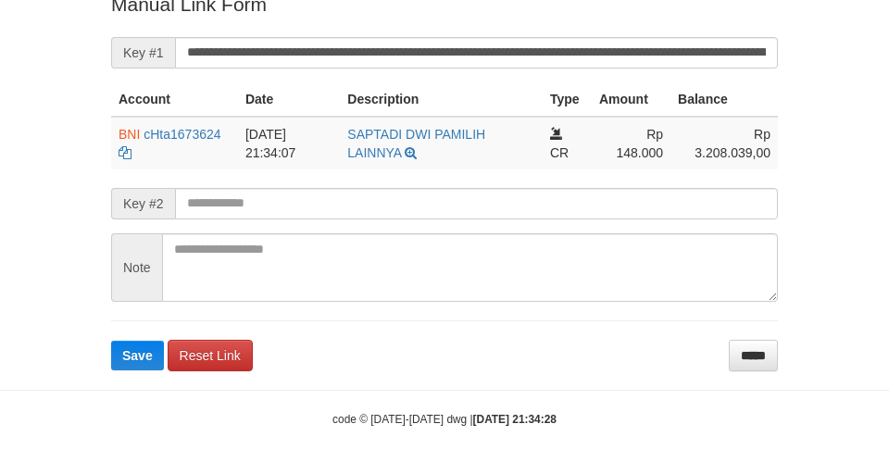
scroll to position [431, 0]
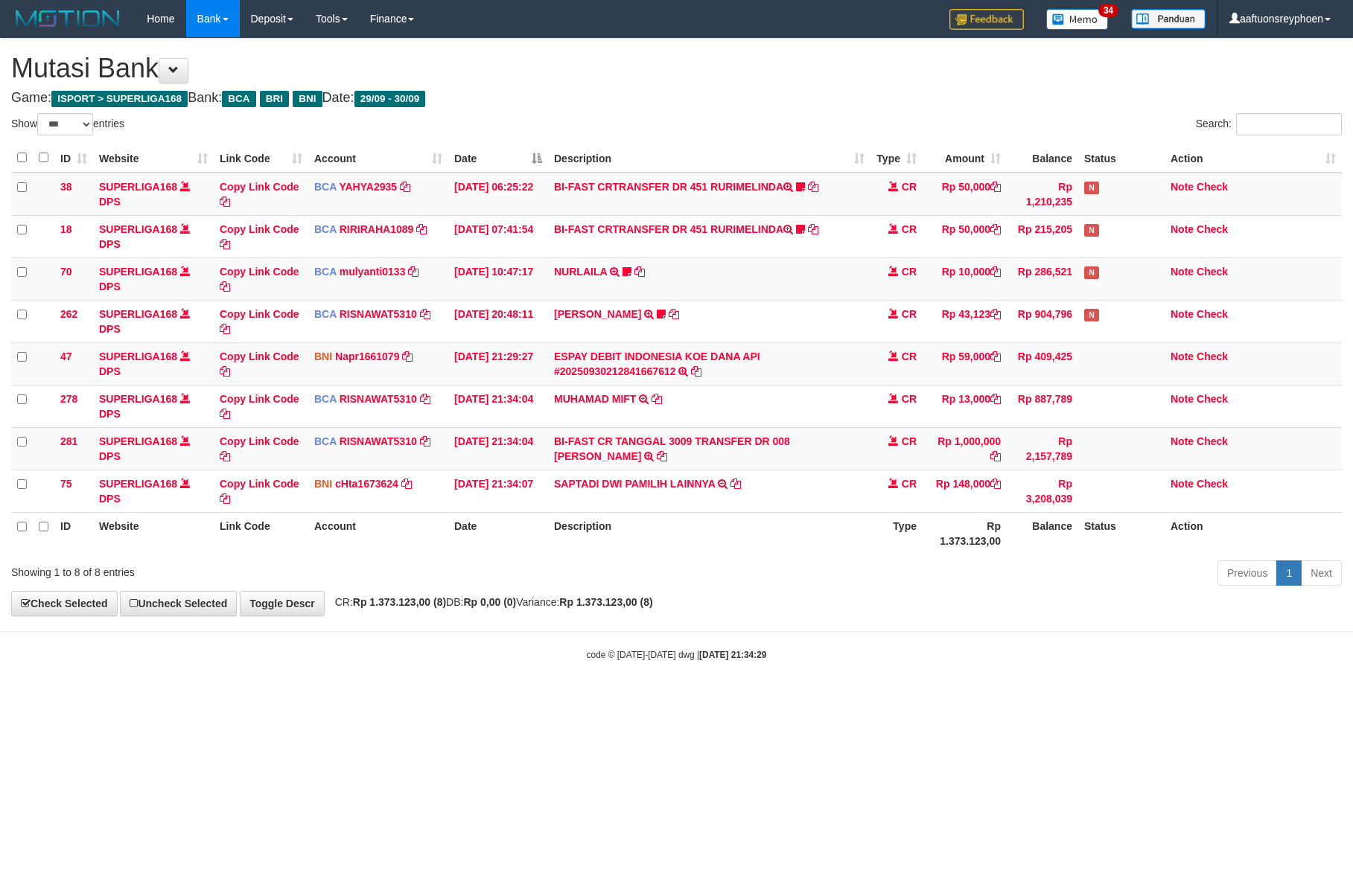
select select "***"
drag, startPoint x: 731, startPoint y: 567, endPoint x: 800, endPoint y: 558, distance: 69.6
click at [784, 561] on div "Previous 1 Next" at bounding box center [958, 575] width 767 height 32
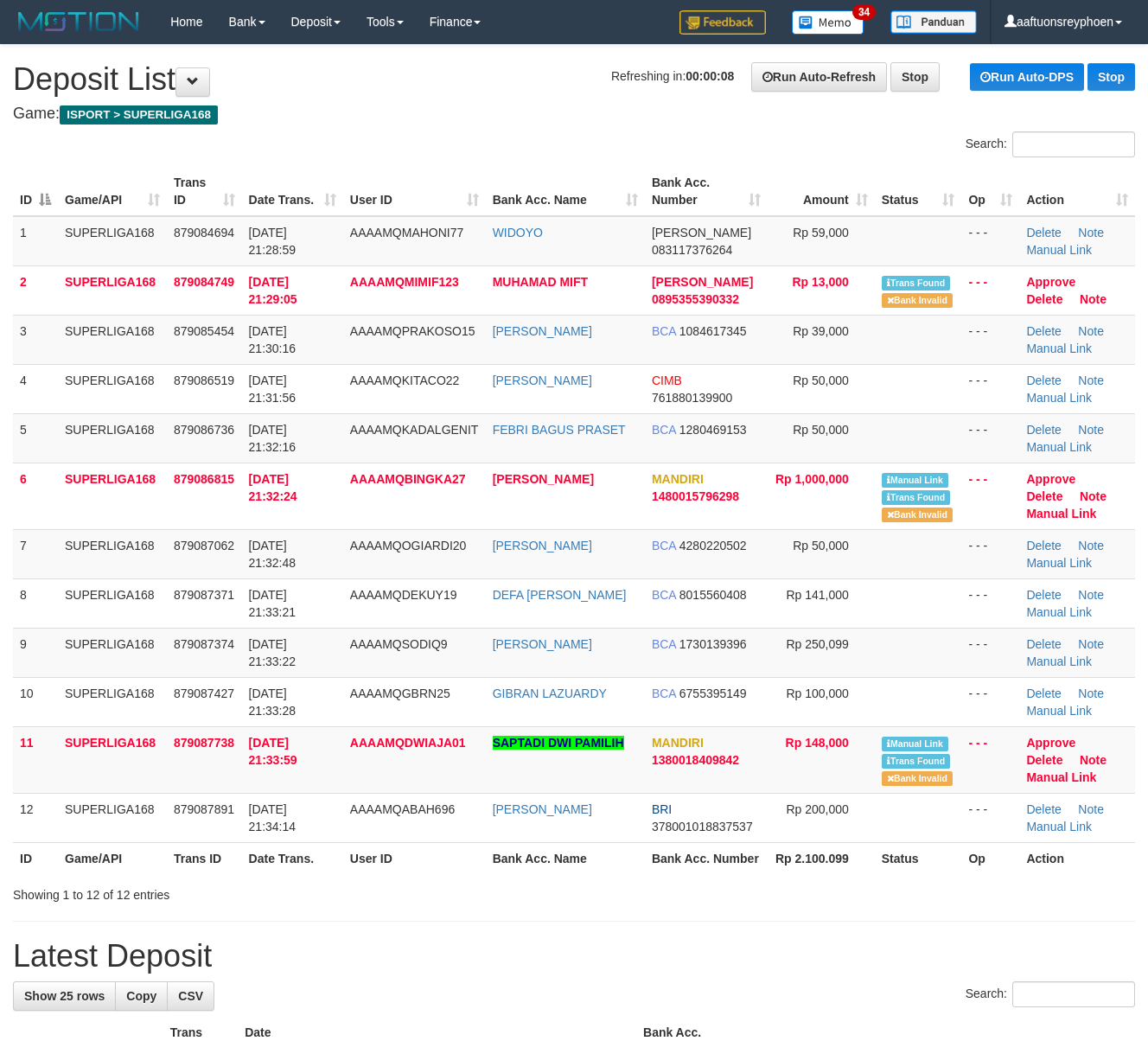
drag, startPoint x: 323, startPoint y: 291, endPoint x: 0, endPoint y: 394, distance: 339.0
click at [322, 294] on td "30/09/2025 21:29:05" at bounding box center [292, 289] width 101 height 49
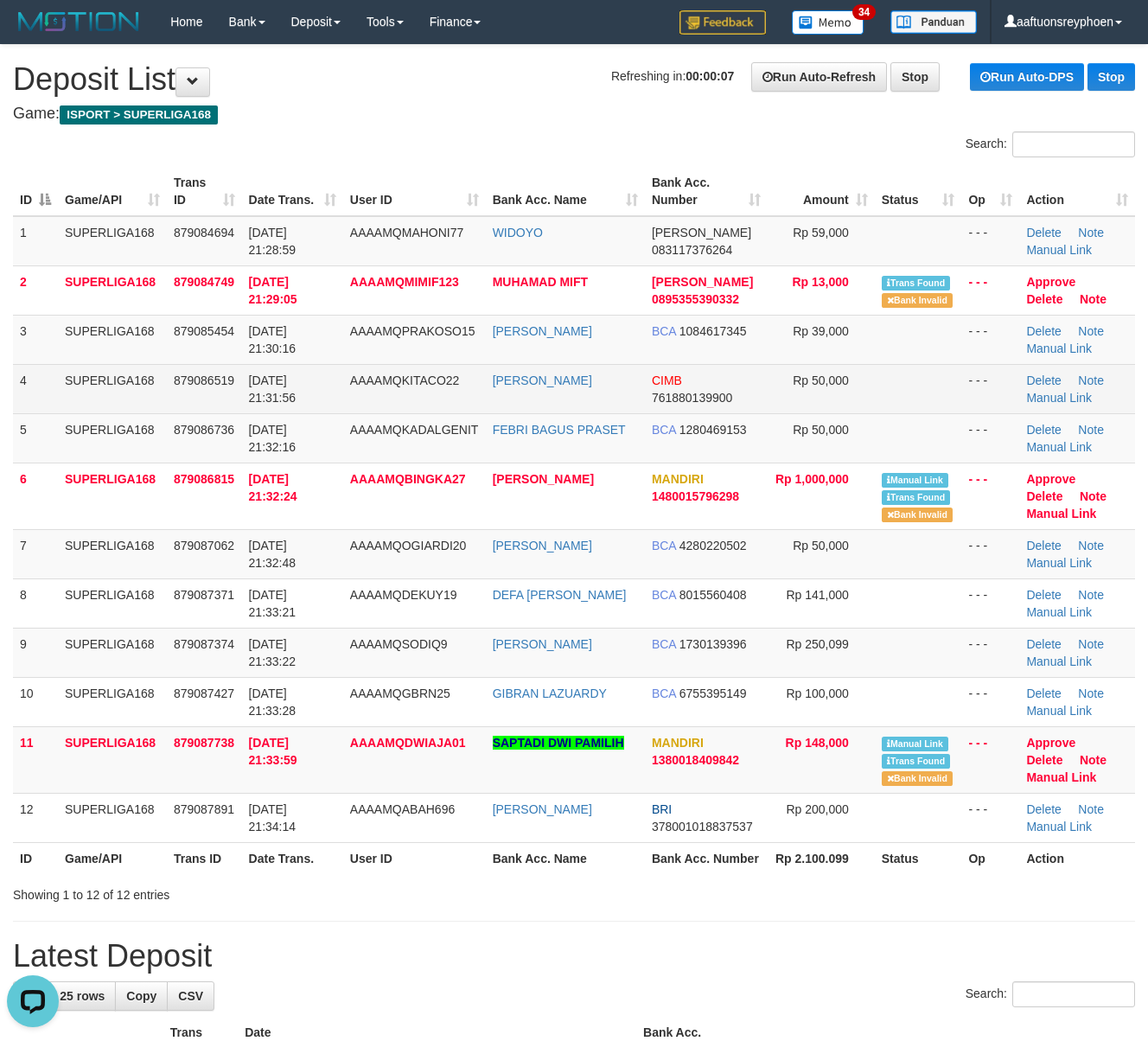
click at [163, 409] on td "SUPERLIGA168" at bounding box center [112, 388] width 109 height 49
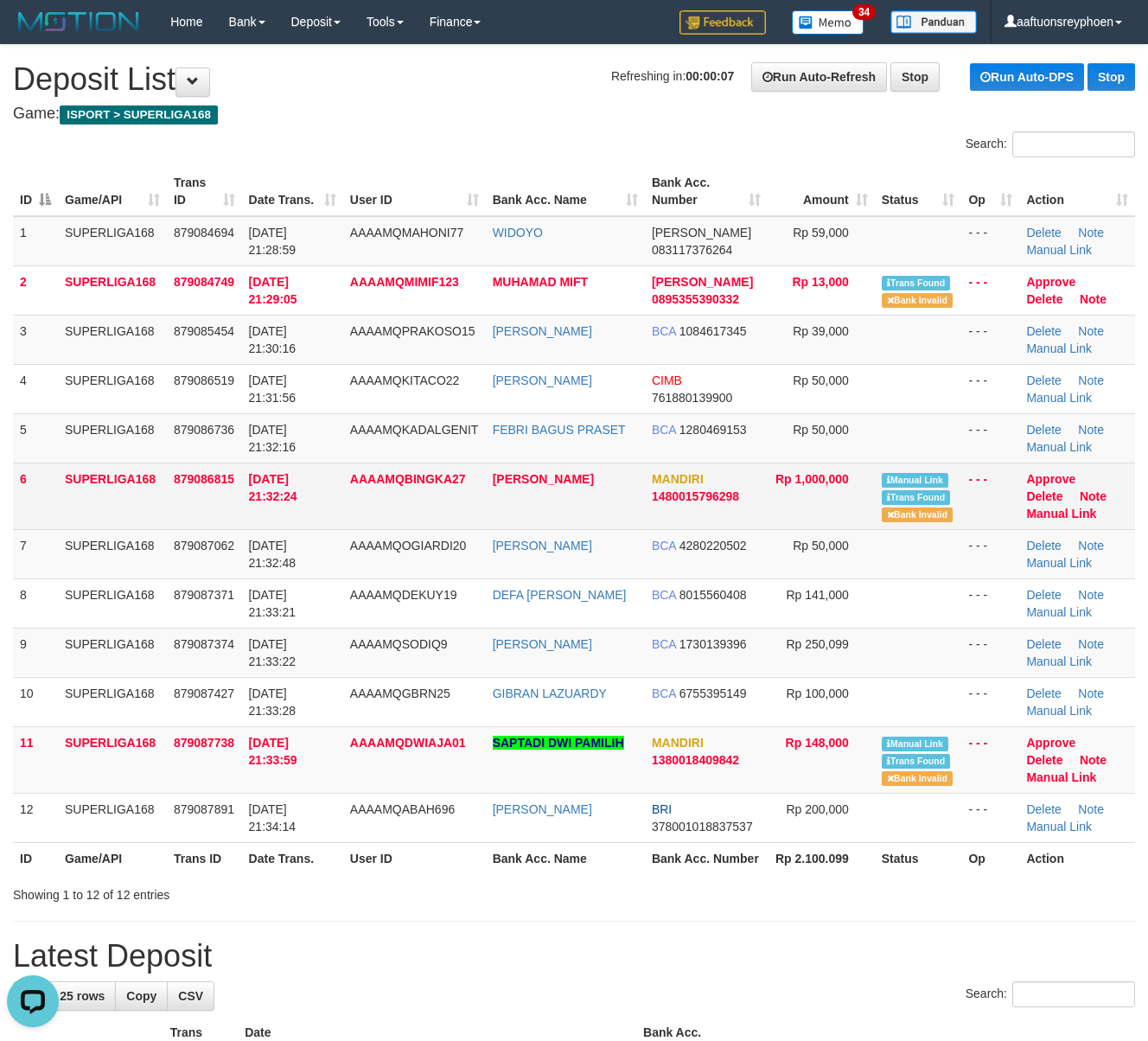
drag, startPoint x: 163, startPoint y: 409, endPoint x: 793, endPoint y: 498, distance: 636.3
click at [173, 409] on tr "4 SUPERLIGA168 879086519 30/09/2025 21:31:56 AAAAMQKITACO22 GILANG RAMADHAN CIM…" at bounding box center [574, 388] width 1122 height 49
click at [309, 487] on td "30/09/2025 21:32:24" at bounding box center [292, 495] width 101 height 66
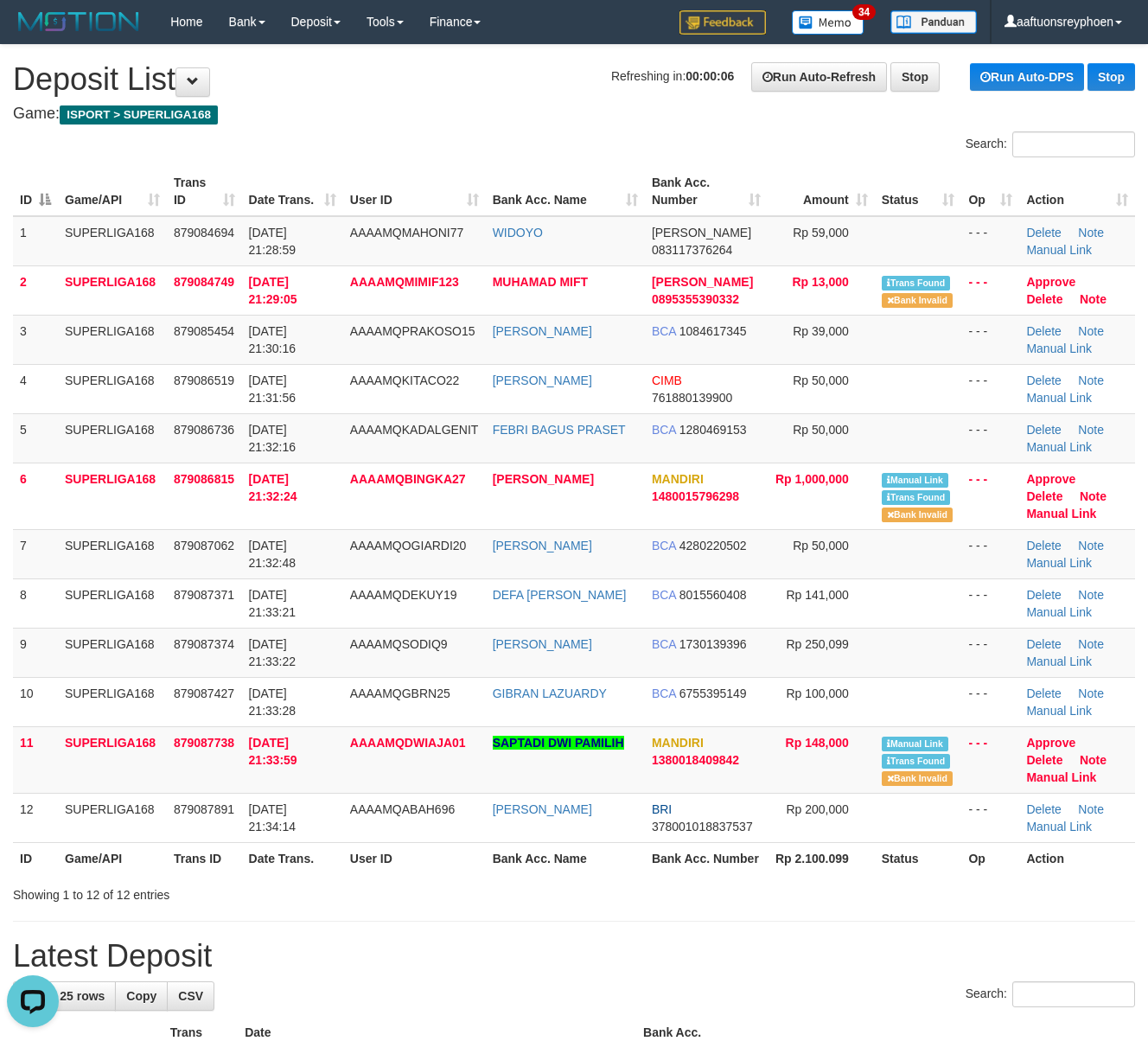
drag, startPoint x: 311, startPoint y: 487, endPoint x: 6, endPoint y: 531, distance: 308.2
click at [281, 495] on td "30/09/2025 21:32:24" at bounding box center [292, 495] width 101 height 66
click at [367, 432] on span "AAAAMQKADALGENIT" at bounding box center [414, 429] width 129 height 14
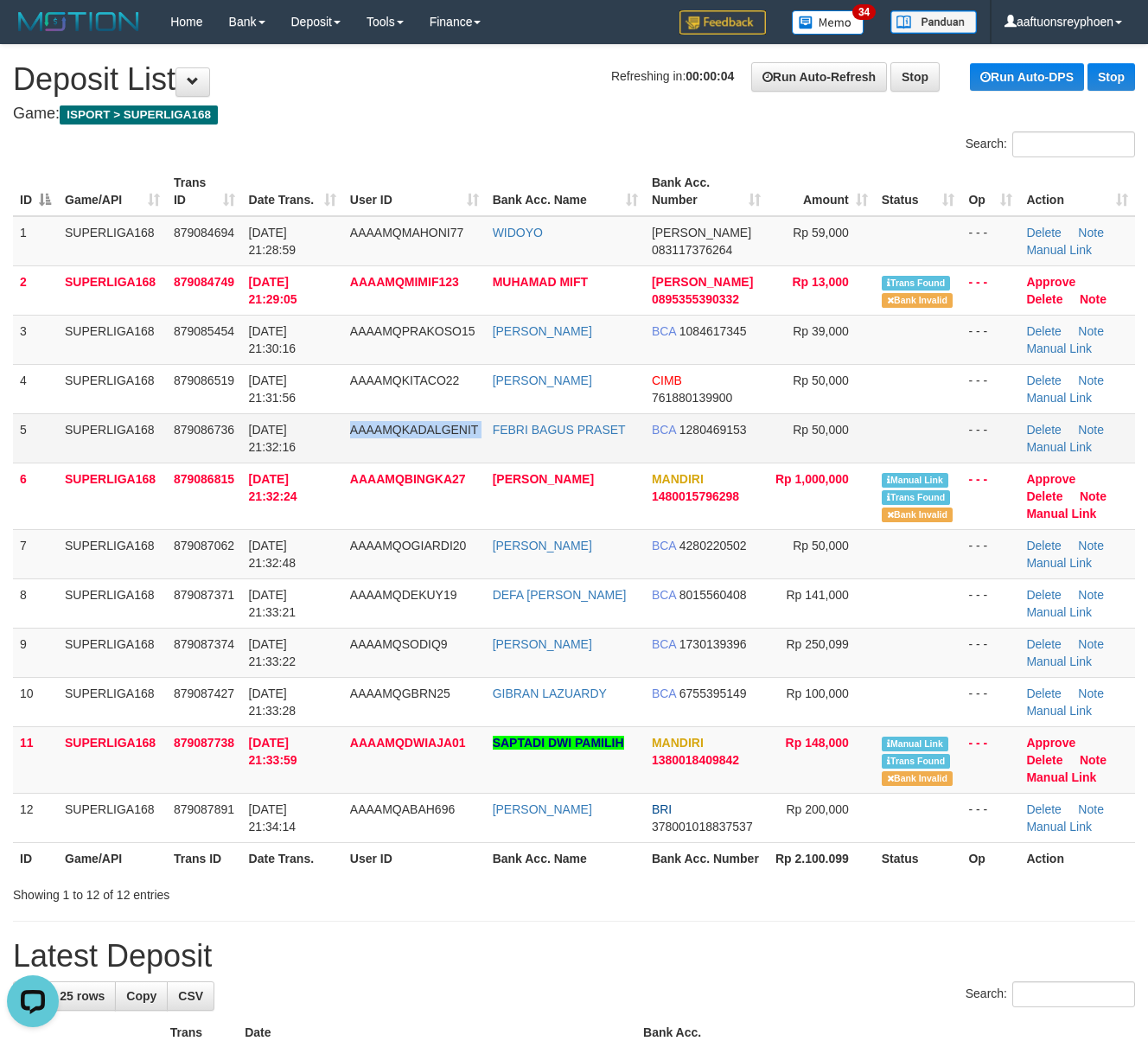
click at [453, 451] on td "AAAAMQKADALGENIT" at bounding box center [414, 438] width 143 height 49
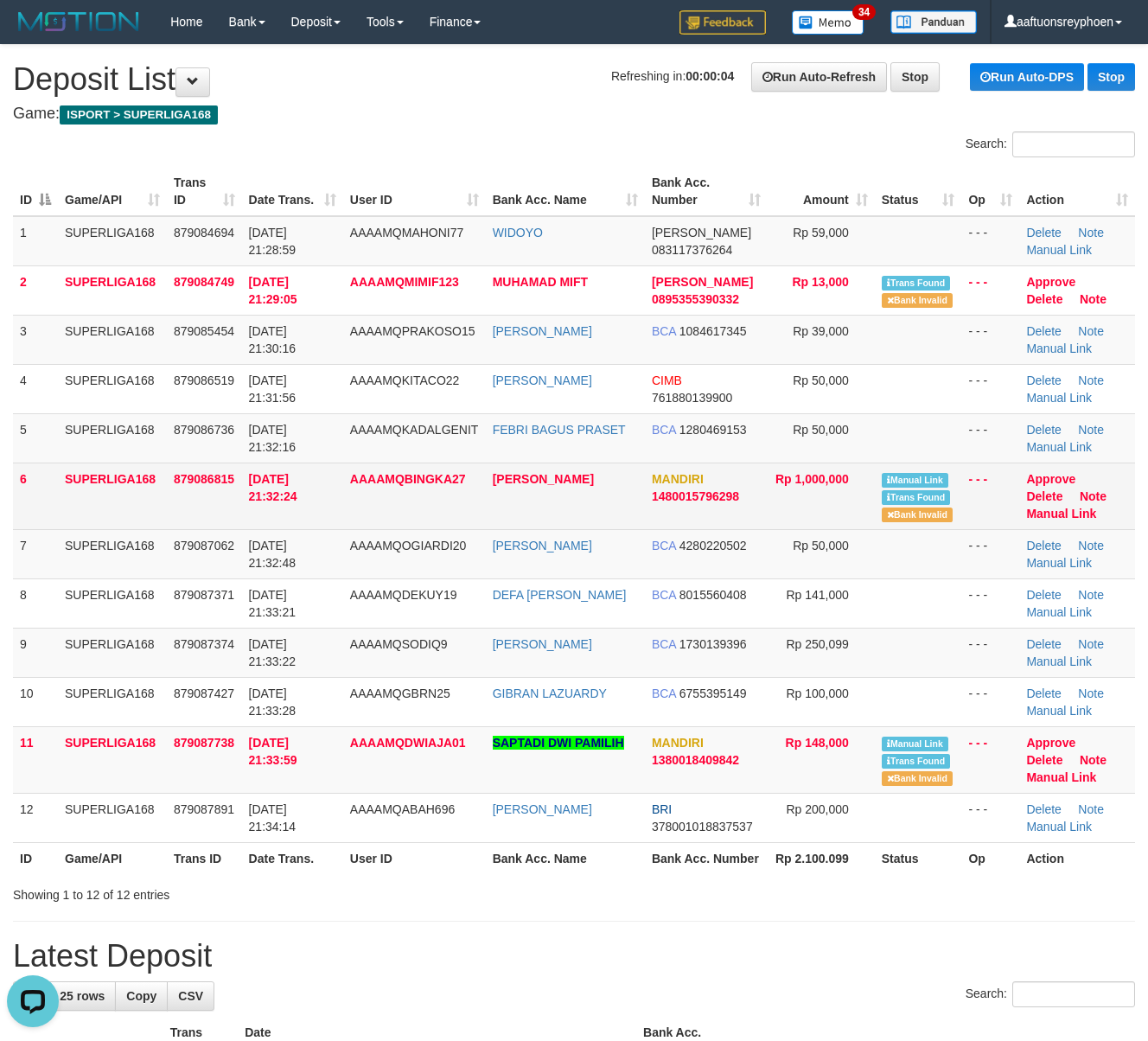
click at [243, 495] on td "30/09/2025 21:32:24" at bounding box center [292, 495] width 101 height 66
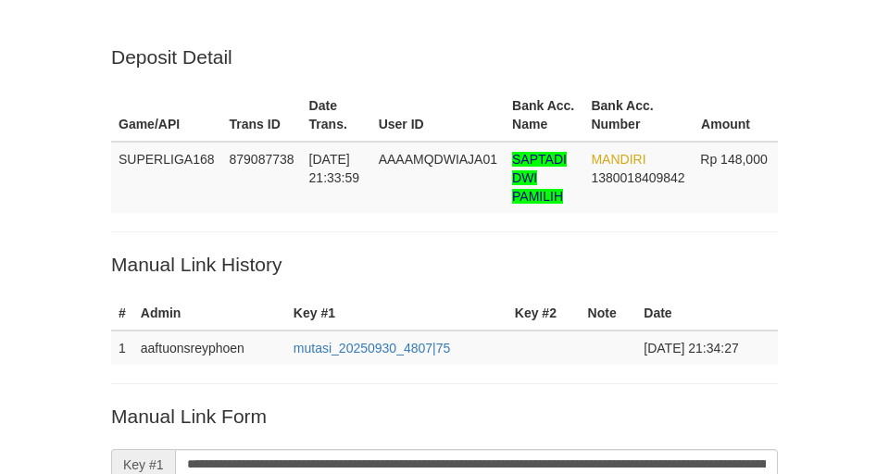
scroll to position [428, 0]
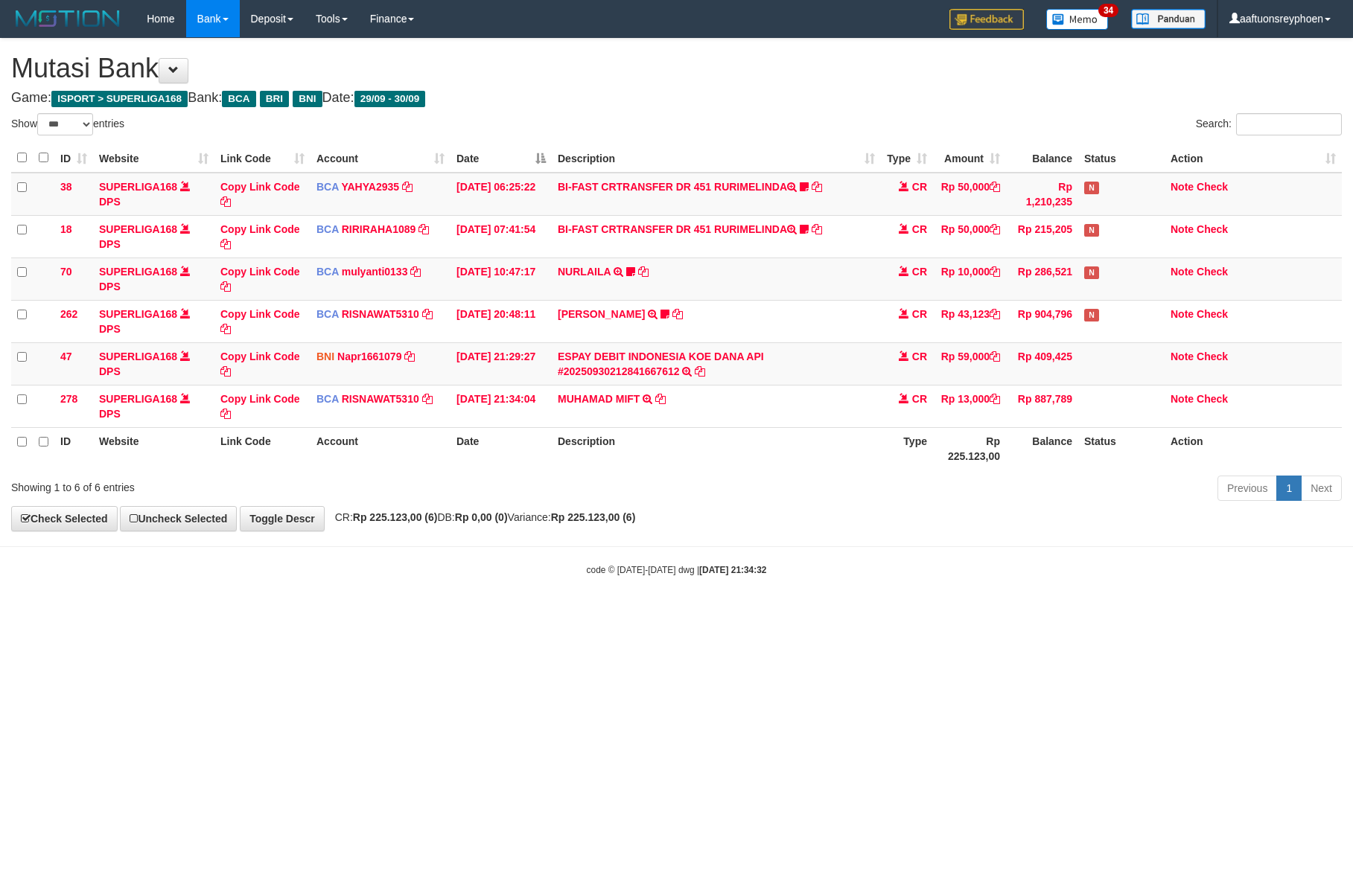
select select "***"
drag, startPoint x: 1013, startPoint y: 468, endPoint x: 1092, endPoint y: 468, distance: 79.0
click at [1085, 469] on tr "ID Website Link Code Account Date Description Type Rp 225.123,00 Balance Status…" at bounding box center [676, 448] width 1330 height 43
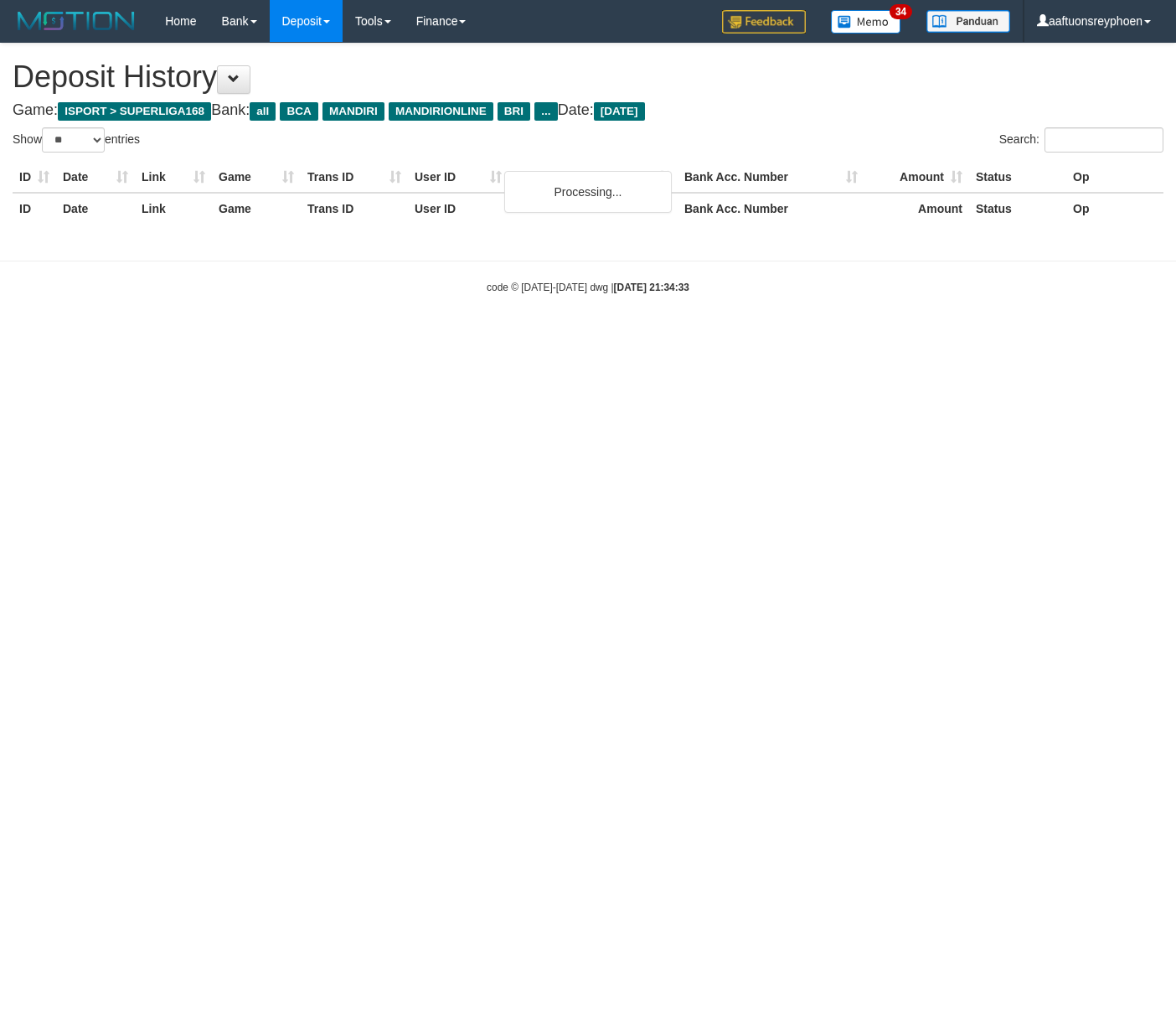
select select "**"
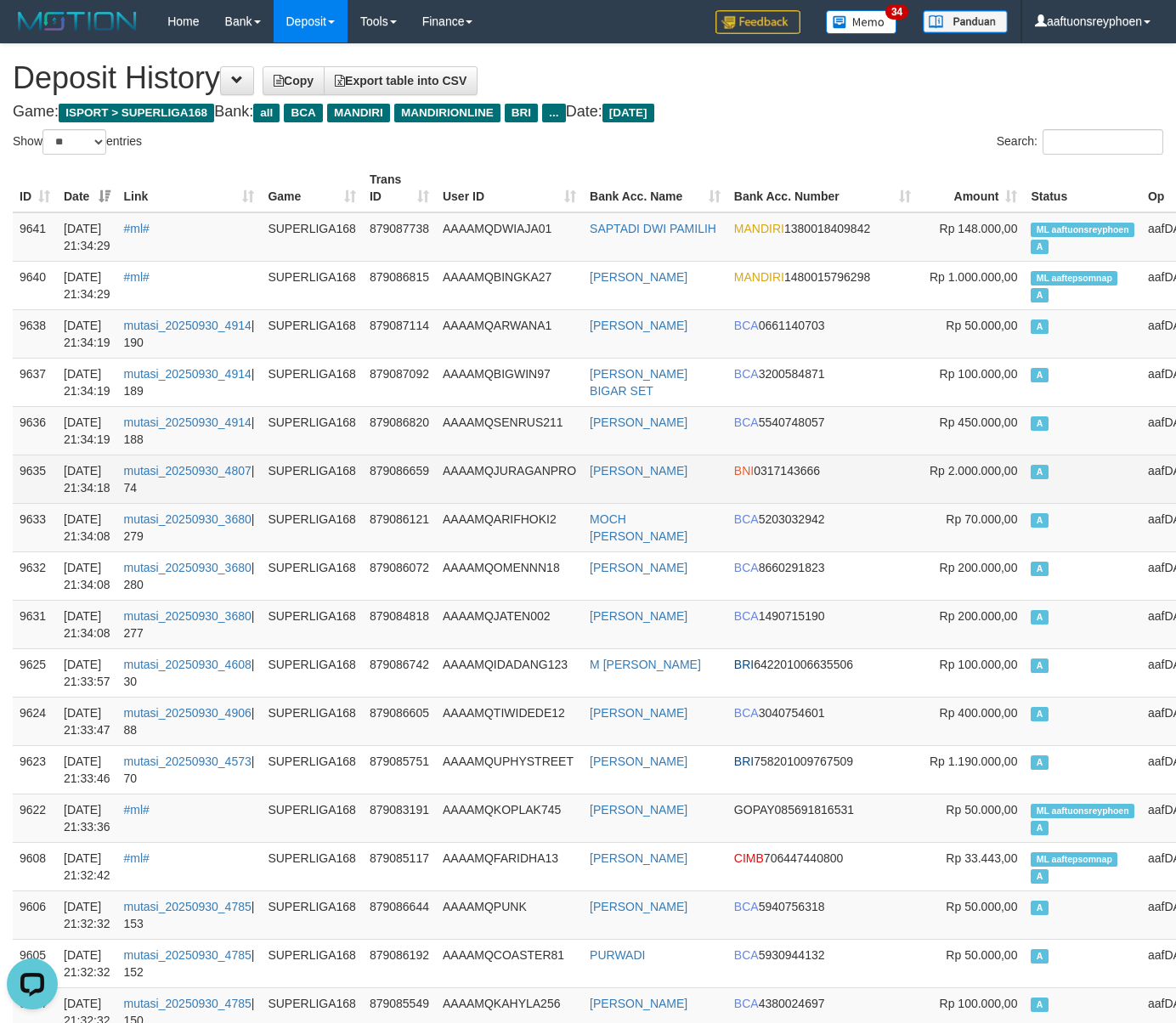
click at [1050, 491] on td "A" at bounding box center [1082, 478] width 117 height 49
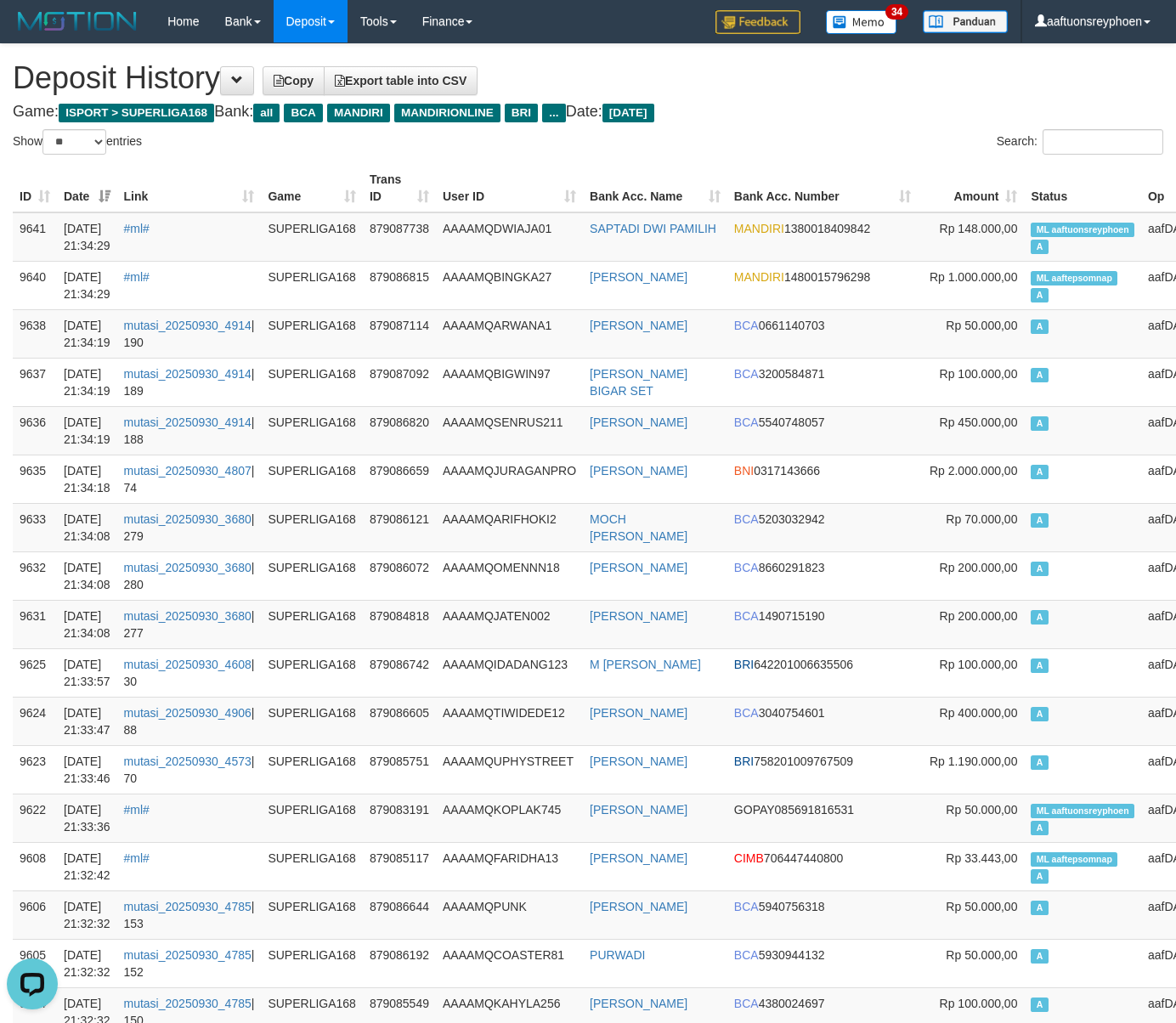
drag, startPoint x: 1050, startPoint y: 491, endPoint x: 0, endPoint y: 573, distance: 1053.2
click at [1048, 491] on td "A" at bounding box center [1082, 478] width 117 height 49
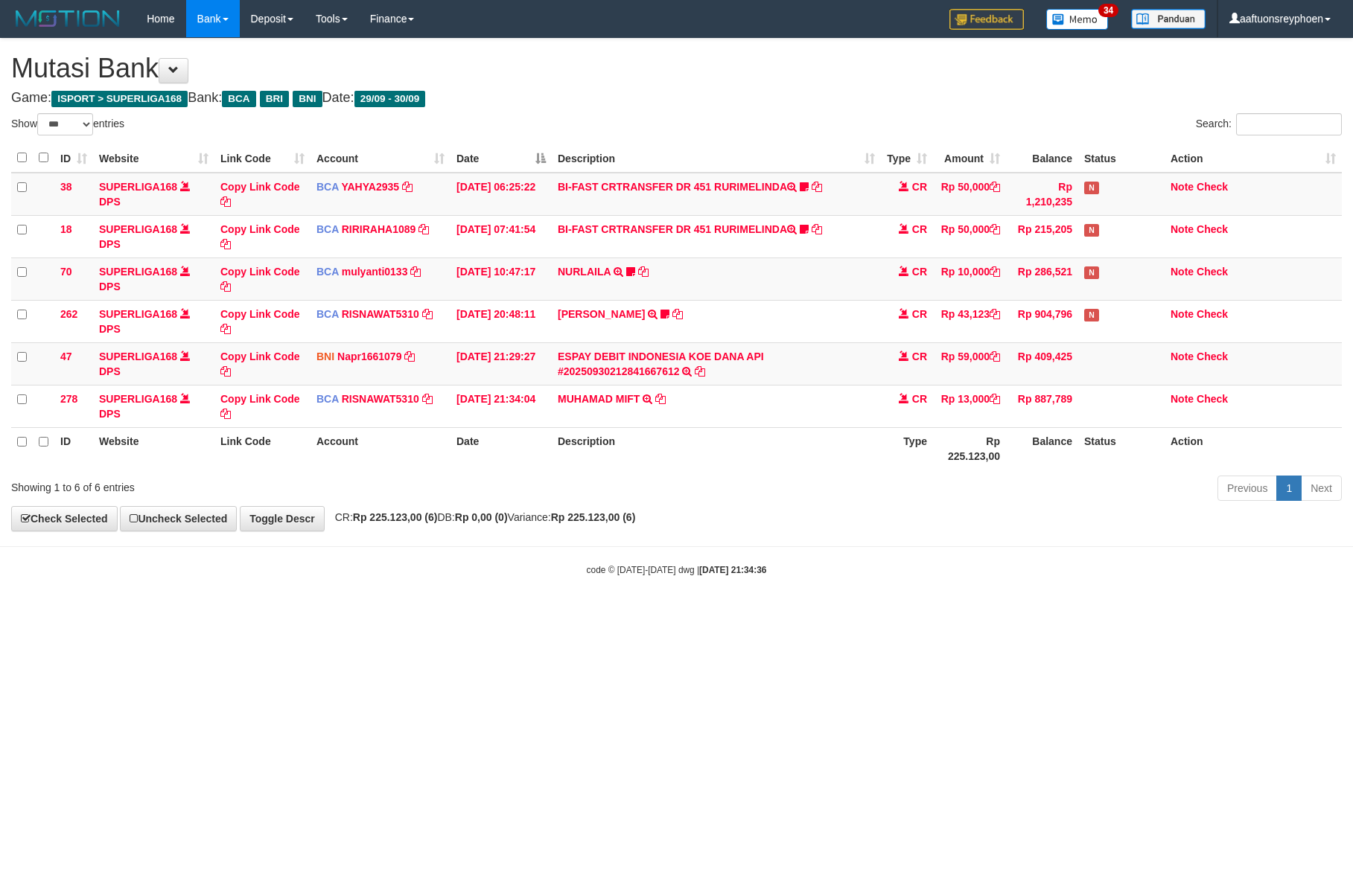
select select "***"
click at [900, 581] on body "Toggle navigation Home Bank Account List Load By Website Group [ISPORT] SUPERLI…" at bounding box center [676, 307] width 1353 height 614
select select "***"
click at [1020, 572] on div "code © 2012-2018 dwg | 2025/09/30 21:34:38" at bounding box center [676, 569] width 1353 height 15
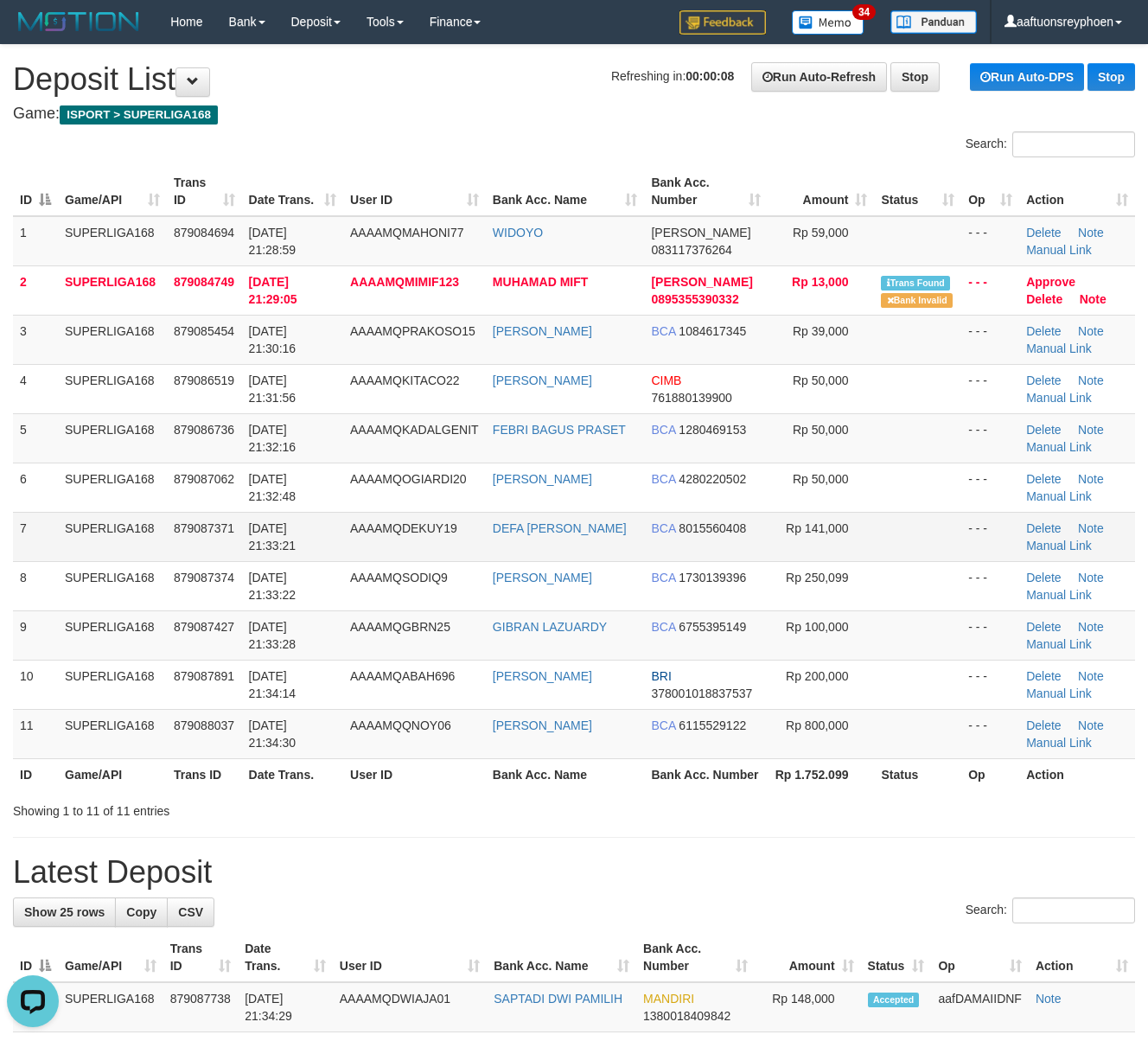
click at [359, 544] on td "AAAAMQDEKUY19" at bounding box center [414, 536] width 143 height 49
drag, startPoint x: 355, startPoint y: 544, endPoint x: 0, endPoint y: 606, distance: 360.4
click at [299, 554] on tr "7 SUPERLIGA168 879087371 30/09/2025 21:33:21 AAAAMQDEKUY19 DEFA HAZAR ALHAITA B…" at bounding box center [574, 536] width 1122 height 49
drag, startPoint x: 240, startPoint y: 569, endPoint x: 0, endPoint y: 585, distance: 240.5
click at [243, 568] on tr "8 SUPERLIGA168 879087374 30/09/2025 21:33:22 AAAAMQSODIQ9 ANDI ROFII BCA 173013…" at bounding box center [574, 585] width 1122 height 49
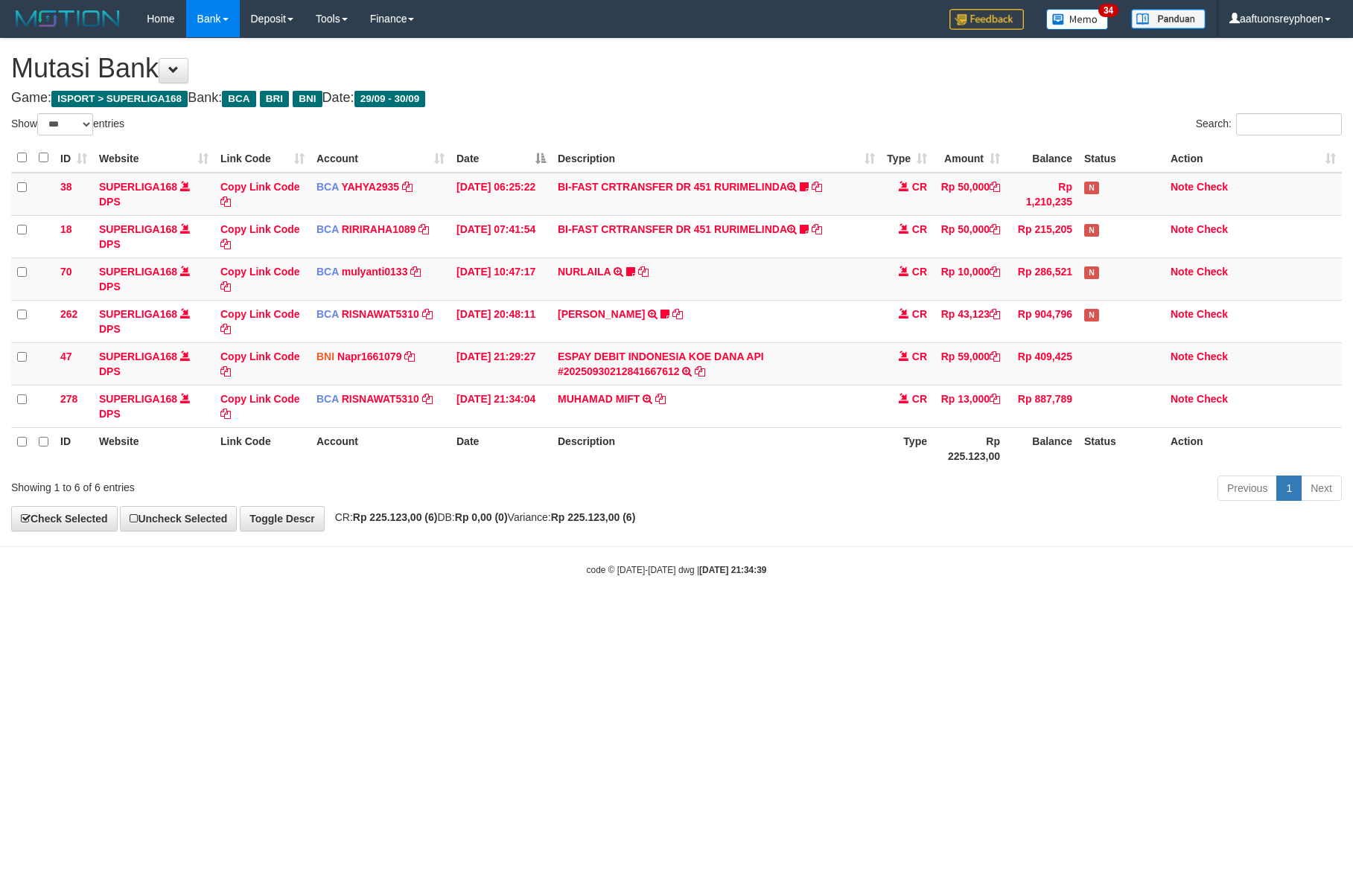
select select "***"
drag, startPoint x: 825, startPoint y: 581, endPoint x: 1344, endPoint y: 528, distance: 521.7
click at [918, 575] on body "Toggle navigation Home Bank Account List Load By Website Group [ISPORT] SUPERLI…" at bounding box center [676, 307] width 1353 height 614
select select "***"
click at [886, 576] on body "Toggle navigation Home Bank Account List Load By Website Group [ISPORT] SUPERLI…" at bounding box center [676, 307] width 1353 height 614
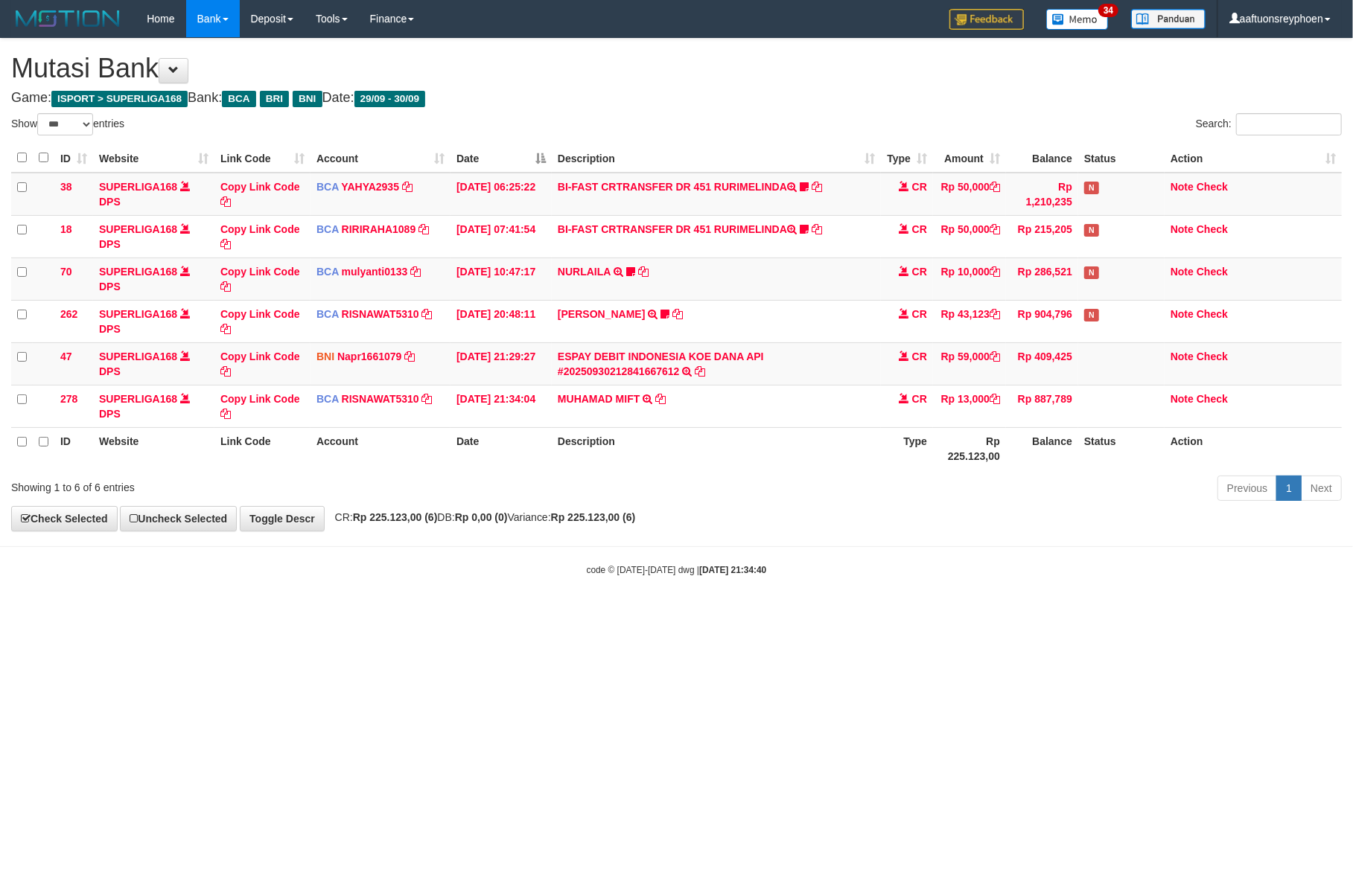
drag, startPoint x: 770, startPoint y: 531, endPoint x: 930, endPoint y: 525, distance: 160.1
click at [862, 529] on div "**********" at bounding box center [676, 284] width 1353 height 492
select select "***"
click at [1199, 516] on body "Toggle navigation Home Bank Account List Load By Website Group [ISPORT] SUPERLI…" at bounding box center [676, 307] width 1353 height 614
drag, startPoint x: 1251, startPoint y: 533, endPoint x: 1351, endPoint y: 527, distance: 100.2
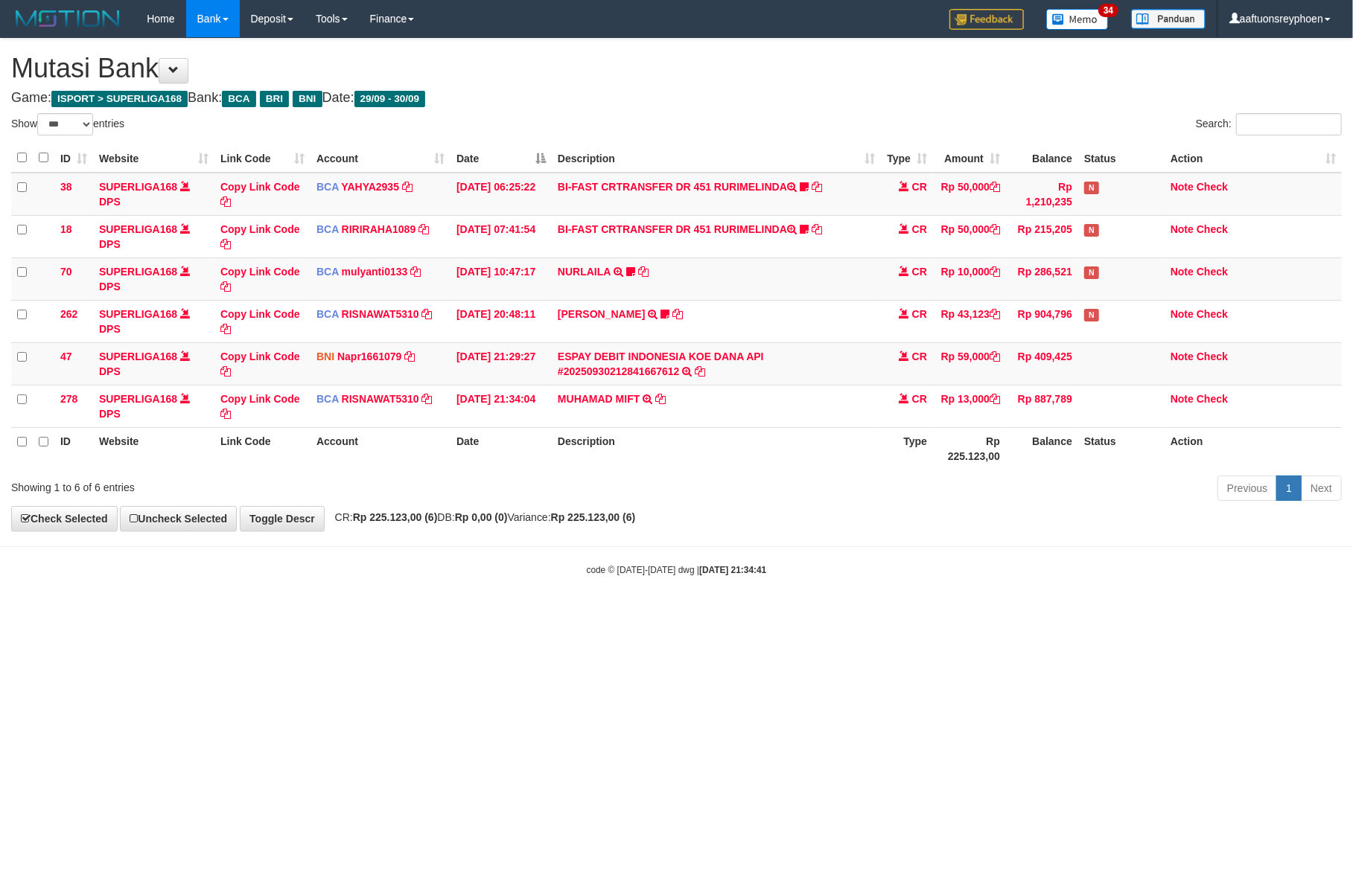
click at [1305, 529] on body "Toggle navigation Home Bank Account List Load By Website Group [ISPORT] SUPERLI…" at bounding box center [676, 307] width 1353 height 614
click at [620, 563] on body "Toggle navigation Home Bank Account List Load By Website Group [ISPORT] SUPERLI…" at bounding box center [676, 307] width 1353 height 614
select select "***"
click at [1037, 563] on body "Toggle navigation Home Bank Account List Load By Website Group [ISPORT] SUPERLI…" at bounding box center [676, 307] width 1353 height 614
select select "***"
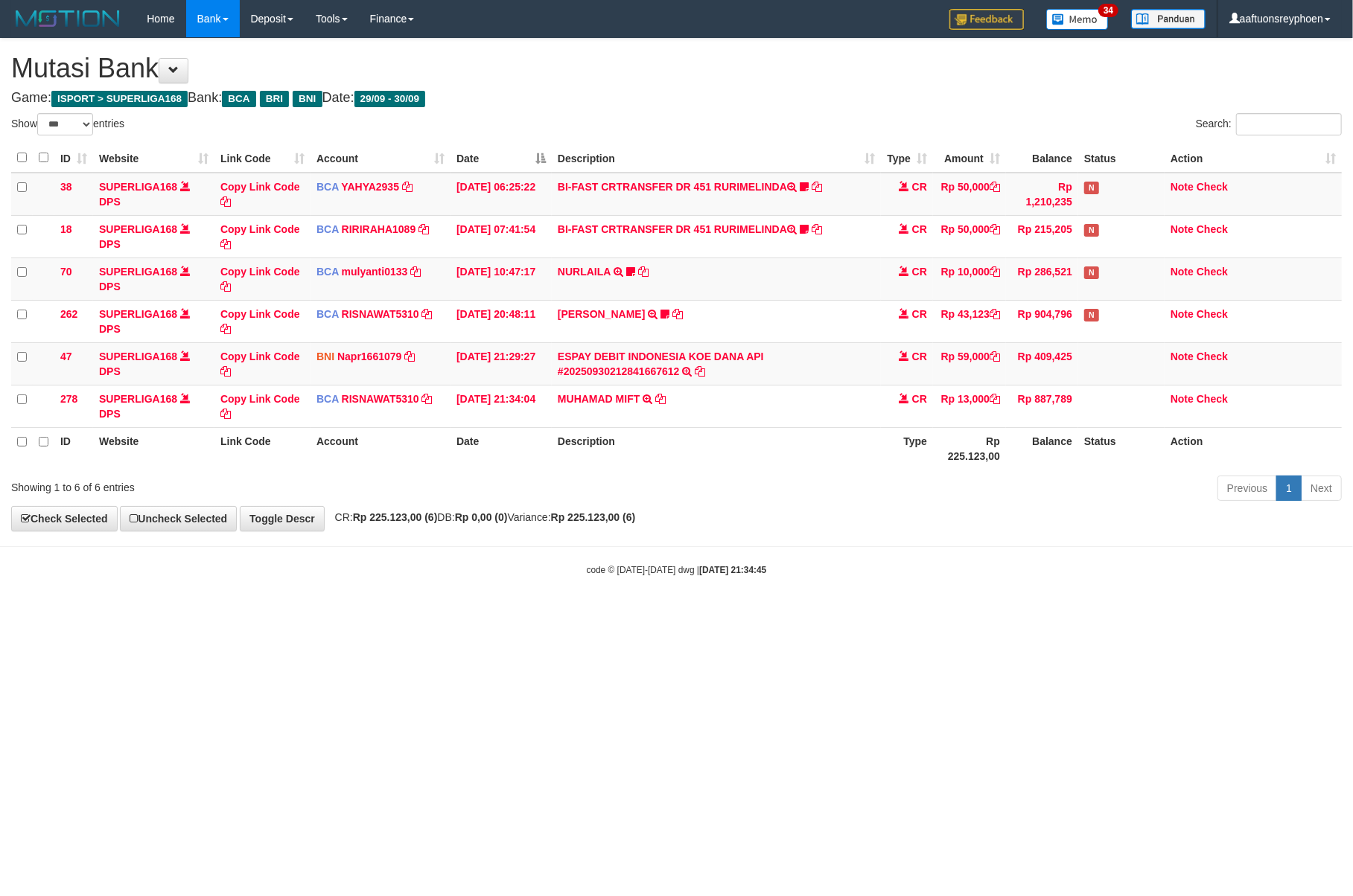
click at [935, 564] on div "code © 2012-2018 dwg | 2025/09/30 21:34:45" at bounding box center [676, 569] width 1353 height 15
select select "***"
click at [695, 599] on body "Toggle navigation Home Bank Account List Load By Website Group [ISPORT] SUPERLI…" at bounding box center [676, 307] width 1353 height 614
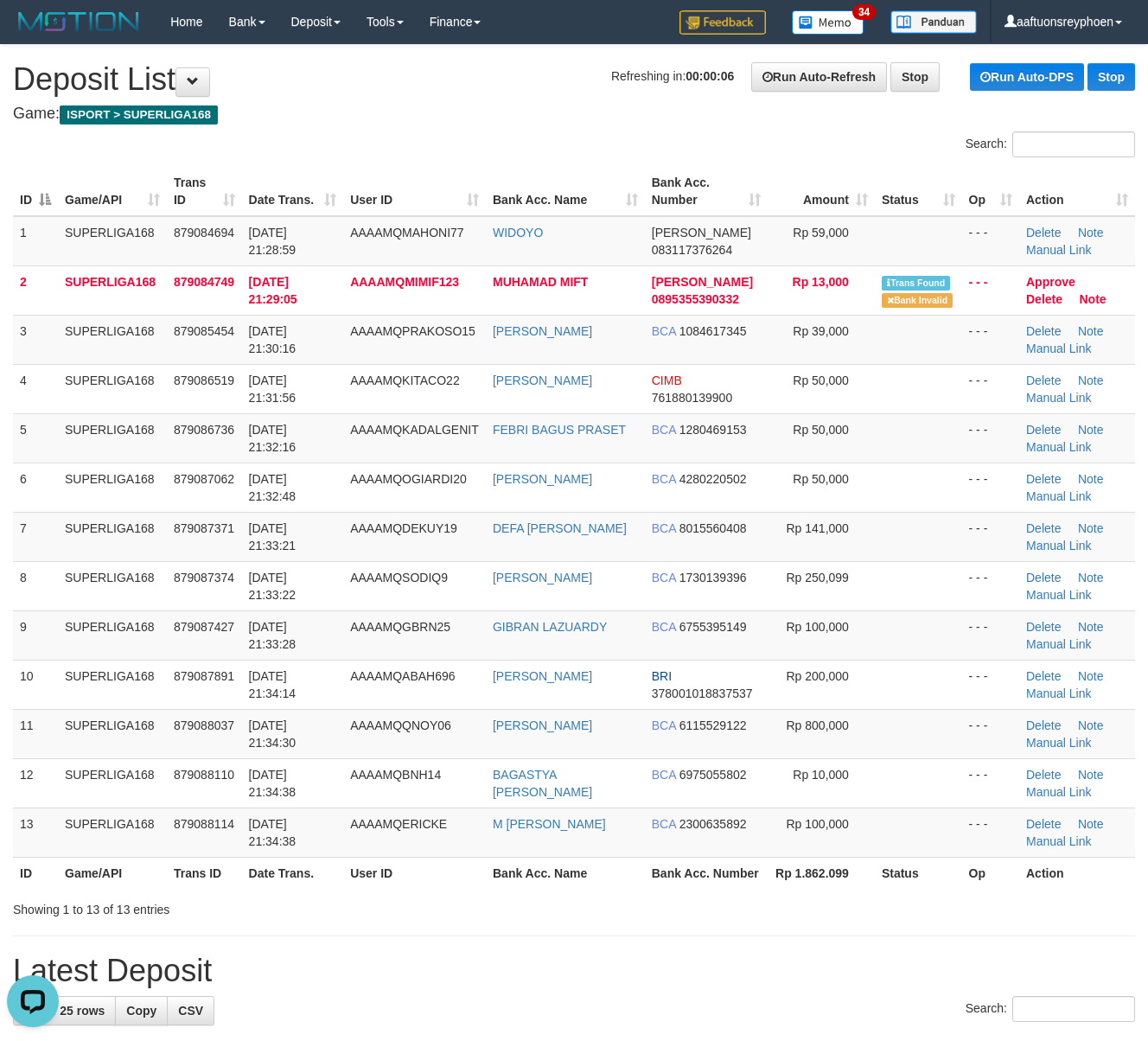
drag, startPoint x: 0, startPoint y: 0, endPoint x: 204, endPoint y: 106, distance: 229.9
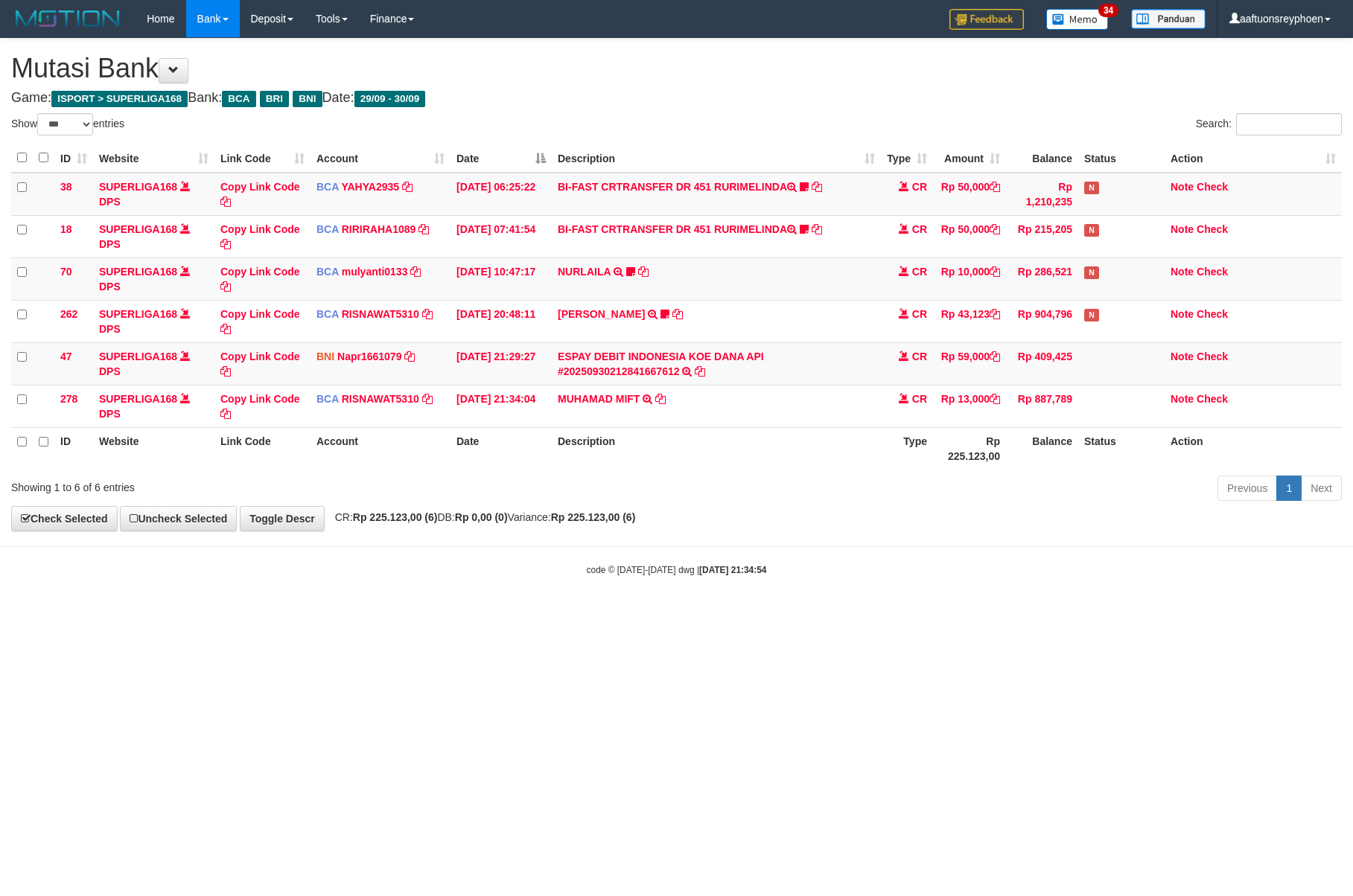
select select "***"
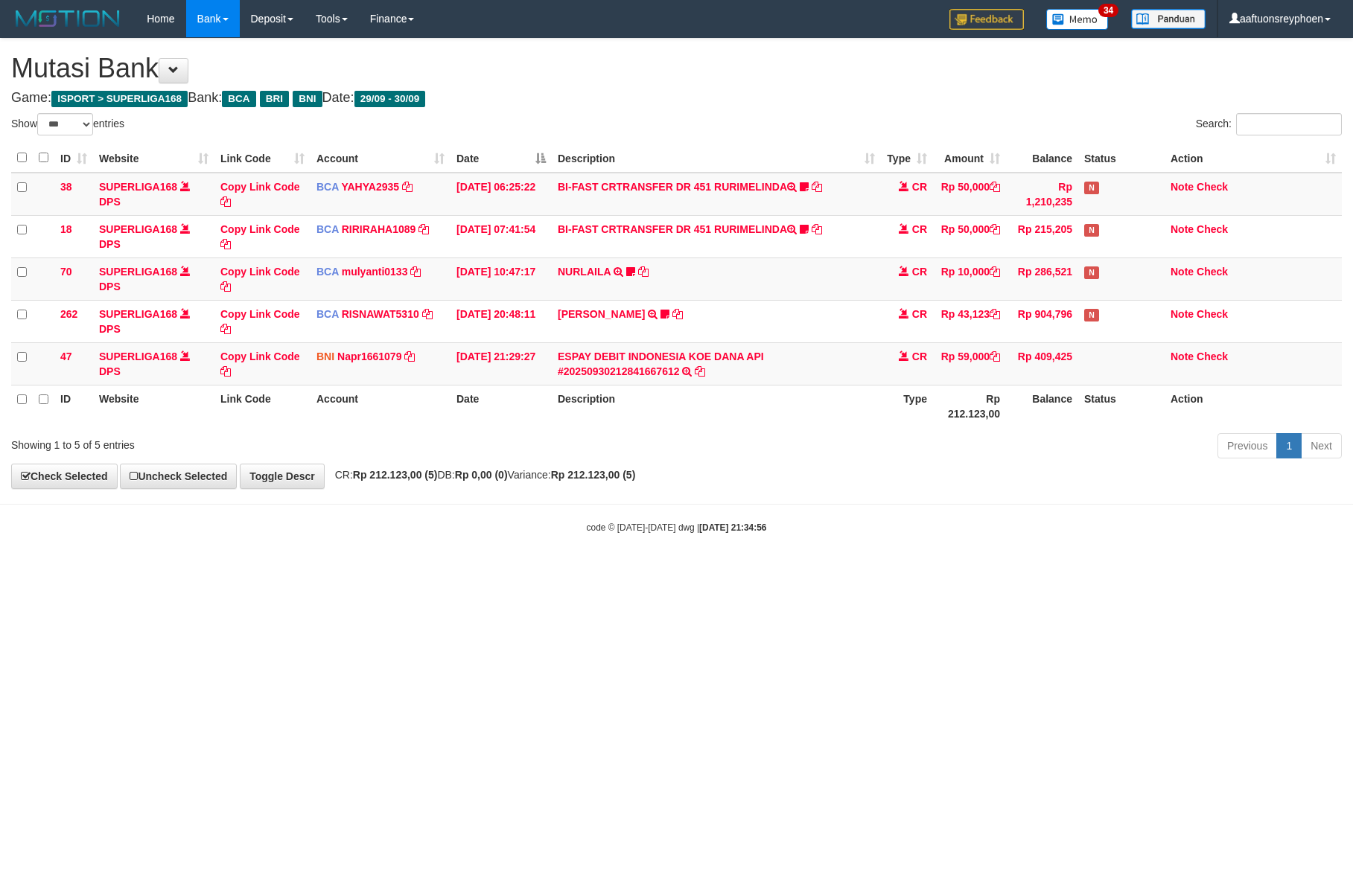
select select "***"
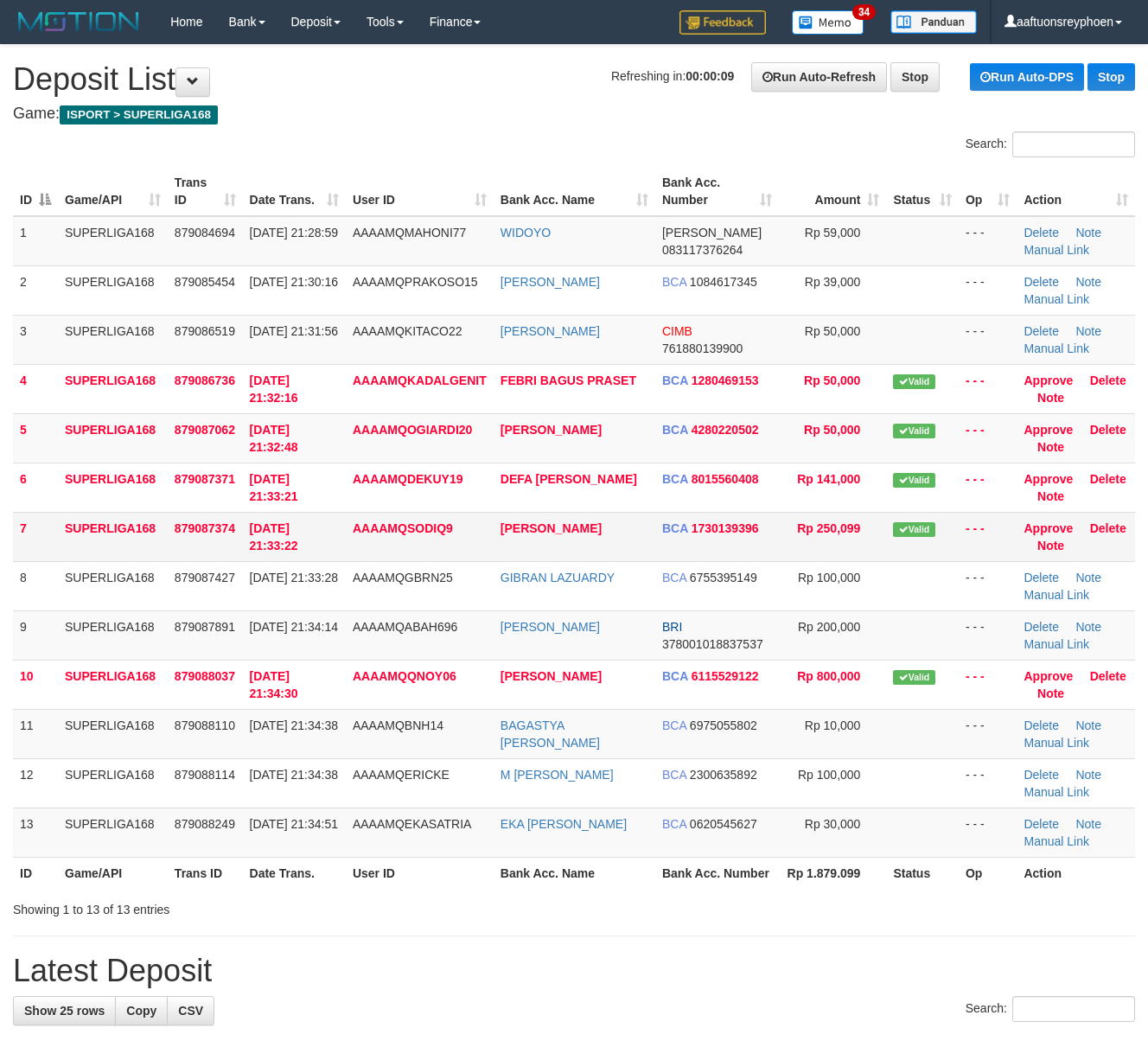
drag, startPoint x: 61, startPoint y: 536, endPoint x: 79, endPoint y: 523, distance: 22.2
click at [64, 532] on td "SUPERLIGA168" at bounding box center [113, 536] width 110 height 49
drag, startPoint x: 79, startPoint y: 523, endPoint x: 4, endPoint y: 534, distance: 75.8
click at [58, 523] on td "SUPERLIGA168" at bounding box center [113, 536] width 110 height 49
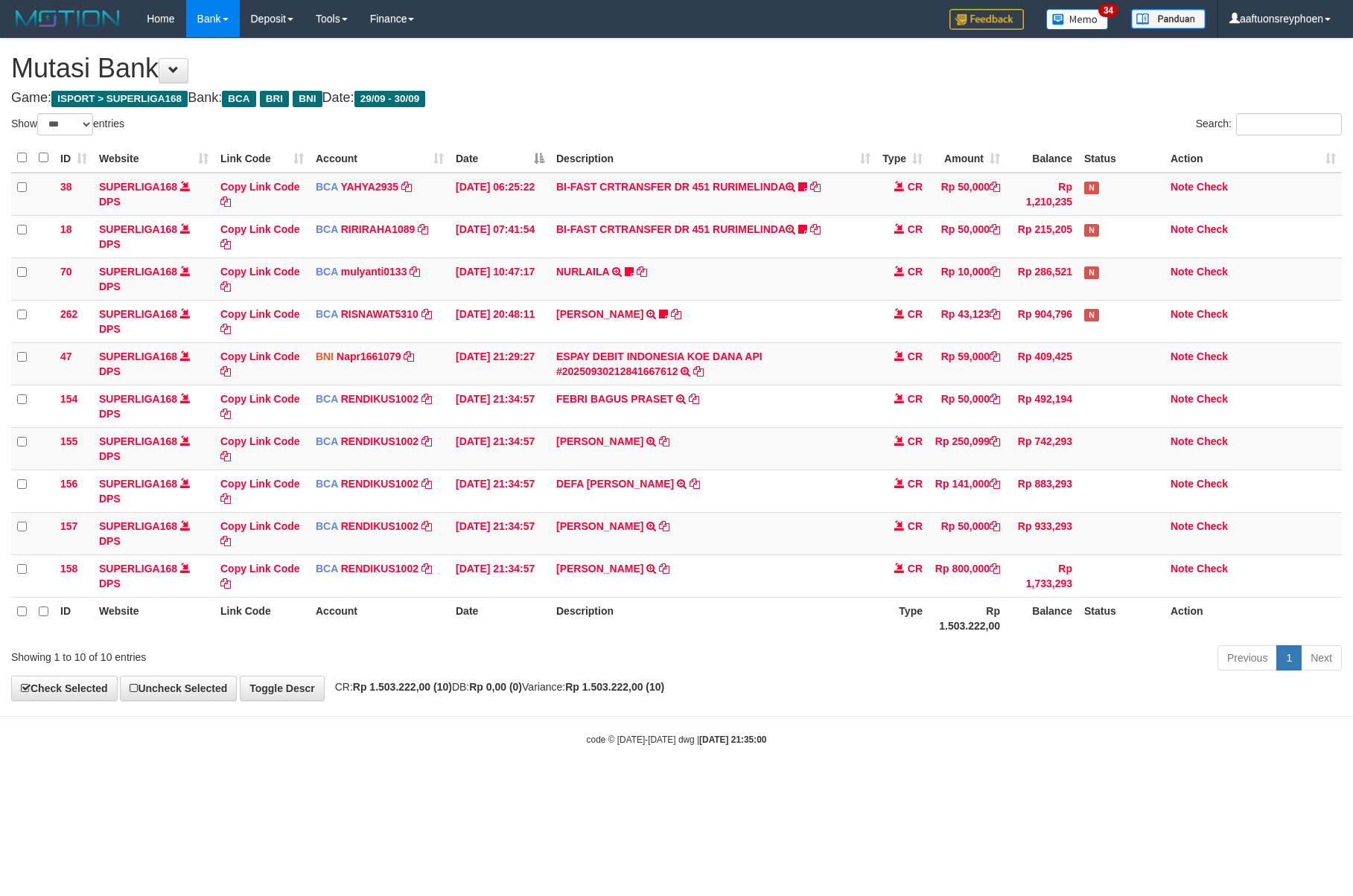
select select "***"
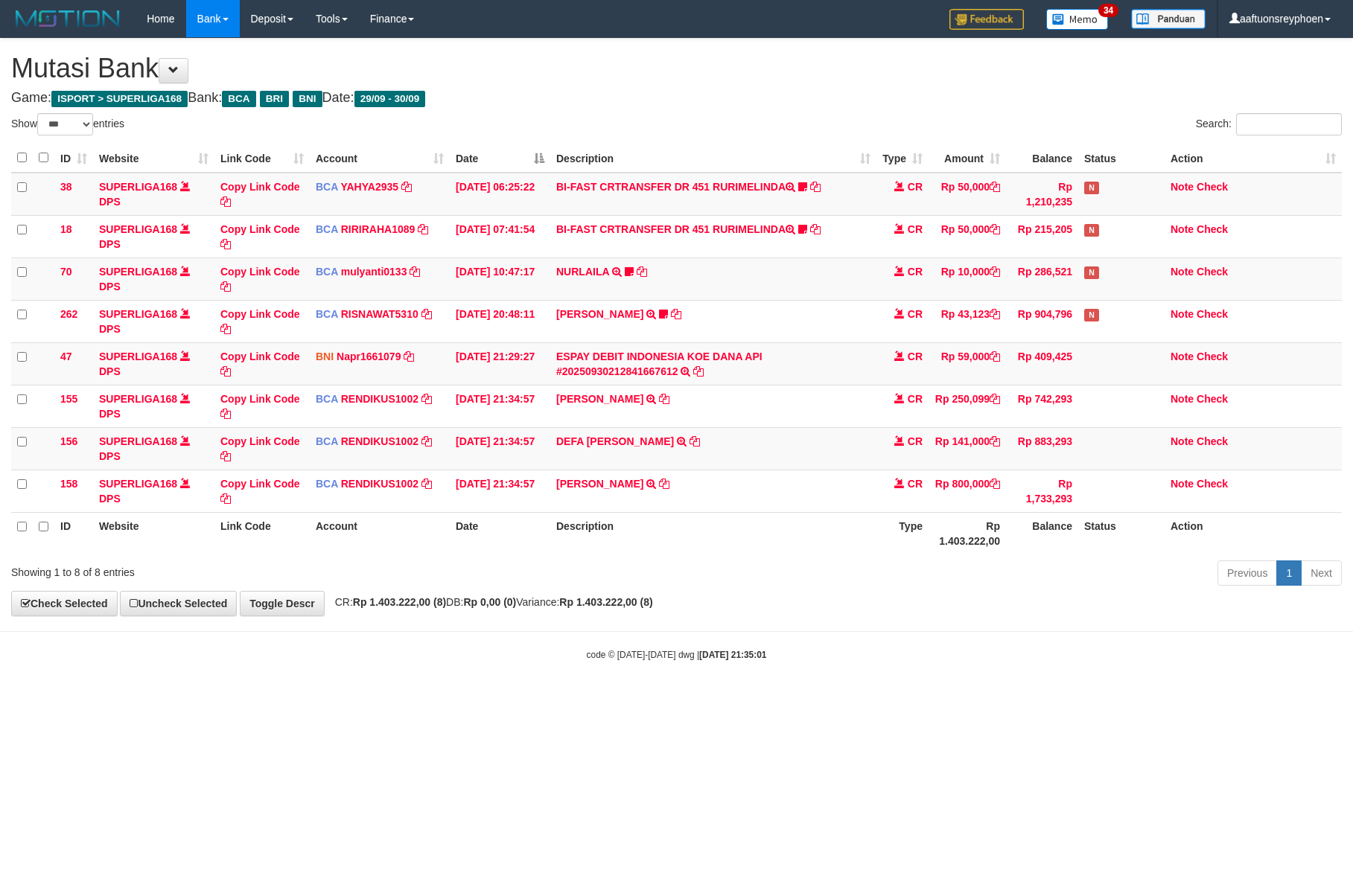
select select "***"
drag, startPoint x: 821, startPoint y: 558, endPoint x: 1144, endPoint y: 542, distance: 323.4
click at [862, 555] on div "ID Website Link Code Account Date Description Type Amount Balance Status Action…" at bounding box center [676, 349] width 1353 height 419
drag, startPoint x: 624, startPoint y: 566, endPoint x: 1351, endPoint y: 489, distance: 731.1
click at [686, 560] on div "Previous 1 Next" at bounding box center [958, 575] width 767 height 32
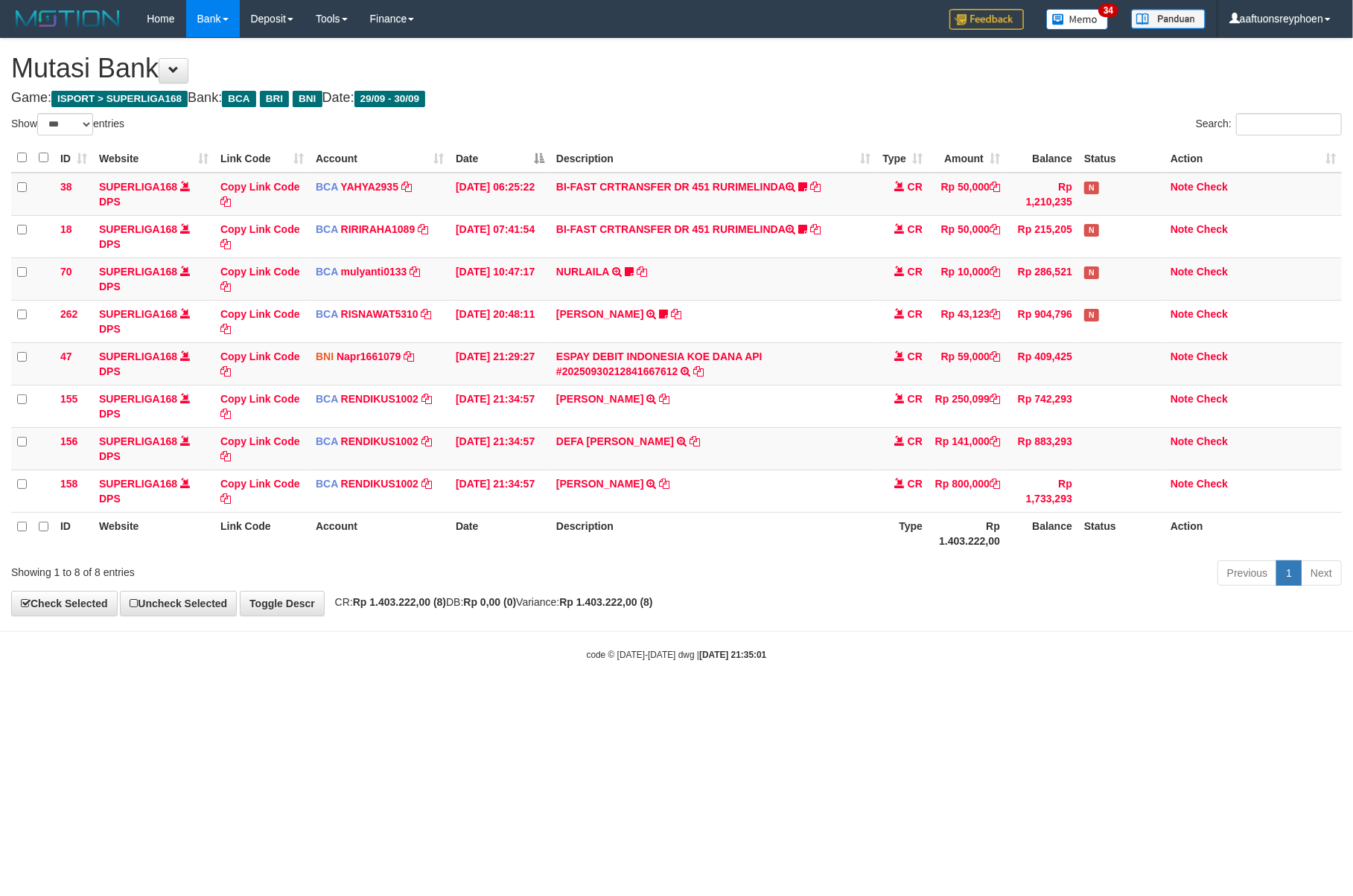
drag, startPoint x: 811, startPoint y: 542, endPoint x: 1347, endPoint y: 484, distance: 539.1
click at [926, 529] on tr "ID Website Link Code Account Date Description Type Rp 1.403.222,00 Balance Stat…" at bounding box center [676, 533] width 1330 height 43
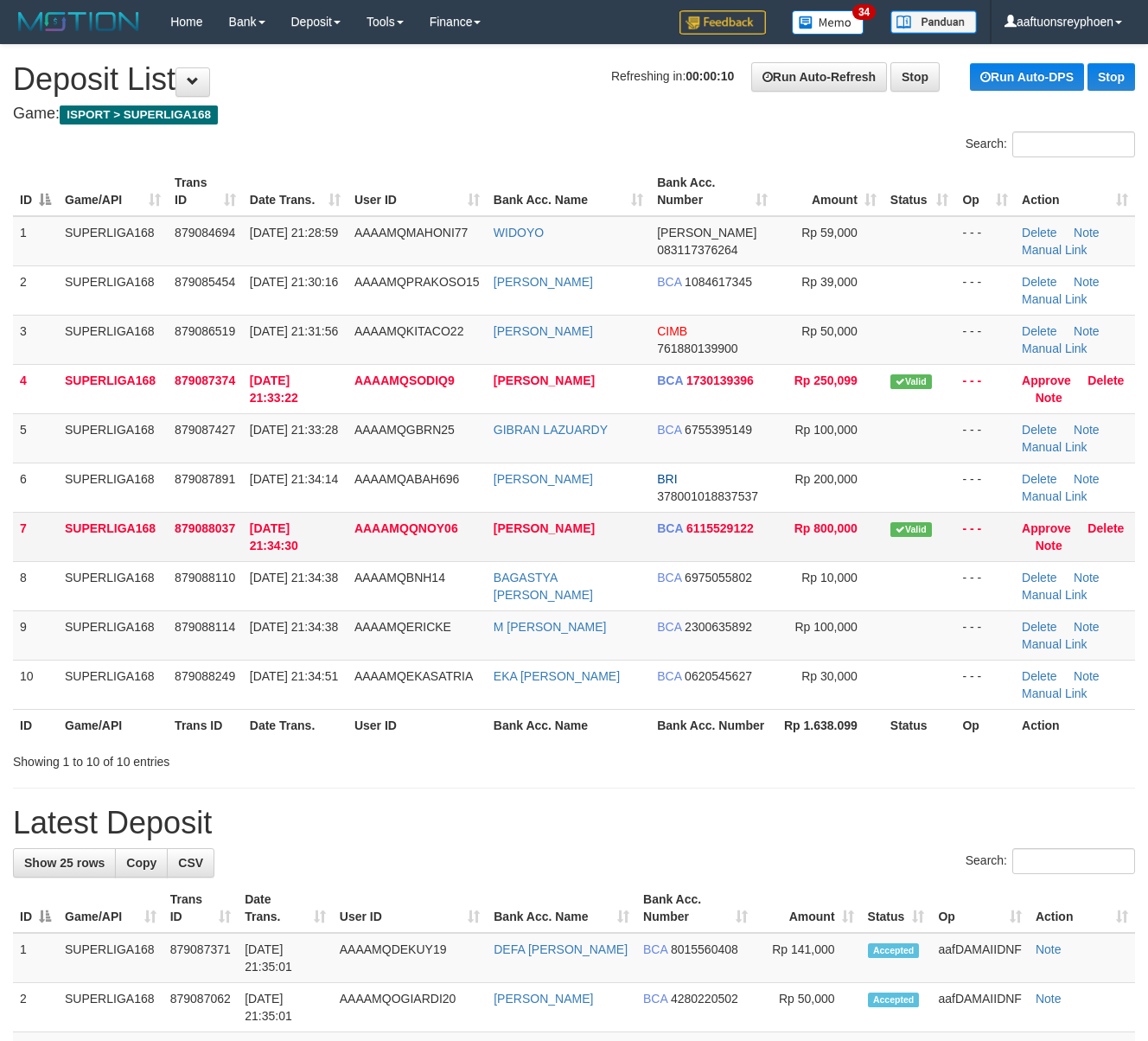
click at [71, 517] on td "SUPERLIGA168" at bounding box center [113, 536] width 110 height 49
drag, startPoint x: 71, startPoint y: 517, endPoint x: 4, endPoint y: 523, distance: 67.3
click at [40, 519] on tr "7 SUPERLIGA168 879088037 30/09/2025 21:34:30 AAAAMQQNOY06 CHELSYA SETIAWAN BCA …" at bounding box center [574, 536] width 1122 height 49
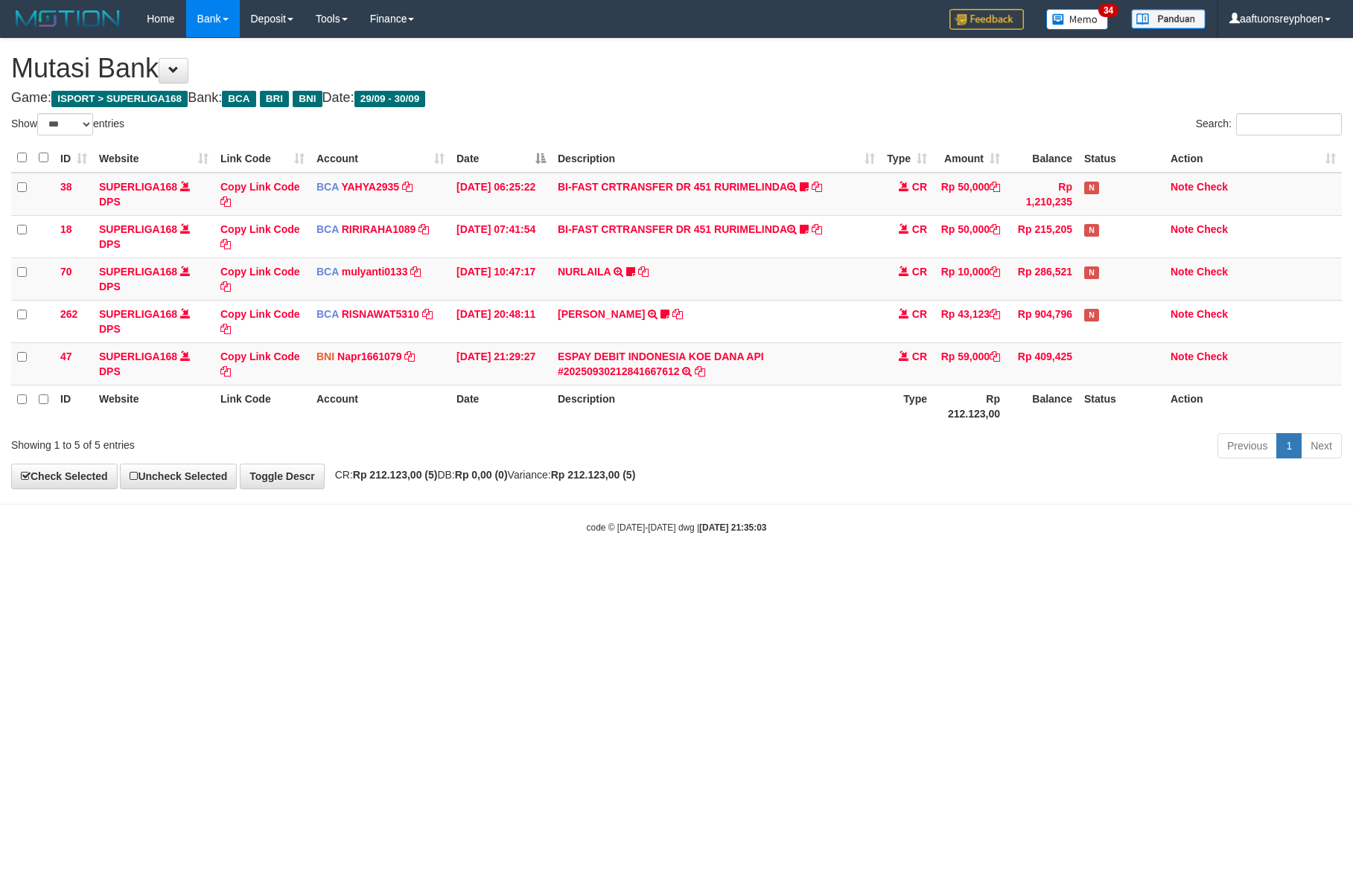
select select "***"
drag, startPoint x: 0, startPoint y: 0, endPoint x: 1352, endPoint y: 538, distance: 1455.1
click at [923, 571] on html "Toggle navigation Home Bank Account List Load By Website Group [ISPORT] SUPERLI…" at bounding box center [676, 285] width 1353 height 571
drag, startPoint x: 610, startPoint y: 597, endPoint x: 662, endPoint y: 597, distance: 52.0
click at [629, 571] on html "Toggle navigation Home Bank Account List Load By Website Group [ISPORT] SUPERLI…" at bounding box center [676, 285] width 1353 height 571
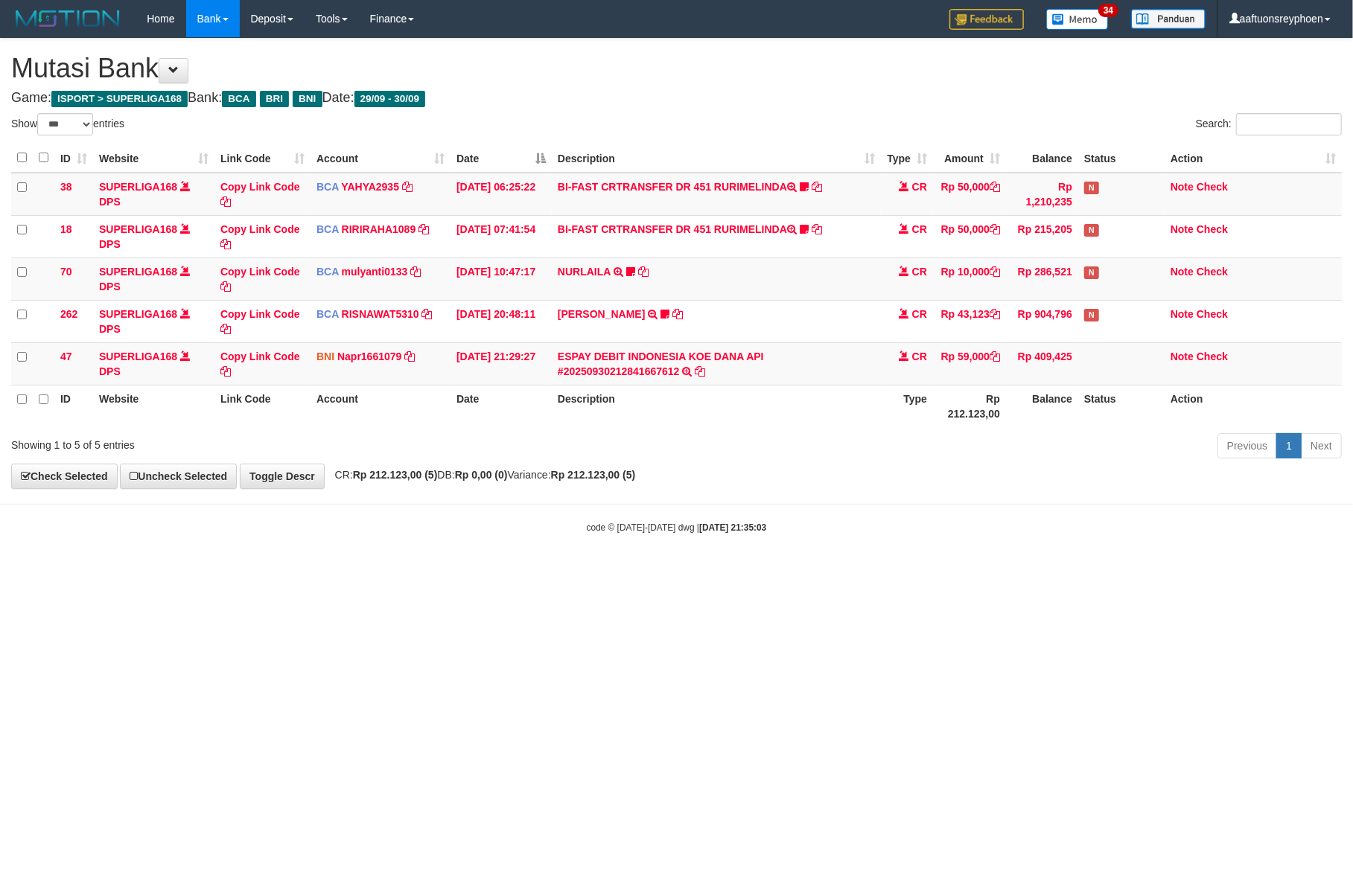
drag, startPoint x: 645, startPoint y: 590, endPoint x: 1330, endPoint y: 534, distance: 687.3
click at [685, 571] on html "Toggle navigation Home Bank Account List Load By Website Group [ISPORT] SUPERLI…" at bounding box center [676, 285] width 1353 height 571
drag, startPoint x: 957, startPoint y: 531, endPoint x: 1111, endPoint y: 513, distance: 155.0
click at [1032, 522] on div "code © 2012-2018 dwg | 2025/09/30 21:35:03" at bounding box center [676, 526] width 1353 height 15
click at [894, 549] on body "Toggle navigation Home Bank Account List Load By Website Group [ISPORT] SUPERLI…" at bounding box center [676, 285] width 1353 height 571
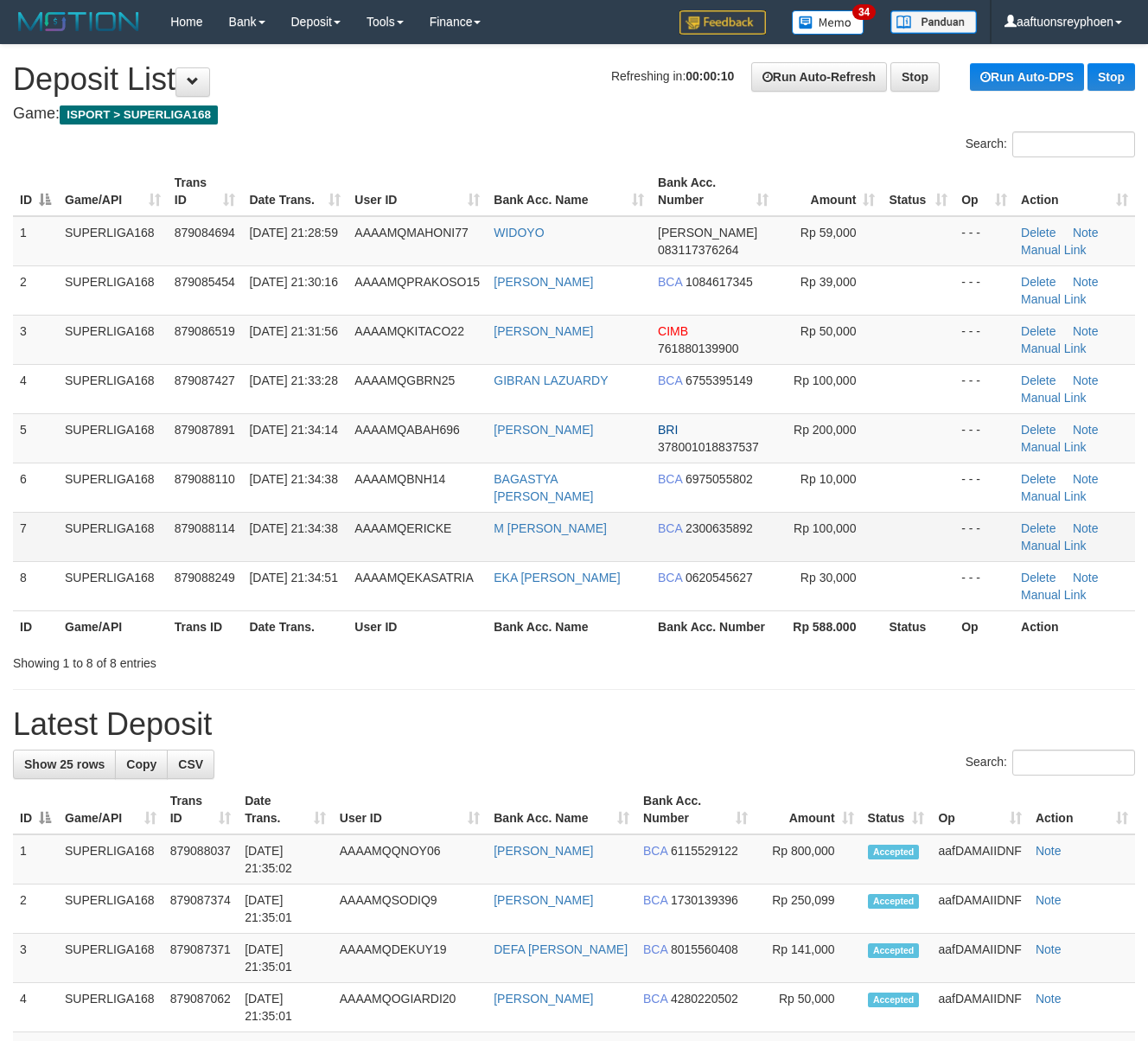
click at [191, 529] on span "879088114" at bounding box center [204, 528] width 61 height 14
drag, startPoint x: 191, startPoint y: 529, endPoint x: 4, endPoint y: 530, distance: 187.0
click at [163, 528] on tr "7 SUPERLIGA168 879088114 30/09/2025 21:34:38 AAAAMQERICKE M MARSIANUS SINAGA BC…" at bounding box center [574, 536] width 1122 height 49
drag, startPoint x: 91, startPoint y: 531, endPoint x: 2, endPoint y: 543, distance: 89.8
click at [2, 543] on div "ID Game/API Trans ID Date Trans. User ID Bank Acc. Name Bank Acc. Number Amount…" at bounding box center [574, 404] width 1148 height 485
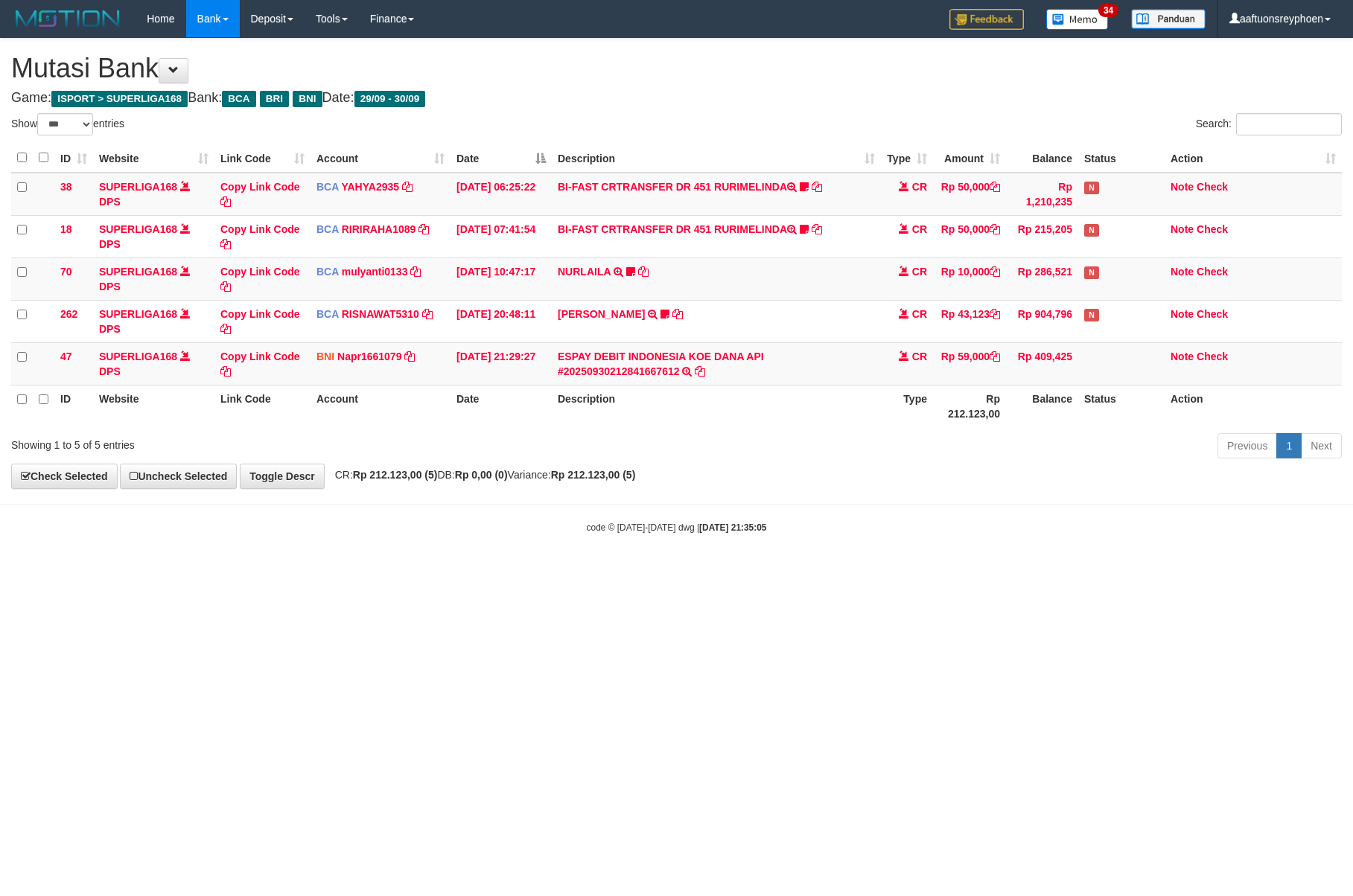
select select "***"
click at [610, 571] on html "Toggle navigation Home Bank Account List Load By Website Group [ISPORT] SUPERLI…" at bounding box center [676, 285] width 1353 height 571
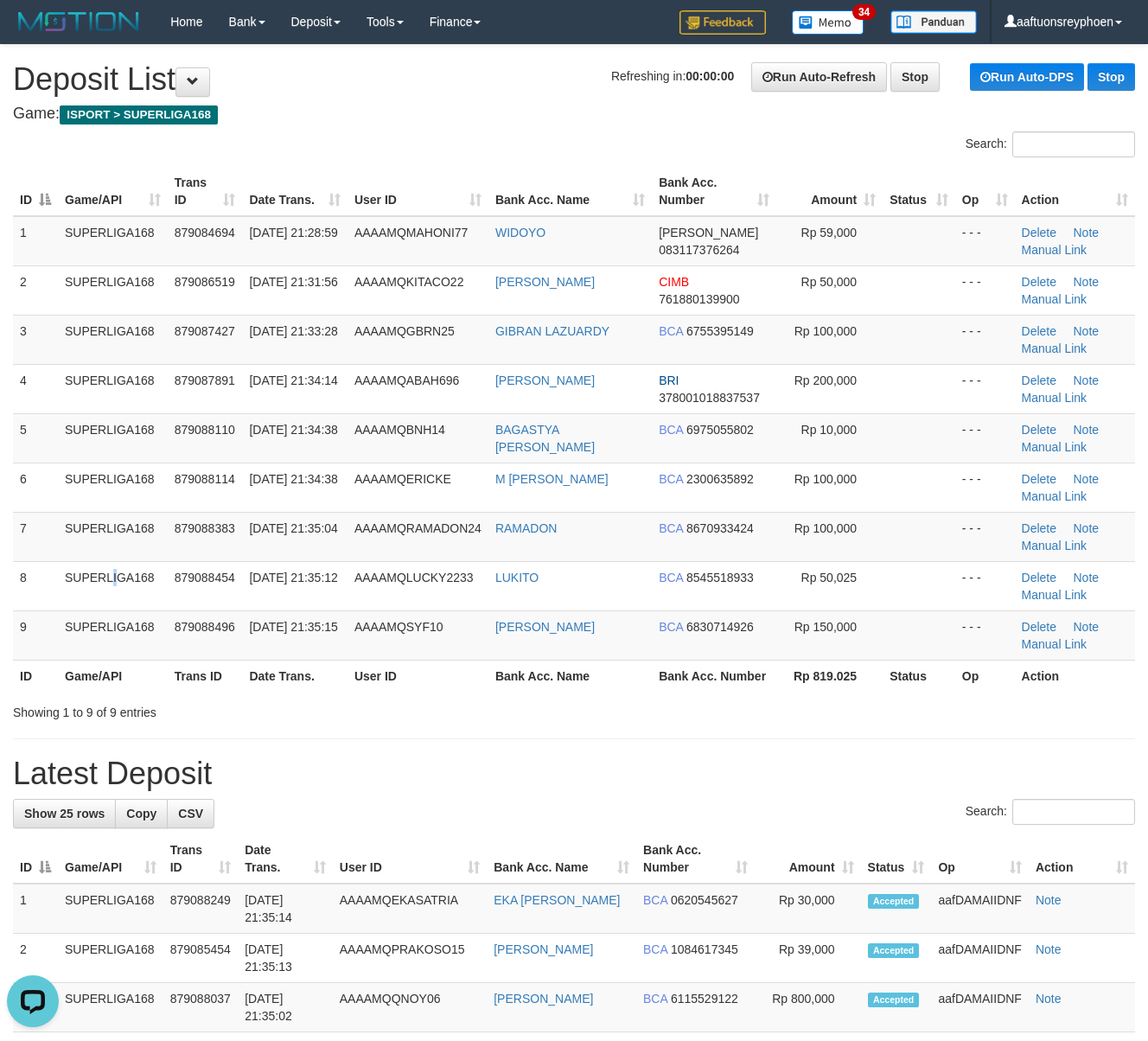
drag, startPoint x: 71, startPoint y: 568, endPoint x: 4, endPoint y: 570, distance: 67.0
click at [33, 568] on tr "8 SUPERLIGA168 879088454 30/09/2025 21:35:12 AAAAMQLUCKY2233 LUKITO BCA 8545518…" at bounding box center [574, 585] width 1122 height 49
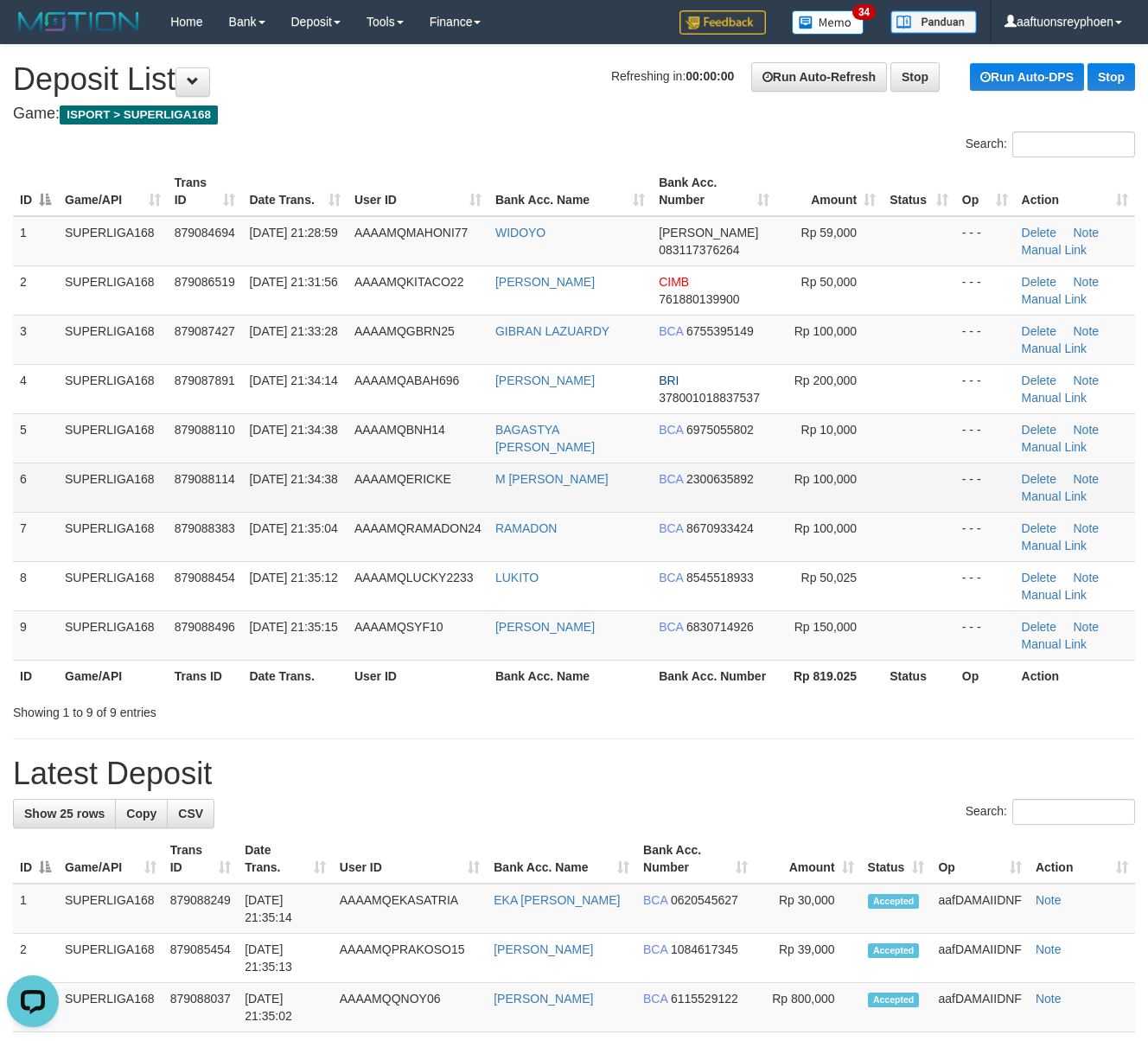
drag, startPoint x: 162, startPoint y: 463, endPoint x: 176, endPoint y: 463, distance: 14.0
click at [168, 463] on tr "6 SUPERLIGA168 879088114 30/09/2025 21:34:38 AAAAMQERICKE M MARSIANUS SINAGA BC…" at bounding box center [574, 486] width 1122 height 49
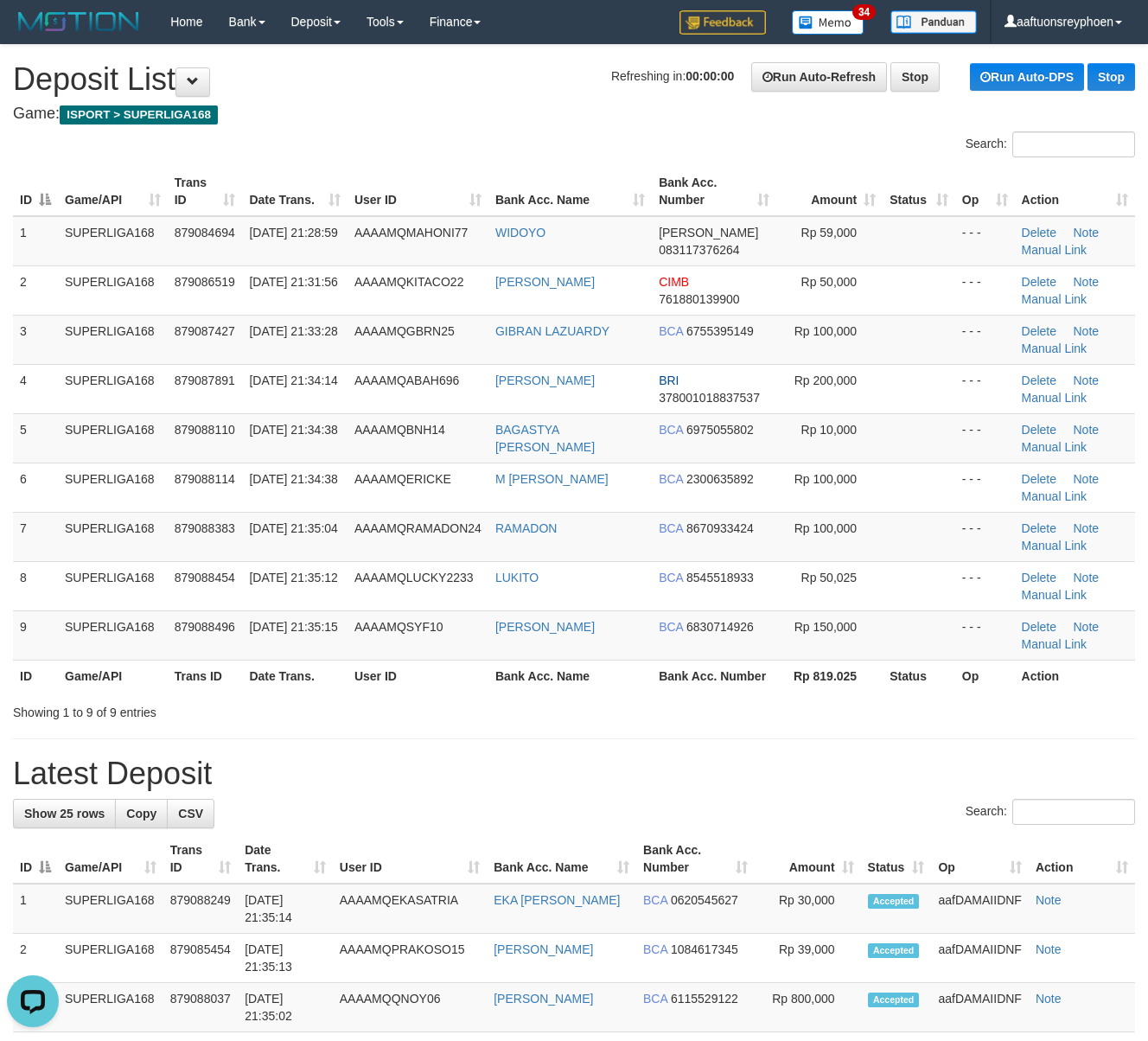
drag, startPoint x: 180, startPoint y: 463, endPoint x: 2, endPoint y: 512, distance: 184.6
click at [154, 472] on tr "6 SUPERLIGA168 879088114 30/09/2025 21:34:38 AAAAMQERICKE M MARSIANUS SINAGA BC…" at bounding box center [574, 486] width 1122 height 49
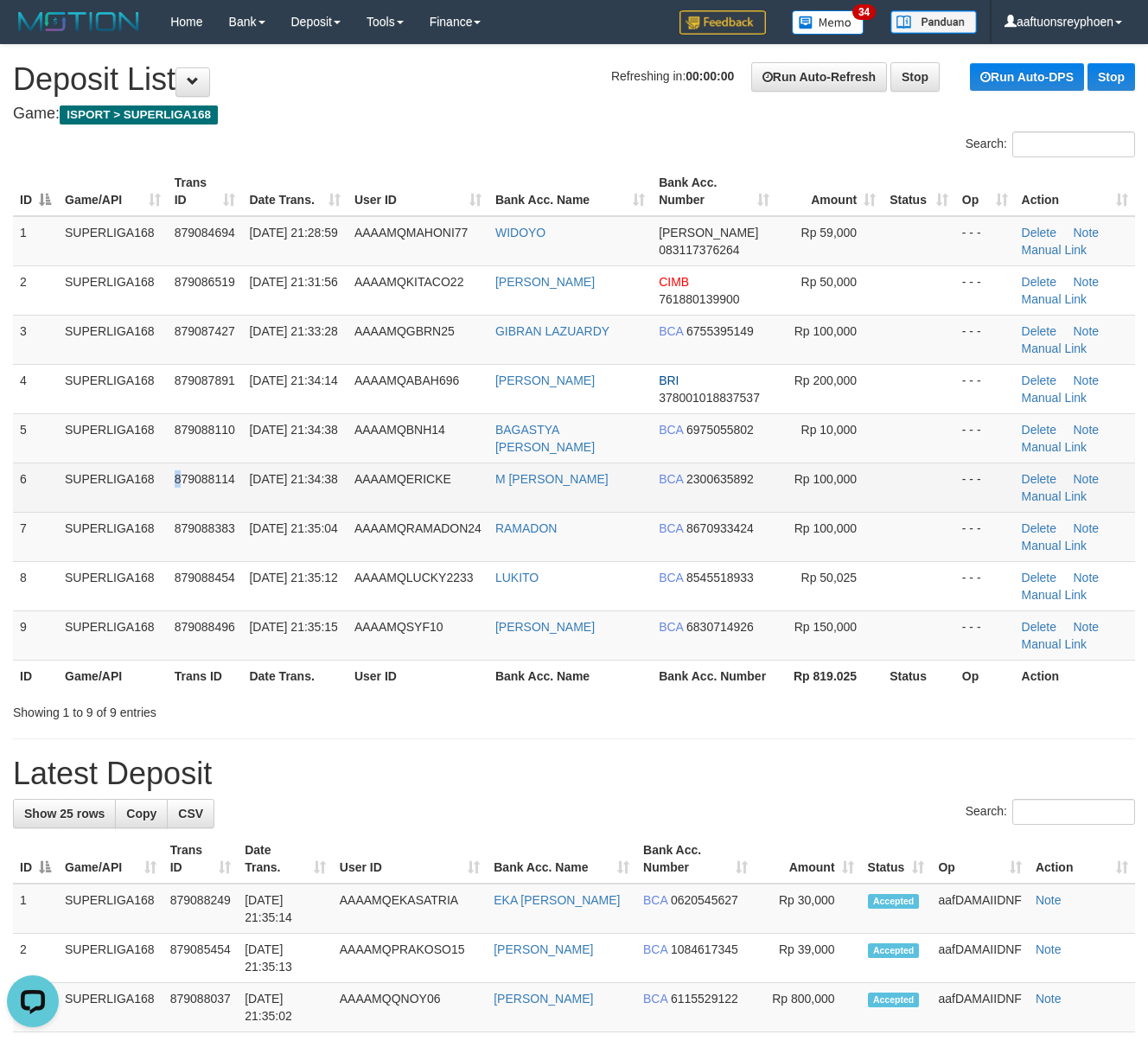
click at [175, 471] on td "879088114" at bounding box center [205, 486] width 76 height 49
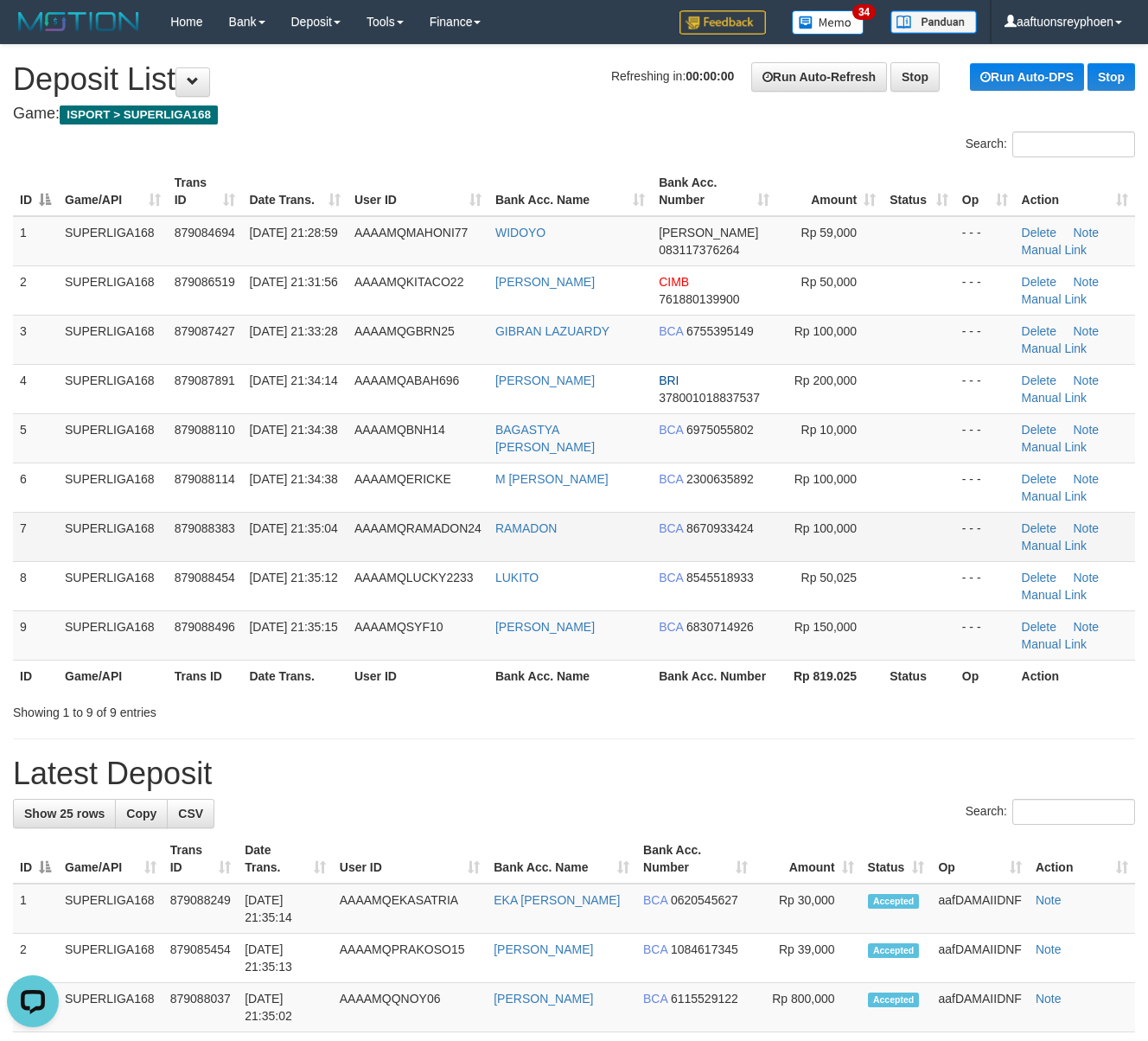
click at [93, 538] on td "SUPERLIGA168" at bounding box center [113, 536] width 110 height 49
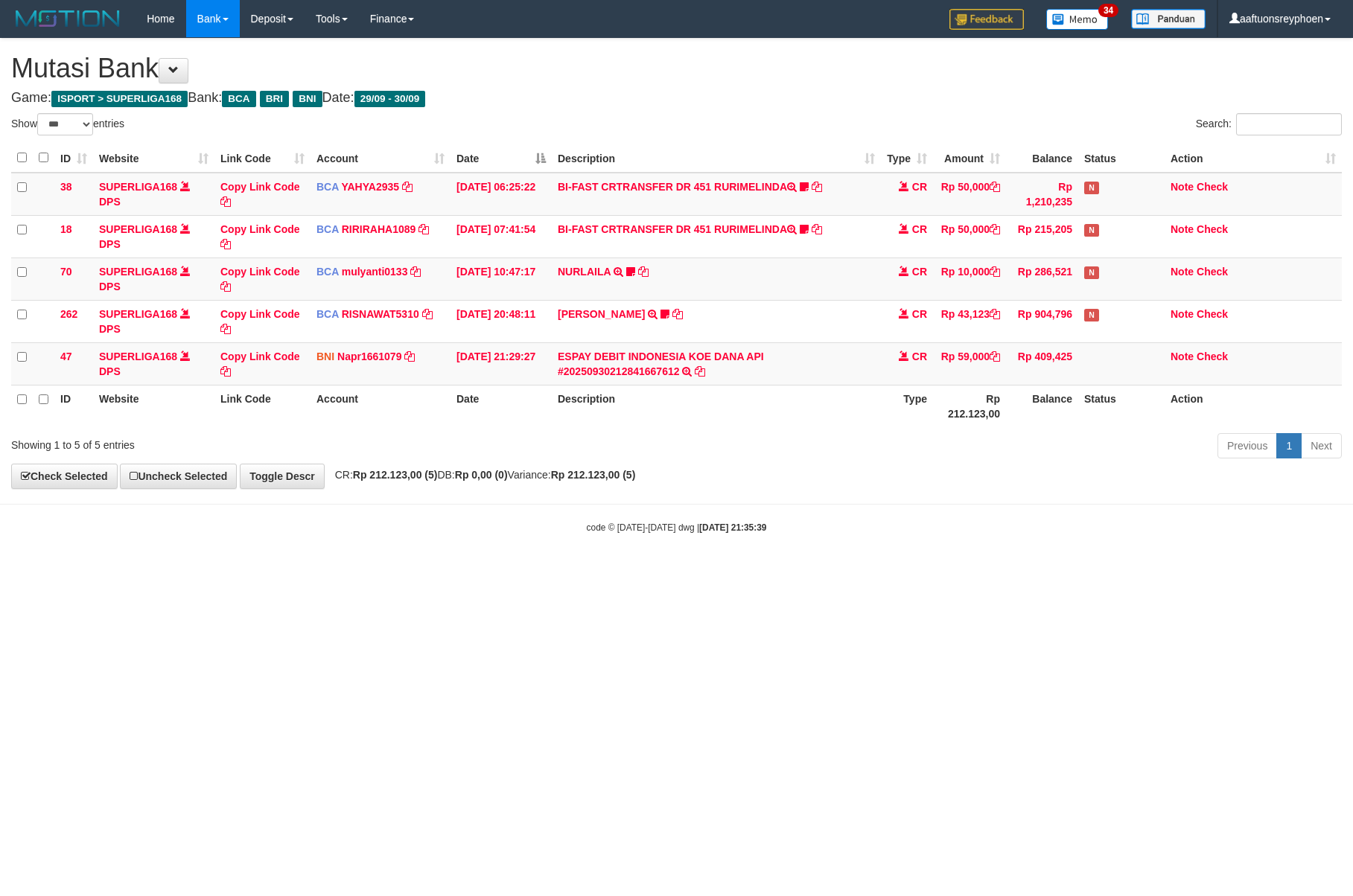
select select "***"
drag, startPoint x: 1195, startPoint y: 491, endPoint x: 1350, endPoint y: 492, distance: 155.0
click at [1201, 491] on body "Toggle navigation Home Bank Account List Load By Website Group [ISPORT] SUPERLI…" at bounding box center [676, 285] width 1353 height 571
select select "***"
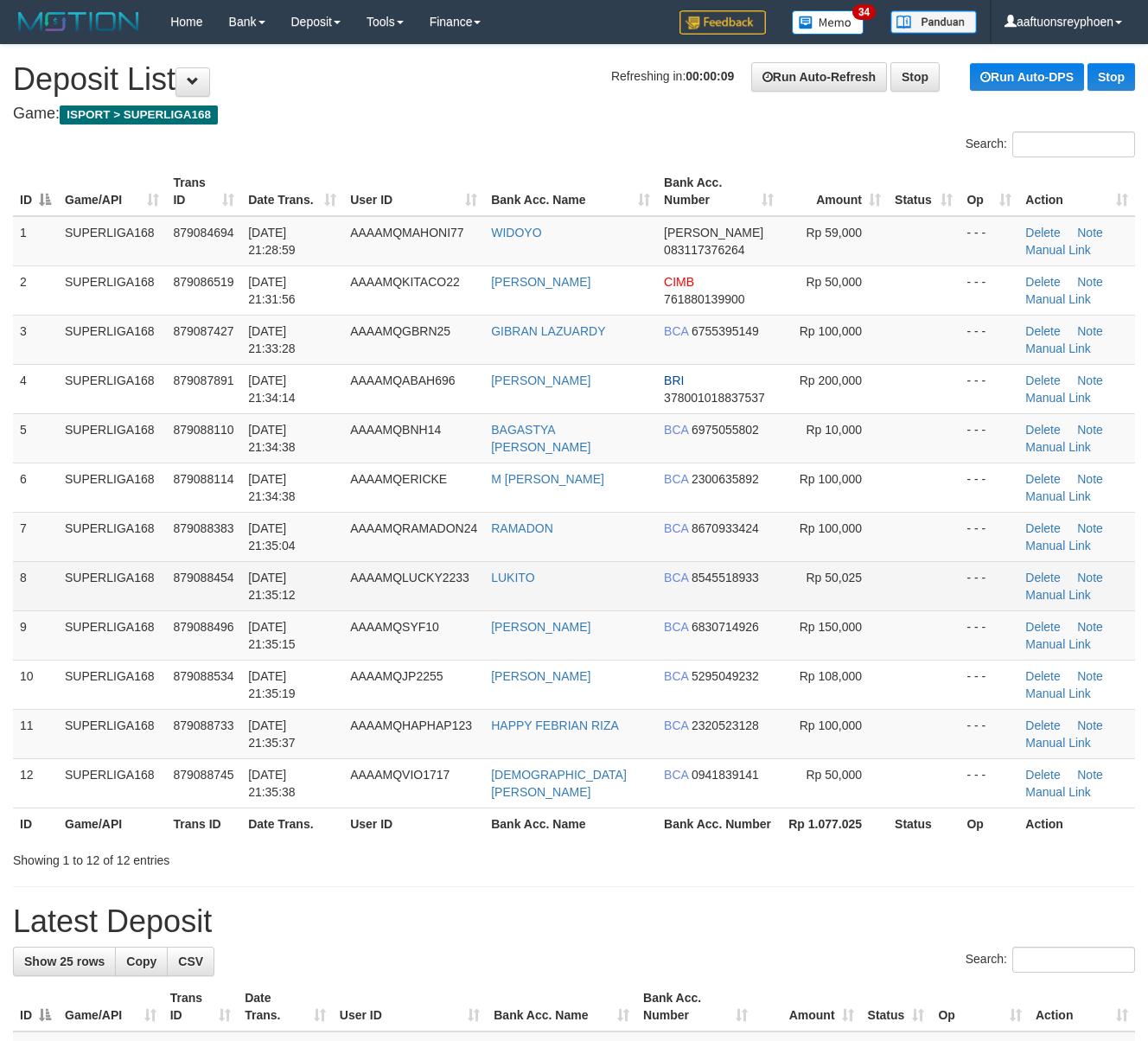
drag, startPoint x: 191, startPoint y: 596, endPoint x: 204, endPoint y: 583, distance: 18.4
click at [194, 593] on td "879088454" at bounding box center [203, 585] width 76 height 49
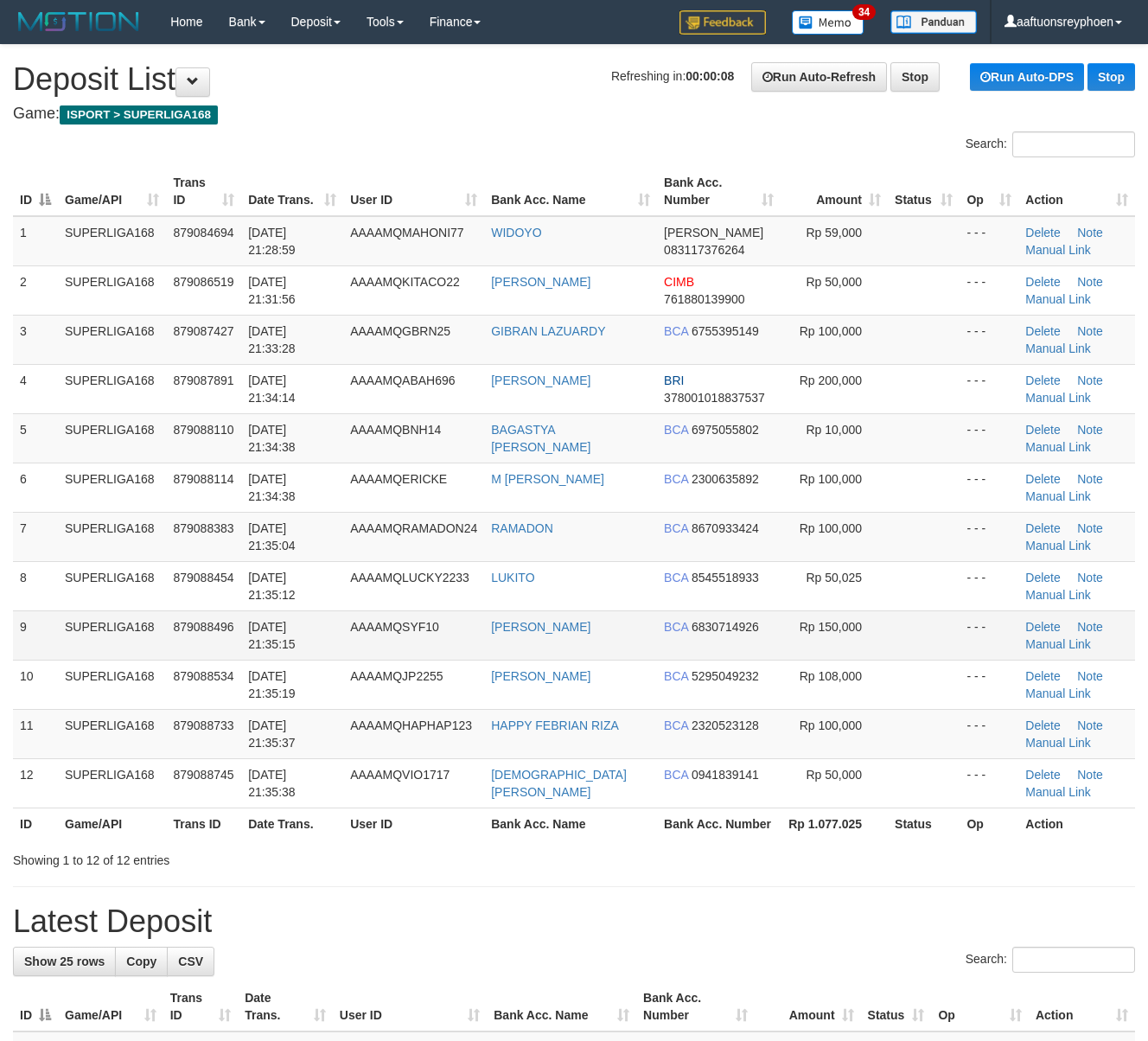
drag, startPoint x: 204, startPoint y: 583, endPoint x: 16, endPoint y: 617, distance: 191.0
click at [185, 584] on span "879088454" at bounding box center [203, 577] width 61 height 14
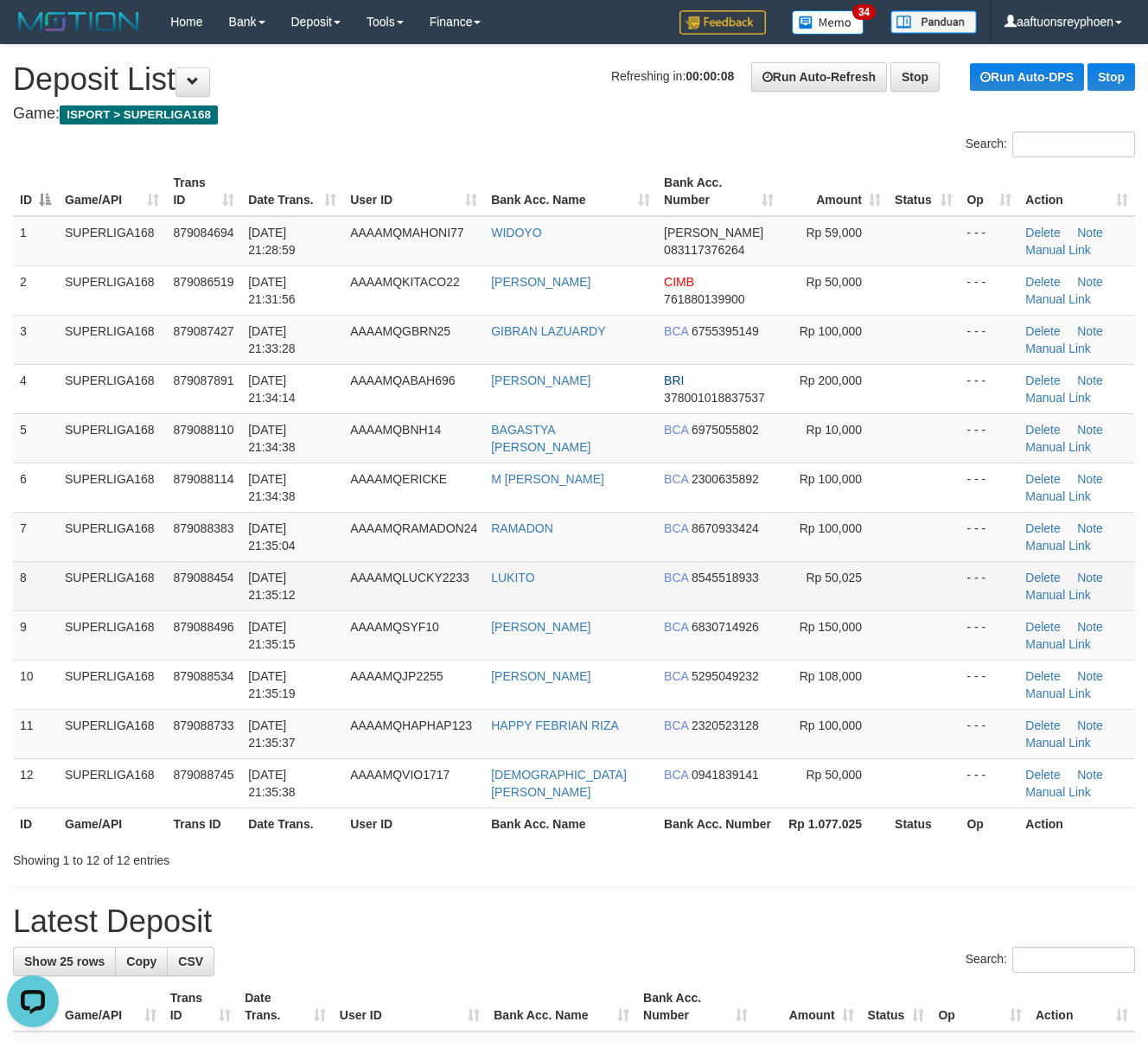
click at [243, 575] on td "30/09/2025 21:35:12" at bounding box center [291, 585] width 102 height 49
drag, startPoint x: 243, startPoint y: 575, endPoint x: 63, endPoint y: 599, distance: 181.6
click at [231, 576] on tr "8 SUPERLIGA168 879088454 30/09/2025 21:35:12 AAAAMQLUCKY2233 LUKITO BCA 8545518…" at bounding box center [574, 585] width 1122 height 49
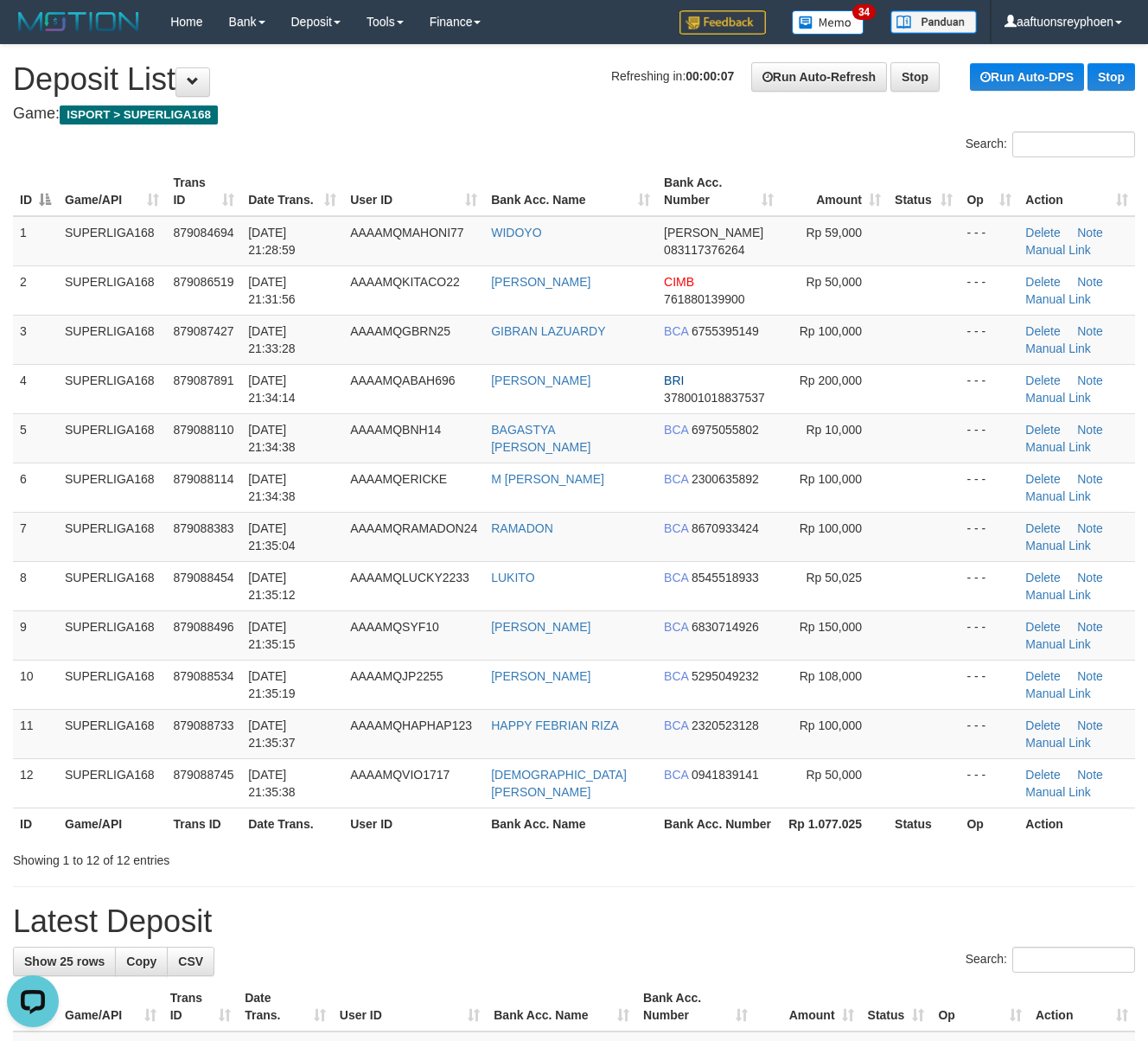
drag, startPoint x: 219, startPoint y: 543, endPoint x: 7, endPoint y: 592, distance: 217.6
click at [204, 551] on td "879088383" at bounding box center [203, 536] width 76 height 49
click at [130, 544] on td "SUPERLIGA168" at bounding box center [112, 536] width 108 height 49
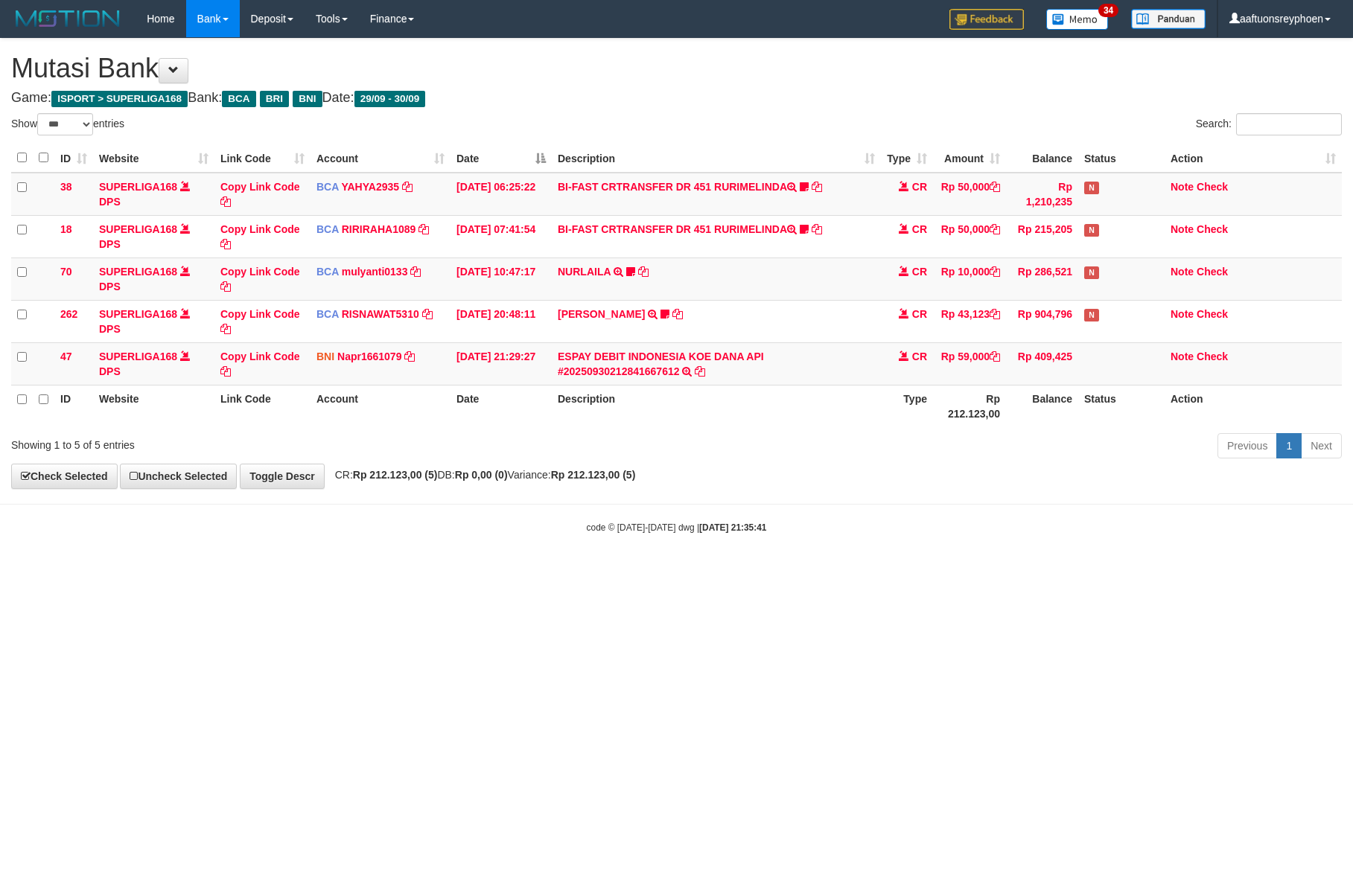
select select "***"
drag, startPoint x: 858, startPoint y: 518, endPoint x: 1345, endPoint y: 519, distance: 487.0
click at [1261, 517] on body "Toggle navigation Home Bank Account List Load By Website Group [ISPORT] SUPERLI…" at bounding box center [676, 285] width 1353 height 571
select select "***"
click at [1047, 571] on html "Toggle navigation Home Bank Account List Load By Website Group [ISPORT] SUPERLI…" at bounding box center [676, 285] width 1353 height 571
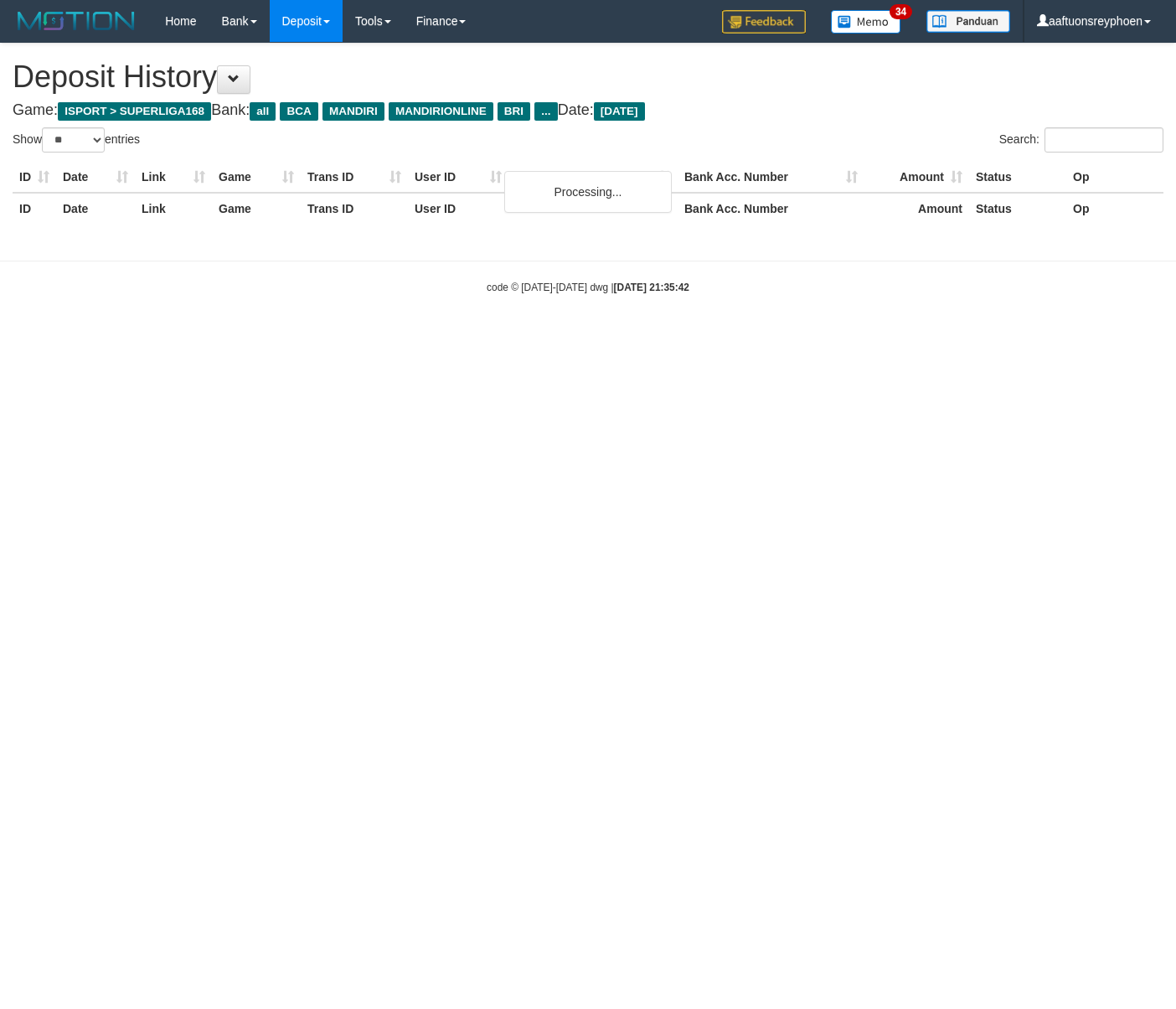
select select "**"
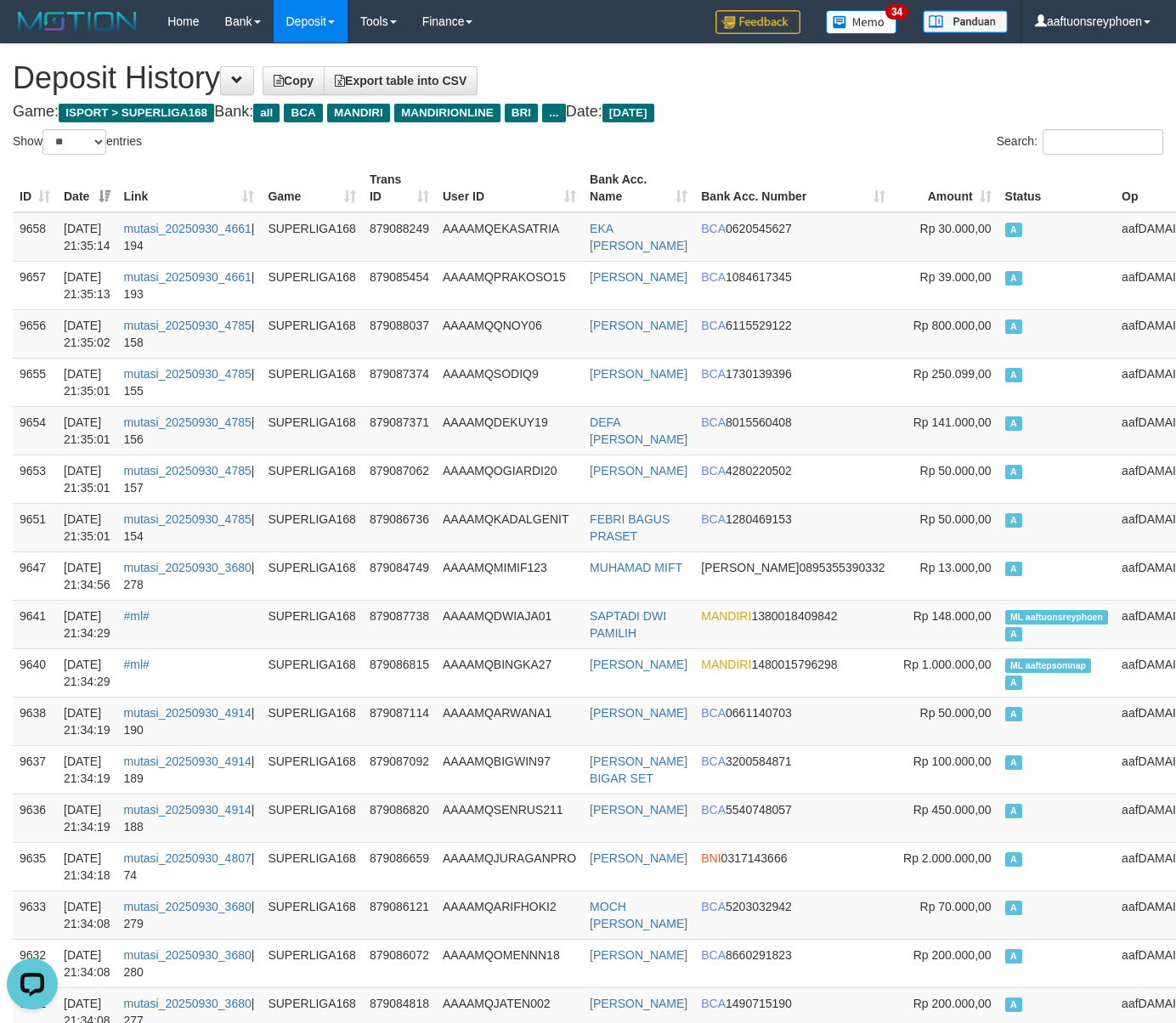
click at [249, 86] on button at bounding box center [237, 80] width 34 height 28
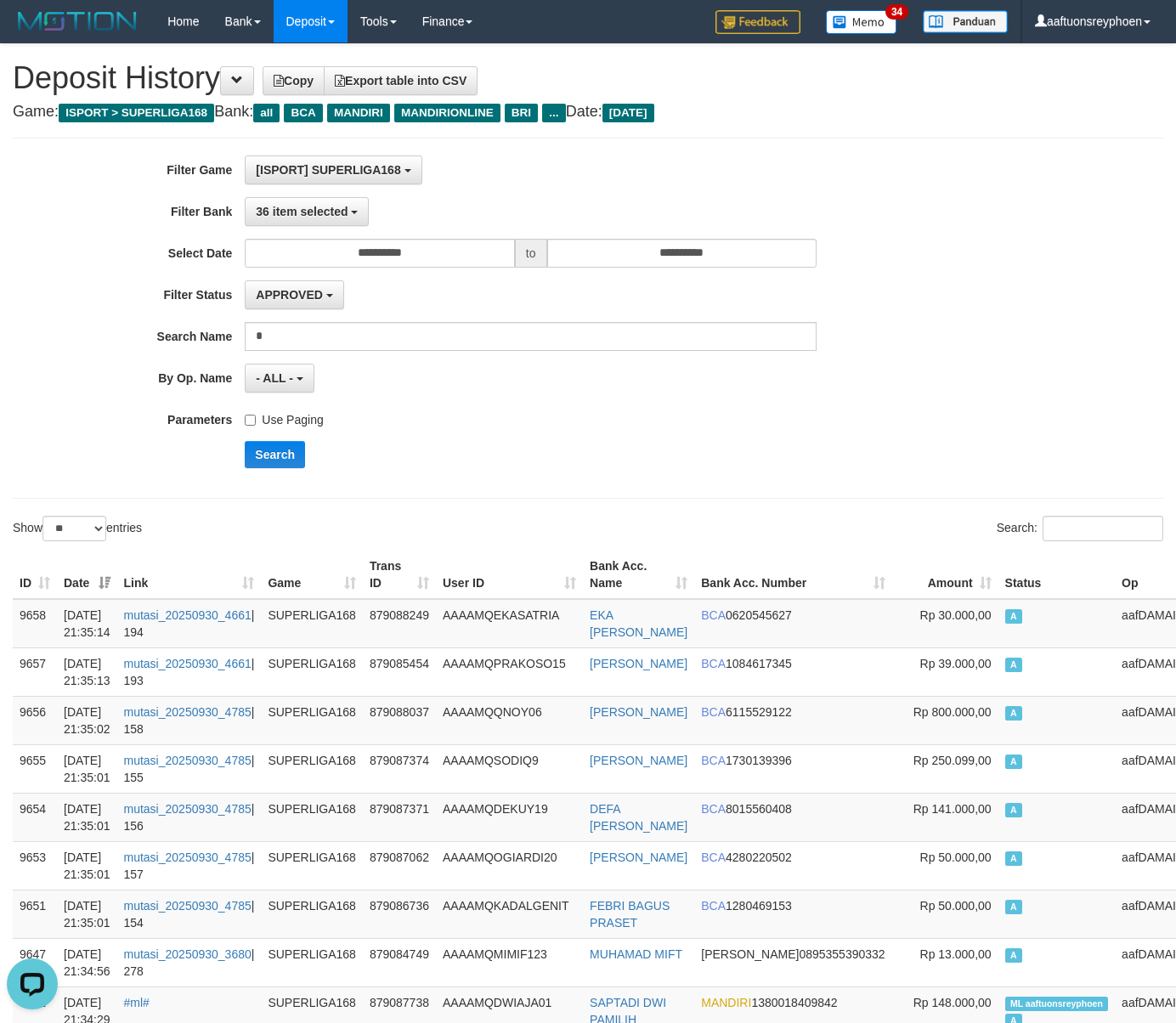
click at [293, 425] on label "Use Paging" at bounding box center [283, 417] width 78 height 23
click at [269, 464] on button "Search" at bounding box center [275, 455] width 61 height 28
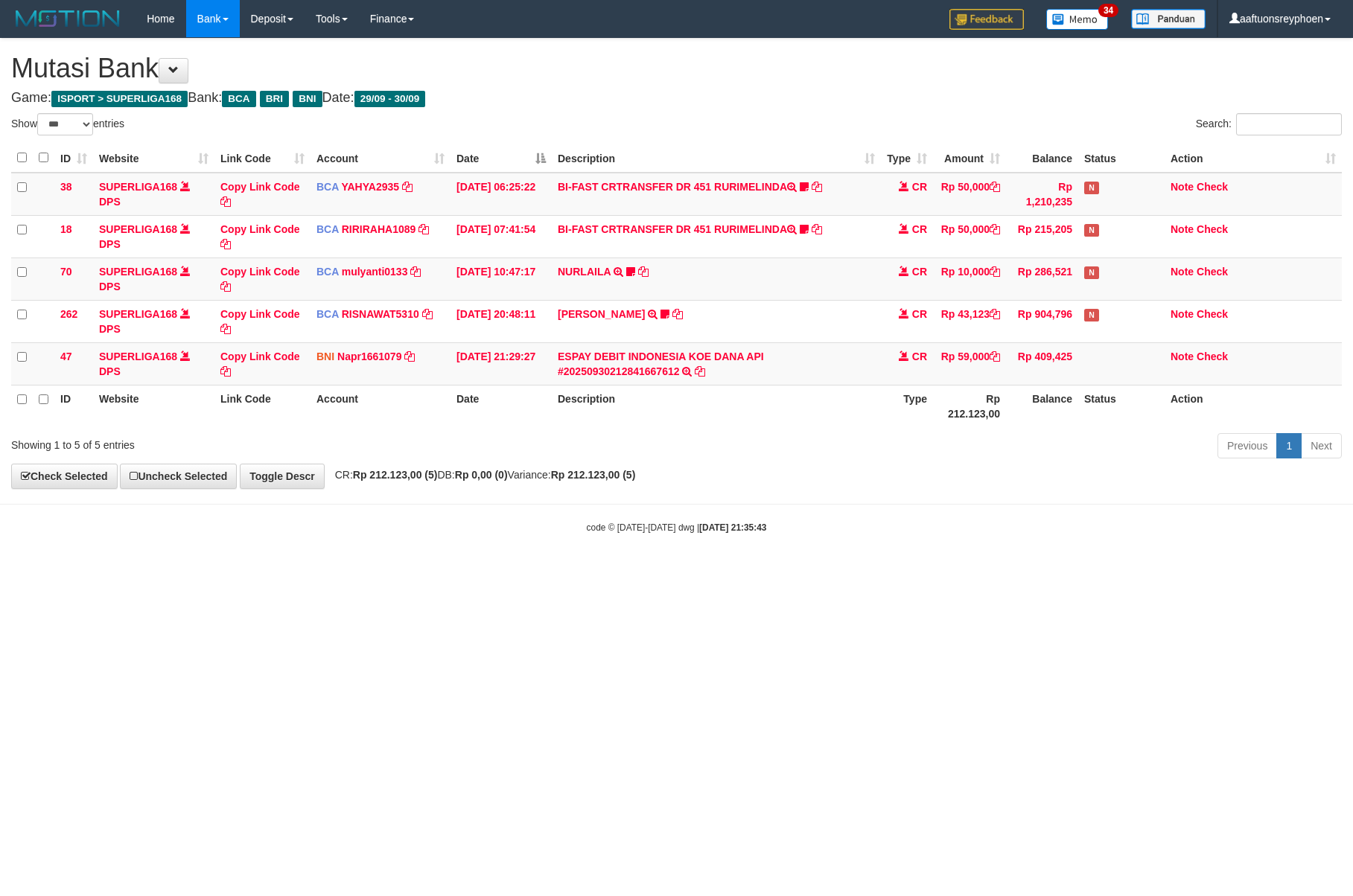
select select "***"
click at [862, 571] on html "Toggle navigation Home Bank Account List Load By Website Group [ISPORT] SUPERLI…" at bounding box center [676, 285] width 1353 height 571
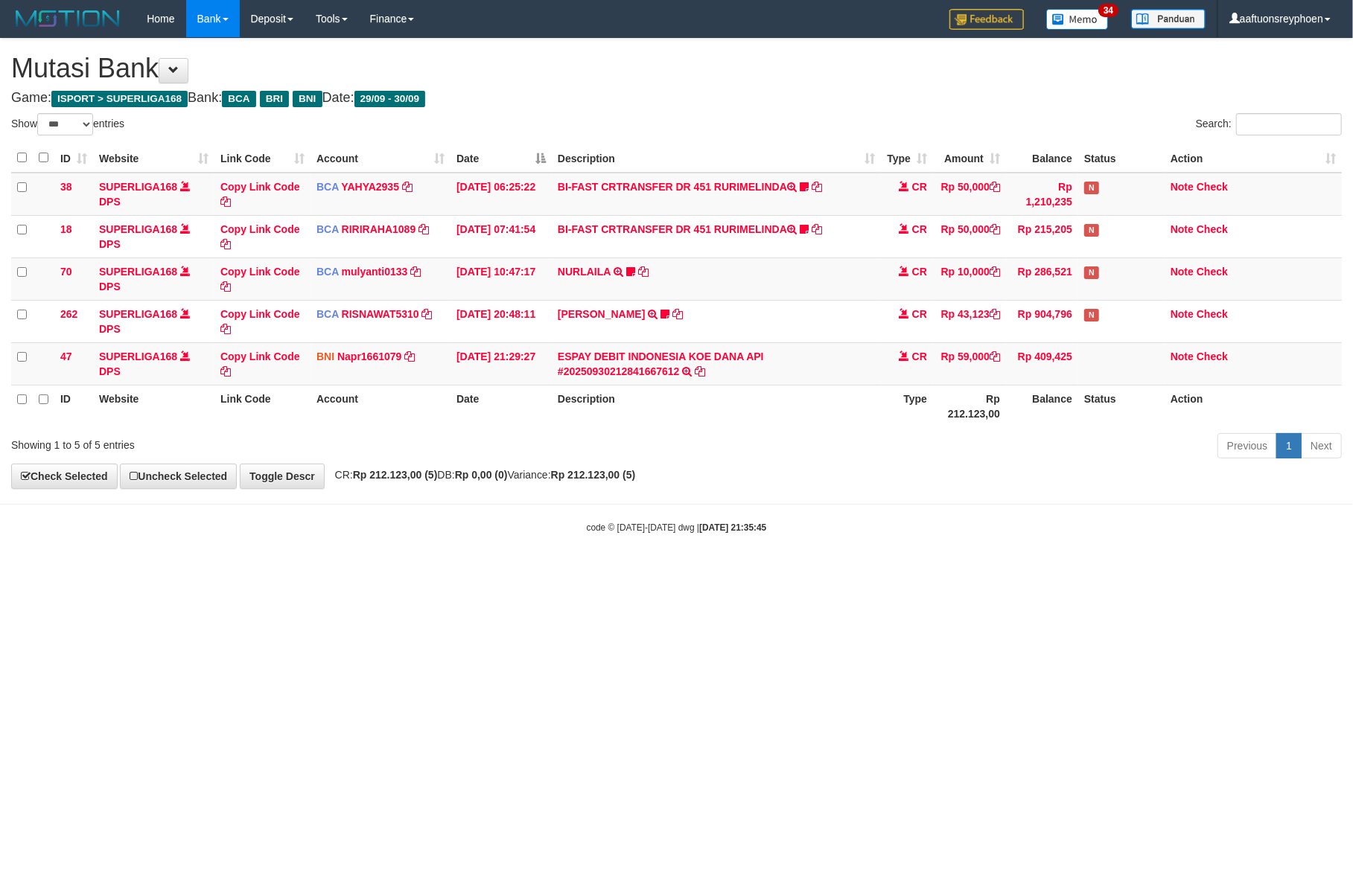
click at [863, 571] on body "Toggle navigation Home Bank Account List Load By Website Group [ISPORT] SUPERLI…" at bounding box center [676, 285] width 1353 height 571
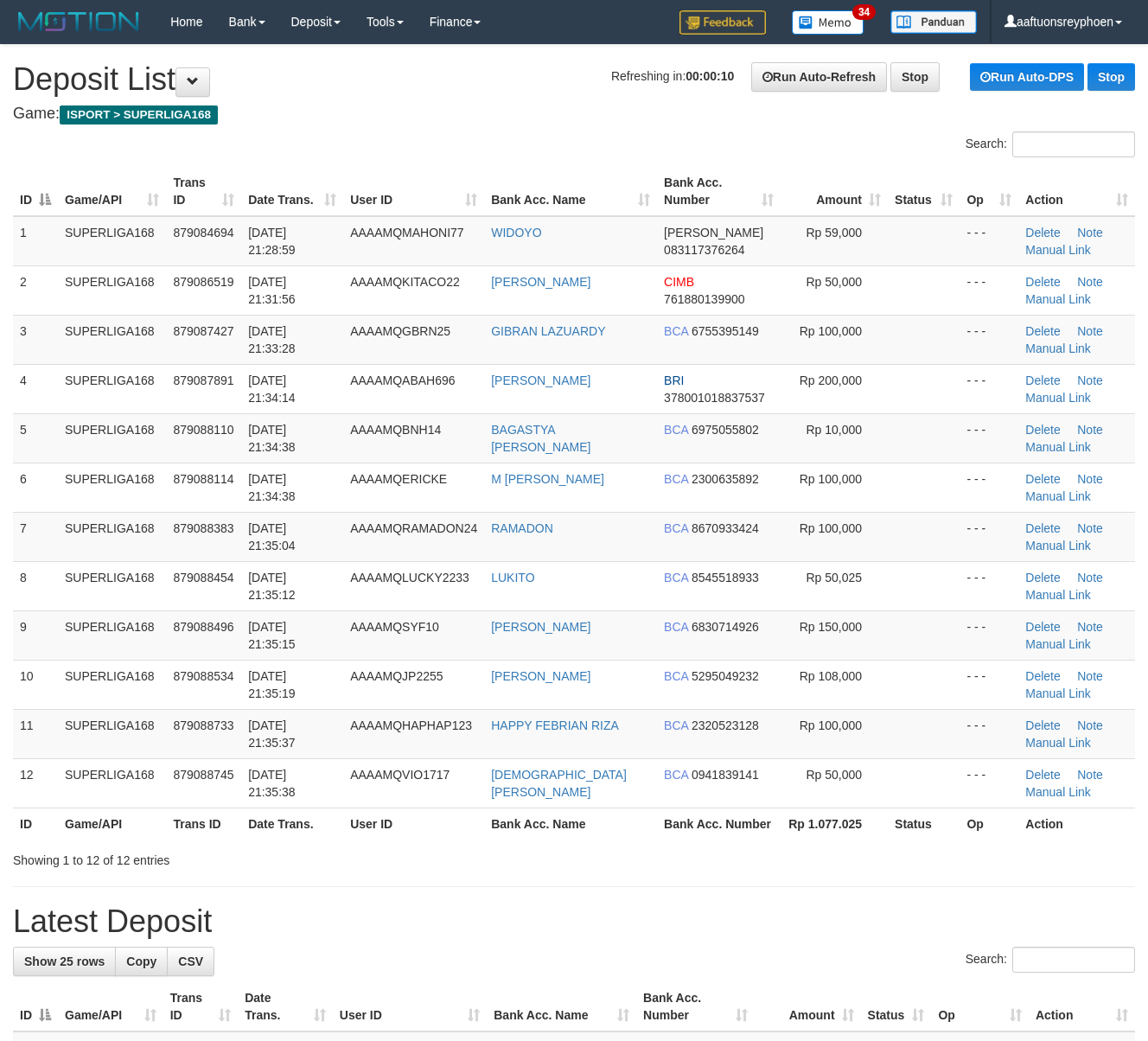
click at [292, 574] on span "[DATE] 21:35:12" at bounding box center [272, 585] width 48 height 31
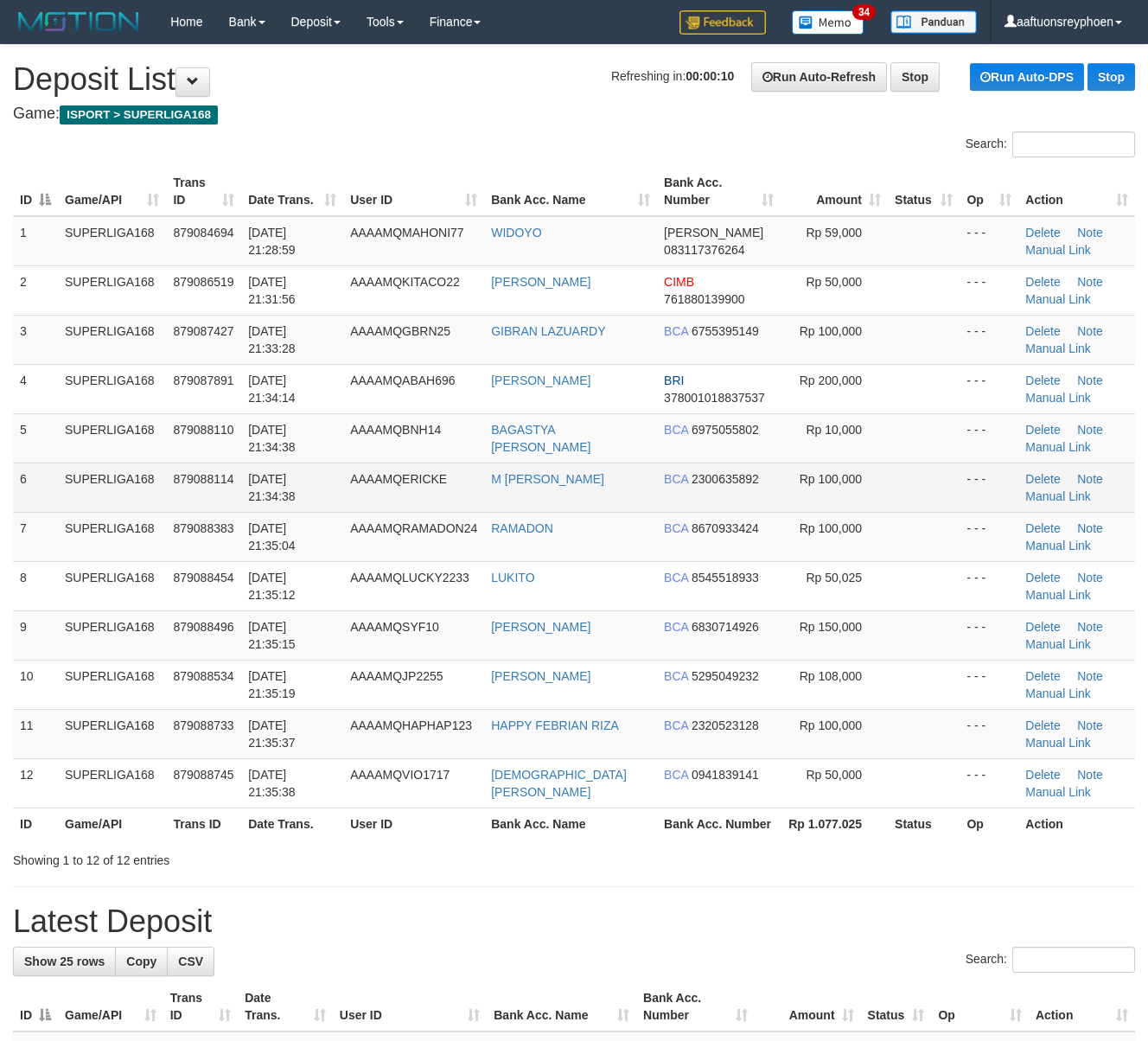
click at [199, 510] on td "879088114" at bounding box center [203, 486] width 76 height 49
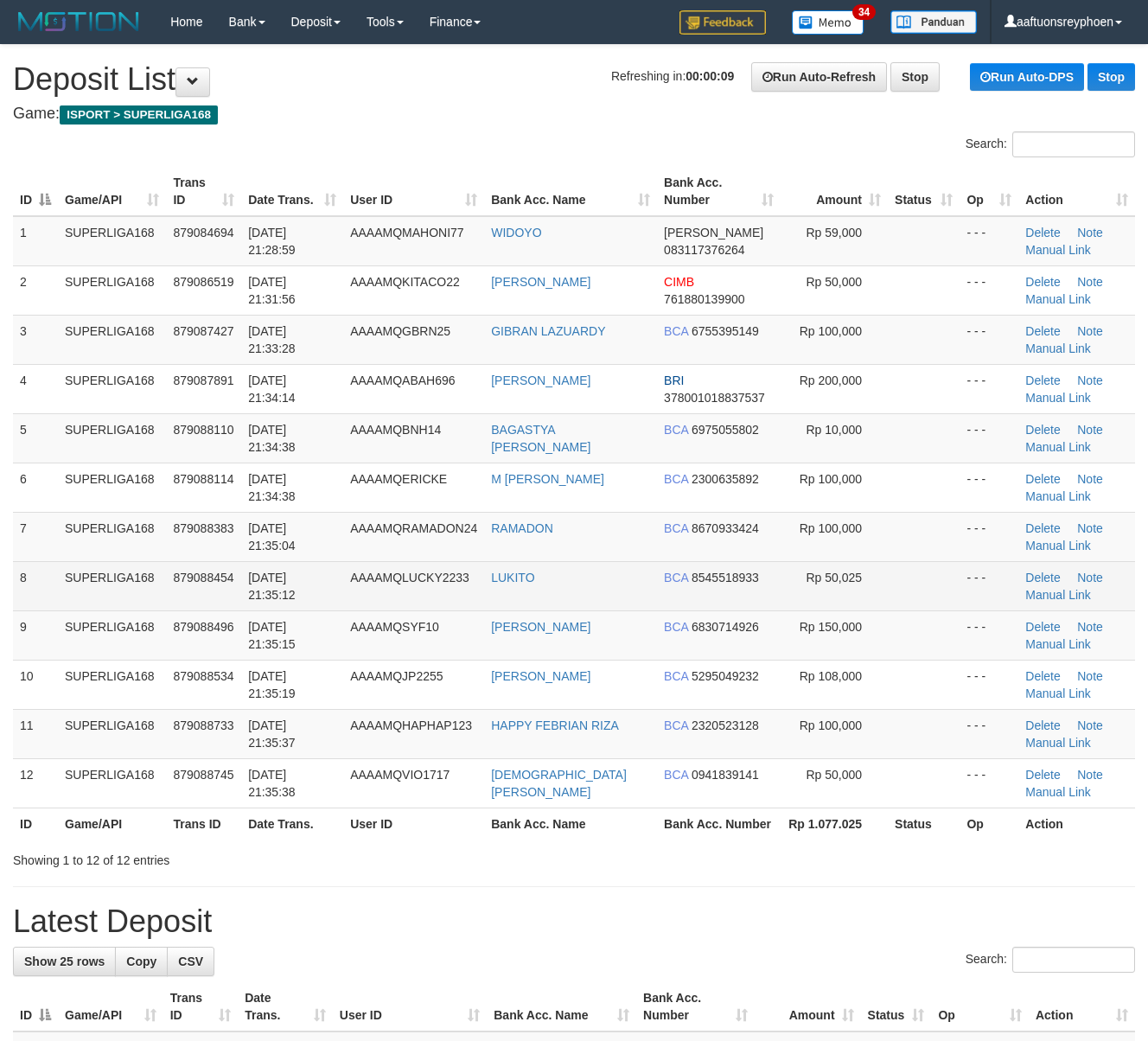
drag, startPoint x: 55, startPoint y: 582, endPoint x: 0, endPoint y: 586, distance: 55.1
click at [53, 582] on td "8" at bounding box center [35, 585] width 45 height 49
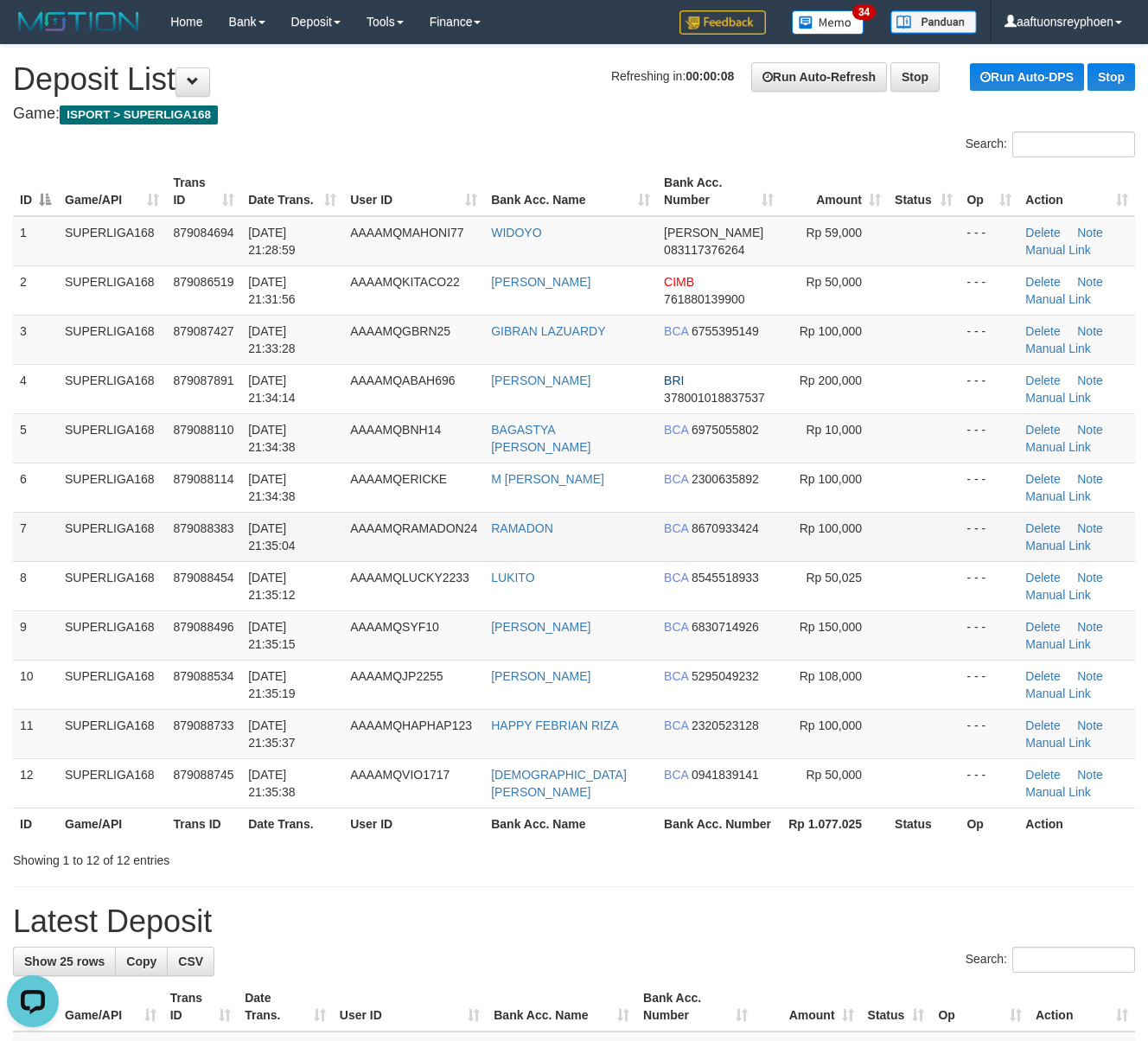
click at [25, 530] on td "7" at bounding box center [35, 536] width 45 height 49
drag, startPoint x: 25, startPoint y: 530, endPoint x: 1, endPoint y: 541, distance: 26.4
click at [7, 538] on div "ID Game/API Trans ID Date Trans. User ID Bank Acc. Name Bank Acc. Number Amount…" at bounding box center [574, 503] width 1148 height 683
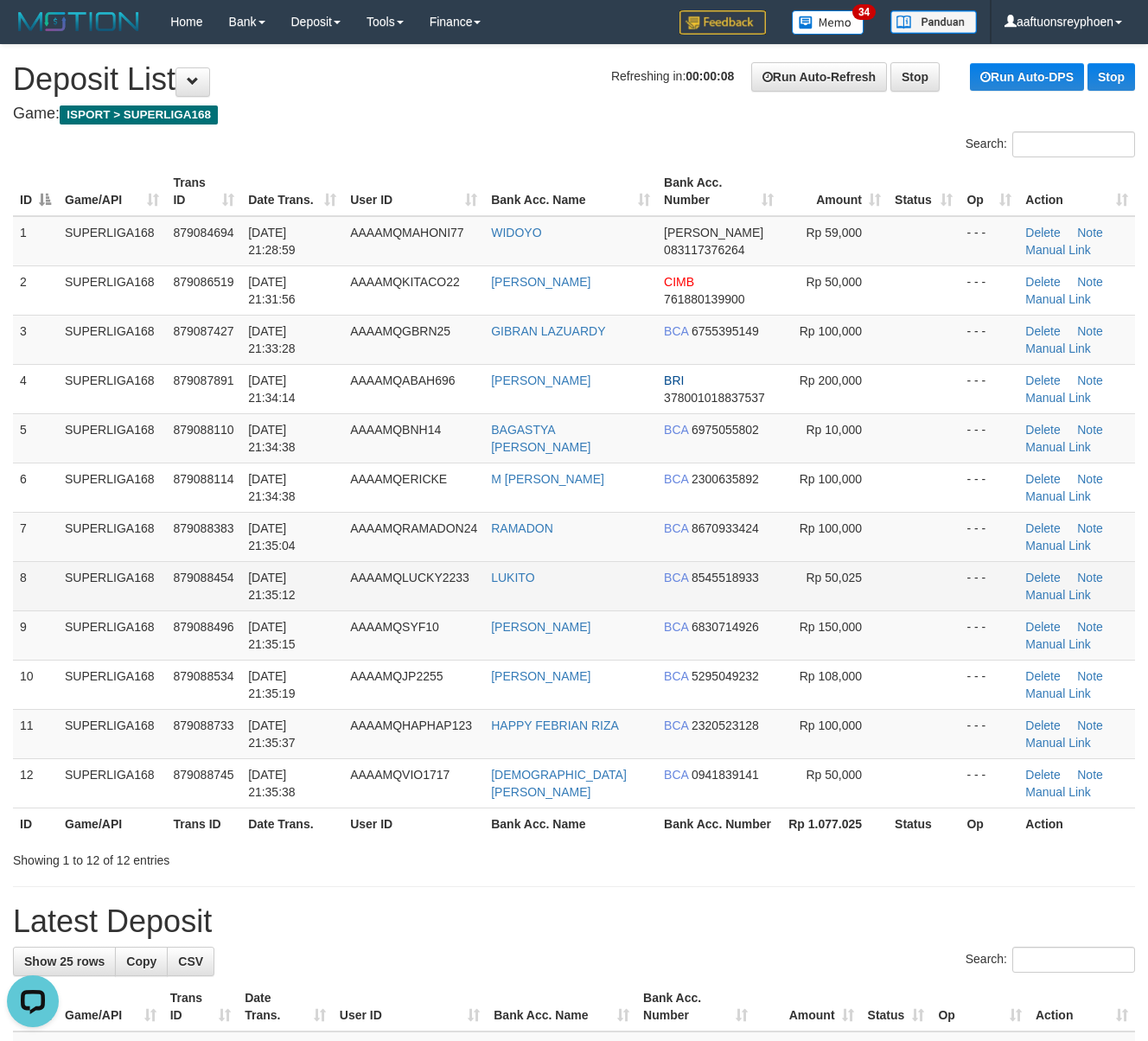
click at [111, 568] on td "SUPERLIGA168" at bounding box center [112, 585] width 108 height 49
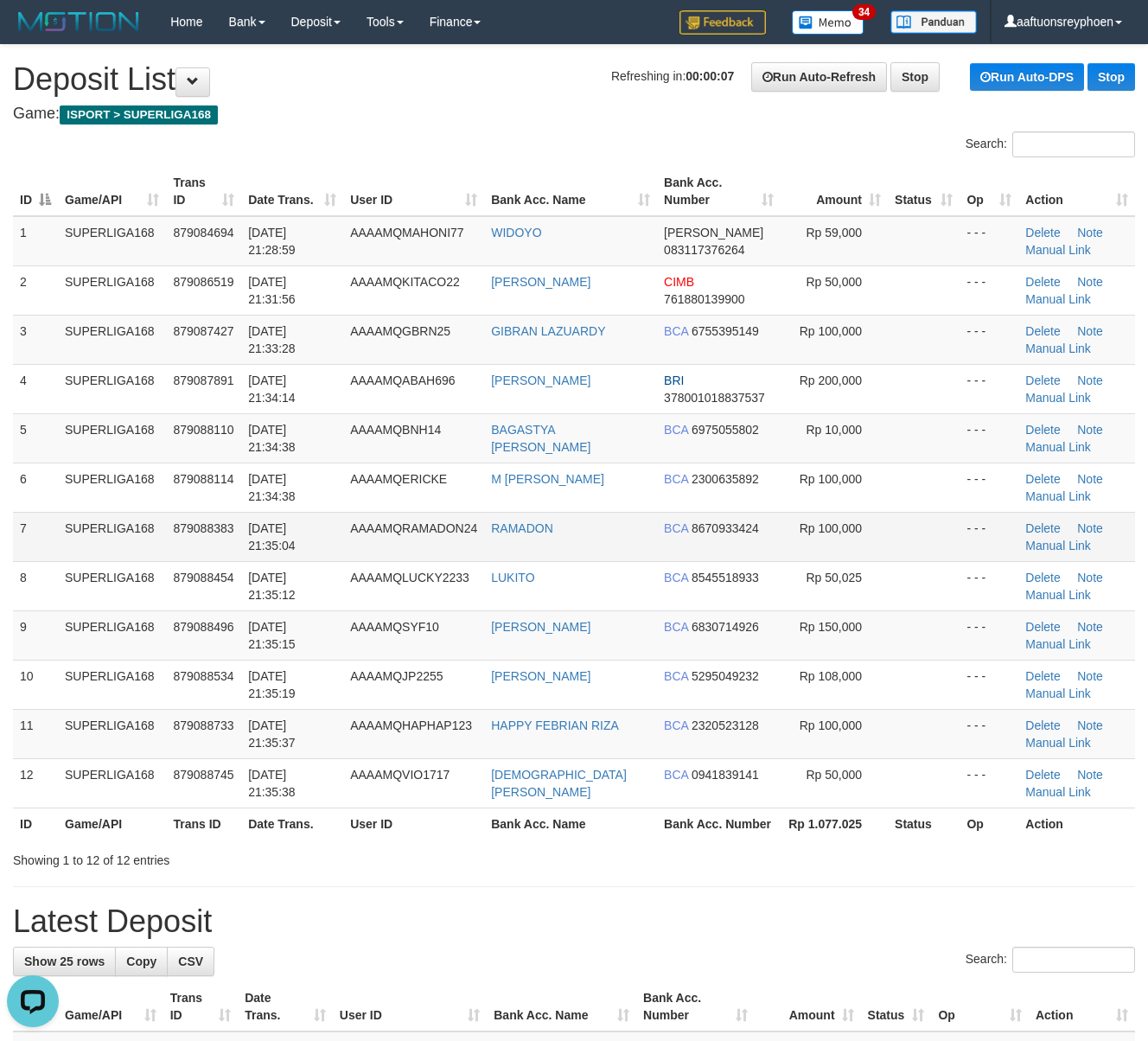
drag, startPoint x: 173, startPoint y: 557, endPoint x: 6, endPoint y: 579, distance: 168.4
click at [157, 560] on tr "7 SUPERLIGA168 879088383 [DATE] 21:35:04 AAAAMQRAMADON24 [GEOGRAPHIC_DATA] BCA …" at bounding box center [574, 536] width 1122 height 49
click at [7, 575] on div "ID Game/API Trans ID Date Trans. User ID Bank Acc. Name Bank Acc. Number Amount…" at bounding box center [574, 503] width 1148 height 683
click at [194, 552] on td "879088383" at bounding box center [203, 536] width 76 height 49
drag, startPoint x: 194, startPoint y: 552, endPoint x: 0, endPoint y: 592, distance: 198.1
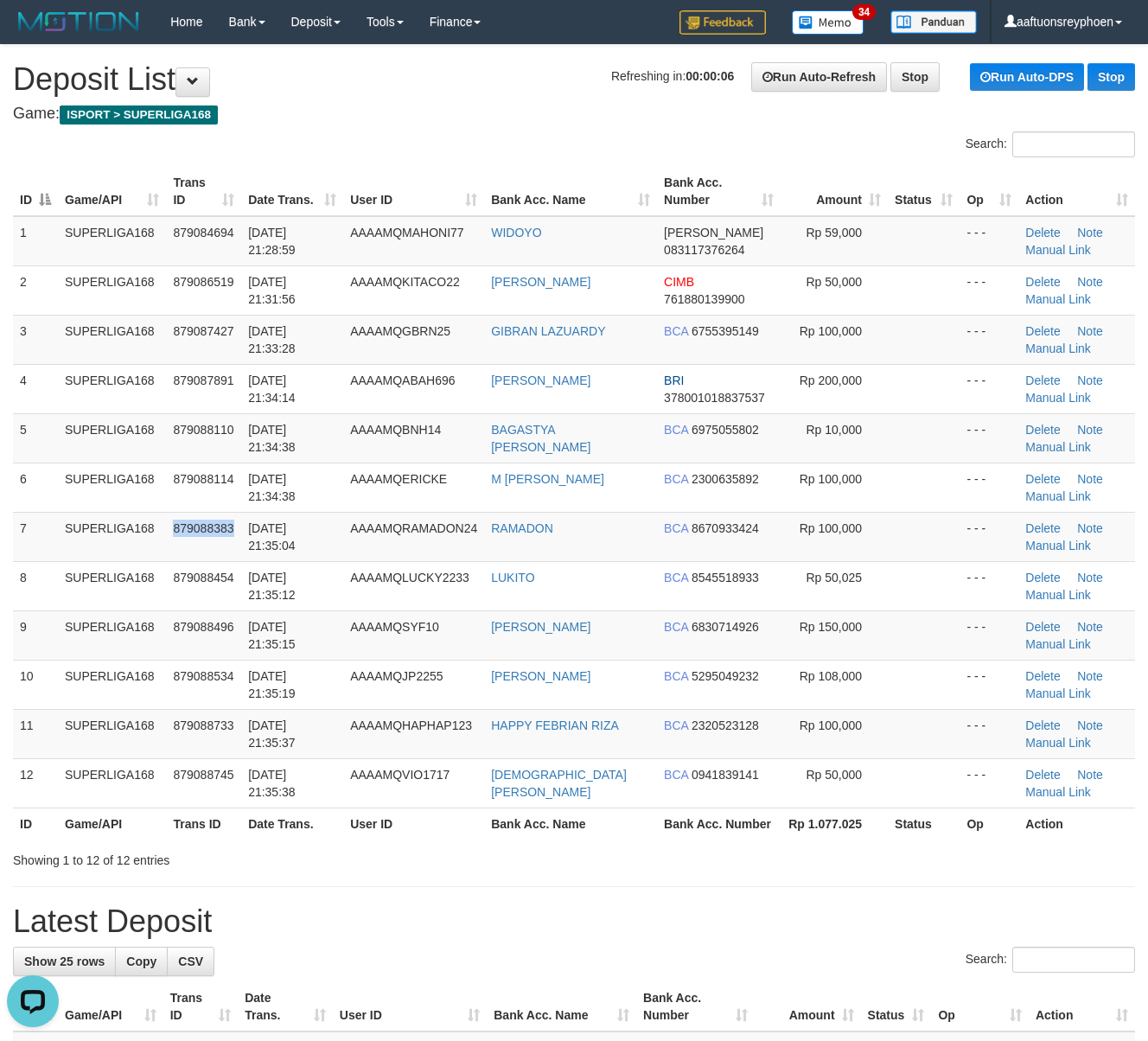
click at [150, 568] on tbody "1 SUPERLIGA168 879084694 [DATE] 21:28:59 AAAAMQMAHONI77 [GEOGRAPHIC_DATA] [PERS…" at bounding box center [574, 513] width 1122 height 592
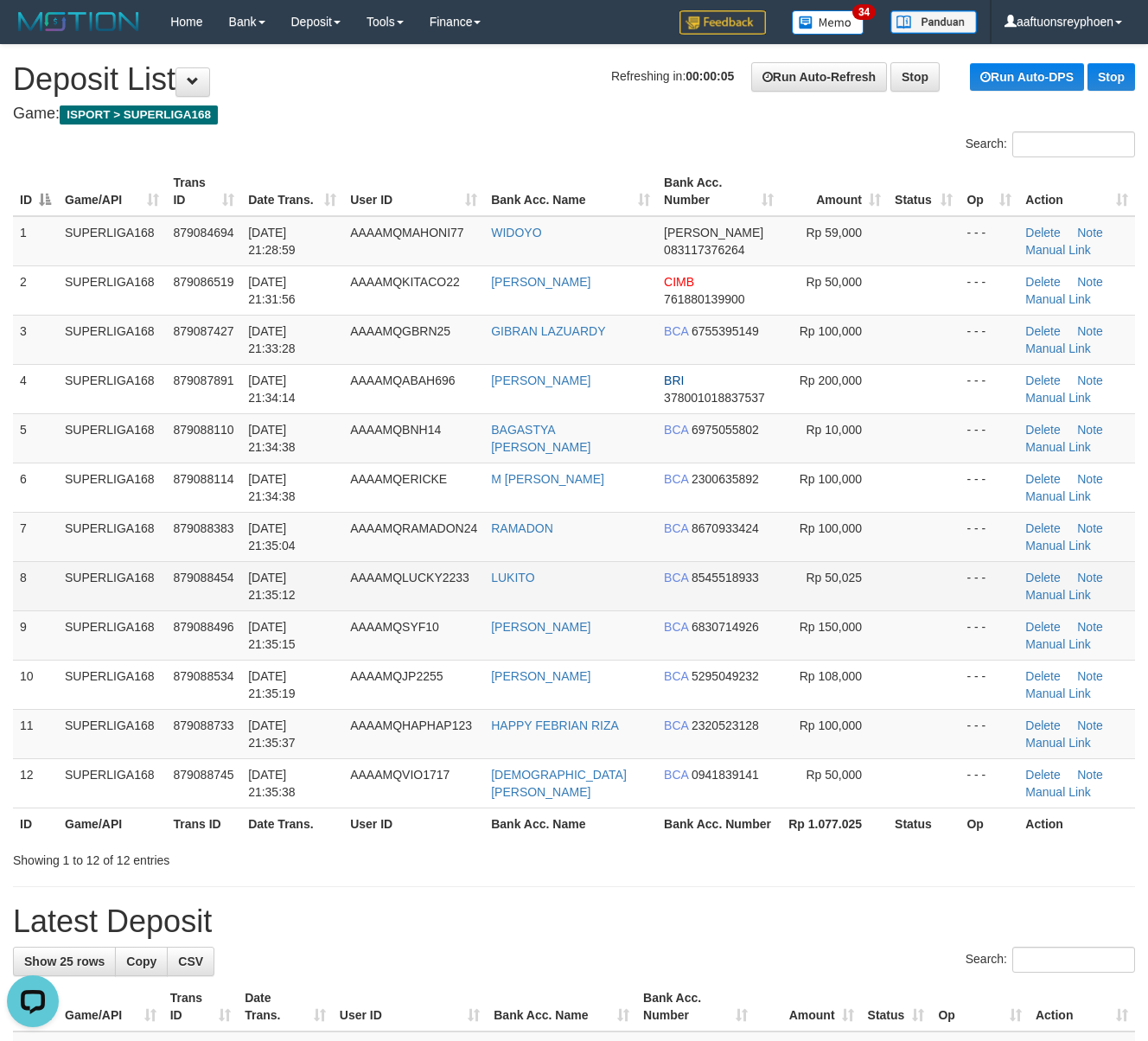
click at [341, 583] on td "[DATE] 21:35:12" at bounding box center [291, 585] width 102 height 49
